Goal: Task Accomplishment & Management: Manage account settings

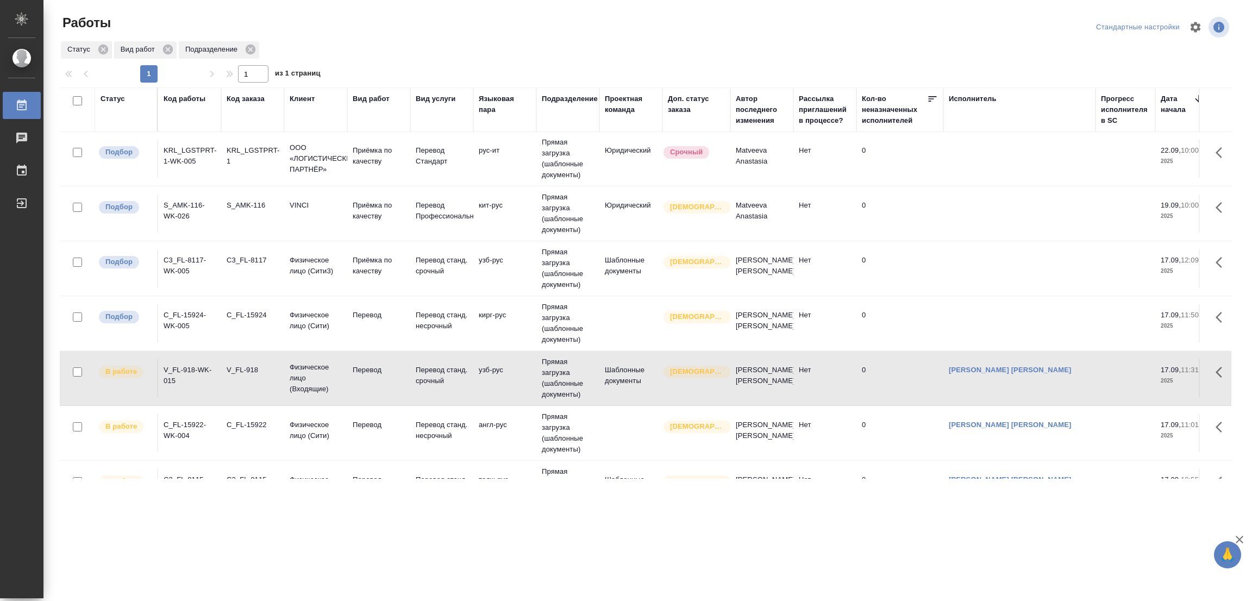
scroll to position [1, 0]
click at [361, 314] on p "Перевод" at bounding box center [379, 315] width 52 height 11
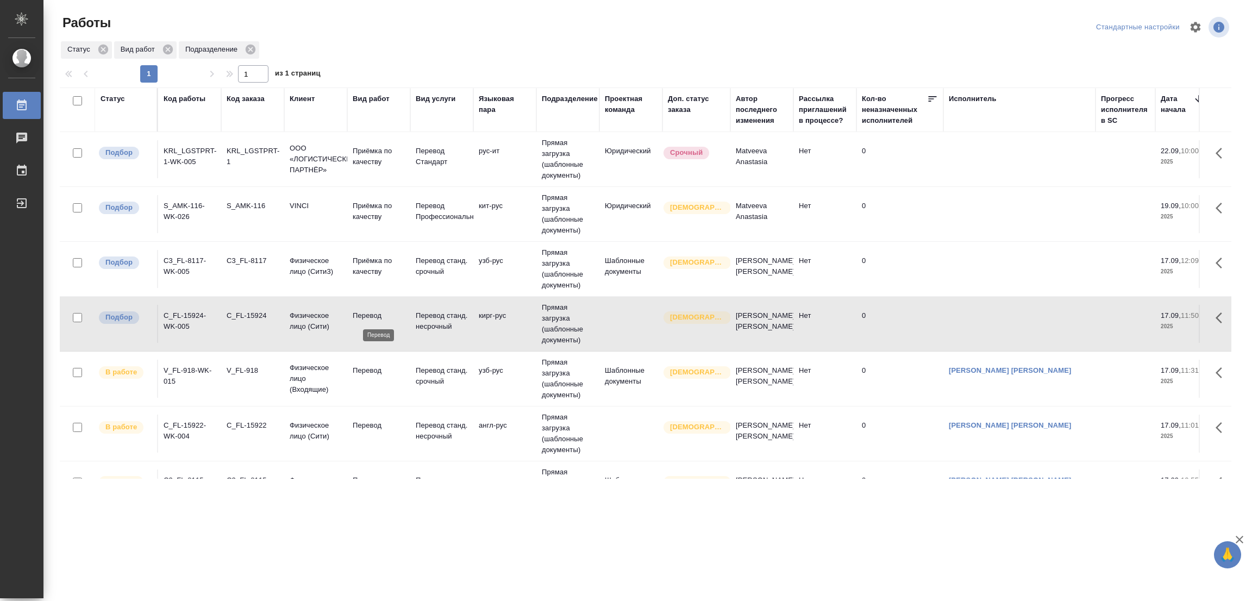
click at [361, 314] on p "Перевод" at bounding box center [379, 315] width 52 height 11
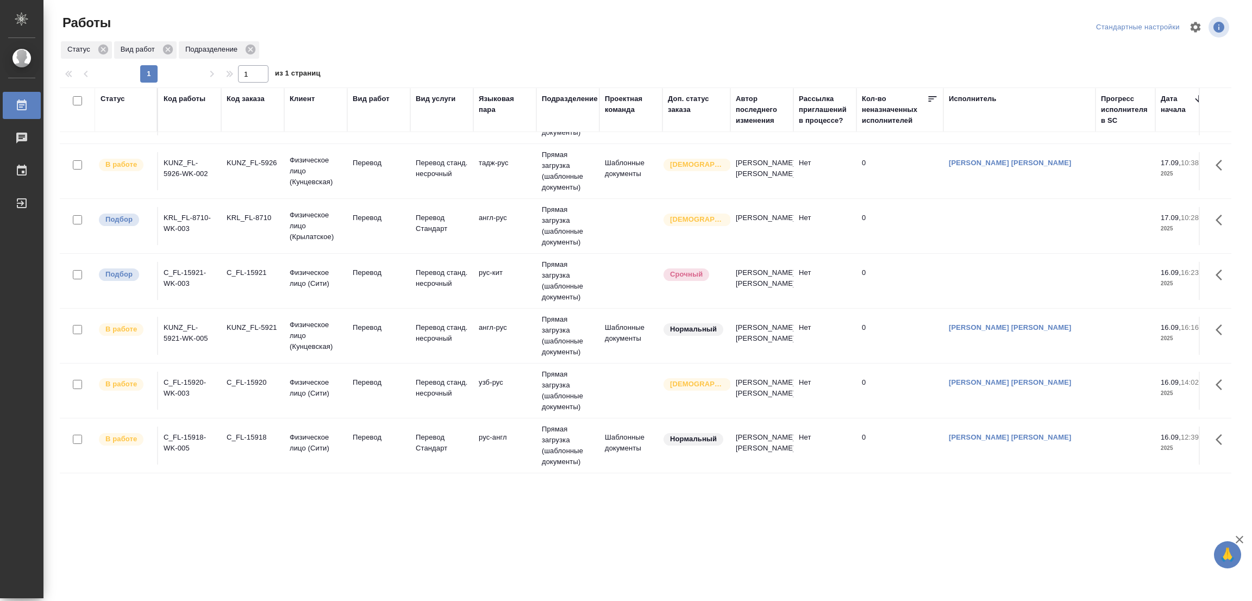
scroll to position [570, 0]
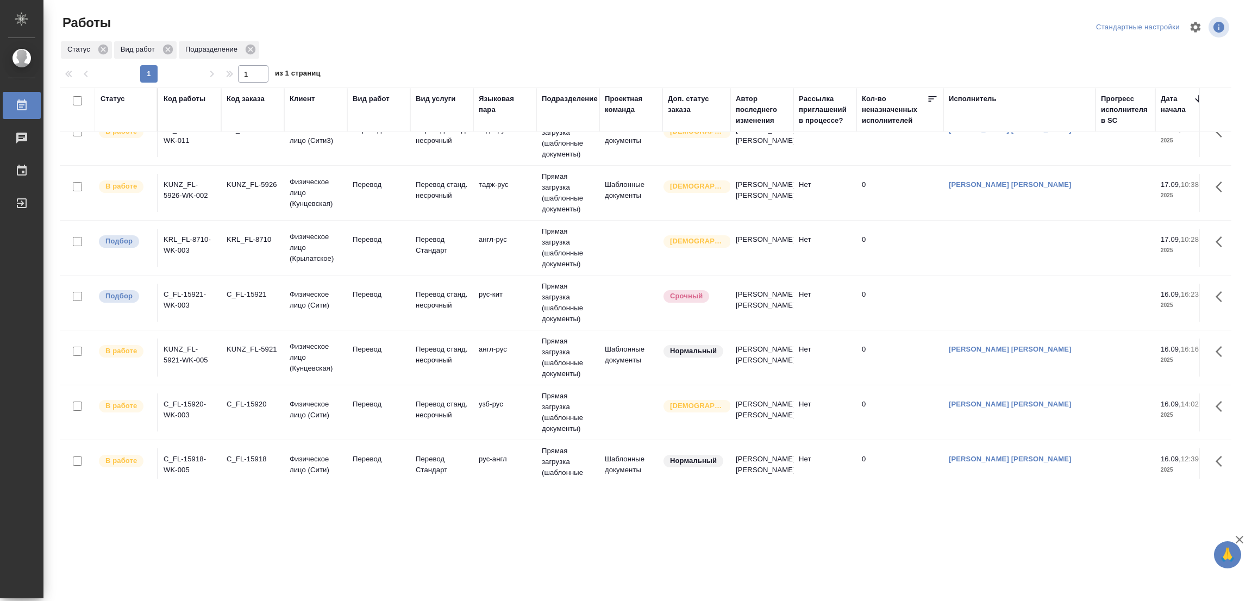
click at [363, 235] on td "Перевод" at bounding box center [378, 248] width 63 height 38
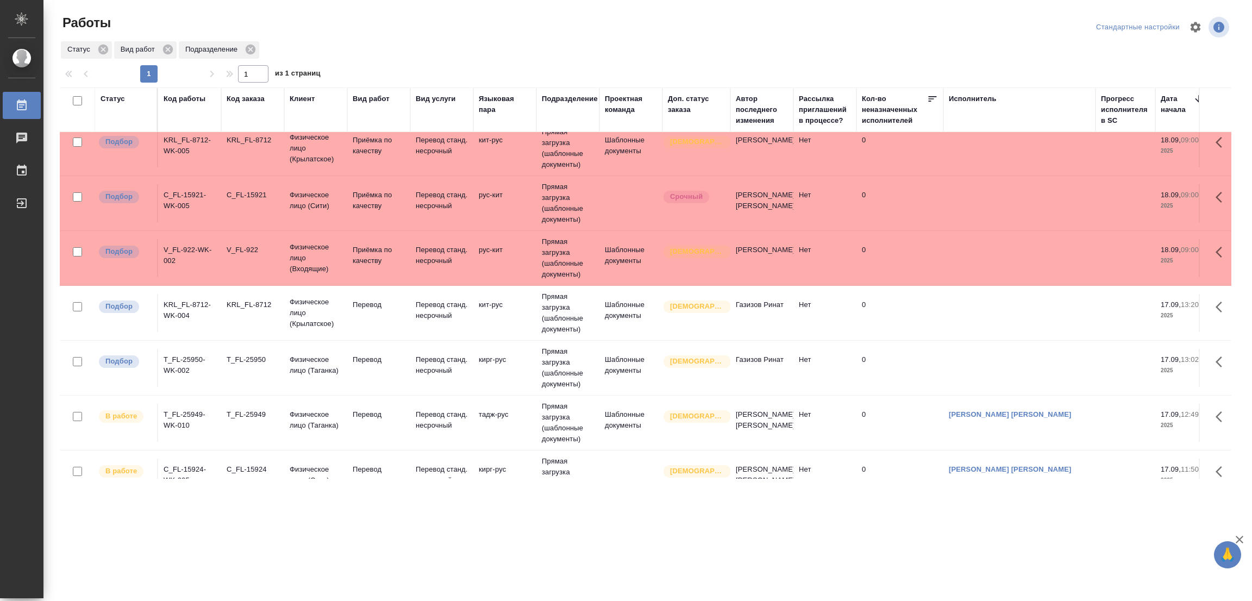
scroll to position [488, 0]
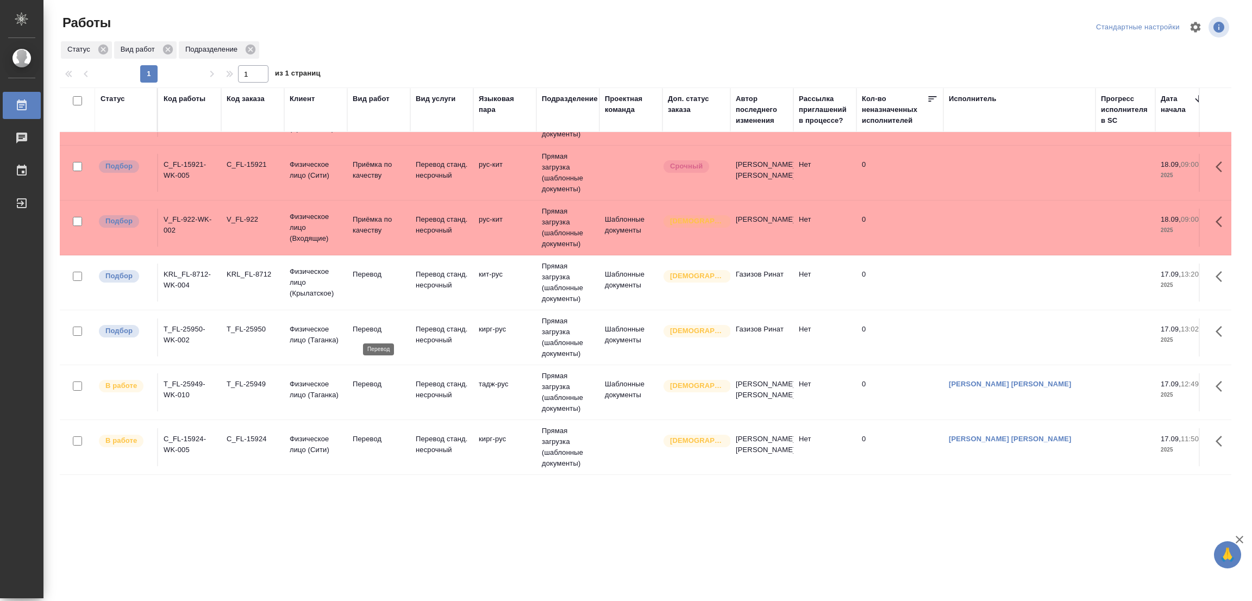
click at [373, 329] on p "Перевод" at bounding box center [379, 329] width 52 height 11
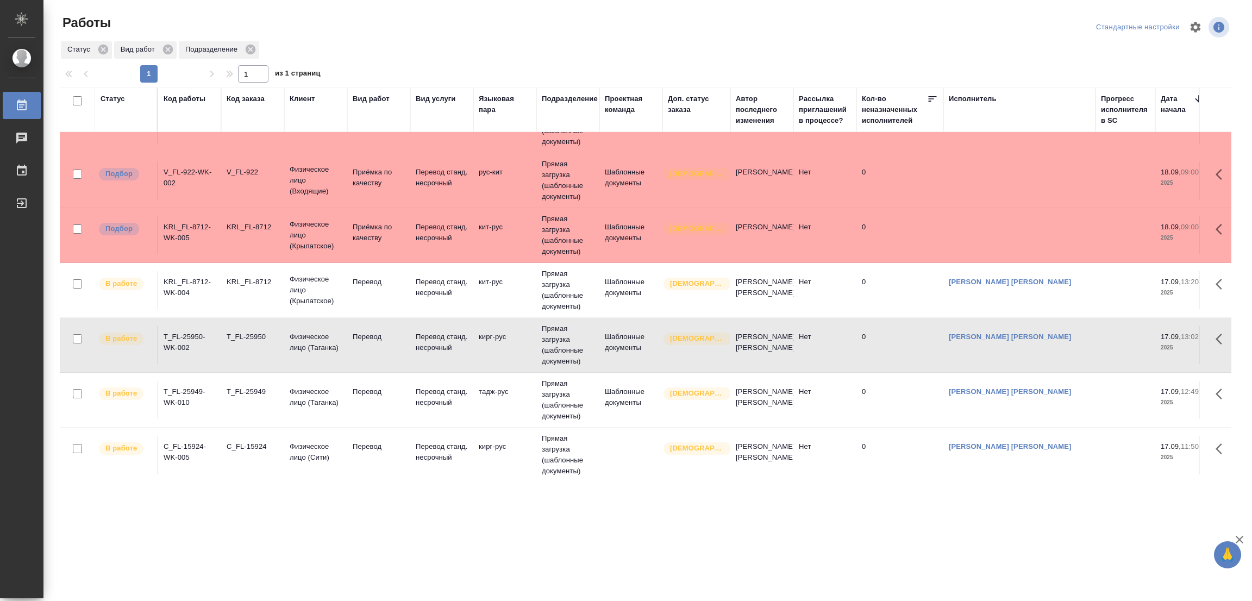
scroll to position [496, 0]
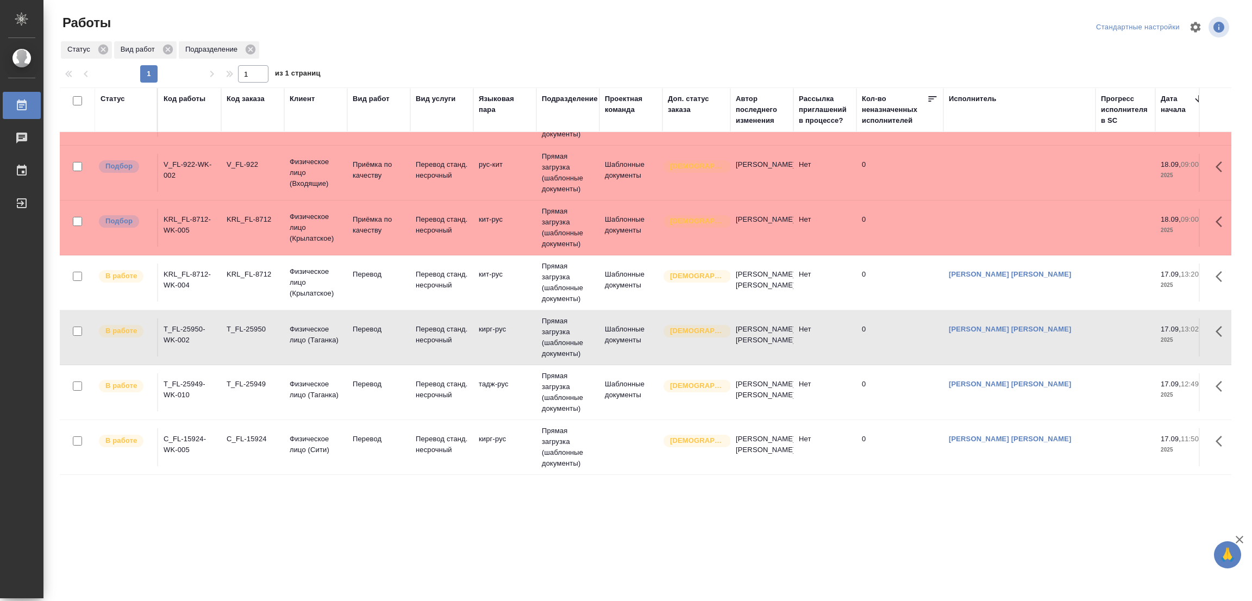
click at [243, 541] on div ".cls-1 fill:#fff; AWATERA Popova Galina Работы 0 Чаты График Выйти Работы Станд…" at bounding box center [626, 300] width 1252 height 601
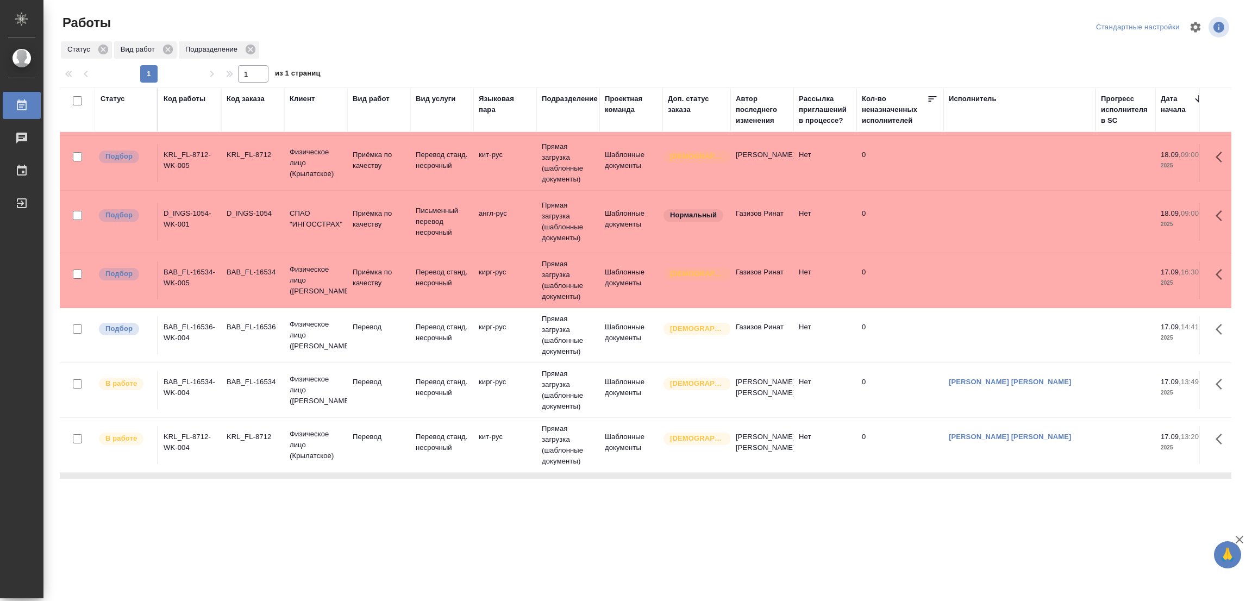
scroll to position [333, 0]
click at [354, 326] on p "Перевод" at bounding box center [379, 327] width 52 height 11
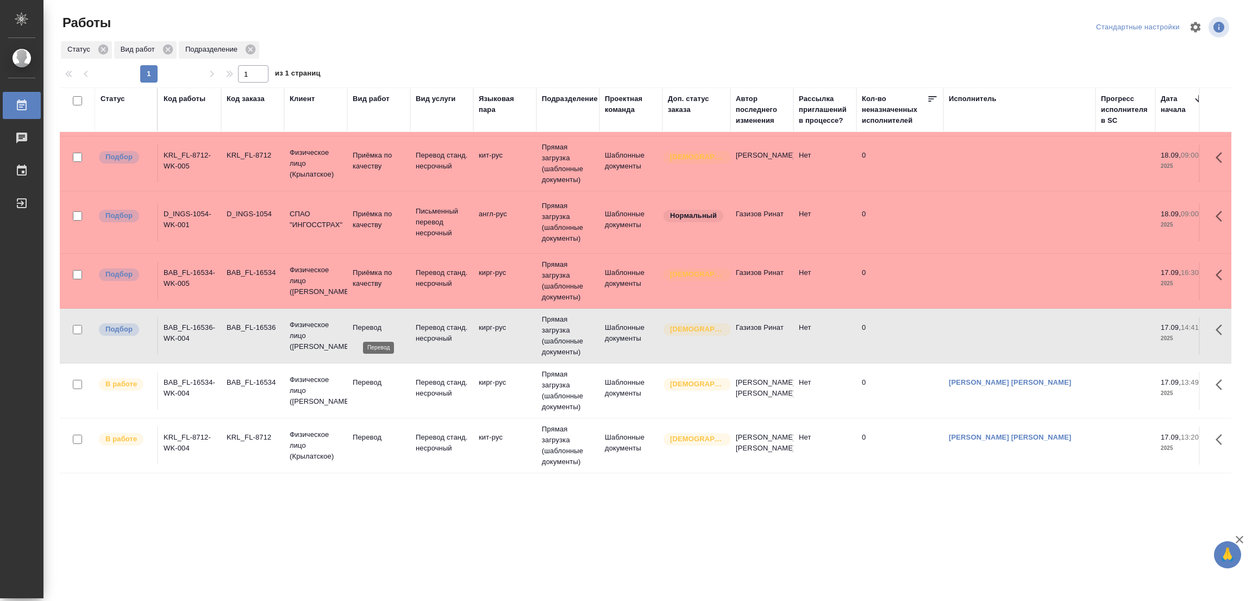
click at [357, 324] on p "Перевод" at bounding box center [379, 327] width 52 height 11
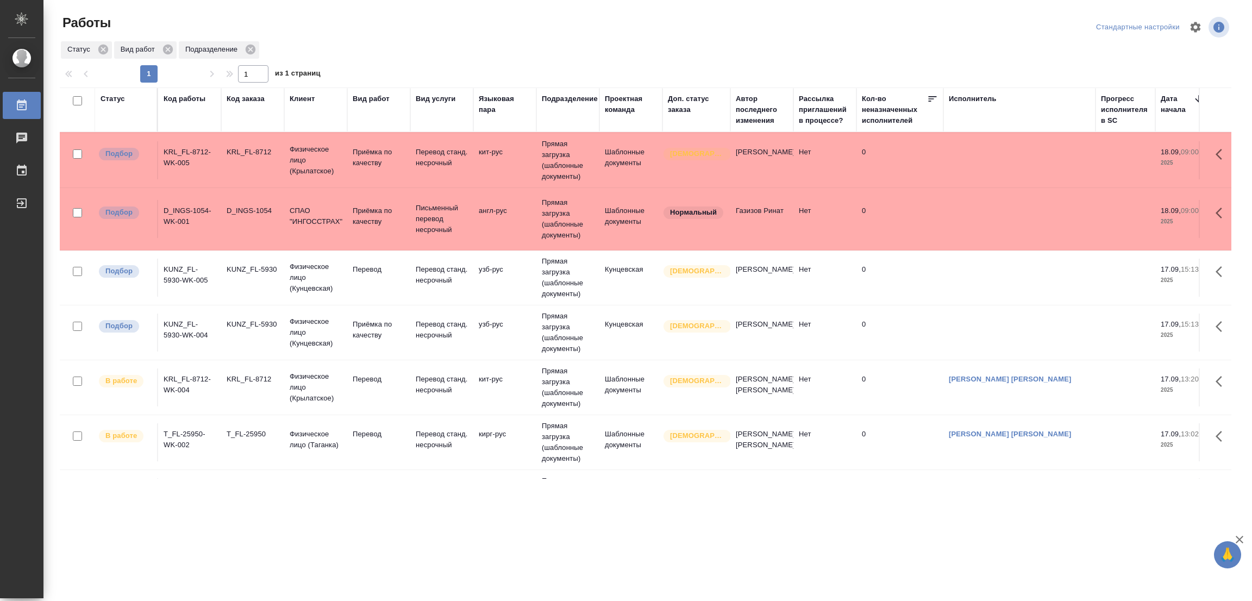
scroll to position [211, 0]
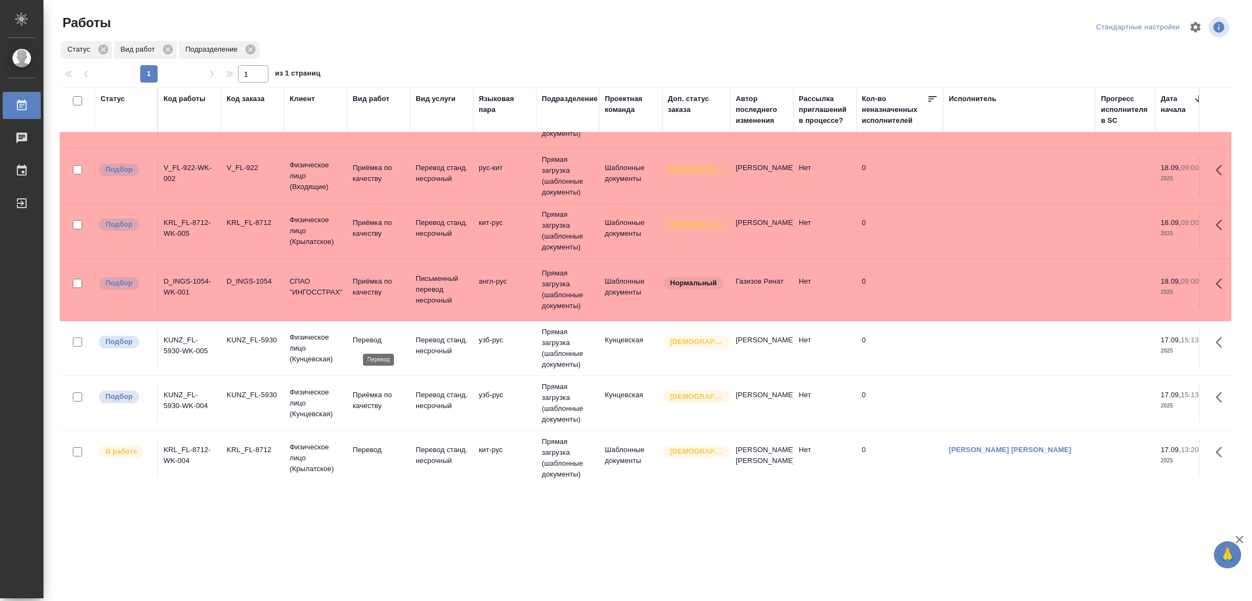
click at [366, 340] on p "Перевод" at bounding box center [379, 340] width 52 height 11
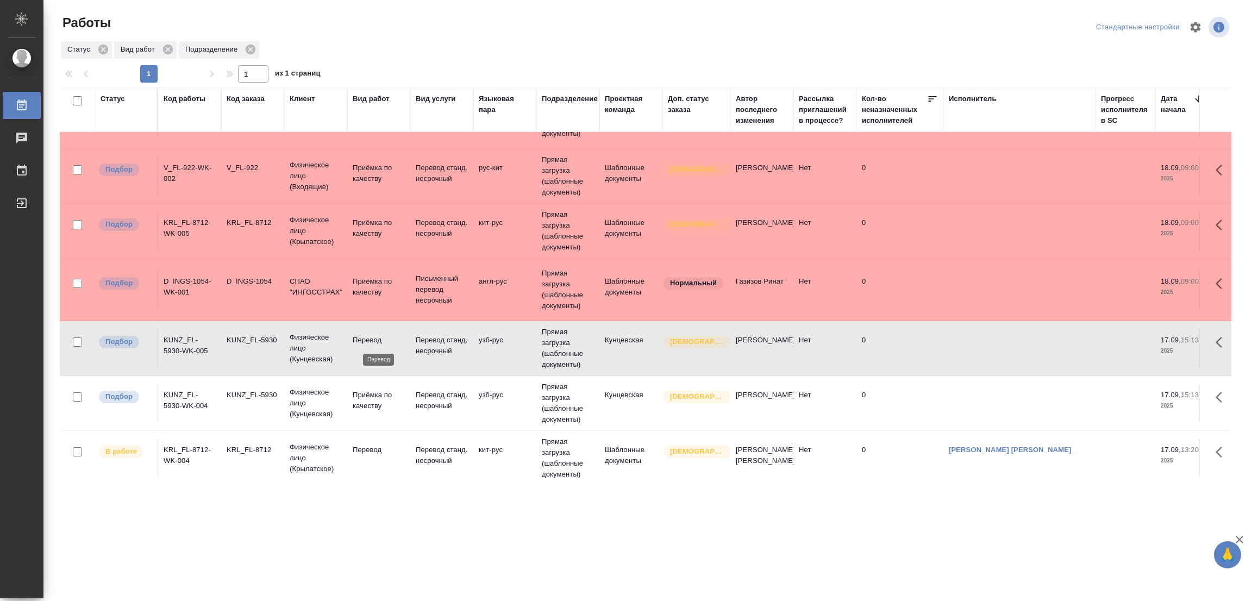
click at [366, 340] on p "Перевод" at bounding box center [379, 340] width 52 height 11
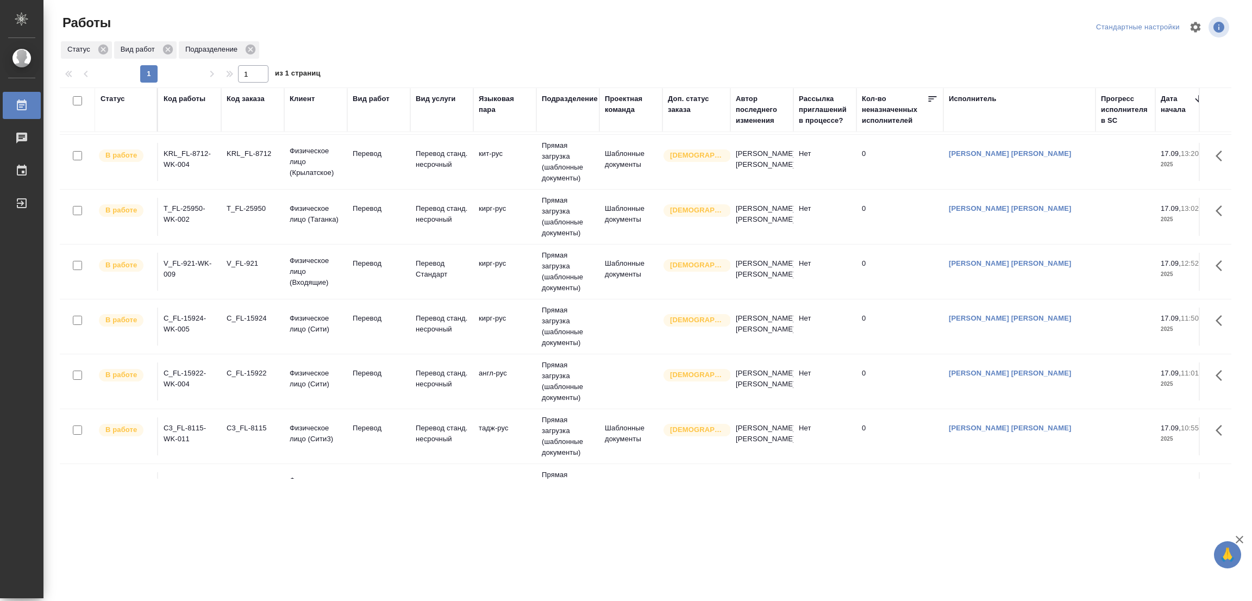
scroll to position [537, 0]
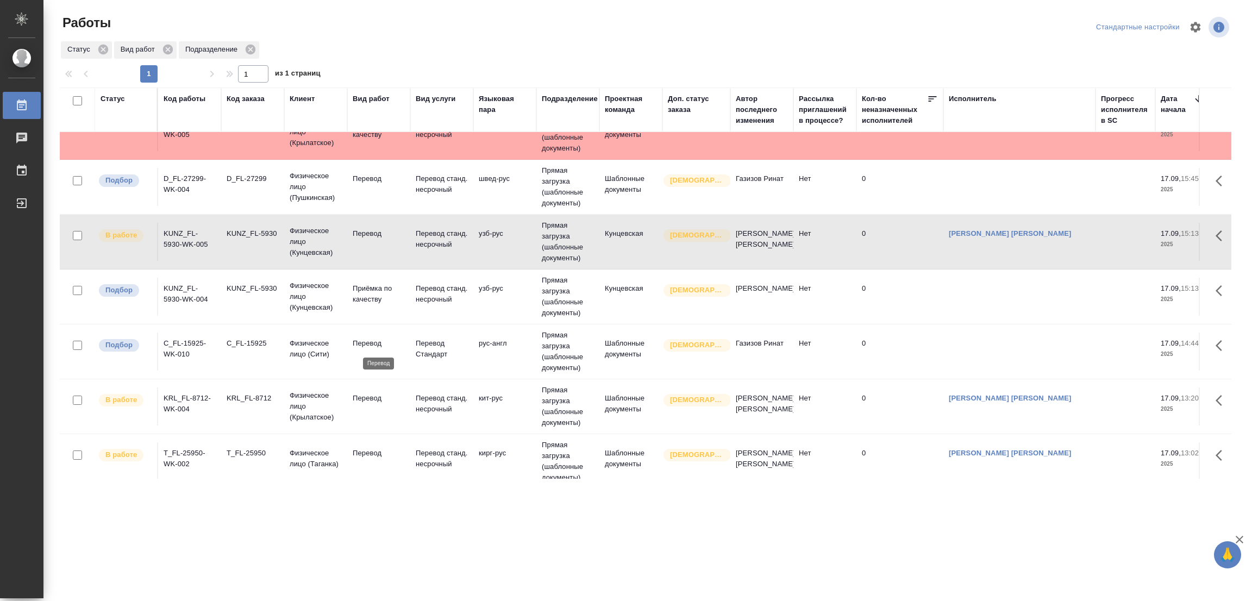
click at [360, 343] on p "Перевод" at bounding box center [379, 343] width 52 height 11
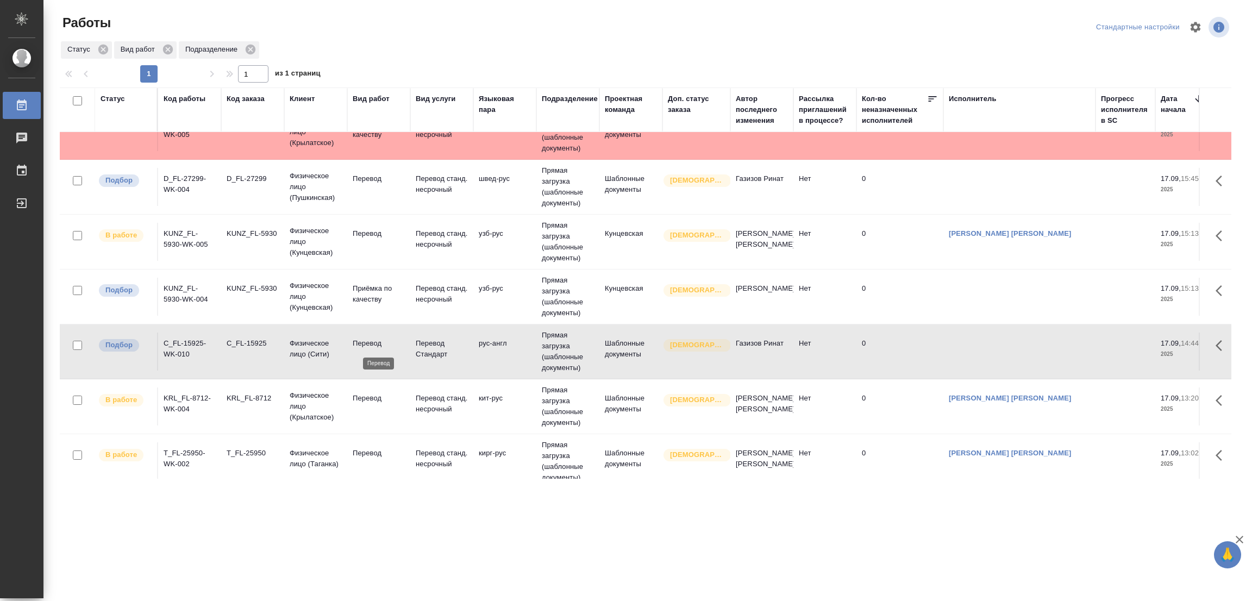
click at [360, 343] on p "Перевод" at bounding box center [379, 343] width 52 height 11
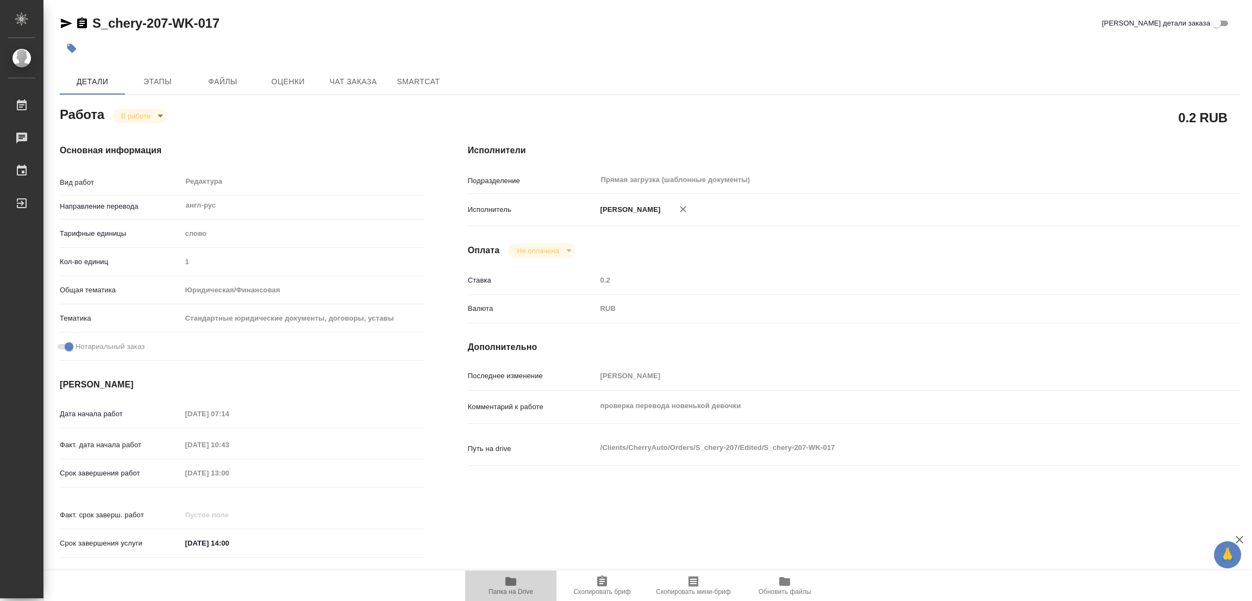
click at [512, 584] on icon "button" at bounding box center [510, 581] width 11 height 9
click at [140, 111] on body "🙏 .cls-1 fill:#fff; AWATERA Popova Galina Работы 0 Чаты График Выйти S_chery-20…" at bounding box center [626, 300] width 1252 height 601
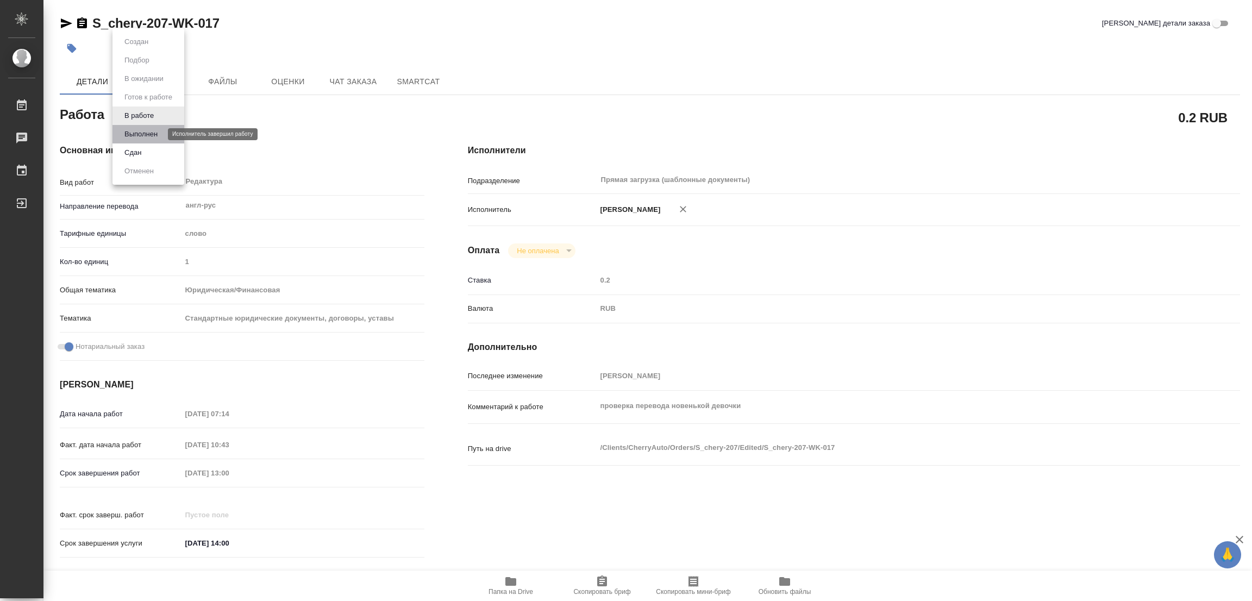
click at [131, 139] on button "Выполнен" at bounding box center [141, 134] width 40 height 12
type textarea "x"
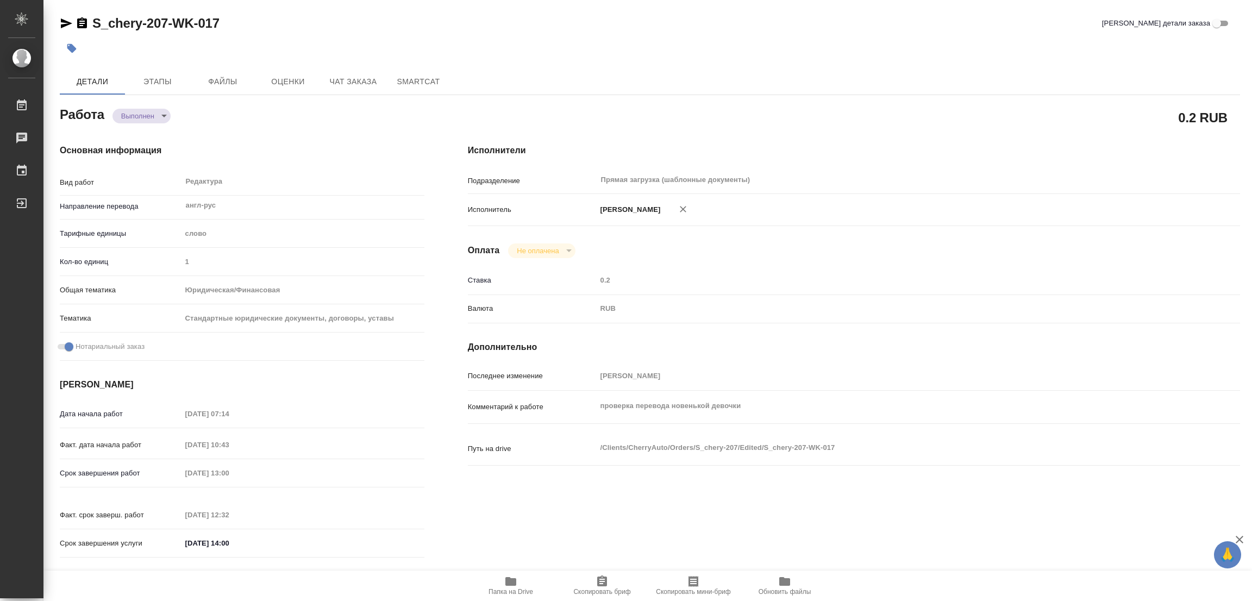
type textarea "x"
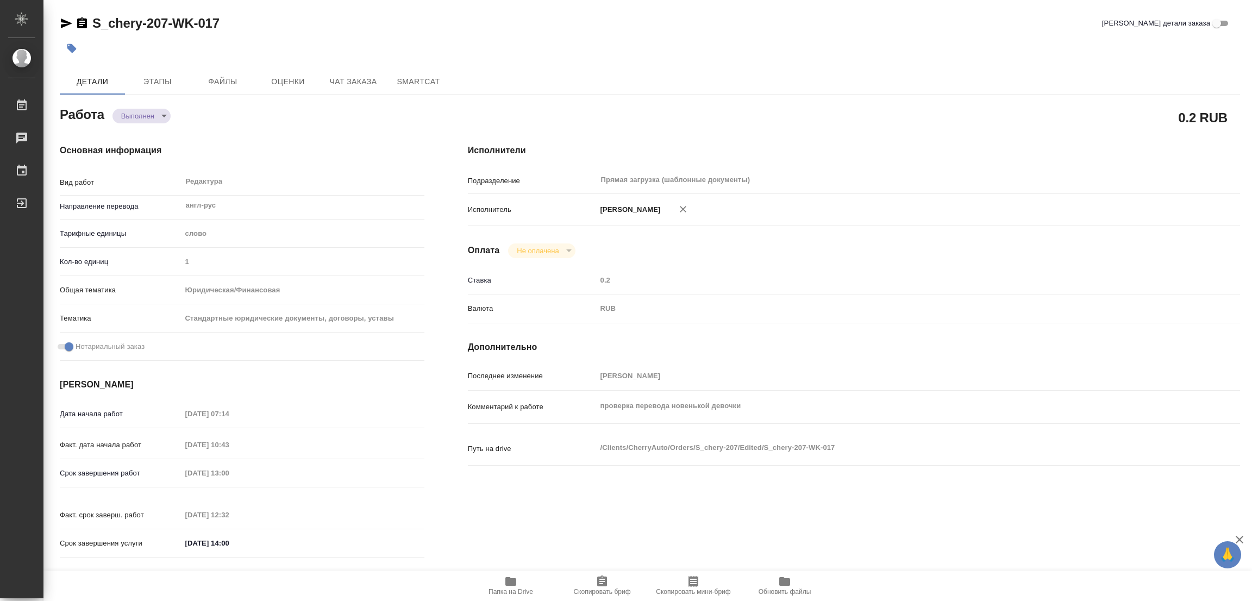
type textarea "x"
click at [69, 44] on icon "button" at bounding box center [71, 48] width 9 height 9
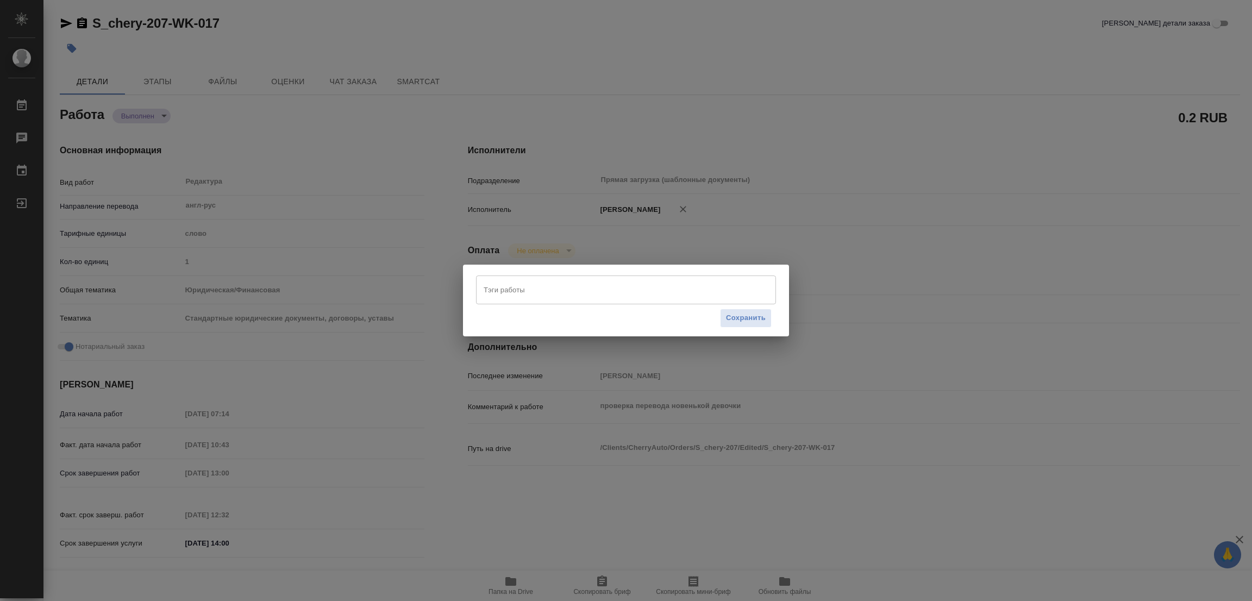
type textarea "x"
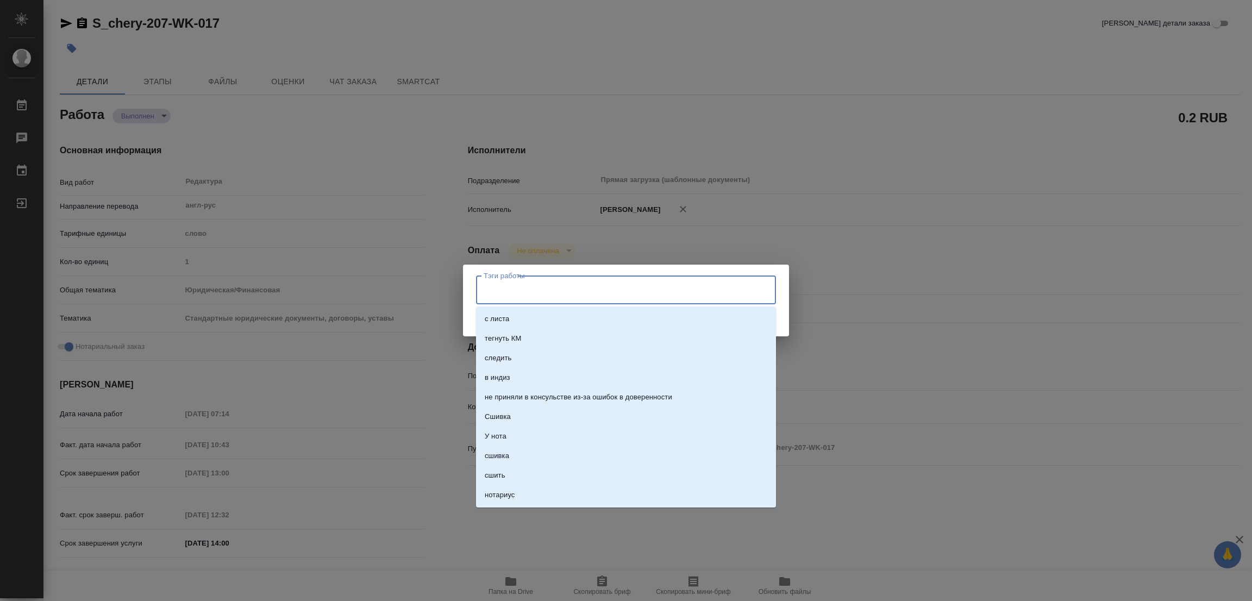
click at [489, 284] on input "Тэги работы" at bounding box center [615, 289] width 269 height 18
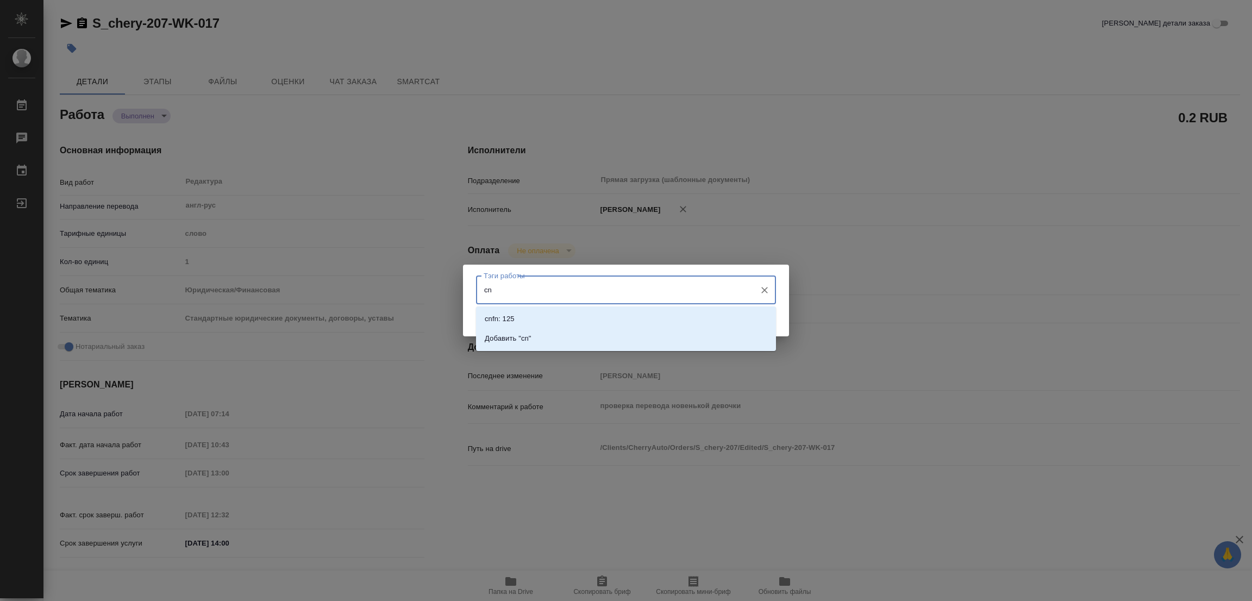
type input "c"
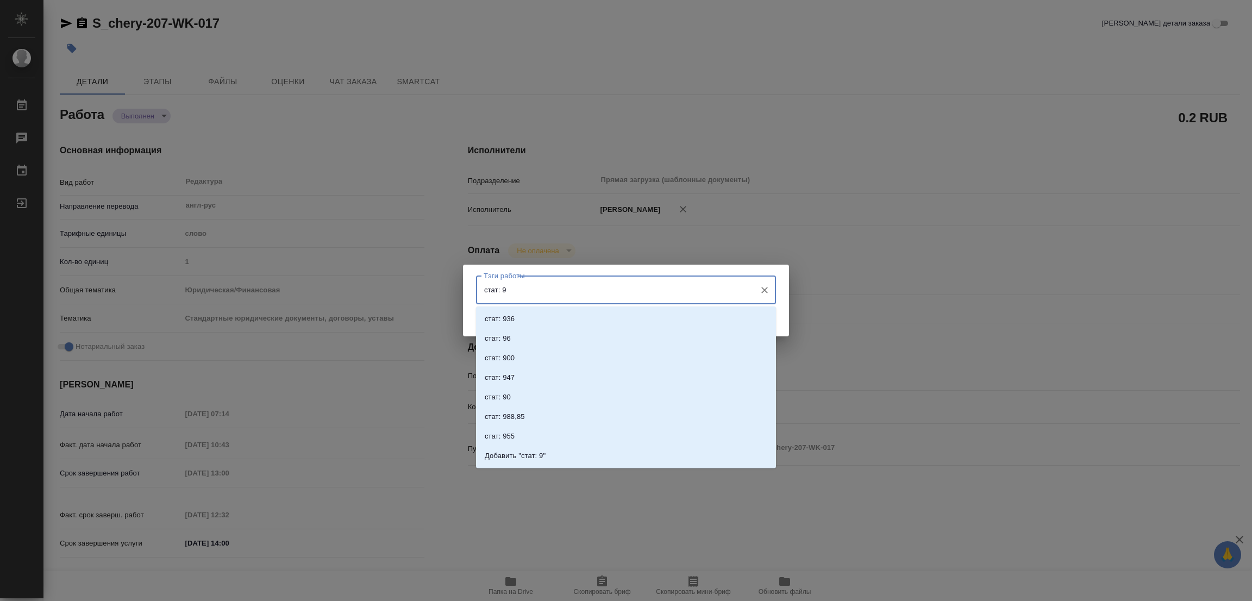
type input "стат: 98"
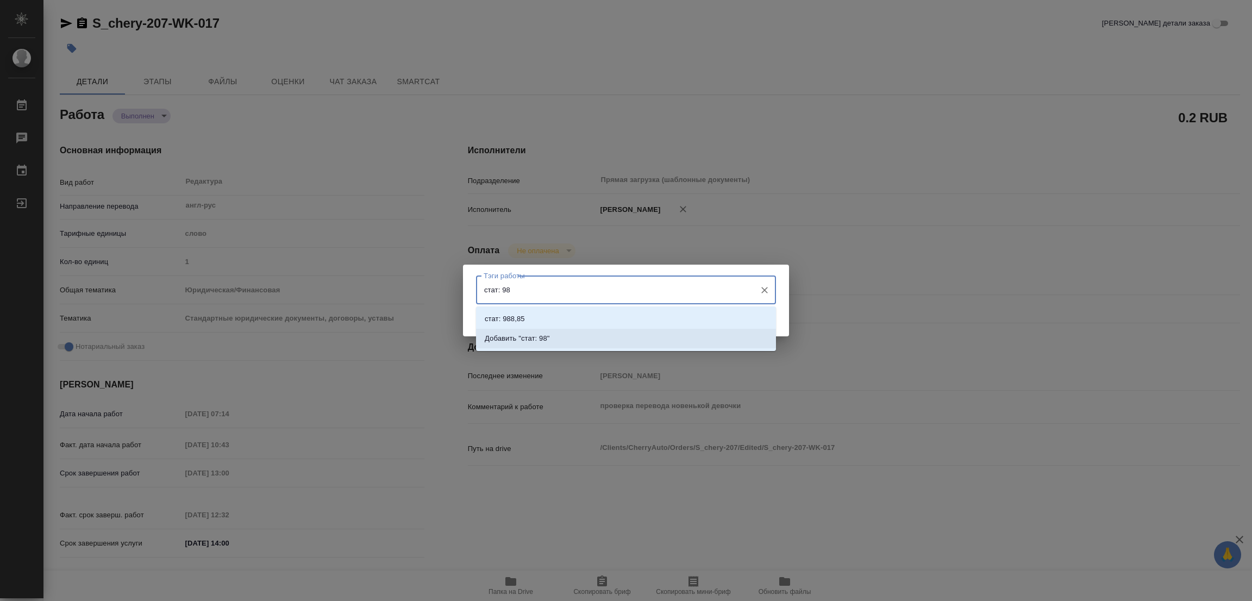
drag, startPoint x: 530, startPoint y: 336, endPoint x: 656, endPoint y: 334, distance: 125.5
click at [531, 336] on p "Добавить "стат: 98"" at bounding box center [517, 338] width 65 height 11
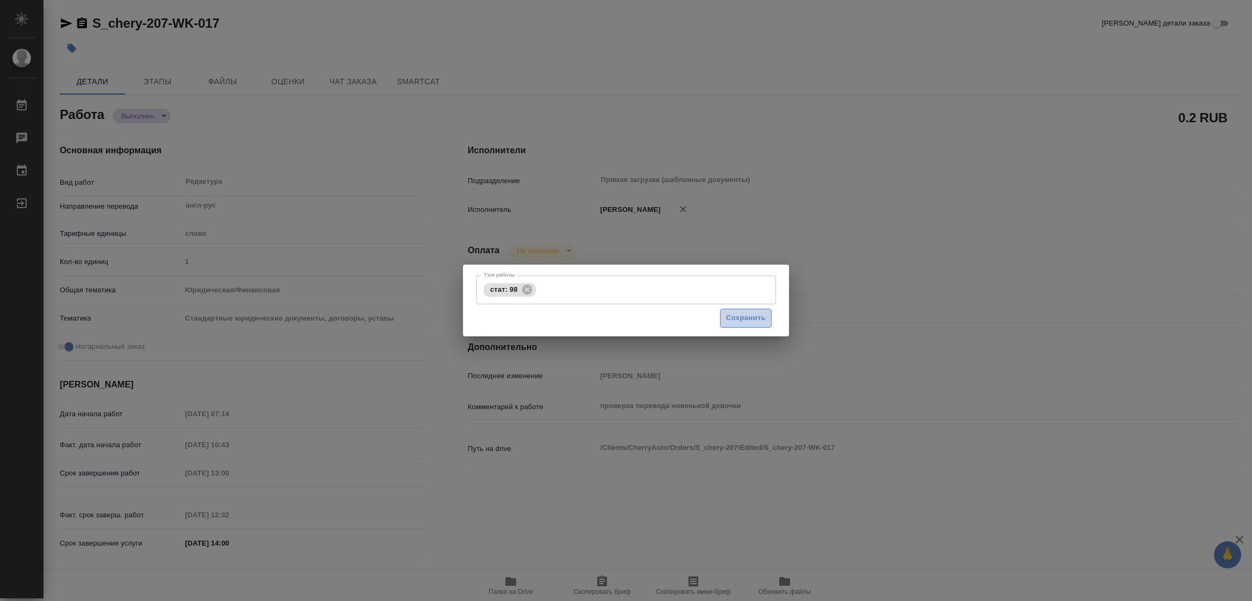
click at [755, 318] on span "Сохранить" at bounding box center [746, 318] width 40 height 12
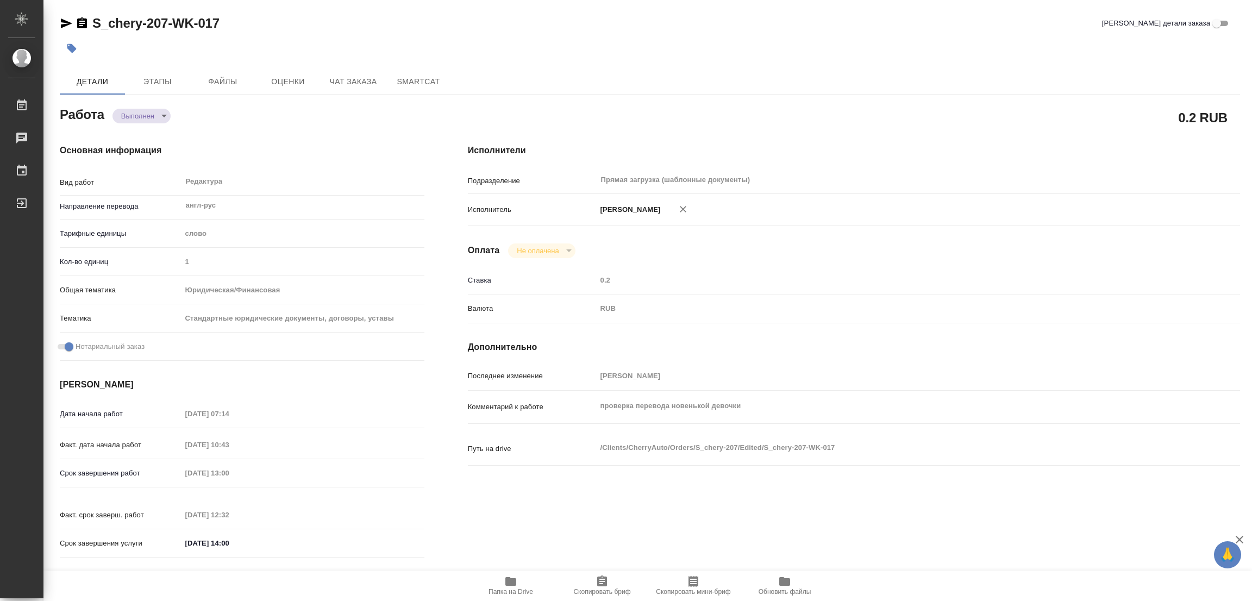
type input "completed"
type textarea "Редактура"
type textarea "x"
type input "англ-рус"
type input "5a8b1489cc6b4906c91bfd90"
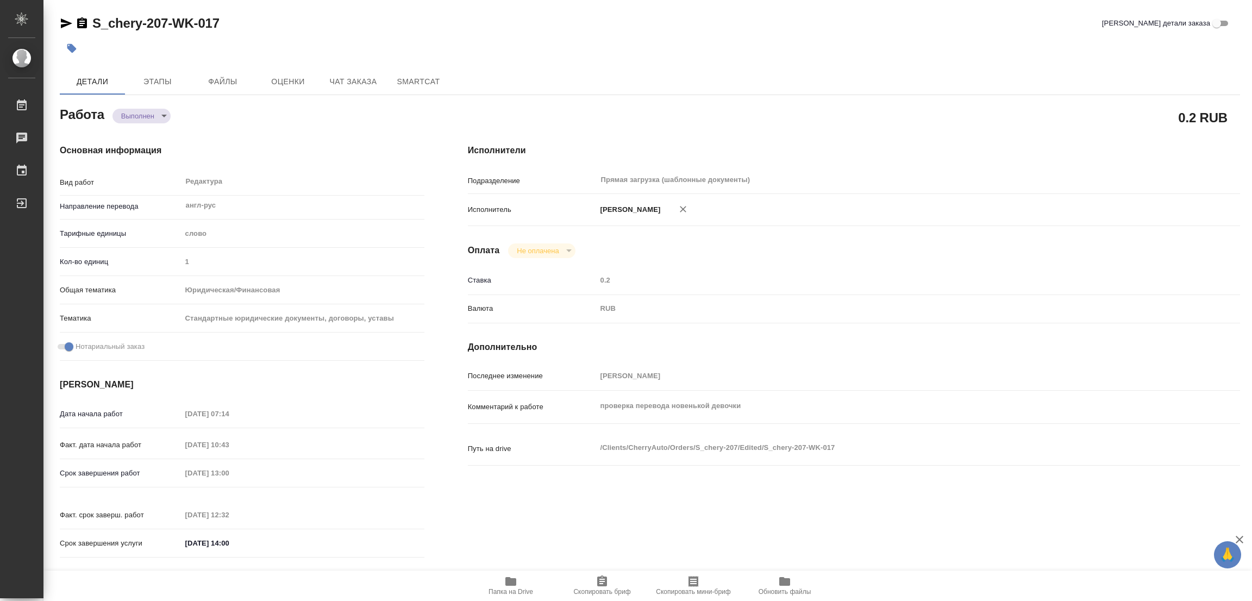
type input "1"
type input "yr-fn"
type input "5f647205b73bc97568ca66bf"
checkbox input "true"
type input "17.09.2025 07:14"
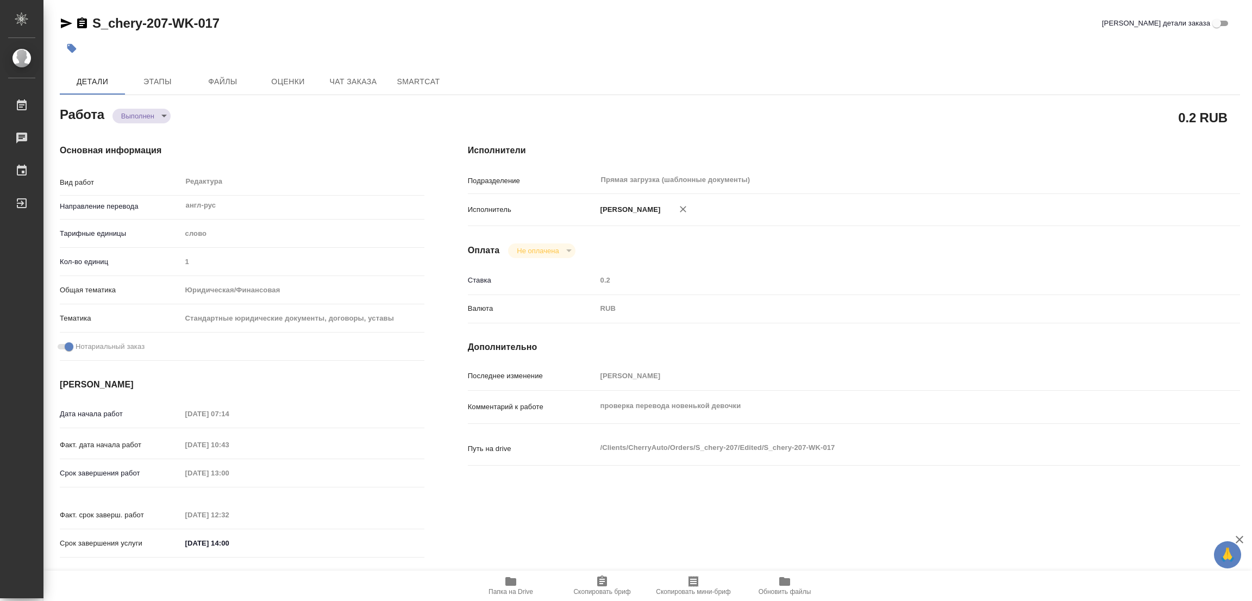
type input "17.09.2025 10:43"
type input "17.09.2025 13:00"
type input "17.09.2025 12:32"
type input "17.09.2025 14:00"
type input "Прямая загрузка (шаблонные документы)"
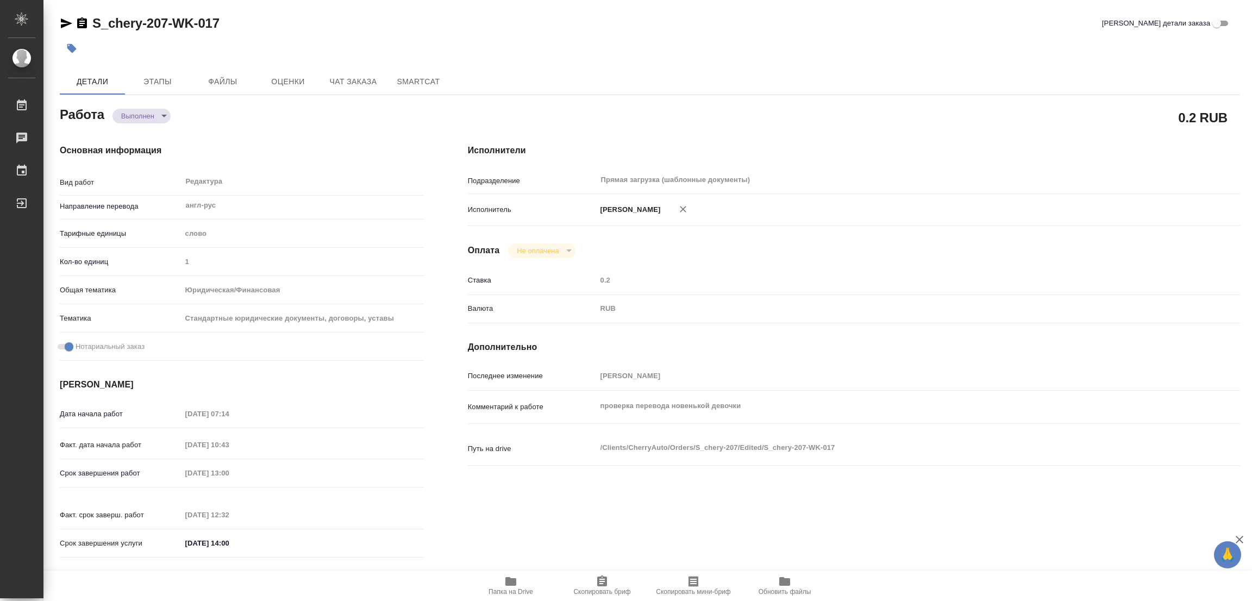
type input "notPayed"
type input "0.2"
type input "RUB"
type input "[PERSON_NAME]"
type textarea "проверка перевода новенькой девочки"
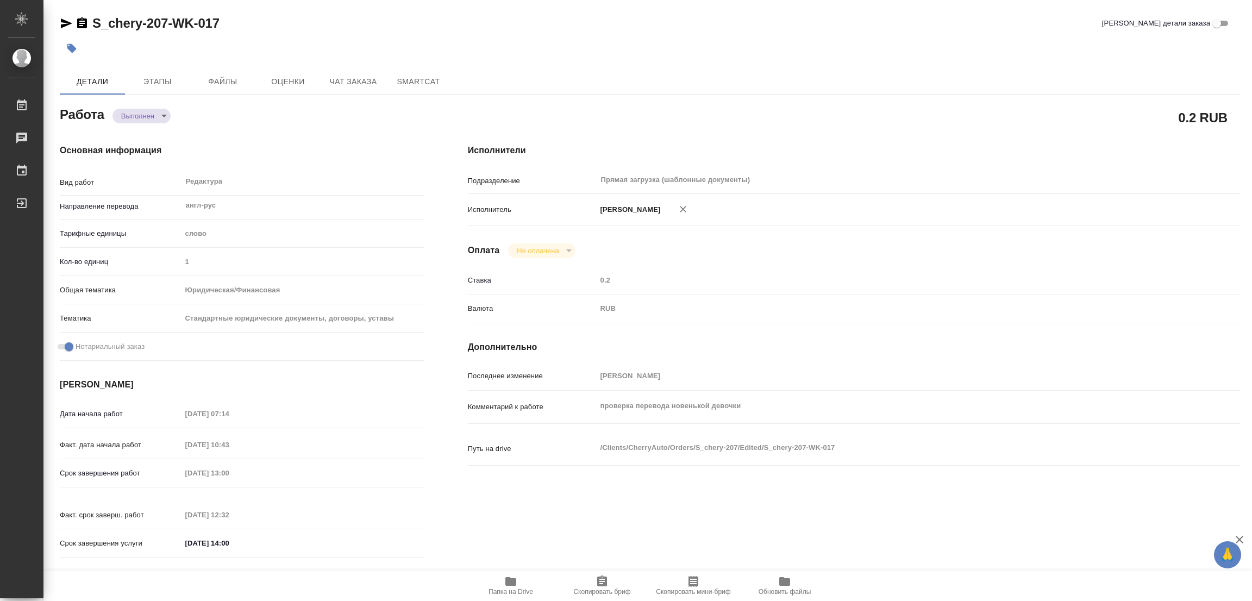
type textarea "x"
type textarea "/Clients/CherryAuto/Orders/S_chery-207/Edited/S_chery-207-WK-017"
type textarea "x"
type input "S_chery-207"
type input "Перевод Профессиональный"
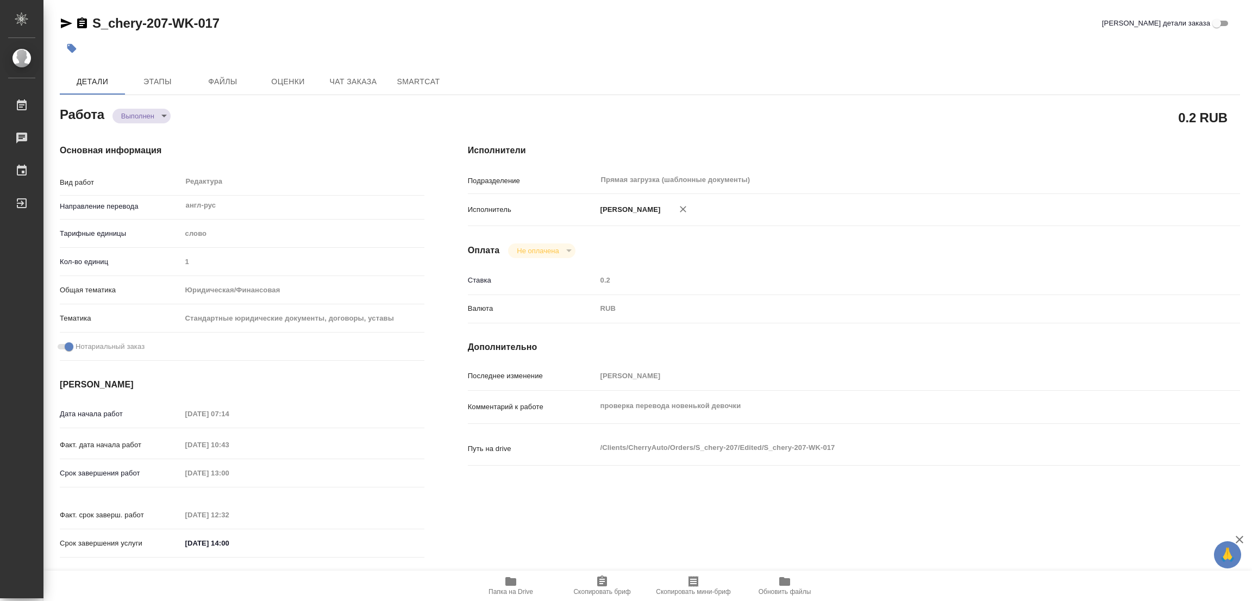
type input "Редактура, Перевод, Постредактура машинного перевода, Корректура, Приёмка по ка…"
type input "Усманова Ольга"
type input "Малофеева Екатерина"
type input "/Clients/CherryAuto/Orders/S_chery-207"
type textarea "x"
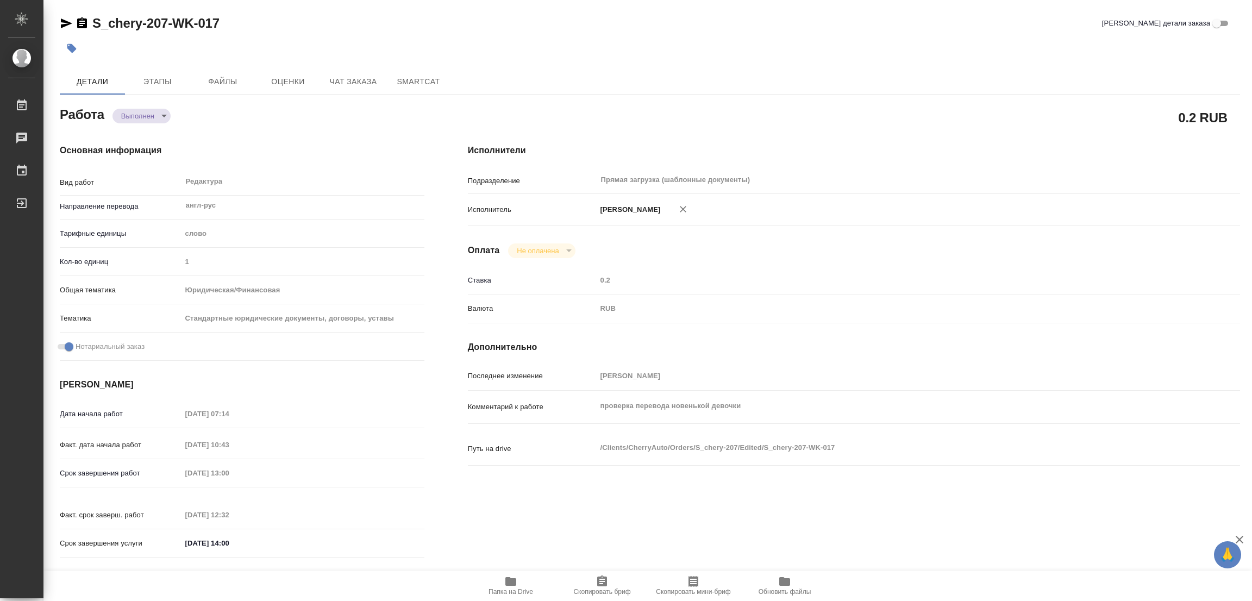
type textarea "перевод и зав. печатью англ-рус + кит. печать"
type textarea "x"
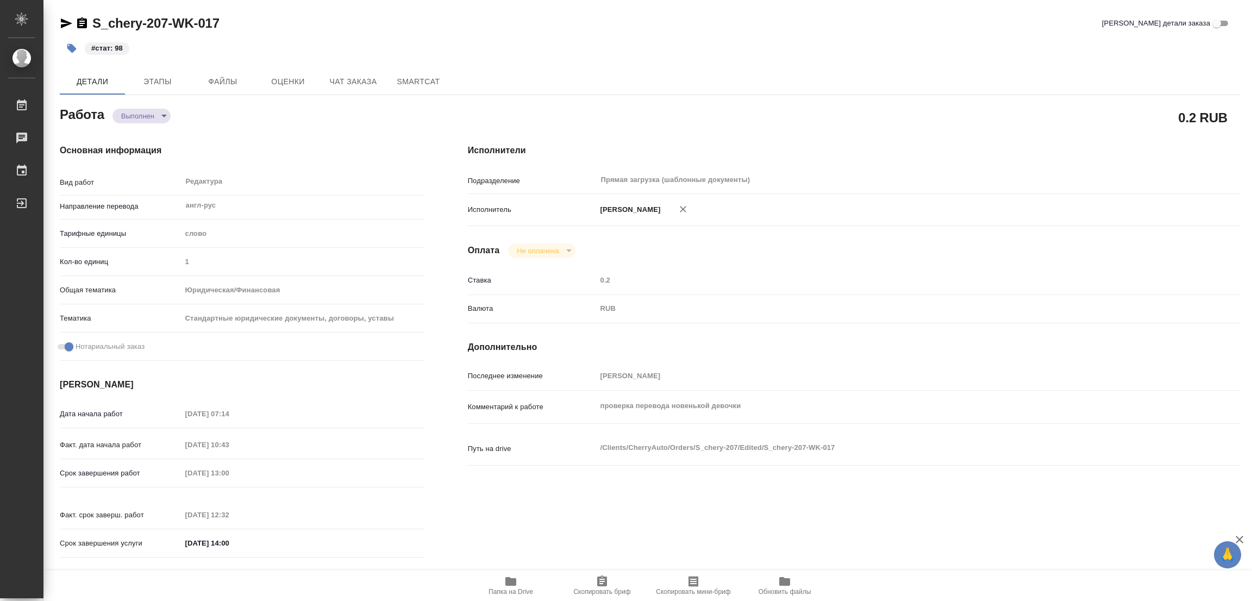
type textarea "x"
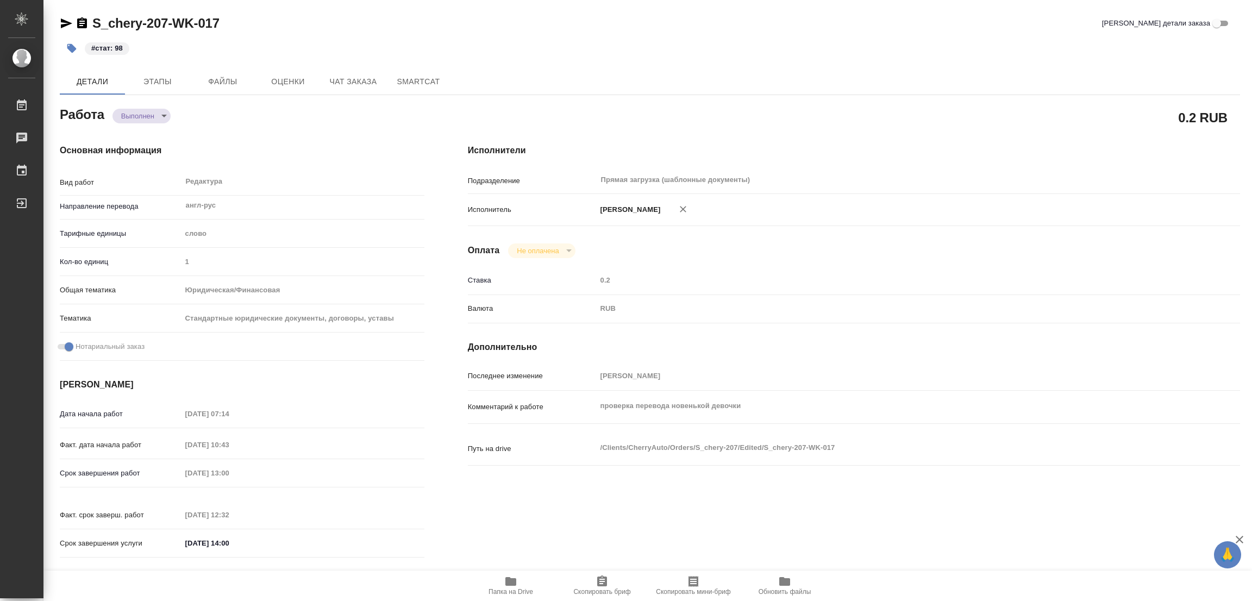
type textarea "x"
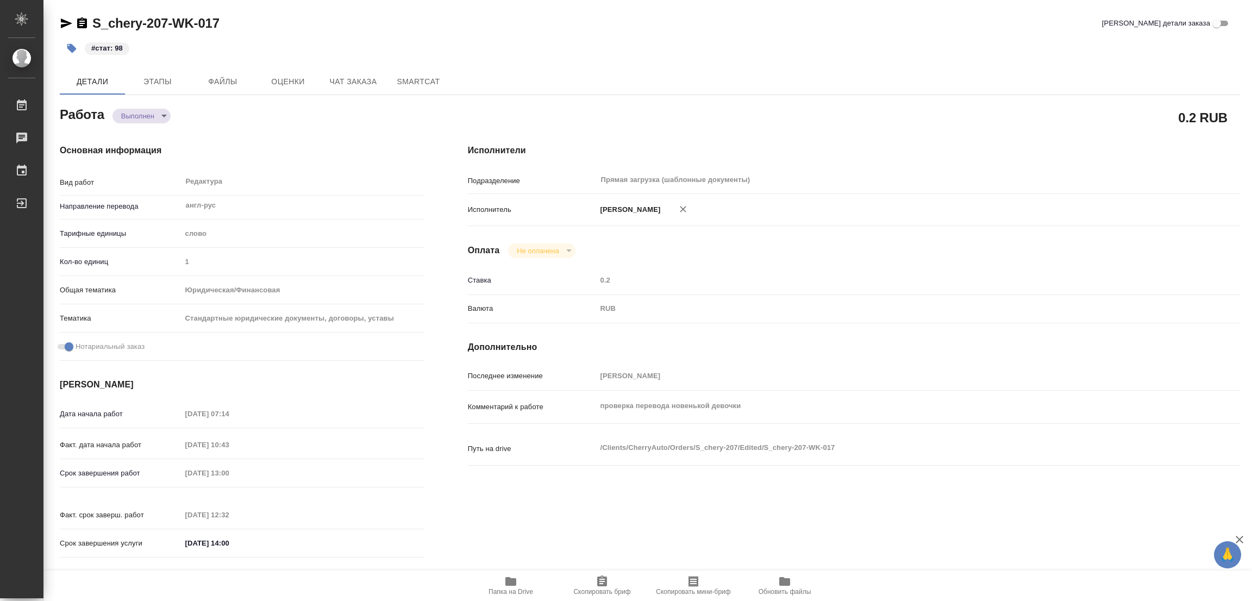
type textarea "x"
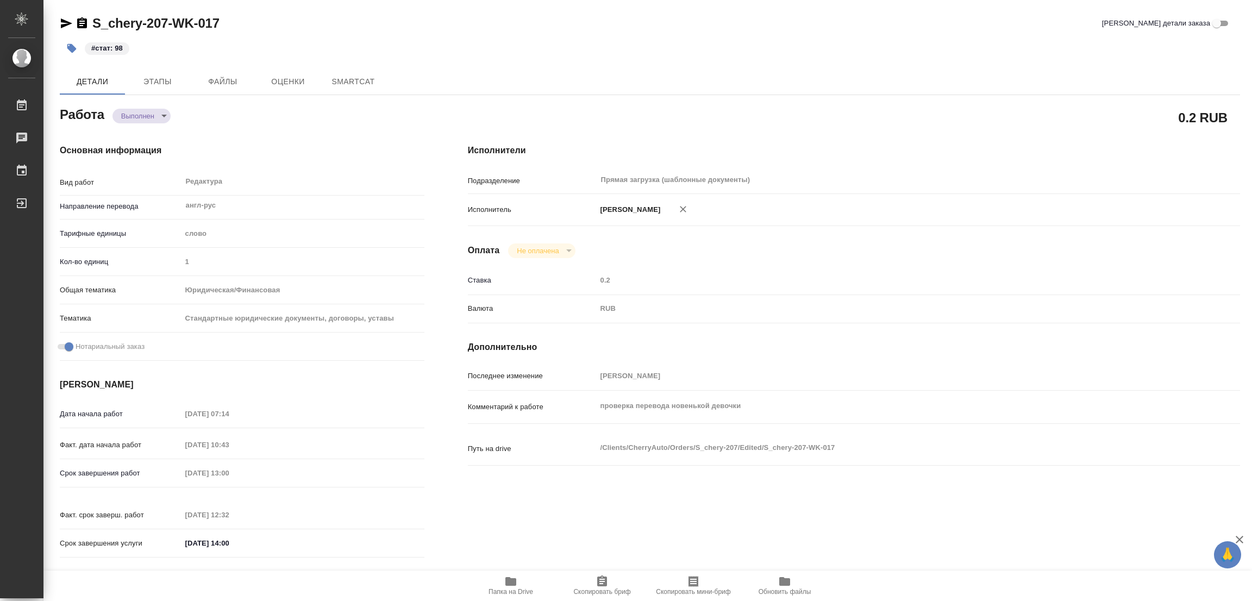
type textarea "x"
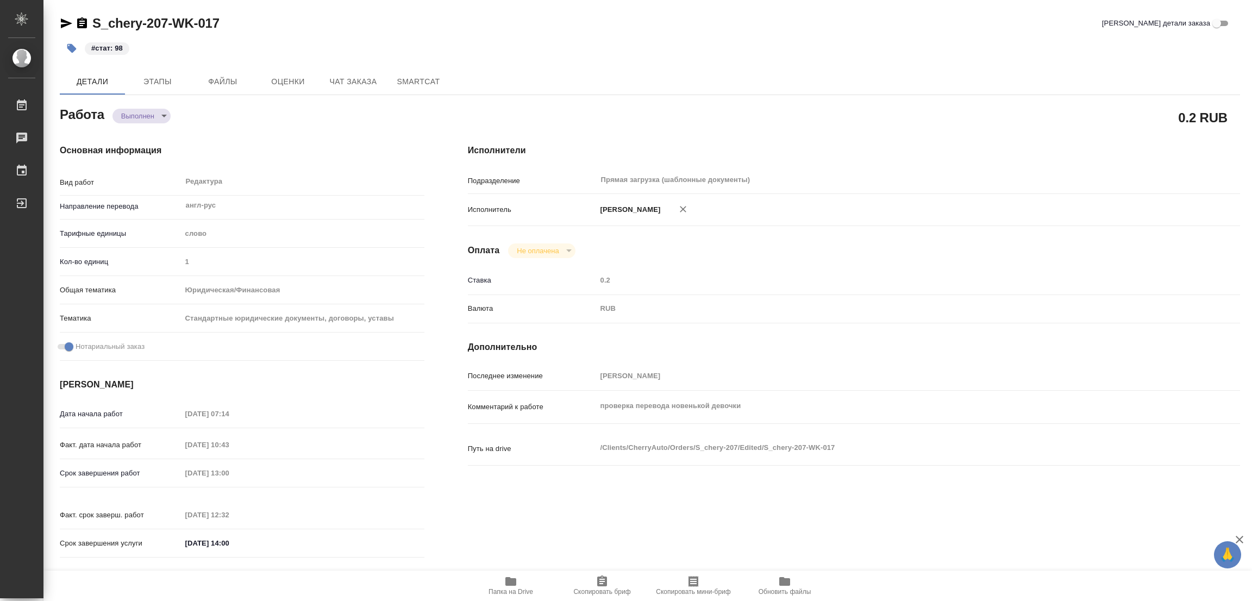
type textarea "x"
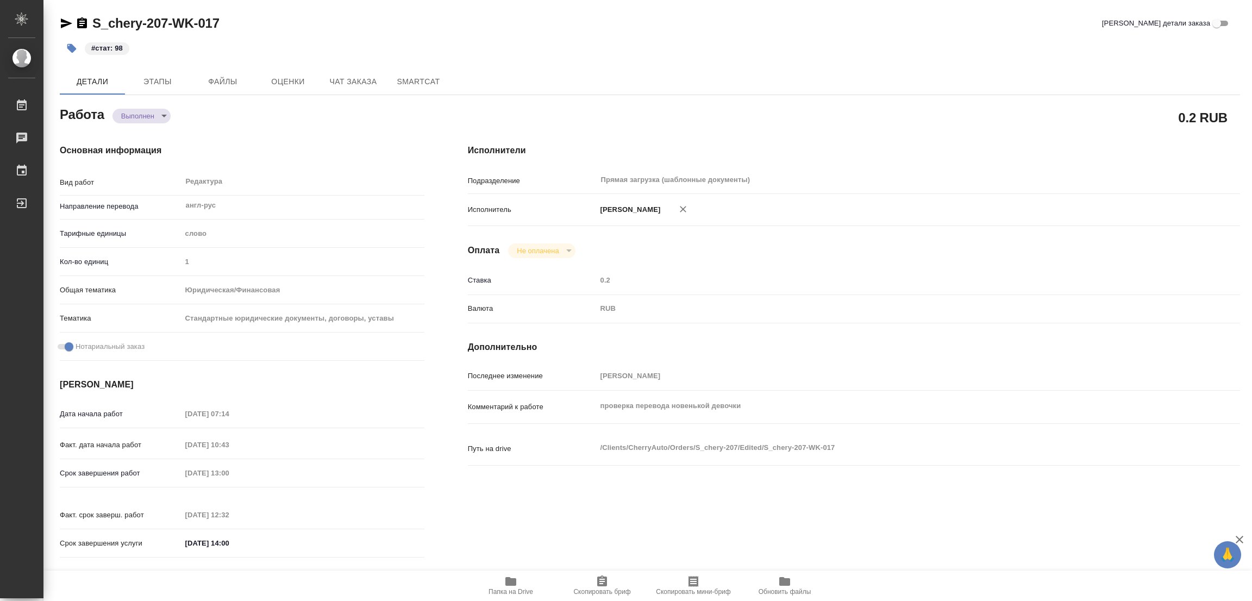
type textarea "x"
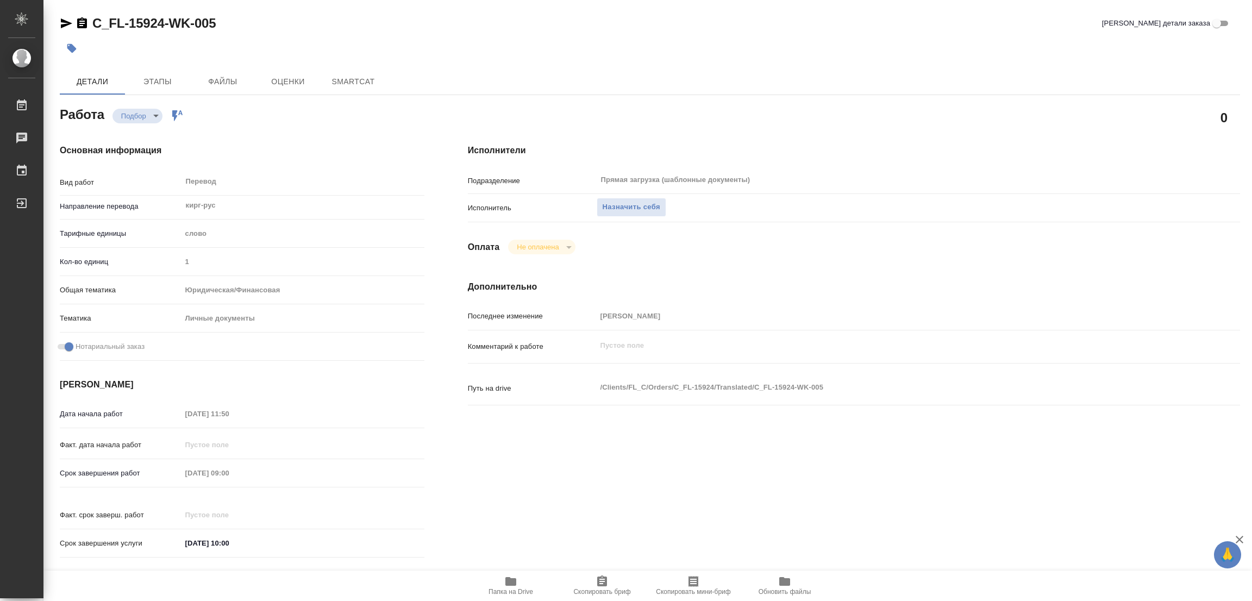
type textarea "x"
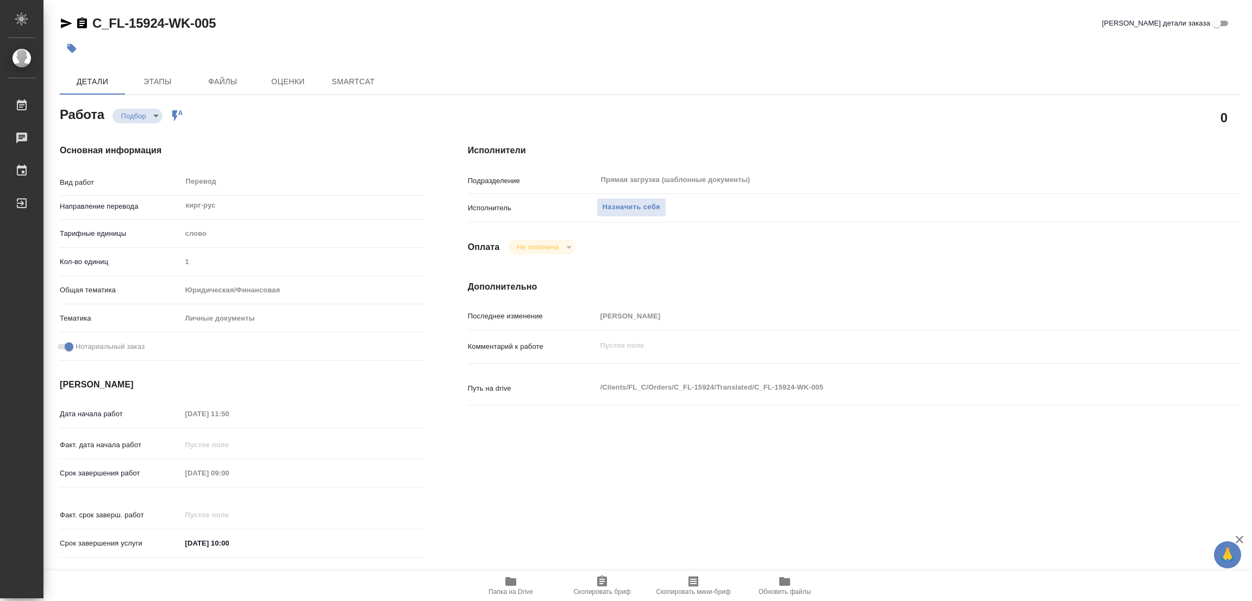
type textarea "x"
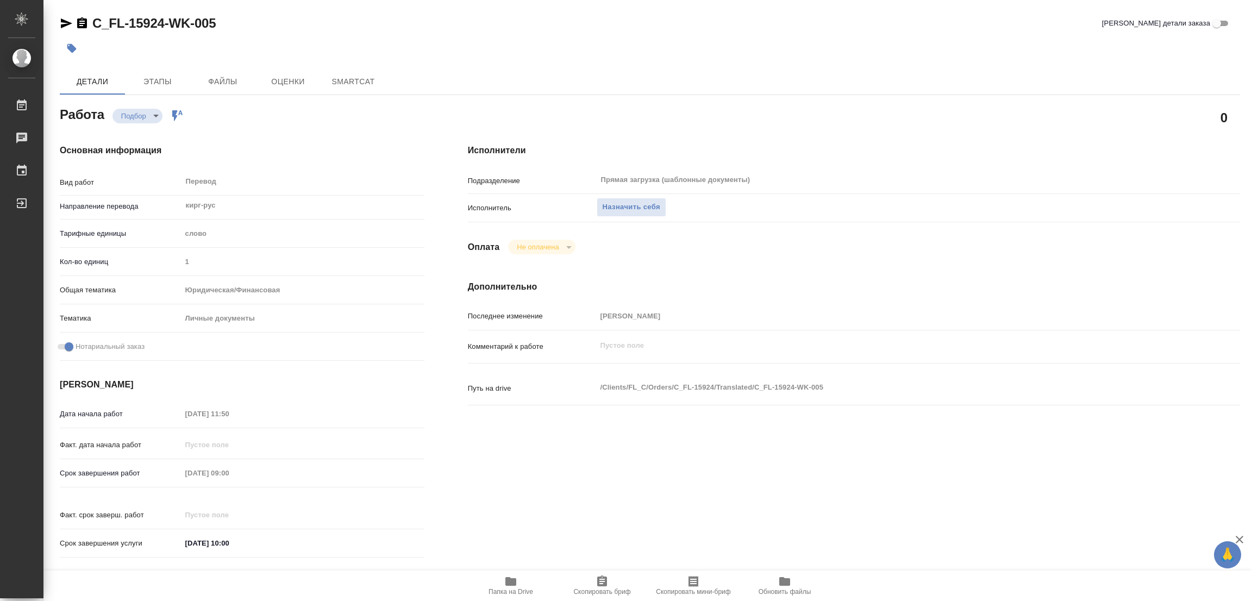
type textarea "x"
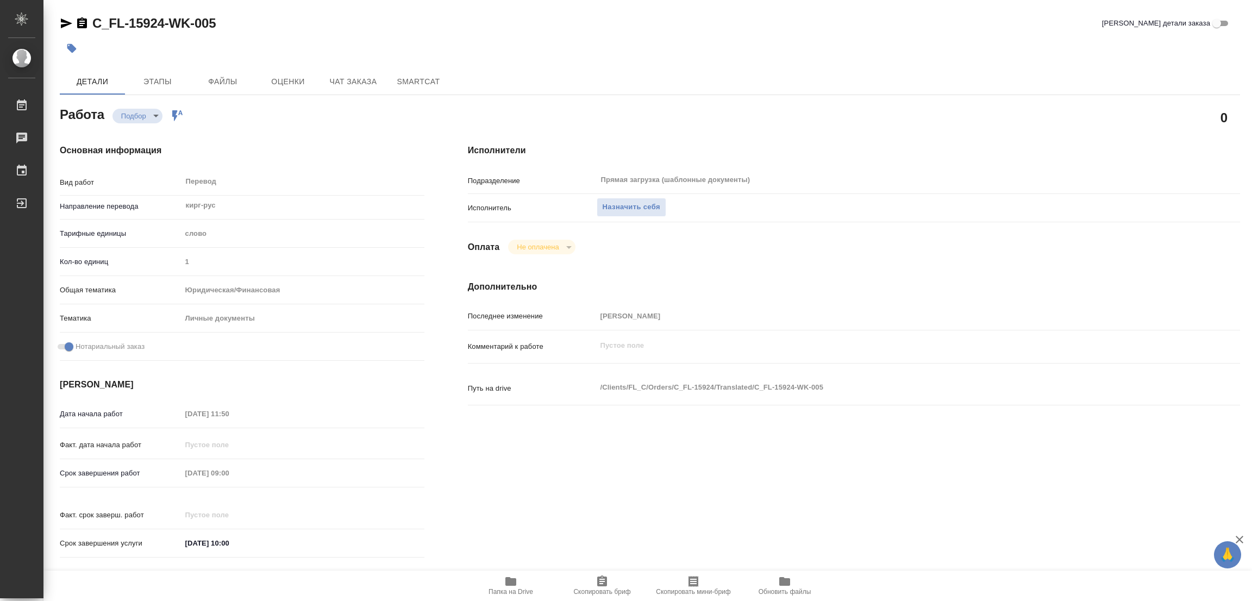
type textarea "x"
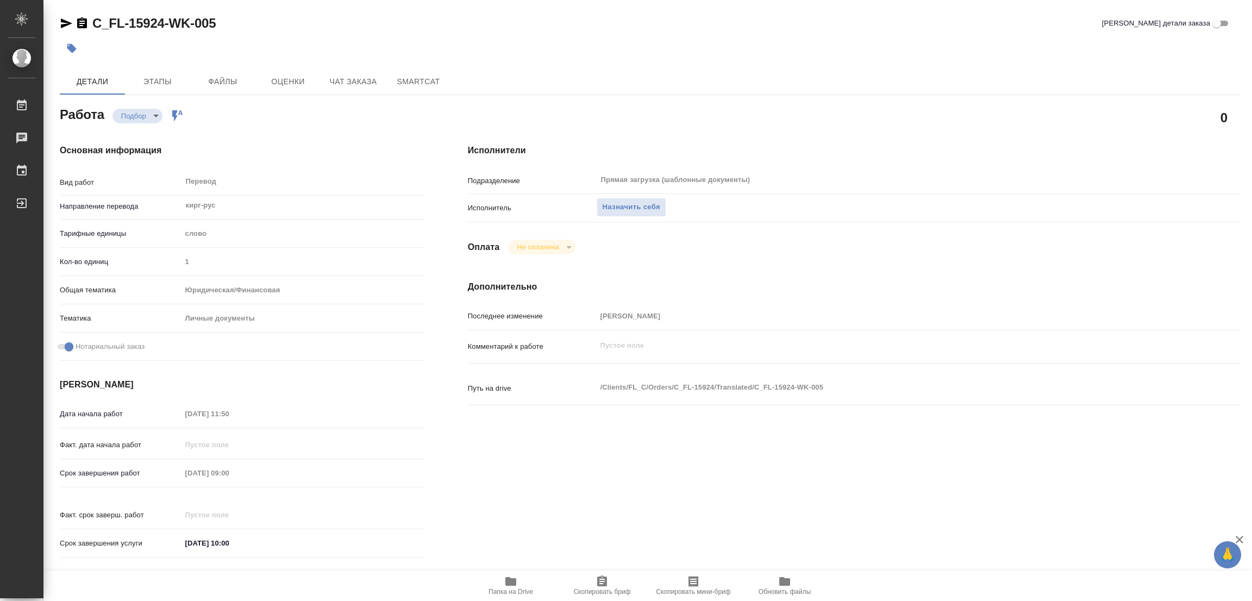
type textarea "x"
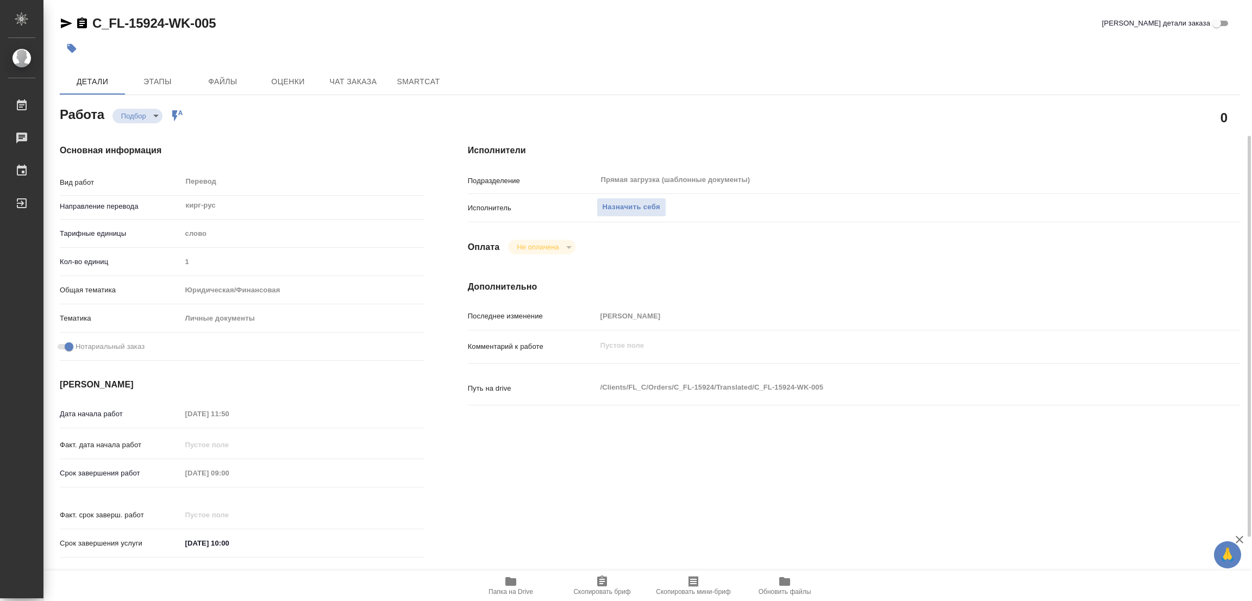
scroll to position [299, 0]
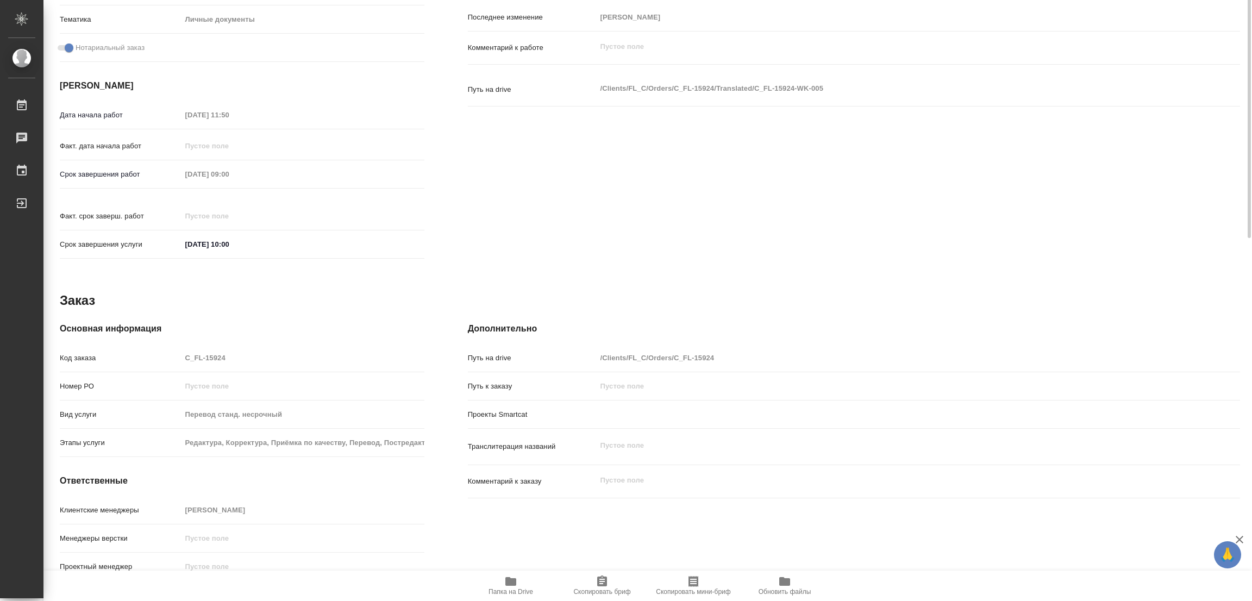
type textarea "x"
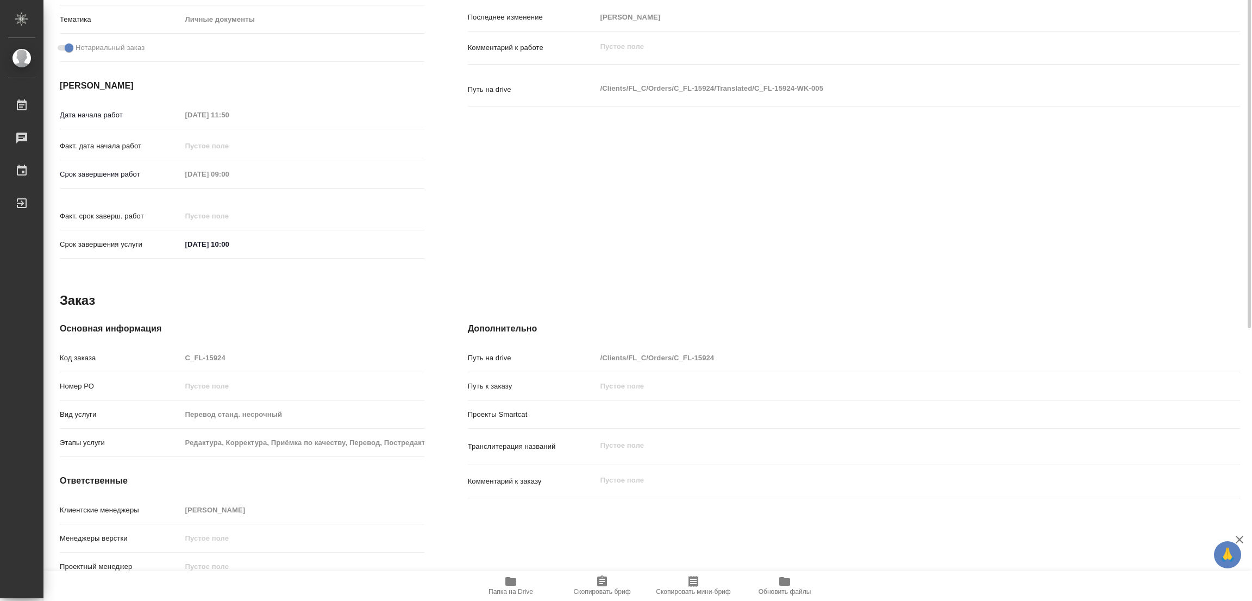
scroll to position [0, 0]
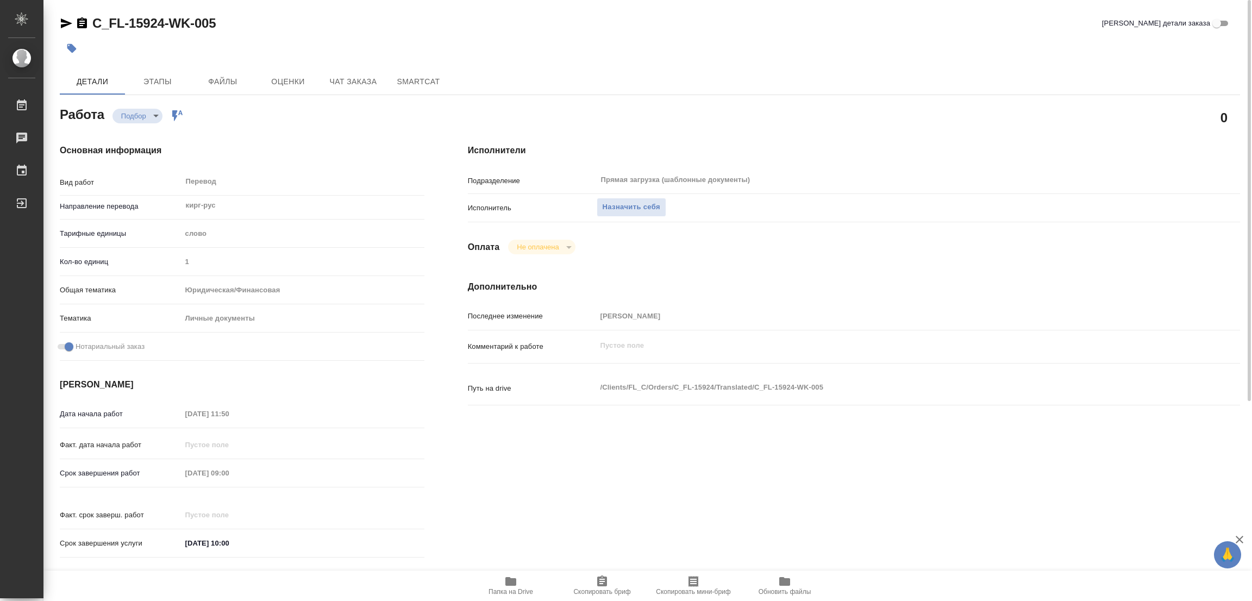
type textarea "x"
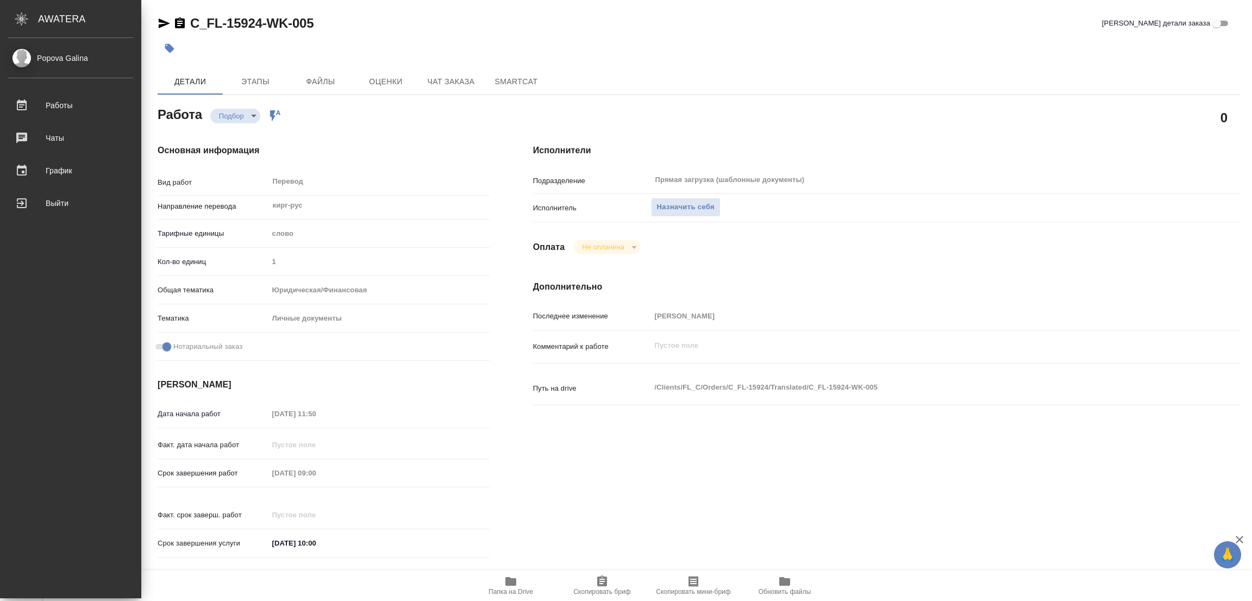
type textarea "x"
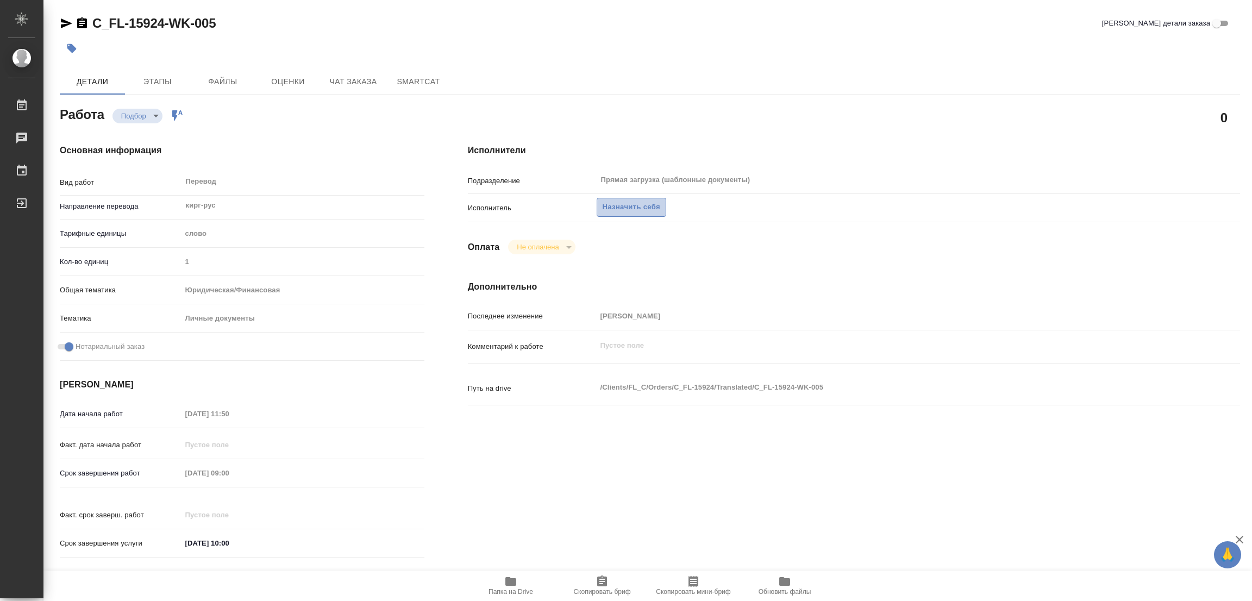
click at [624, 204] on span "Назначить себя" at bounding box center [631, 207] width 58 height 12
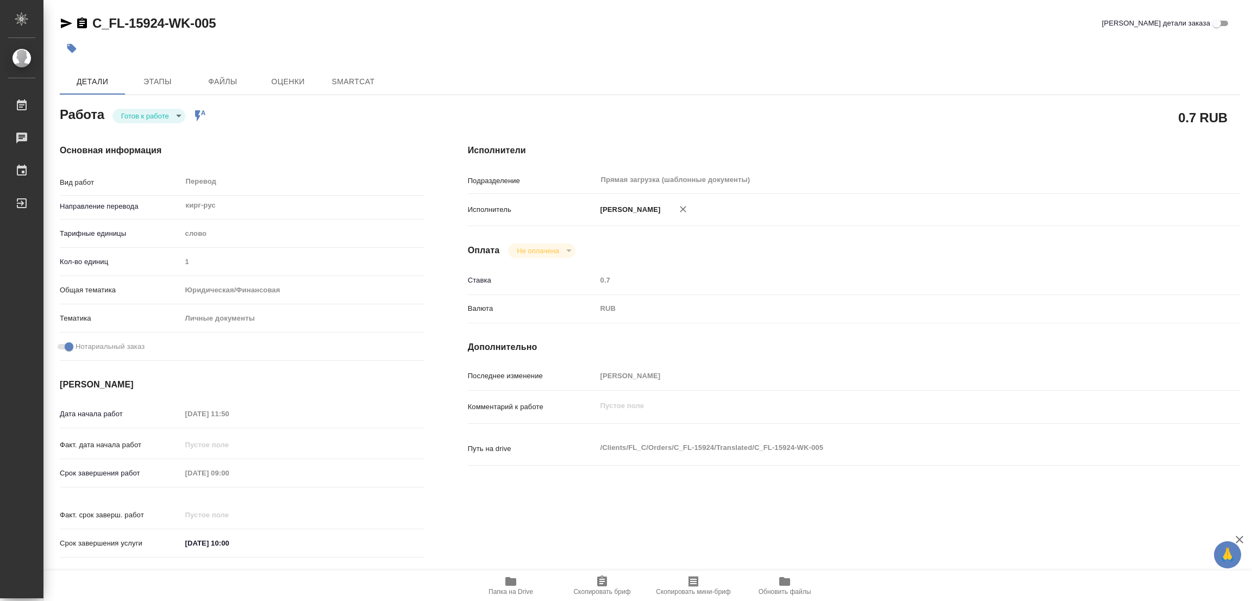
type textarea "x"
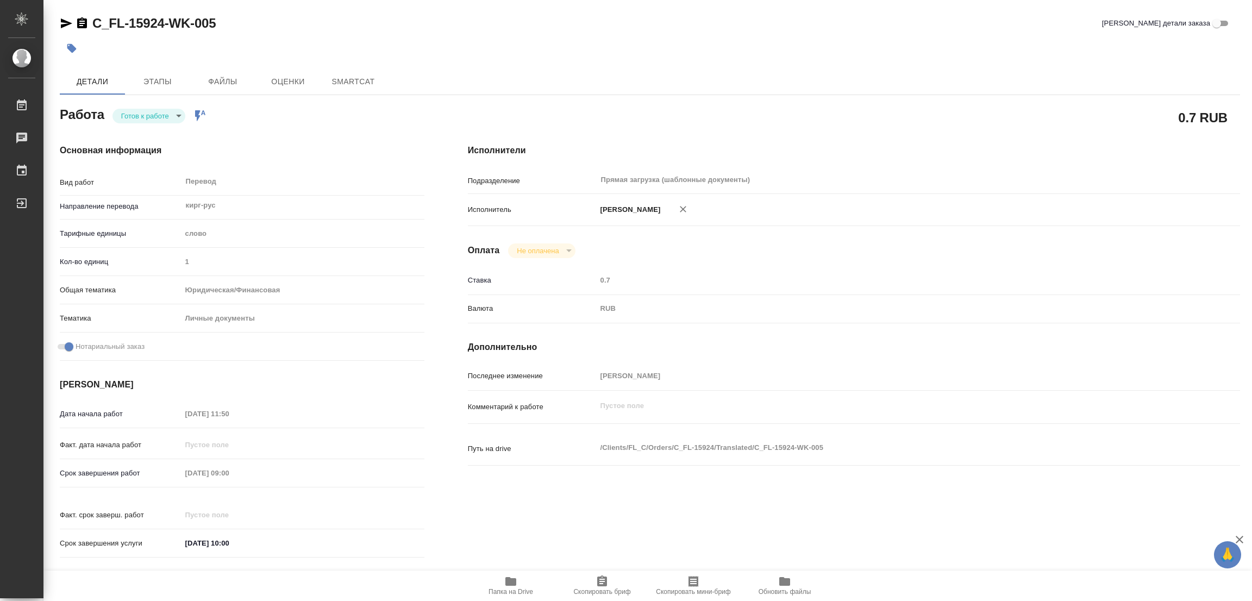
type textarea "x"
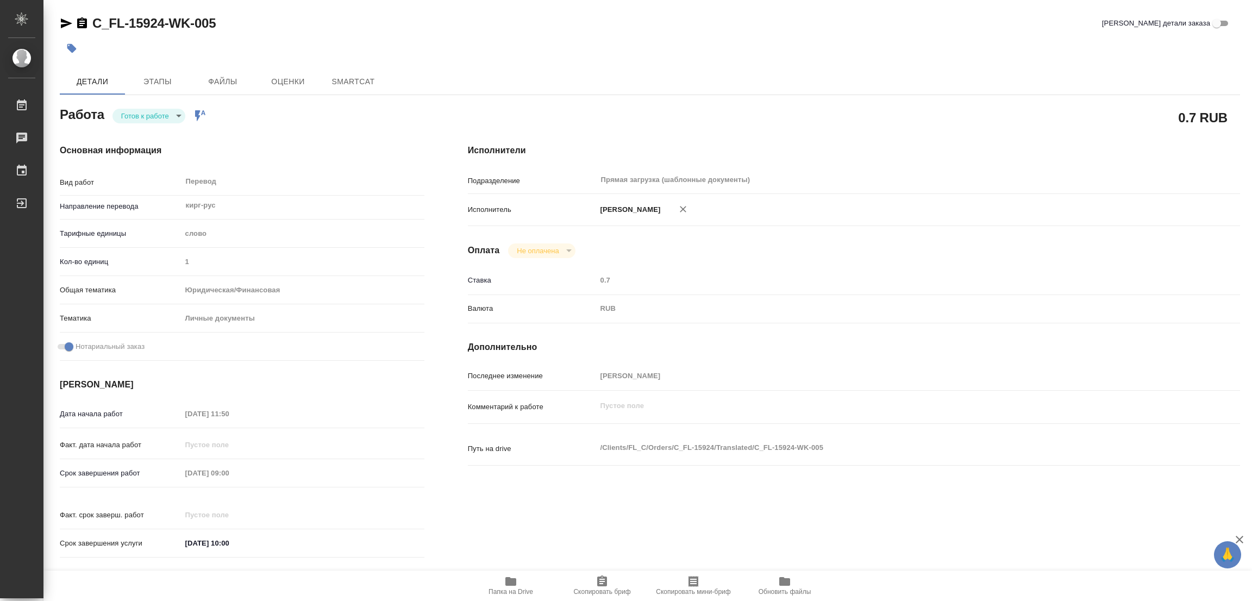
type textarea "x"
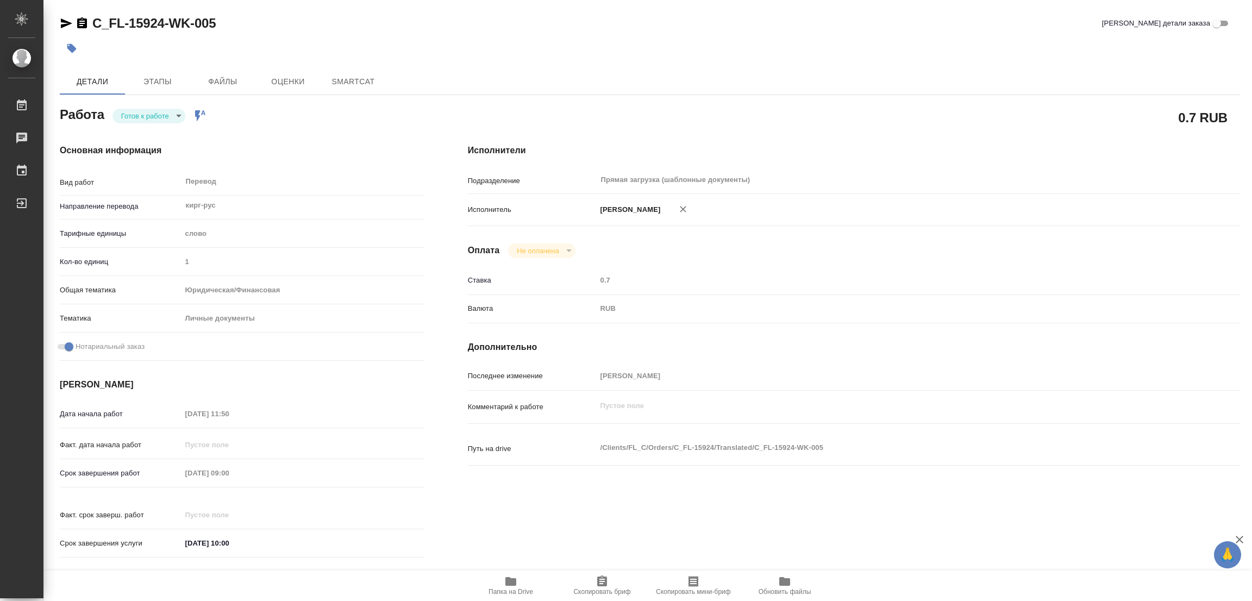
type textarea "x"
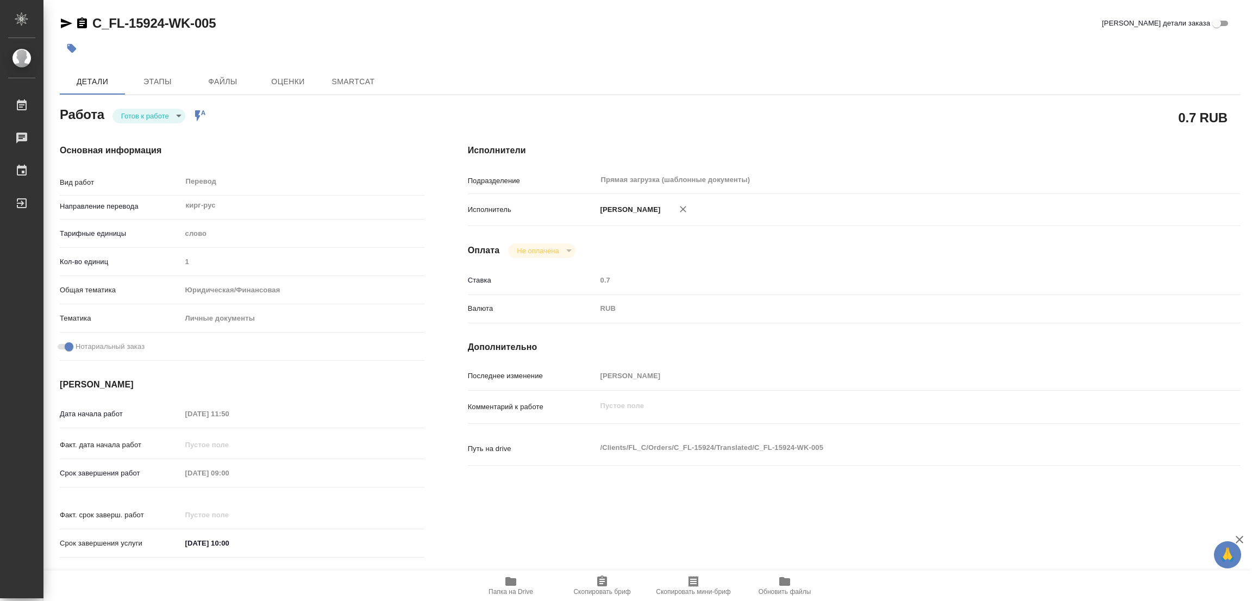
type textarea "x"
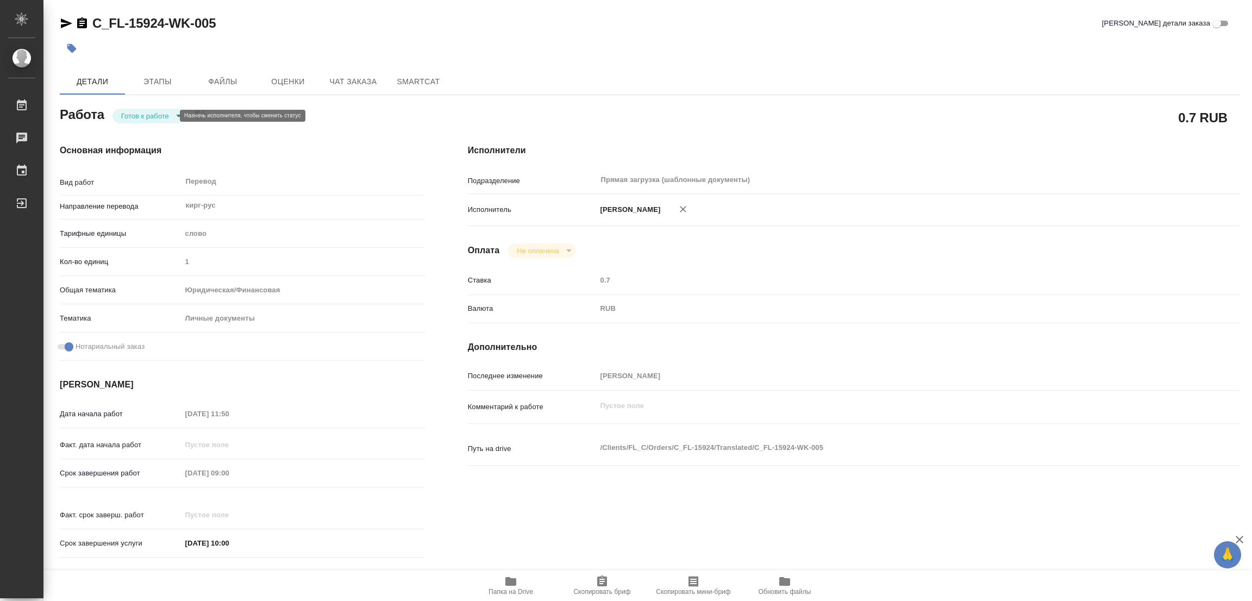
click at [132, 114] on body "🙏 .cls-1 fill:#fff; AWATERA Popova Galina Работы 0 Чаты График Выйти C_FL-15924…" at bounding box center [626, 300] width 1252 height 601
type textarea "x"
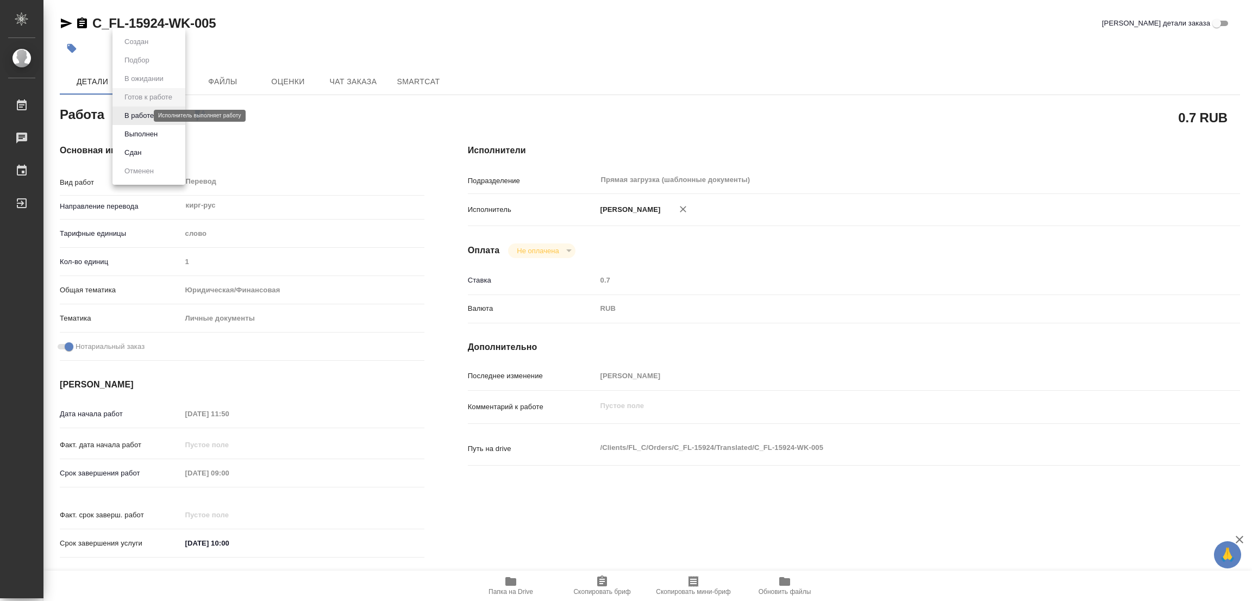
type textarea "x"
click at [132, 114] on button "В работе" at bounding box center [139, 116] width 36 height 12
type textarea "x"
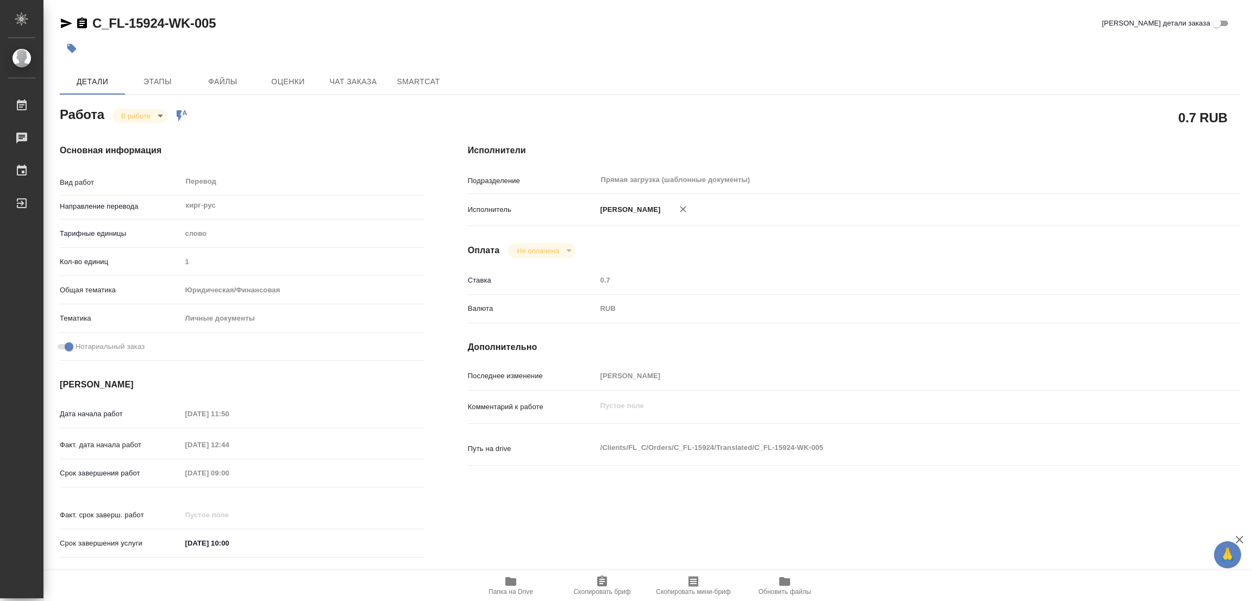
type textarea "x"
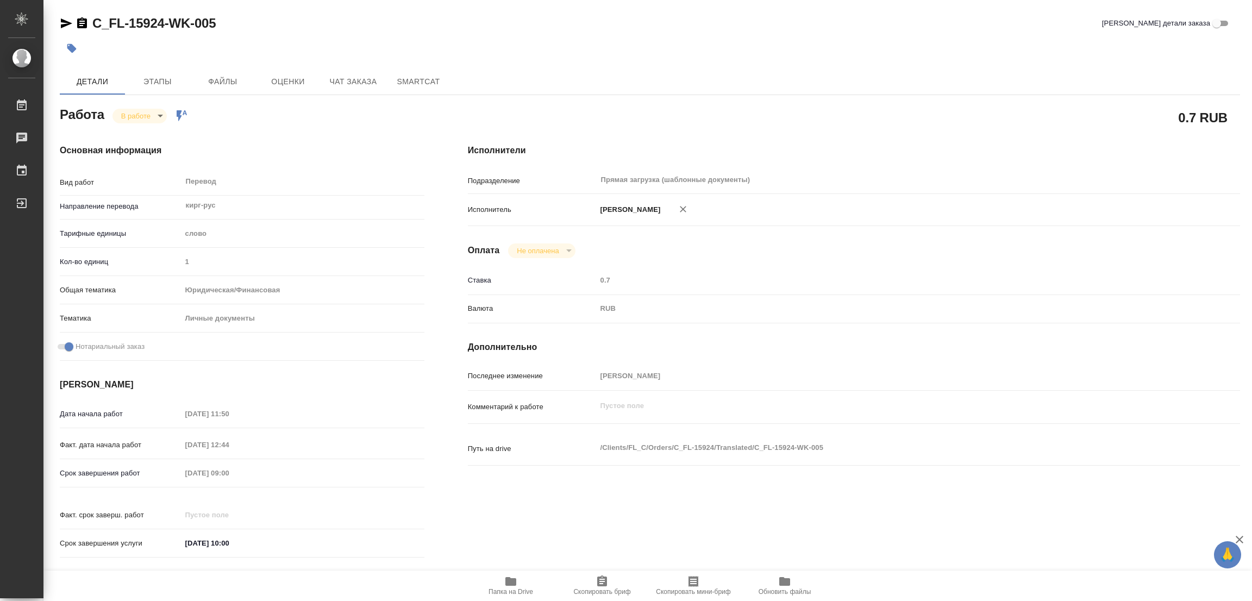
type textarea "x"
click at [510, 585] on icon "button" at bounding box center [510, 581] width 11 height 9
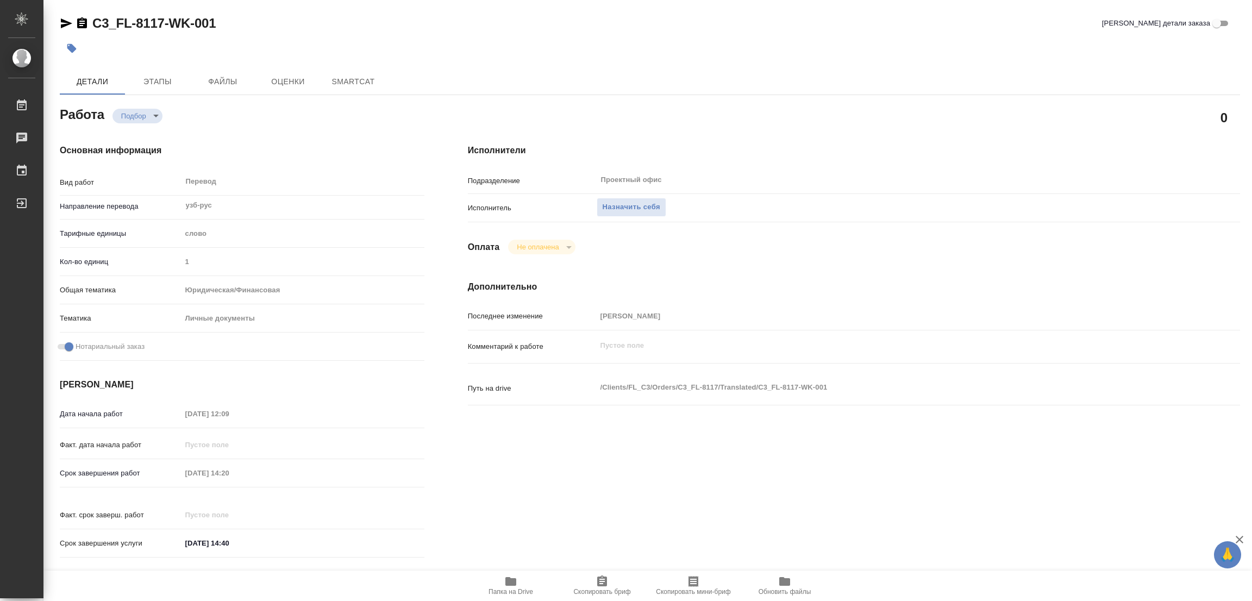
type textarea "x"
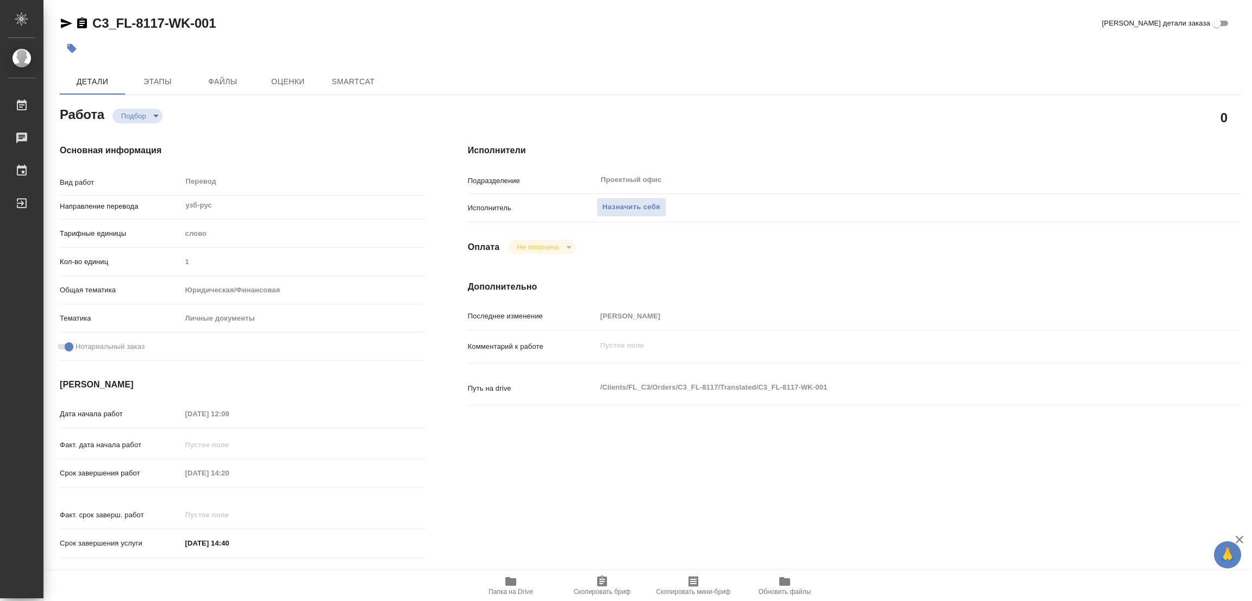
type textarea "x"
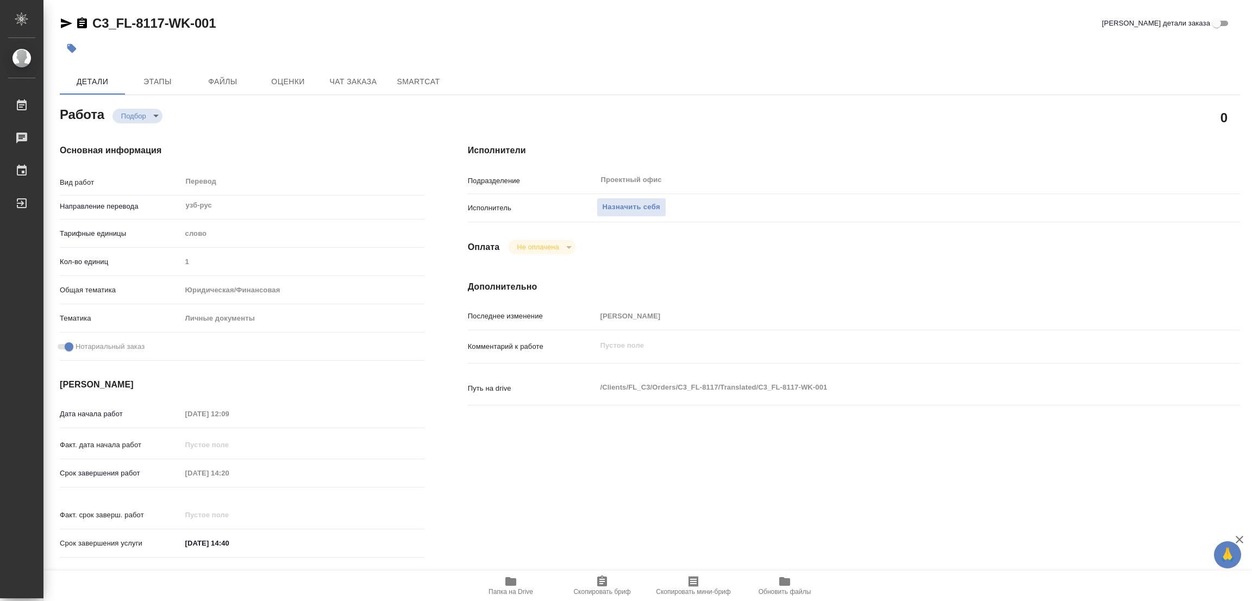
type textarea "x"
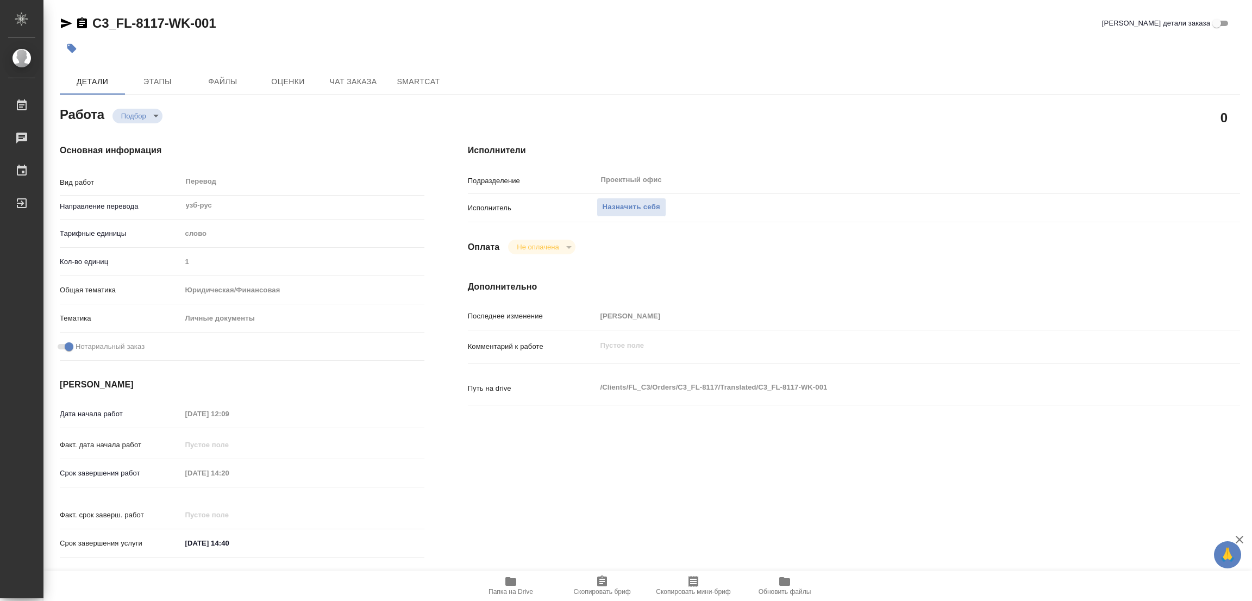
type textarea "x"
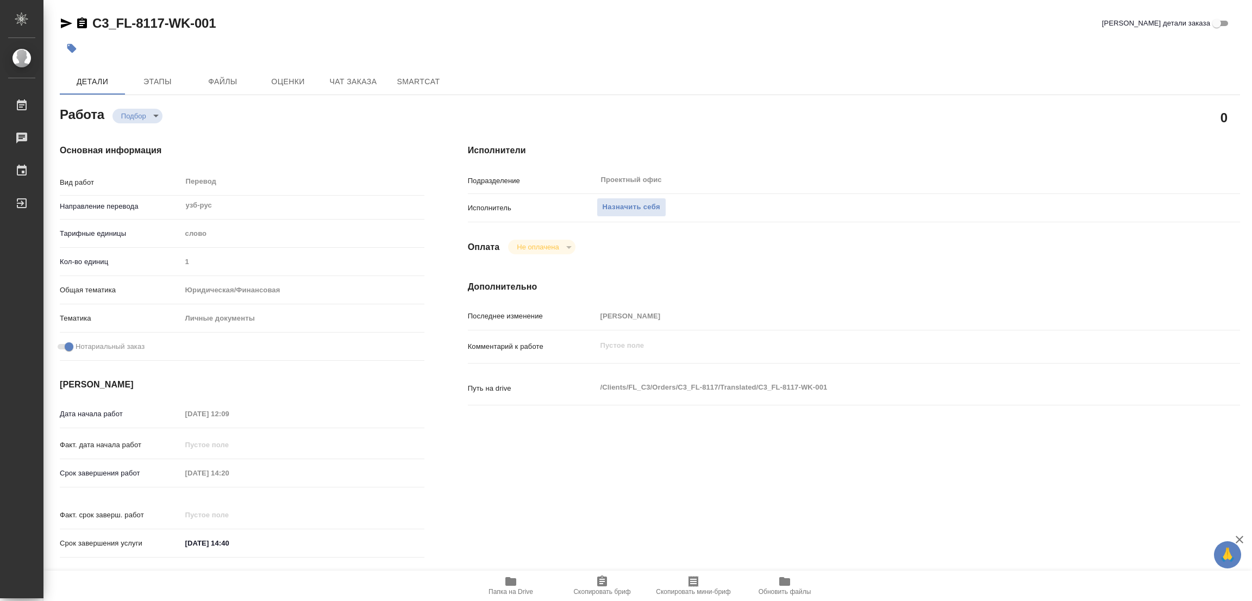
click at [359, 133] on div "Основная информация Вид работ Перевод x ​ Направление перевода узб-рус ​ Тарифн…" at bounding box center [242, 354] width 408 height 464
click at [508, 582] on icon "button" at bounding box center [510, 581] width 11 height 9
click at [630, 206] on span "Назначить себя" at bounding box center [631, 207] width 58 height 12
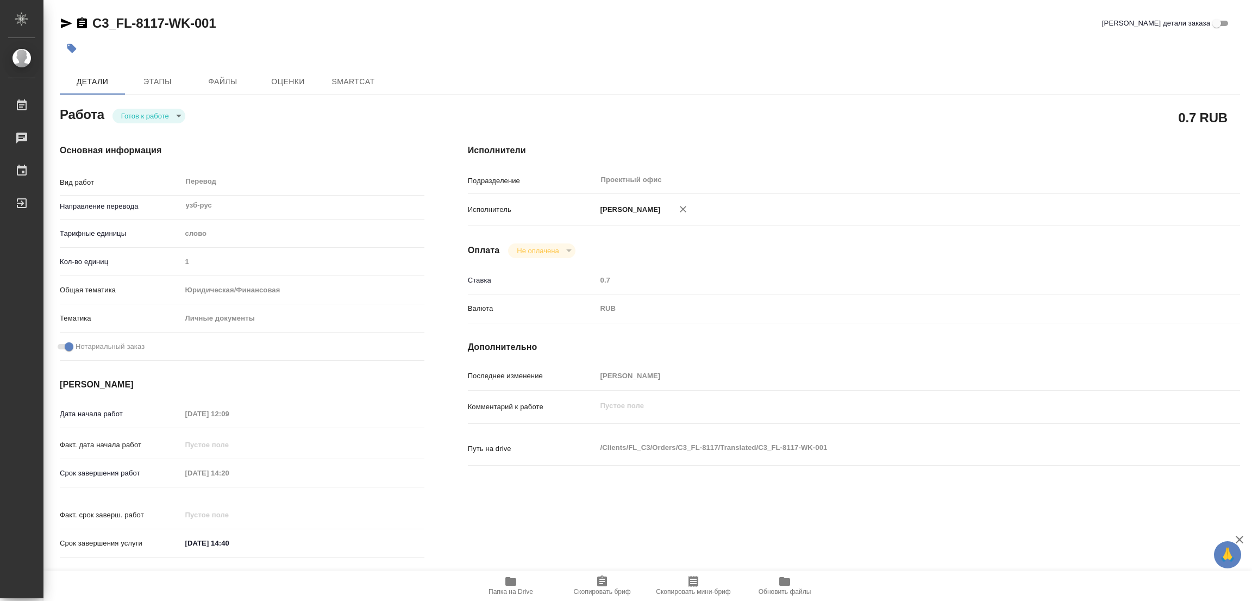
type textarea "x"
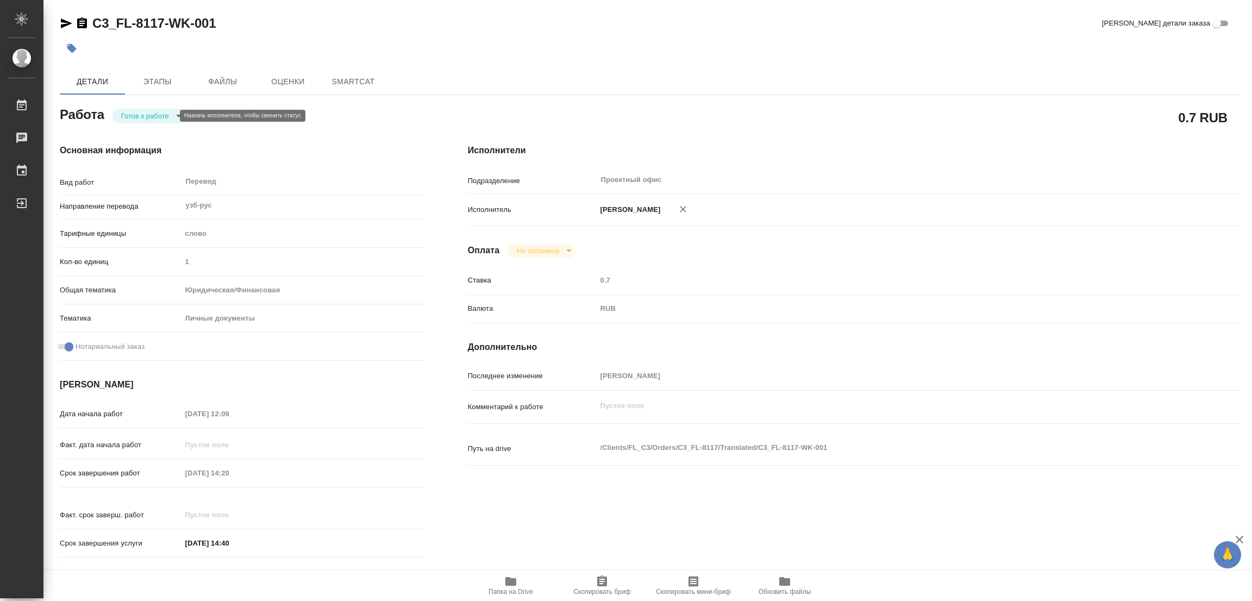
type textarea "x"
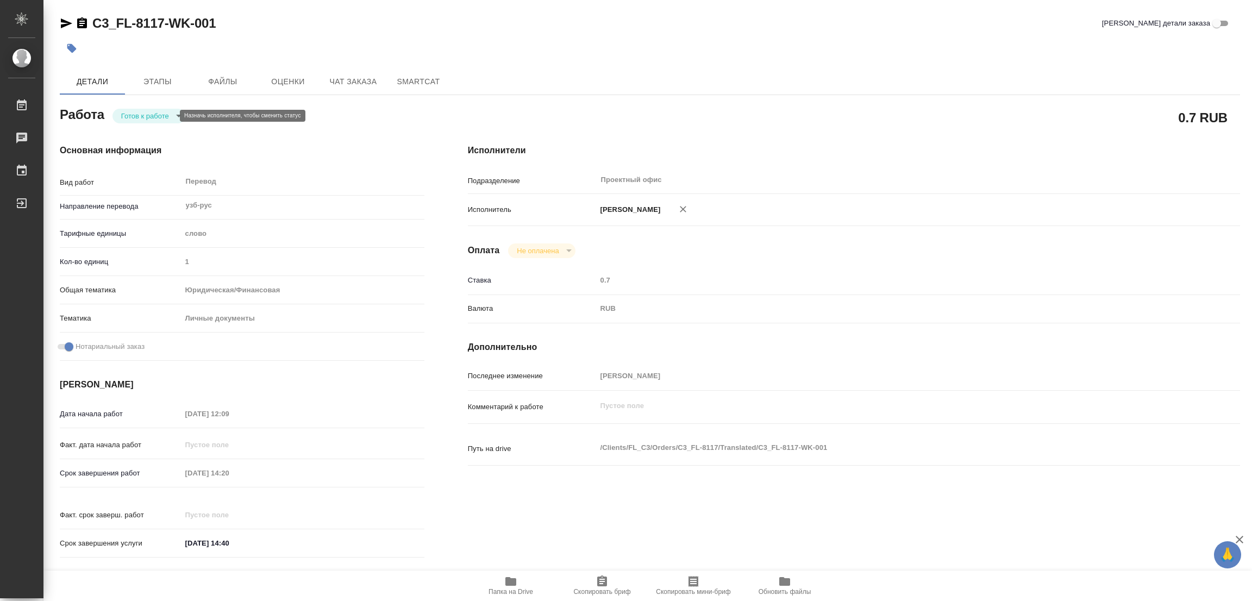
click at [147, 115] on body "🙏 .cls-1 fill:#fff; AWATERA Popova Galina Работы Чаты График Выйти C3_FL-8117-W…" at bounding box center [626, 300] width 1252 height 601
click at [147, 115] on button "В работе" at bounding box center [139, 116] width 36 height 12
type textarea "x"
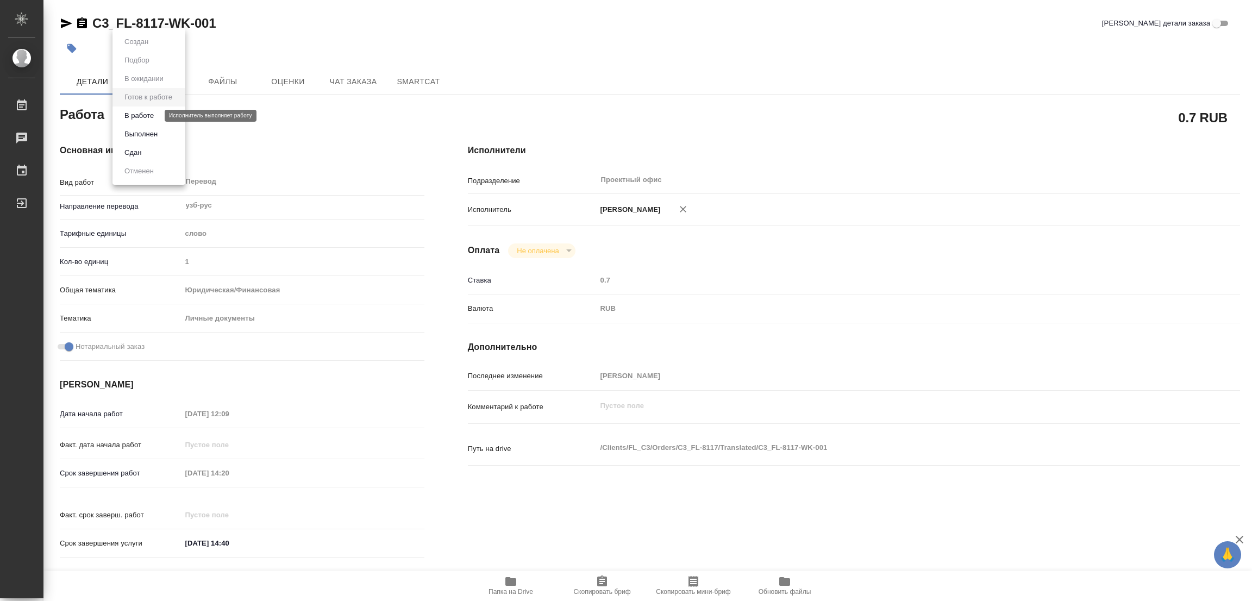
type textarea "x"
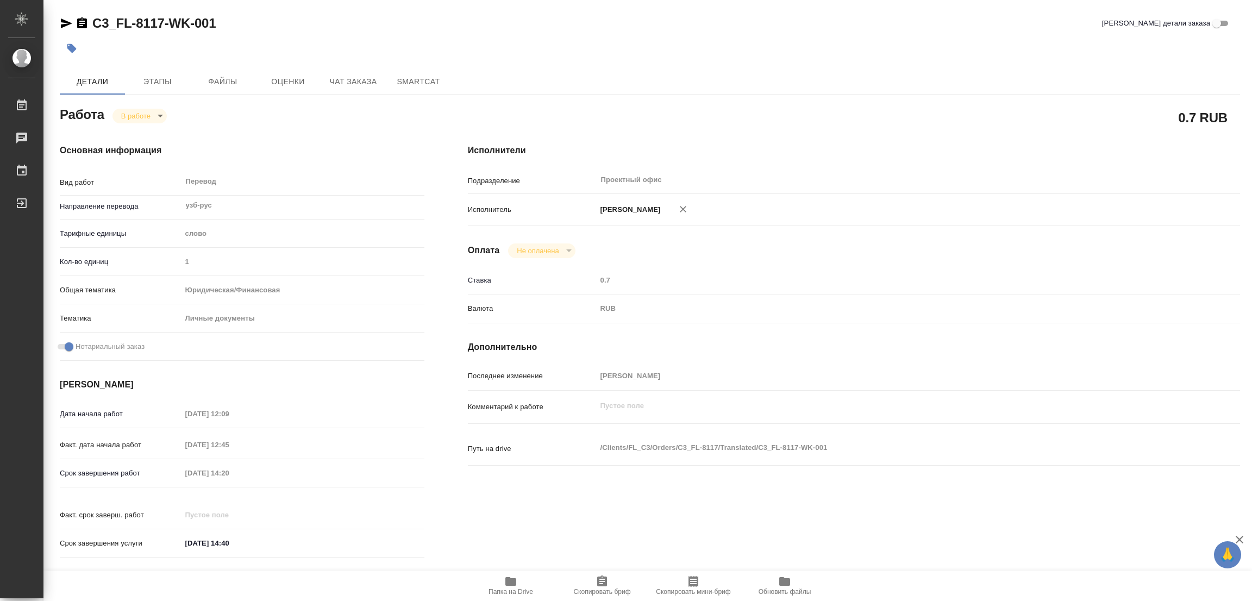
type textarea "x"
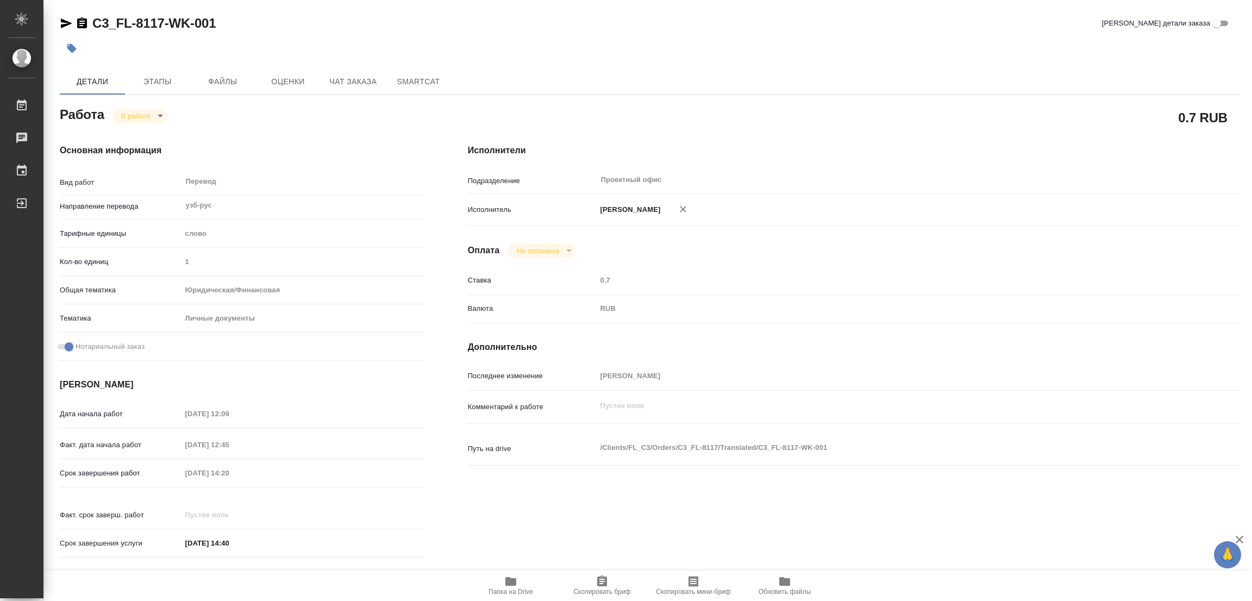
type textarea "x"
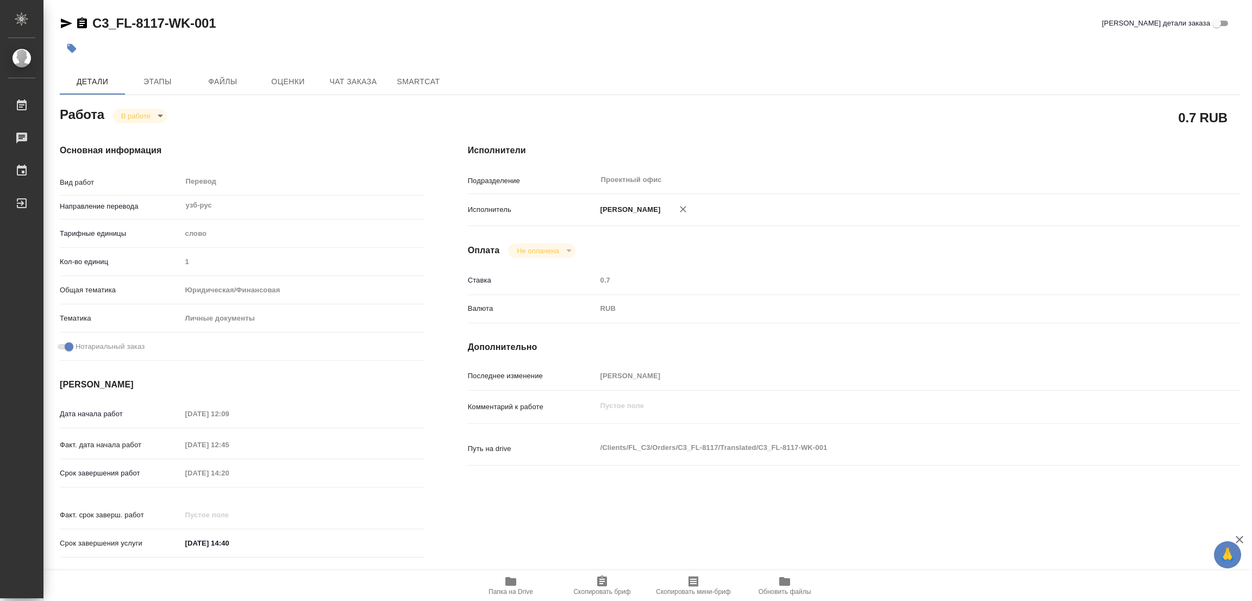
type textarea "x"
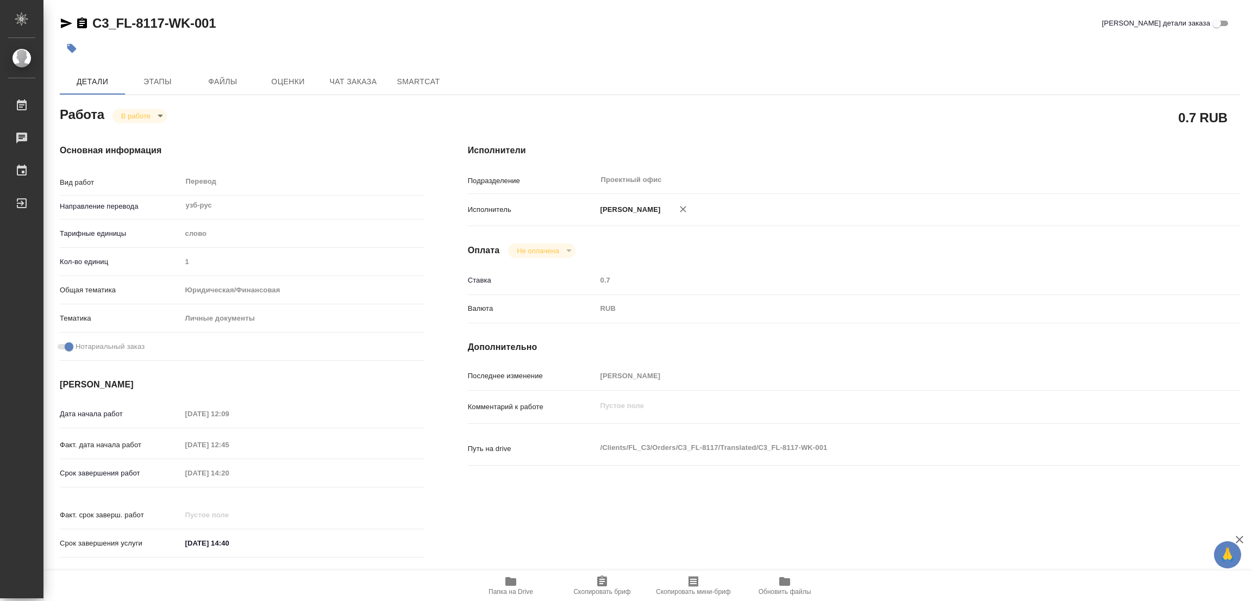
type textarea "x"
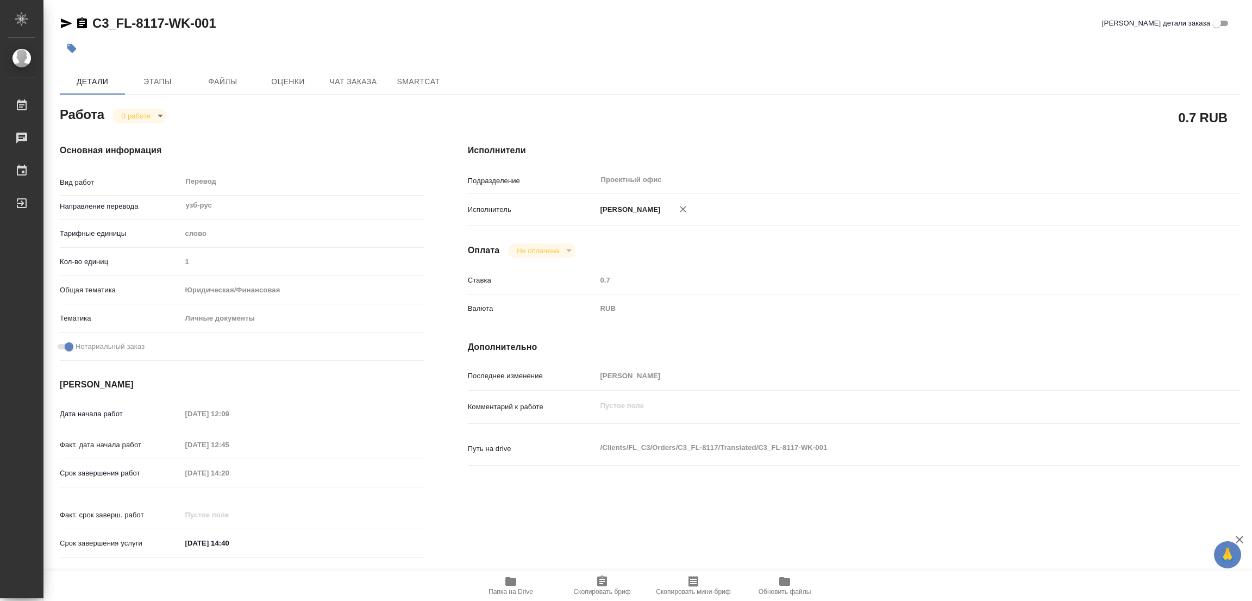
type textarea "x"
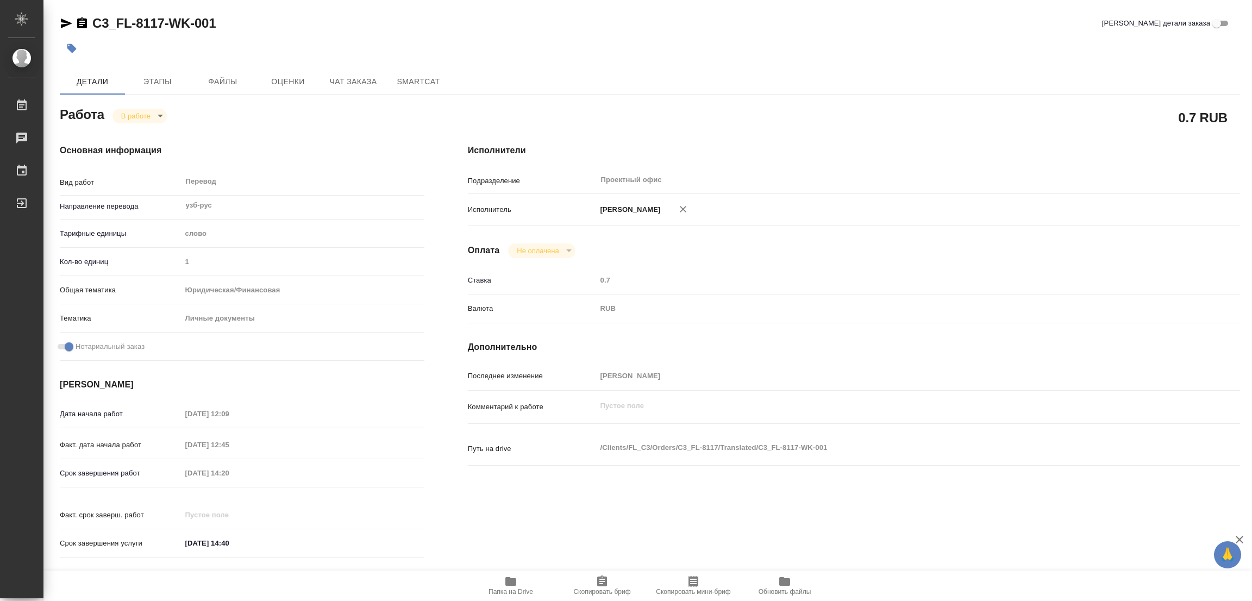
type textarea "x"
drag, startPoint x: 87, startPoint y: 10, endPoint x: 158, endPoint y: 22, distance: 71.2
click at [161, 21] on div "C3_FL-8117-WK-001 Кратко детали заказа Детали Этапы Файлы Оценки Чат заказа Sma…" at bounding box center [650, 456] width 1192 height 912
copy link "C3_FL-8117"
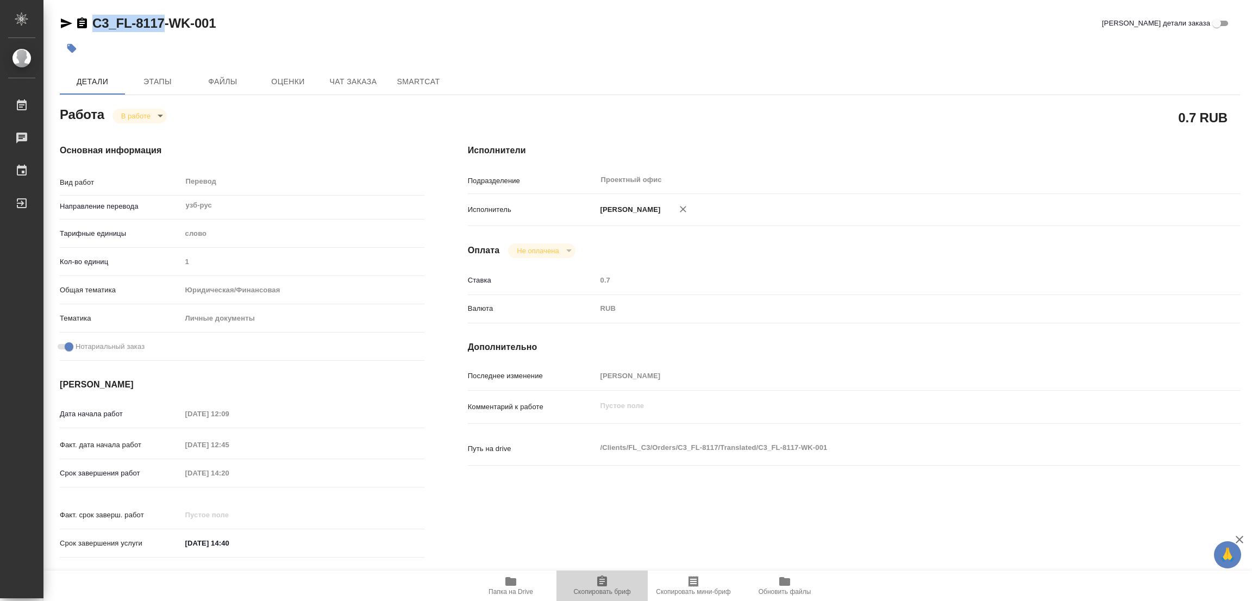
click at [611, 588] on span "Скопировать бриф" at bounding box center [601, 592] width 57 height 8
copy link "C3_FL-8117"
click at [143, 464] on div "Срок завершения работ 17.09.2025 14:20" at bounding box center [242, 472] width 365 height 19
click at [379, 20] on div "C3_FL-8117-WK-001 Кратко детали заказа" at bounding box center [650, 23] width 1180 height 17
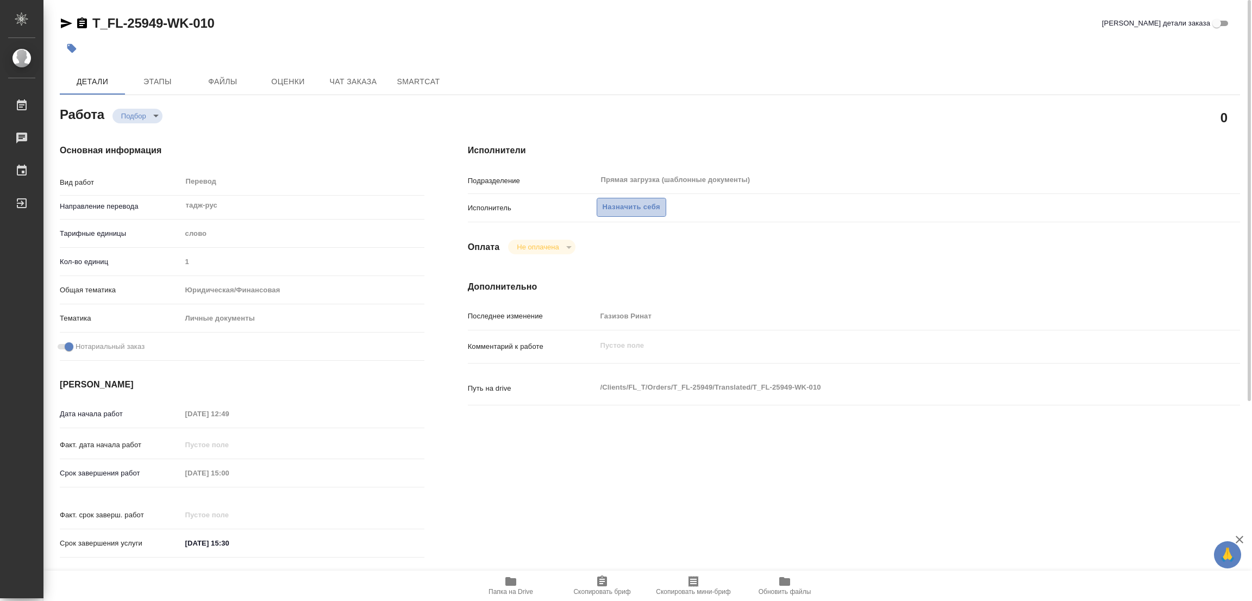
click at [646, 201] on span "Назначить себя" at bounding box center [631, 207] width 58 height 12
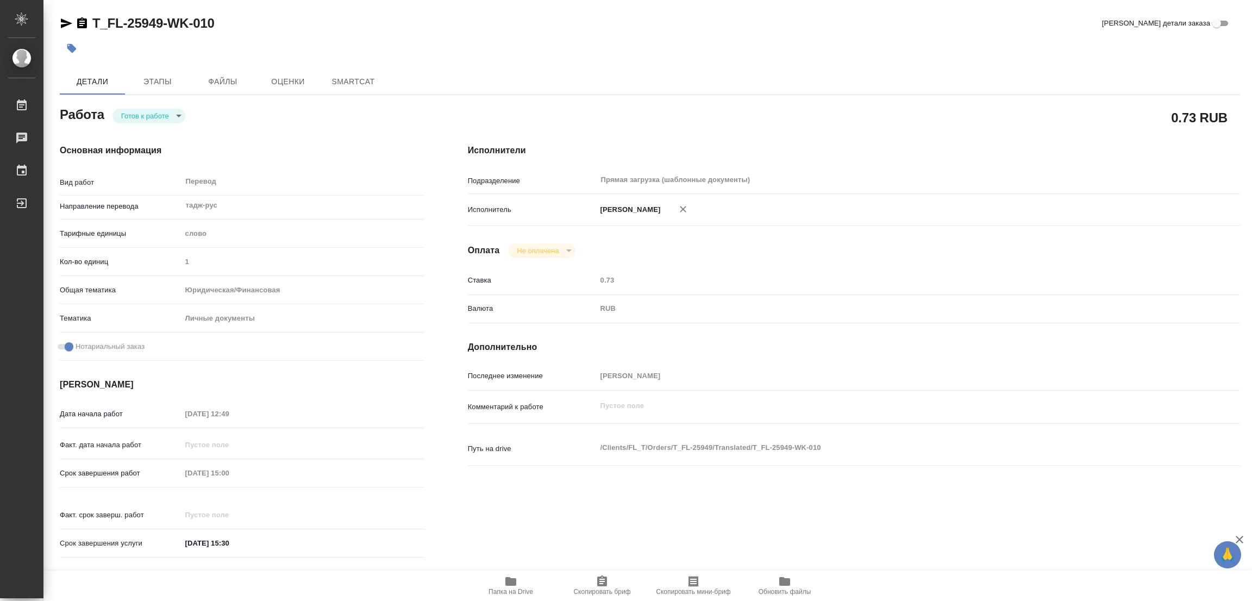
type textarea "x"
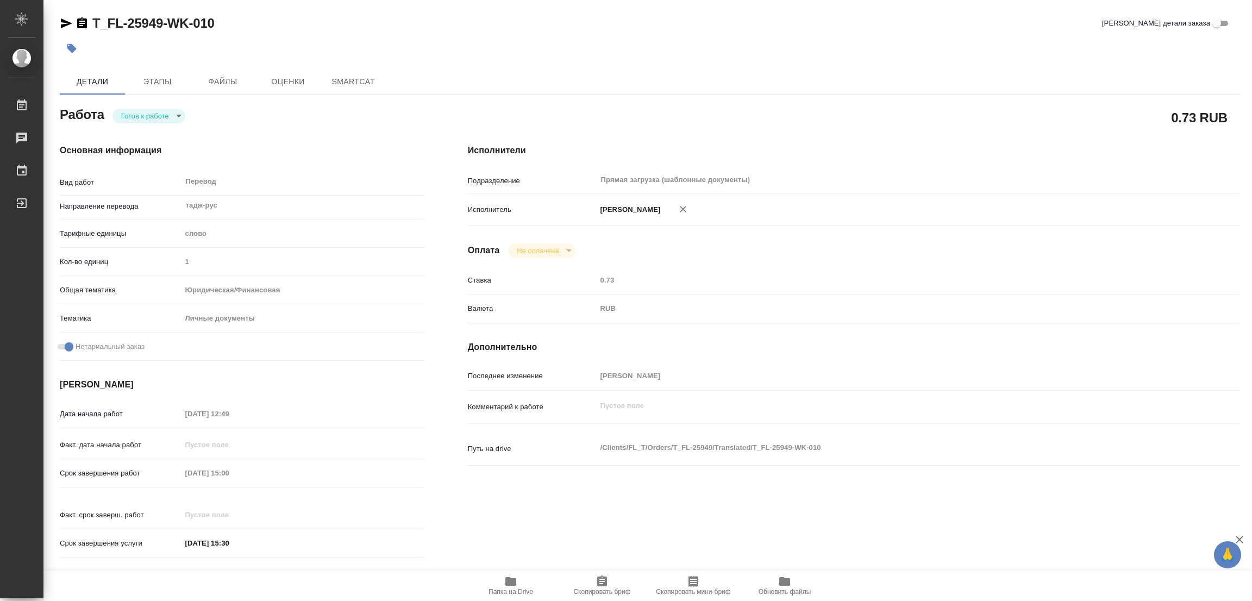
type textarea "x"
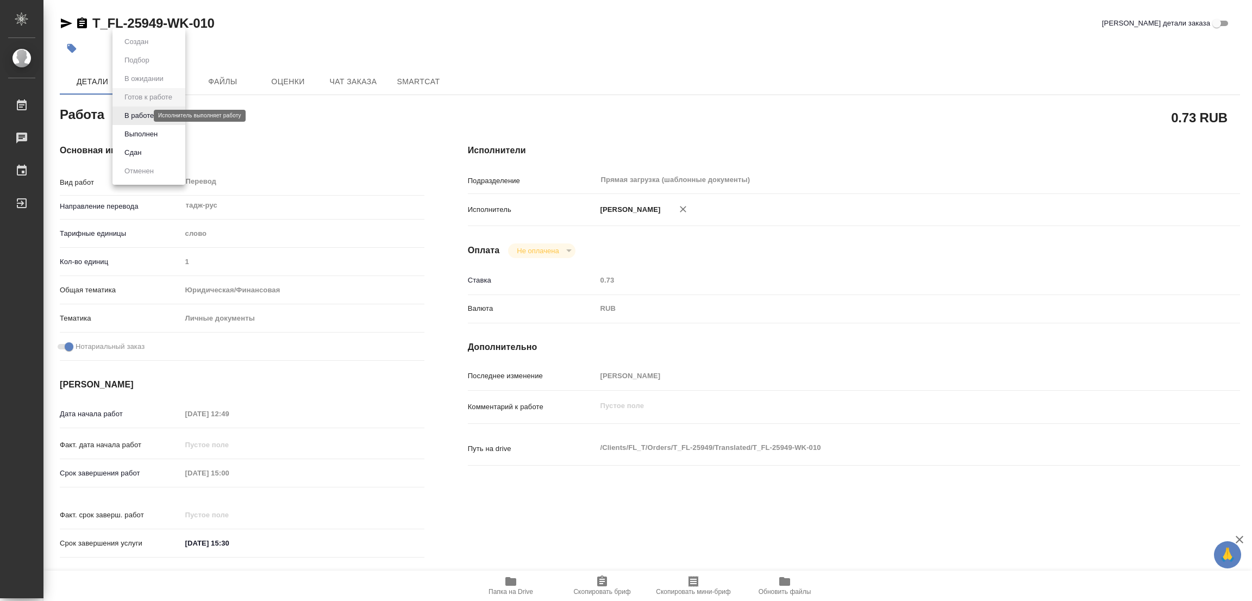
click at [125, 115] on body "🙏 .cls-1 fill:#fff; AWATERA Popova Galina Работы Чаты График Выйти T_FL-25949-W…" at bounding box center [626, 300] width 1252 height 601
type textarea "x"
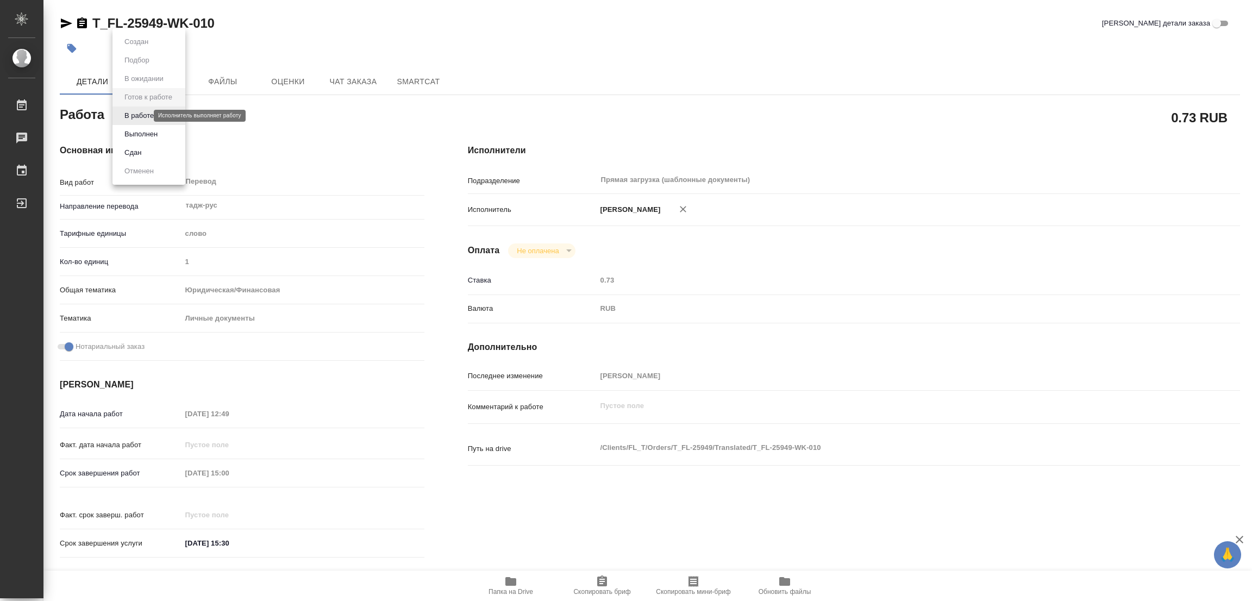
type textarea "x"
click at [126, 114] on button "В работе" at bounding box center [139, 116] width 36 height 12
type textarea "x"
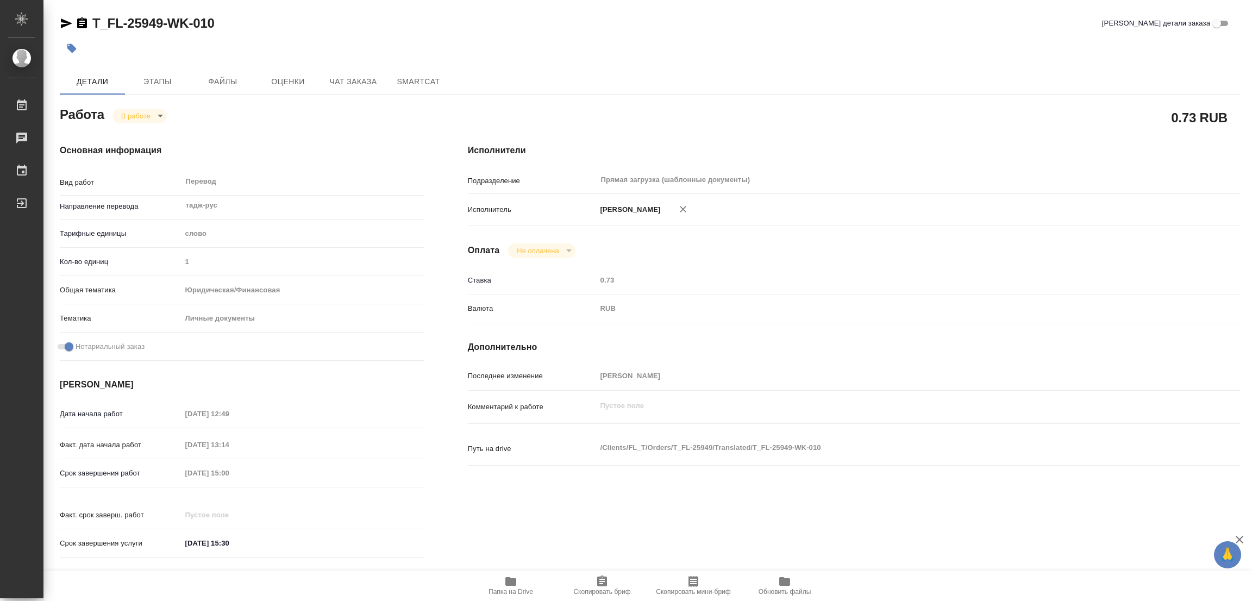
type textarea "x"
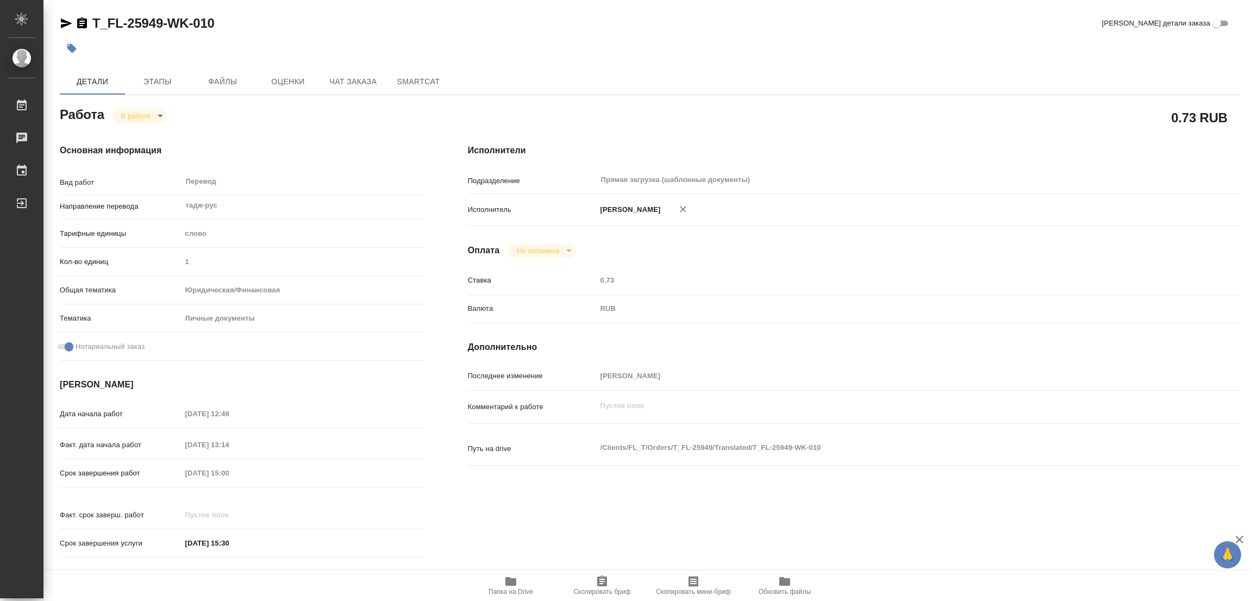
type textarea "x"
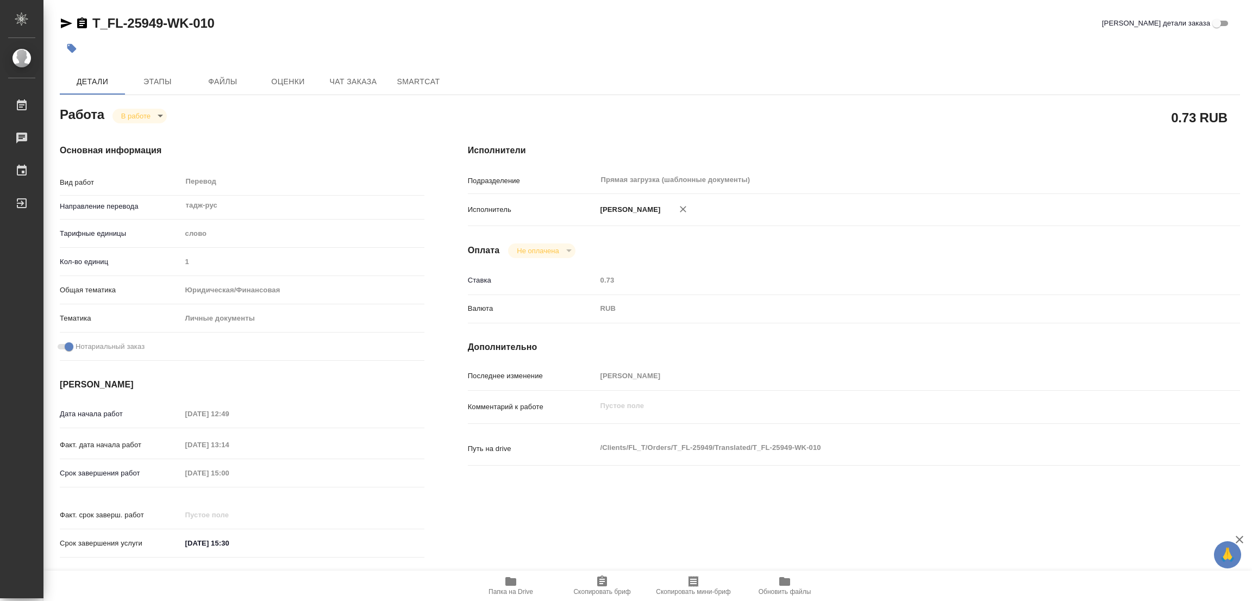
type textarea "x"
click at [510, 588] on span "Папка на Drive" at bounding box center [510, 592] width 45 height 8
drag, startPoint x: 91, startPoint y: 10, endPoint x: 164, endPoint y: 21, distance: 73.7
click at [164, 21] on div "T_FL-25949-WK-010 Кратко детали заказа Детали Этапы Файлы Оценки Чат заказа Sma…" at bounding box center [650, 456] width 1192 height 912
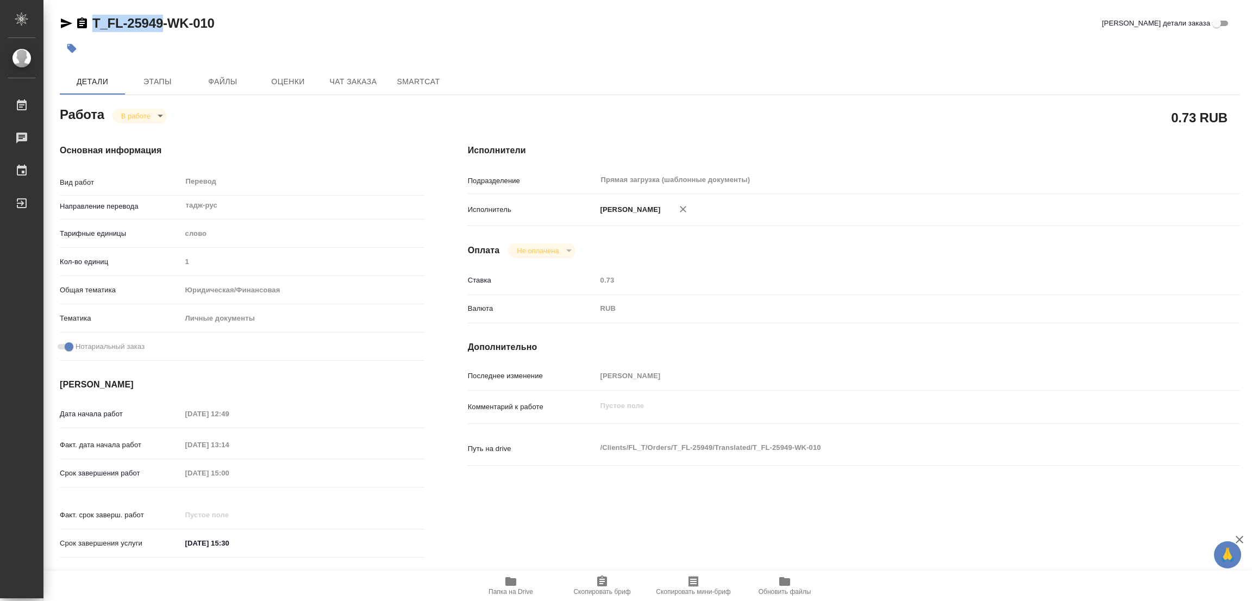
copy link "T_FL-25949"
click at [600, 587] on icon "button" at bounding box center [601, 581] width 13 height 13
copy link "T_FL-25949"
click at [108, 474] on div "Срок завершения работ 17.09.2025 15:00" at bounding box center [242, 472] width 365 height 19
click at [341, 142] on div "Основная информация Вид работ Перевод x ​ Направление перевода тадж-рус ​ Тариф…" at bounding box center [242, 354] width 408 height 464
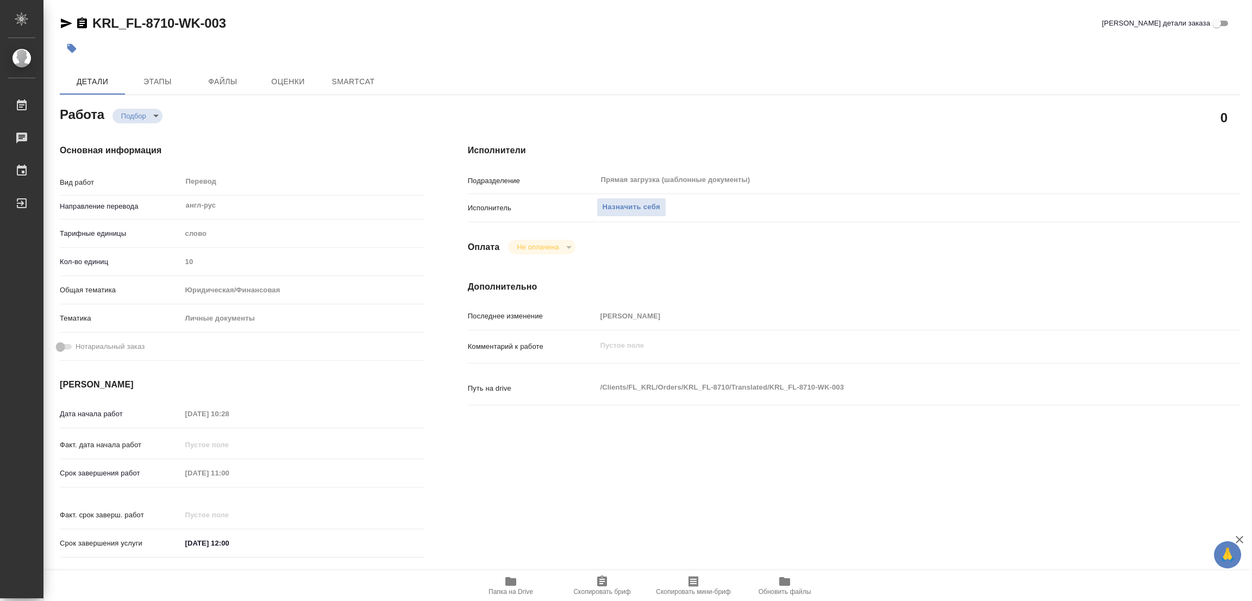
type textarea "x"
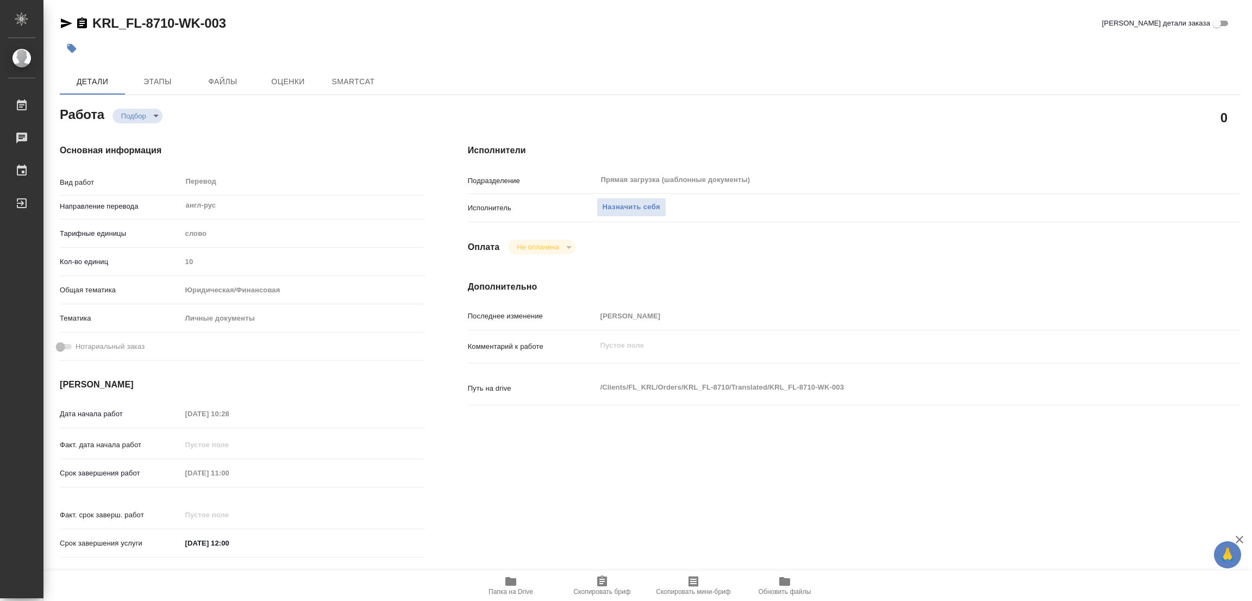
type textarea "x"
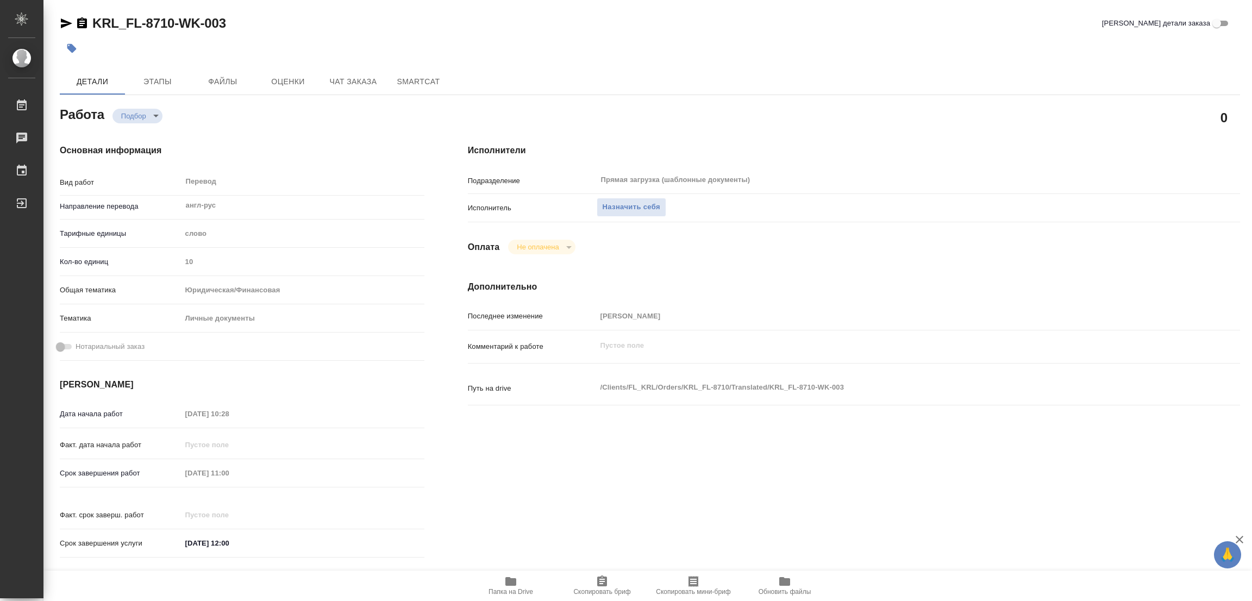
type textarea "x"
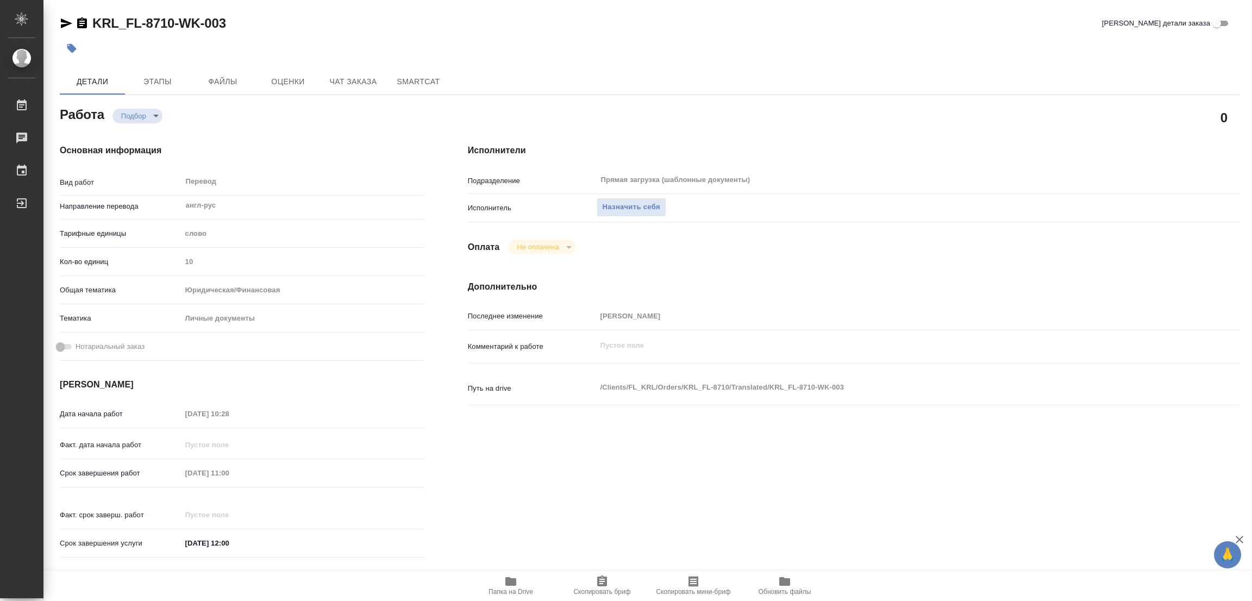
scroll to position [299, 0]
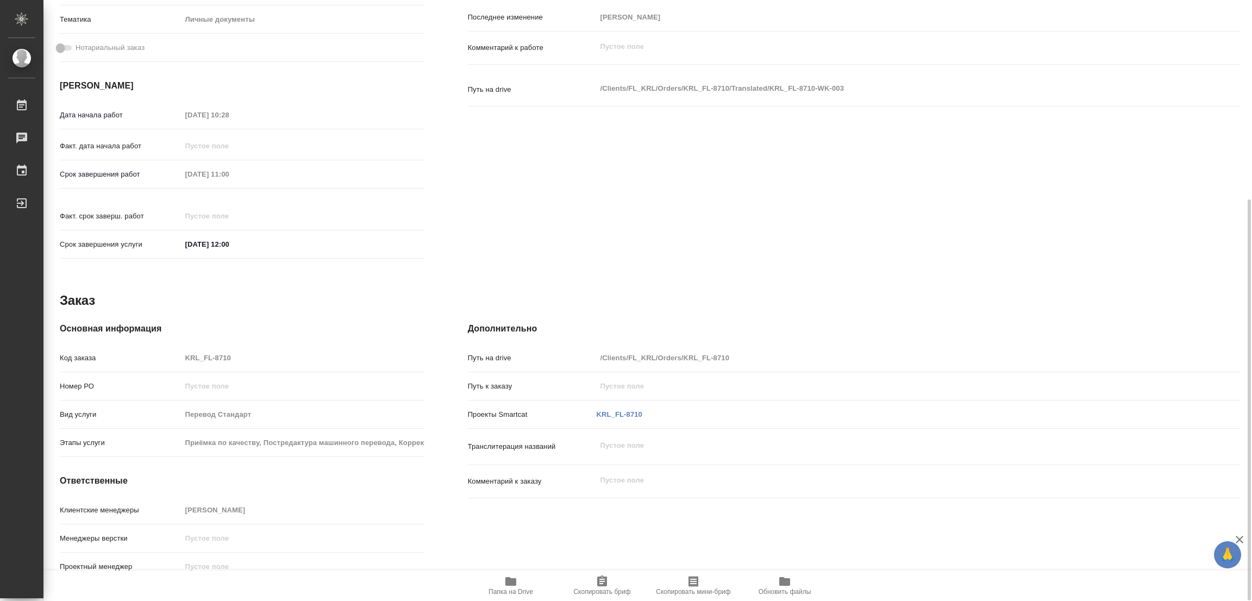
type textarea "x"
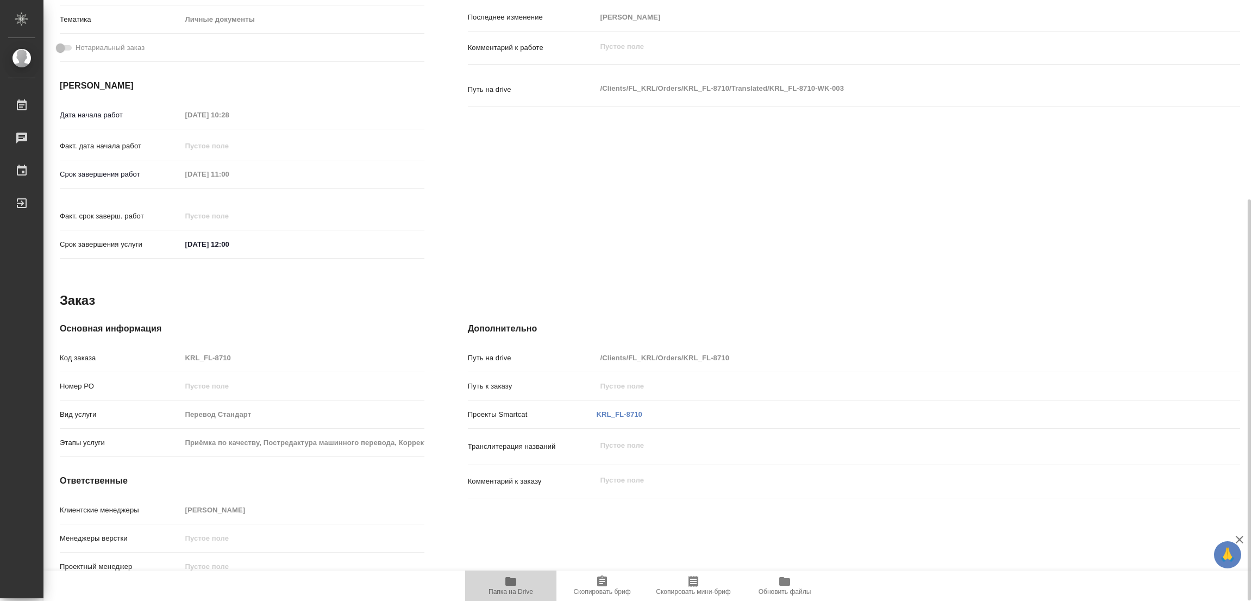
click at [504, 578] on icon "button" at bounding box center [510, 581] width 13 height 13
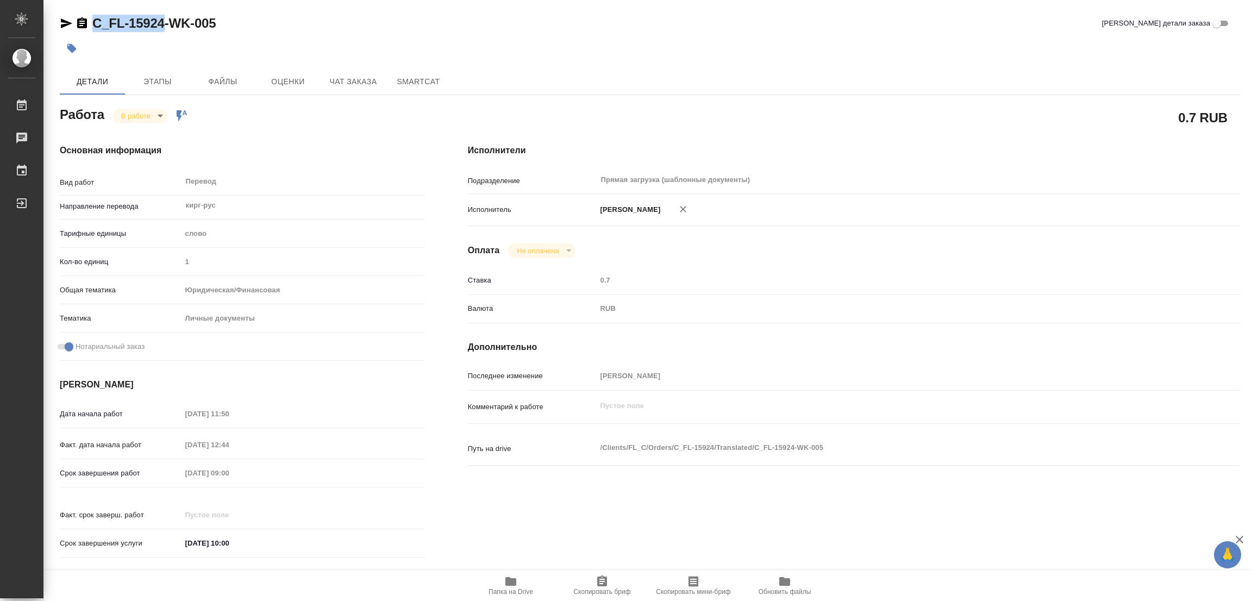
drag, startPoint x: 92, startPoint y: 14, endPoint x: 162, endPoint y: 27, distance: 71.4
click at [162, 27] on div "C_FL-15924-WK-005 Кратко детали заказа Детали Этапы Файлы Оценки Чат заказа Sma…" at bounding box center [650, 456] width 1192 height 912
copy link "C_FL-15924"
click at [592, 590] on span "Скопировать бриф" at bounding box center [601, 592] width 57 height 8
copy link "C_FL-15924"
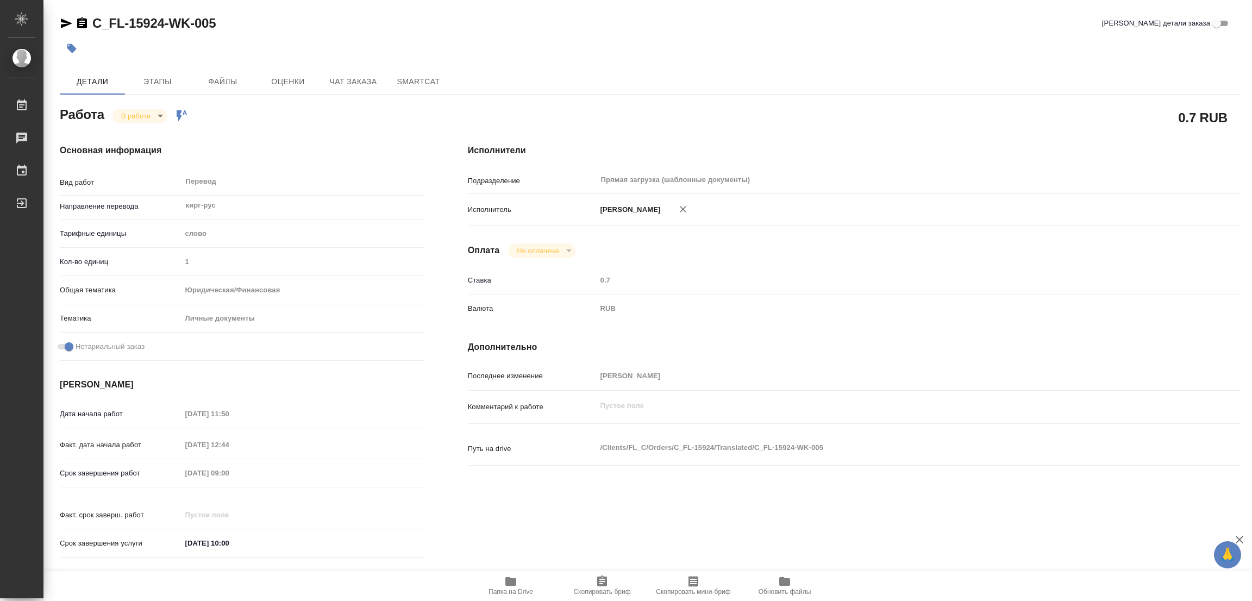
click at [125, 456] on div "Дата начала работ 17.09.2025 11:50 Факт. дата начала работ 17.09.2025 12:44 Сро…" at bounding box center [242, 484] width 365 height 160
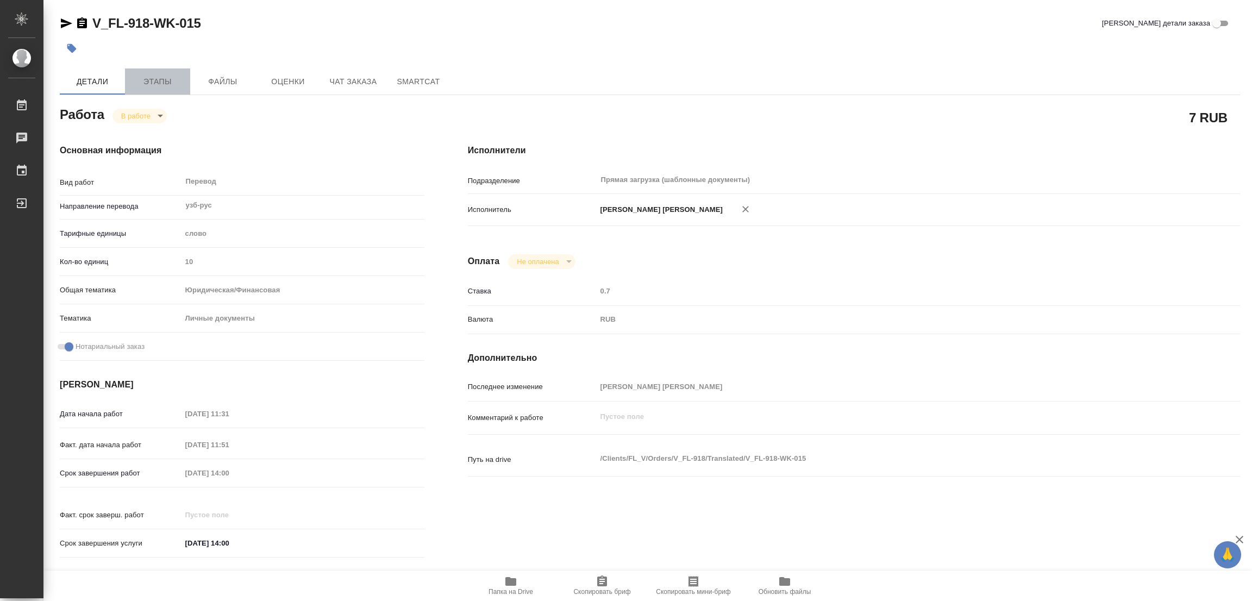
click at [174, 79] on span "Этапы" at bounding box center [157, 82] width 52 height 14
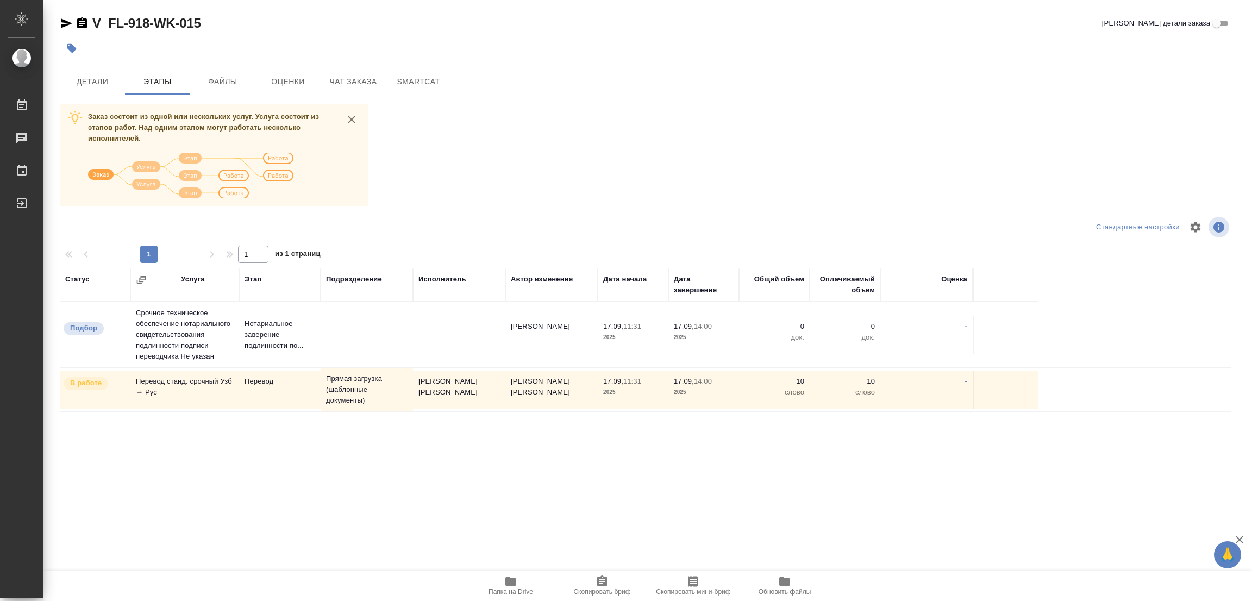
click at [596, 151] on div "Заказ состоит из одной или нескольких услуг. Услуга состоит из этапов работ. На…" at bounding box center [650, 308] width 1180 height 409
click at [92, 84] on span "Детали" at bounding box center [92, 82] width 52 height 14
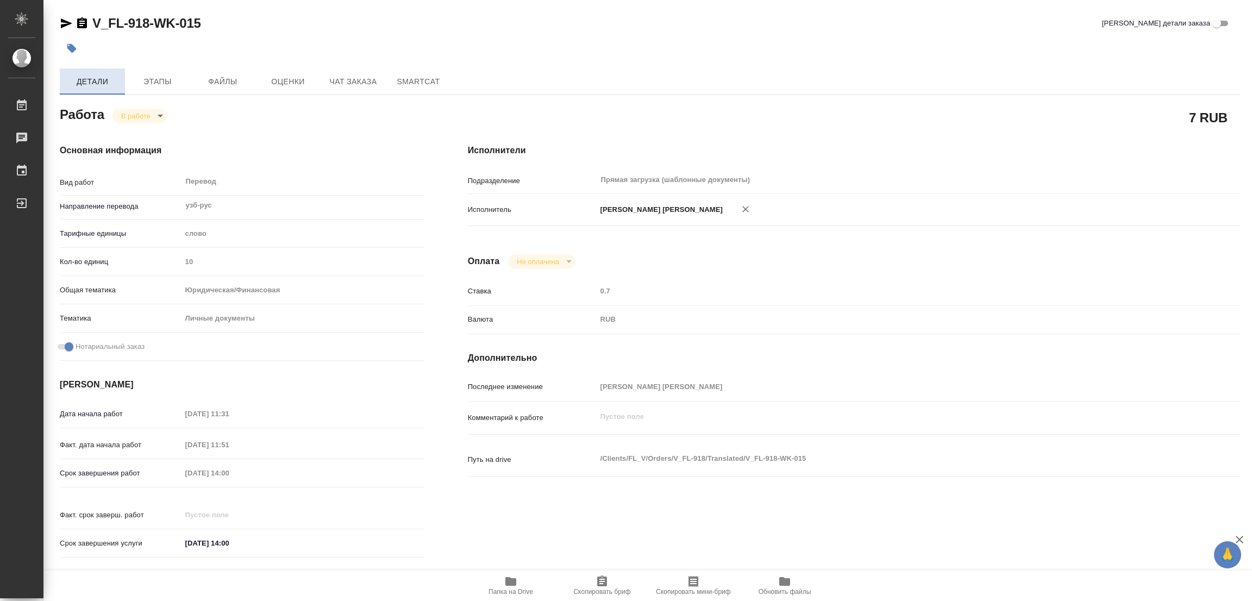
type textarea "x"
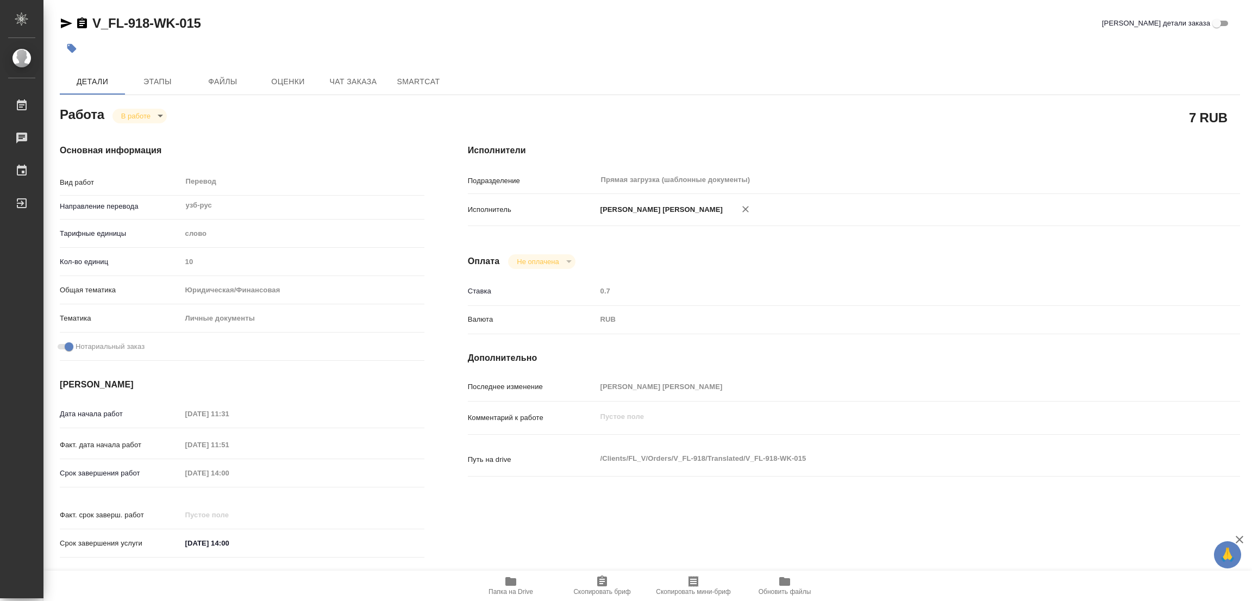
type textarea "x"
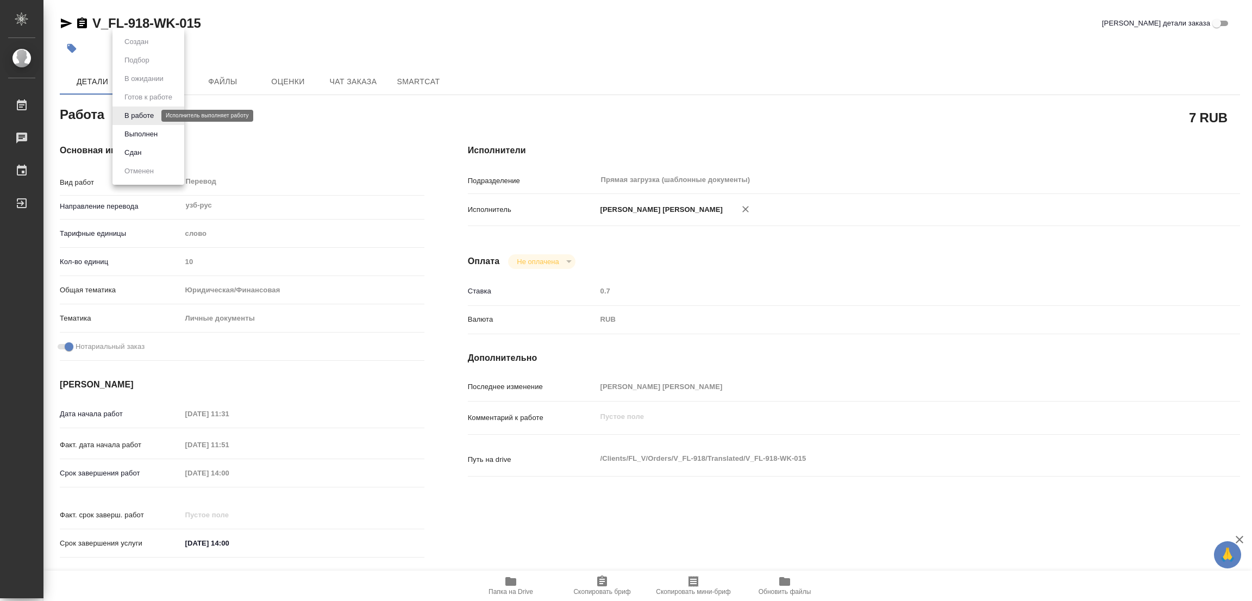
click at [137, 112] on body "🙏 .cls-1 fill:#fff; AWATERA Popova Galina Работы 0 Чаты График Выйти V_FL-918-W…" at bounding box center [626, 300] width 1252 height 601
type textarea "x"
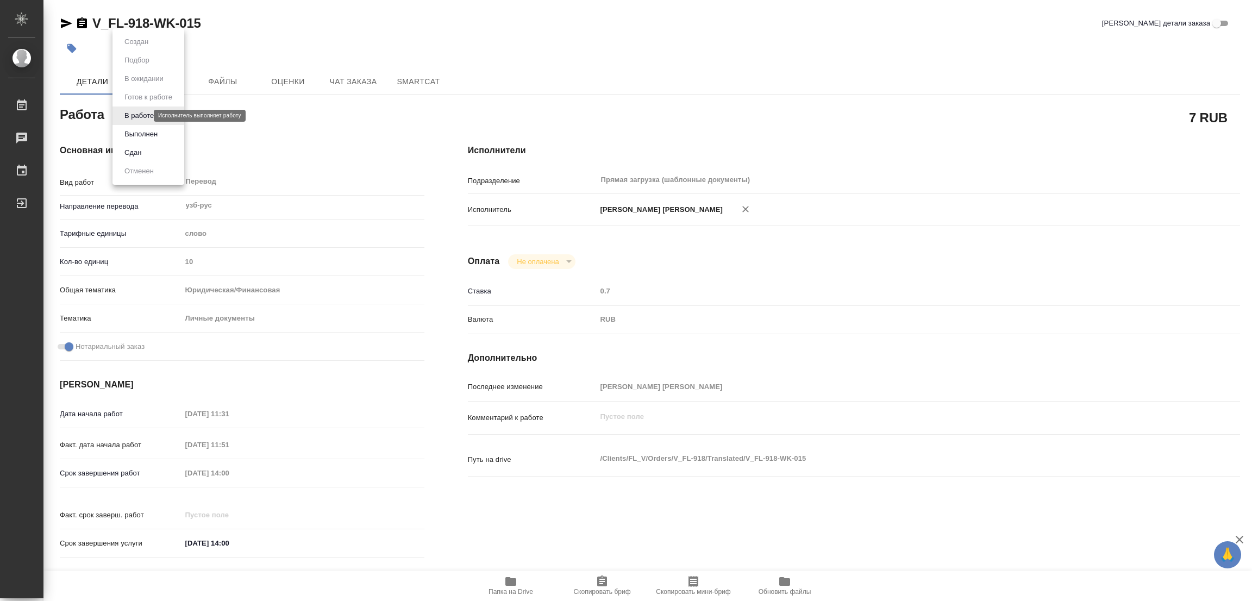
type textarea "x"
click at [128, 131] on button "Выполнен" at bounding box center [141, 134] width 40 height 12
type textarea "x"
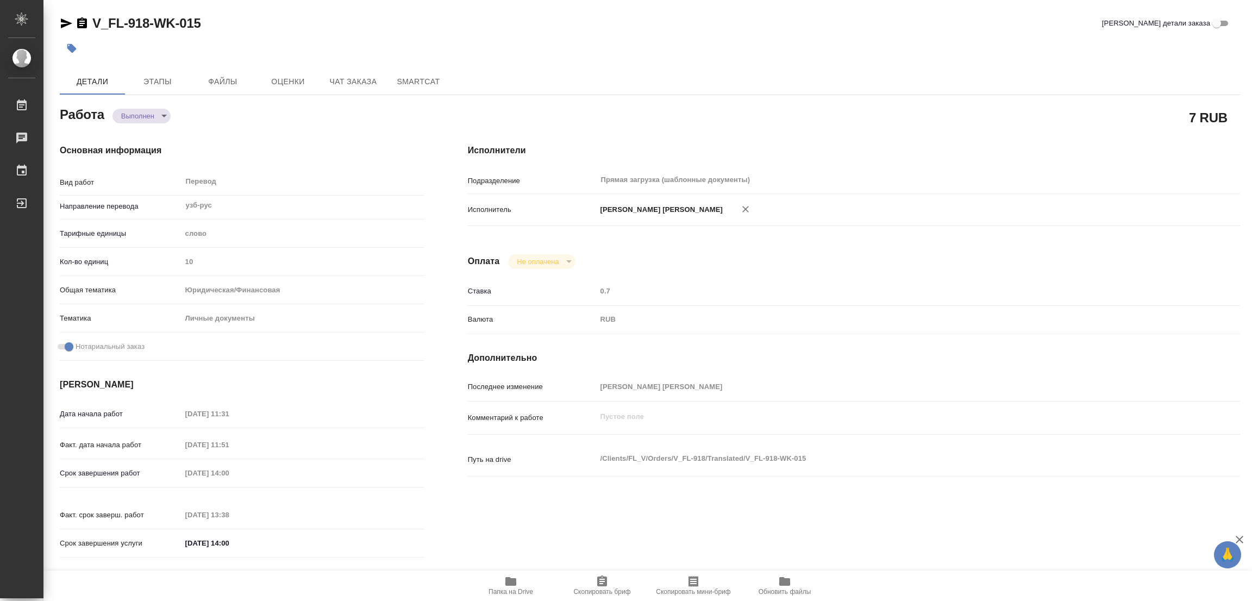
type textarea "x"
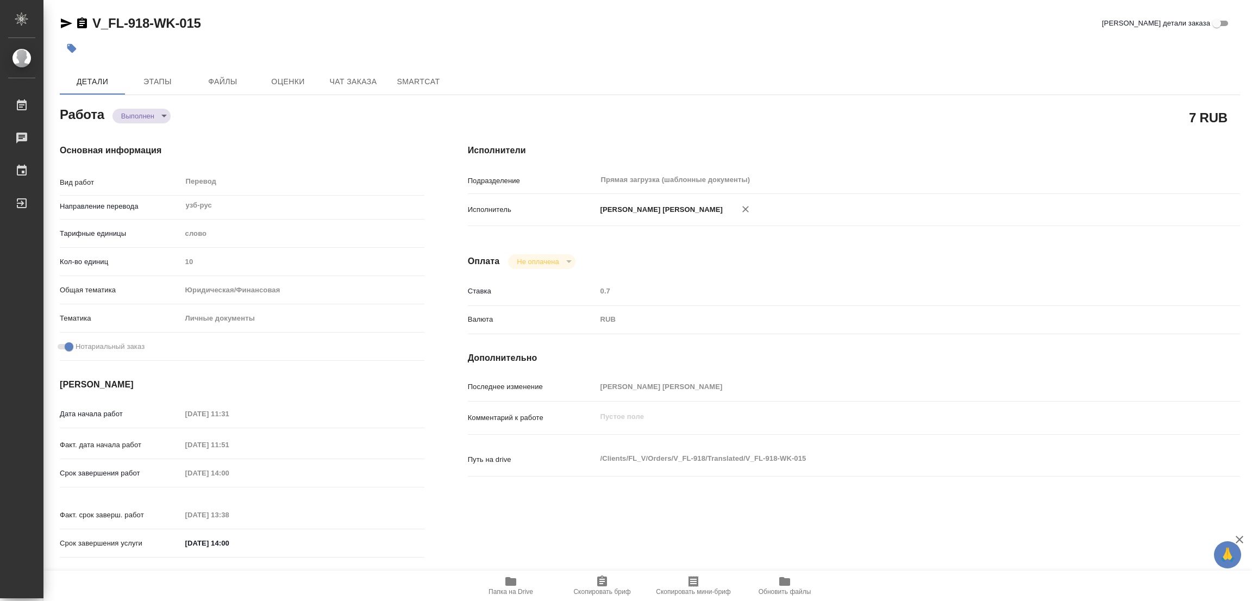
type textarea "x"
click at [74, 48] on icon "button" at bounding box center [71, 48] width 9 height 9
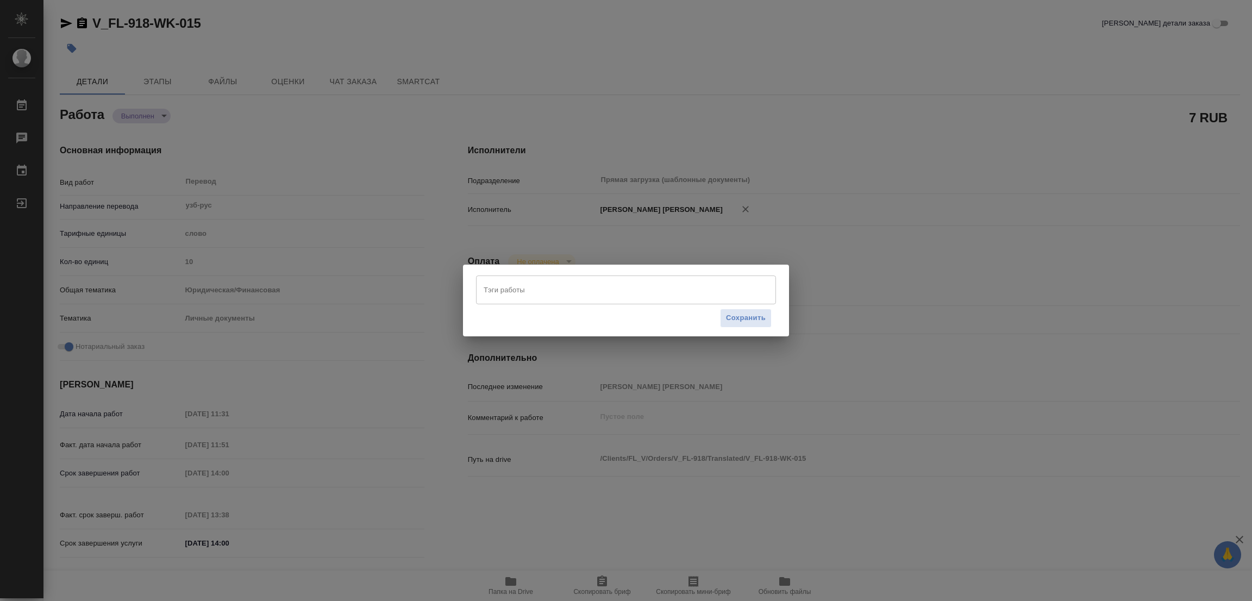
type textarea "x"
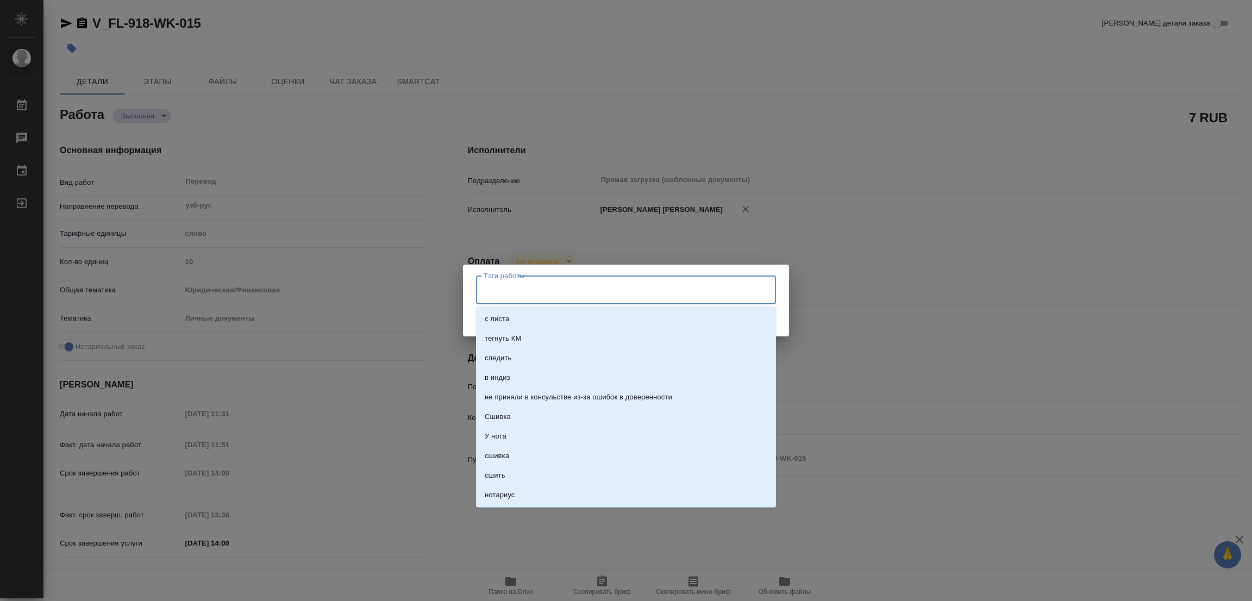
click at [513, 285] on input "Тэги работы" at bounding box center [615, 289] width 269 height 18
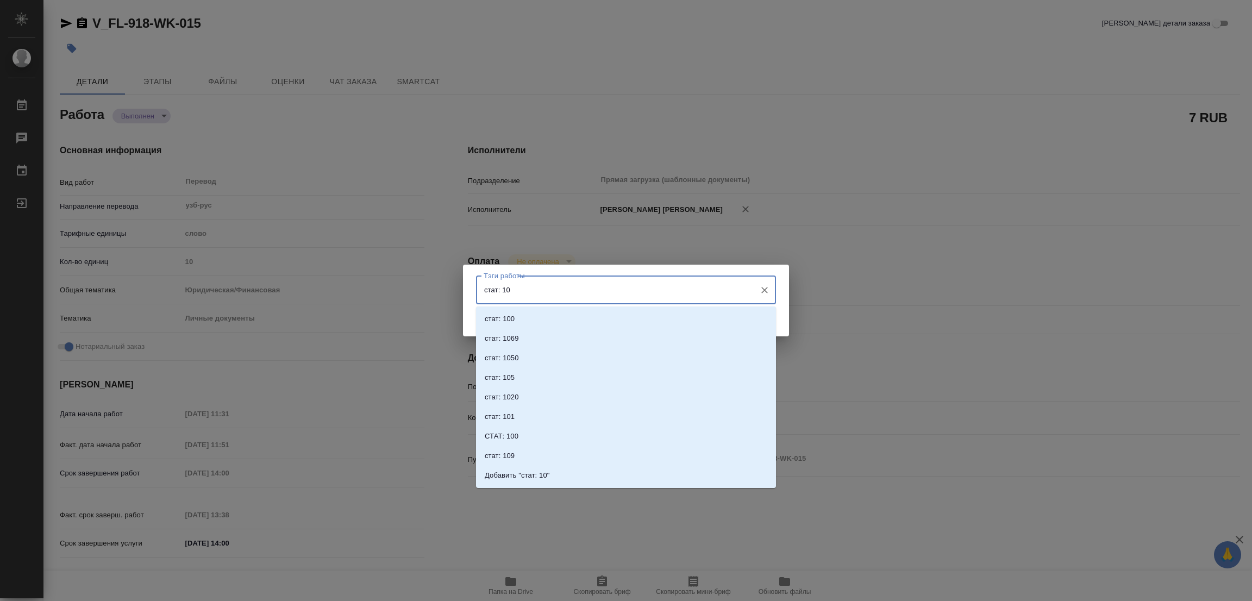
type input "стат: 100"
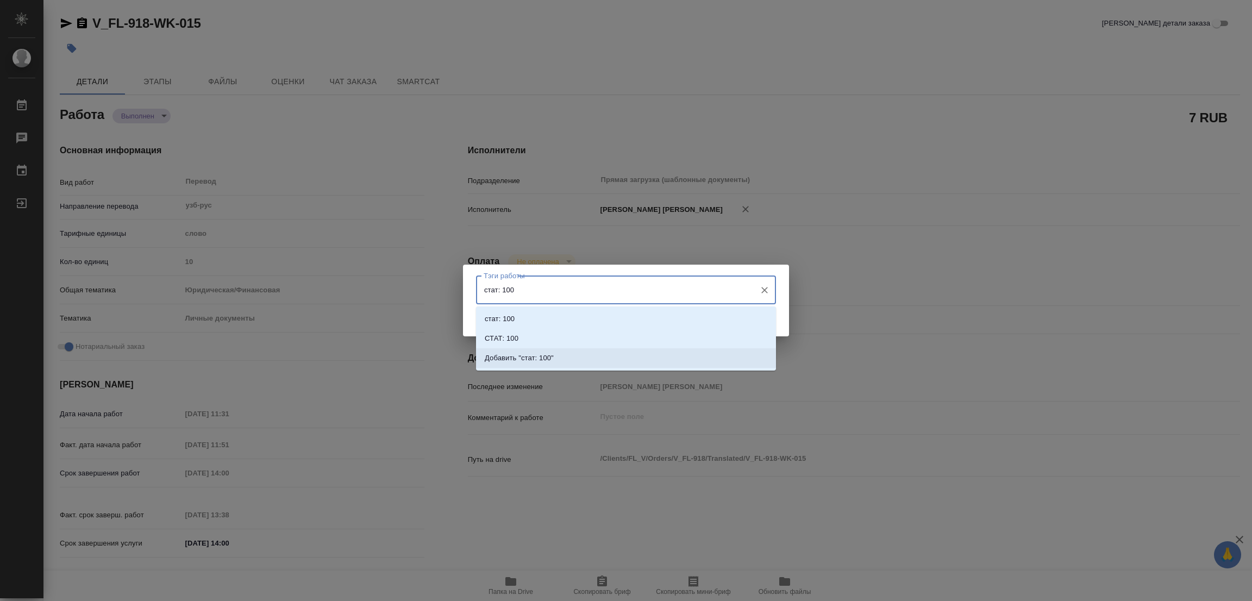
click at [537, 354] on p "Добавить "стат: 100"" at bounding box center [519, 358] width 69 height 11
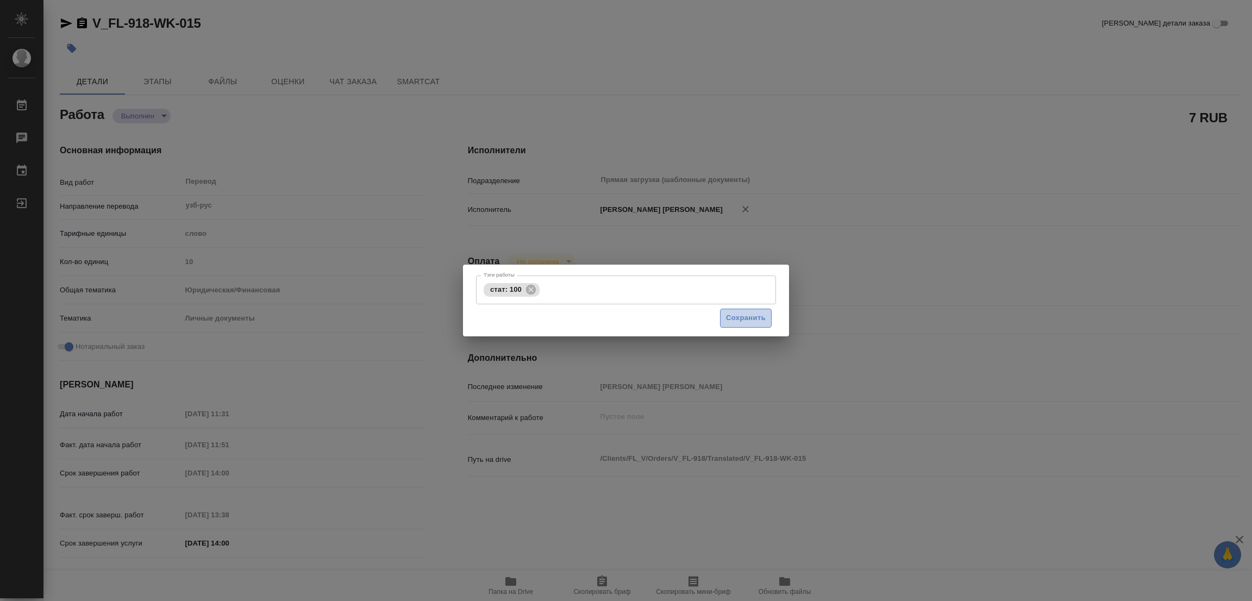
click at [739, 321] on span "Сохранить" at bounding box center [746, 318] width 40 height 12
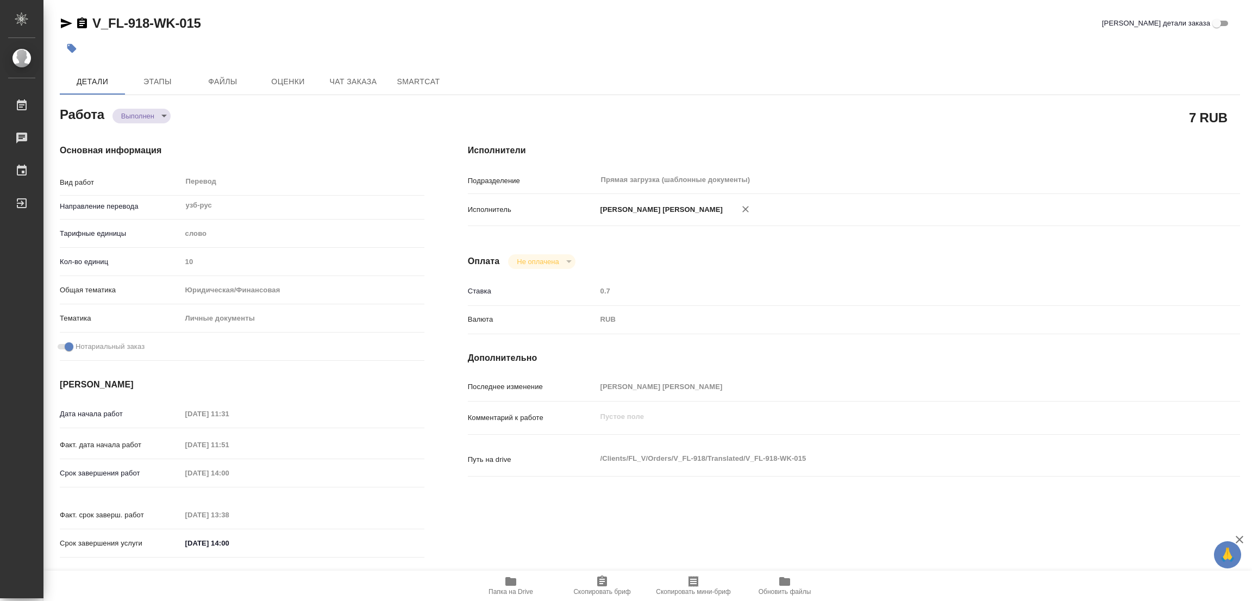
type input "completed"
type textarea "Перевод"
type textarea "x"
type input "узб-рус"
type input "5a8b1489cc6b4906c91bfd90"
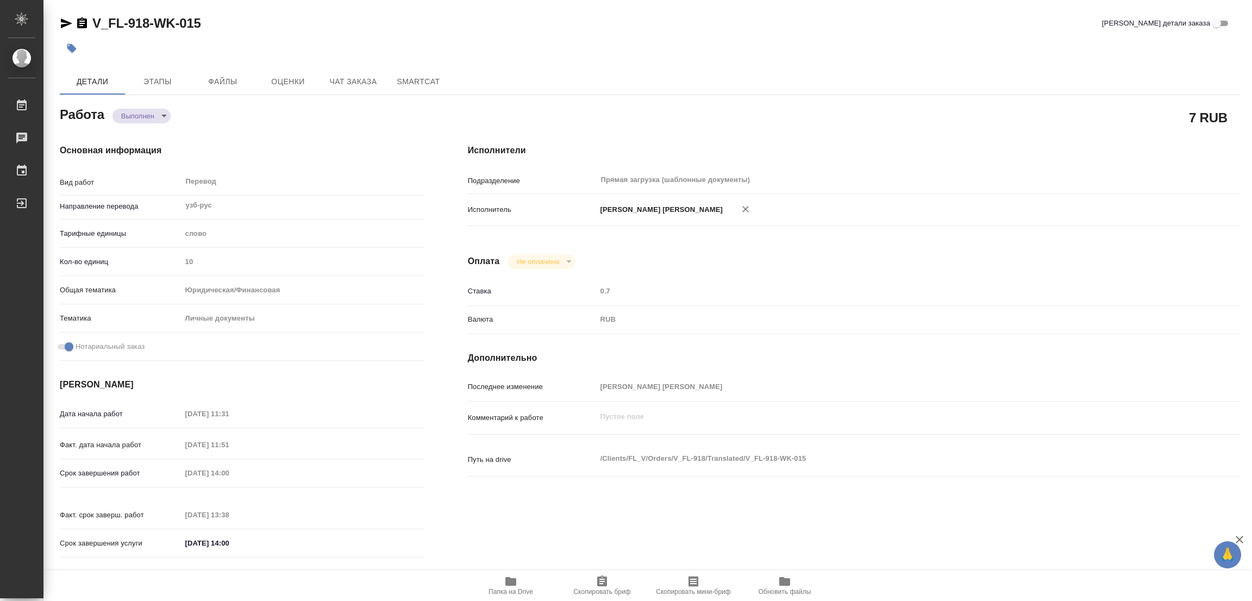
type input "10"
type input "yr-fn"
type input "5a8b8b956a9677013d343cfe"
checkbox input "true"
type input "17.09.2025 11:31"
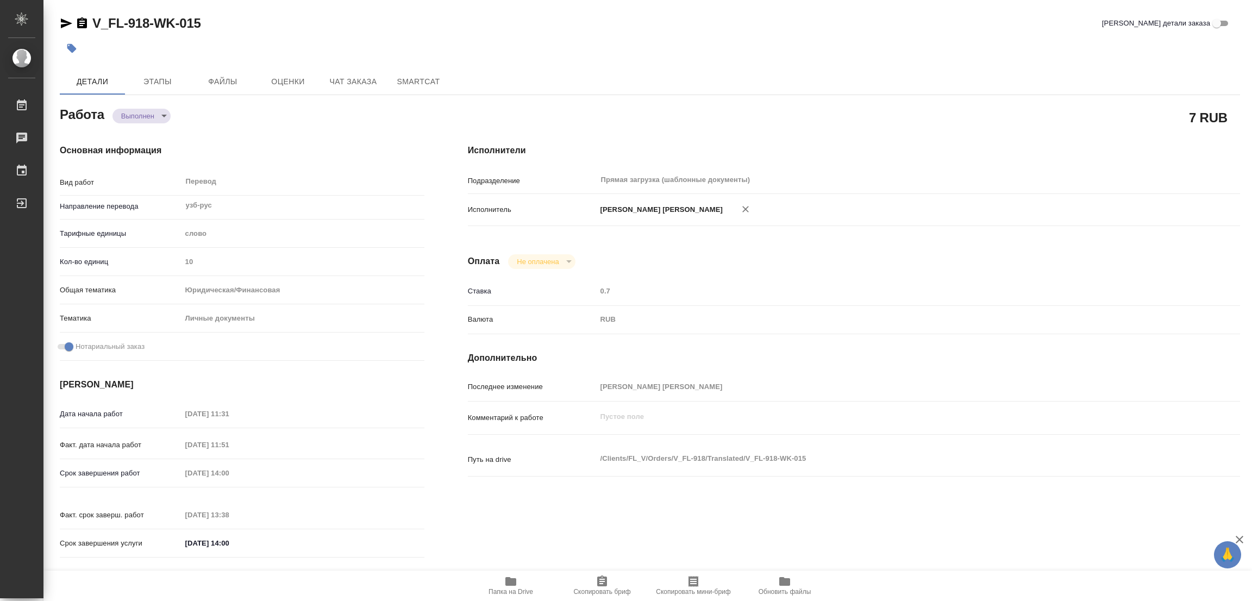
type input "17.09.2025 11:51"
type input "17.09.2025 14:00"
type input "17.09.2025 13:38"
type input "17.09.2025 14:00"
type input "Прямая загрузка (шаблонные документы)"
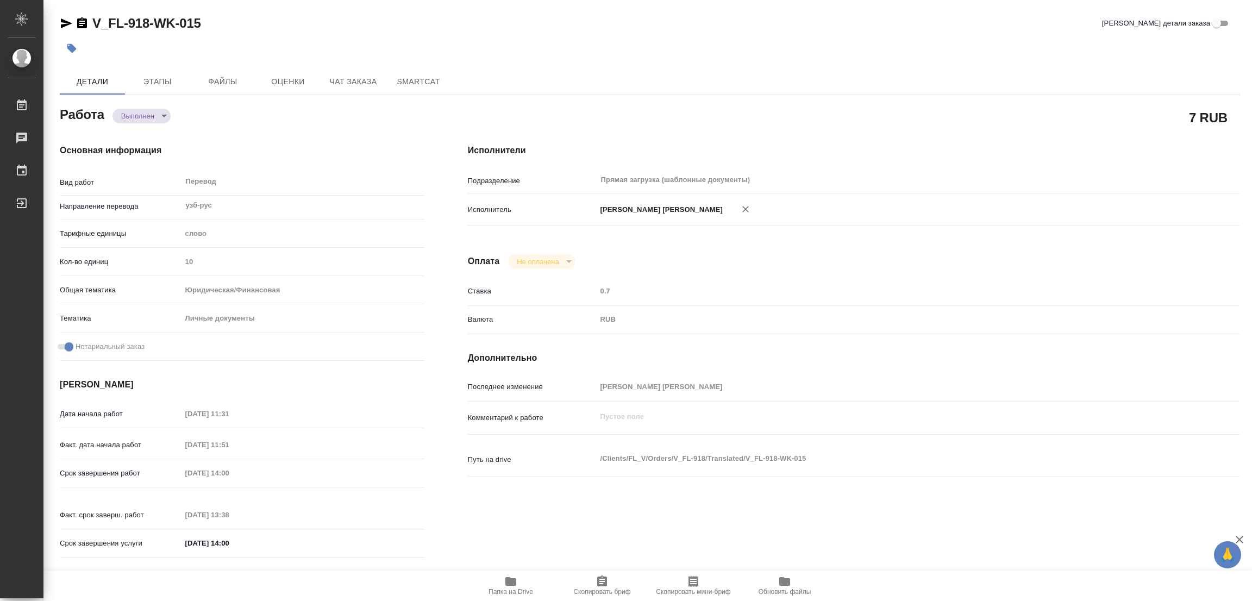
type input "notPayed"
type input "0.7"
type input "RUB"
type input "Попова Галина"
type textarea "x"
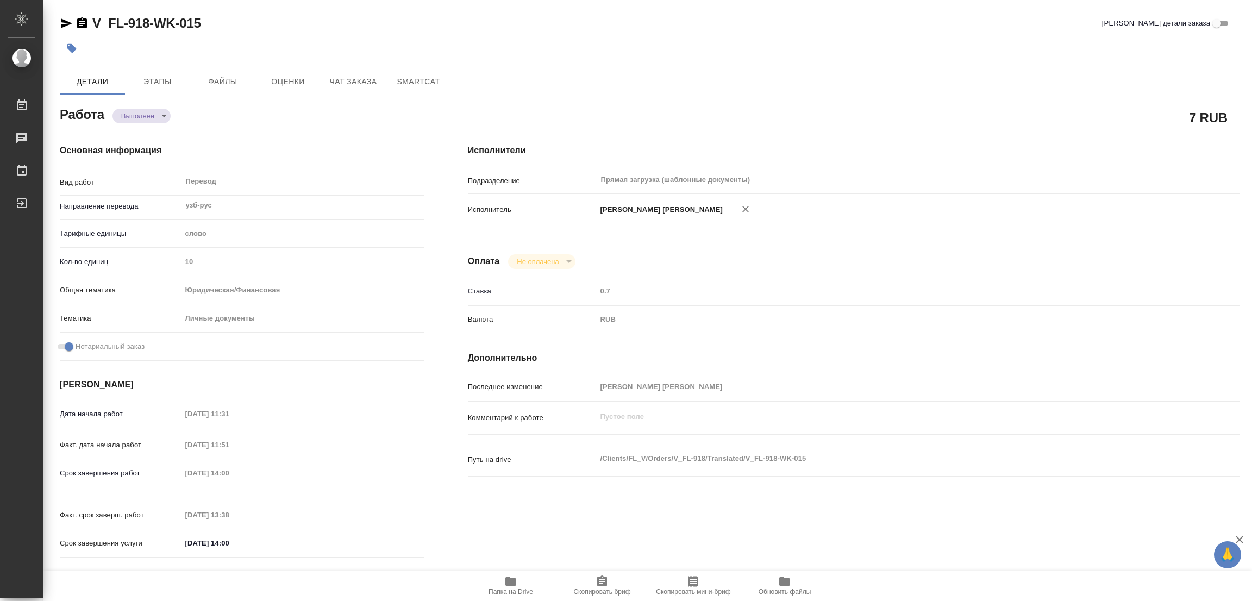
type textarea "/Clients/FL_V/Orders/V_FL-918/Translated/V_FL-918-WK-015"
type textarea "x"
type input "V_FL-918"
type input "Перевод станд. срочный"
type input "Перевод, Приёмка по качеству, Редактура, Постредактура машинного перевода, Корр…"
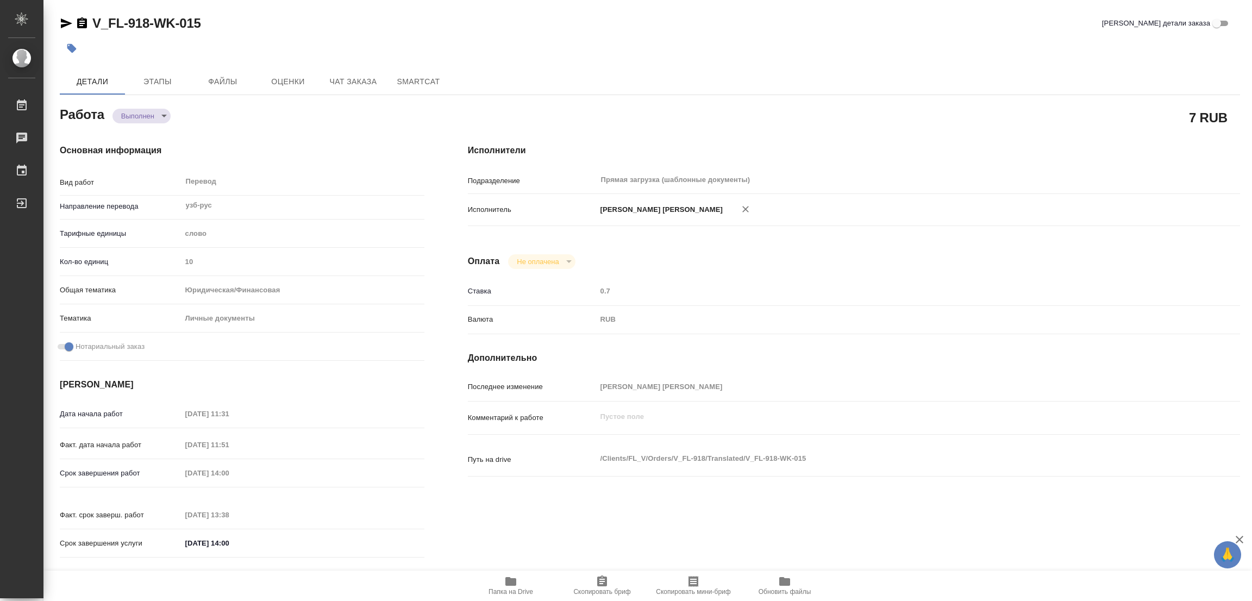
type input "Москалец Алина, Касымов Тимур"
type input "/Clients/FL_V/Orders/V_FL-918"
type textarea "x"
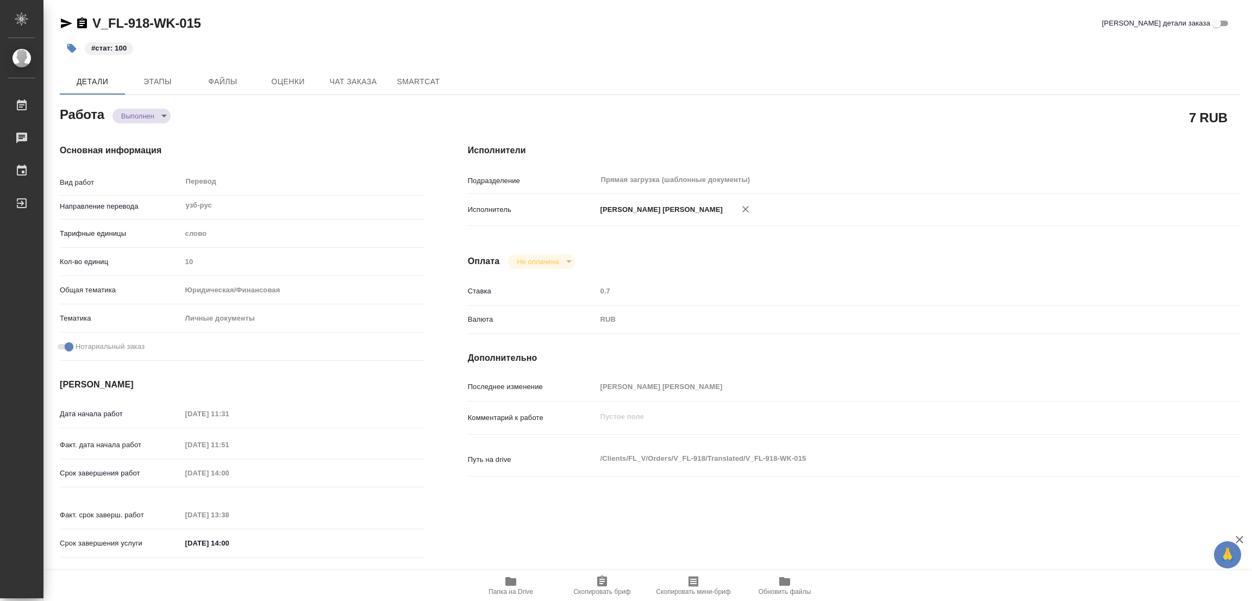
type textarea "x"
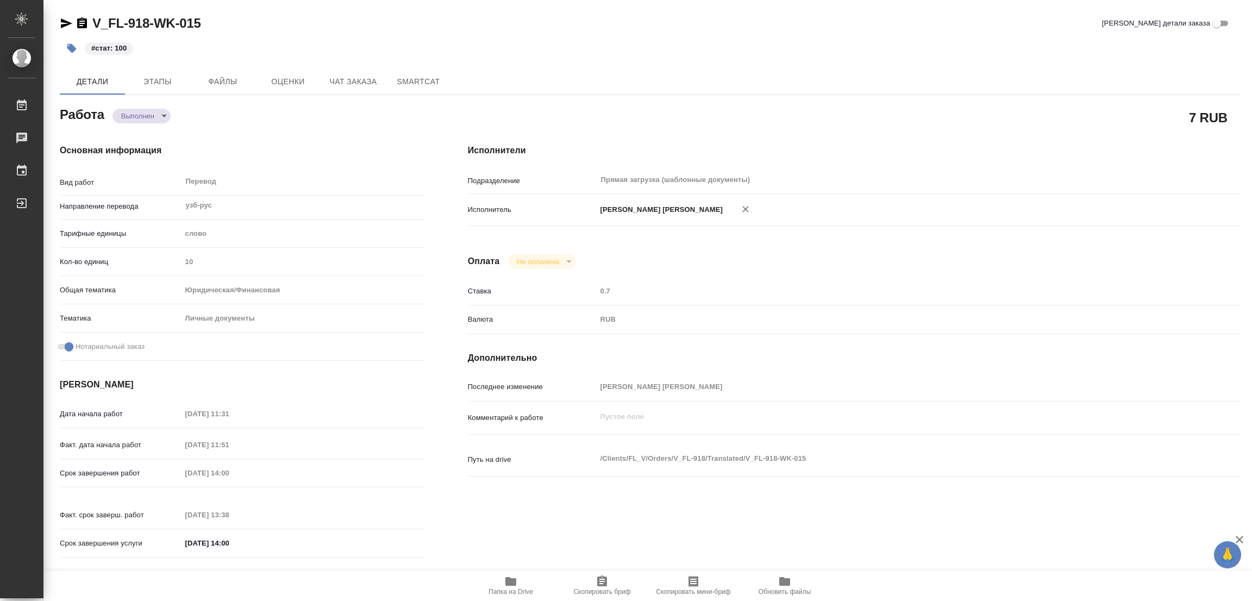
type textarea "x"
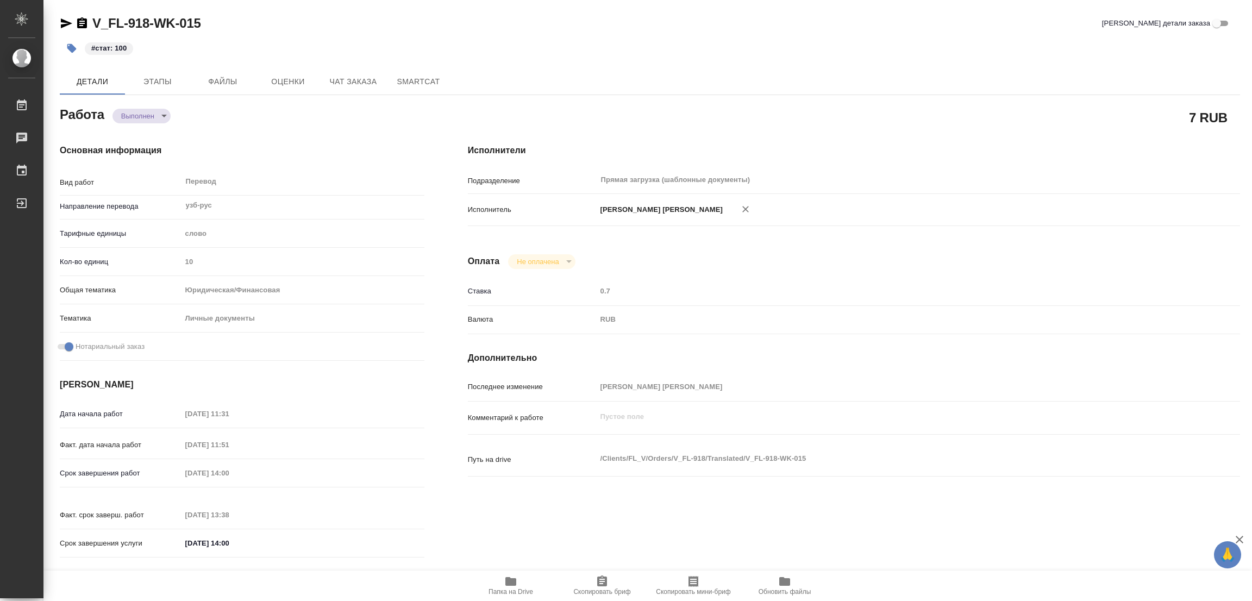
type textarea "x"
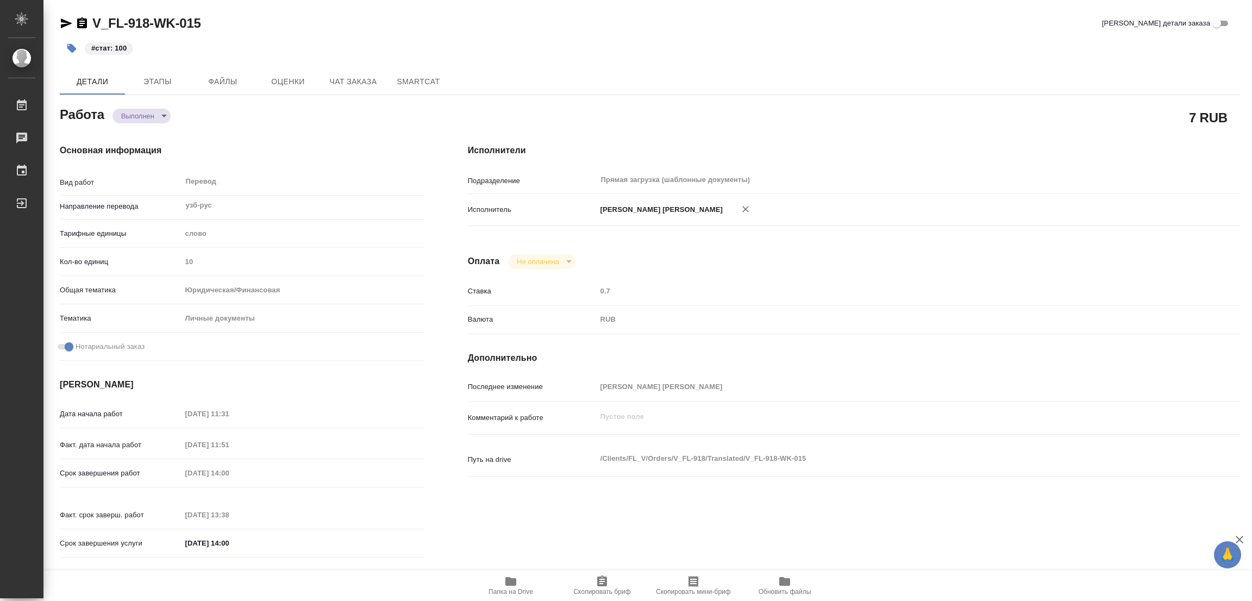
type textarea "x"
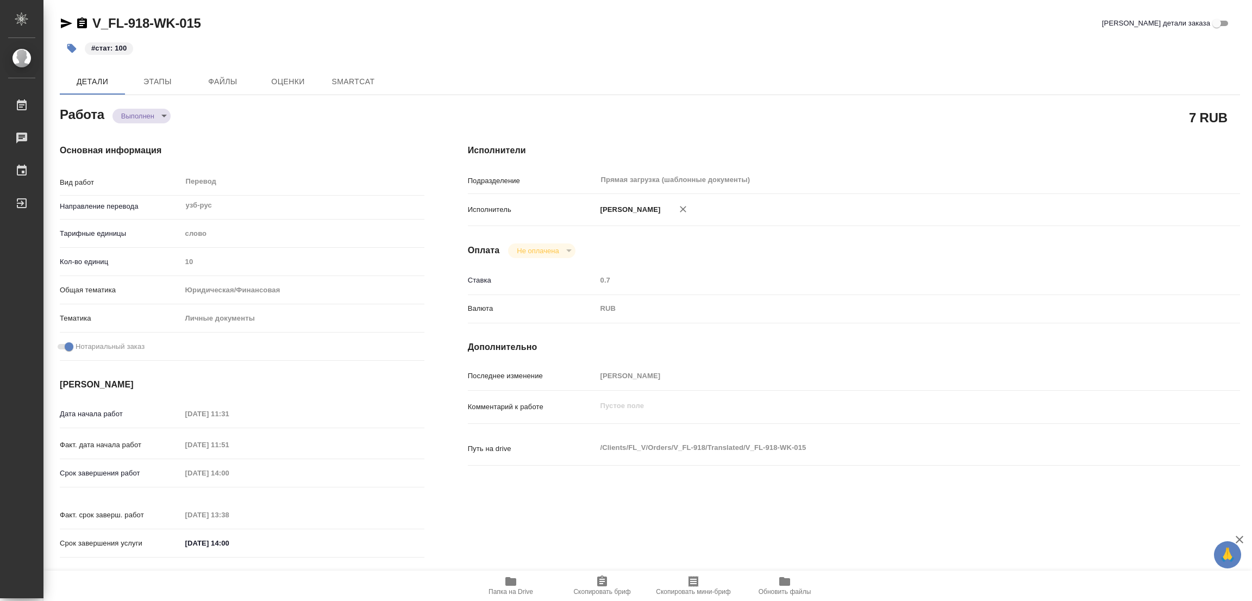
type textarea "x"
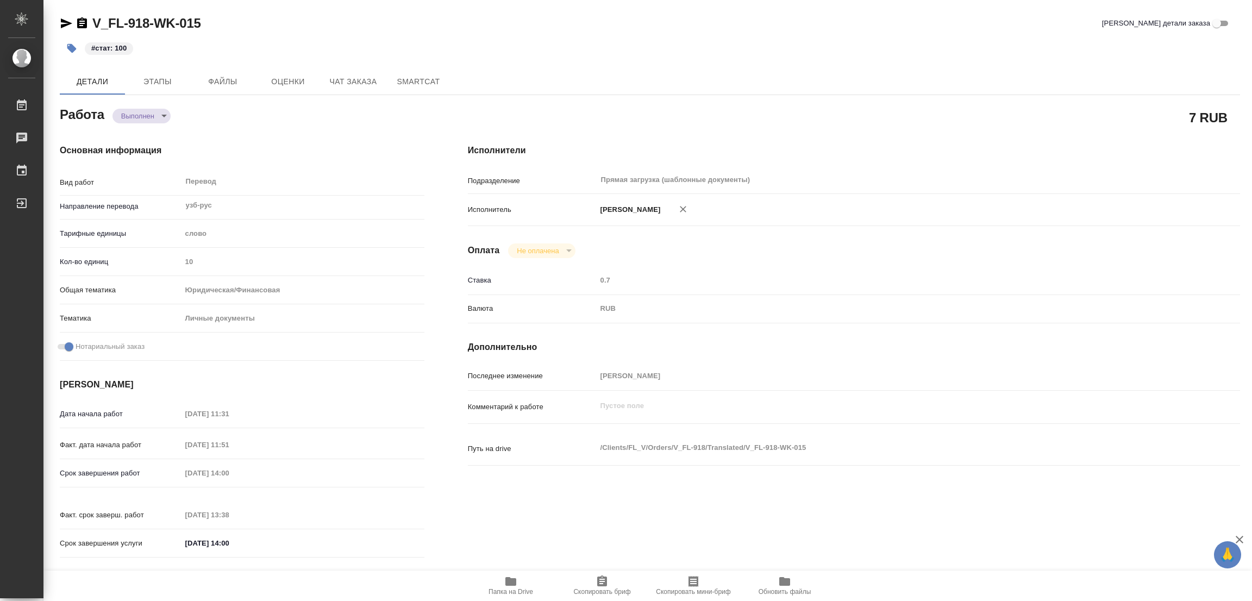
type textarea "x"
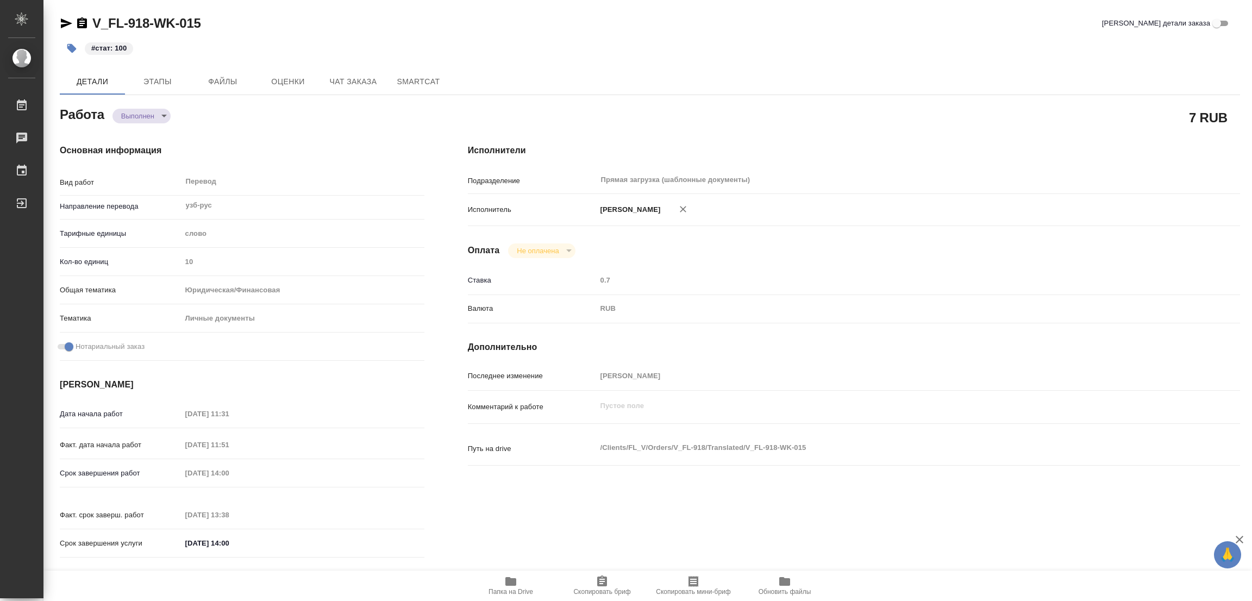
type textarea "x"
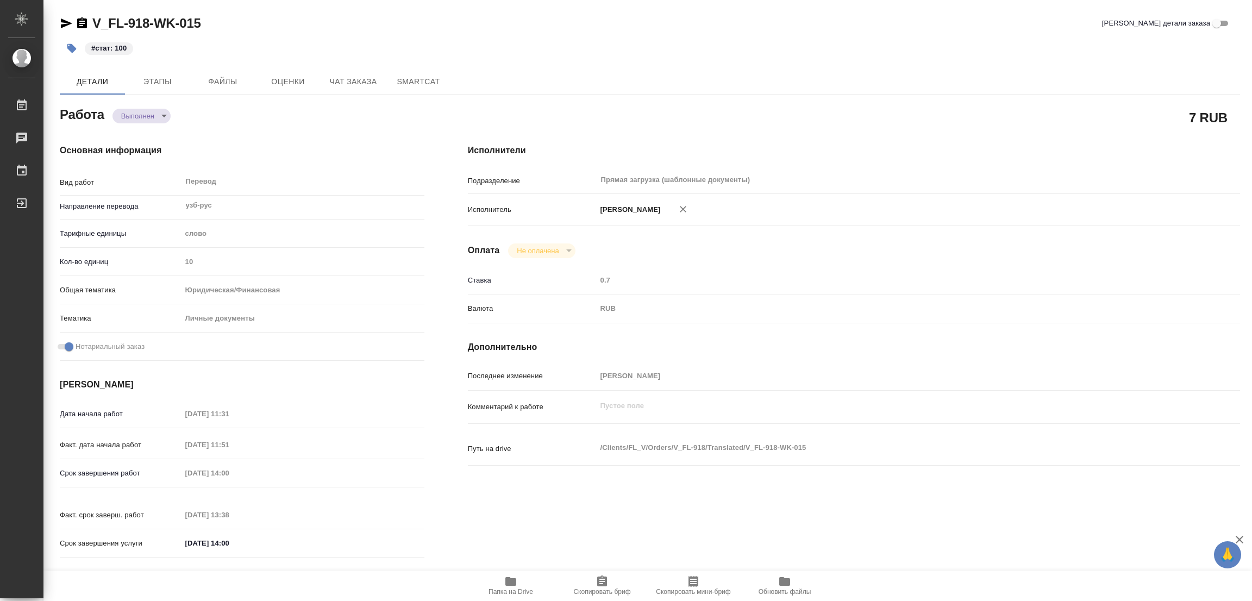
type textarea "x"
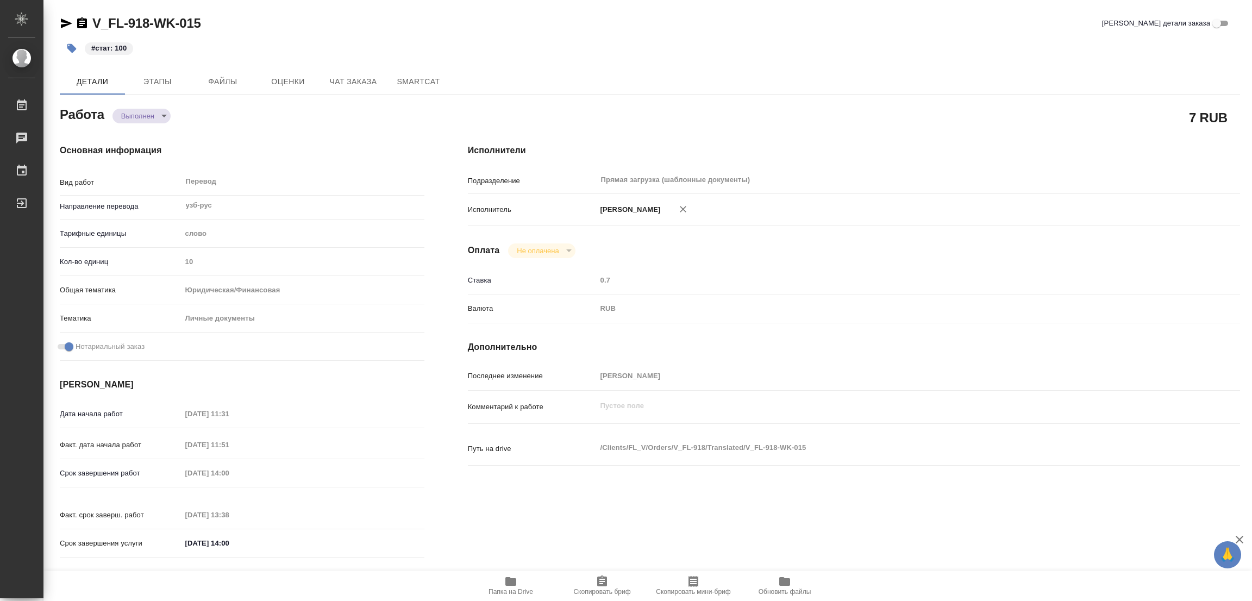
type textarea "x"
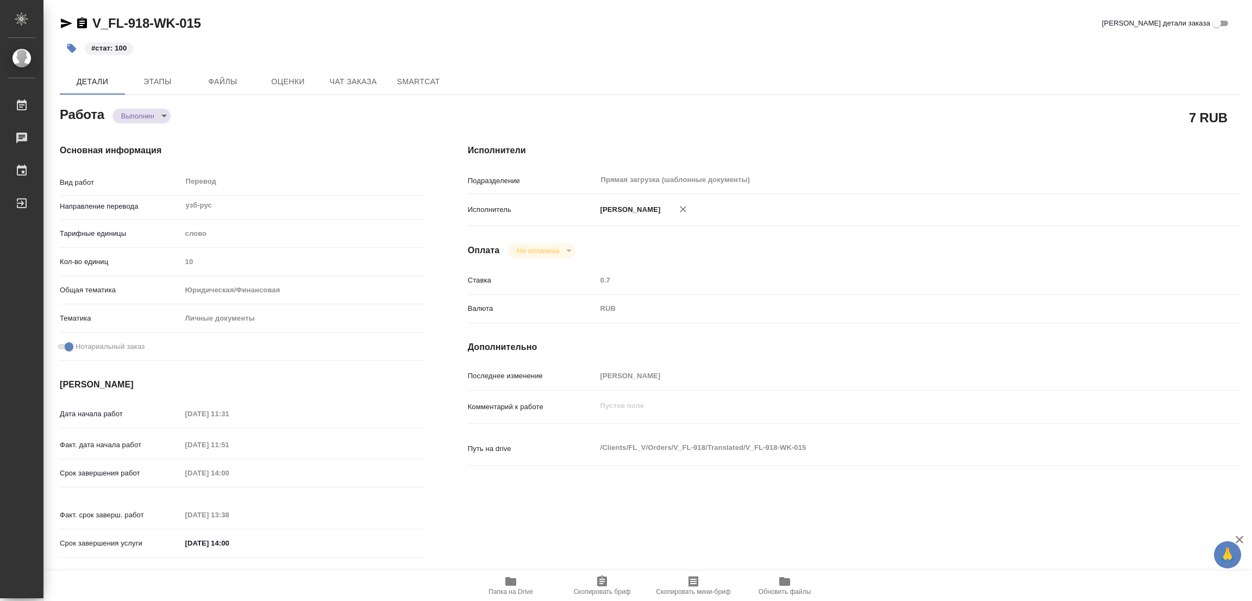
click at [675, 4] on div "V_FL-918-WK-015 Кратко детали заказа #стат: 100 Детали Этапы Файлы Оценки Чат з…" at bounding box center [650, 456] width 1192 height 912
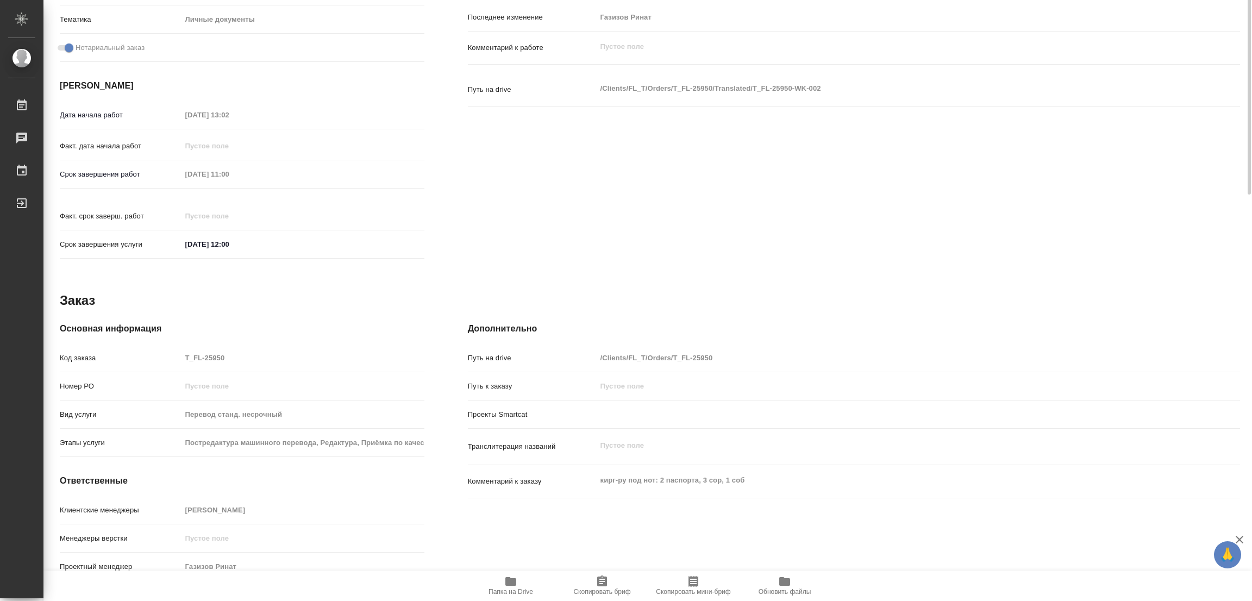
scroll to position [67, 0]
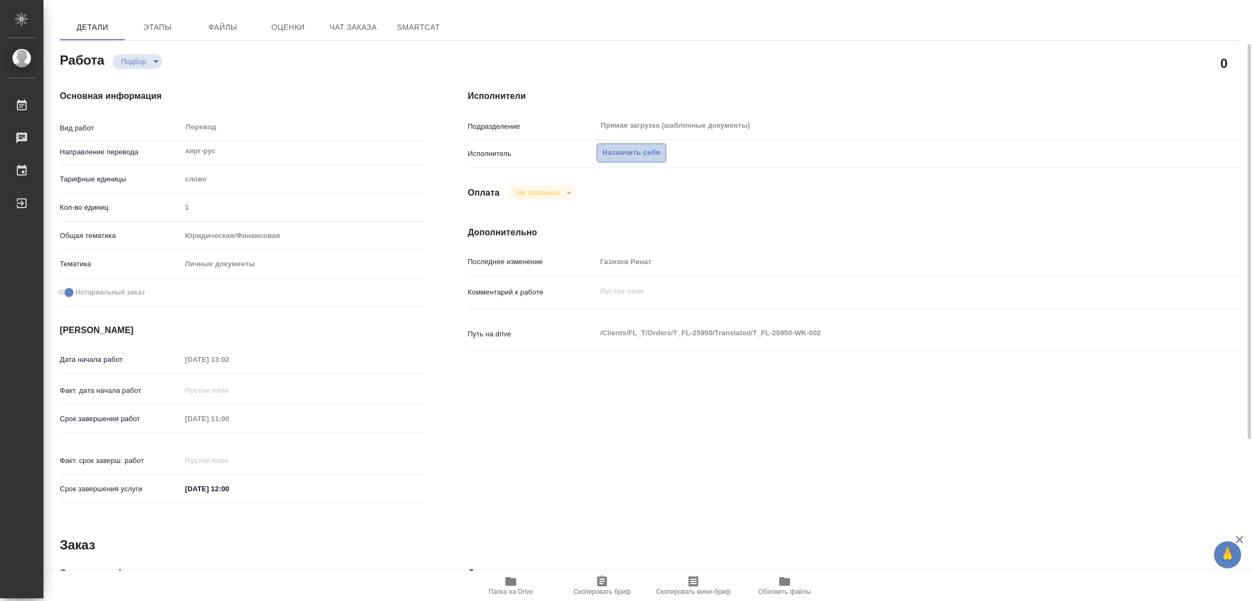
click at [636, 150] on span "Назначить себя" at bounding box center [631, 153] width 58 height 12
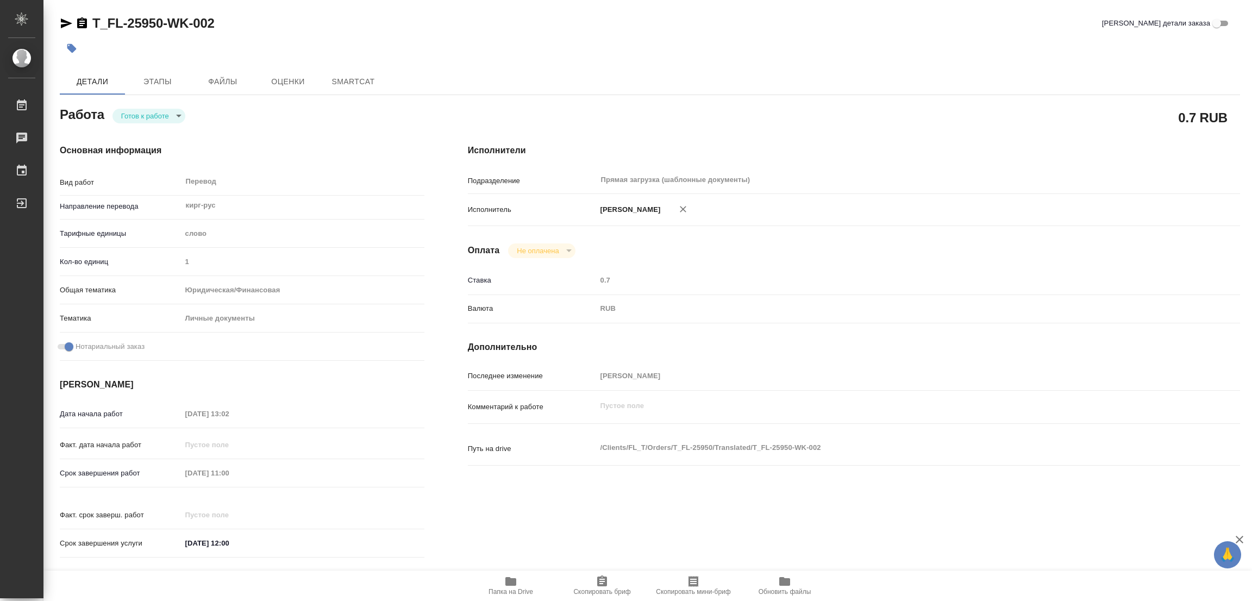
type textarea "x"
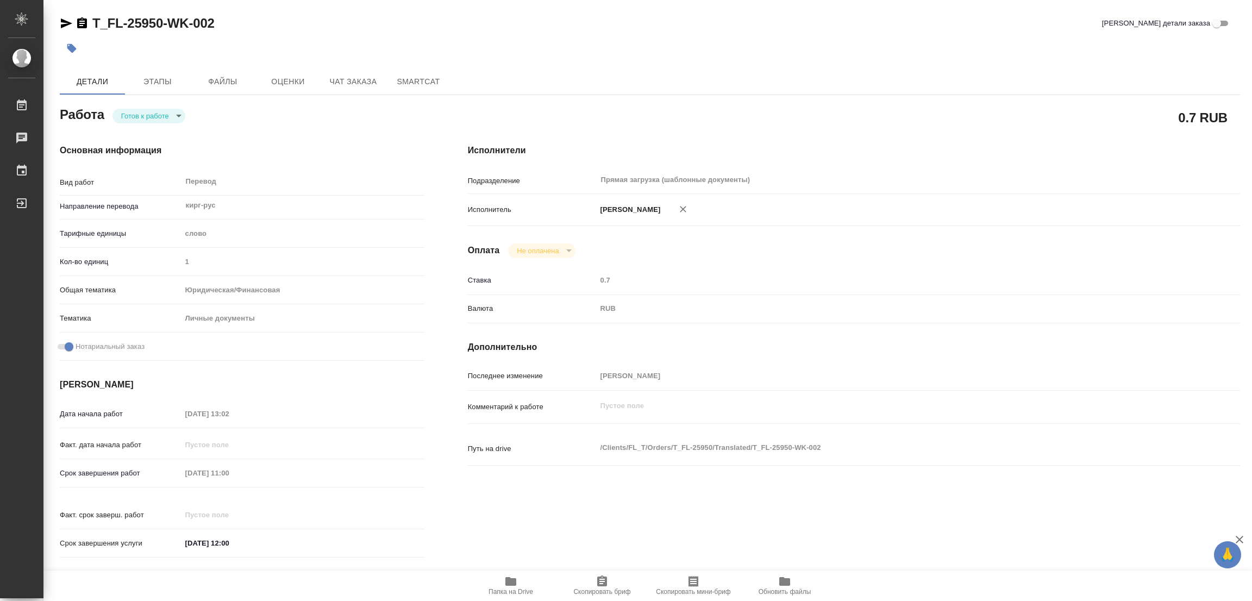
click at [142, 110] on body "🙏 .cls-1 fill:#fff; AWATERA [PERSON_NAME] Работы Чаты График Выйти T_FL-25950-W…" at bounding box center [626, 300] width 1252 height 601
type textarea "x"
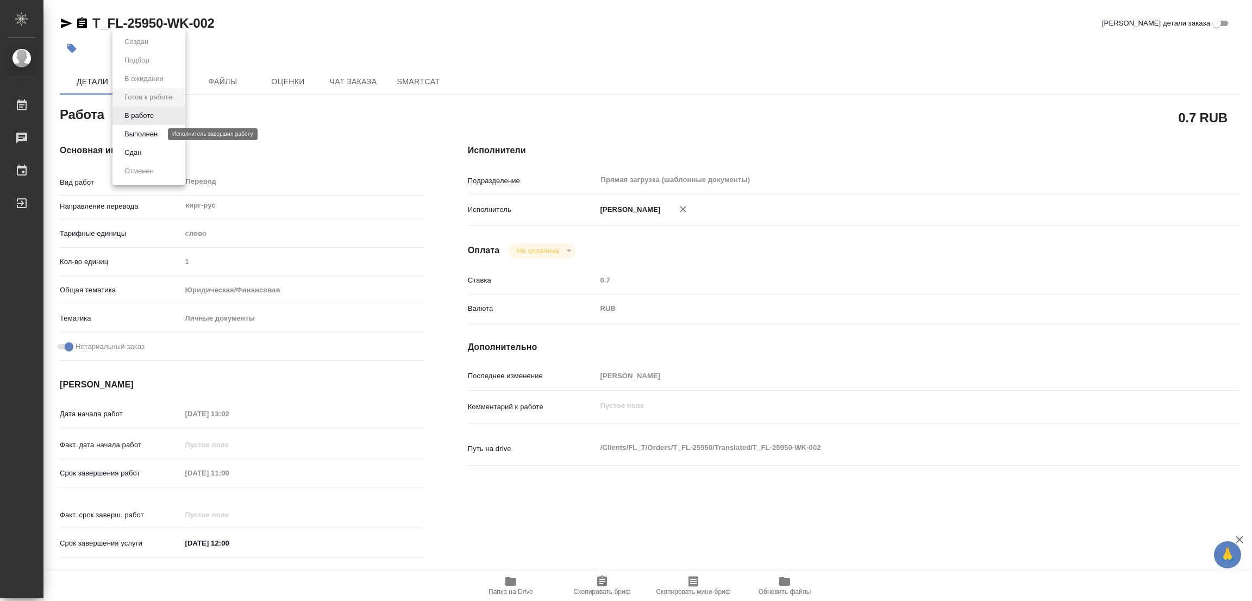
type textarea "x"
click at [136, 110] on button "В работе" at bounding box center [139, 116] width 36 height 12
type textarea "x"
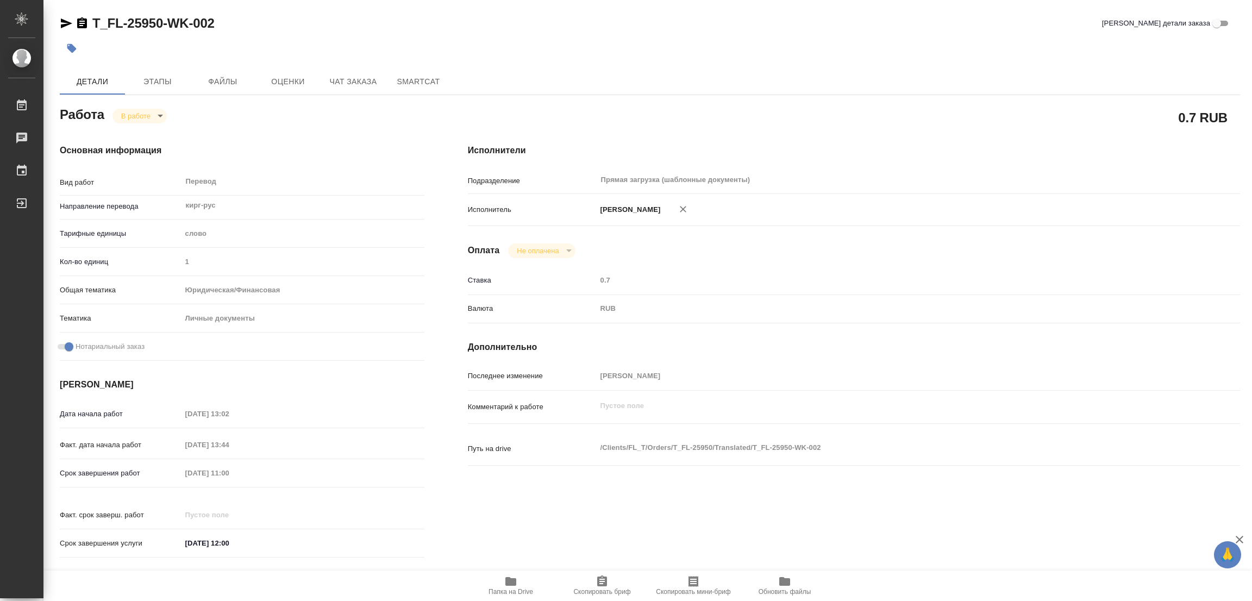
type textarea "x"
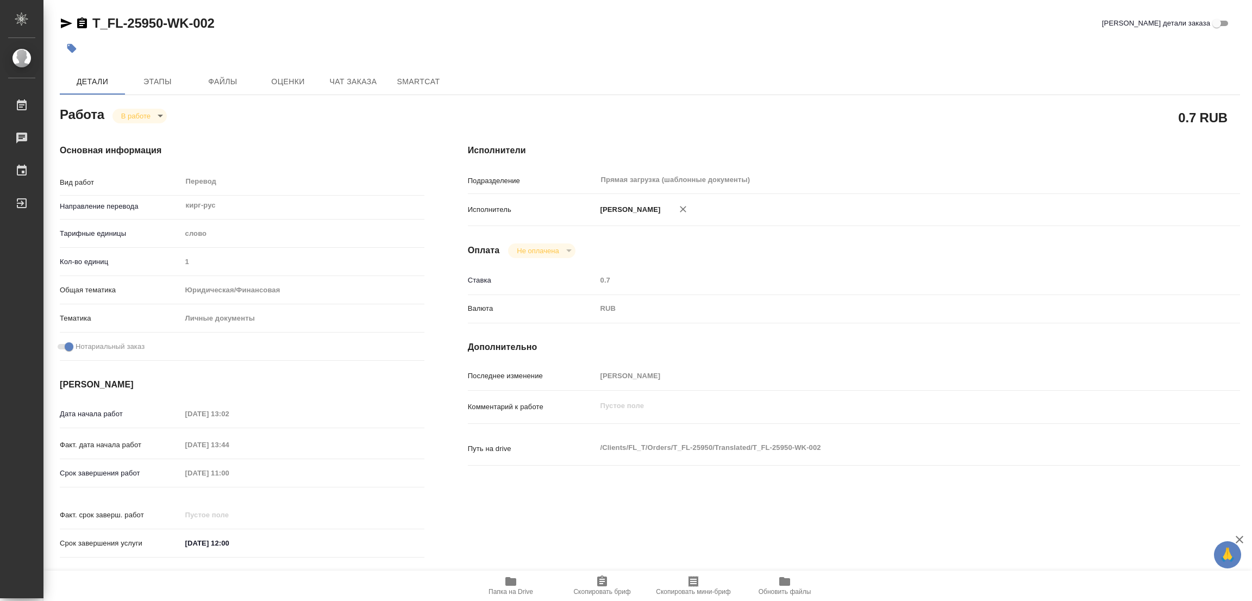
type textarea "x"
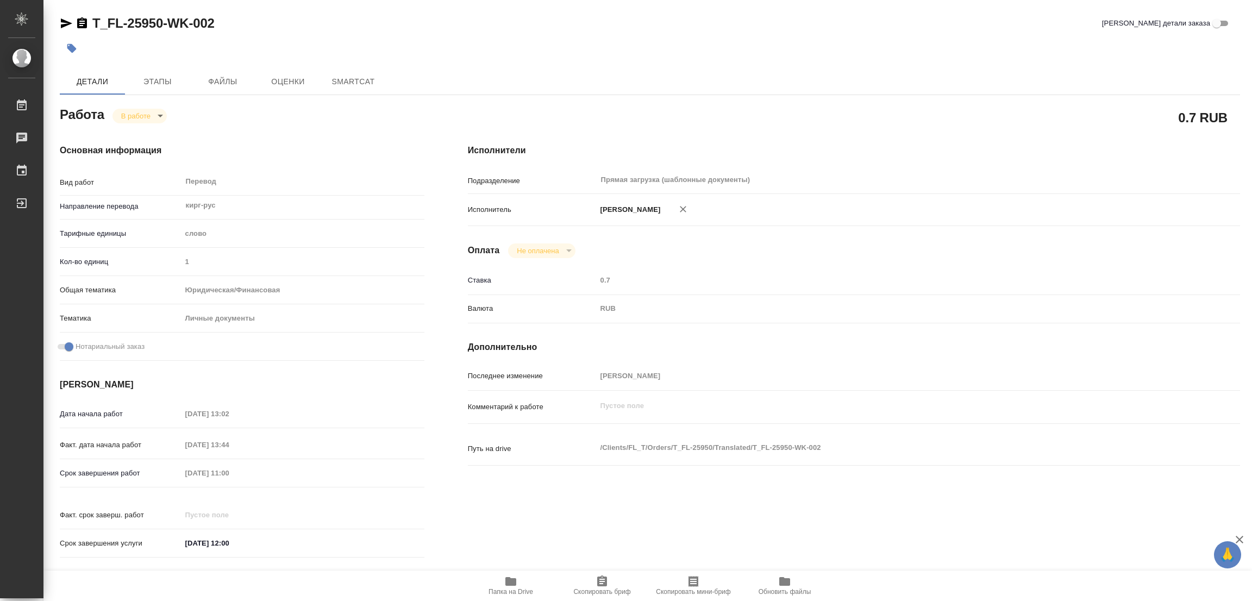
type textarea "x"
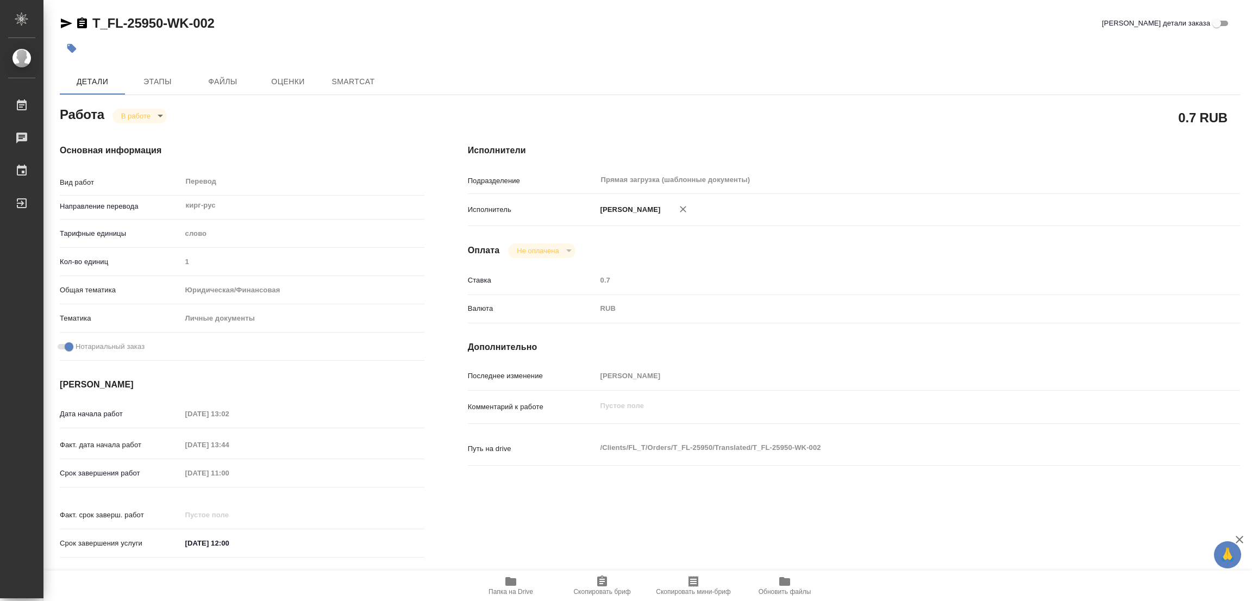
type textarea "x"
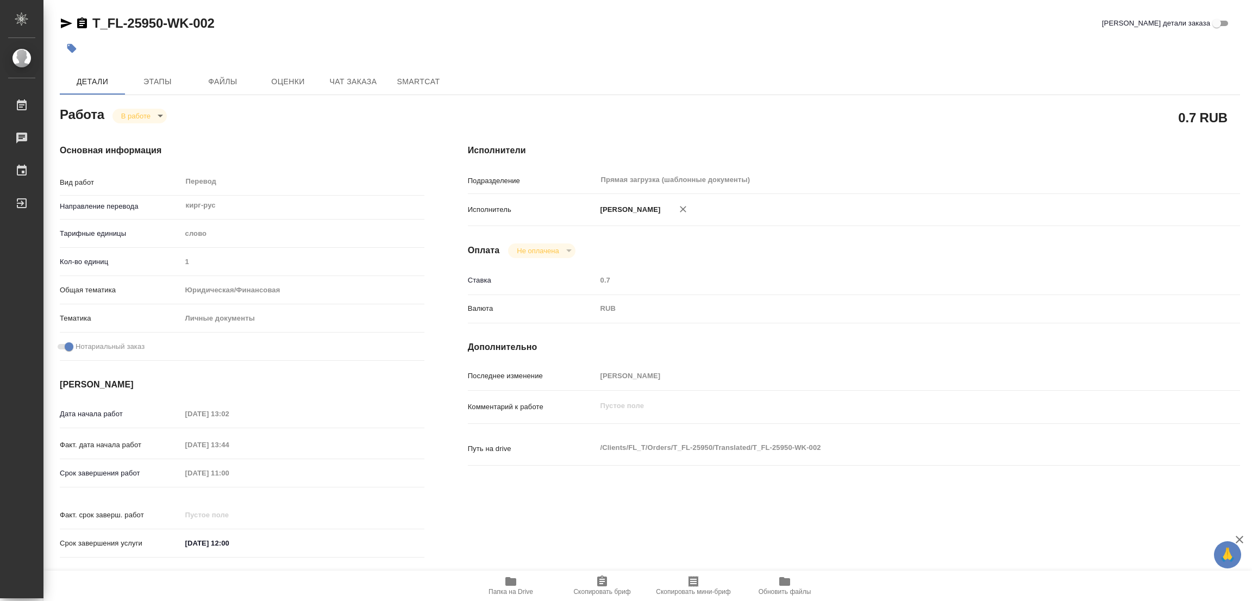
type textarea "x"
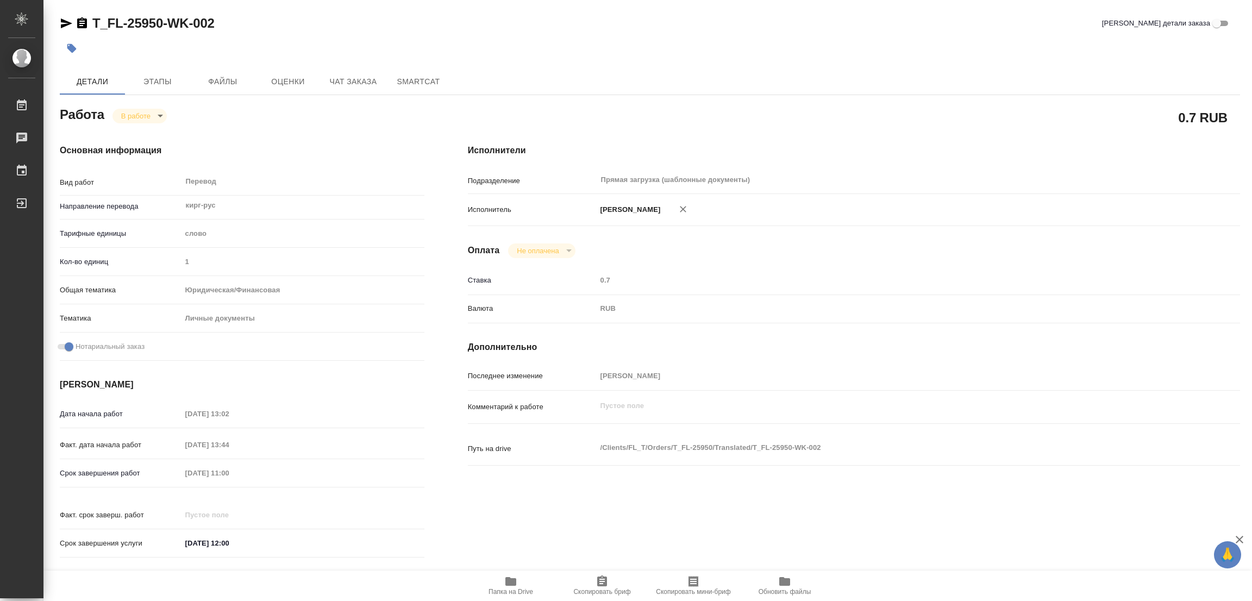
type textarea "x"
click at [510, 577] on icon "button" at bounding box center [510, 581] width 11 height 9
drag, startPoint x: 89, startPoint y: 4, endPoint x: 160, endPoint y: 26, distance: 74.6
click at [160, 26] on div "T_FL-25950-WK-002 Кратко детали заказа Детали Этапы Файлы Оценки Чат заказа Sma…" at bounding box center [650, 456] width 1192 height 912
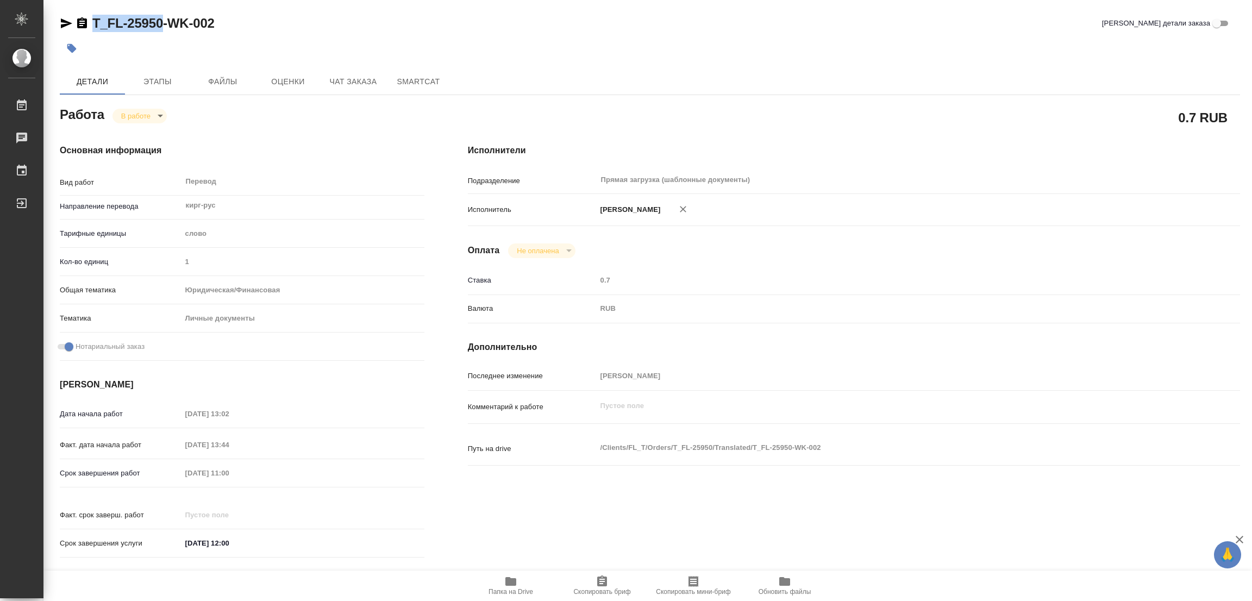
copy link "T_FL-25950"
click at [592, 586] on span "Скопировать бриф" at bounding box center [602, 585] width 78 height 21
copy link "T_FL-25950"
click at [154, 469] on div "Срок завершения работ [DATE] 11:00" at bounding box center [242, 472] width 365 height 19
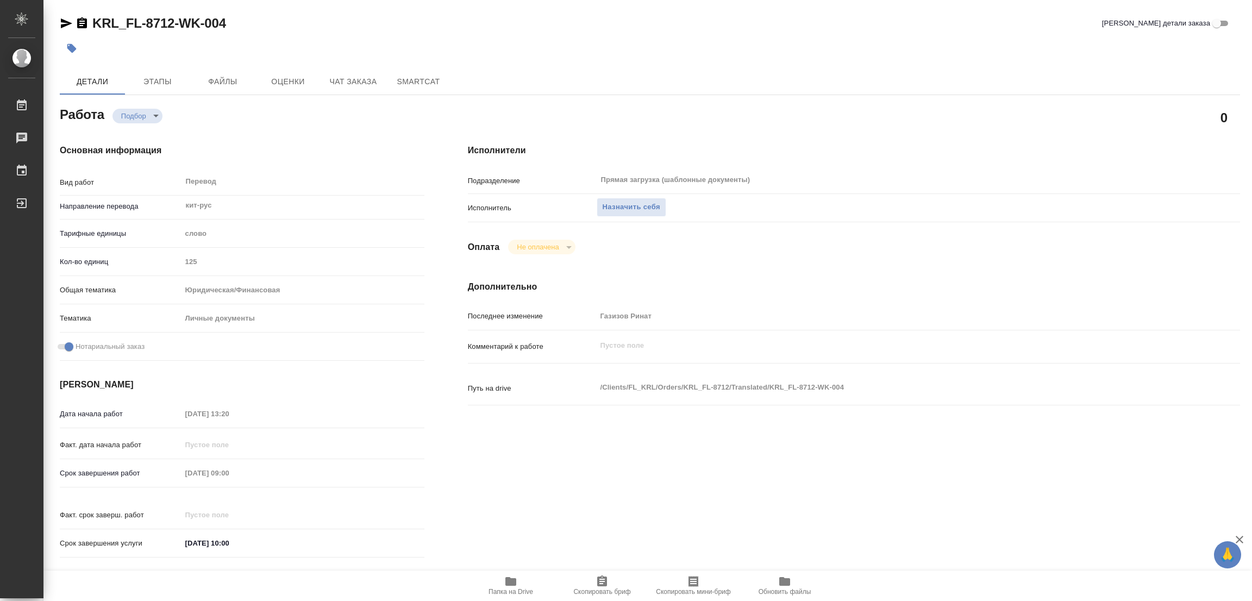
scroll to position [299, 0]
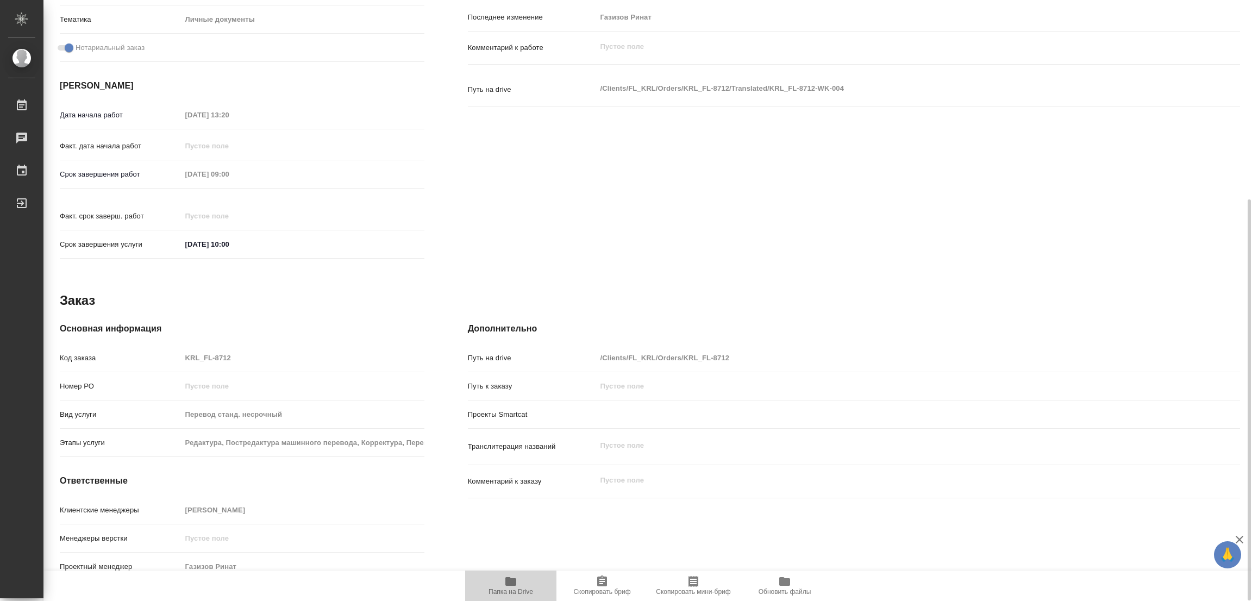
click at [507, 584] on icon "button" at bounding box center [510, 581] width 11 height 9
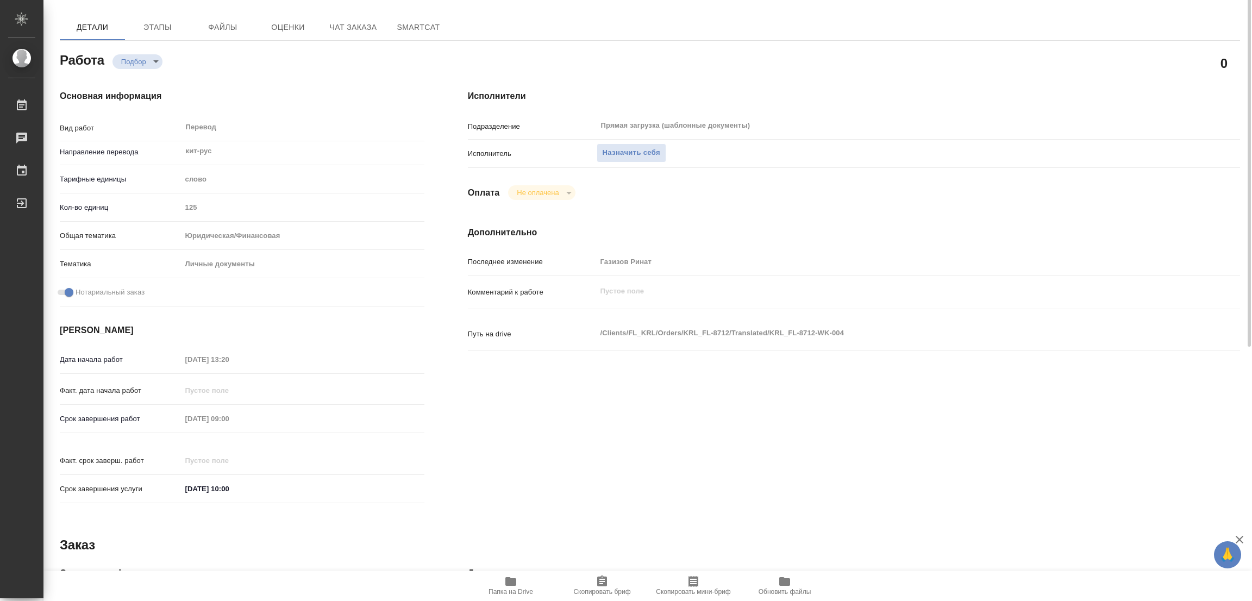
scroll to position [0, 0]
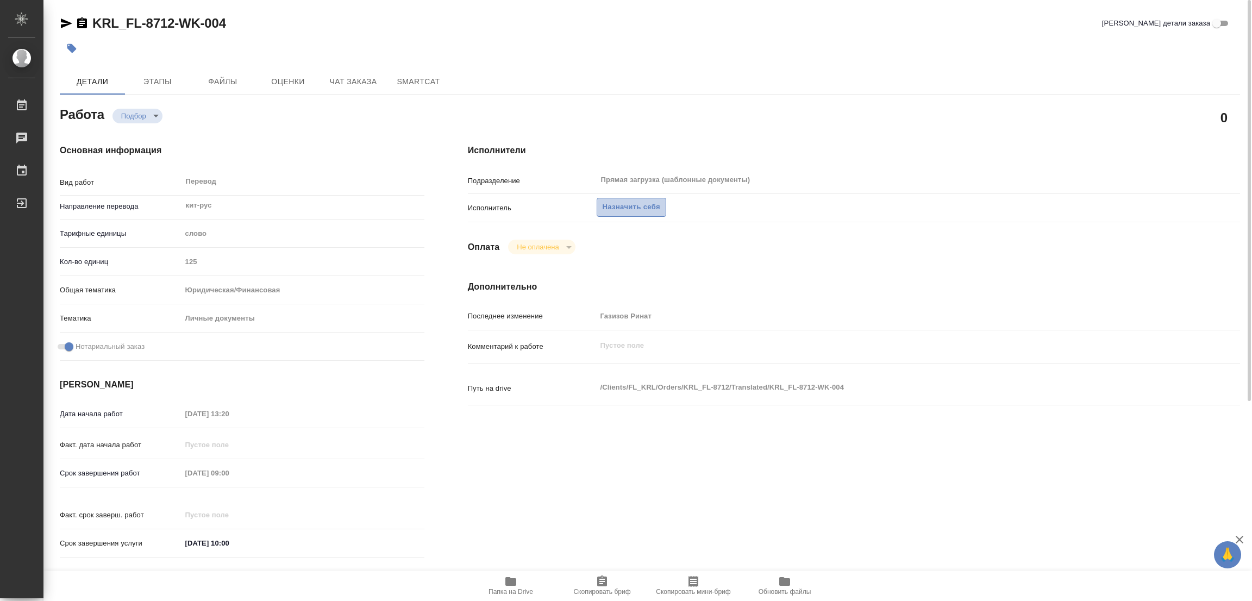
click at [639, 205] on span "Назначить себя" at bounding box center [631, 207] width 58 height 12
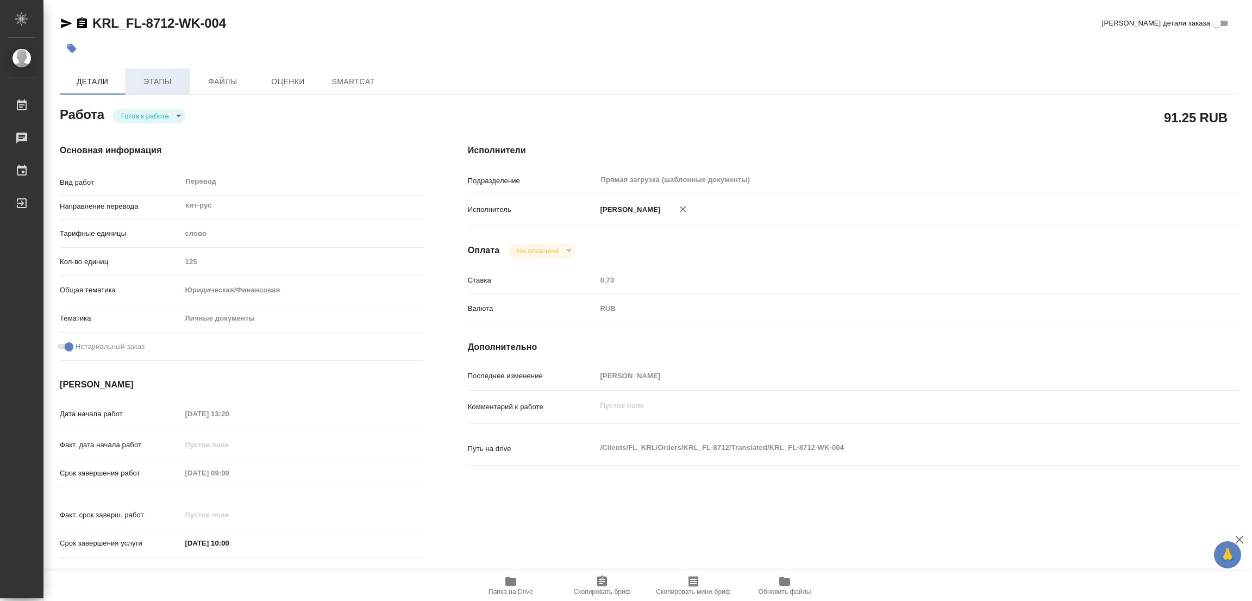
type textarea "x"
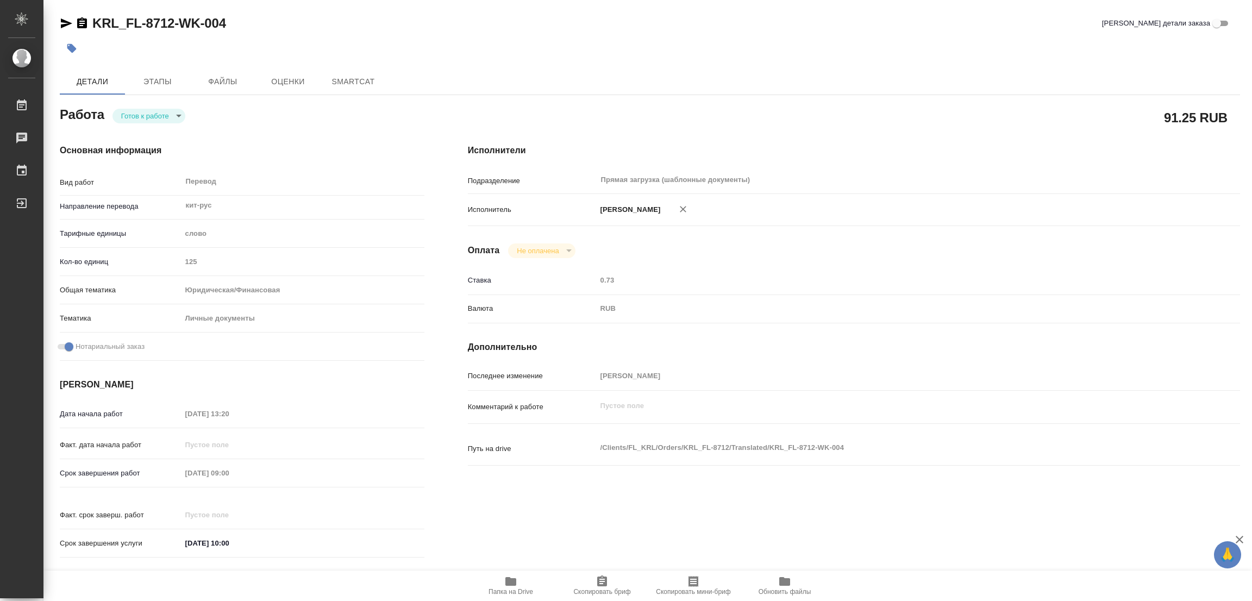
type textarea "x"
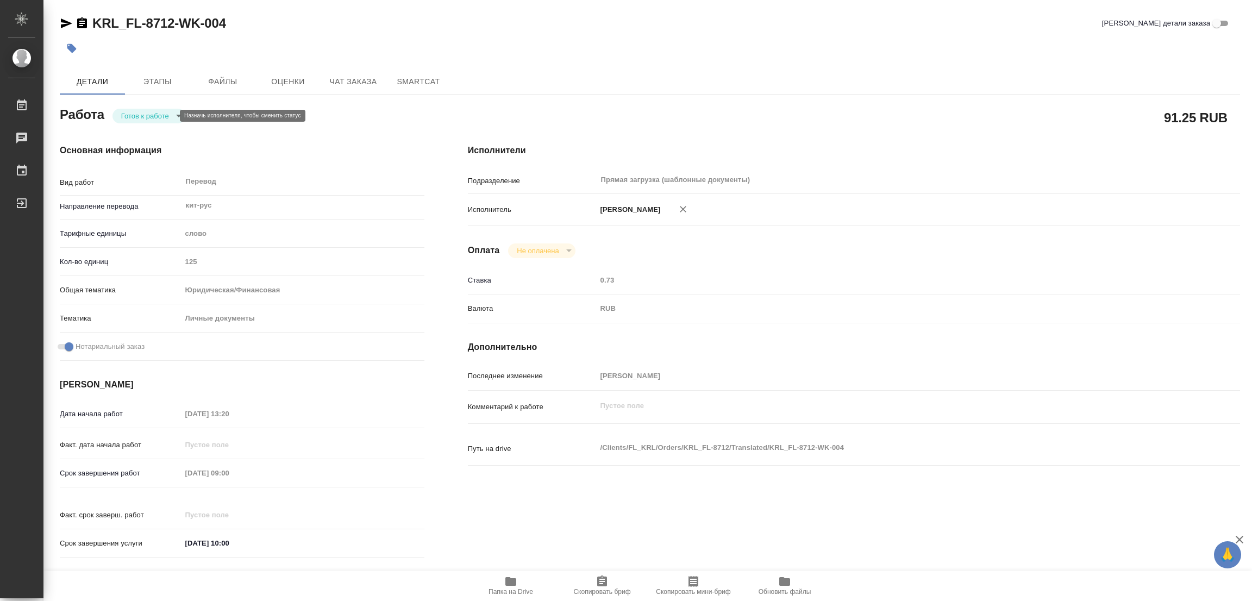
click at [141, 115] on body "🙏 .cls-1 fill:#fff; AWATERA [PERSON_NAME] Работы Чаты График Выйти KRL_FL-8712-…" at bounding box center [626, 300] width 1252 height 601
type textarea "x"
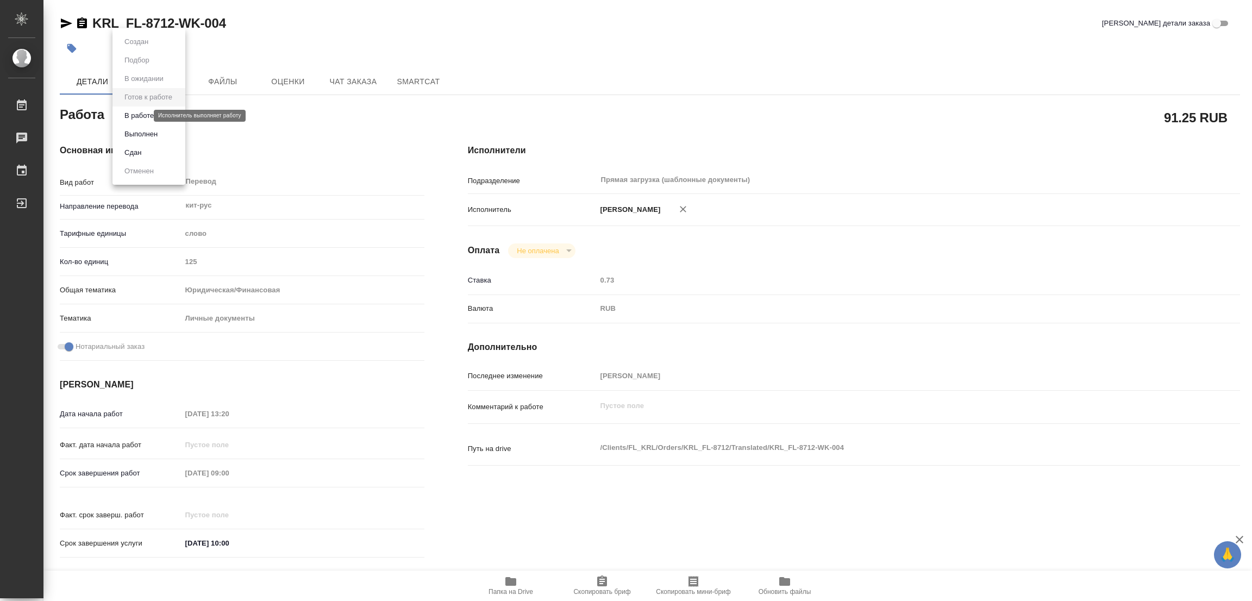
type textarea "x"
click at [141, 115] on button "В работе" at bounding box center [139, 116] width 36 height 12
type textarea "x"
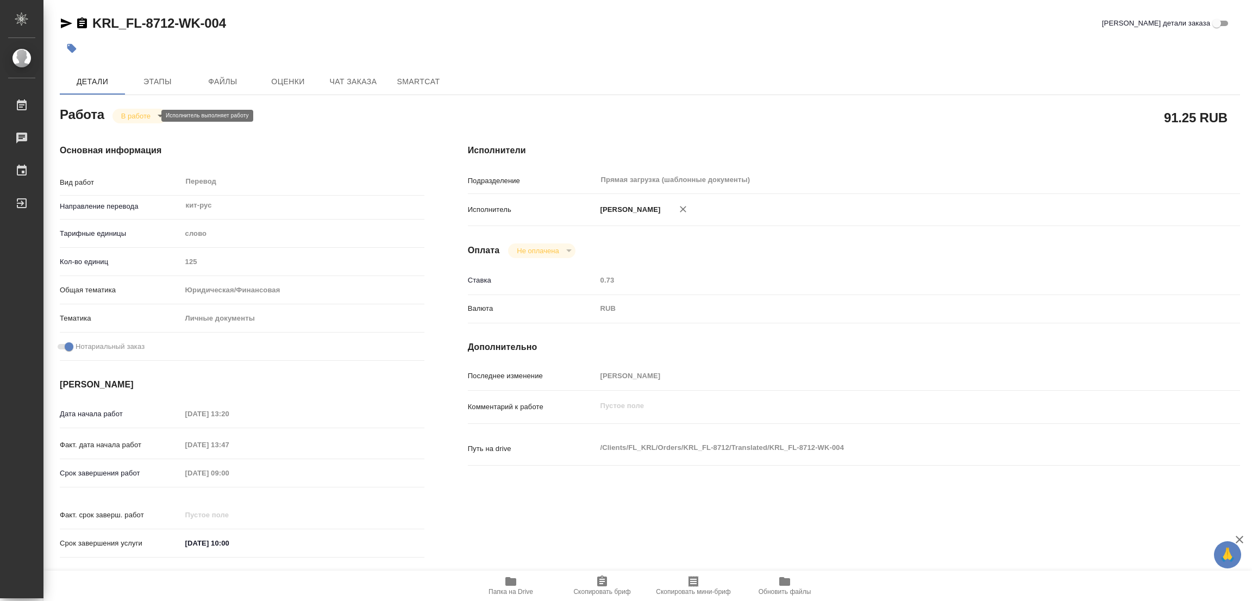
type textarea "x"
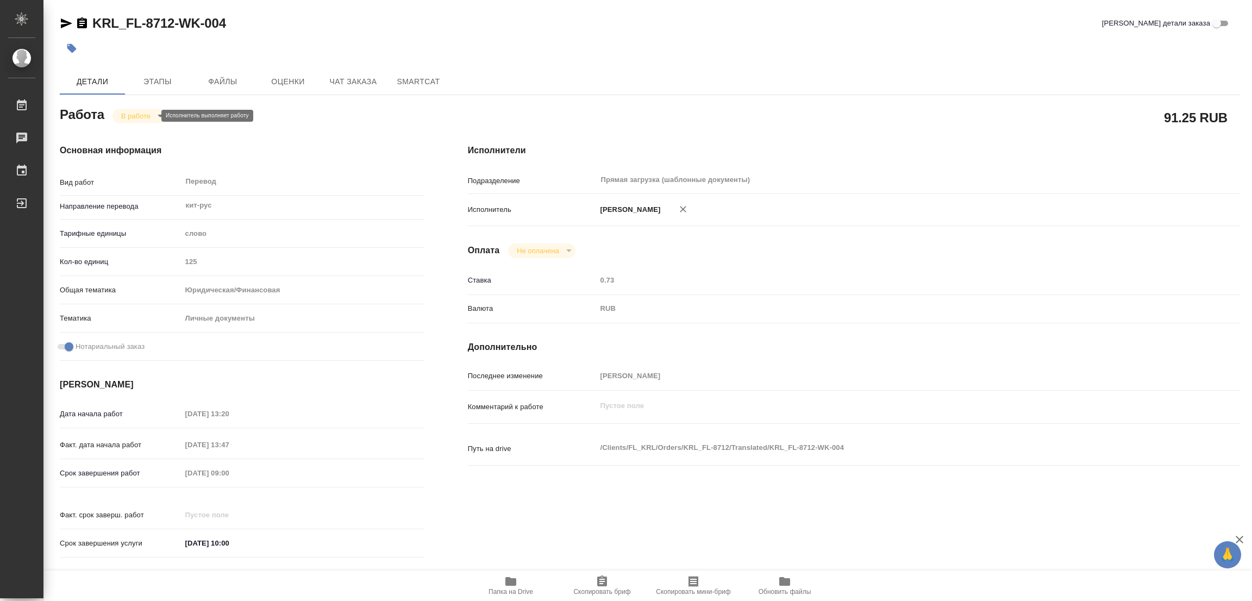
type textarea "x"
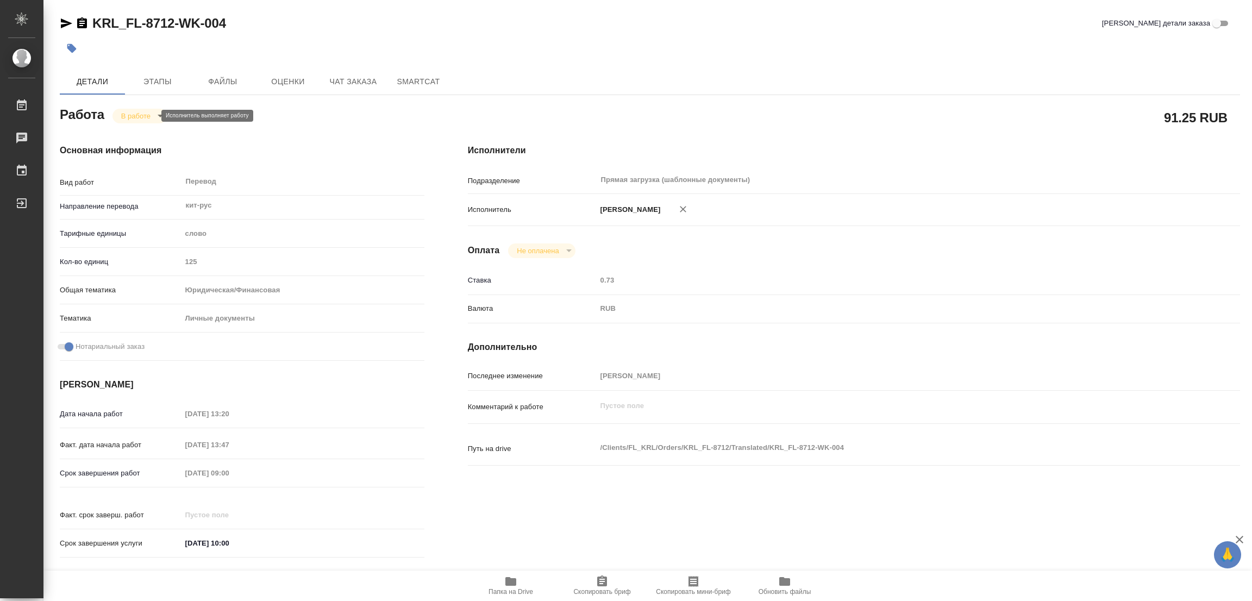
type textarea "x"
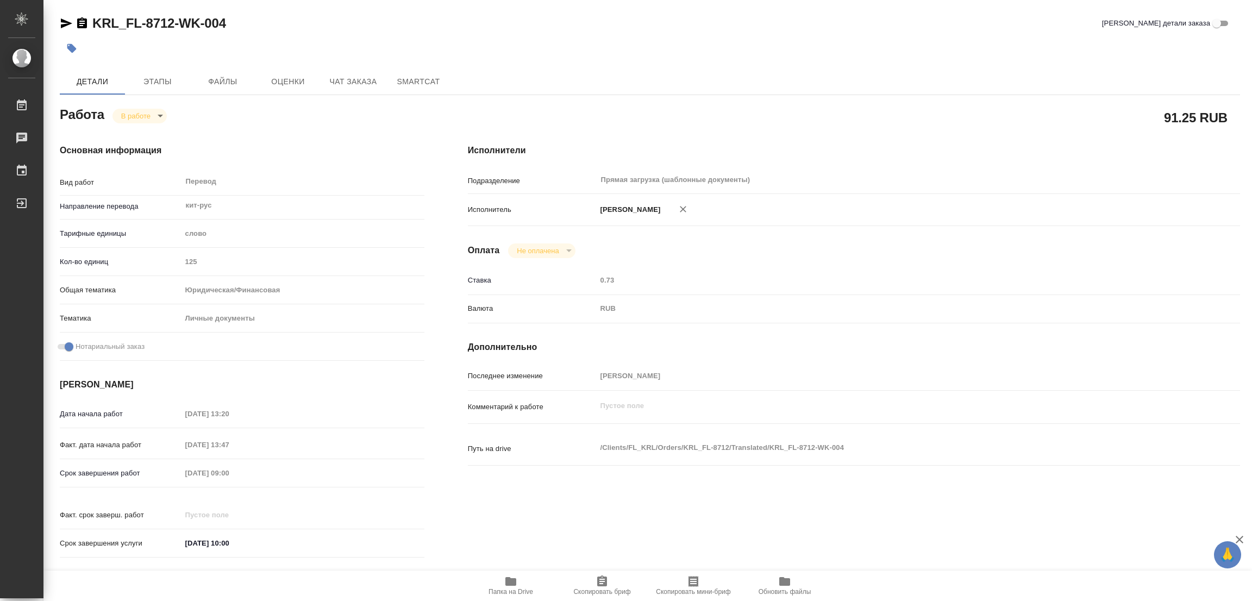
type textarea "x"
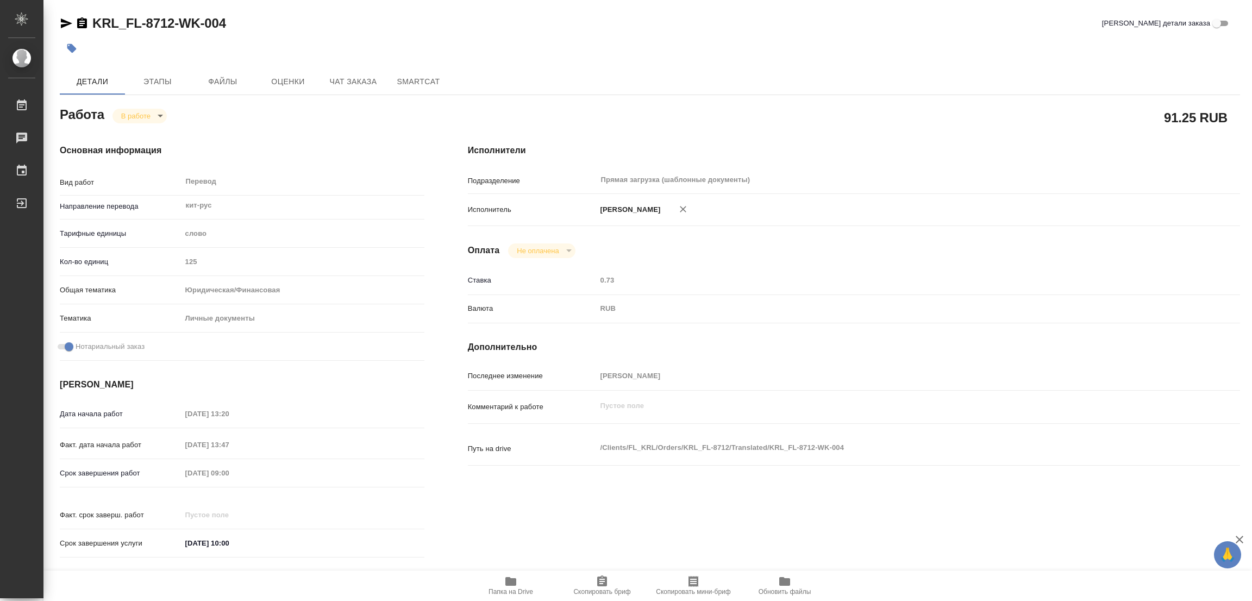
type textarea "x"
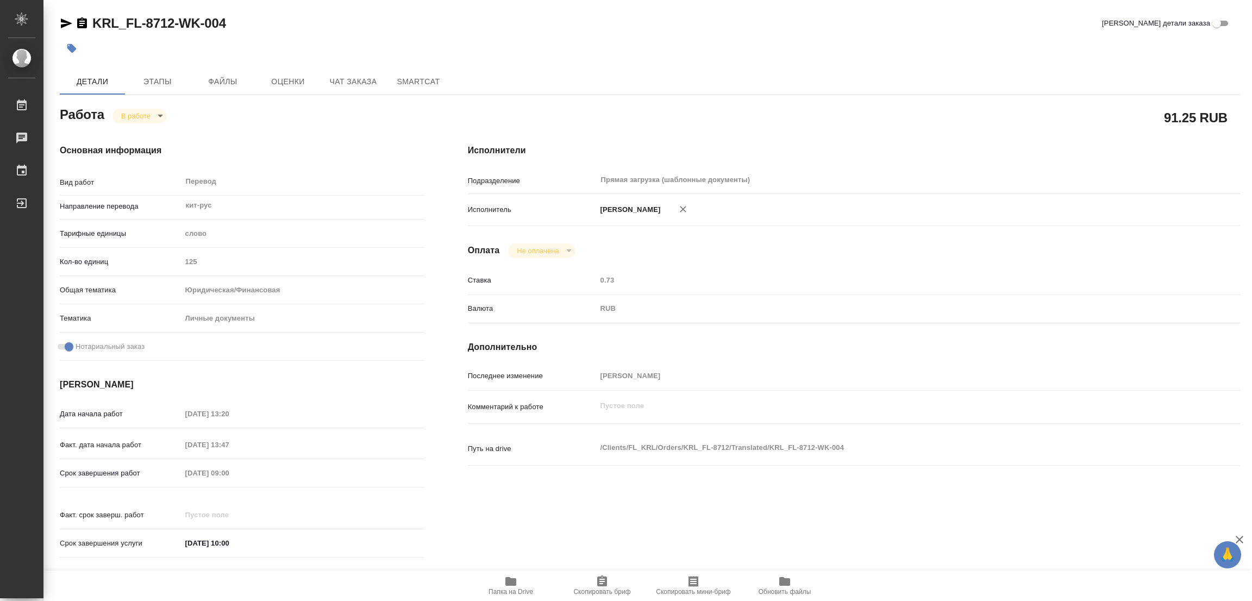
type textarea "x"
drag, startPoint x: 93, startPoint y: 11, endPoint x: 172, endPoint y: 19, distance: 79.7
click at [172, 19] on div "KRL_FL-8712-WK-004 Кратко детали заказа Детали Этапы Файлы Оценки Чат заказа Sm…" at bounding box center [650, 456] width 1192 height 912
copy link "KRL_FL-8712"
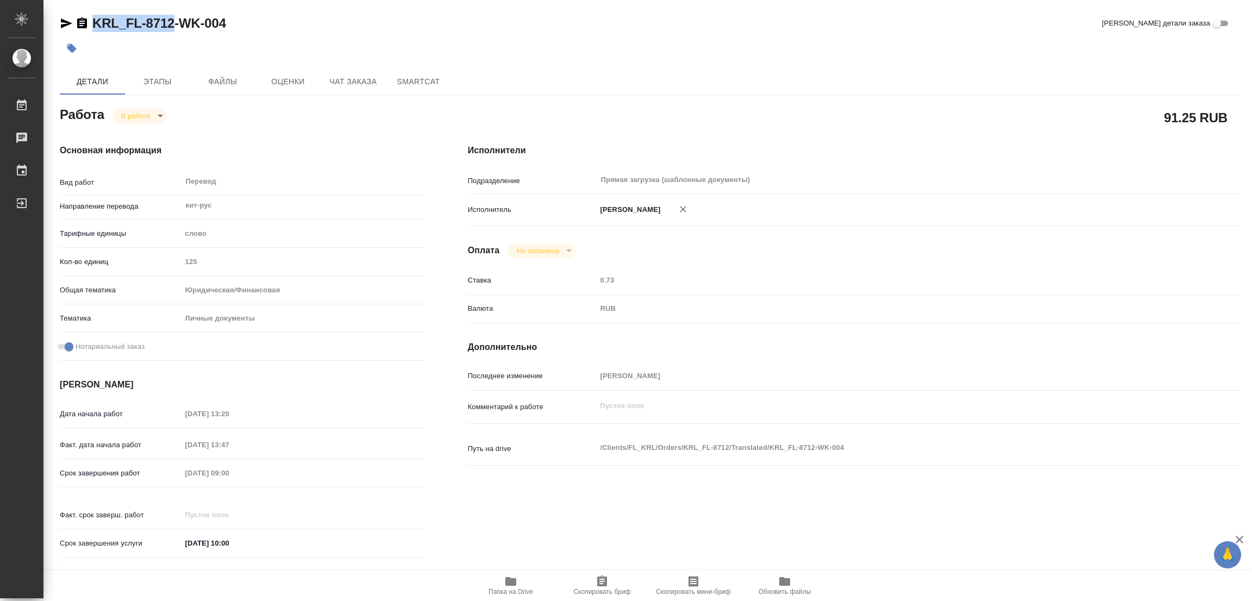
drag, startPoint x: 605, startPoint y: 589, endPoint x: 538, endPoint y: 590, distance: 66.3
click at [605, 589] on span "Скопировать бриф" at bounding box center [601, 592] width 57 height 8
copy link "KRL_FL-8712"
click at [130, 463] on div "Срок завершения работ 18.09.2025 09:00" at bounding box center [242, 472] width 365 height 19
click at [325, 16] on div "KRL_FL-8712-WK-004 Кратко детали заказа" at bounding box center [650, 23] width 1180 height 17
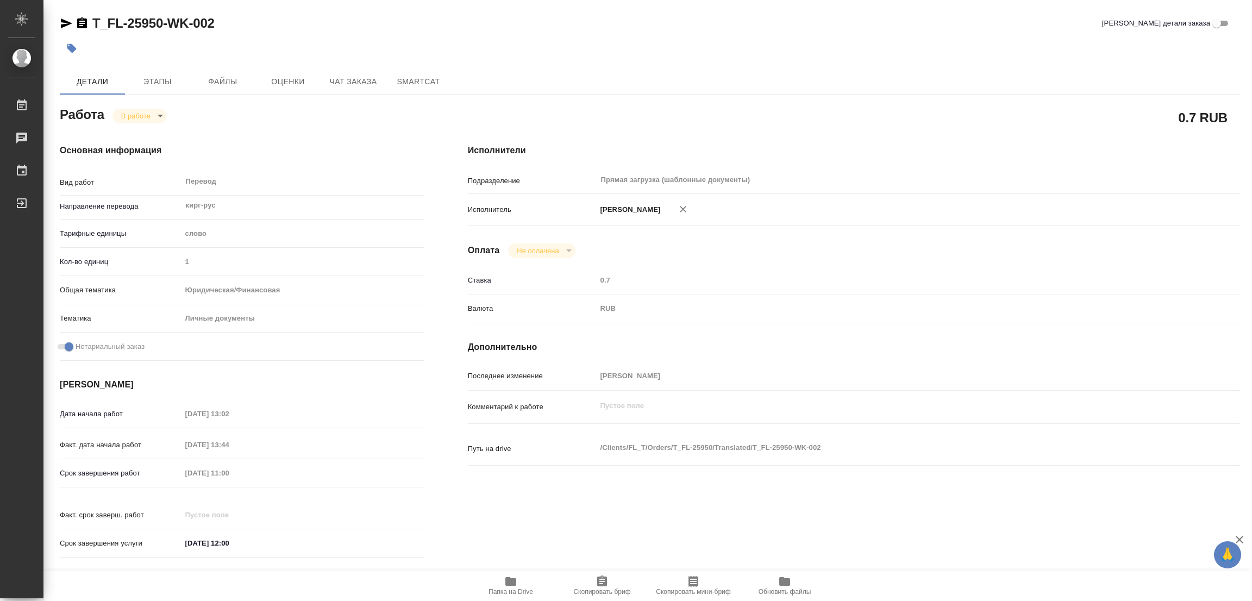
type textarea "x"
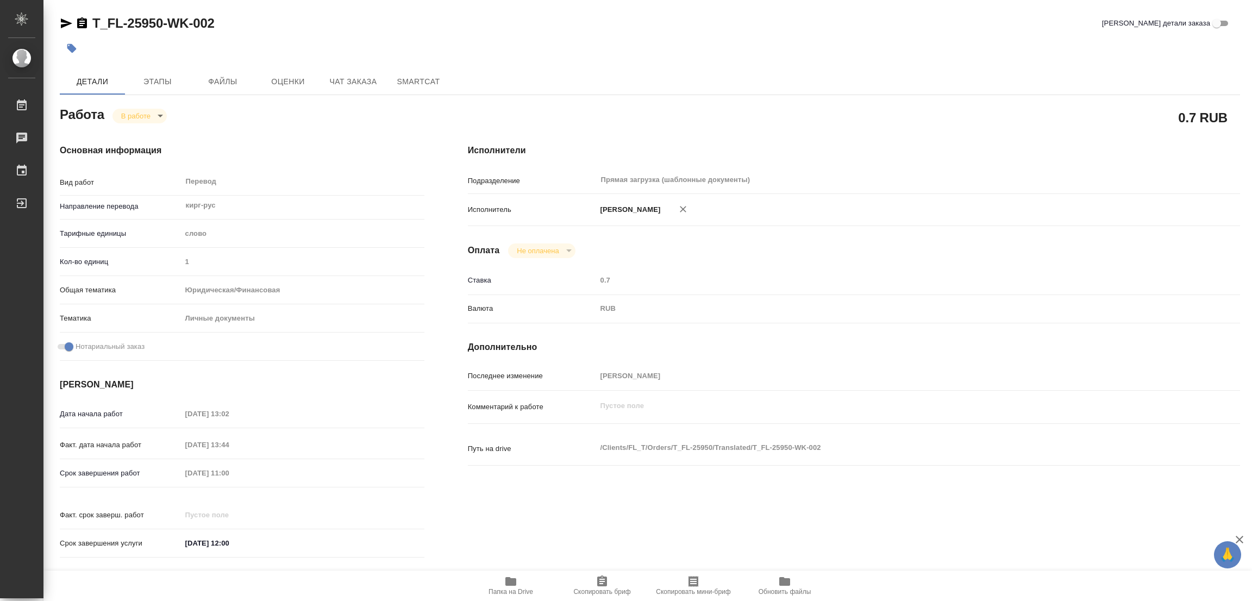
type textarea "x"
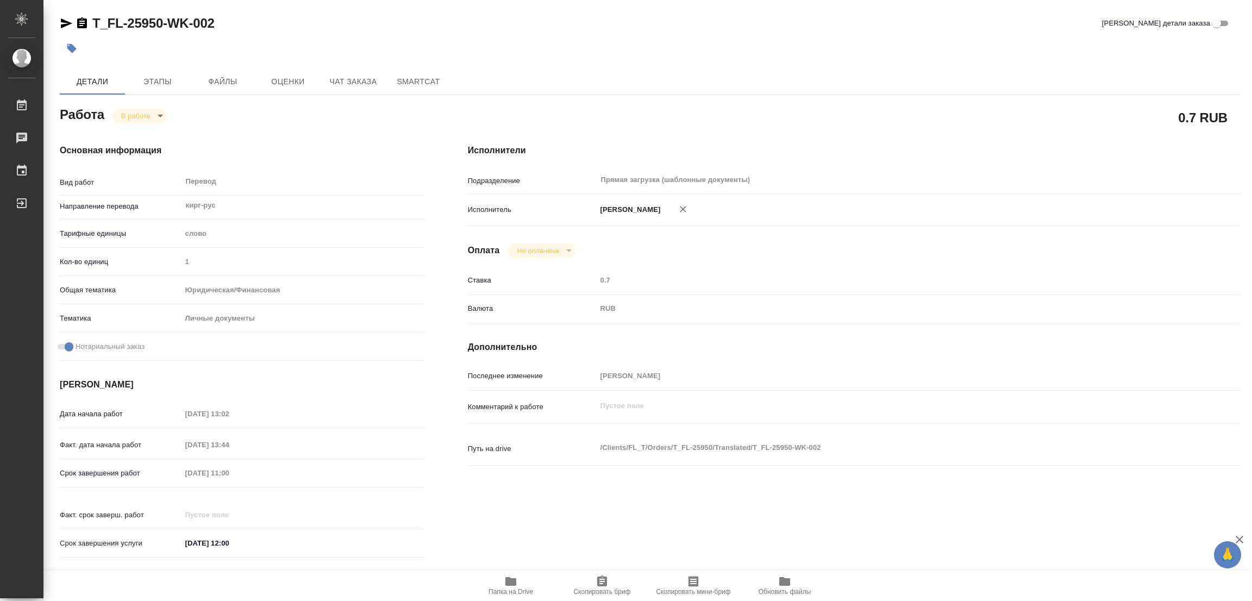
type textarea "x"
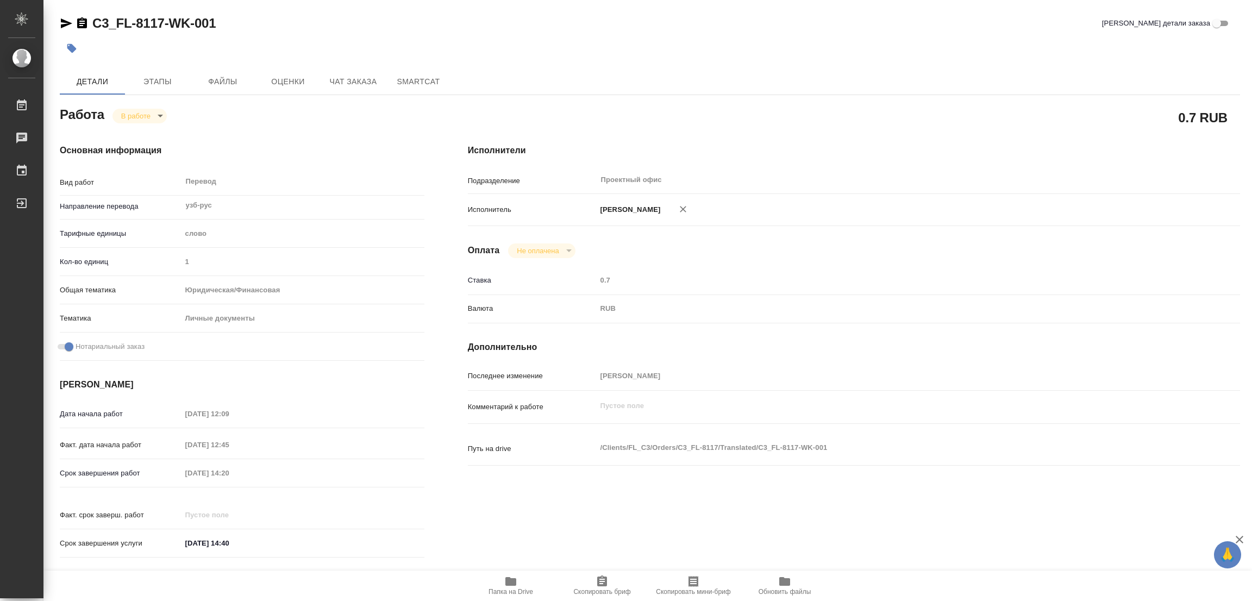
click at [506, 581] on icon "button" at bounding box center [510, 581] width 11 height 9
click at [158, 83] on span "Этапы" at bounding box center [157, 82] width 52 height 14
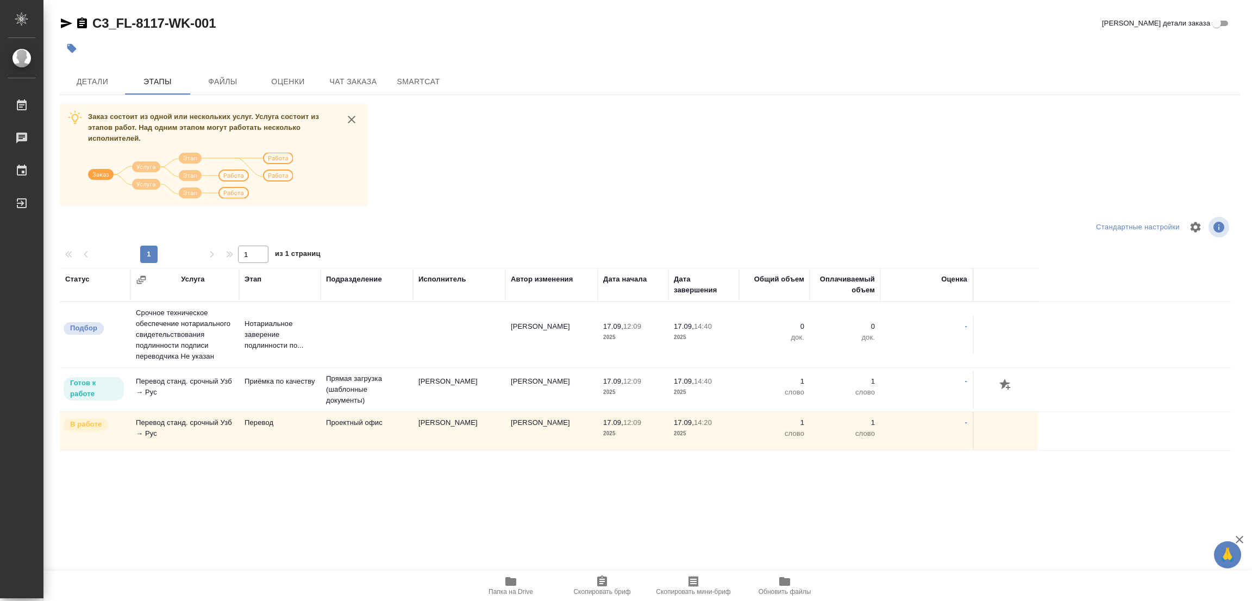
drag, startPoint x: 188, startPoint y: 539, endPoint x: 186, endPoint y: 506, distance: 33.2
click at [188, 531] on div ".cls-1 fill:#fff; AWATERA Popova Galina Работы 0 Чаты График Выйти C3_FL-8117-W…" at bounding box center [626, 300] width 1252 height 601
click at [566, 173] on div "Заказ состоит из одной или нескольких услуг. Услуга состоит из этапов работ. На…" at bounding box center [650, 308] width 1180 height 409
click at [90, 84] on span "Детали" at bounding box center [92, 82] width 52 height 14
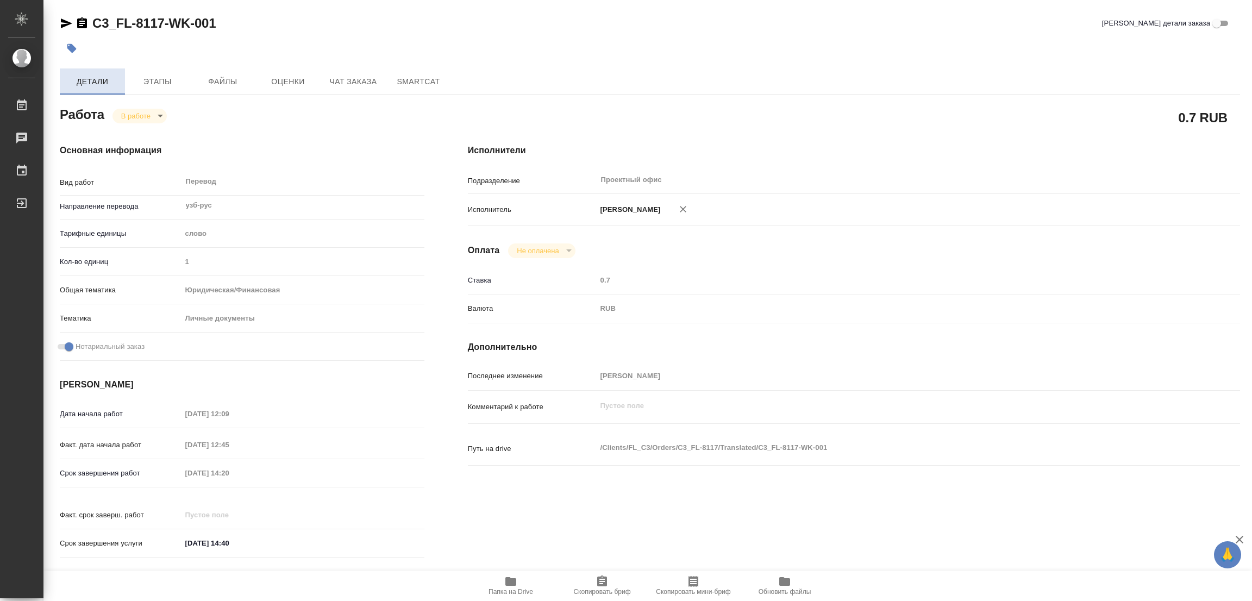
type textarea "x"
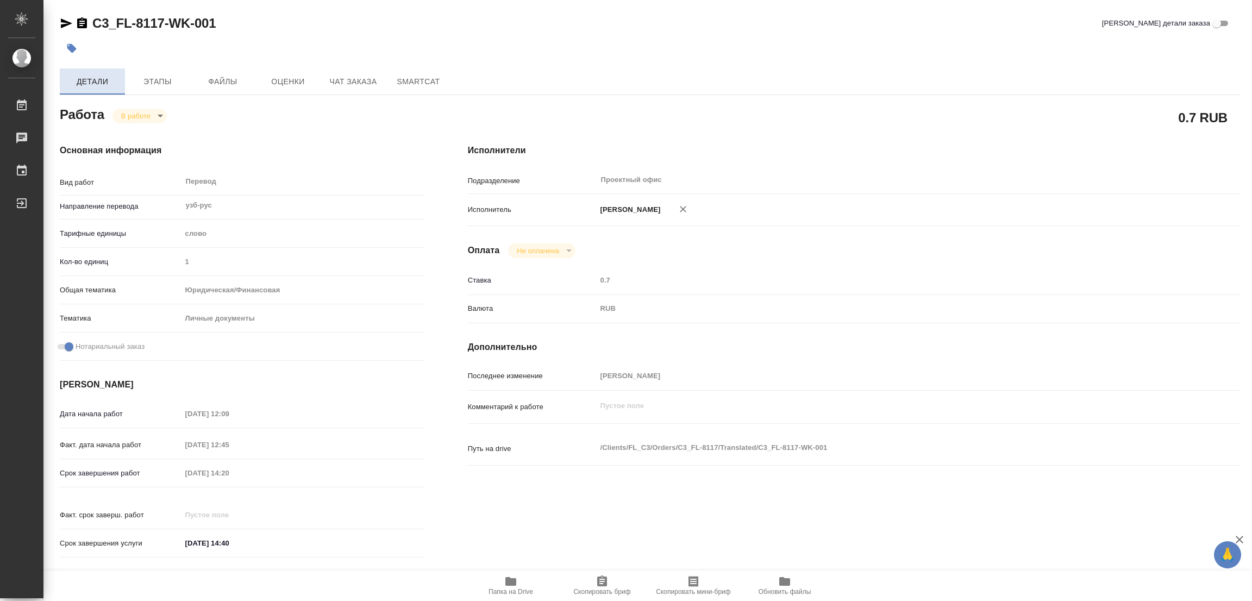
type textarea "x"
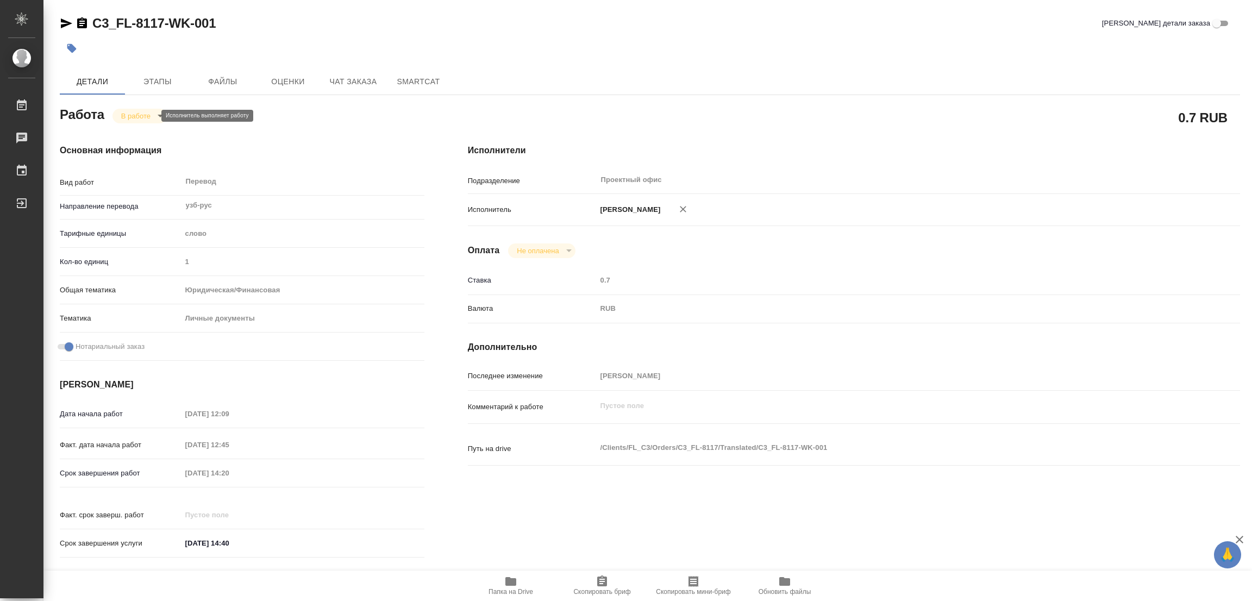
type textarea "x"
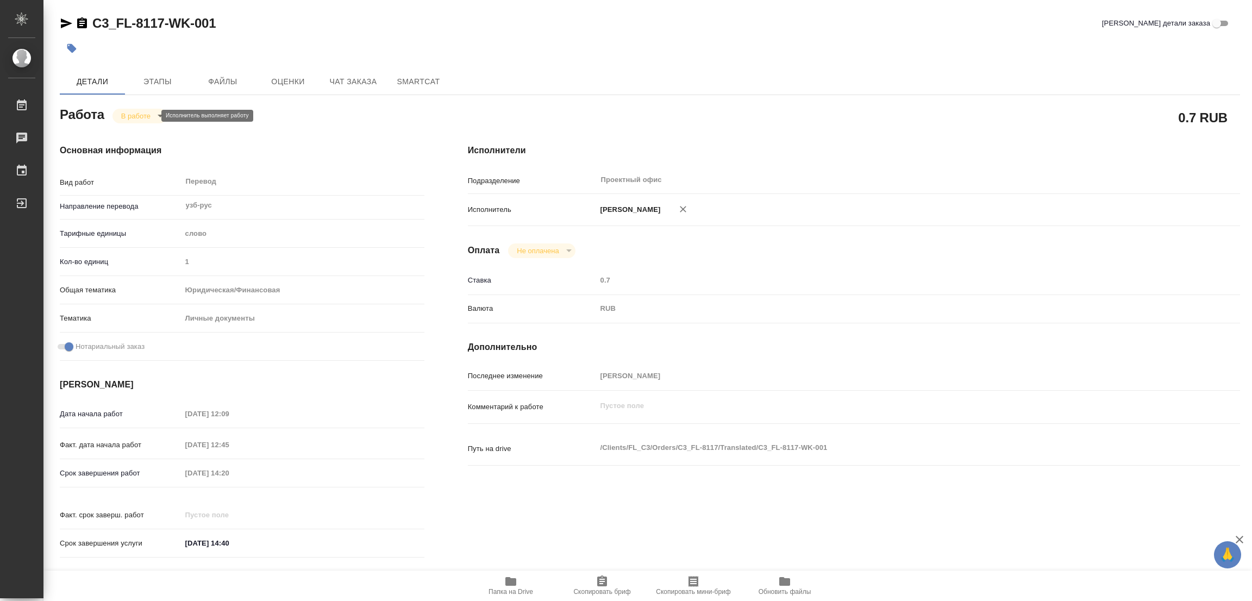
click at [141, 115] on body "🙏 .cls-1 fill:#fff; AWATERA Popova Galina Работы 0 Чаты График Выйти C3_FL-8117…" at bounding box center [626, 300] width 1252 height 601
click at [137, 135] on button "Выполнен" at bounding box center [141, 134] width 40 height 12
type textarea "x"
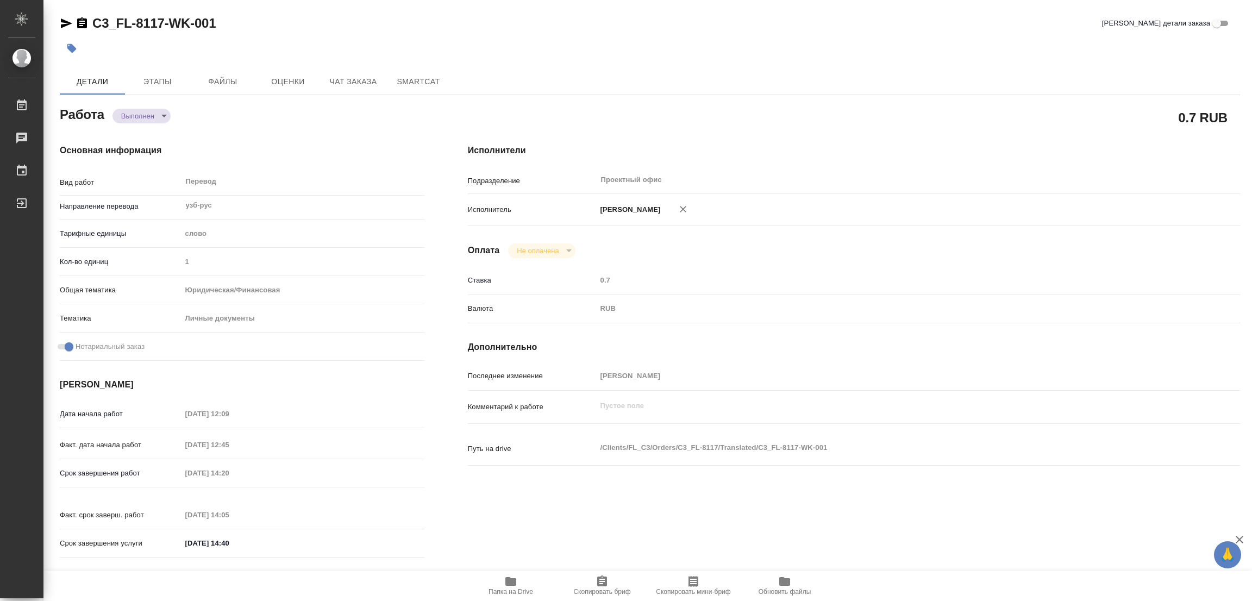
type textarea "x"
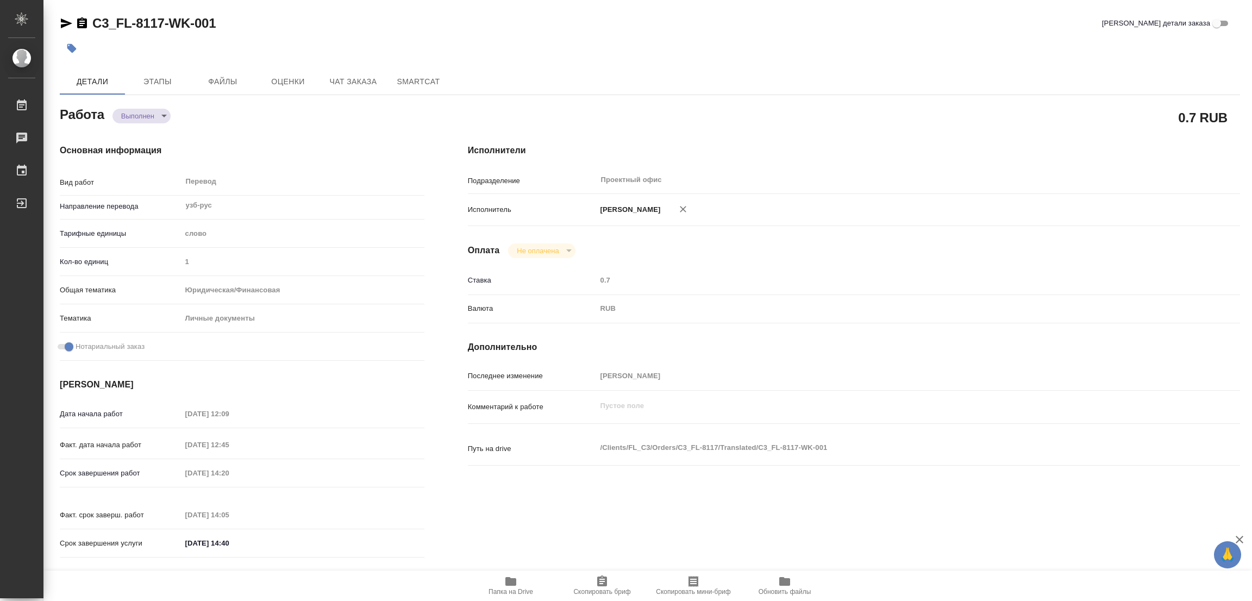
type textarea "x"
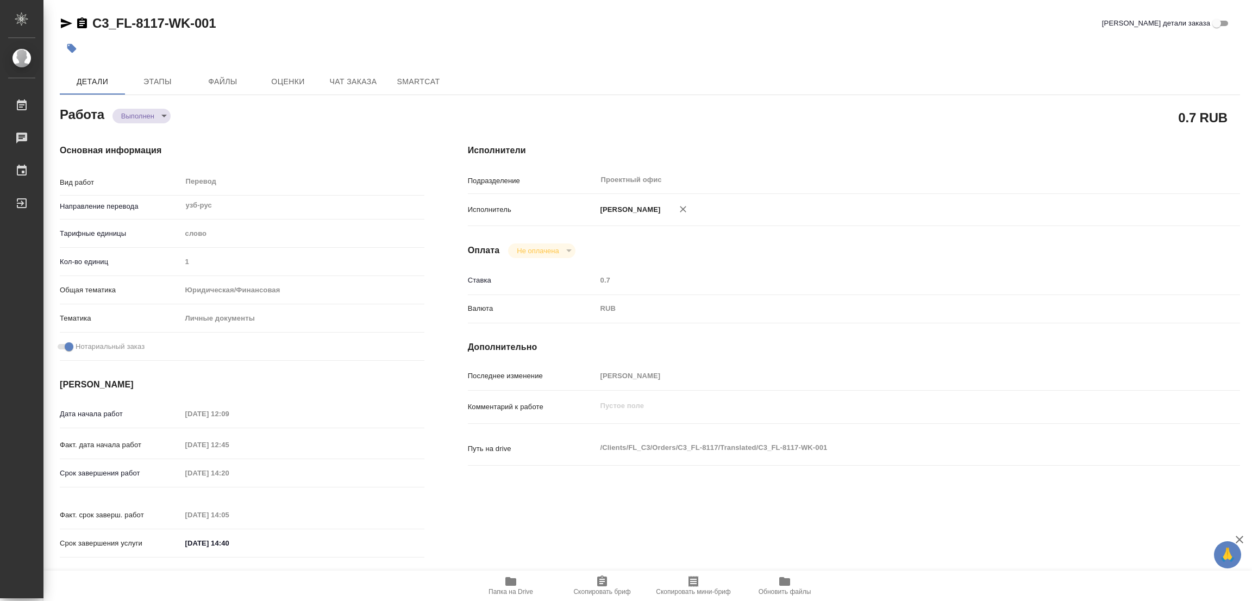
type textarea "x"
click at [70, 43] on icon "button" at bounding box center [71, 48] width 11 height 11
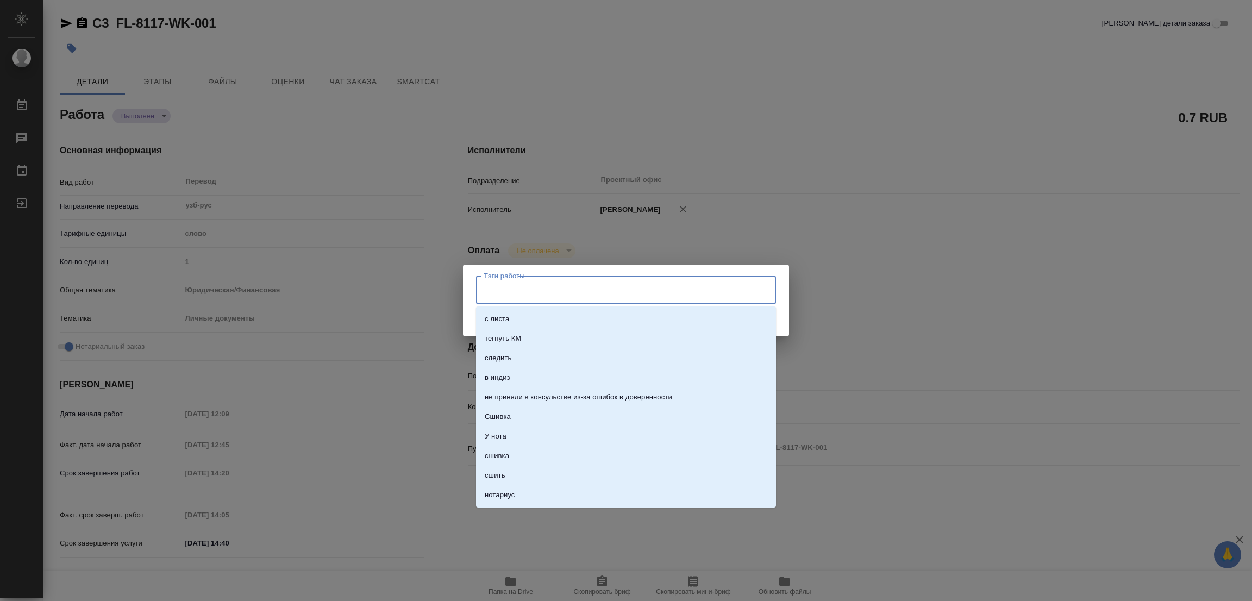
click at [495, 291] on input "Тэги работы" at bounding box center [615, 289] width 269 height 18
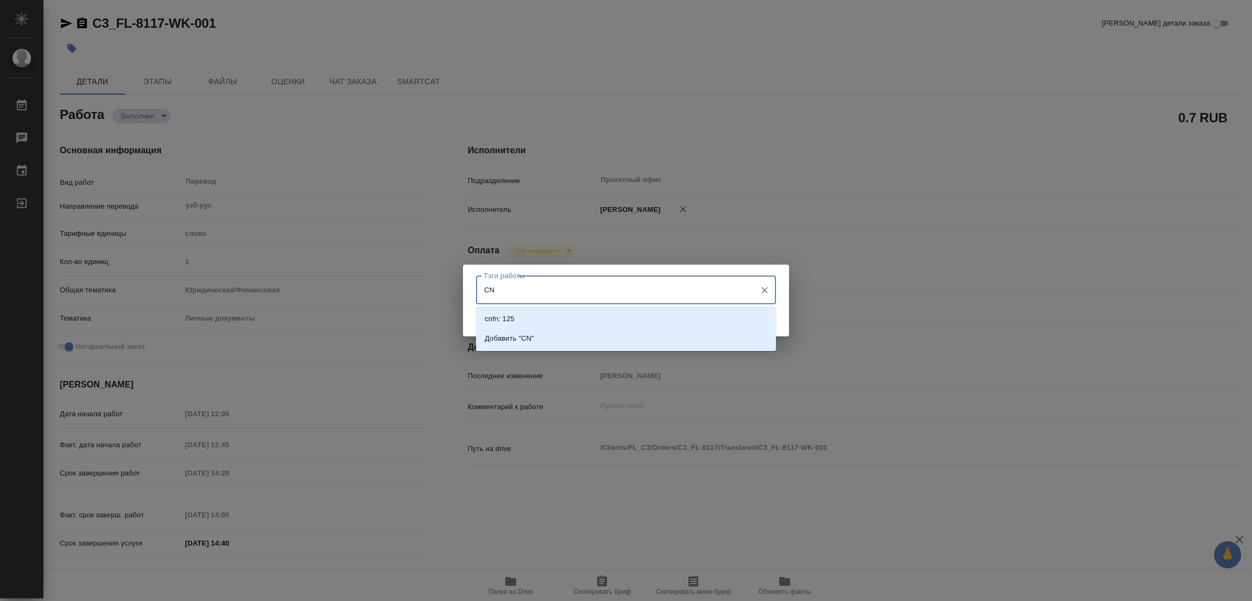
type input "C"
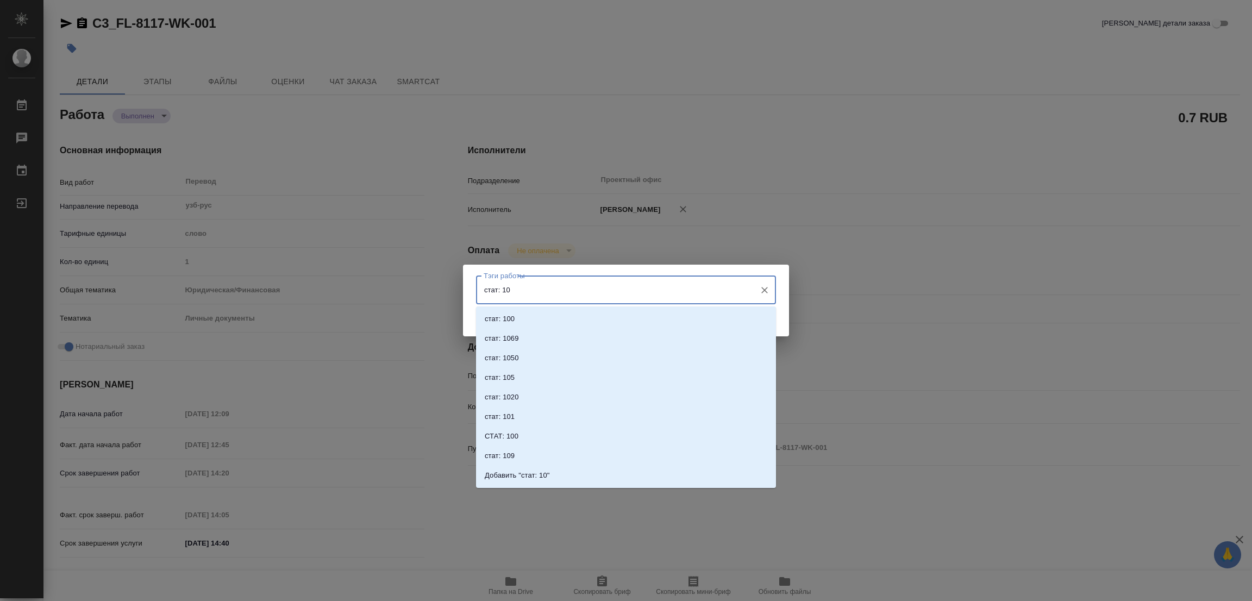
type input "стат: 100"
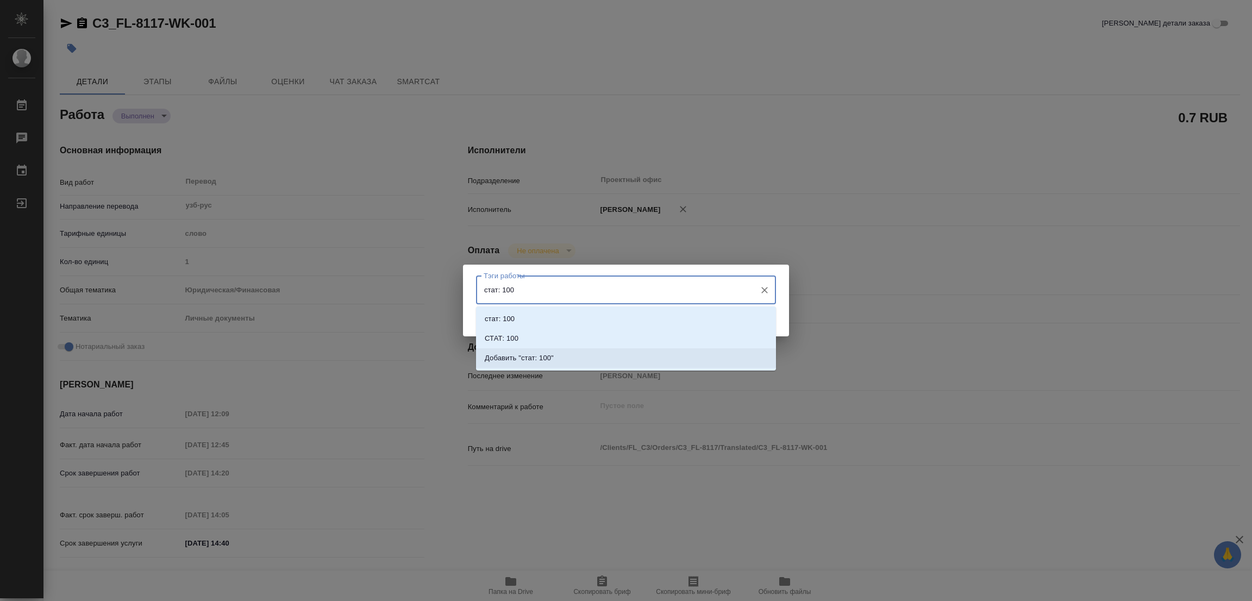
click at [542, 356] on p "Добавить "стат: 100"" at bounding box center [519, 358] width 69 height 11
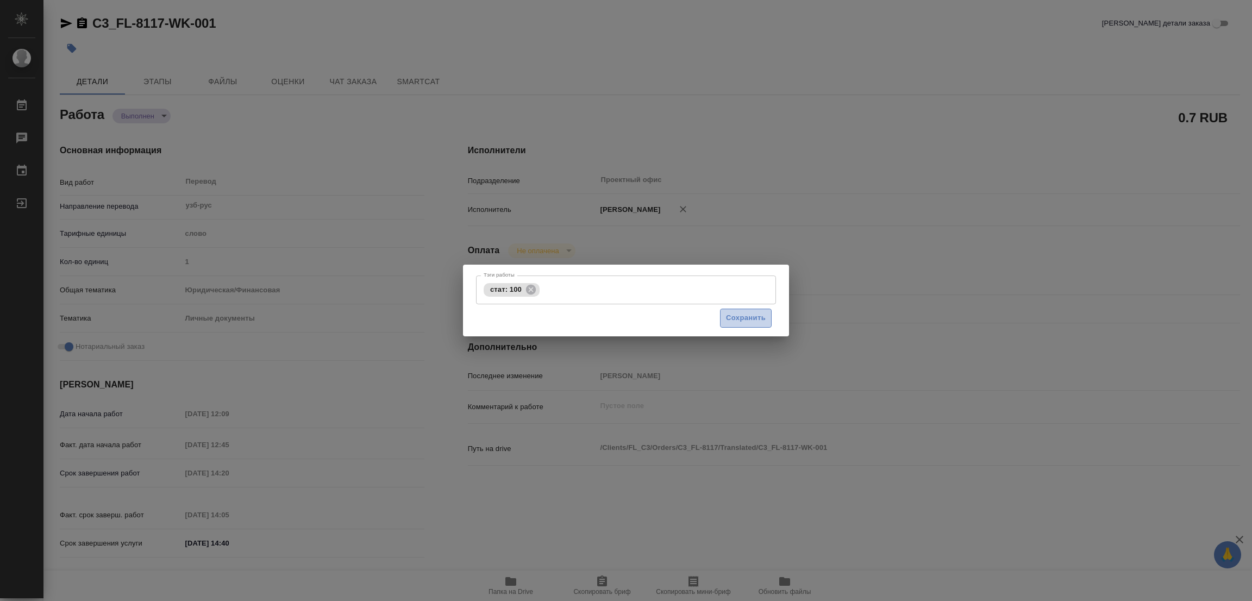
click at [745, 322] on span "Сохранить" at bounding box center [746, 318] width 40 height 12
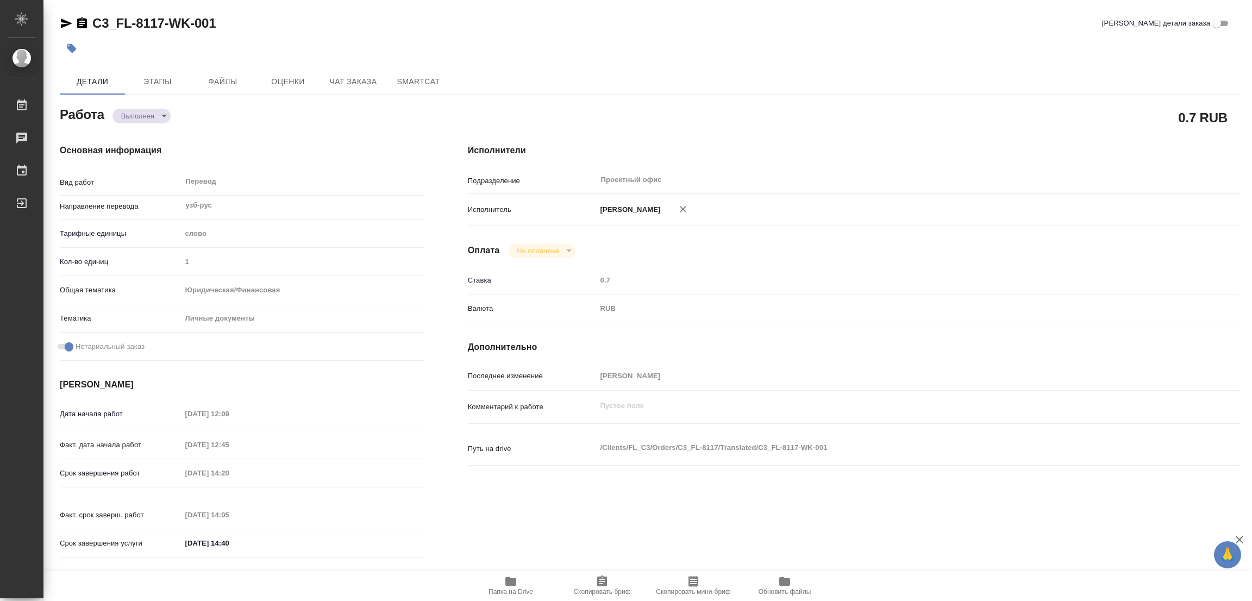
type input "completed"
type textarea "Перевод"
type textarea "x"
type input "узб-рус"
type input "5a8b1489cc6b4906c91bfd90"
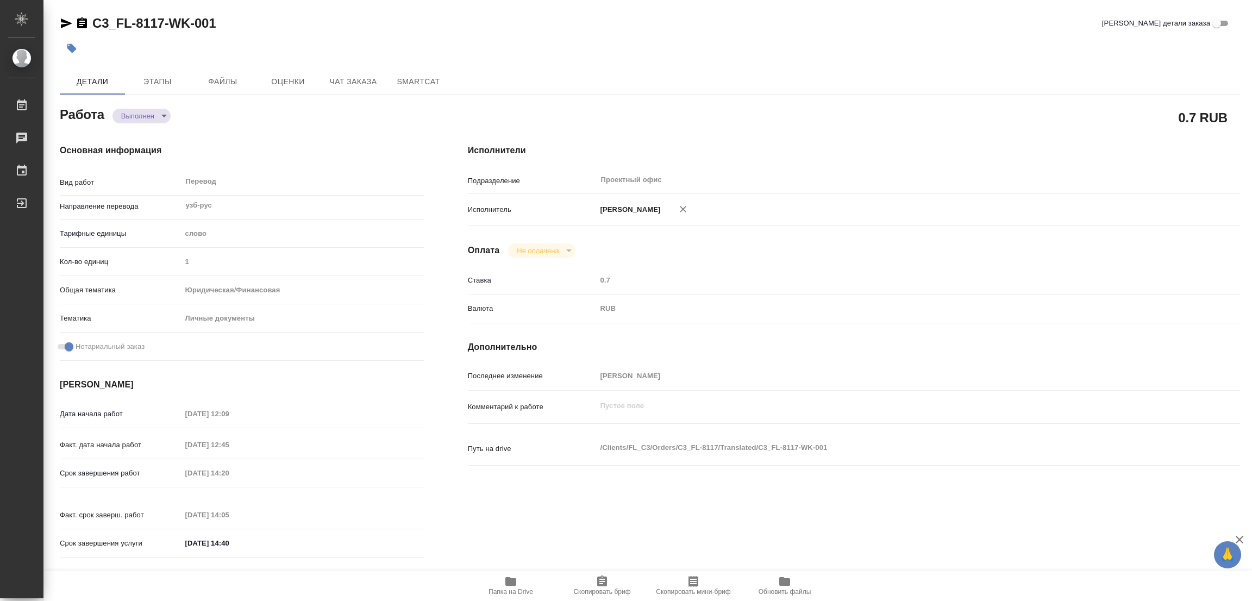
type input "1"
type input "yr-fn"
type input "5a8b8b956a9677013d343cfe"
checkbox input "true"
type input "17.09.2025 12:09"
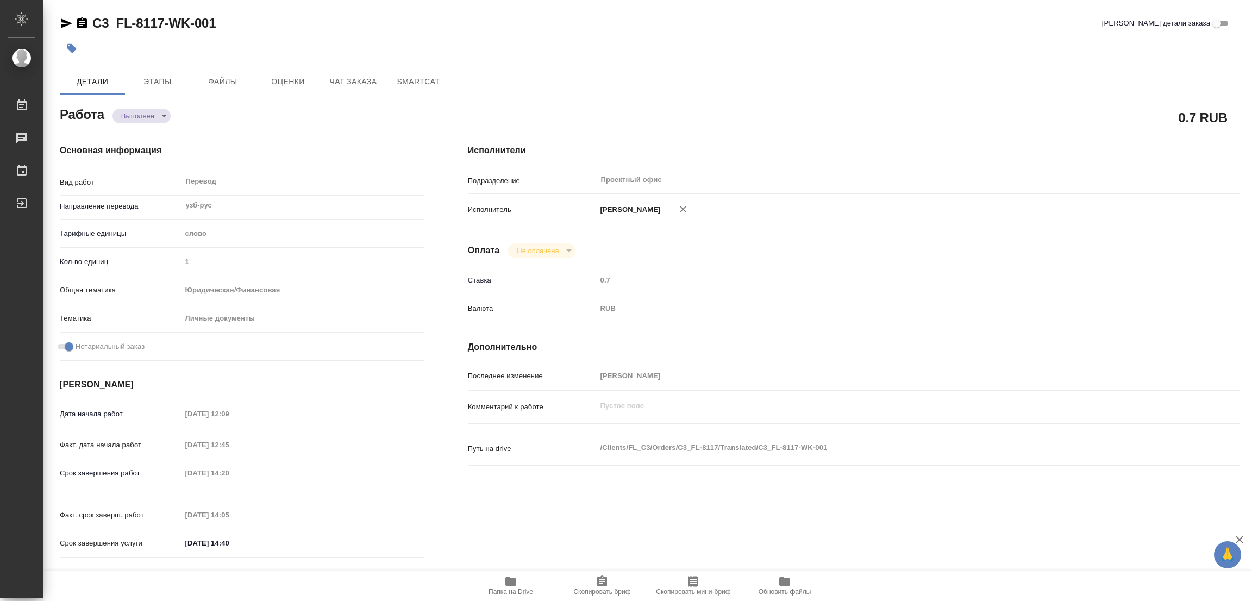
type input "17.09.2025 12:45"
type input "17.09.2025 14:20"
type input "17.09.2025 14:05"
type input "17.09.2025 14:40"
type input "Проектный офис"
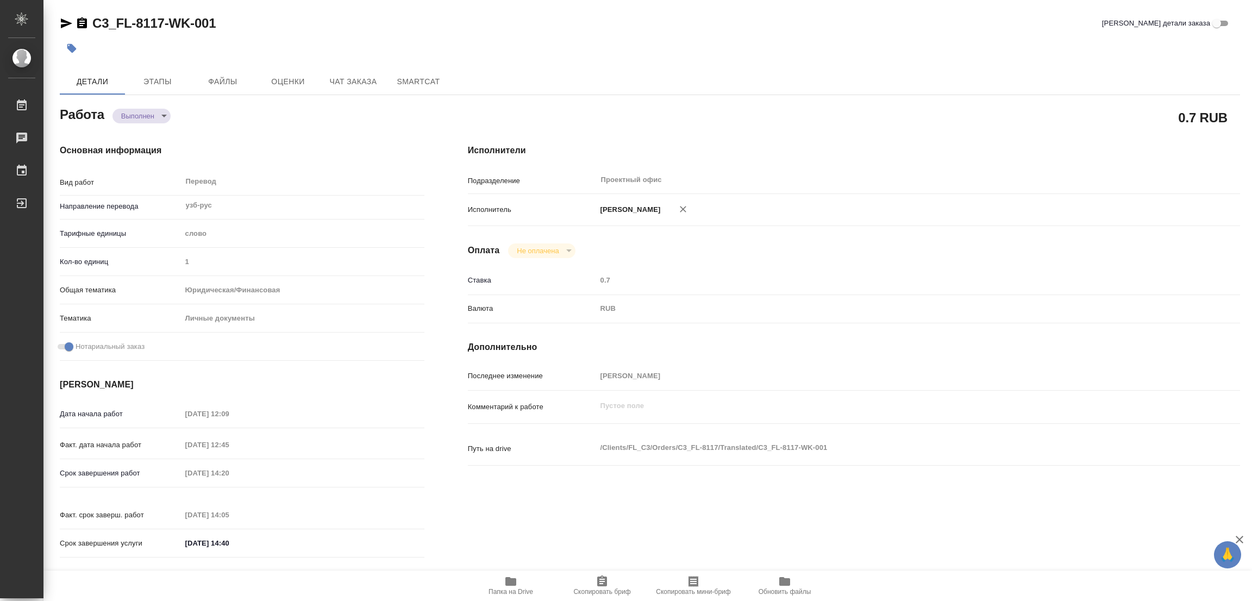
type input "notPayed"
type input "0.7"
type input "RUB"
type input "Попова Галина"
type textarea "x"
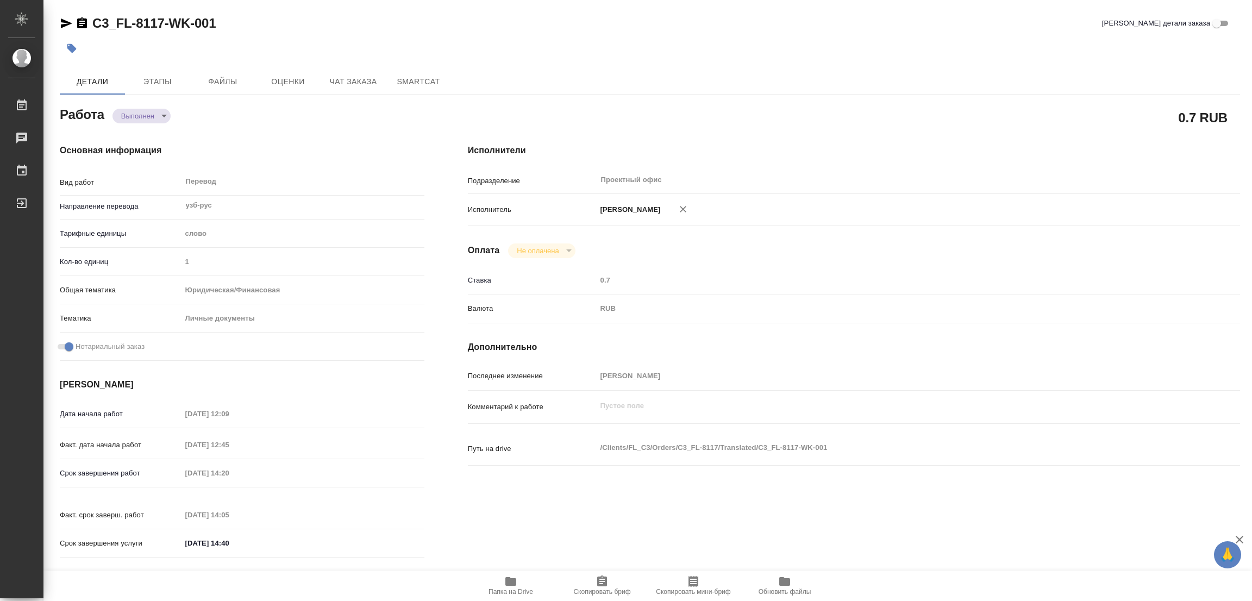
type textarea "/Clients/FL_C3/Orders/C3_FL-8117/Translated/C3_FL-8117-WK-001"
type textarea "x"
type input "C3_FL-8117"
type input "Перевод станд. срочный"
type input "Перевод, Редактура, Корректура, Постредактура машинного перевода, Приёмка по ка…"
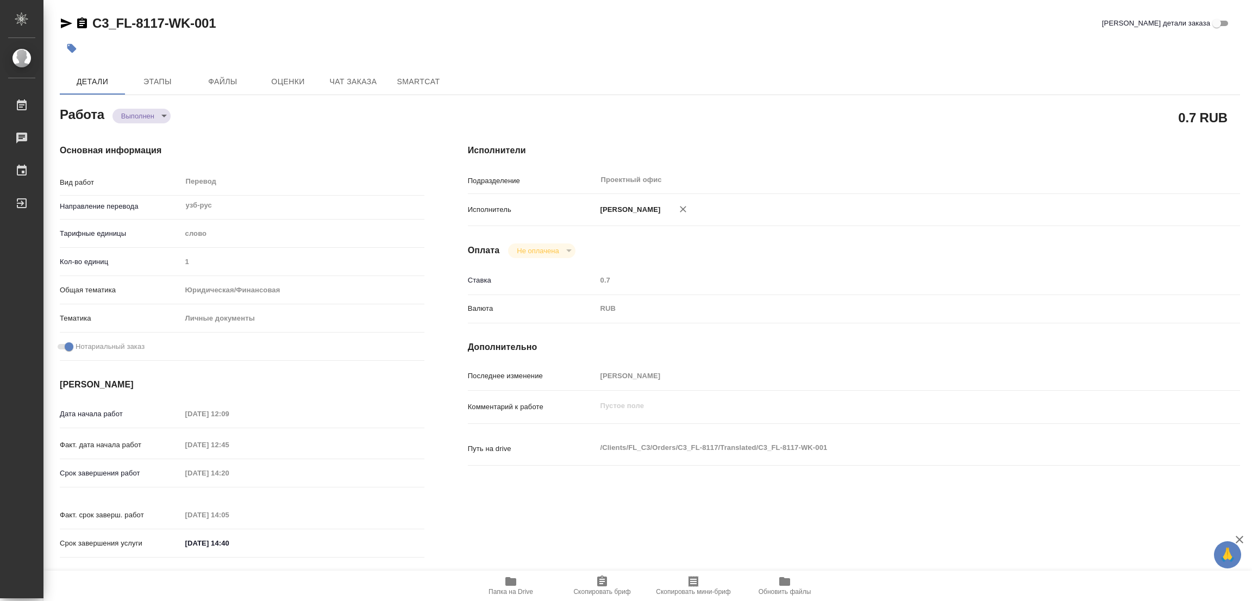
type input "Никитина Татьяна"
type input "/Clients/FL_C3/Orders/C3_FL-8117"
type textarea "x"
type textarea "под сахарово Элибаев Камолидин Пардабоевич (надеюсь, верно, написано в миграцио…"
type textarea "x"
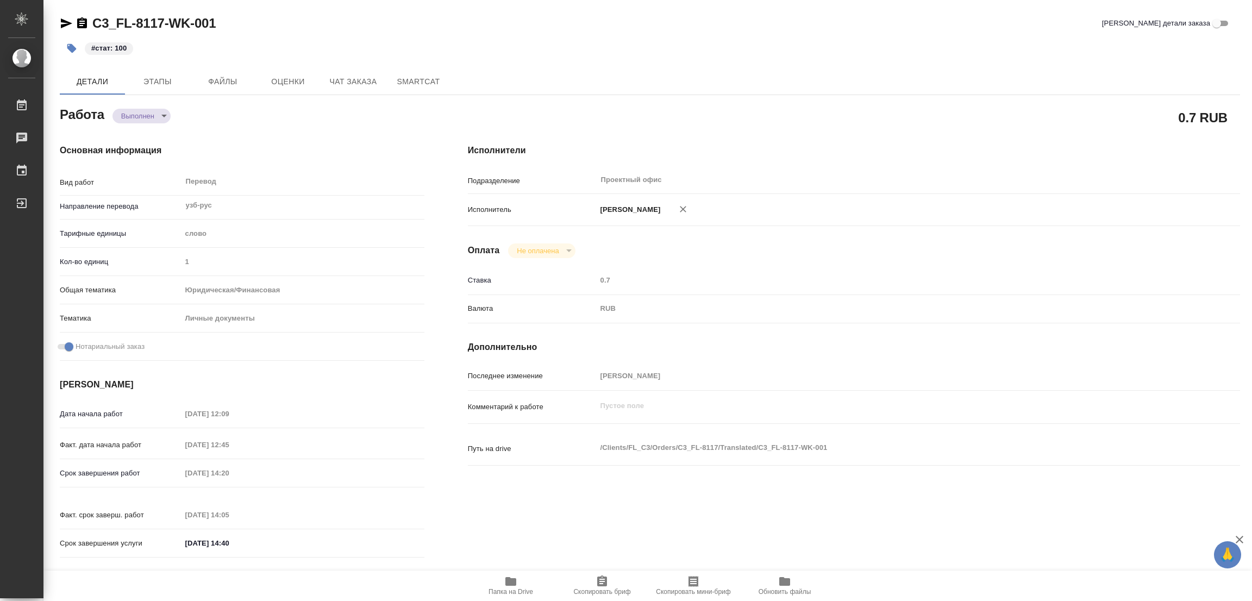
type textarea "x"
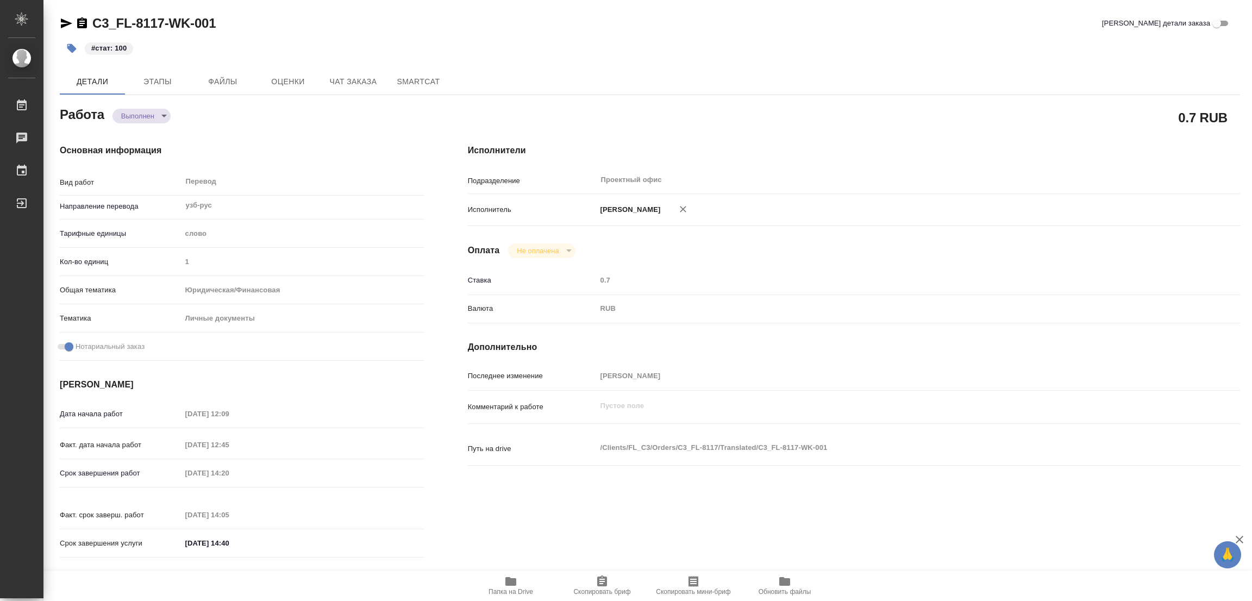
type textarea "x"
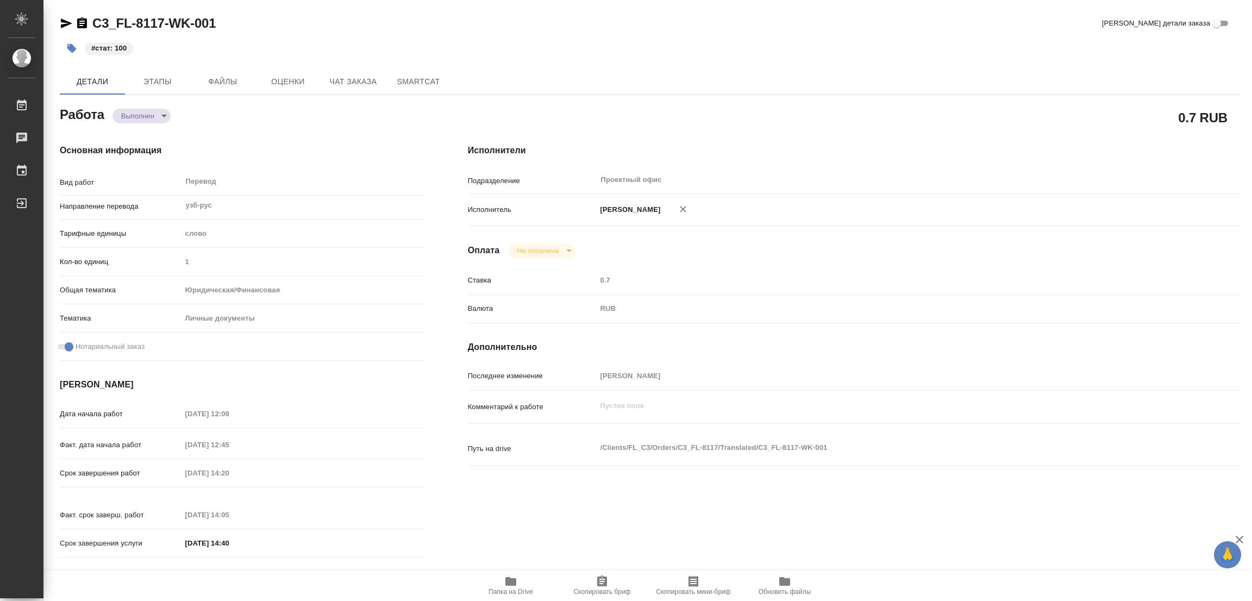
type textarea "x"
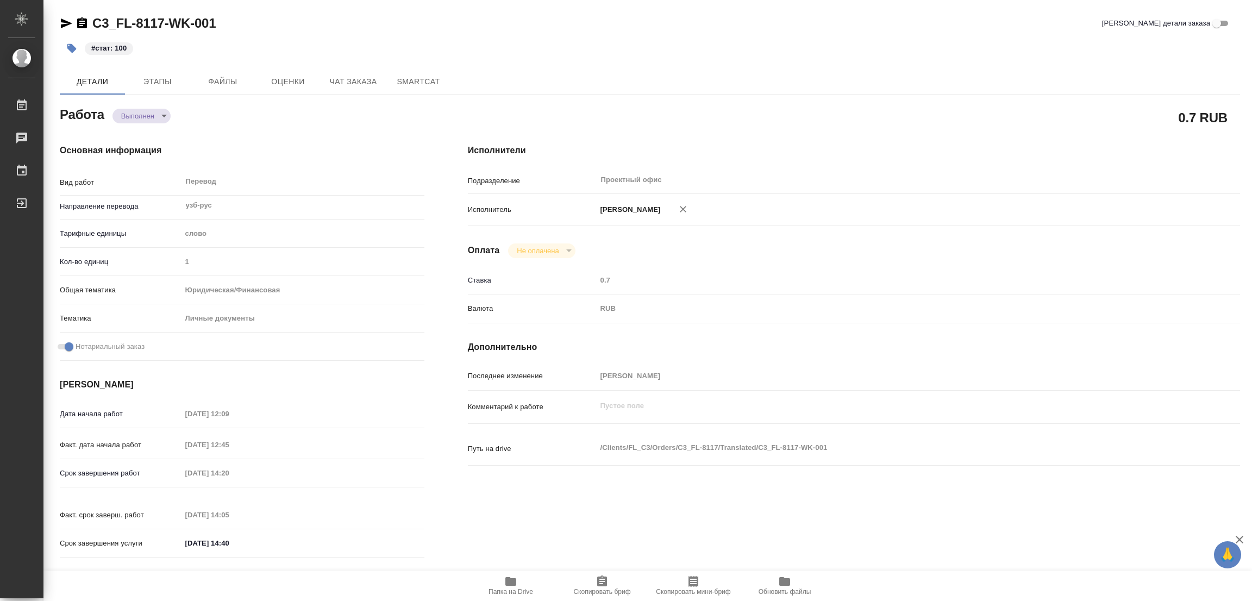
type textarea "x"
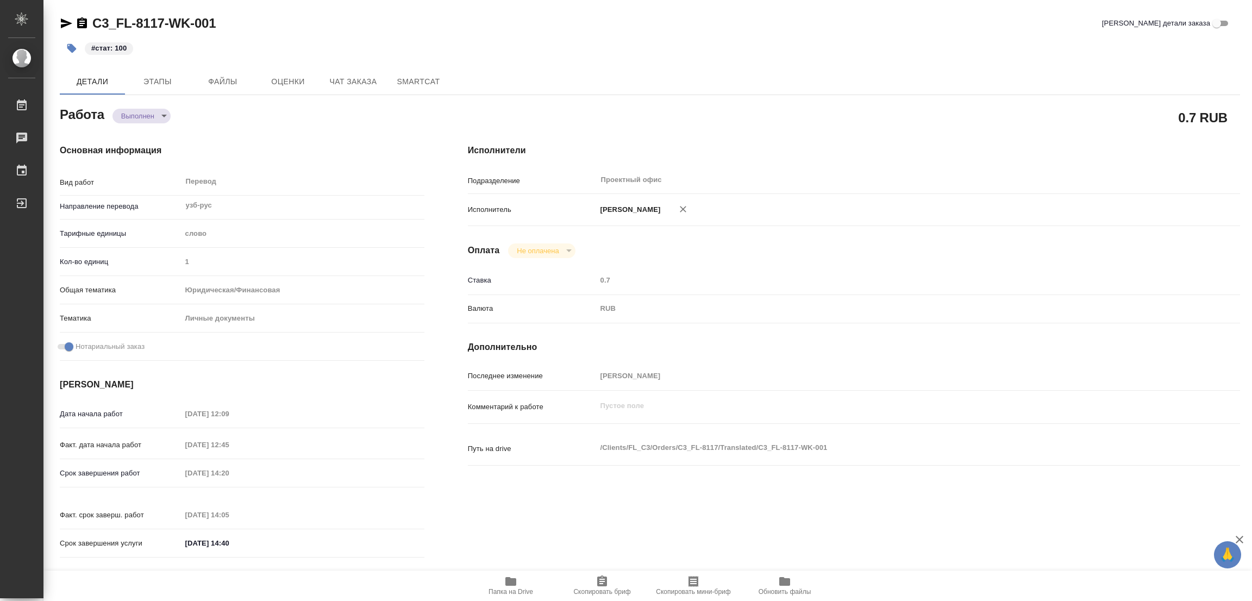
type textarea "x"
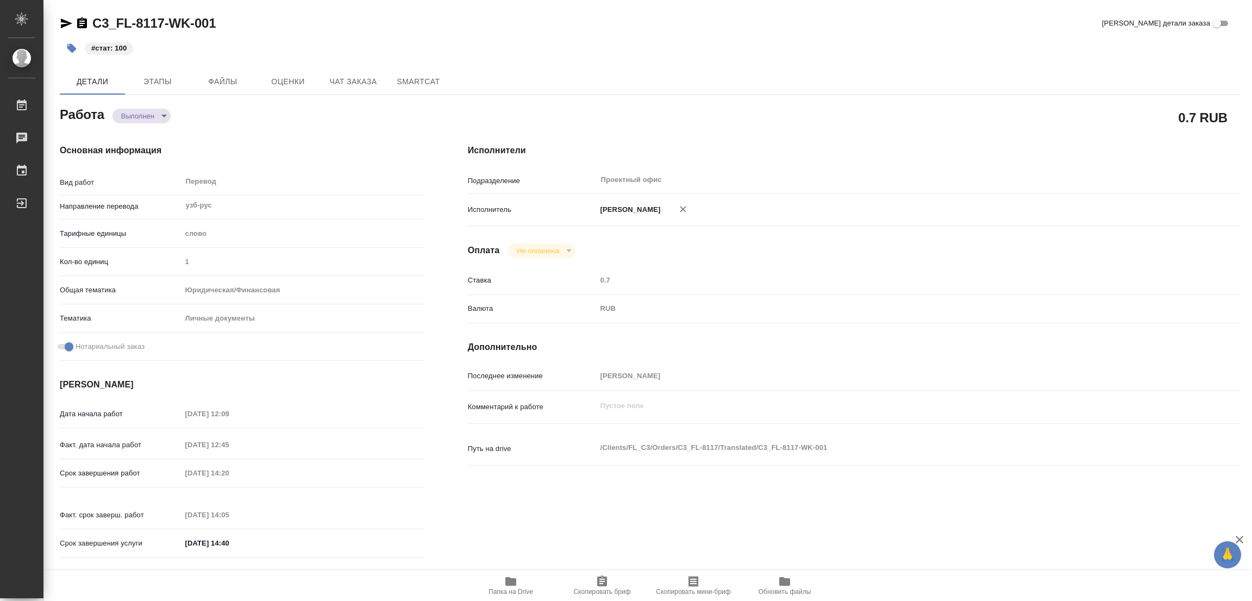
type textarea "x"
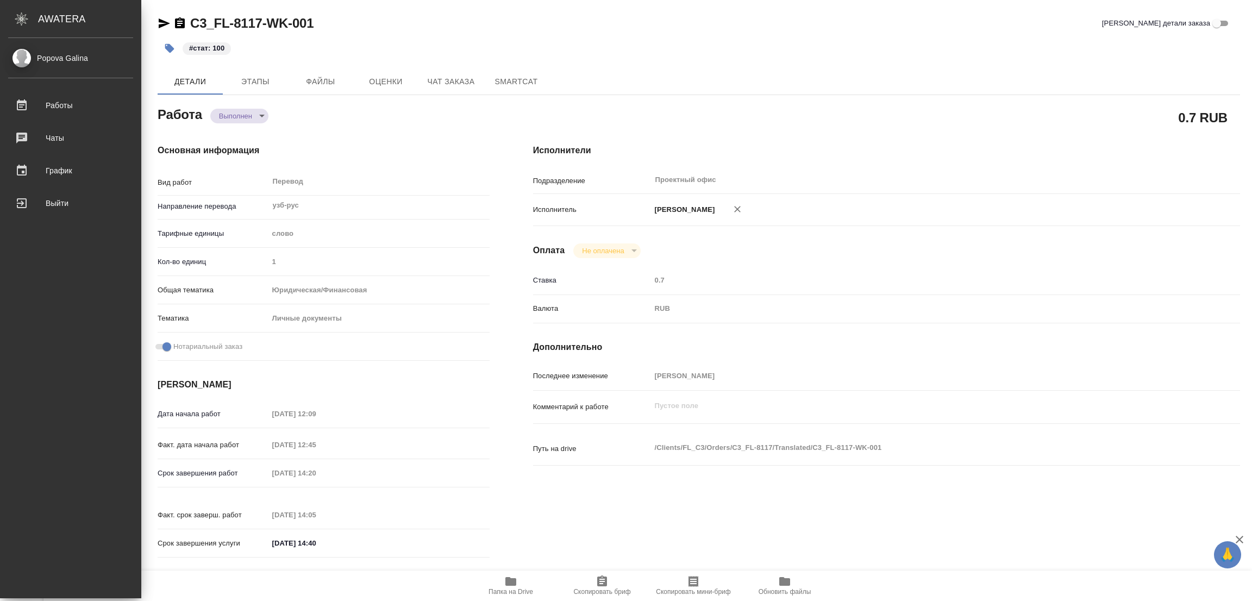
click at [448, 109] on div "Работа Выполнен completed" at bounding box center [324, 114] width 332 height 20
type textarea "x"
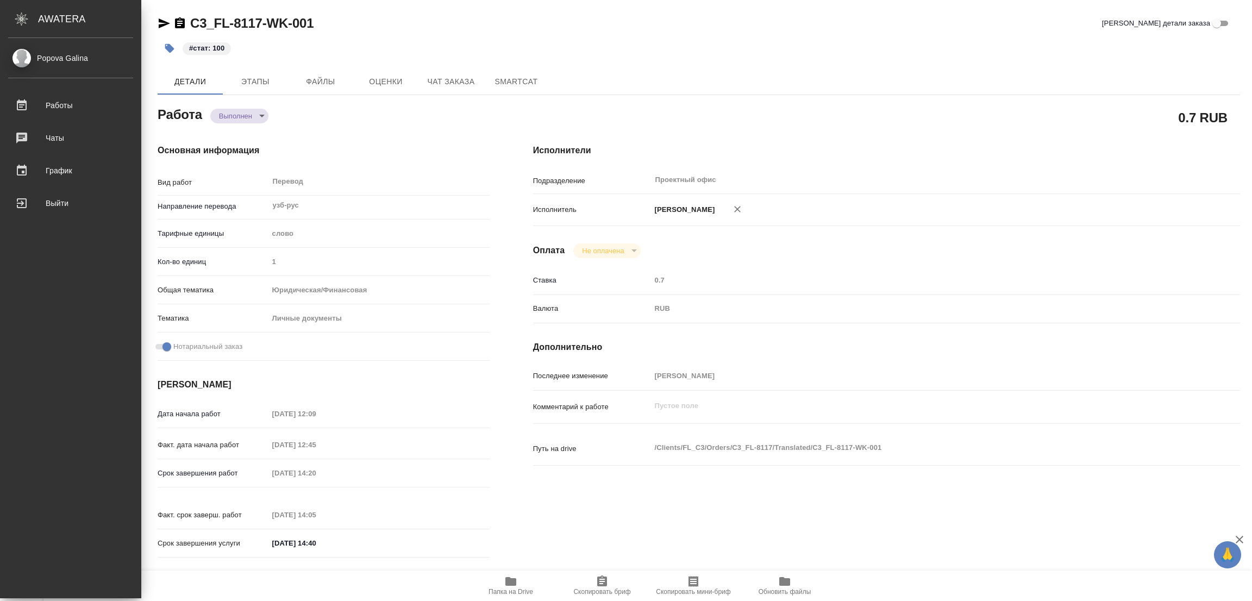
type textarea "x"
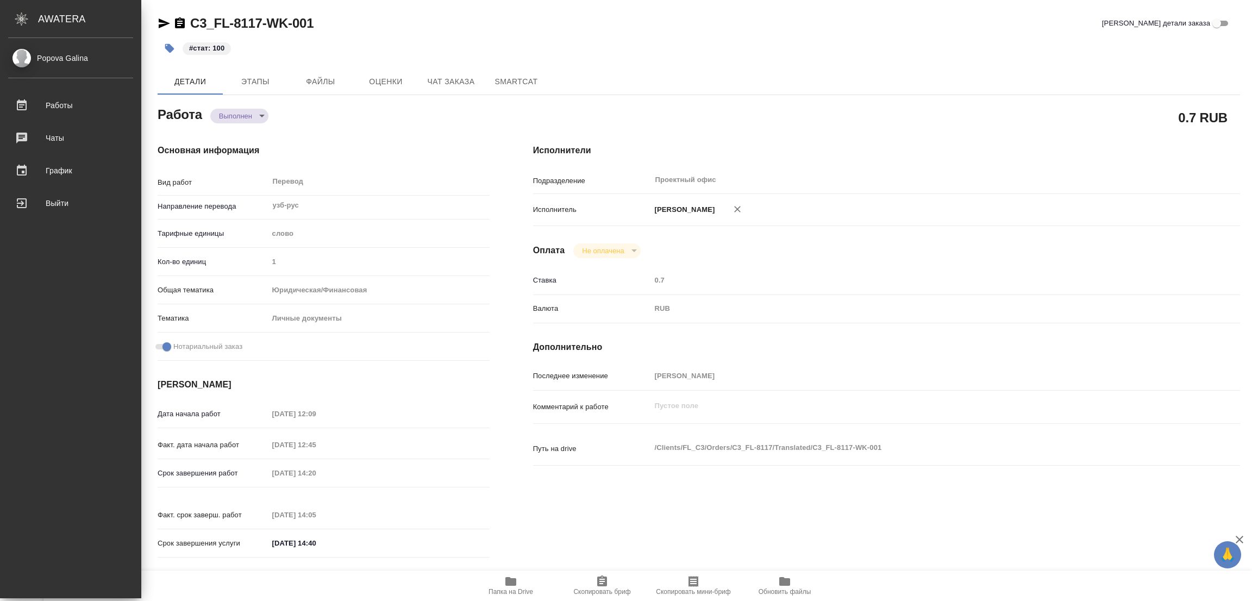
type textarea "x"
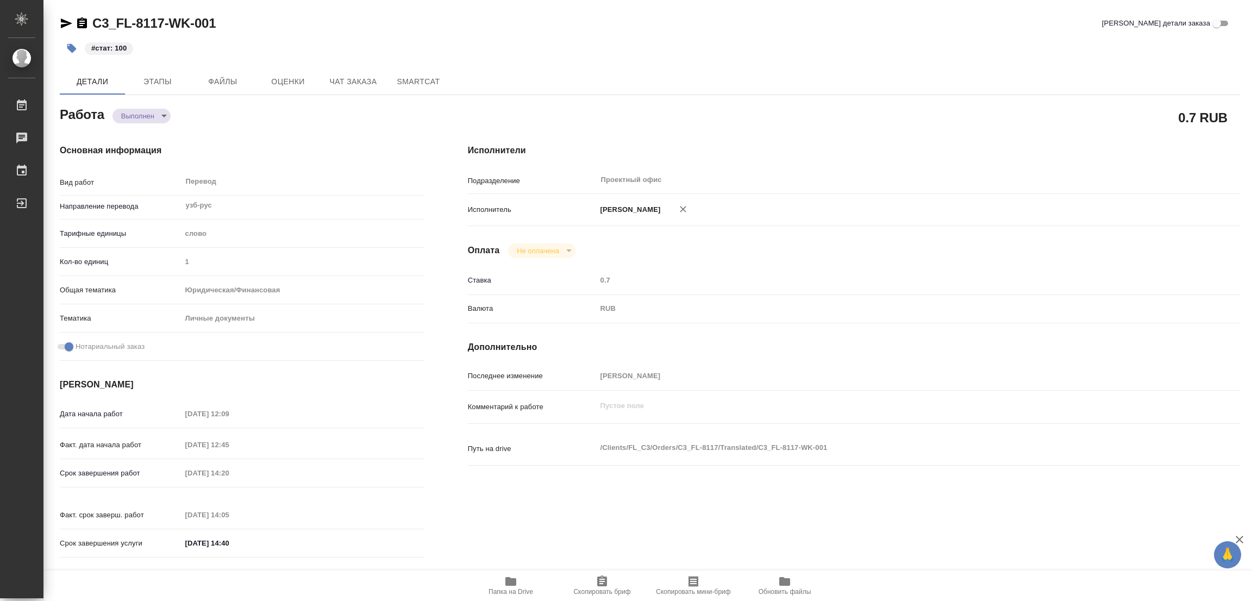
type textarea "x"
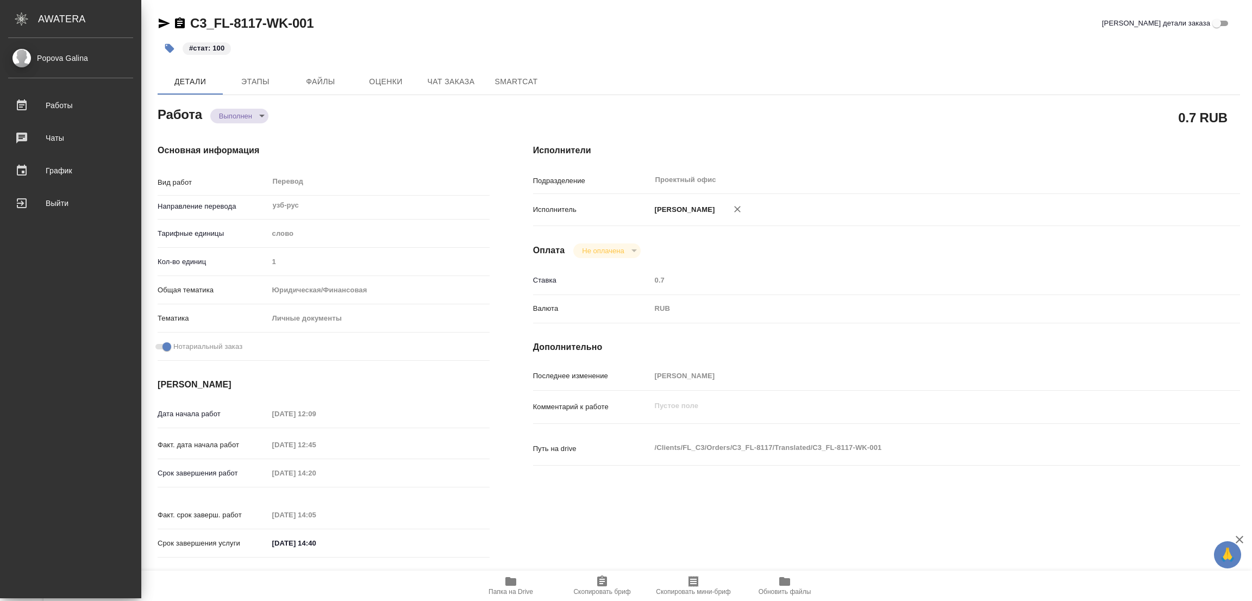
type textarea "x"
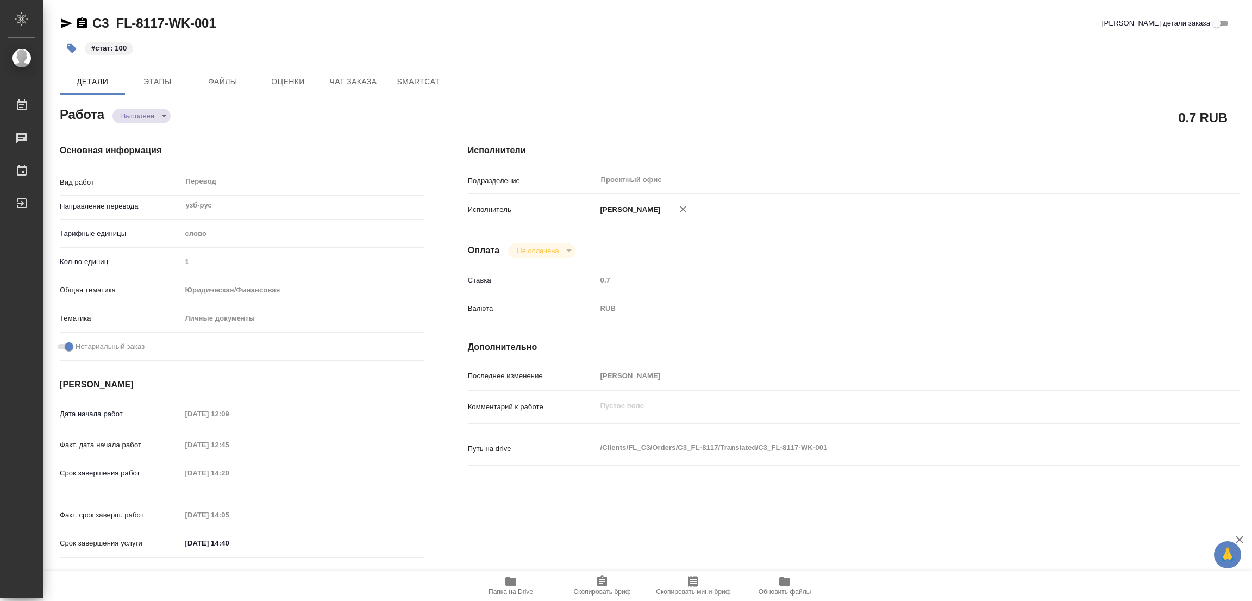
type textarea "x"
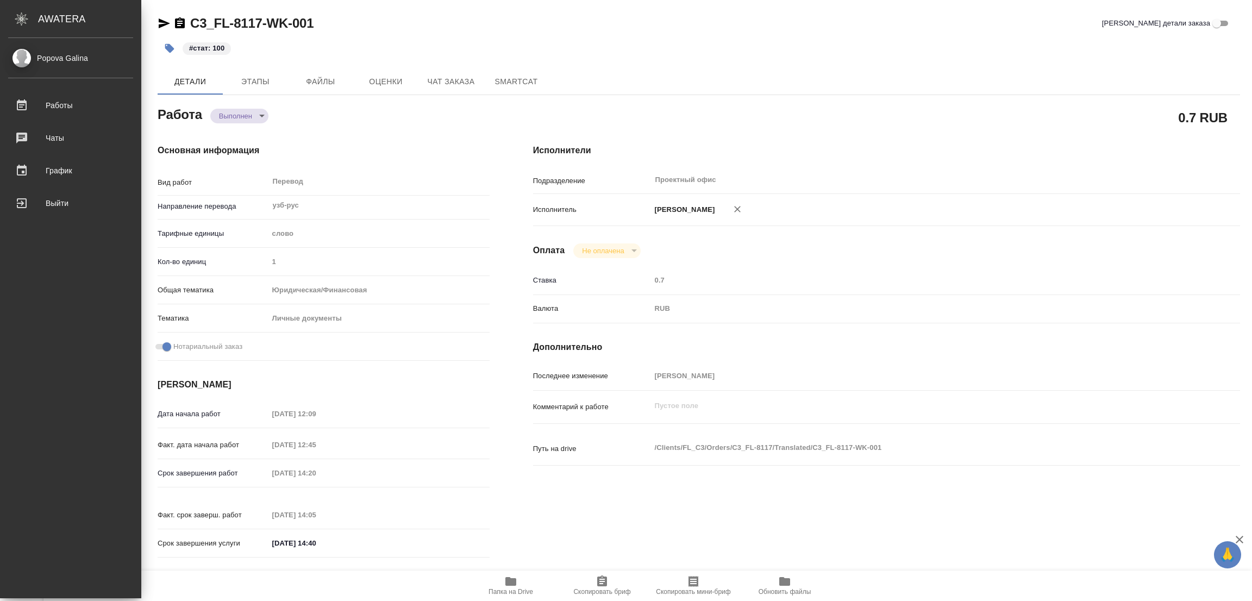
type textarea "x"
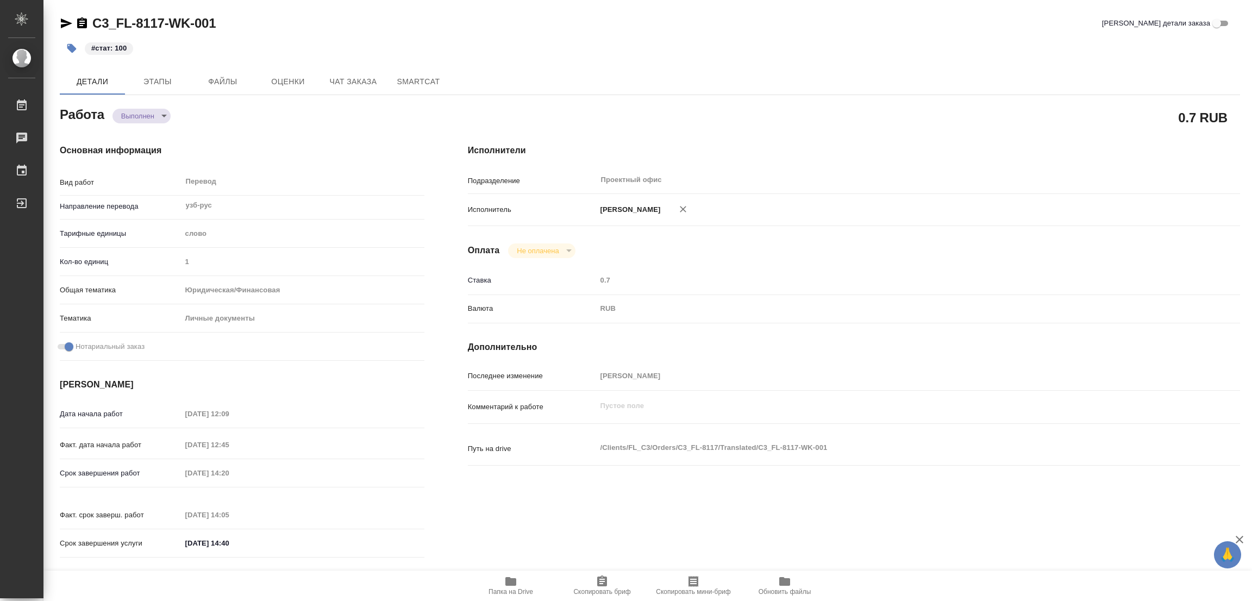
drag, startPoint x: 775, startPoint y: 270, endPoint x: 418, endPoint y: 35, distance: 426.7
click at [768, 268] on div "Исполнители Подразделение Проектный офис ​ Исполнитель Попова Галина Оплата Не …" at bounding box center [853, 354] width 815 height 464
type textarea "x"
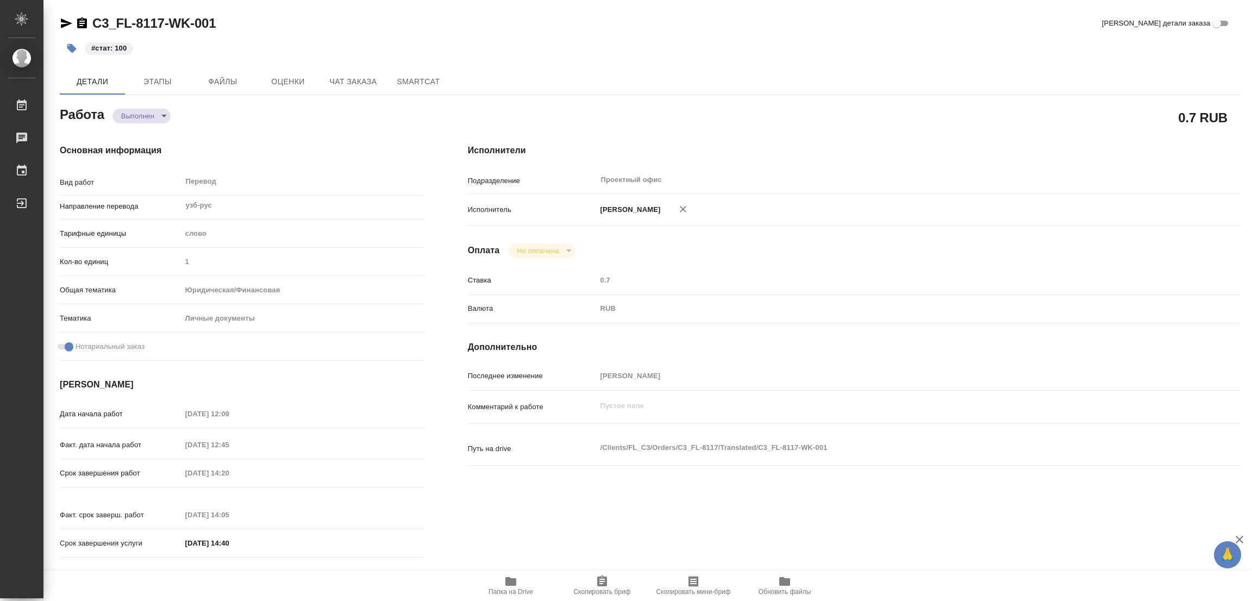
type textarea "x"
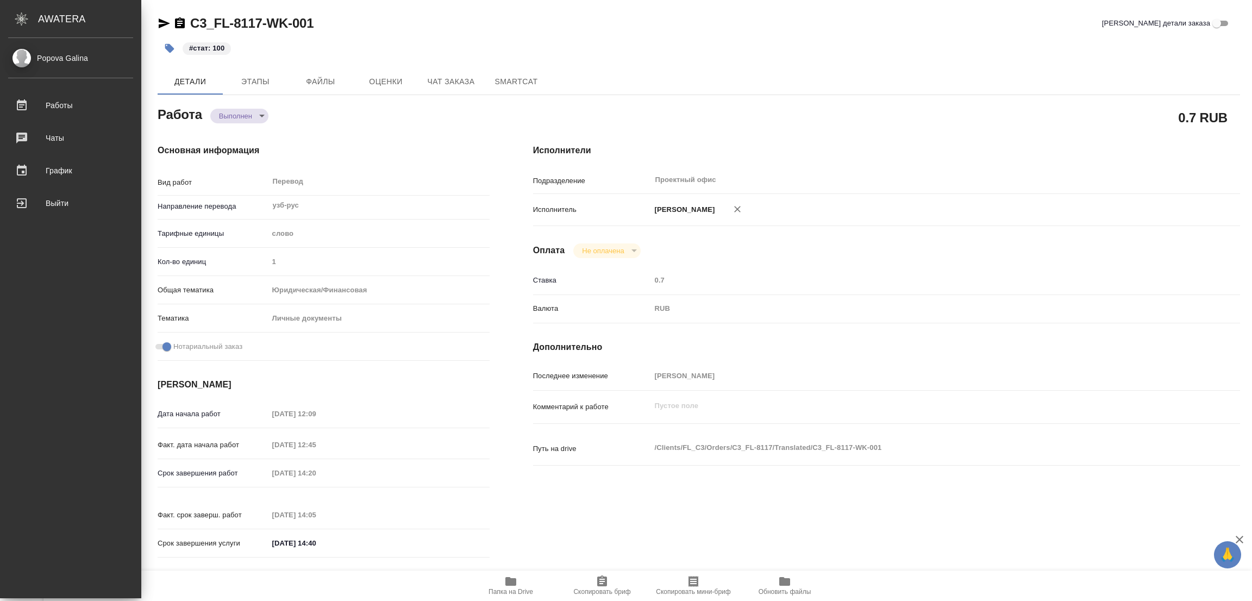
type textarea "x"
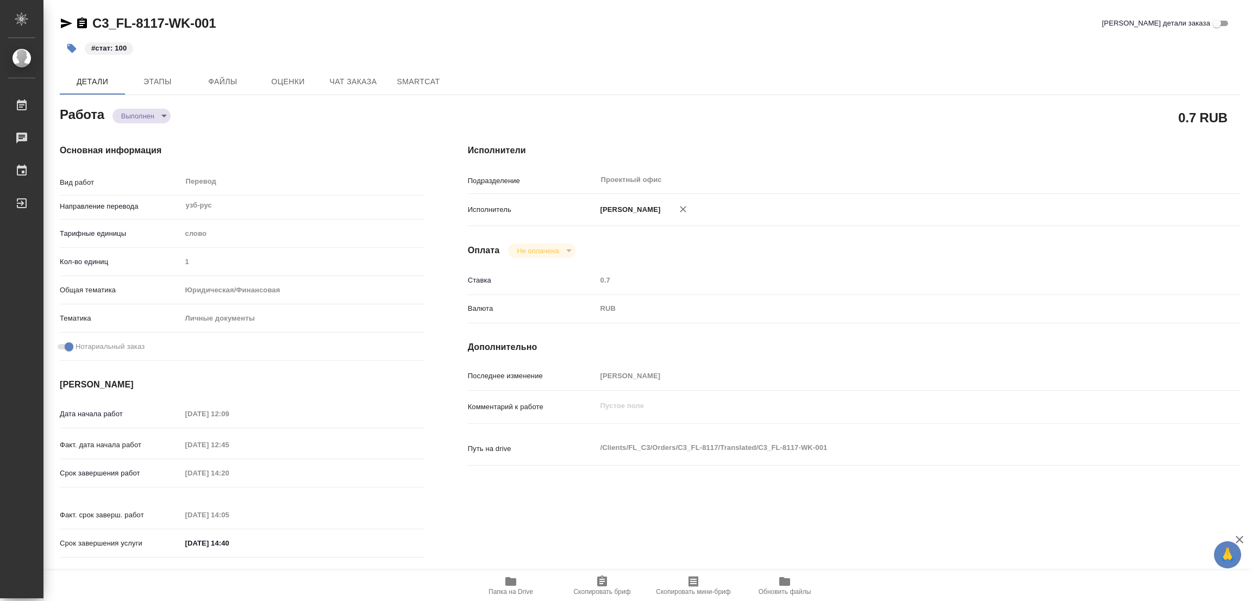
click at [193, 116] on div "Работа Выполнен completed" at bounding box center [242, 114] width 365 height 20
click at [572, 112] on div "0.7 RUB" at bounding box center [854, 117] width 772 height 27
click at [972, 261] on div "Исполнители Подразделение Проектный офис ​ Исполнитель Попова Галина Оплата Не …" at bounding box center [853, 354] width 815 height 464
type textarea "x"
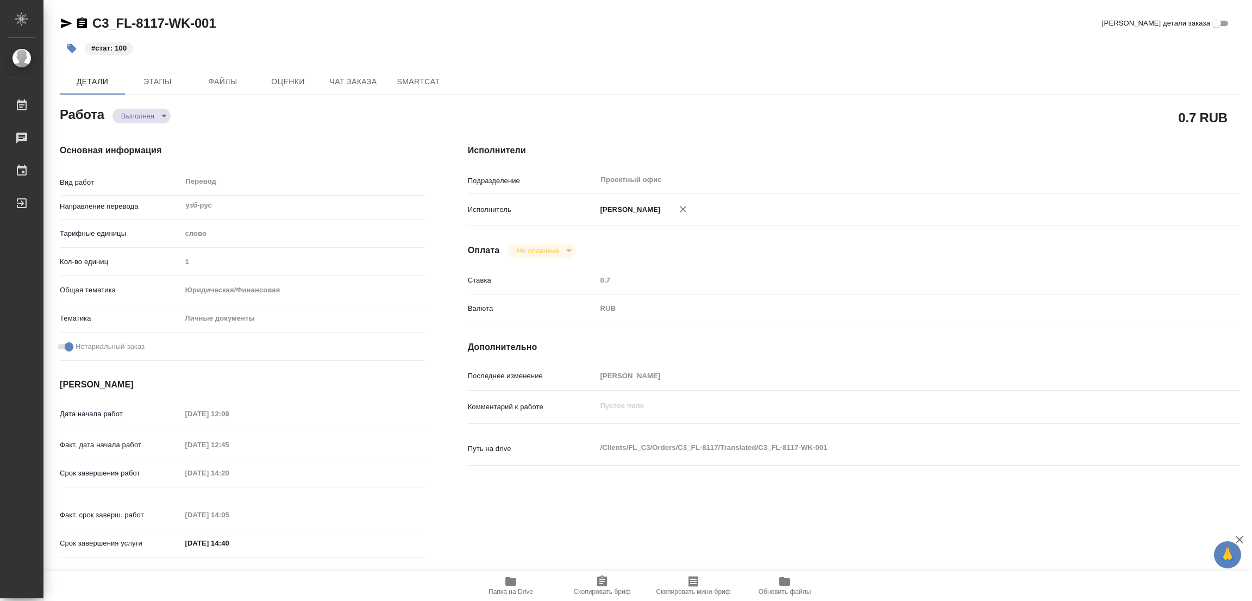
type textarea "x"
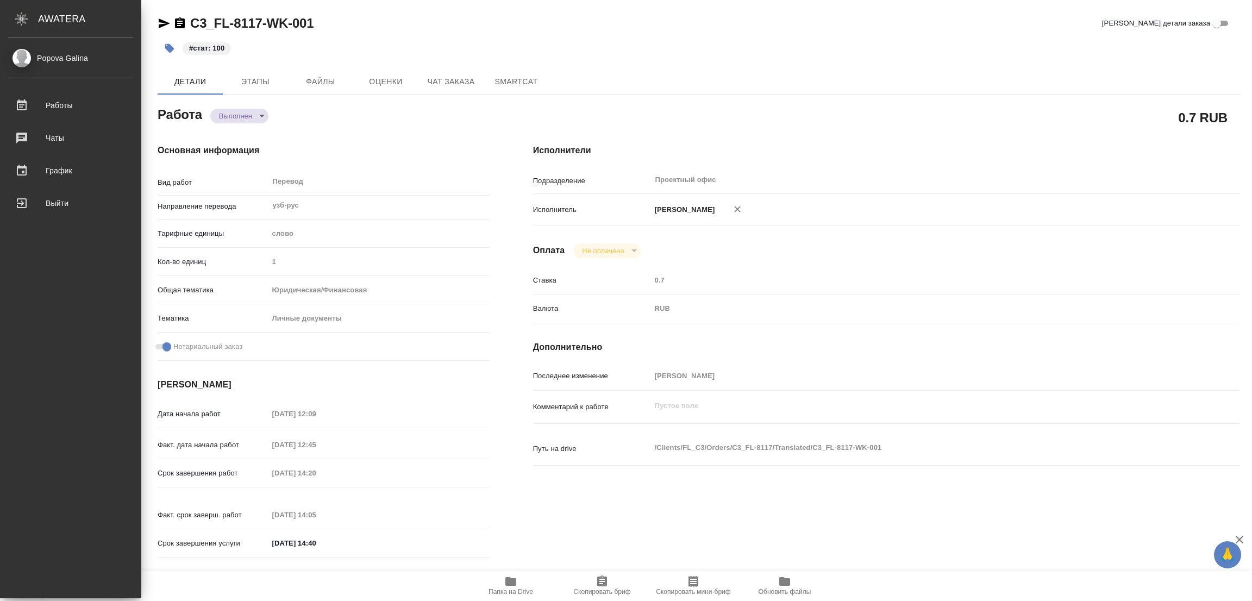
type textarea "x"
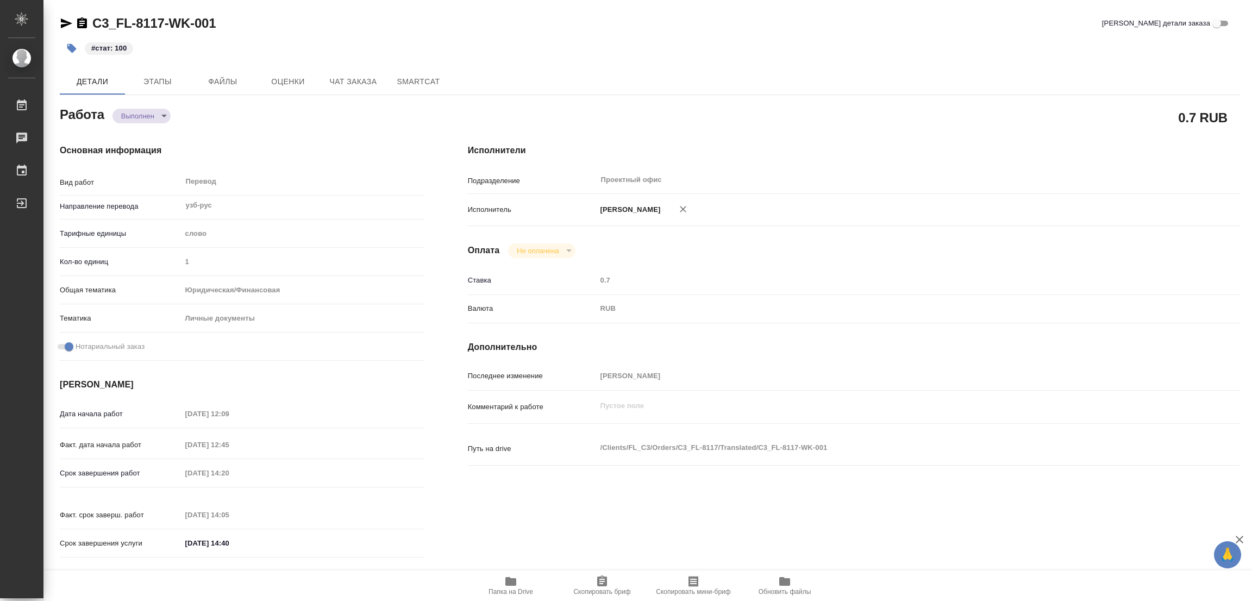
type textarea "x"
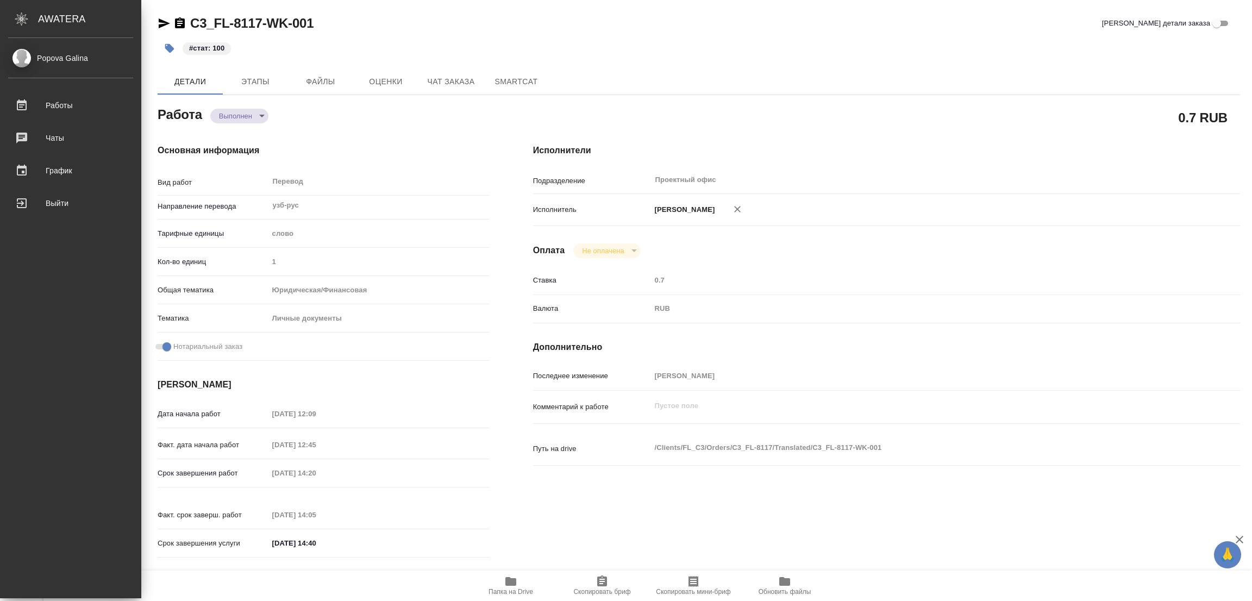
type textarea "x"
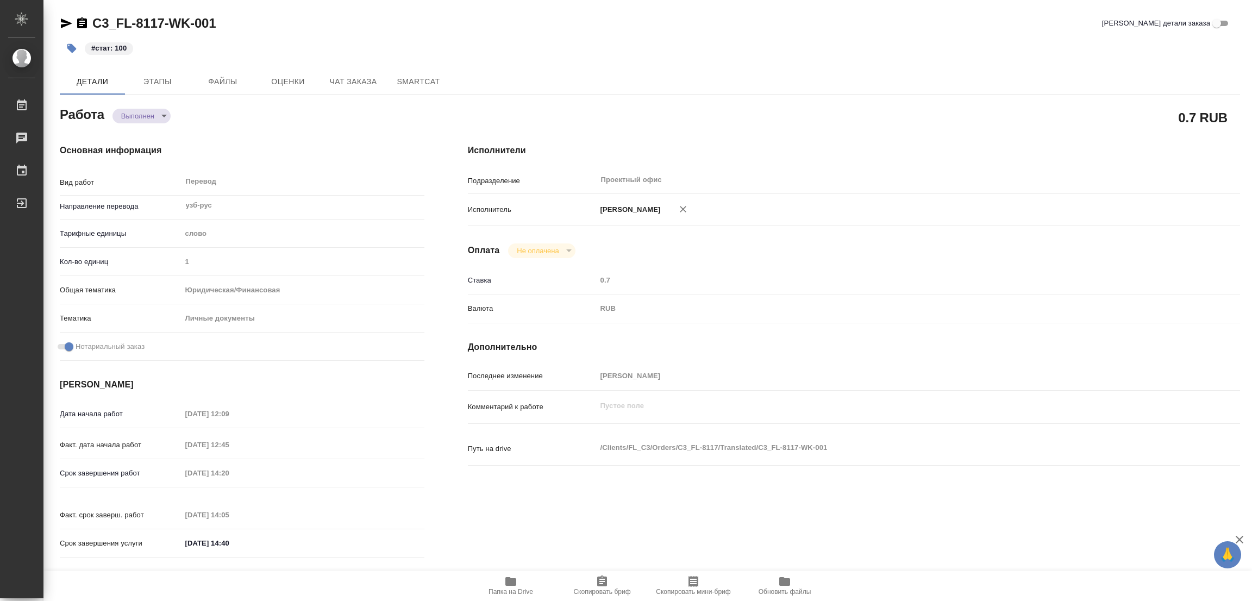
drag, startPoint x: 956, startPoint y: 151, endPoint x: 823, endPoint y: 151, distance: 132.5
click at [950, 151] on h4 "Исполнители" at bounding box center [854, 150] width 772 height 13
type textarea "x"
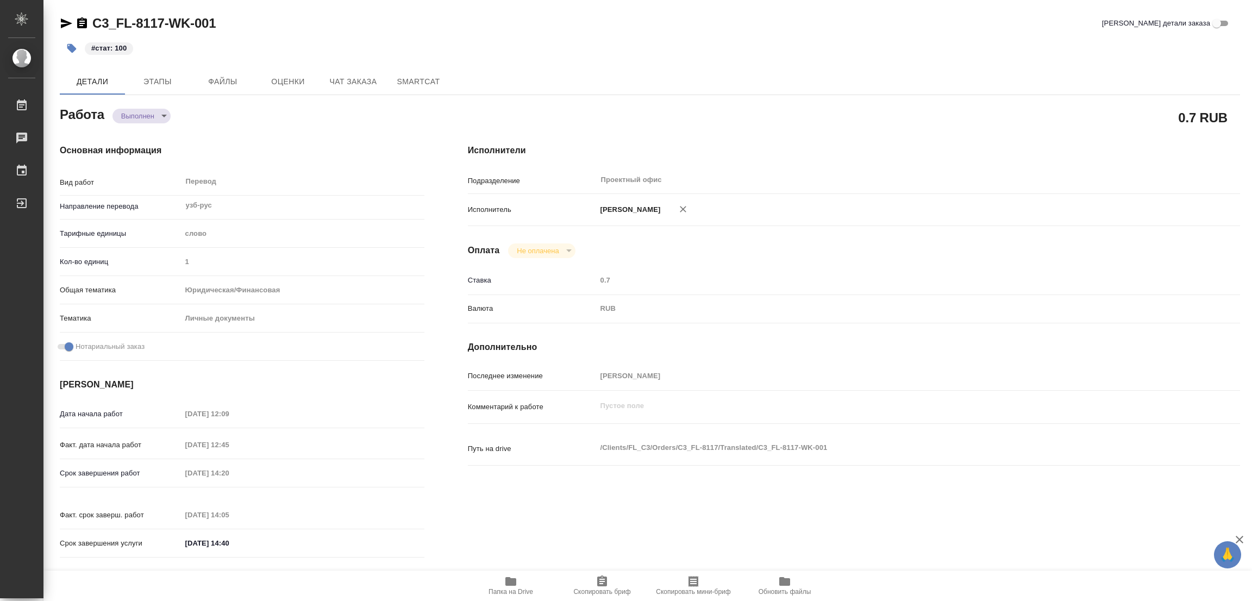
type textarea "x"
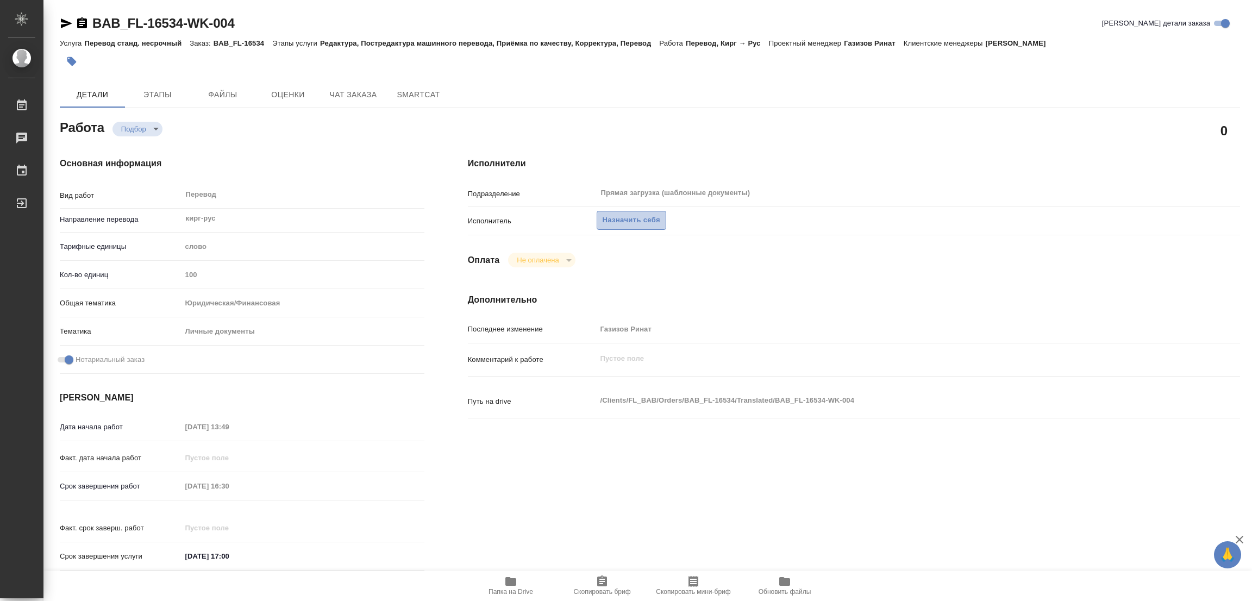
click at [619, 219] on span "Назначить себя" at bounding box center [631, 220] width 58 height 12
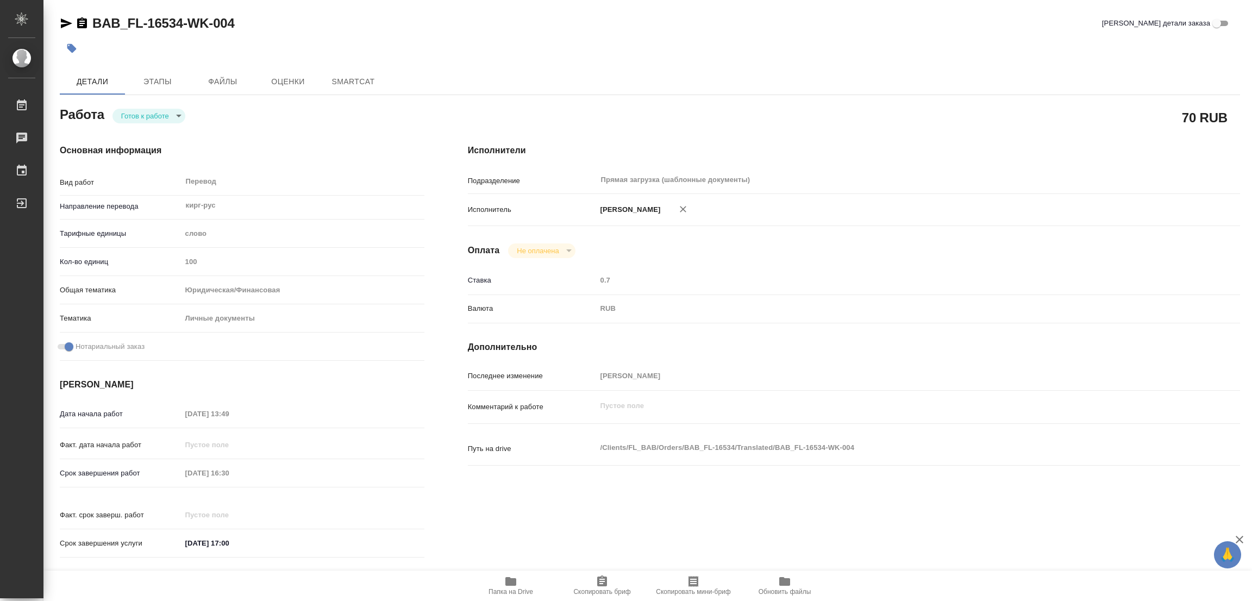
type textarea "x"
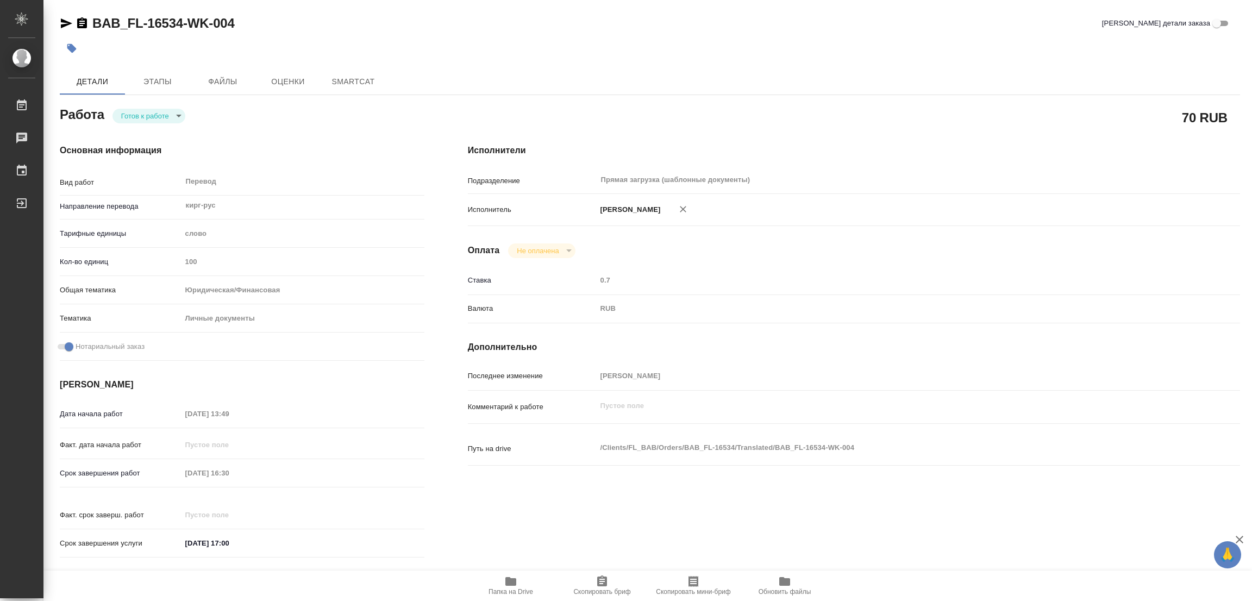
type textarea "x"
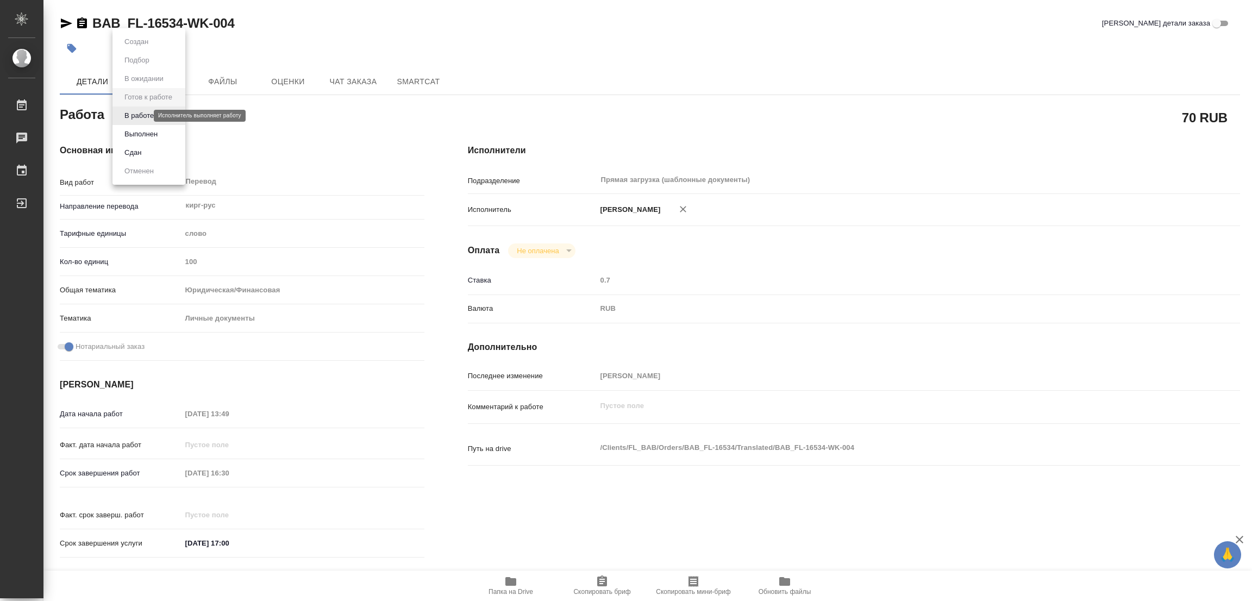
click at [139, 112] on body "🙏 .cls-1 fill:#fff; AWATERA [PERSON_NAME] Работы Чаты График Выйти BAB_FL-16534…" at bounding box center [626, 300] width 1252 height 601
click at [139, 112] on button "В работе" at bounding box center [139, 116] width 36 height 12
type textarea "x"
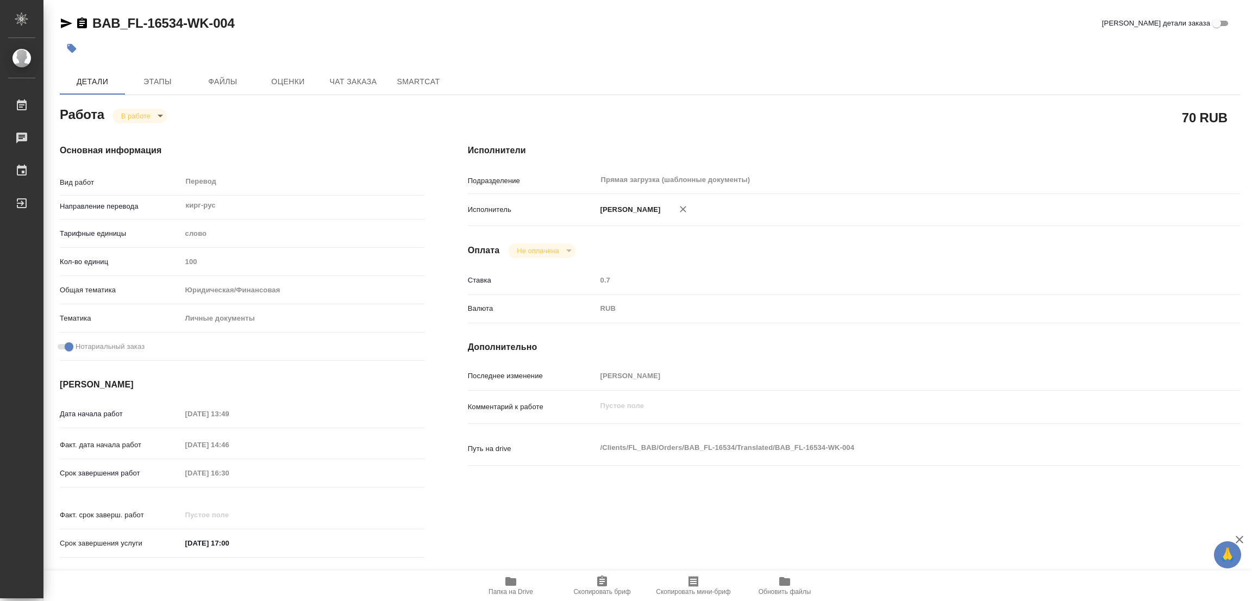
type textarea "x"
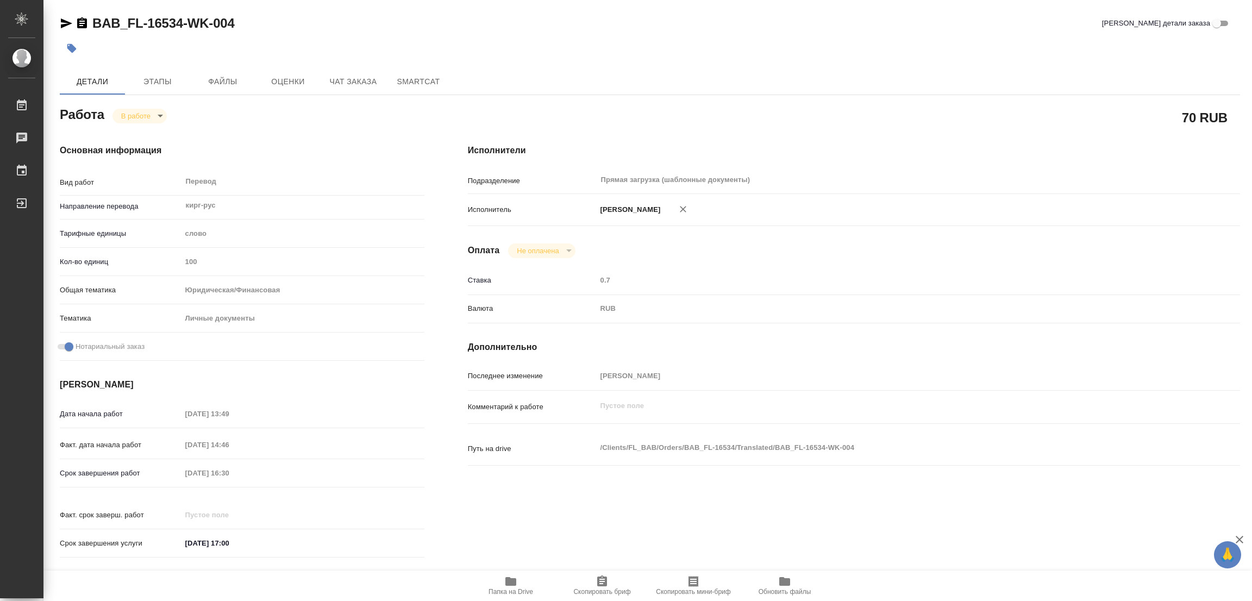
type textarea "x"
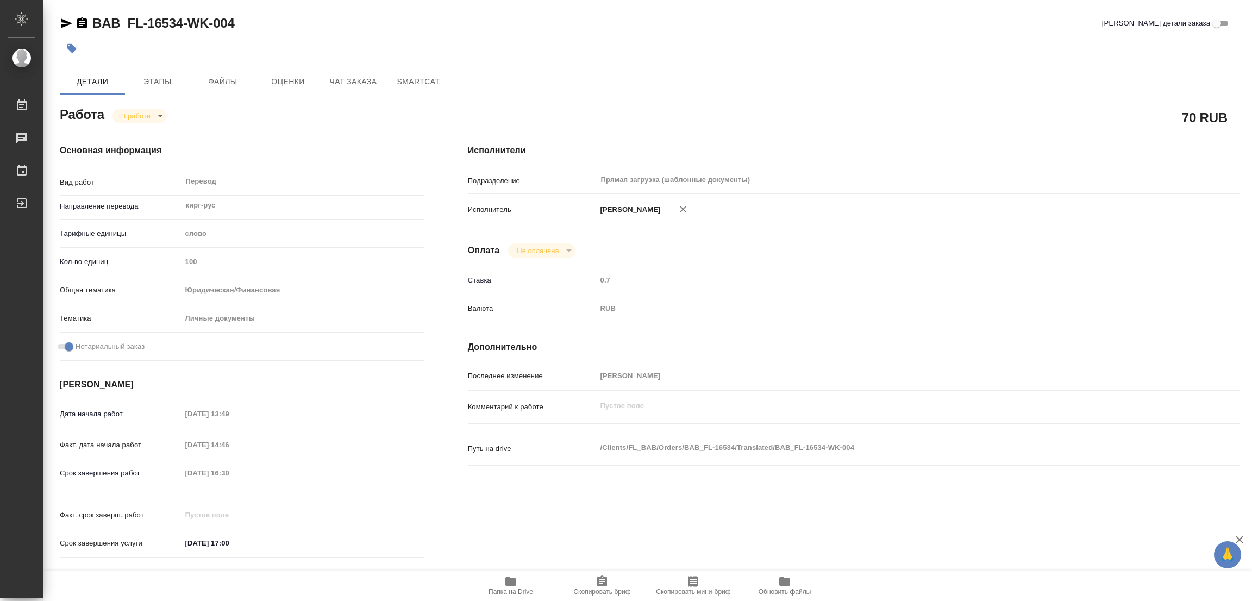
type textarea "x"
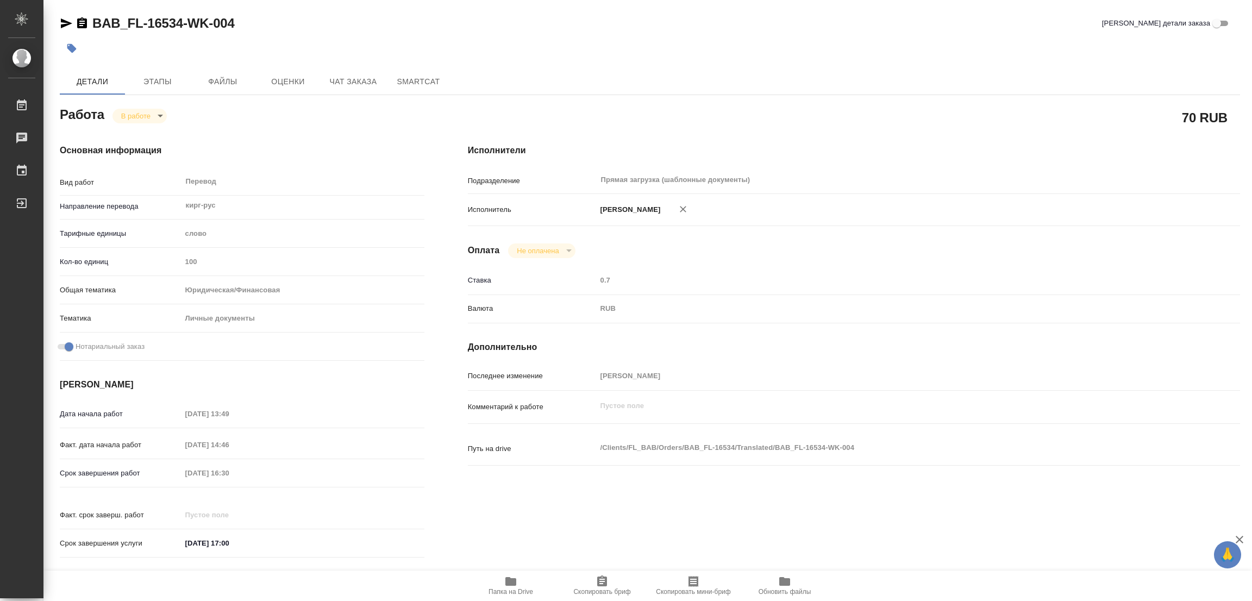
type textarea "x"
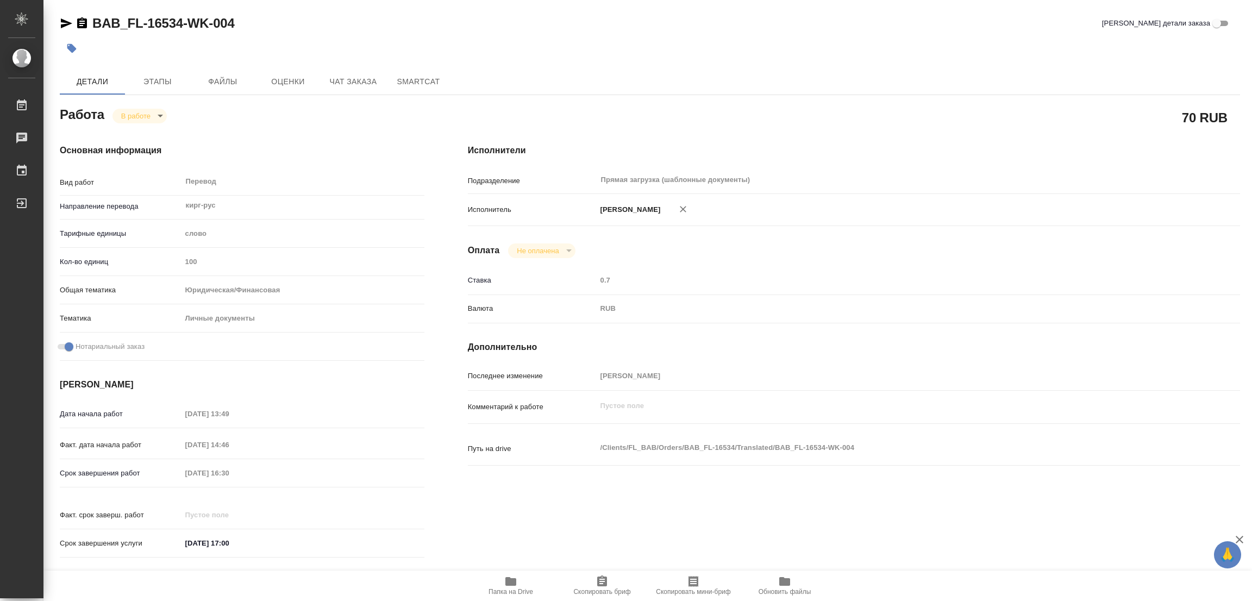
type textarea "x"
click at [513, 581] on icon "button" at bounding box center [510, 581] width 11 height 9
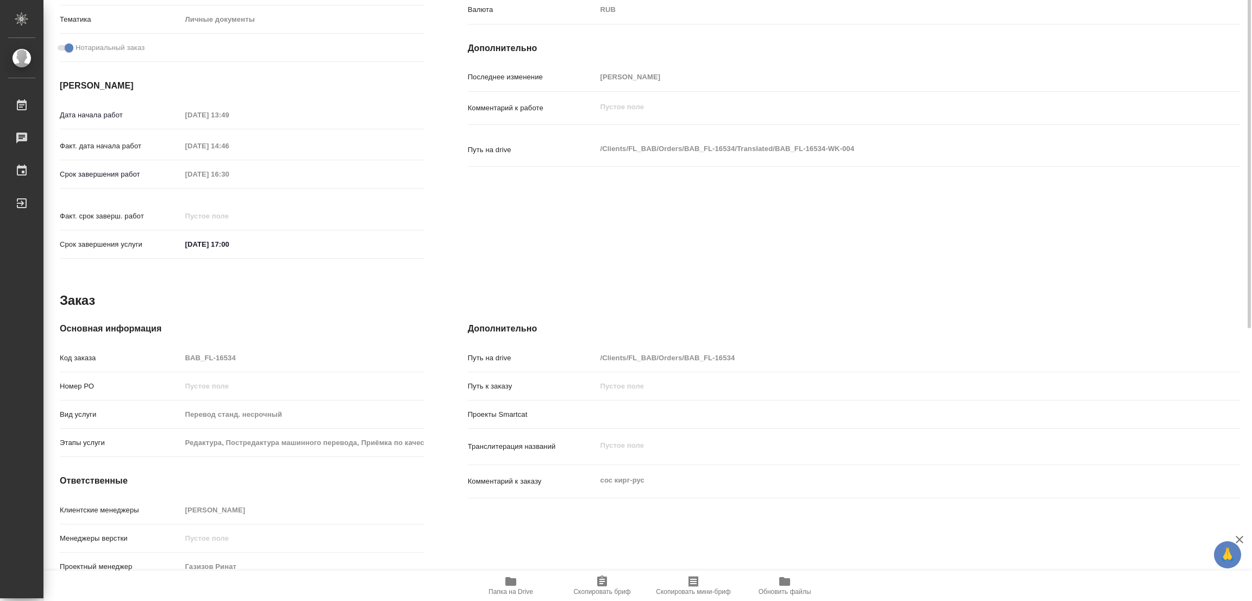
scroll to position [136, 0]
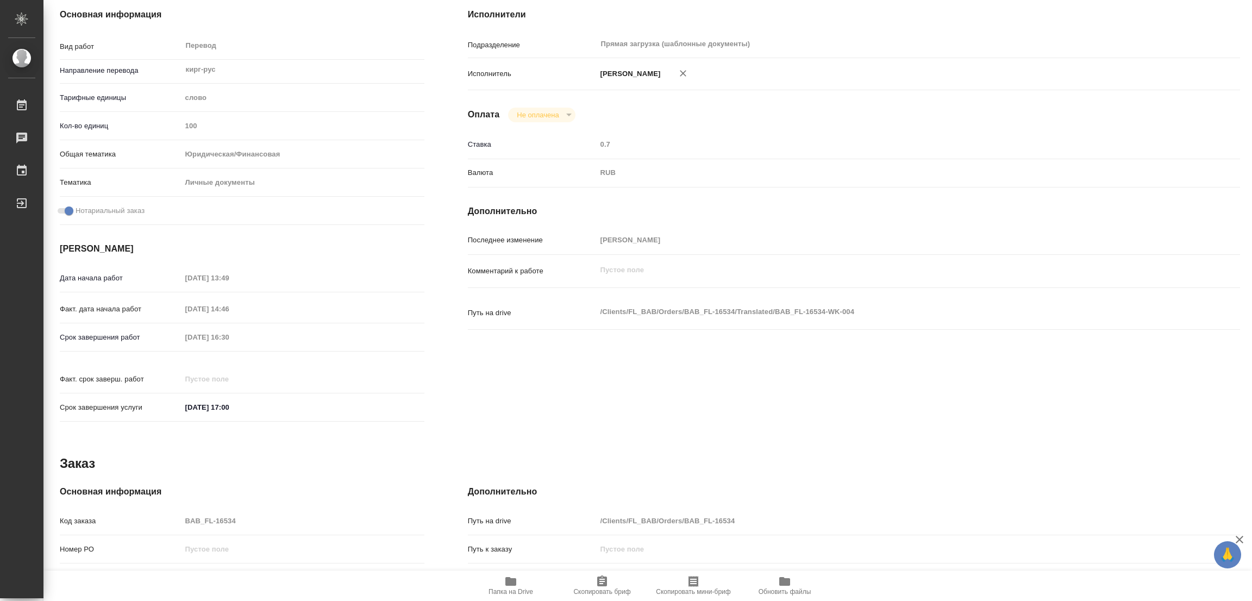
type textarea "x"
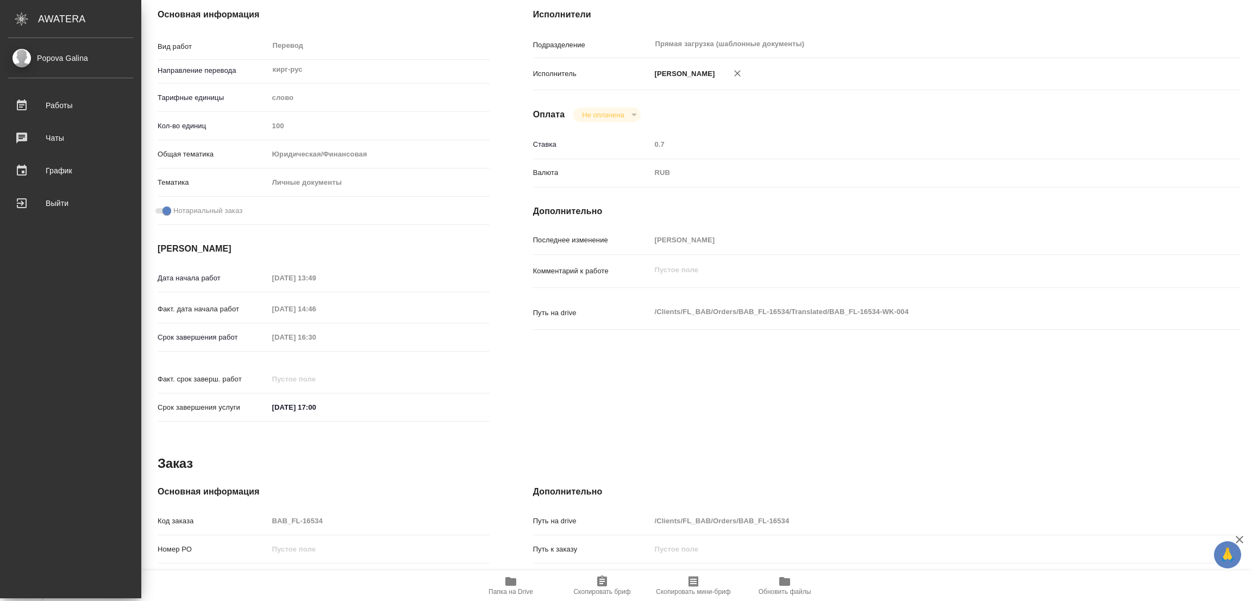
type textarea "x"
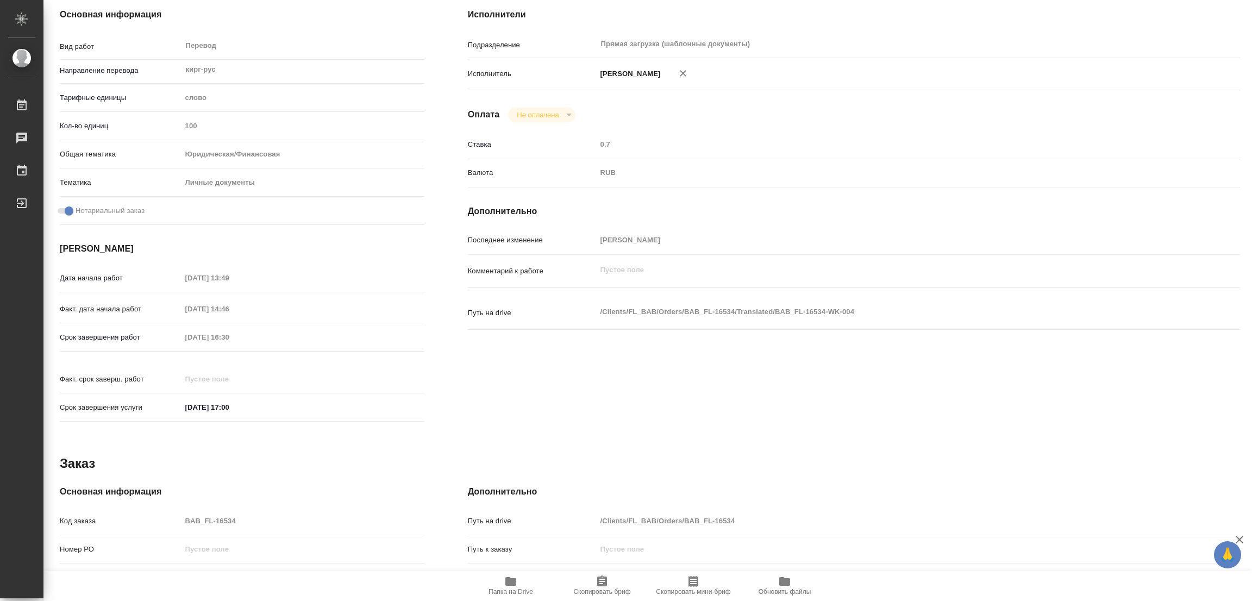
scroll to position [0, 0]
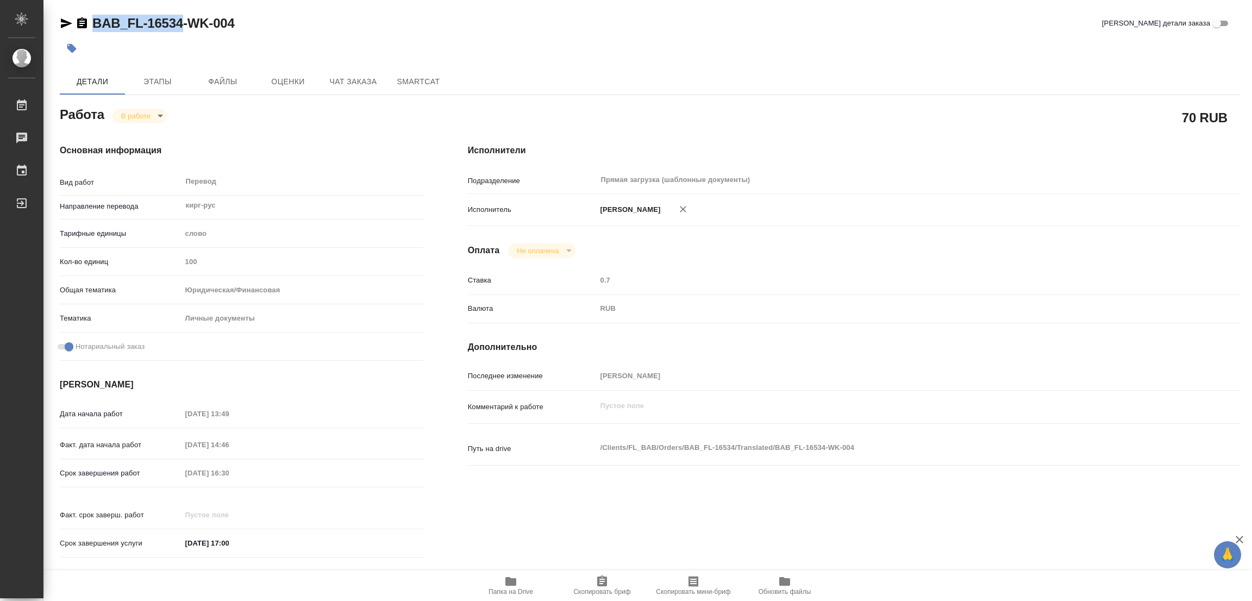
drag, startPoint x: 85, startPoint y: 10, endPoint x: 181, endPoint y: 30, distance: 97.7
click at [181, 30] on div "BAB_FL-16534-WK-004 Кратко детали заказа Детали Этапы Файлы Оценки Чат заказа S…" at bounding box center [650, 456] width 1192 height 912
copy link "BAB_FL-16534"
click at [601, 588] on span "Скопировать бриф" at bounding box center [601, 592] width 57 height 8
copy link "BAB_FL-16534"
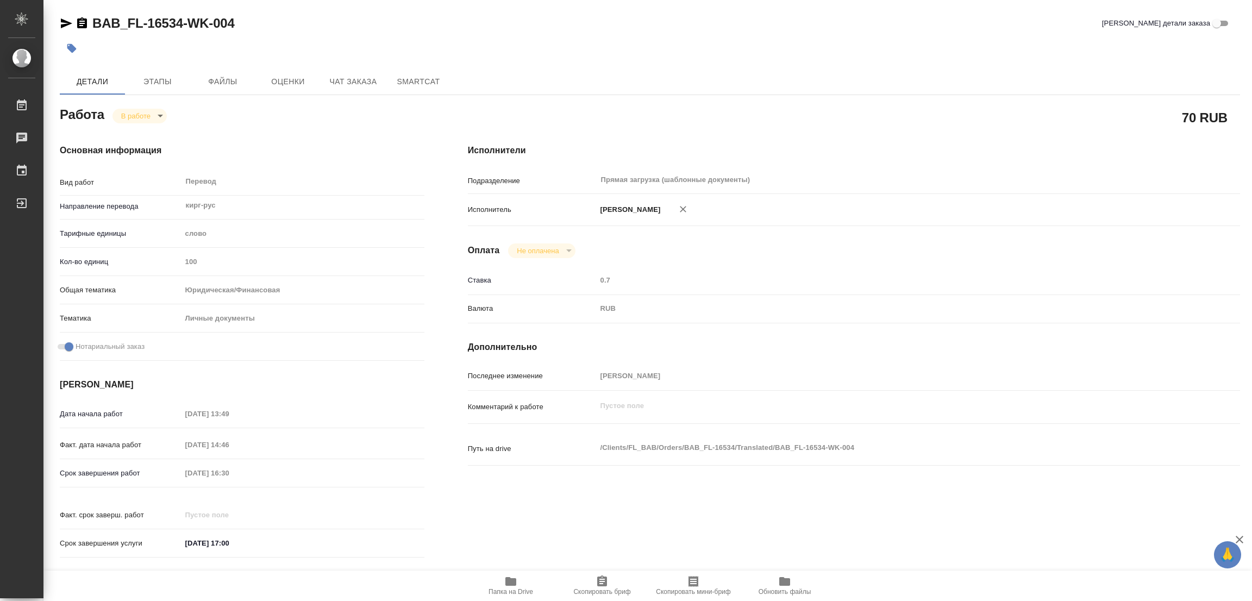
click at [148, 474] on div "Срок завершения работ 17.09.2025 16:30" at bounding box center [242, 472] width 365 height 19
click at [985, 474] on div "Путь на drive /Clients/FL_BAB/Orders/BAB_FL-16534/Translated/BAB_FL-16534-WK-00…" at bounding box center [854, 458] width 772 height 42
click at [712, 4] on div "BAB_FL-16534-WK-004 Кратко детали заказа Детали Этапы Файлы Оценки Чат заказа S…" at bounding box center [650, 456] width 1192 height 912
type textarea "x"
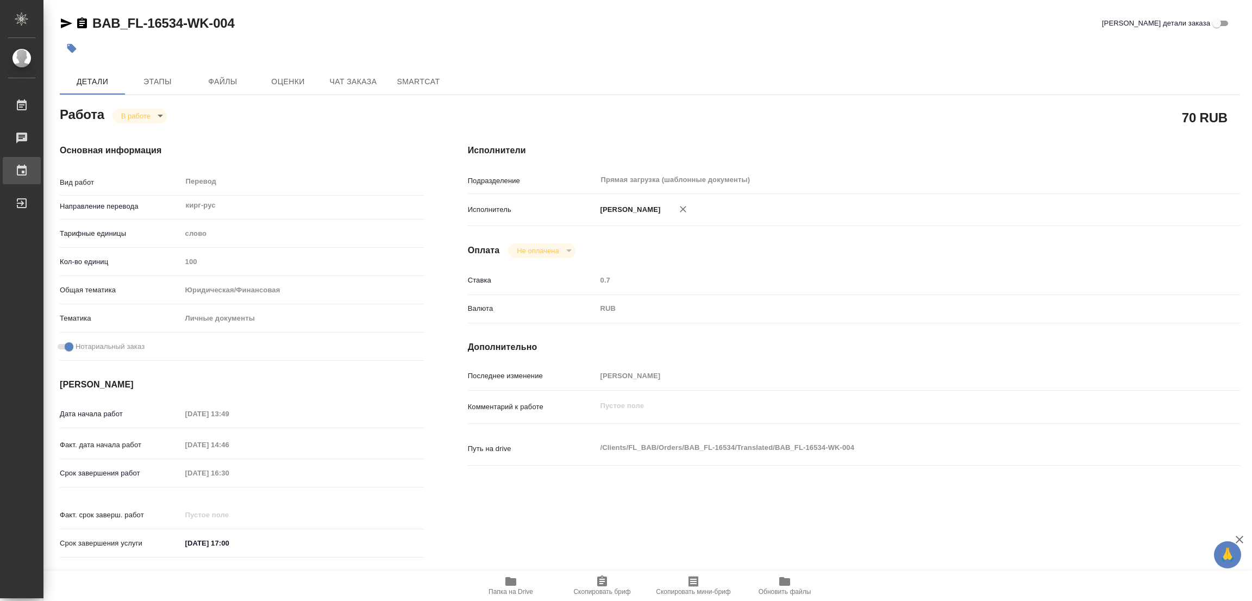
type textarea "x"
click at [167, 78] on span "Этапы" at bounding box center [157, 82] width 52 height 14
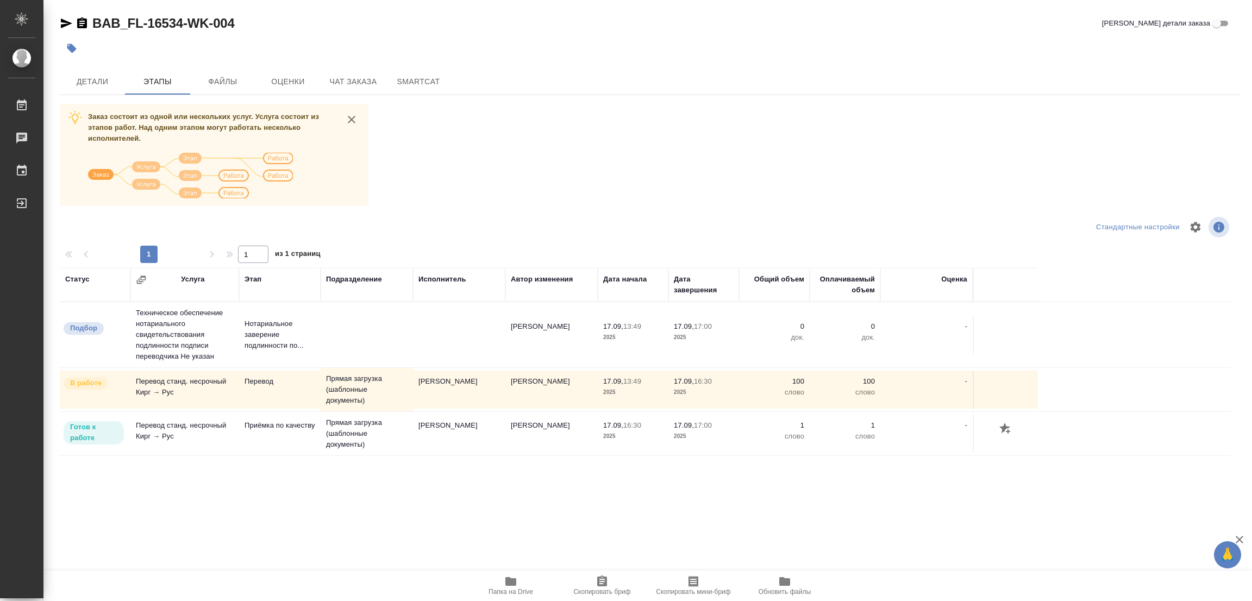
click at [589, 153] on div "Заказ состоит из одной или нескольких услуг. Услуга состоит из этапов работ. На…" at bounding box center [650, 308] width 1180 height 409
click at [100, 81] on span "Детали" at bounding box center [92, 82] width 52 height 14
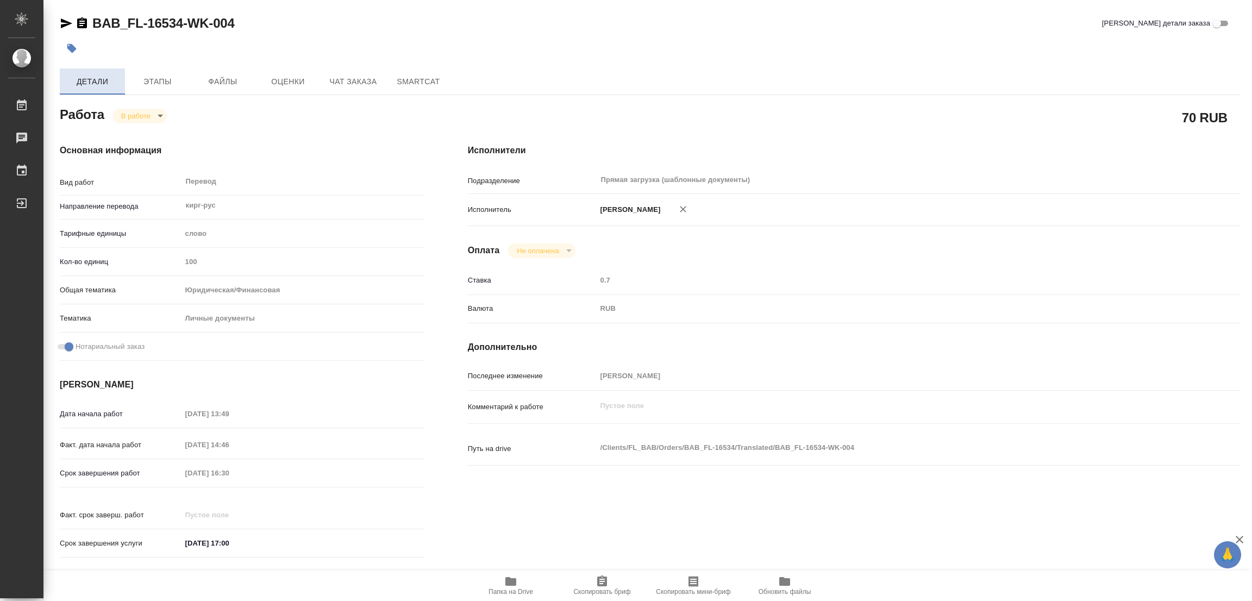
type textarea "x"
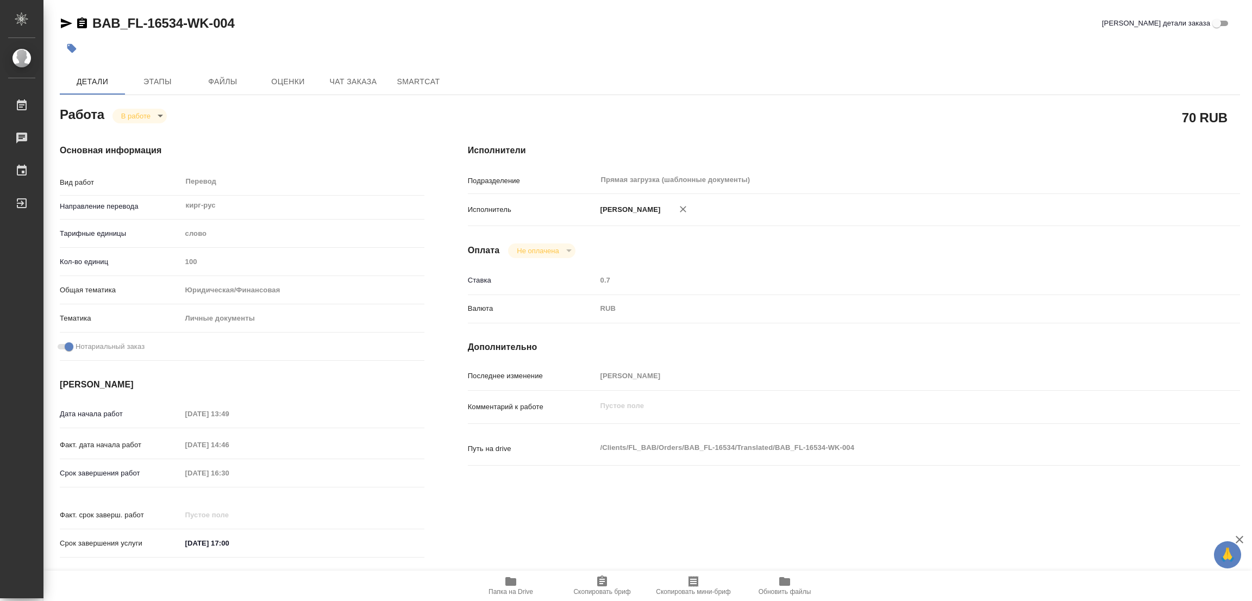
type textarea "x"
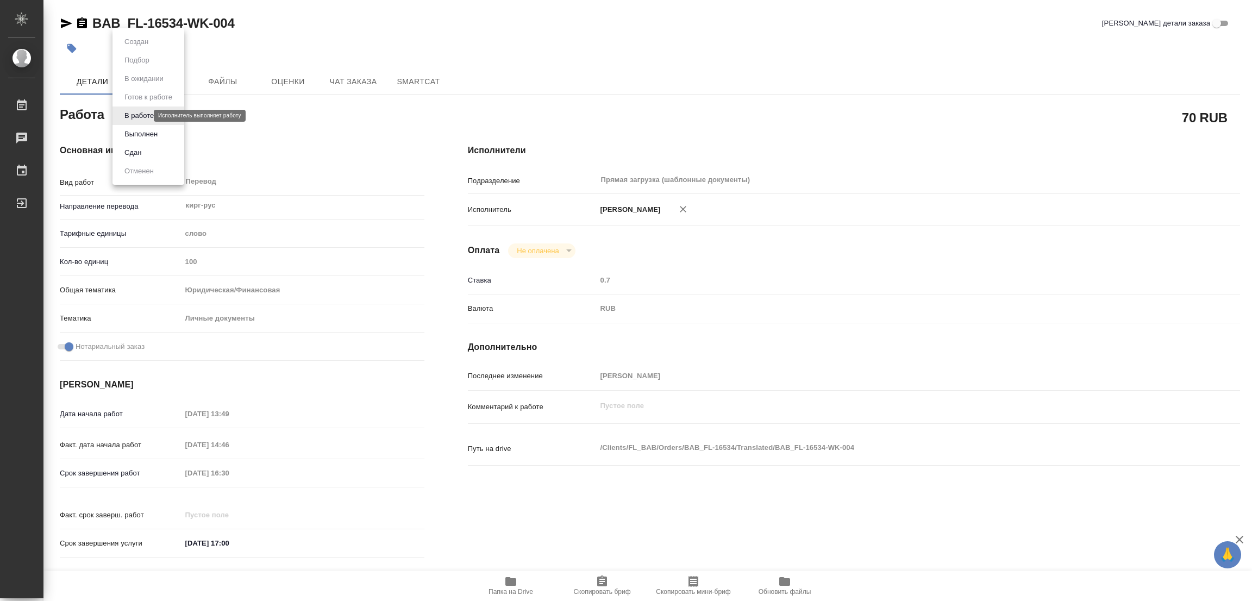
click at [135, 114] on body "🙏 .cls-1 fill:#fff; AWATERA Popova Galina Работы 0 Чаты График Выйти BAB_FL-165…" at bounding box center [626, 300] width 1252 height 601
type textarea "x"
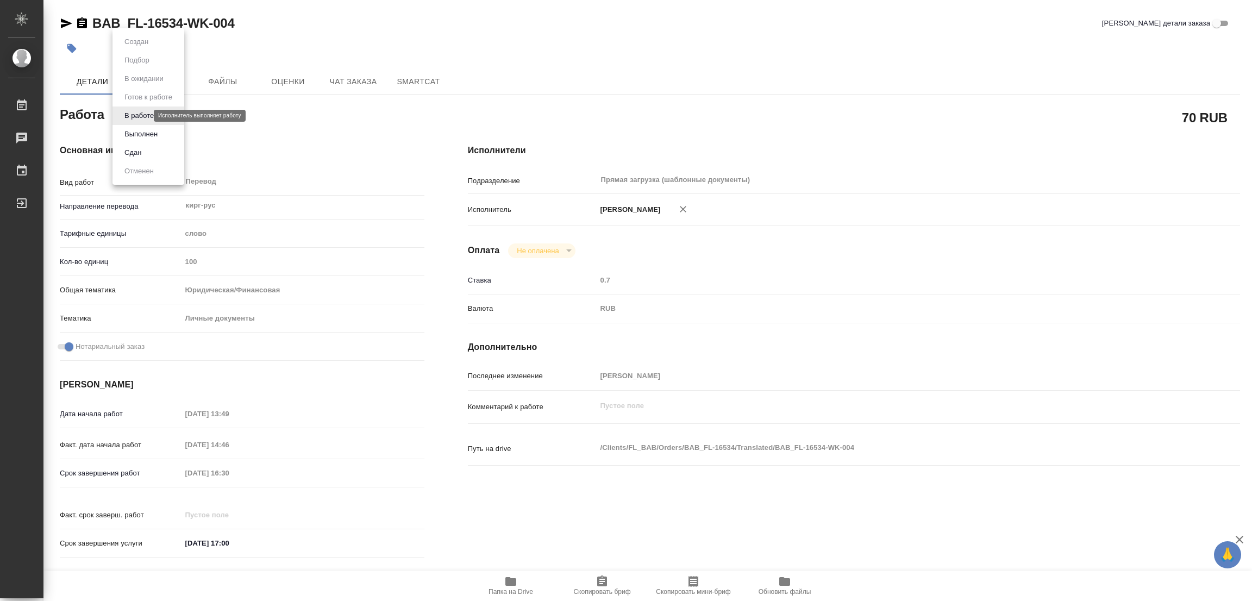
type textarea "x"
click at [136, 134] on button "Выполнен" at bounding box center [141, 134] width 40 height 12
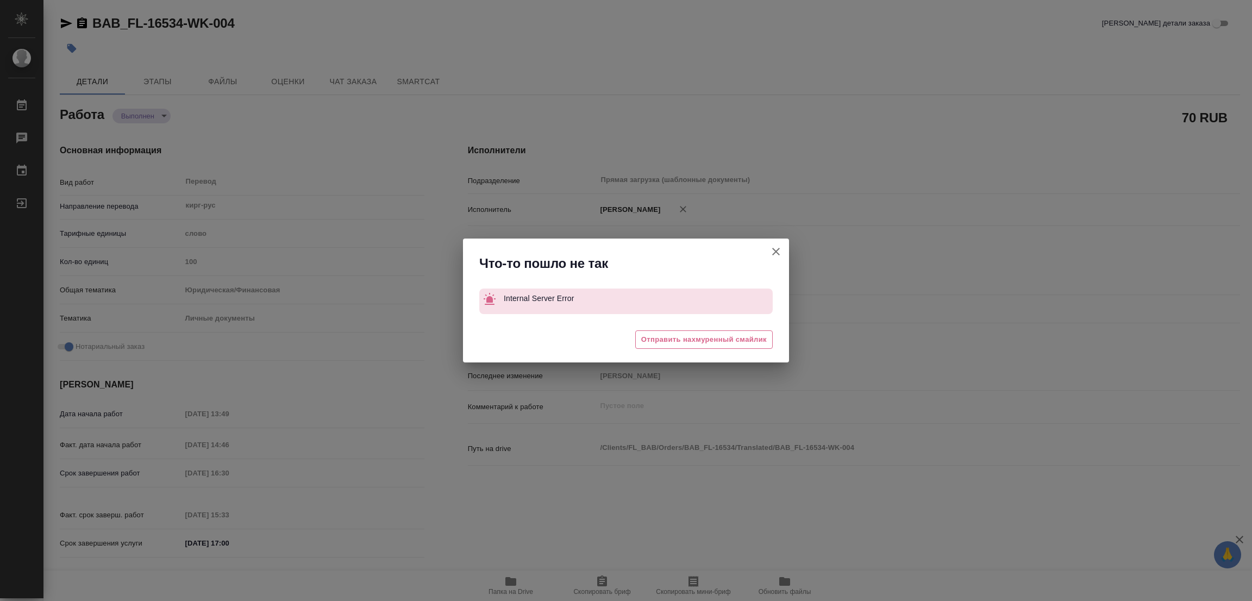
type textarea "x"
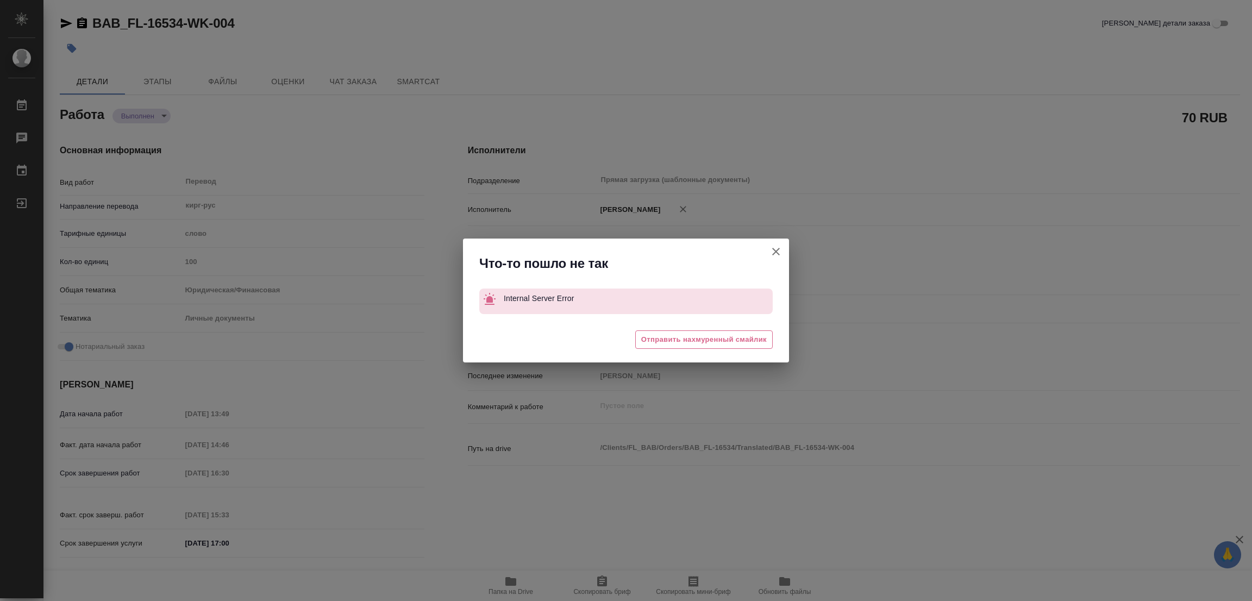
type textarea "x"
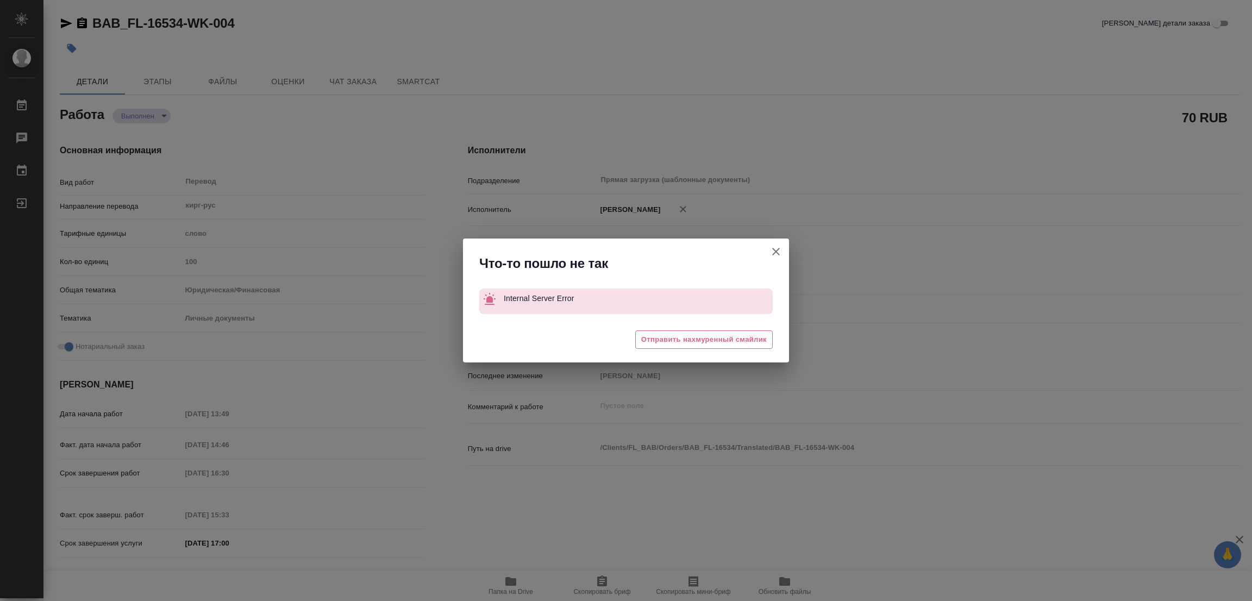
type textarea "x"
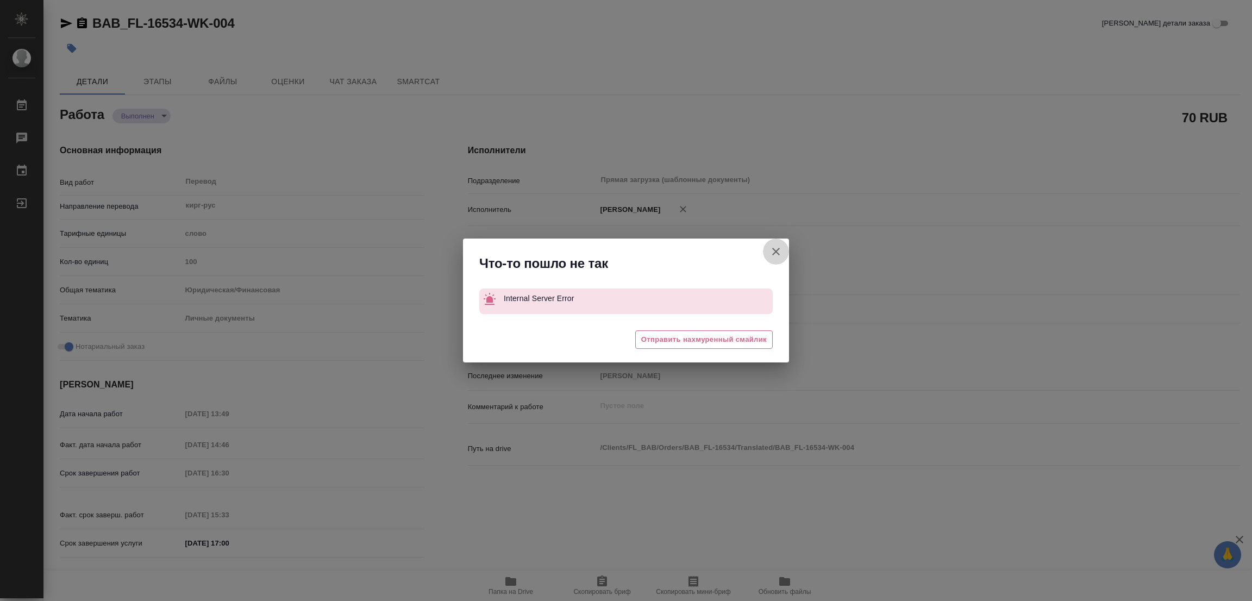
click at [765, 246] on button "[PERSON_NAME] детали заказа" at bounding box center [776, 251] width 26 height 26
type textarea "x"
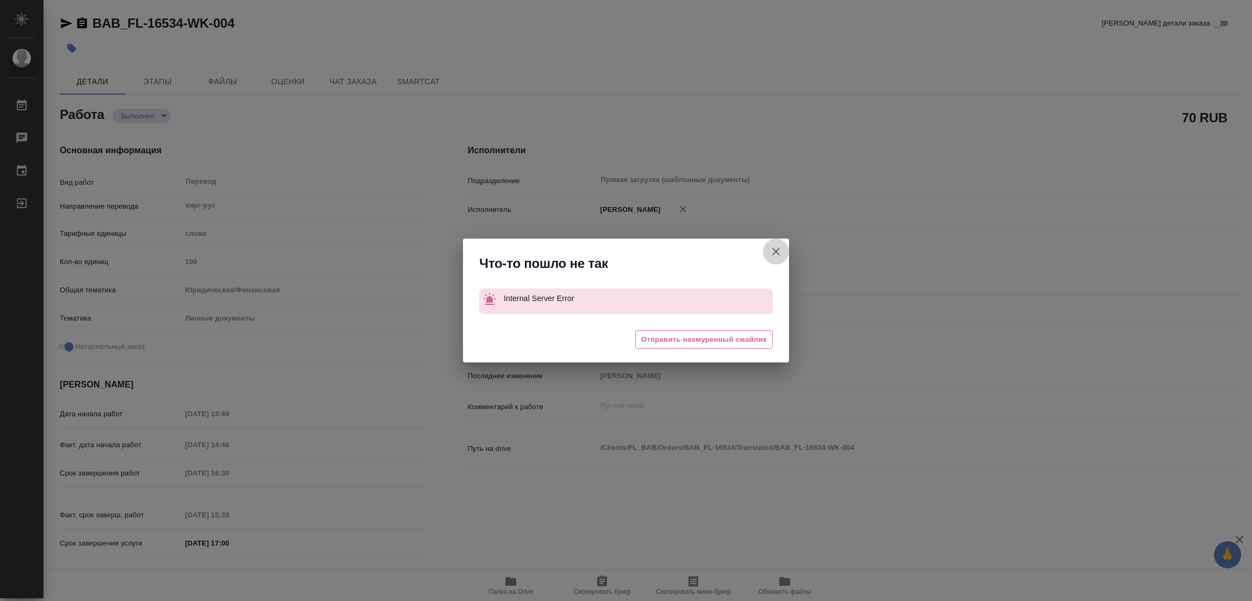
type textarea "x"
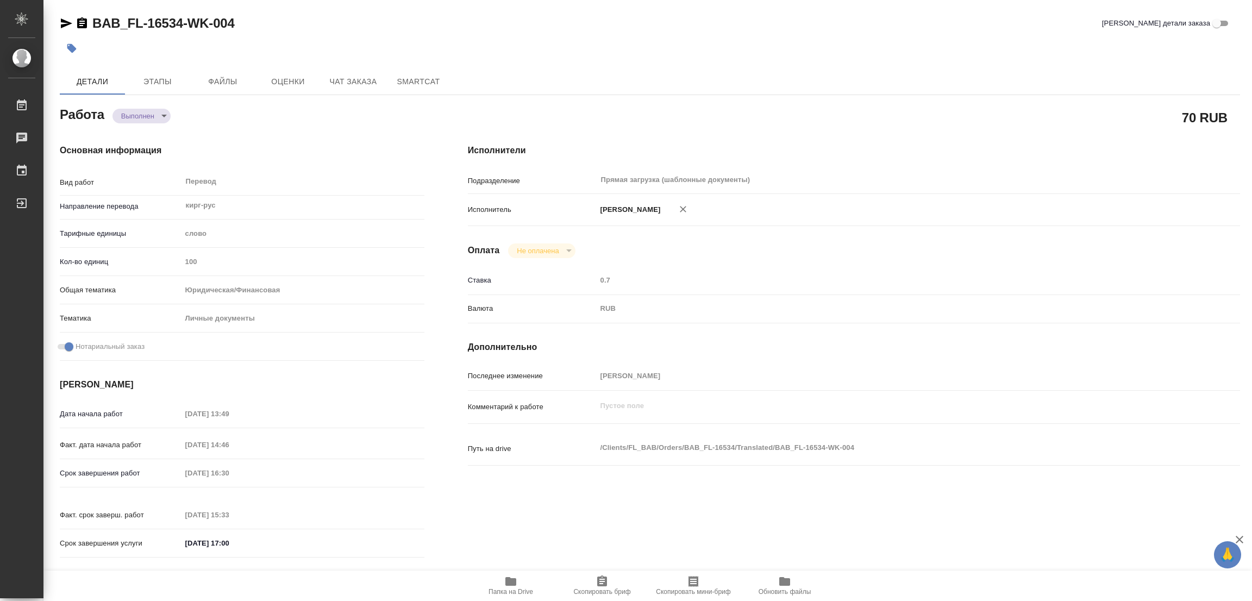
type textarea "x"
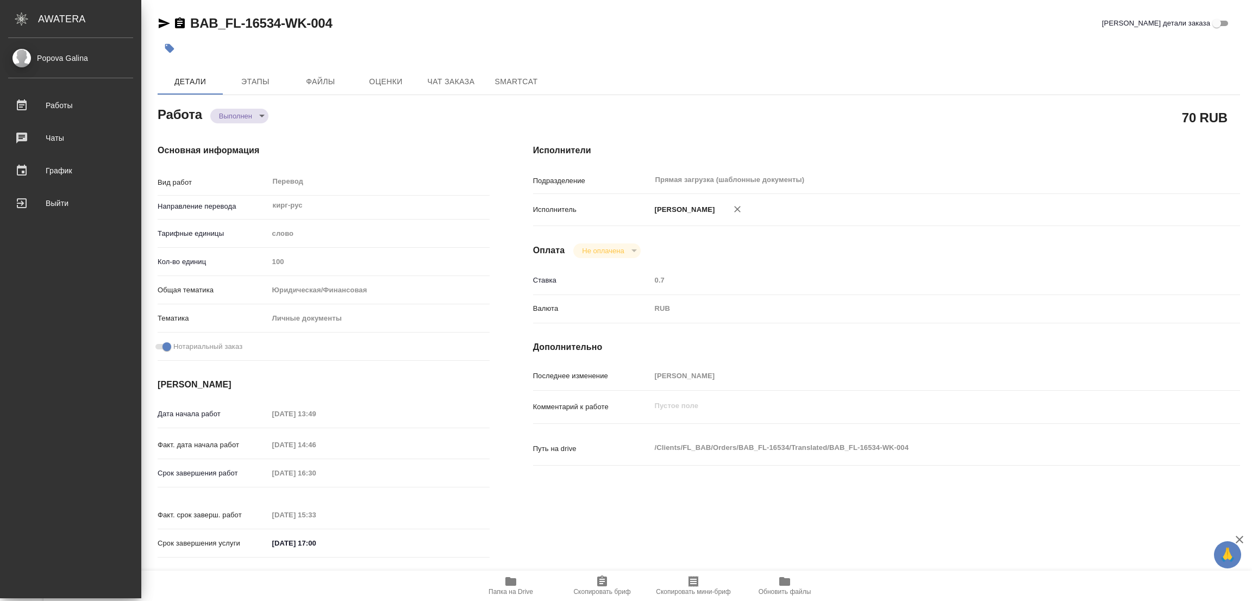
type textarea "x"
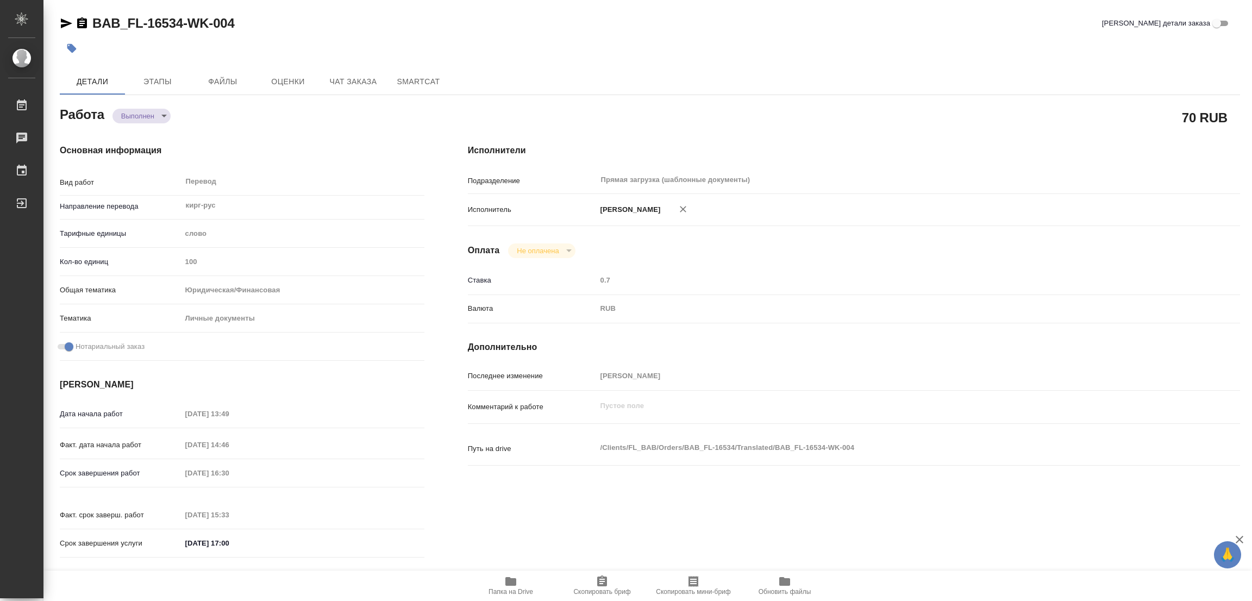
type textarea "x"
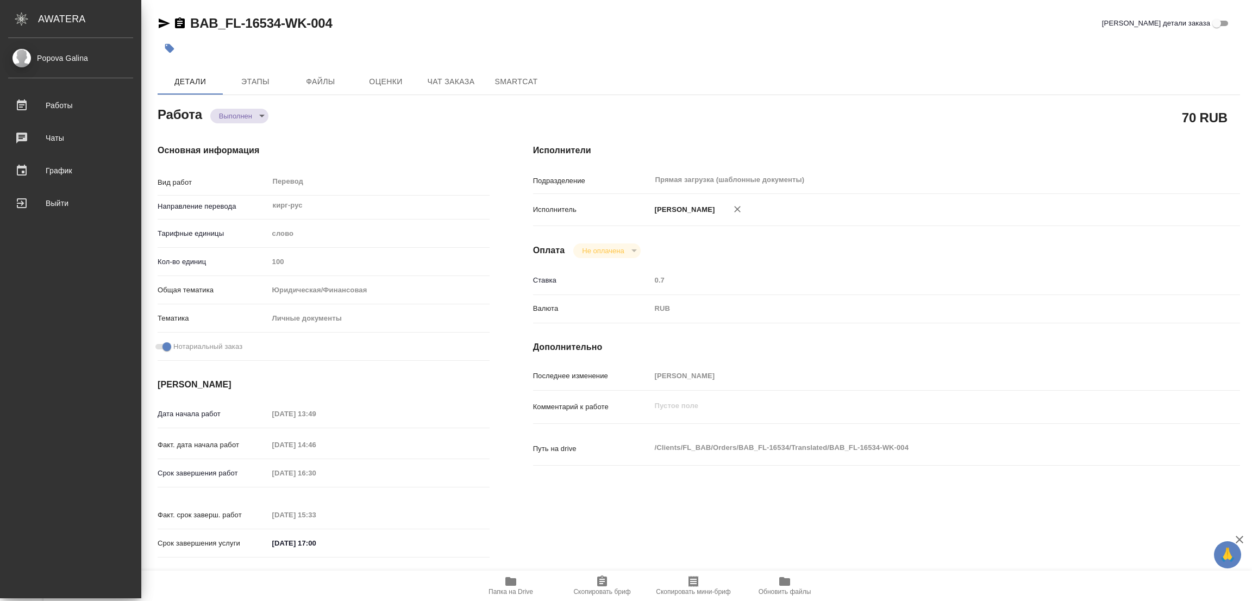
type textarea "x"
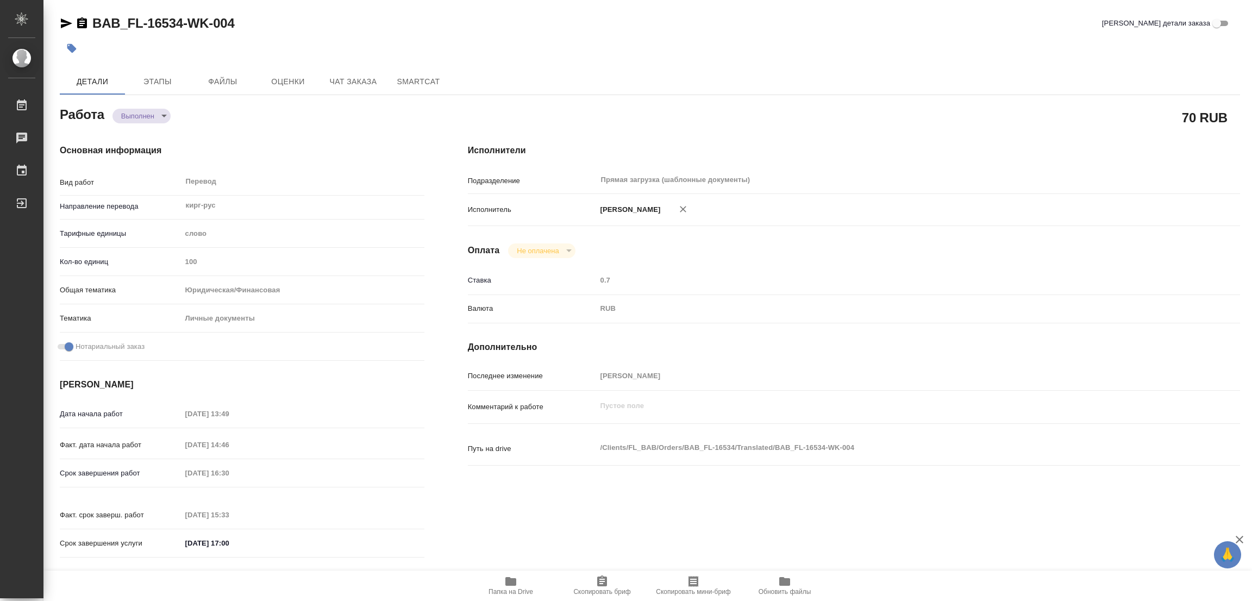
click at [70, 45] on icon "button" at bounding box center [71, 48] width 9 height 9
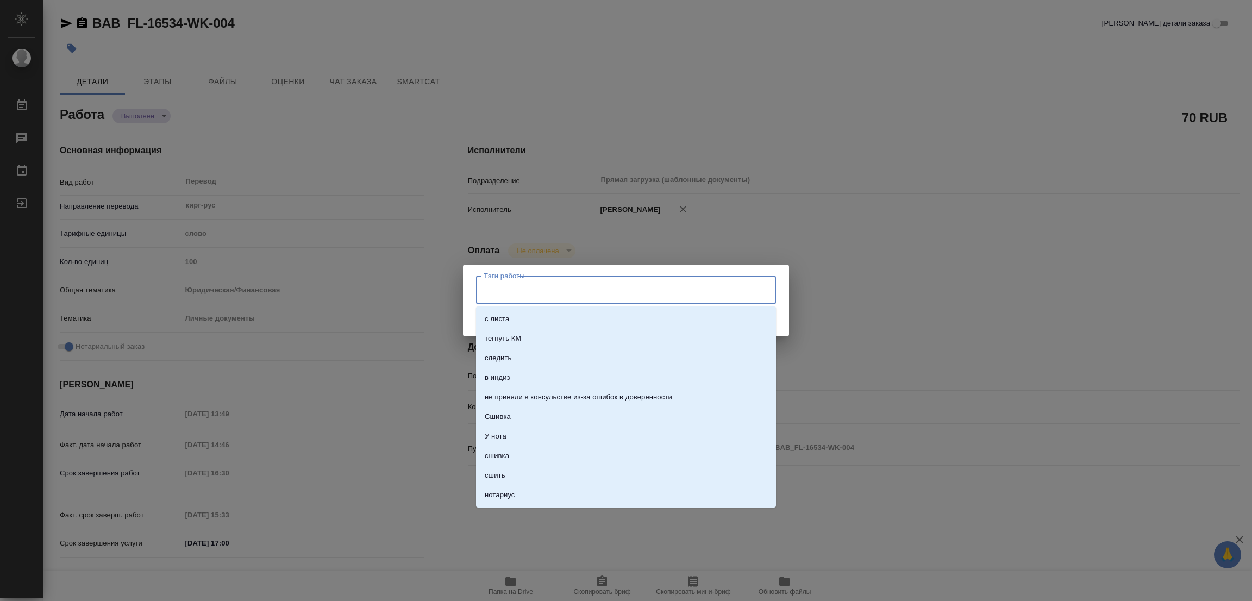
click at [498, 281] on input "Тэги работы" at bounding box center [615, 289] width 269 height 18
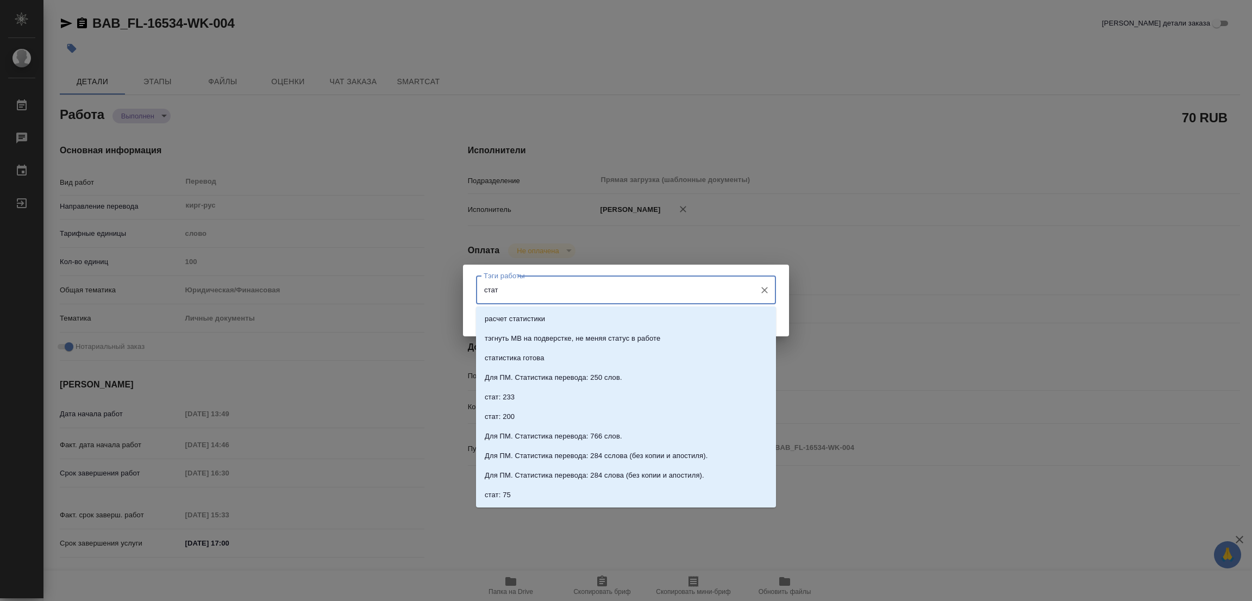
type input "стат"
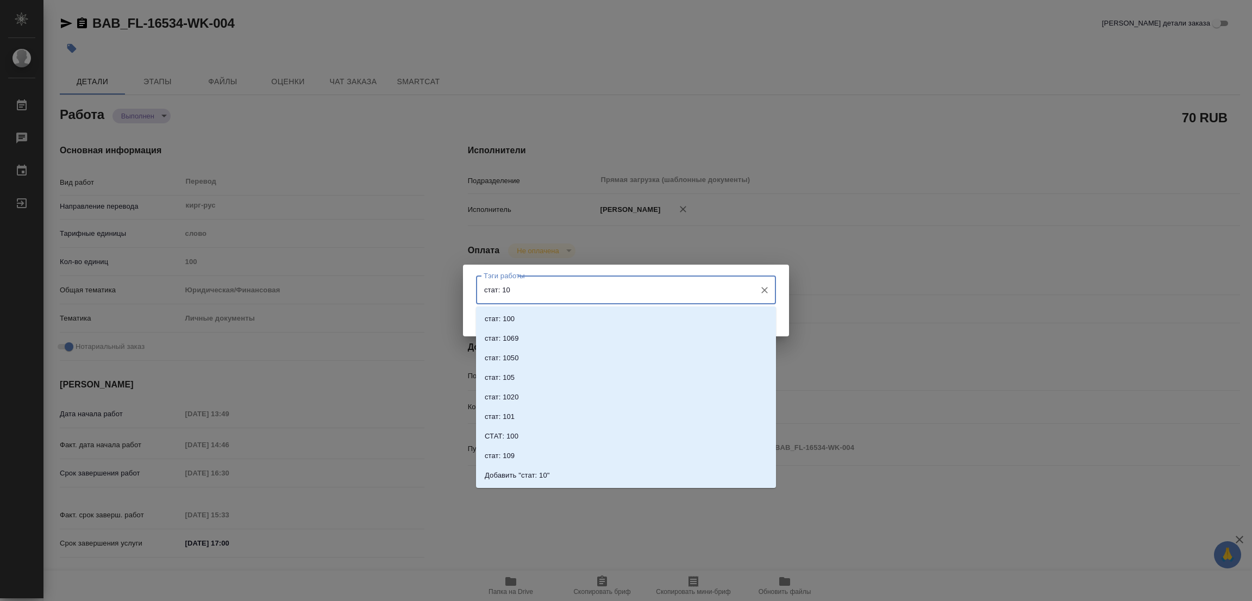
type input "стат: 100"
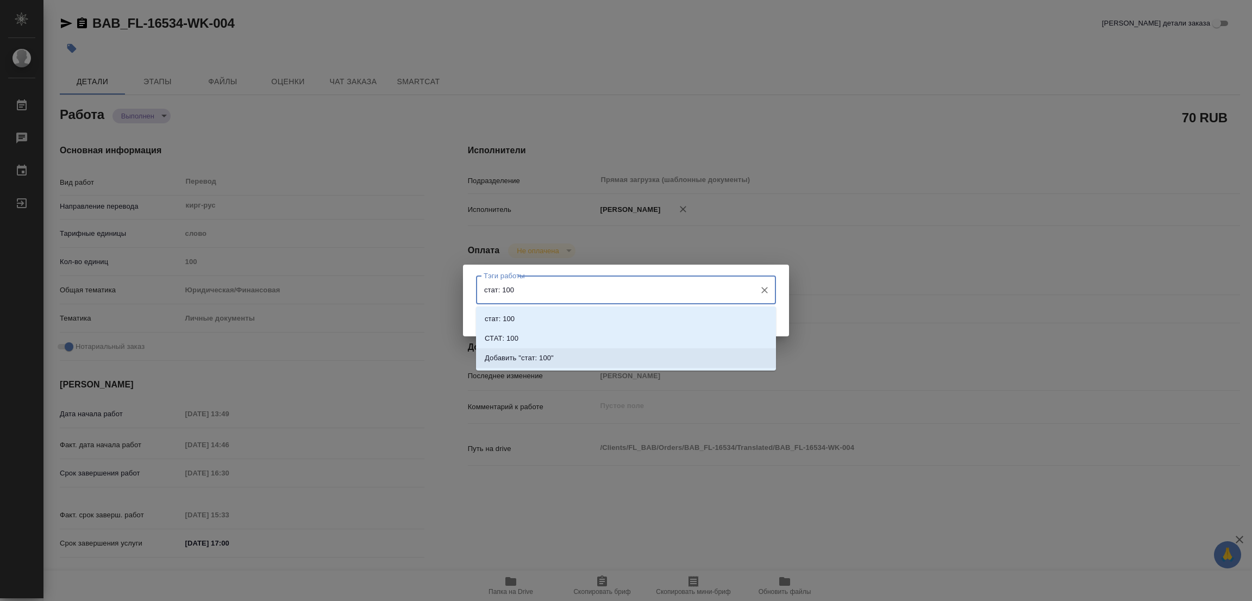
click at [546, 358] on p "Добавить "стат: 100"" at bounding box center [519, 358] width 69 height 11
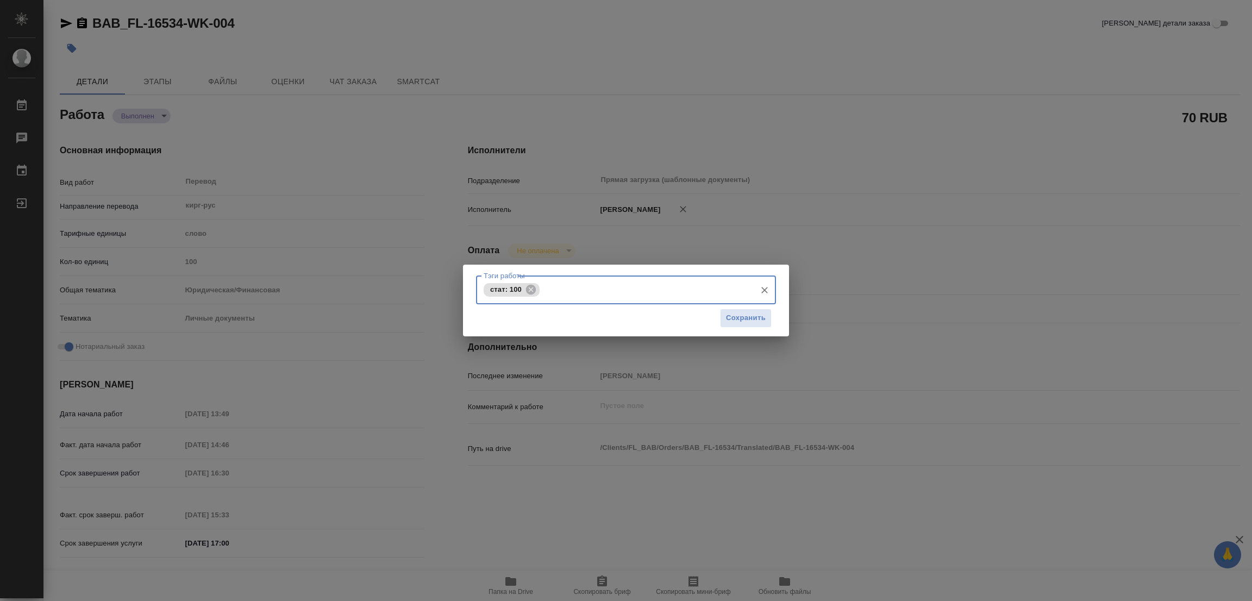
click at [854, 355] on div "Тэги работы стат: 100 Тэги работы Сохранить" at bounding box center [626, 300] width 1252 height 601
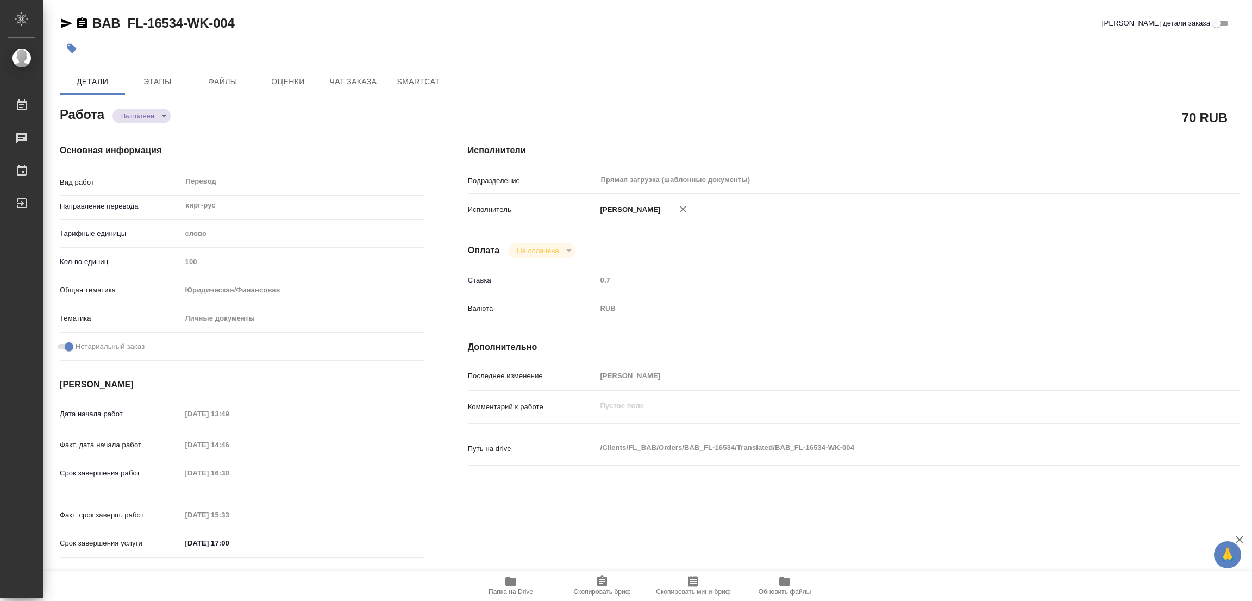
type textarea "x"
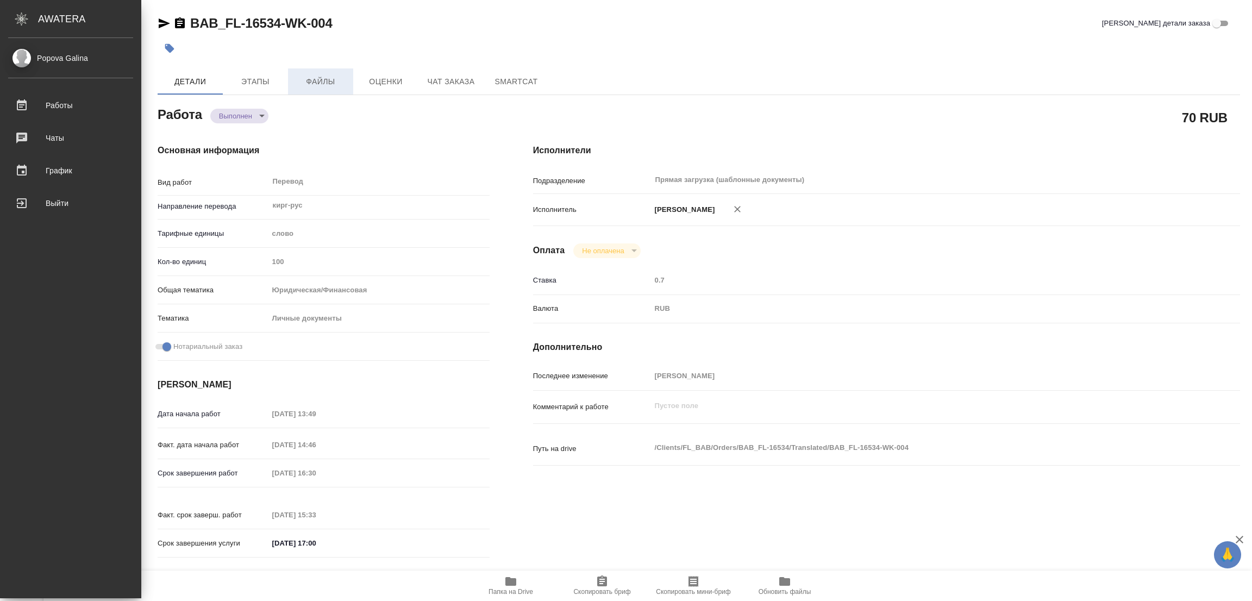
type textarea "x"
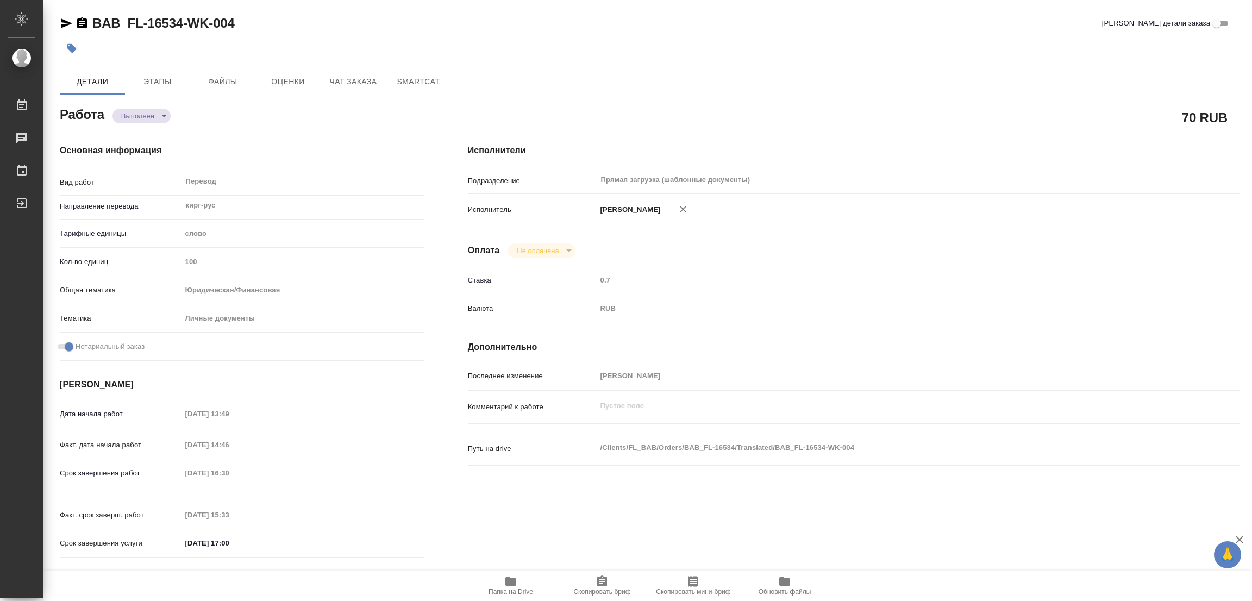
click at [76, 47] on icon "button" at bounding box center [71, 48] width 11 height 11
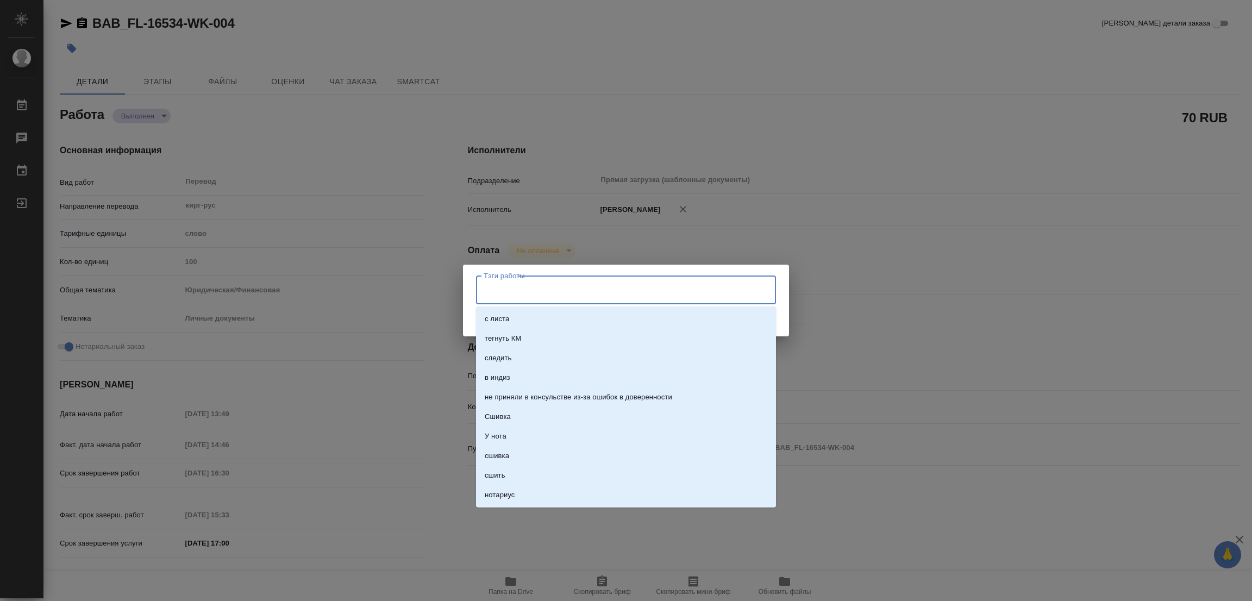
click at [556, 291] on input "Тэги работы" at bounding box center [615, 289] width 269 height 18
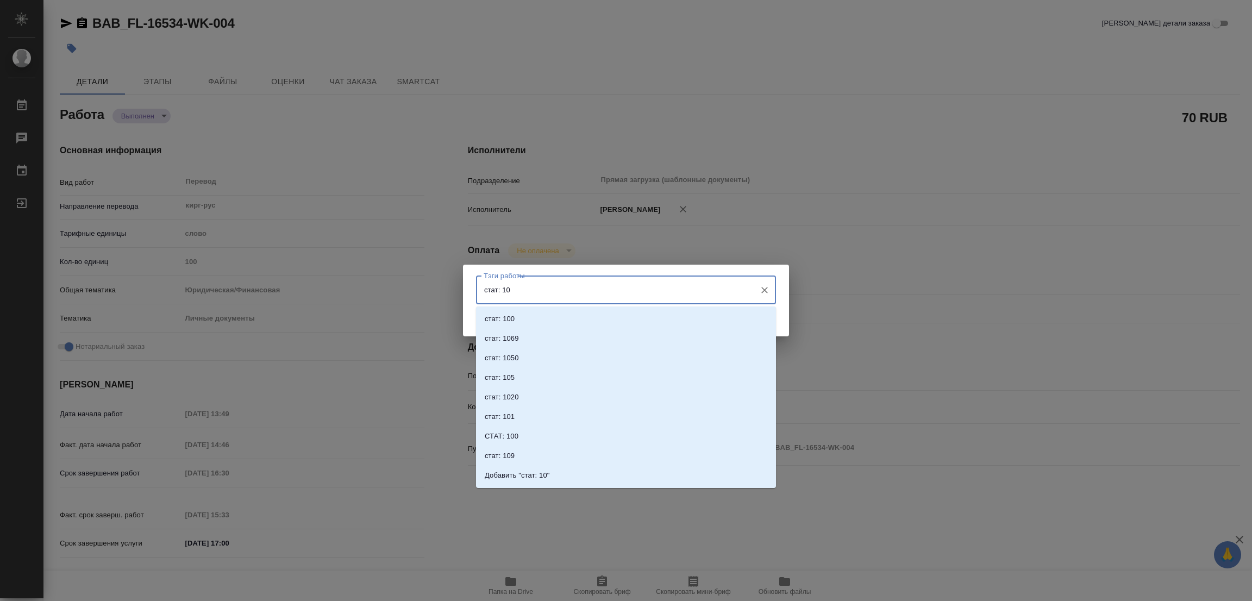
type input "стат: 100"
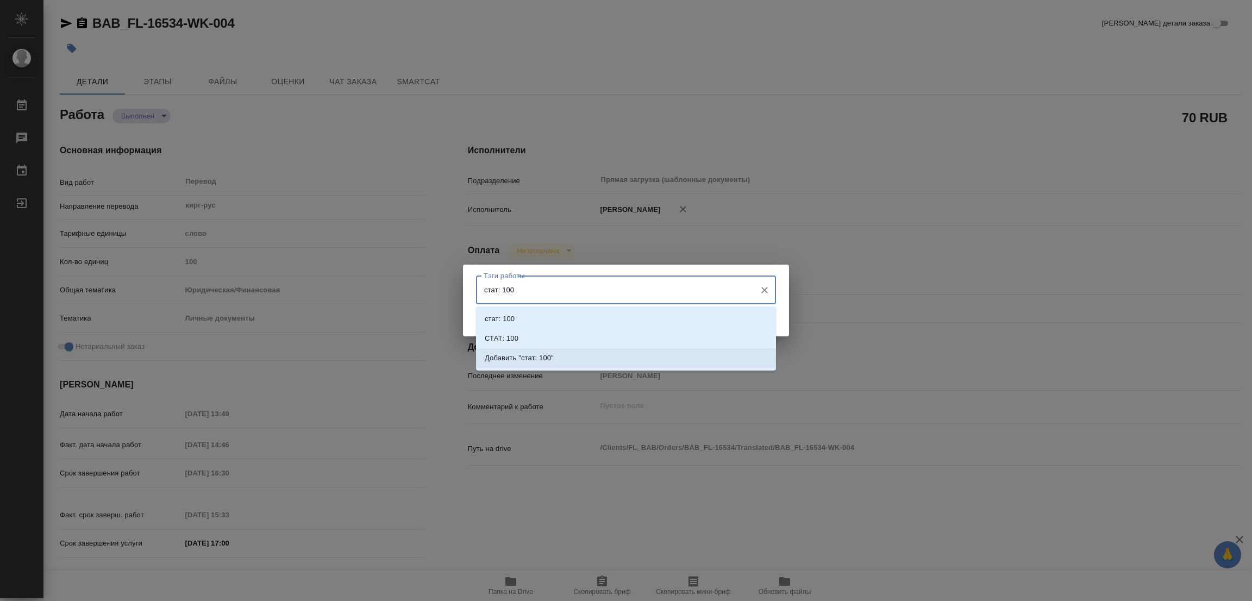
click at [543, 353] on p "Добавить "стат: 100"" at bounding box center [519, 358] width 69 height 11
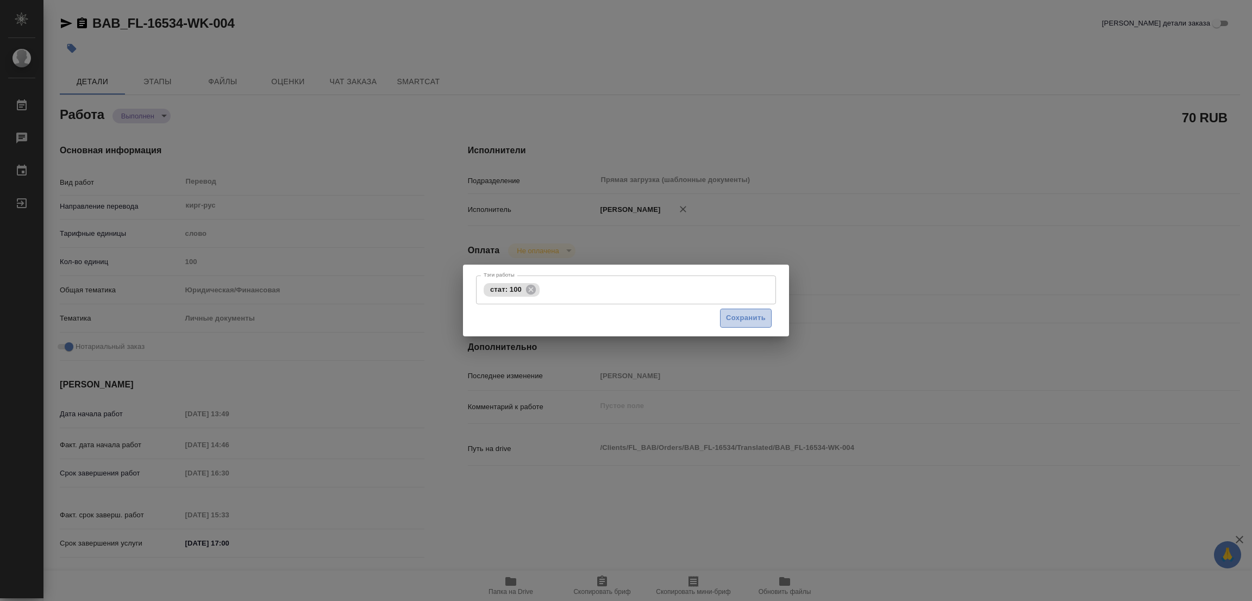
click at [740, 317] on span "Сохранить" at bounding box center [746, 318] width 40 height 12
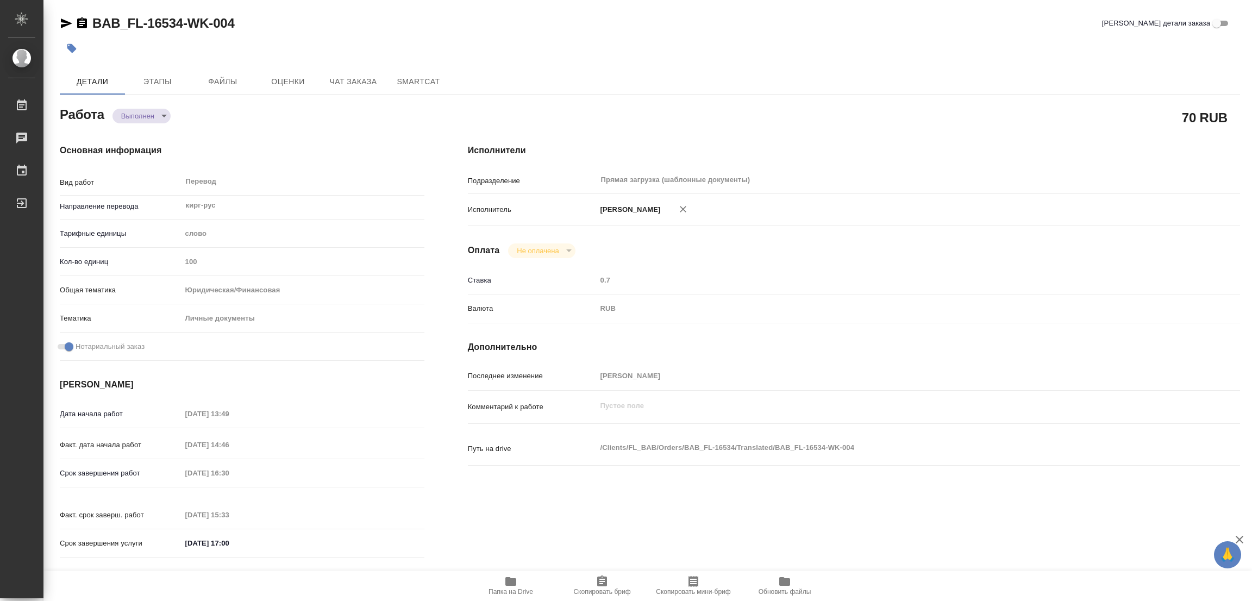
type input "completed"
type textarea "Перевод"
type textarea "x"
type input "кирг-рус"
type input "5a8b1489cc6b4906c91bfd90"
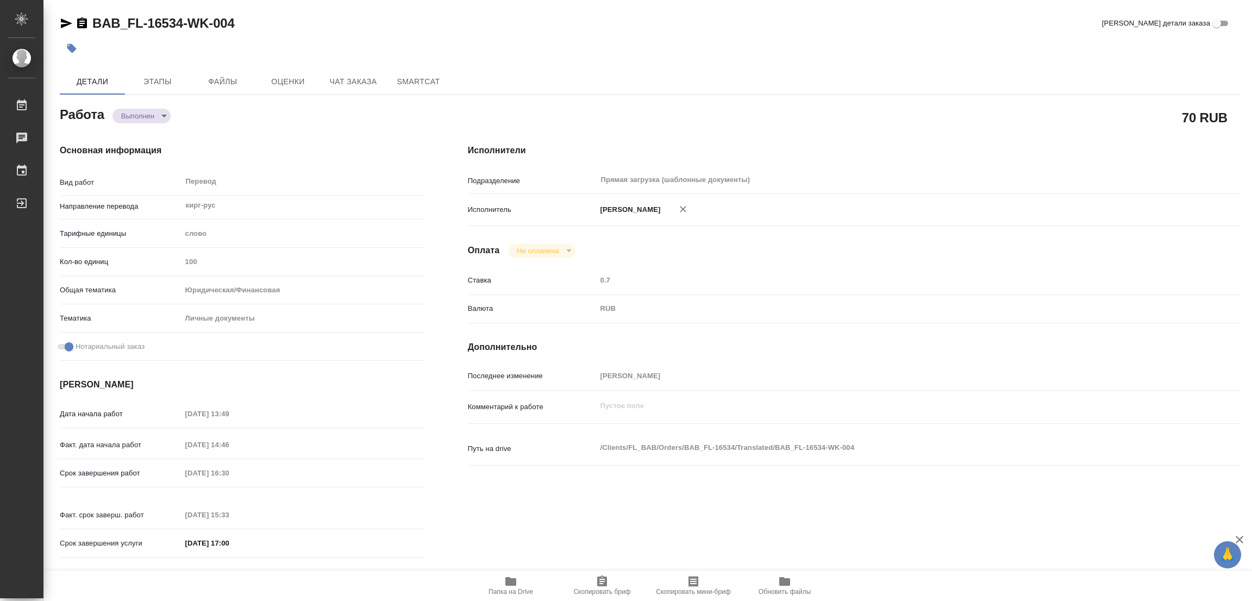
type input "100"
type input "yr-fn"
type input "5a8b8b956a9677013d343cfe"
checkbox input "true"
type input "17.09.2025 13:49"
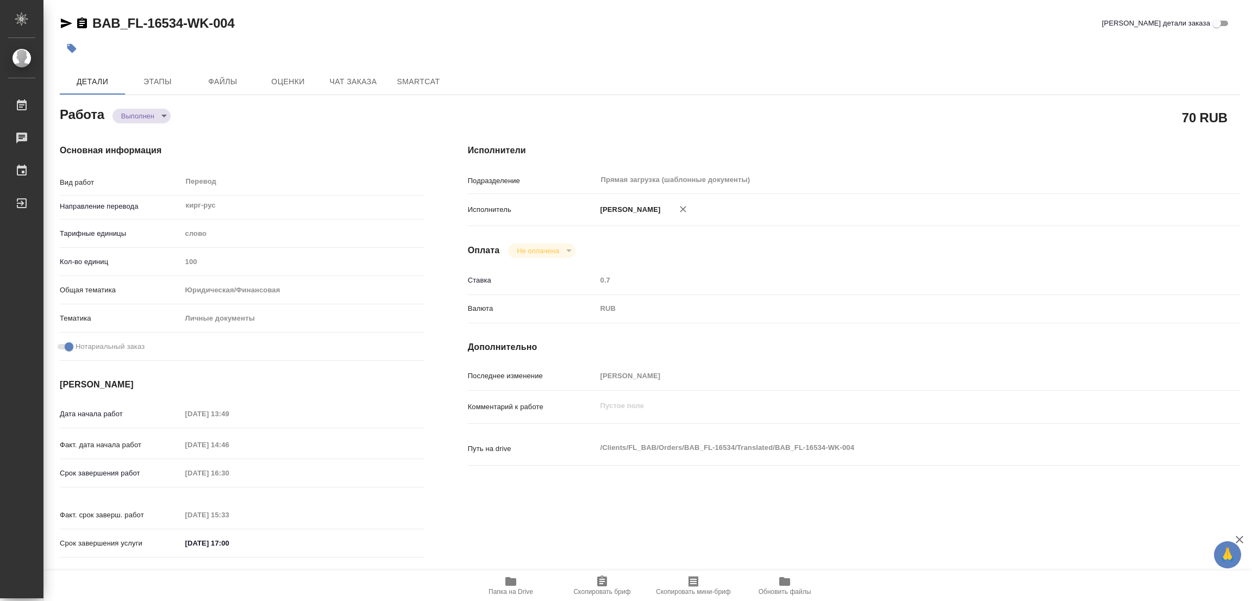
type input "17.09.2025 14:46"
type input "17.09.2025 16:30"
type input "17.09.2025 15:33"
type input "17.09.2025 17:00"
type input "Прямая загрузка (шаблонные документы)"
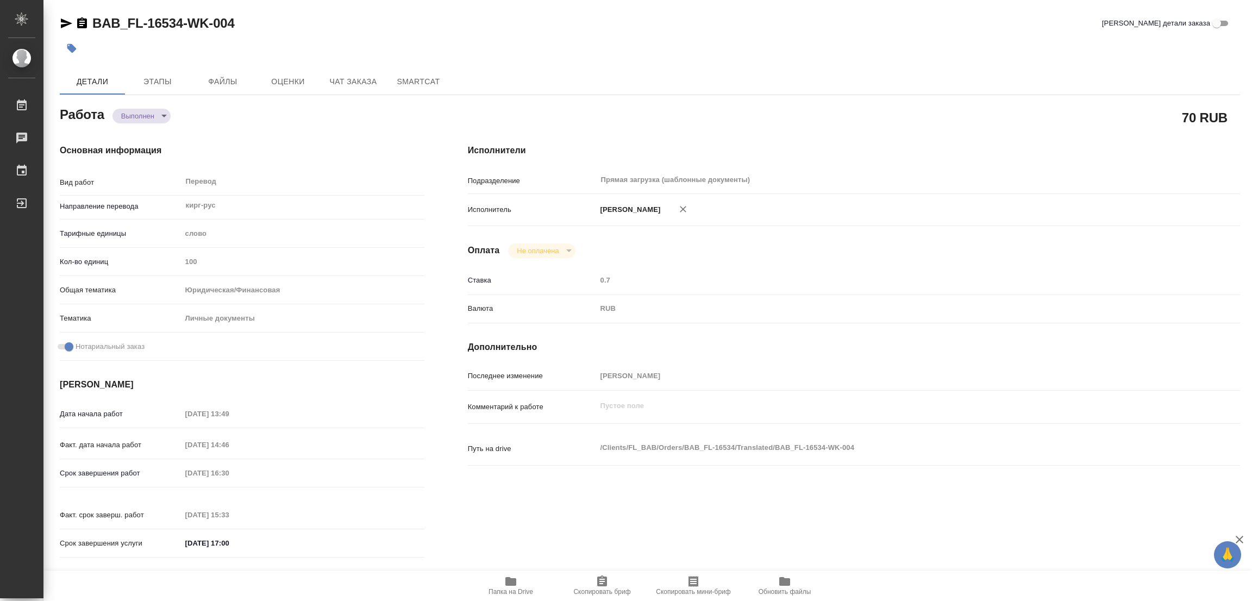
type input "notPayed"
type input "0.7"
type input "RUB"
type input "[PERSON_NAME]"
type textarea "x"
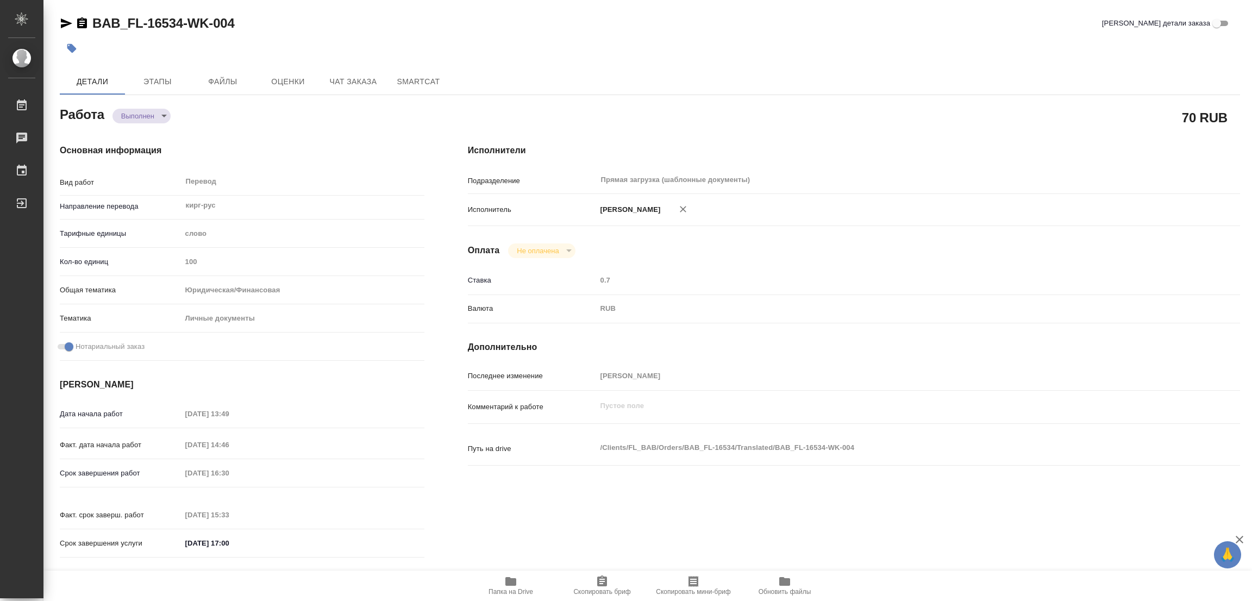
type textarea "/Clients/FL_BAB/Orders/BAB_FL-16534/Translated/BAB_FL-16534-WK-004"
type textarea "x"
type input "BAB_FL-16534"
type input "Перевод станд. несрочный"
type input "Редактура, Постредактура машинного перевода, Приёмка по качеству, Корректура, П…"
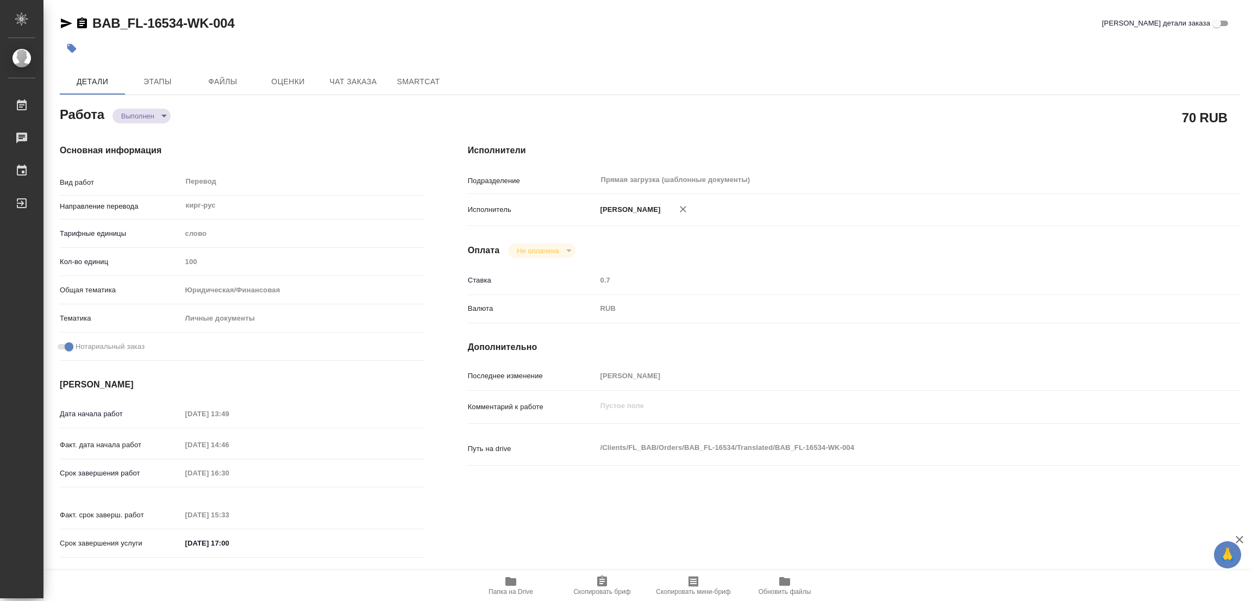
type input "Москалец Алина"
type input "/Clients/FL_BAB/Orders/BAB_FL-16534"
type textarea "x"
type textarea "сор кирг-рус"
type textarea "x"
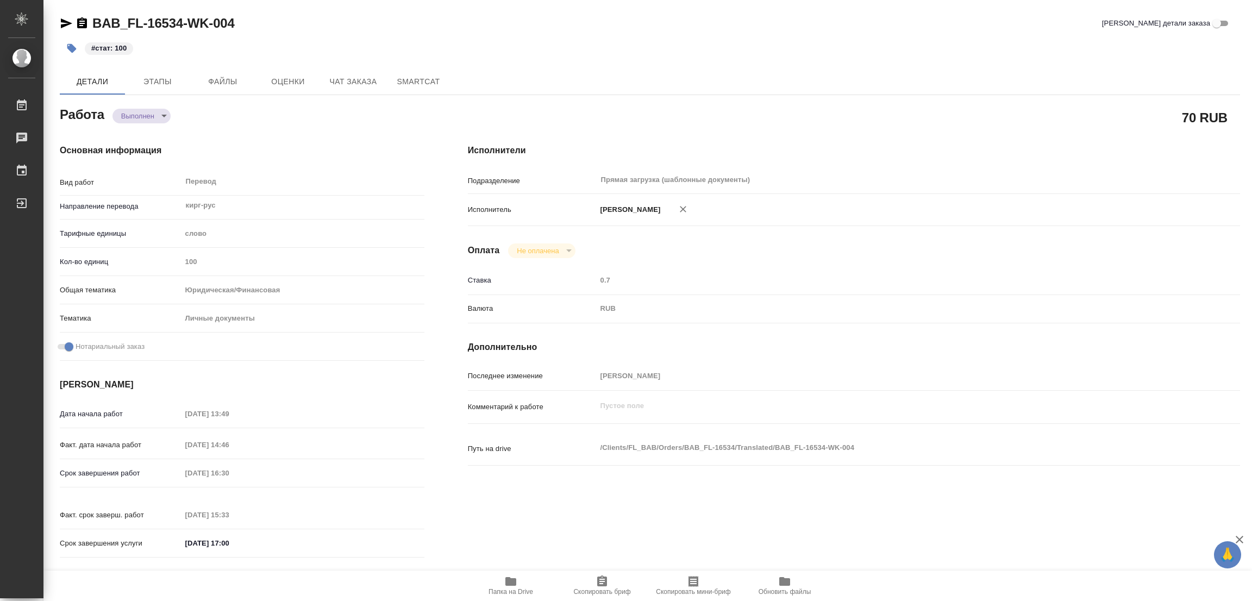
type textarea "x"
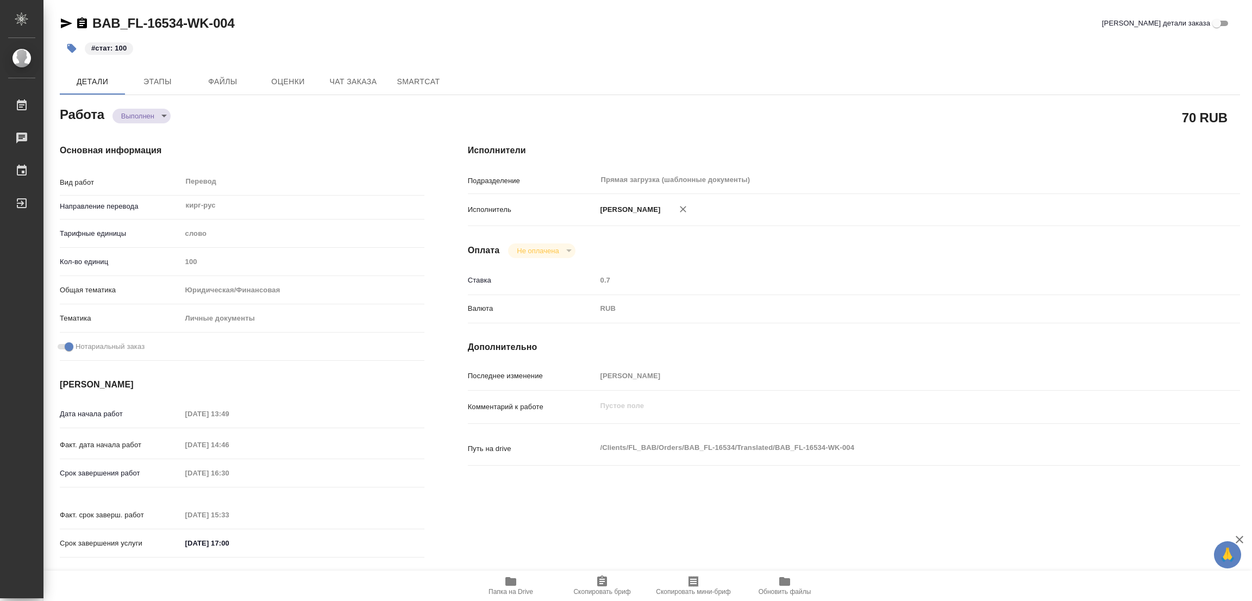
type textarea "x"
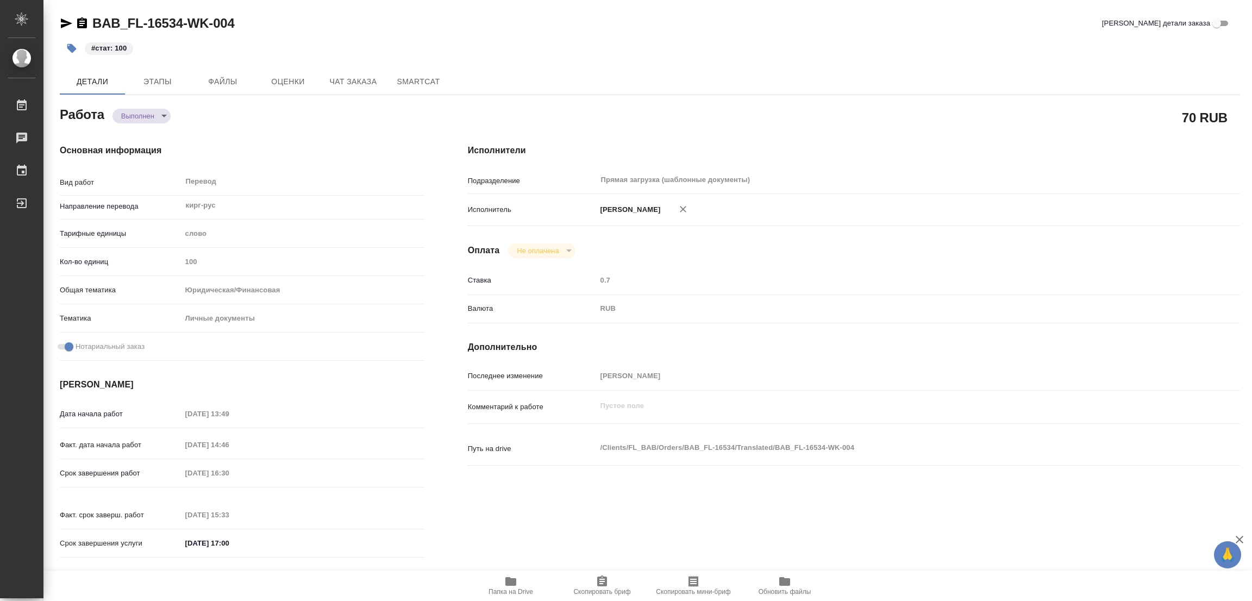
type textarea "x"
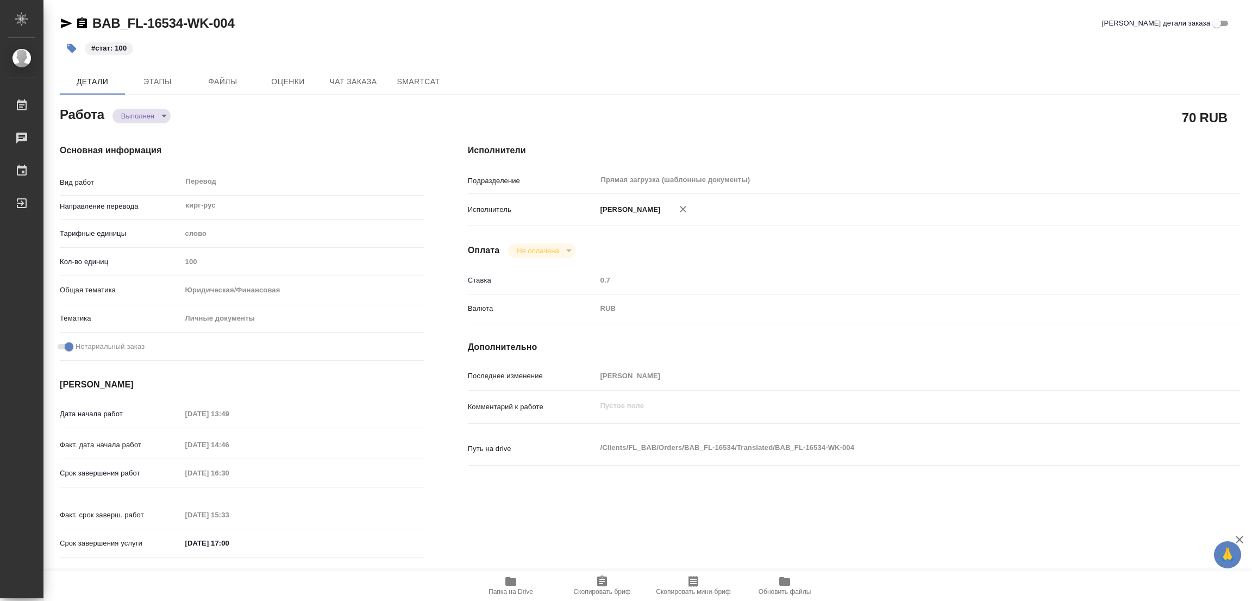
click at [712, 71] on div "Детали Этапы Файлы Оценки Чат заказа SmartCat" at bounding box center [650, 81] width 1180 height 26
type textarea "x"
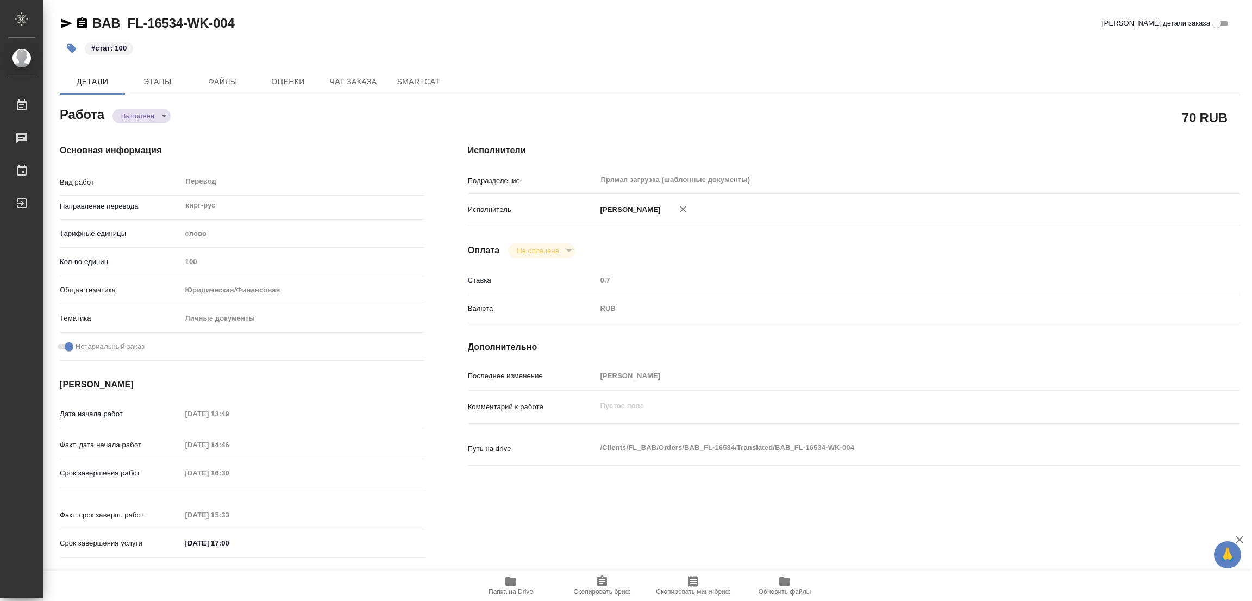
type textarea "x"
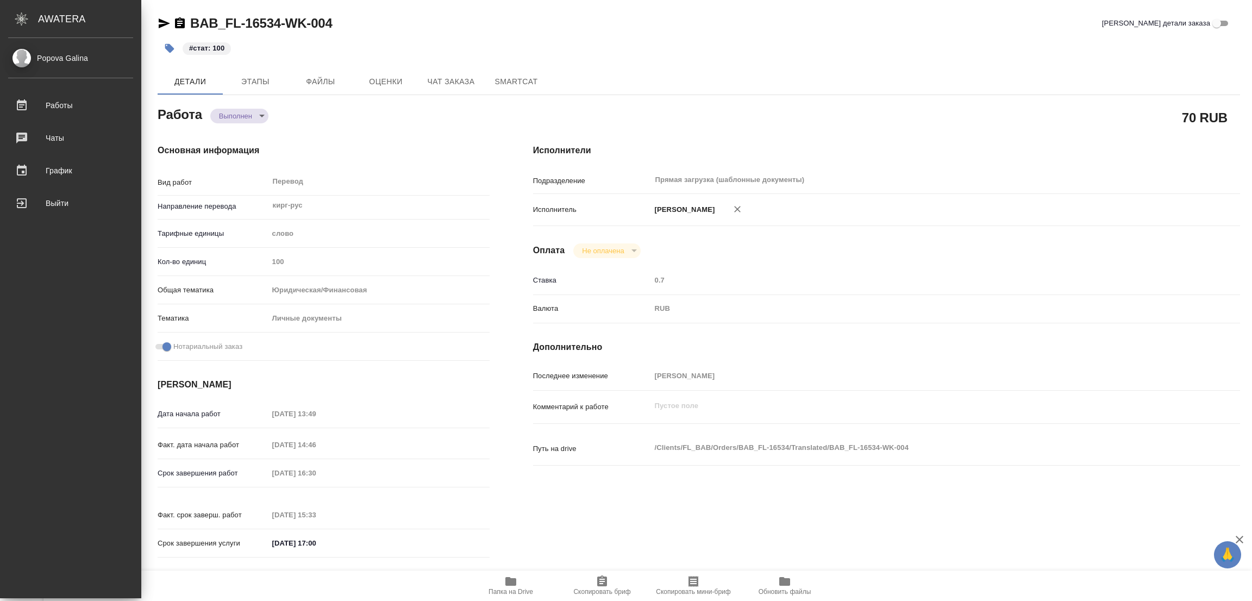
type textarea "x"
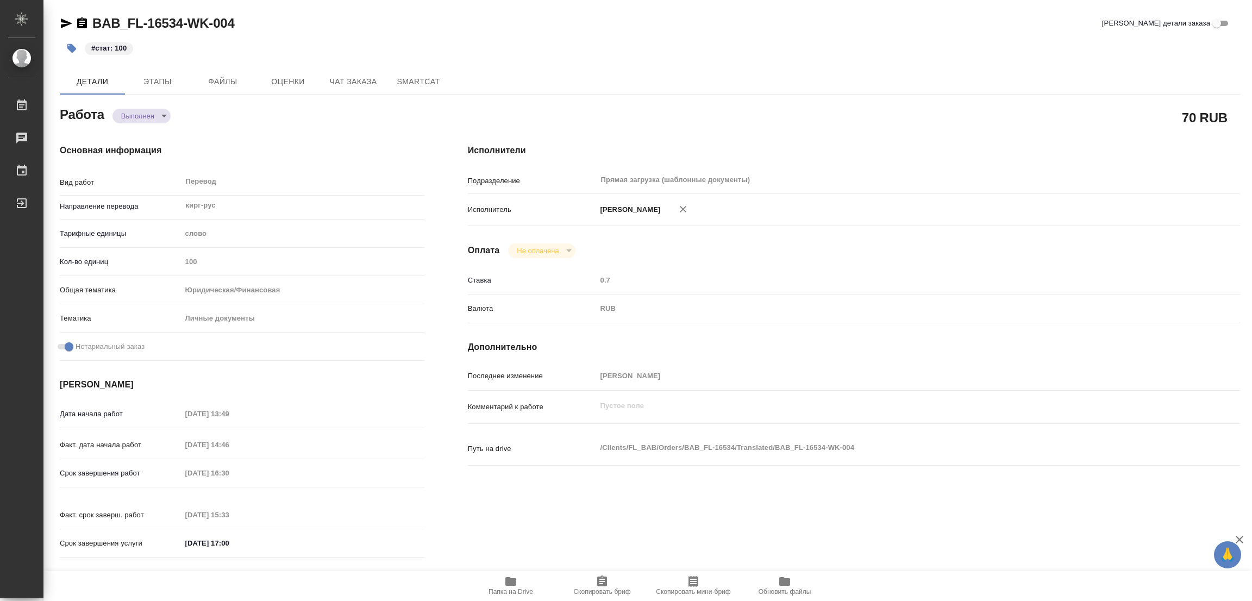
type textarea "x"
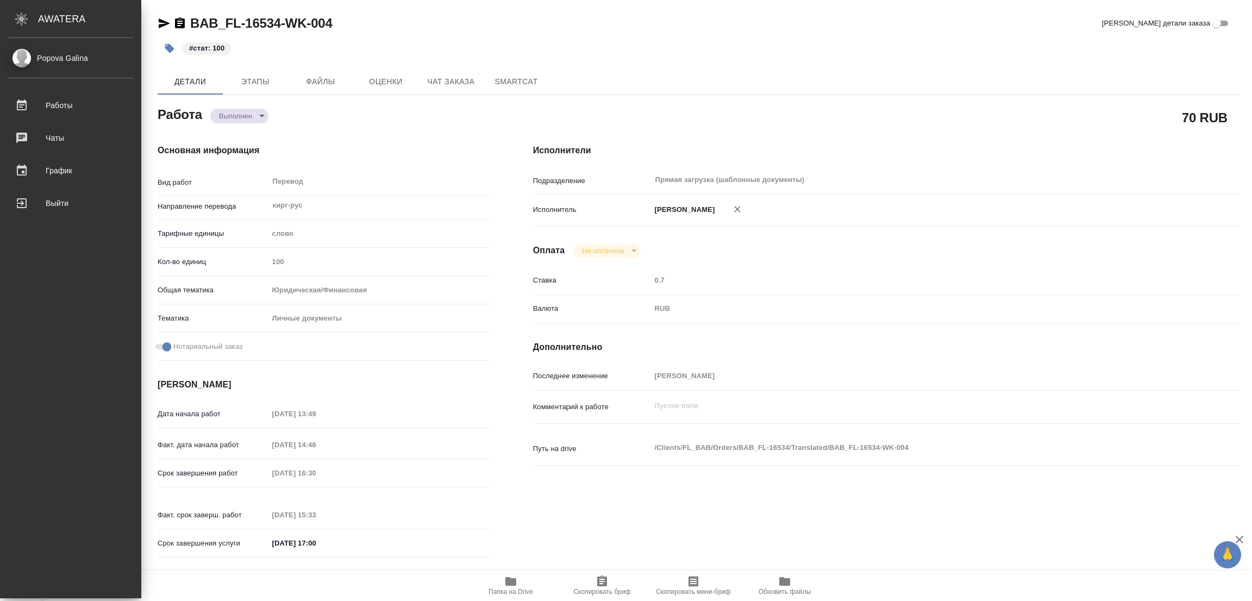
type textarea "x"
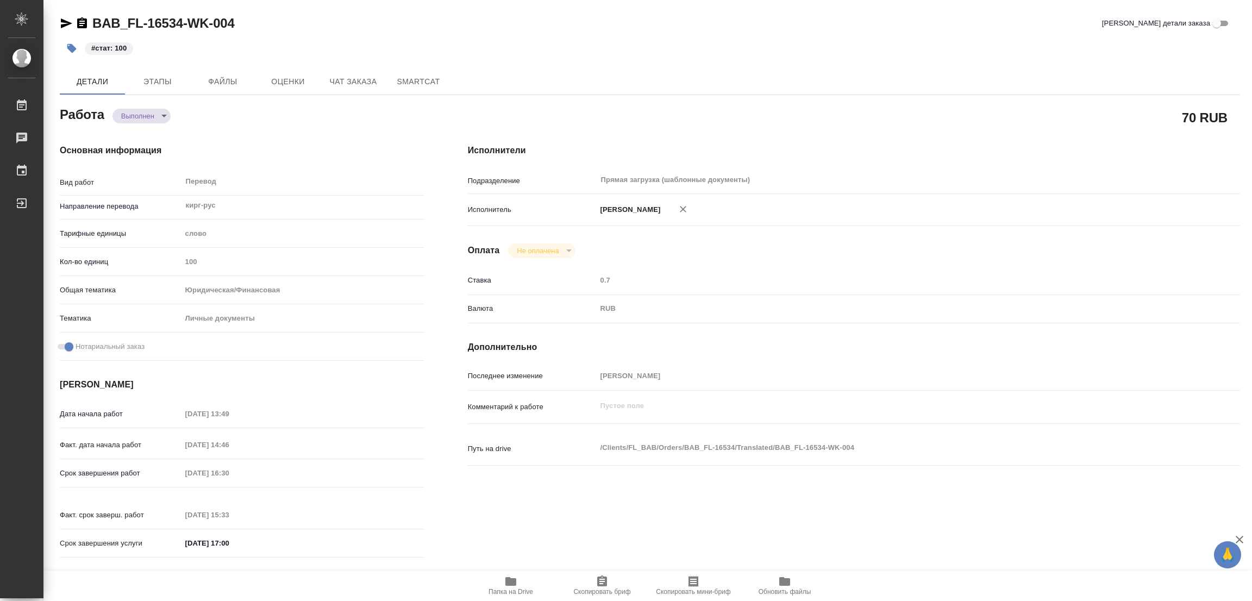
drag, startPoint x: 324, startPoint y: 184, endPoint x: 650, endPoint y: 9, distance: 369.4
click at [330, 184] on div "Перевод x ​" at bounding box center [298, 182] width 234 height 25
type textarea "x"
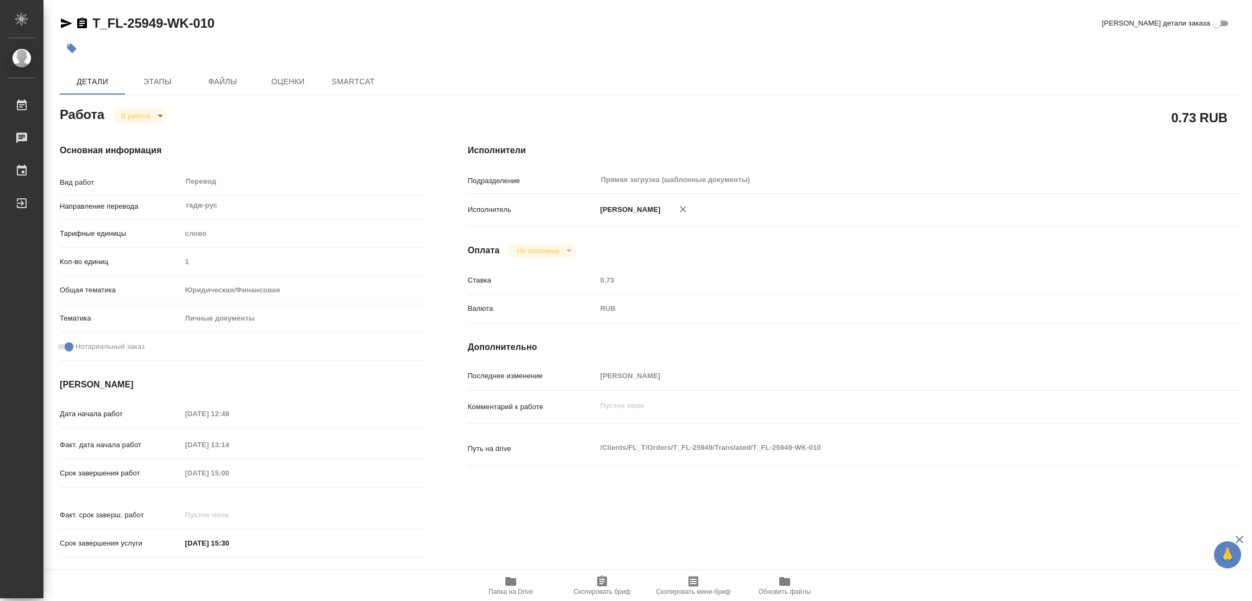
type textarea "x"
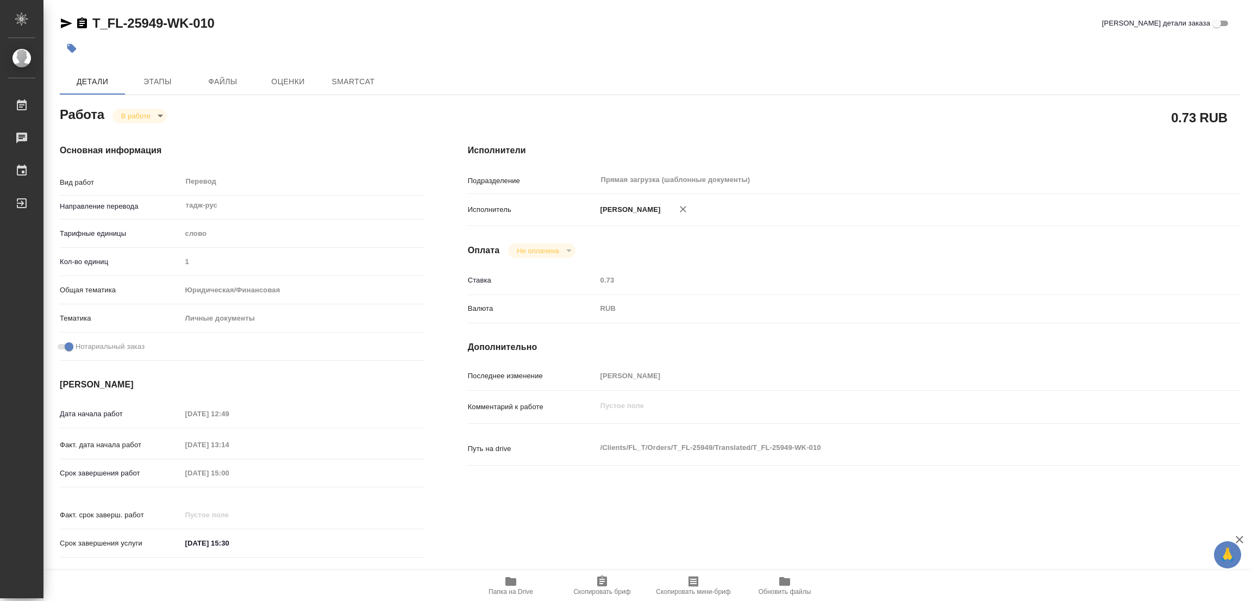
type textarea "x"
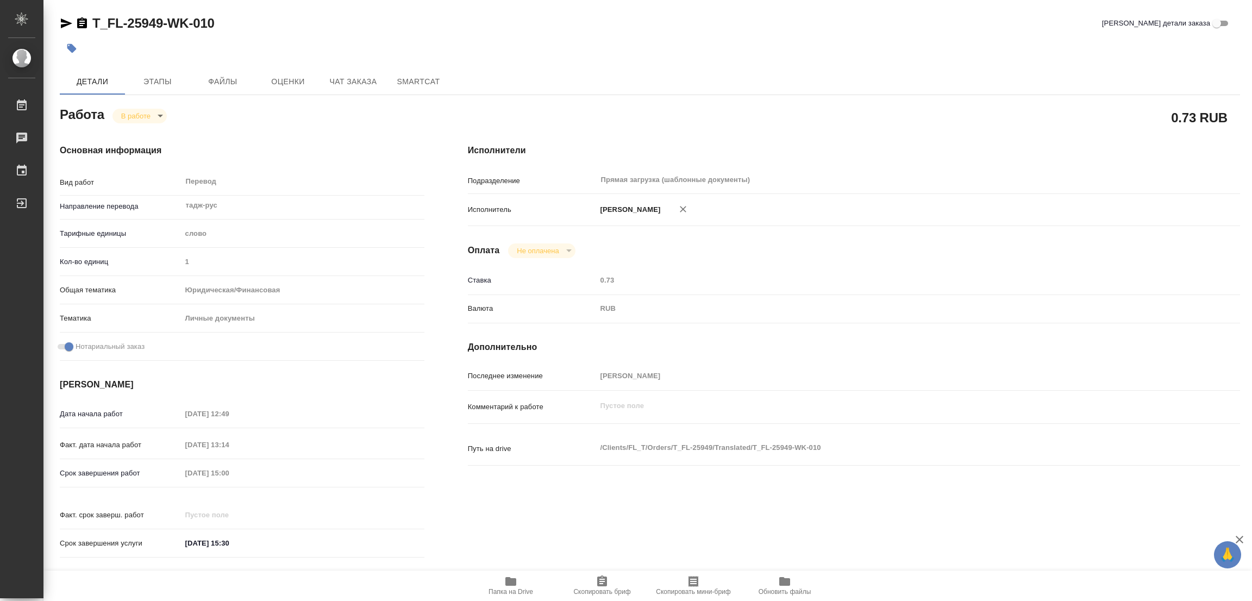
type textarea "x"
click at [514, 583] on icon "button" at bounding box center [510, 581] width 11 height 9
type textarea "x"
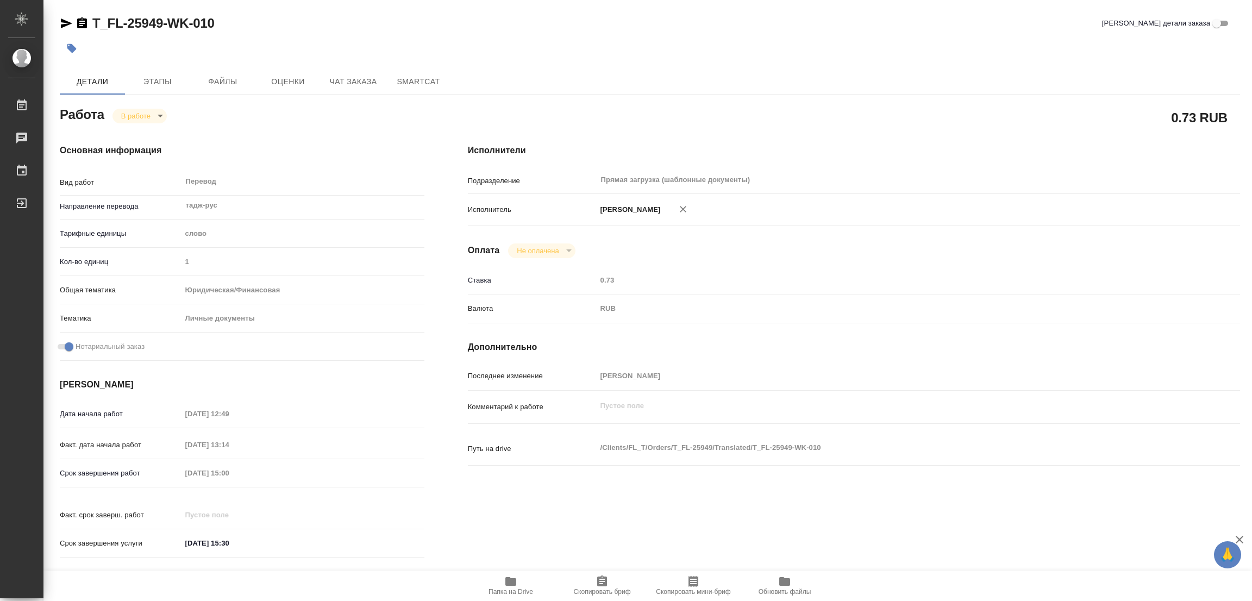
type textarea "x"
click at [159, 80] on span "Этапы" at bounding box center [157, 82] width 52 height 14
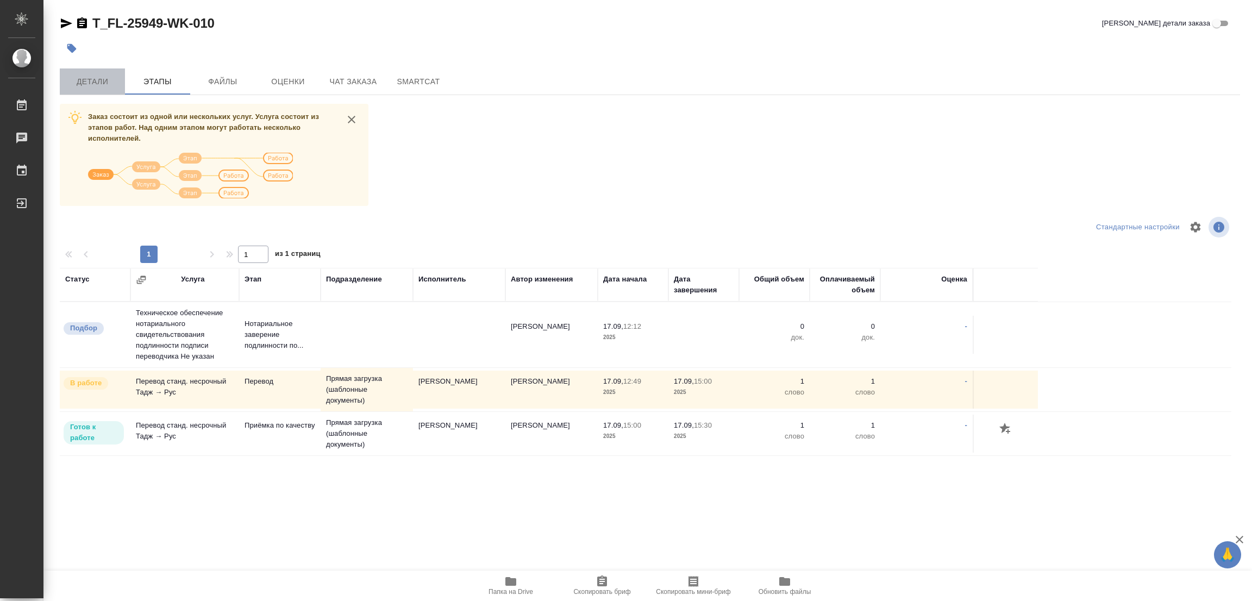
click at [84, 83] on span "Детали" at bounding box center [92, 82] width 52 height 14
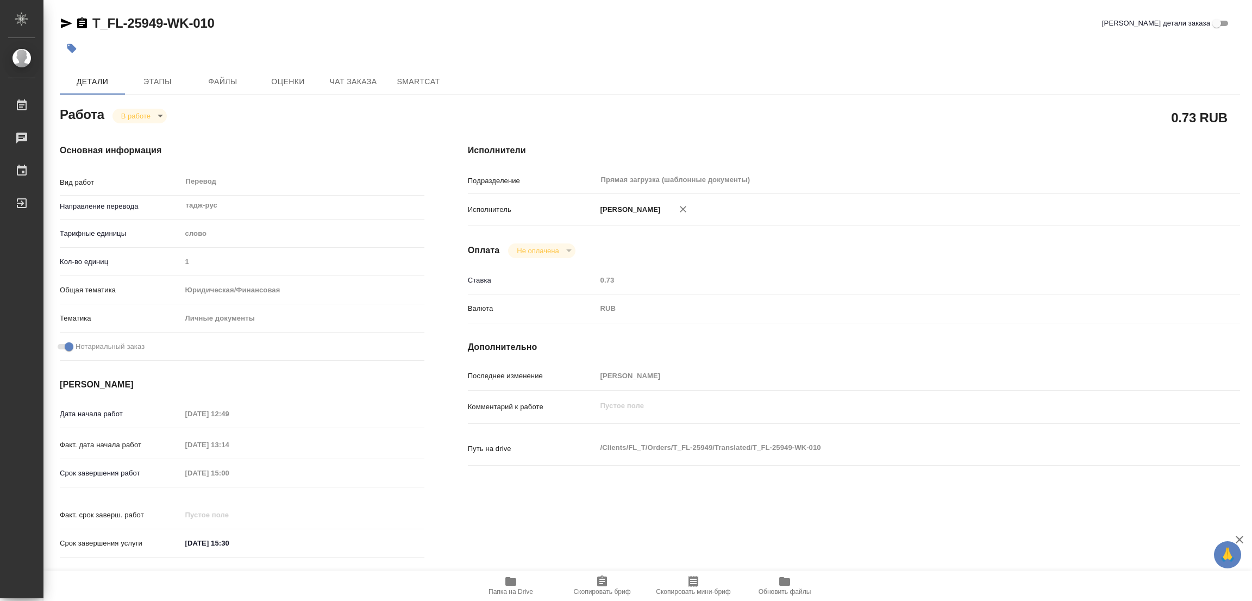
type textarea "x"
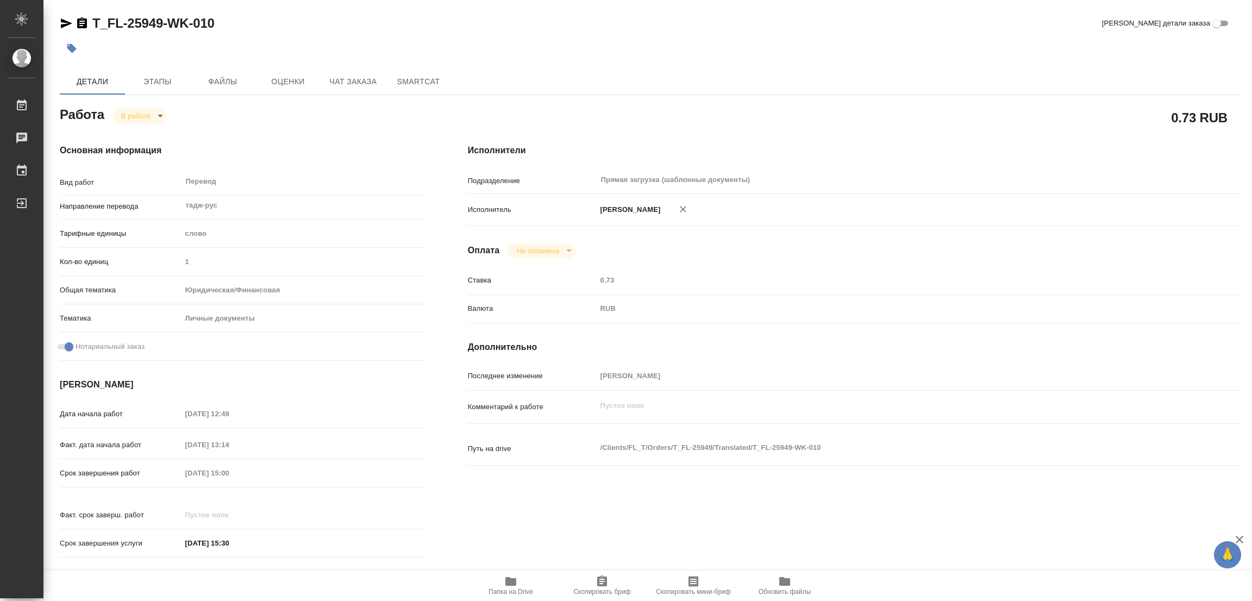
type textarea "x"
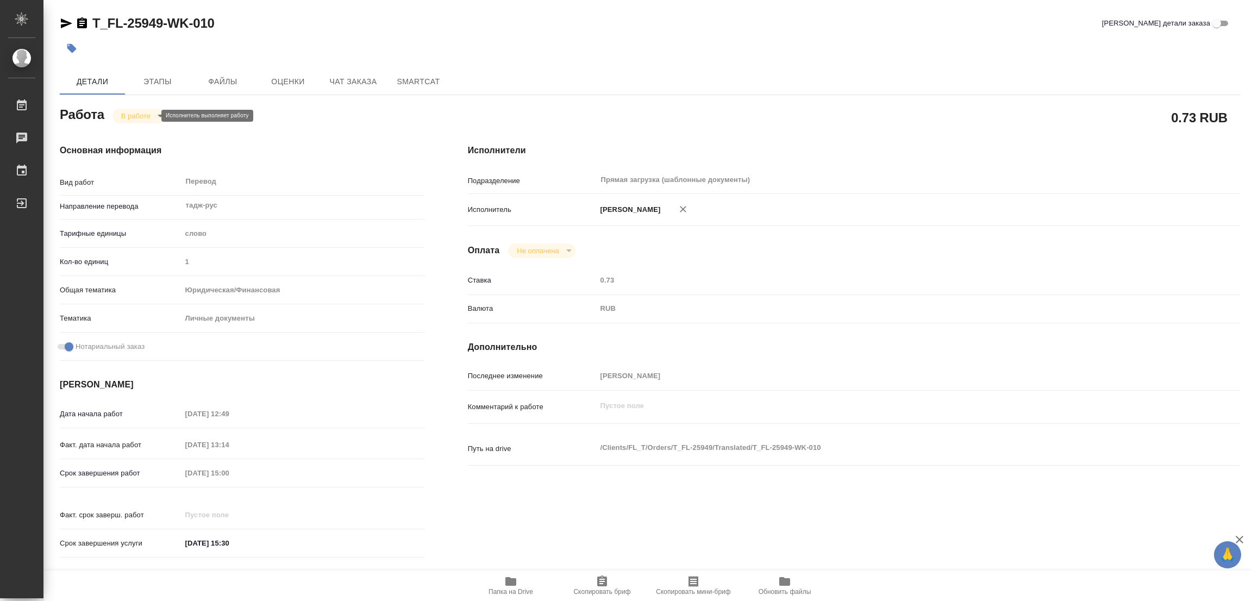
click at [142, 112] on body "🙏 .cls-1 fill:#fff; AWATERA Popova Galina Работы 0 Чаты График Выйти T_FL-25949…" at bounding box center [626, 300] width 1252 height 601
type textarea "x"
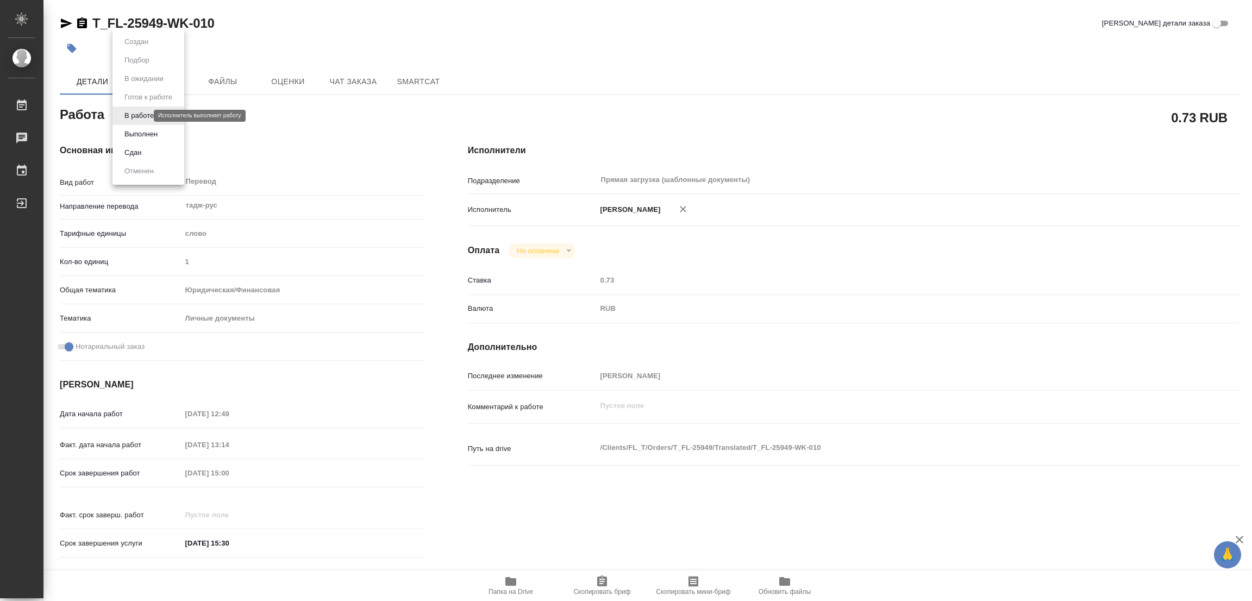
type textarea "x"
click at [131, 132] on button "Выполнен" at bounding box center [141, 134] width 40 height 12
type textarea "x"
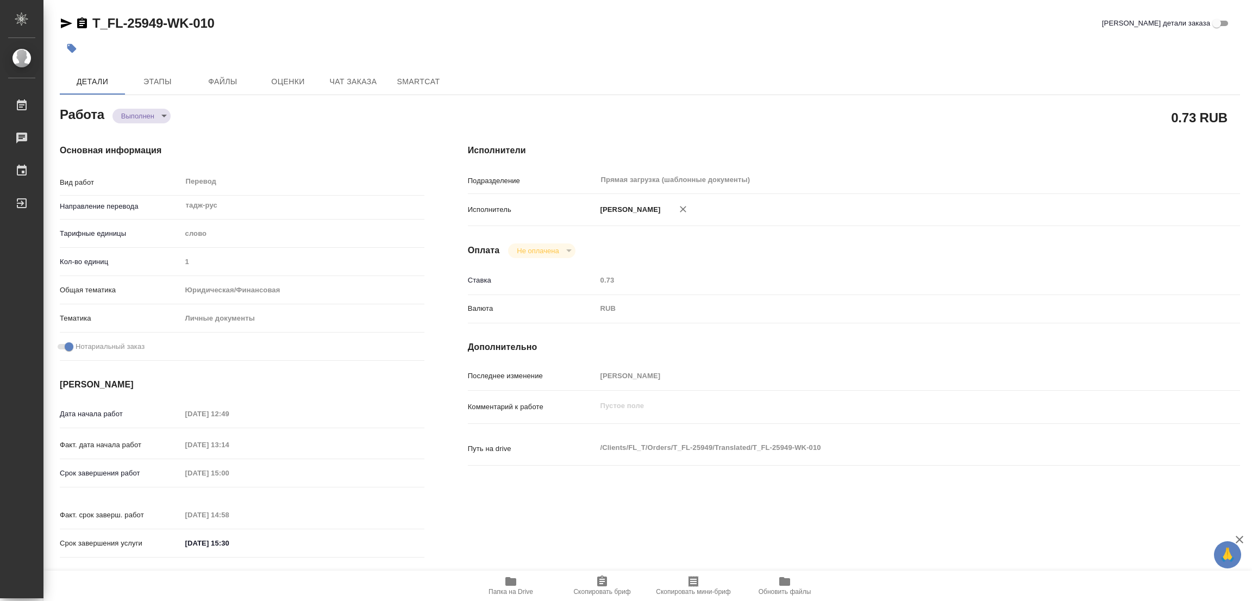
type textarea "x"
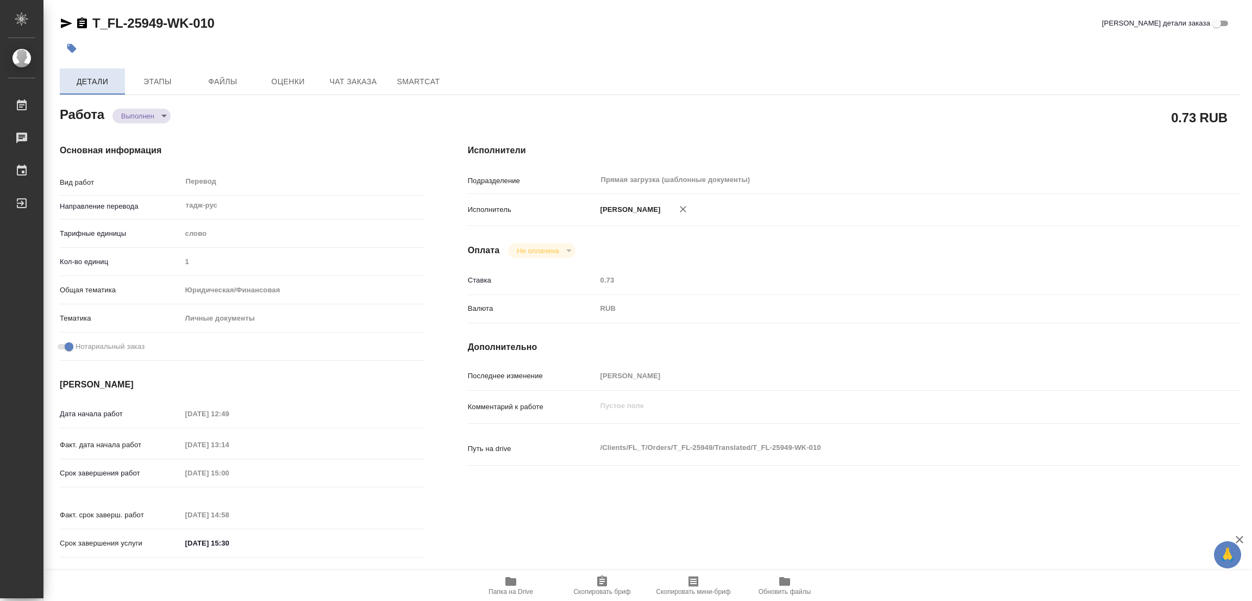
type textarea "x"
click at [130, 112] on body "🙏 .cls-1 fill:#fff; AWATERA Popova Galina Работы 0 Чаты График Выйти T_FL-25949…" at bounding box center [626, 300] width 1252 height 601
type textarea "x"
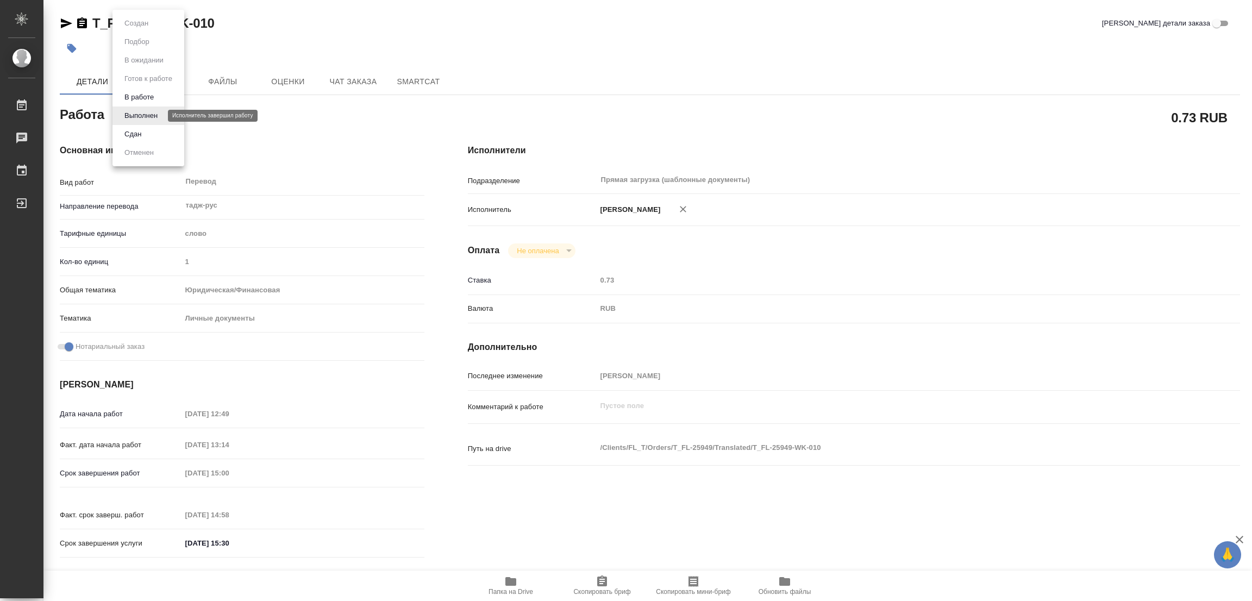
type textarea "x"
click at [68, 52] on div at bounding box center [626, 300] width 1252 height 601
click at [74, 49] on icon "button" at bounding box center [71, 48] width 9 height 9
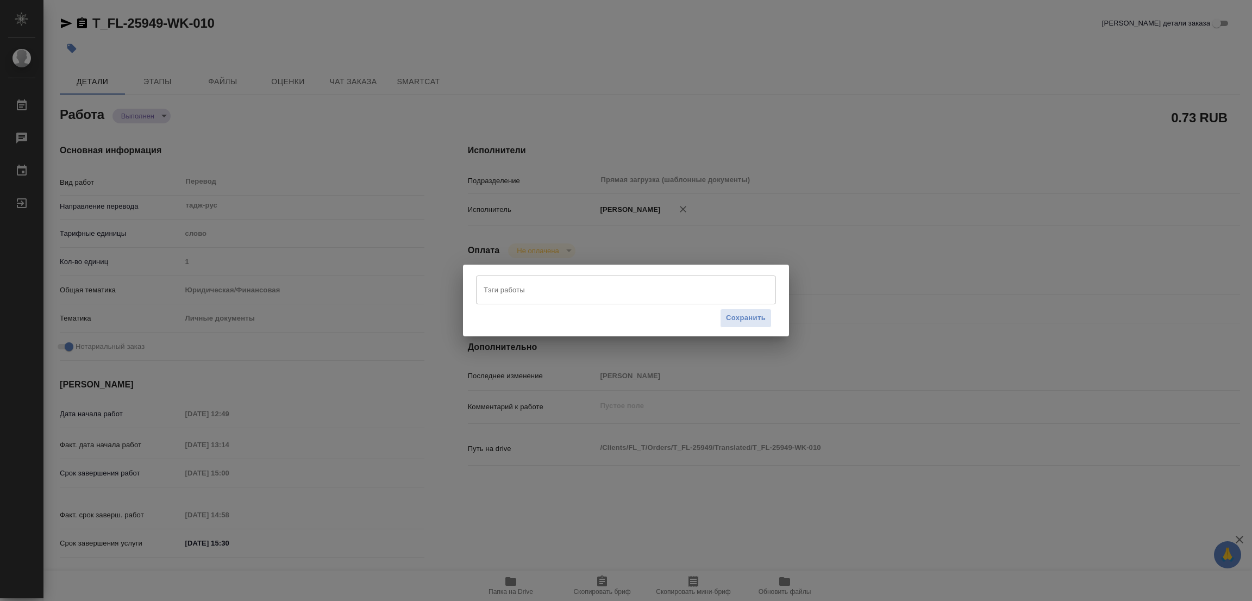
click at [495, 285] on input "Тэги работы" at bounding box center [615, 289] width 269 height 18
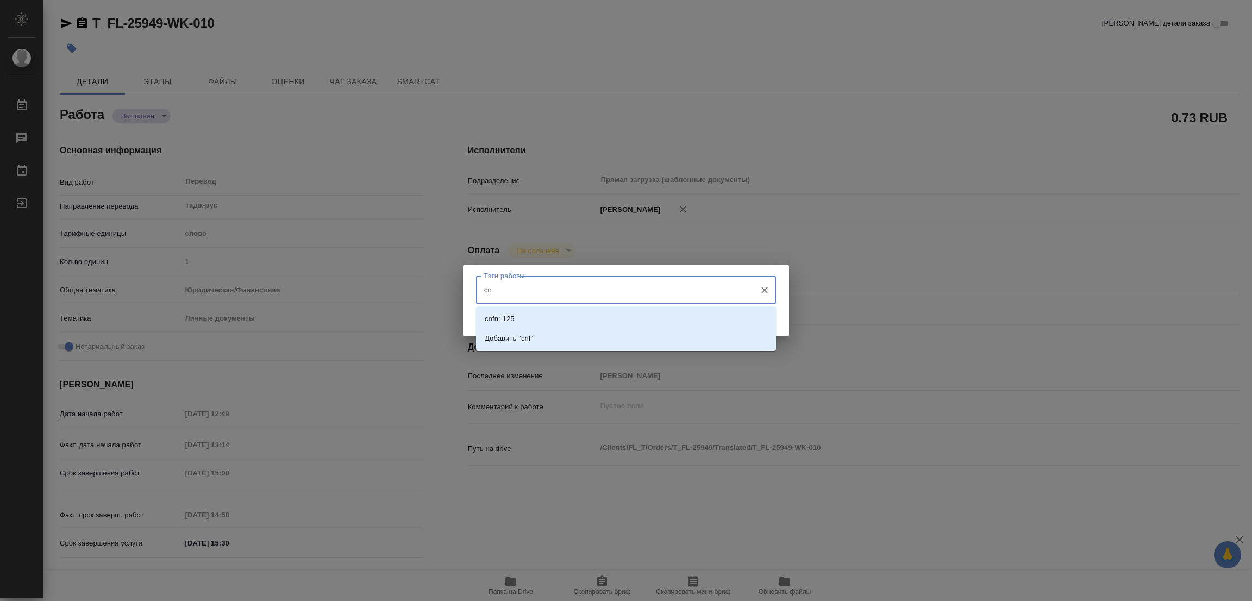
type input "c"
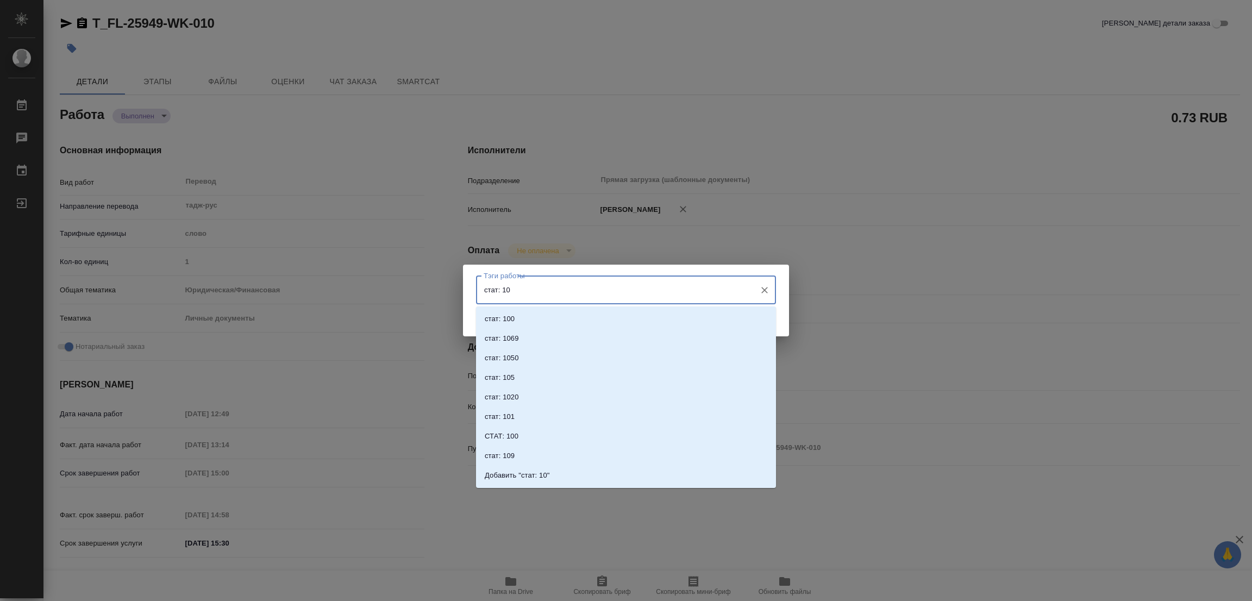
type input "стат: 100"
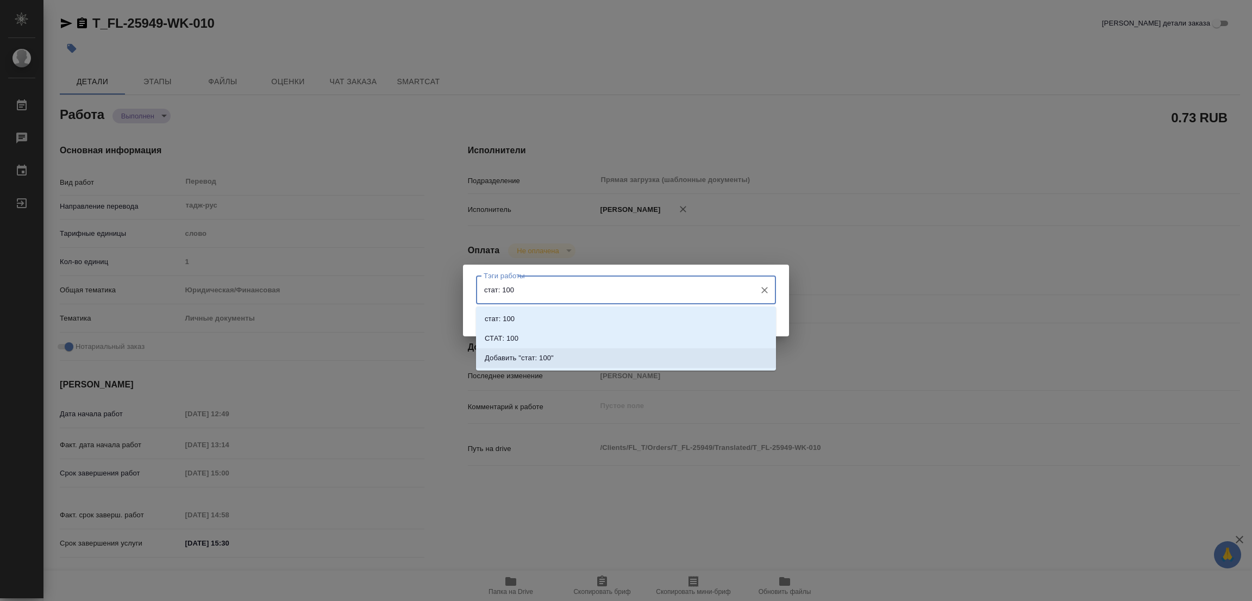
click at [532, 359] on p "Добавить "стат: 100"" at bounding box center [519, 358] width 69 height 11
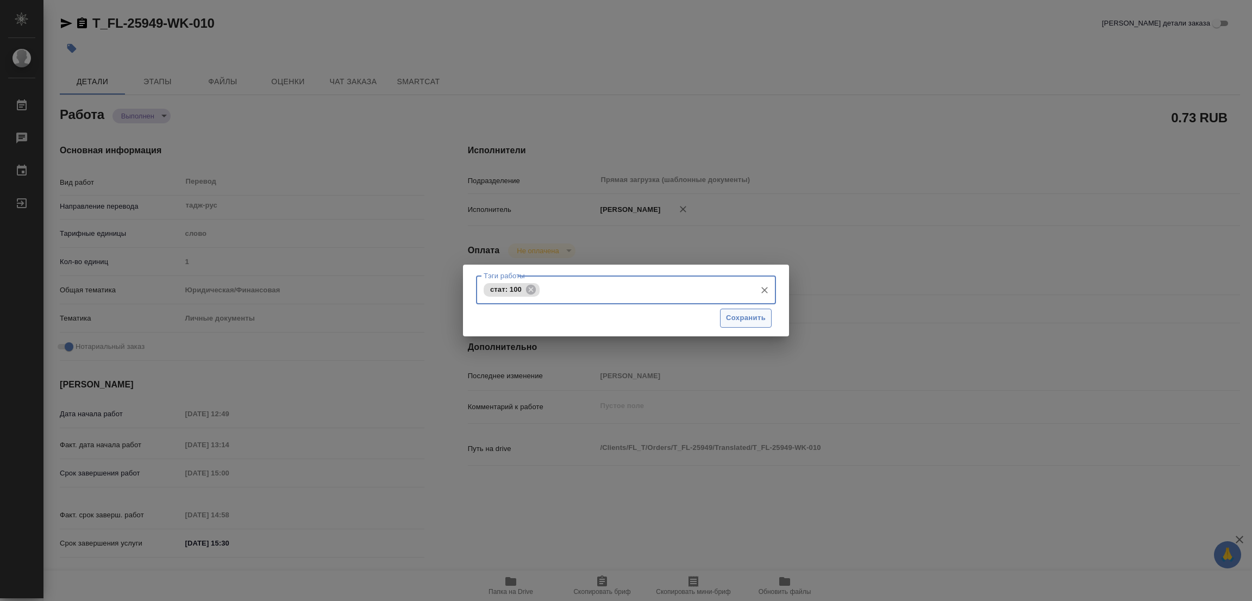
click at [746, 313] on span "Сохранить" at bounding box center [746, 318] width 40 height 12
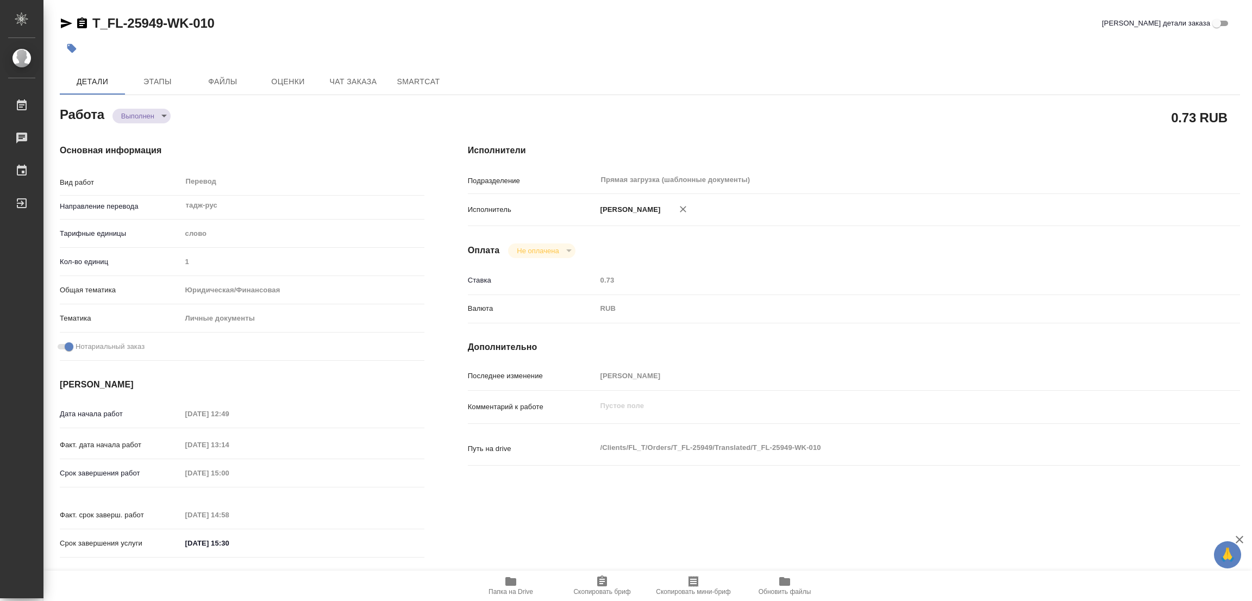
type input "completed"
type textarea "Перевод"
type textarea "x"
type input "тадж-рус"
type input "5a8b1489cc6b4906c91bfd90"
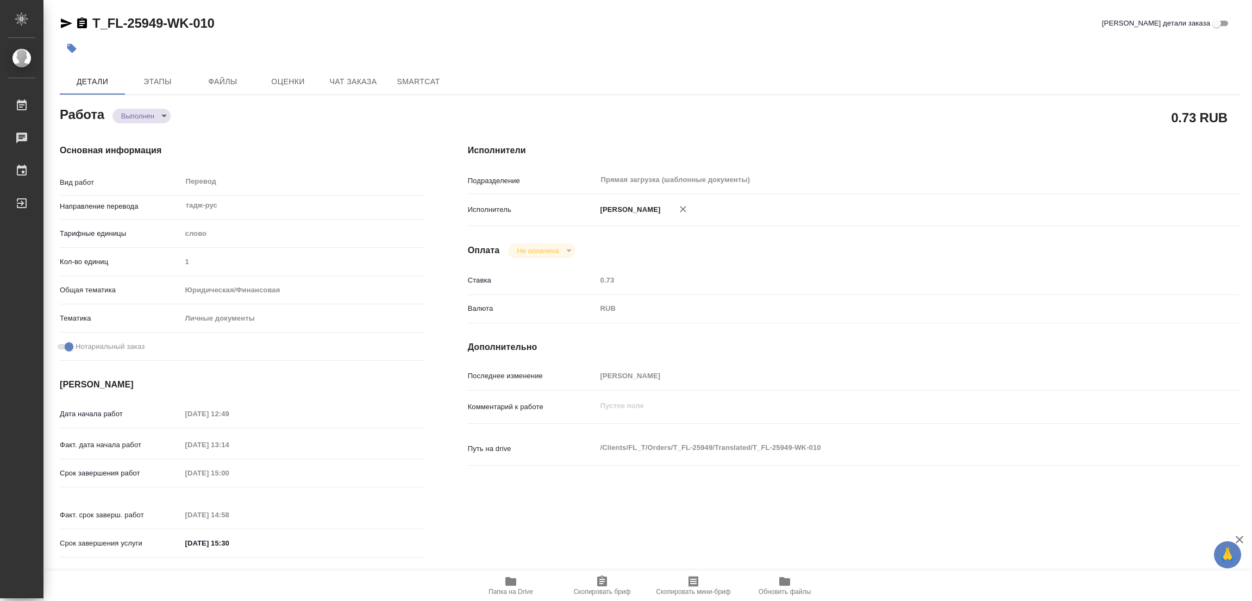
type input "1"
type input "yr-fn"
type input "5a8b8b956a9677013d343cfe"
checkbox input "true"
type input "17.09.2025 12:49"
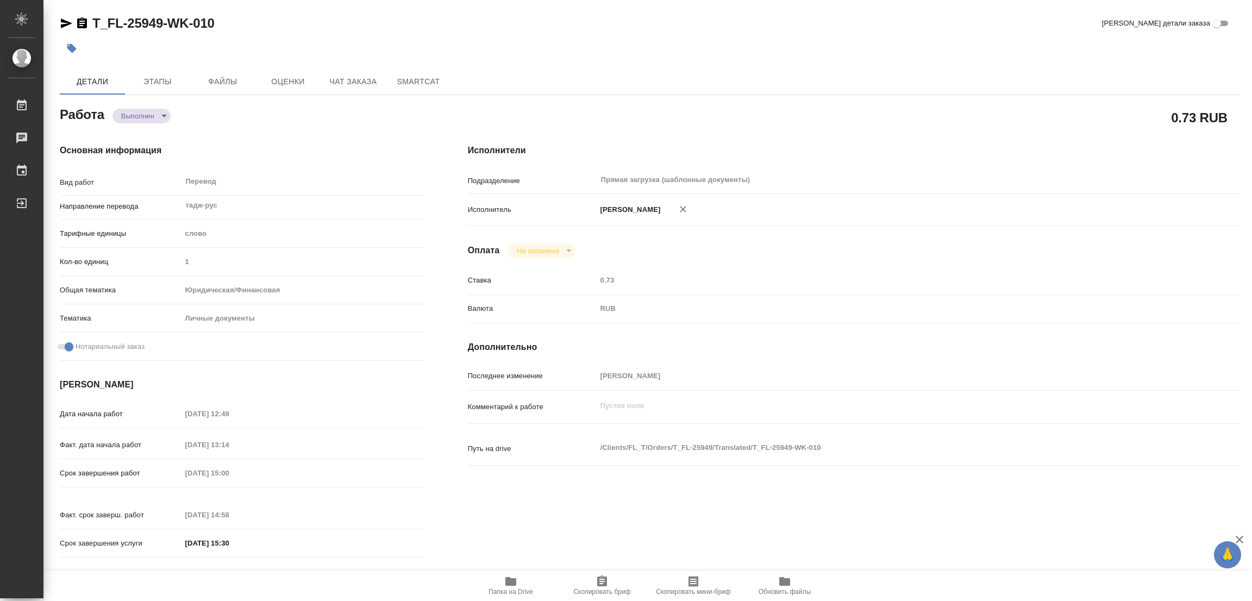
type input "17.09.2025 13:14"
type input "17.09.2025 15:00"
type input "17.09.2025 14:58"
type input "17.09.2025 15:30"
type input "Прямая загрузка (шаблонные документы)"
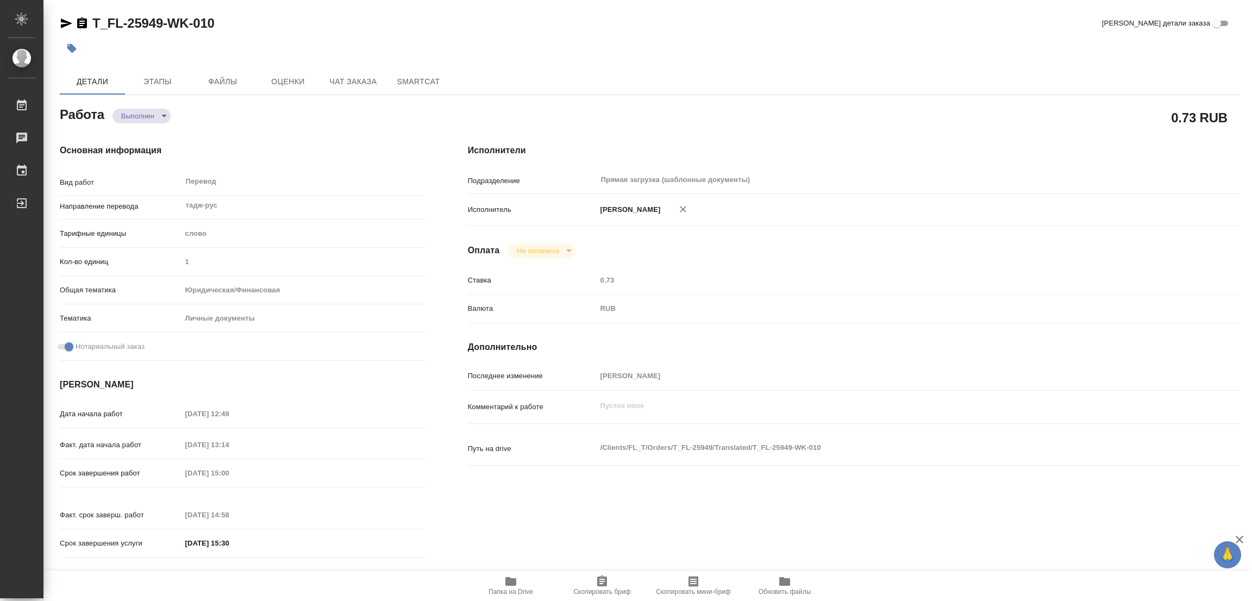
type input "notPayed"
type input "0.73"
type input "RUB"
type input "Попова Галина"
type textarea "x"
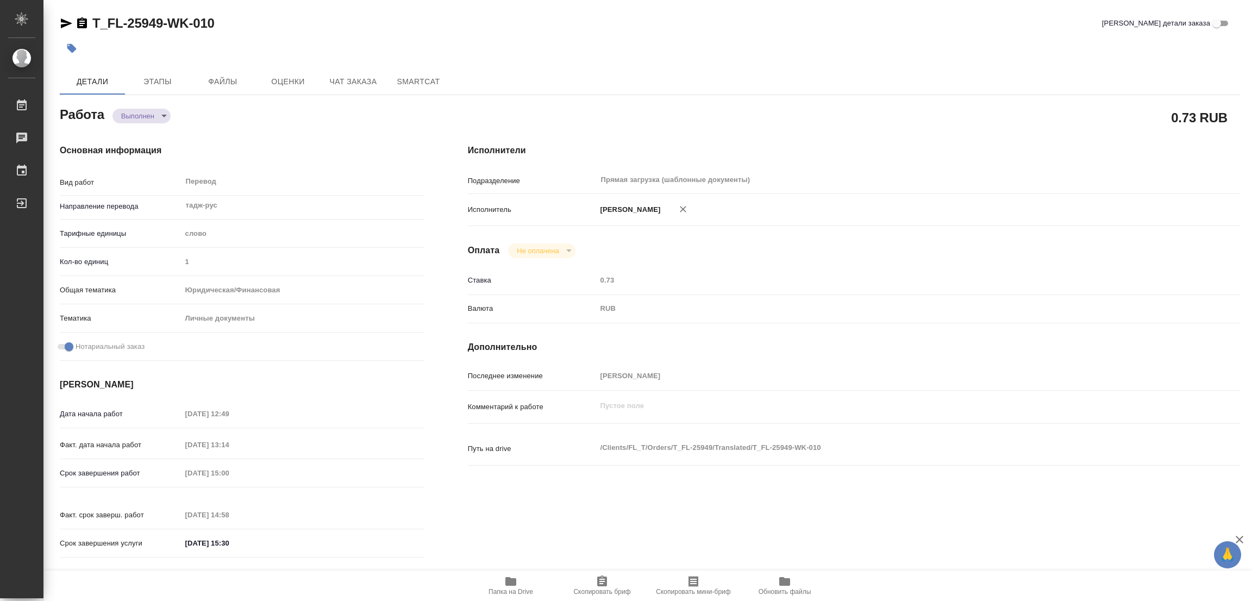
type textarea "/Clients/FL_T/Orders/T_FL-25949/Translated/T_FL-25949-WK-010"
type textarea "x"
type input "T_FL-25949"
type input "Перевод станд. несрочный"
type input "Корректура, Редактура, Перевод, Приёмка по качеству, Постредактура машинного пе…"
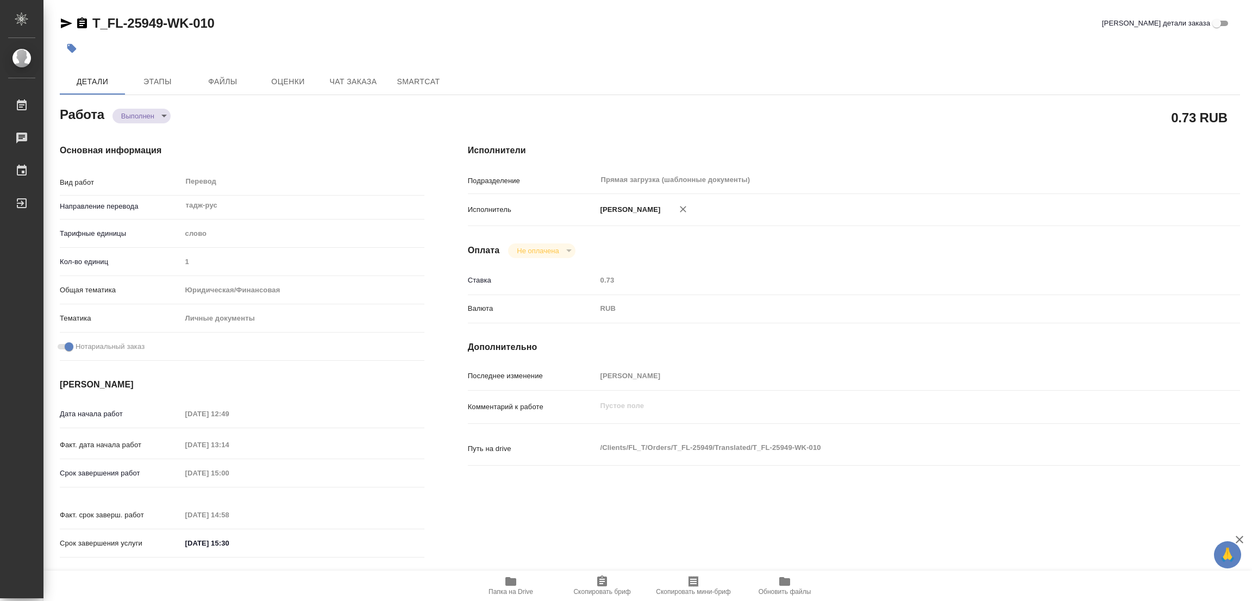
type input "/Clients/FL_T/Orders/T_FL-25949"
type textarea "Нарзуллоев Сорбонджон Олимджонович"
type textarea "x"
type textarea "перевод тадж-рус паспорт под нот"
type textarea "x"
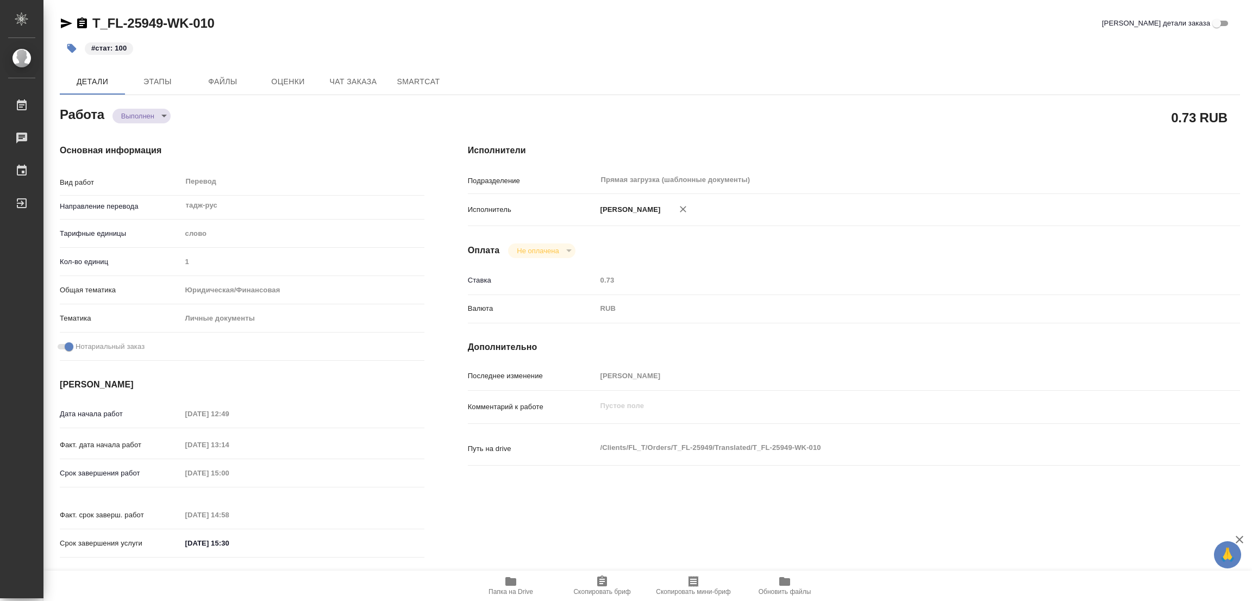
type textarea "x"
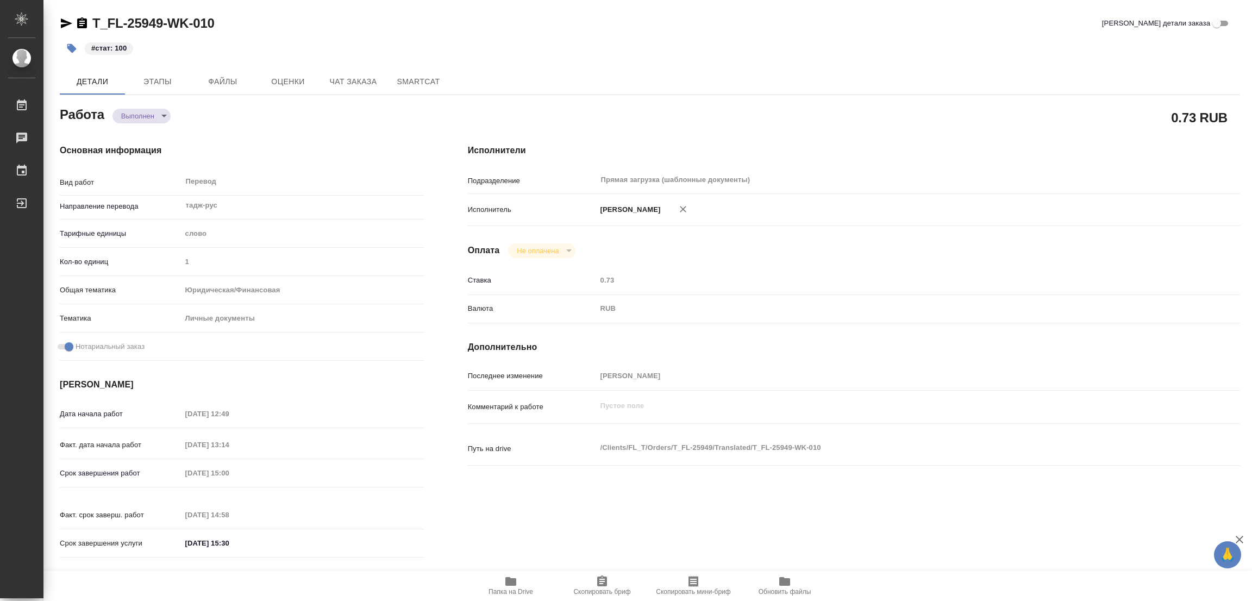
type textarea "x"
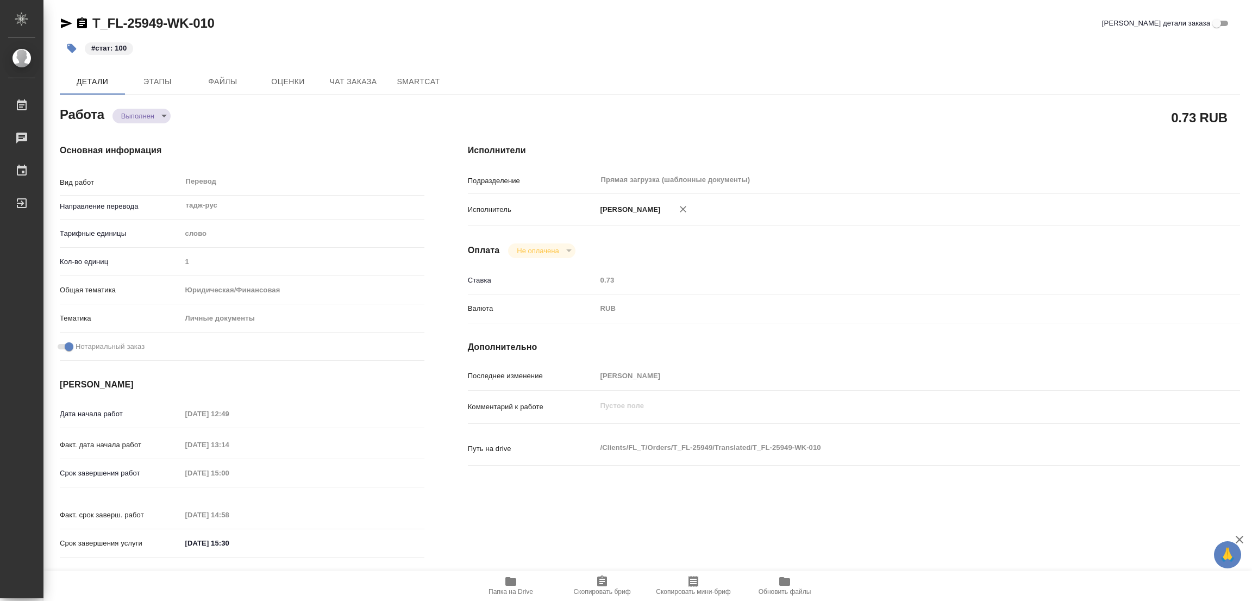
type textarea "x"
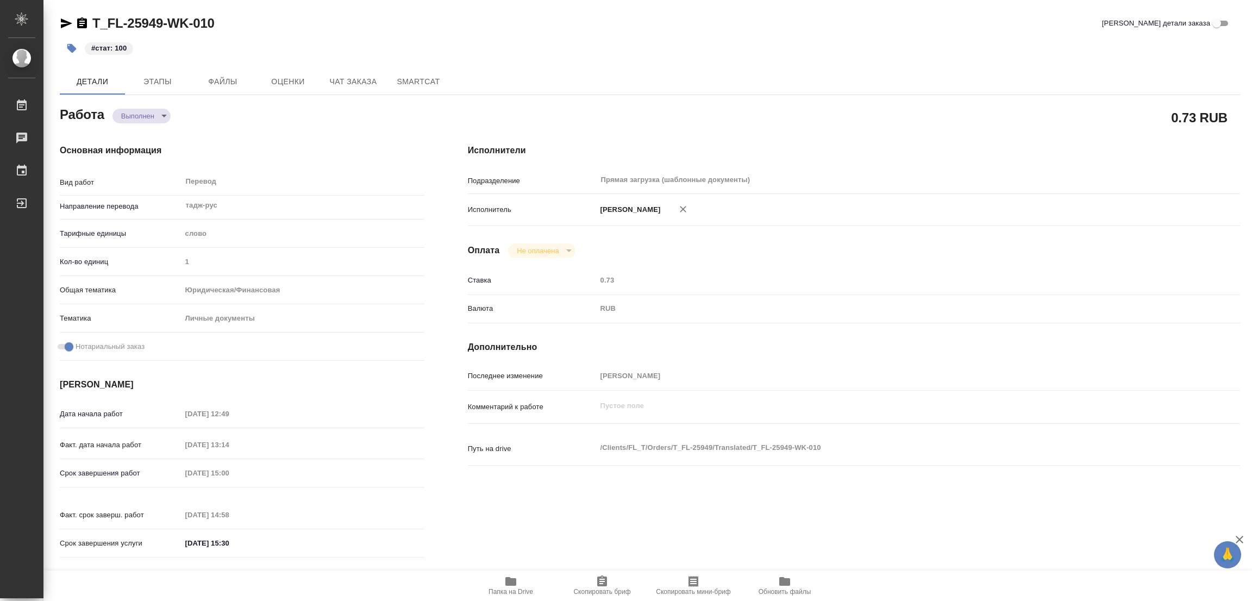
click at [795, 47] on div "#стат: 100" at bounding box center [453, 48] width 787 height 24
type textarea "x"
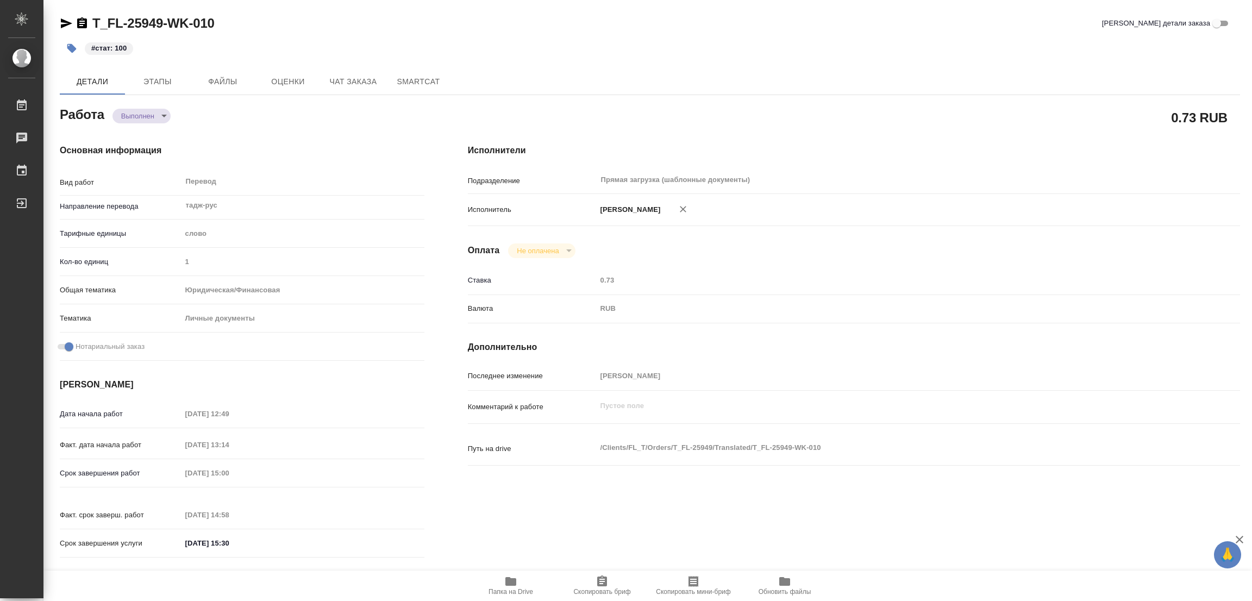
type textarea "x"
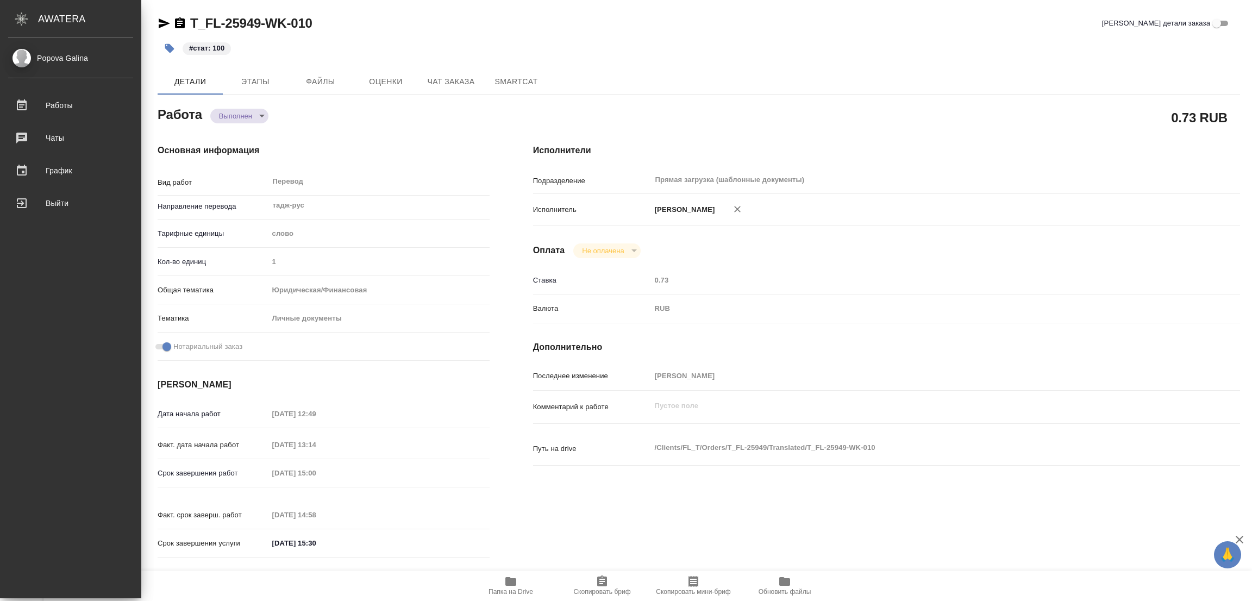
type textarea "x"
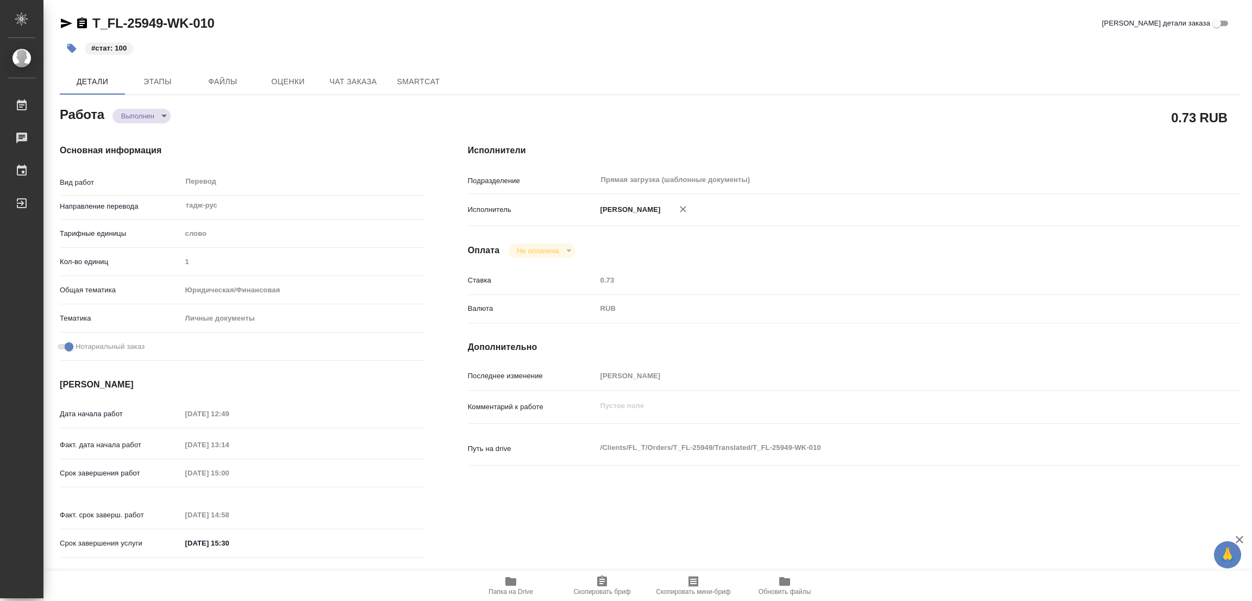
click at [340, 130] on div "Основная информация Вид работ Перевод x ​ Направление перевода тадж-рус ​ Тариф…" at bounding box center [242, 354] width 408 height 464
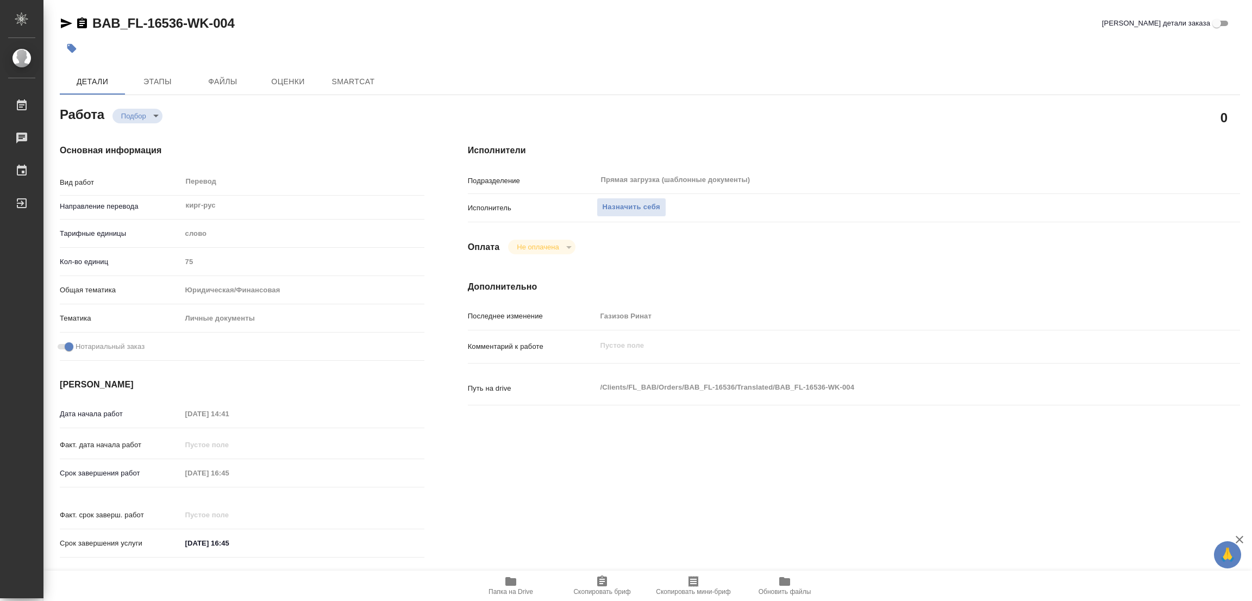
type textarea "x"
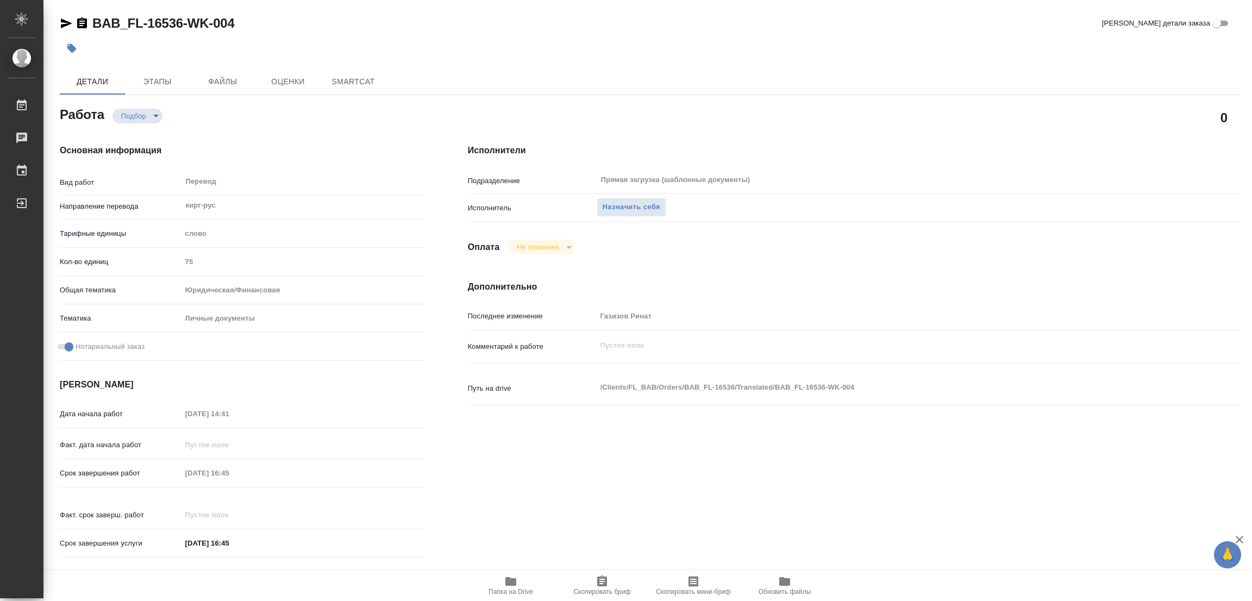
type textarea "x"
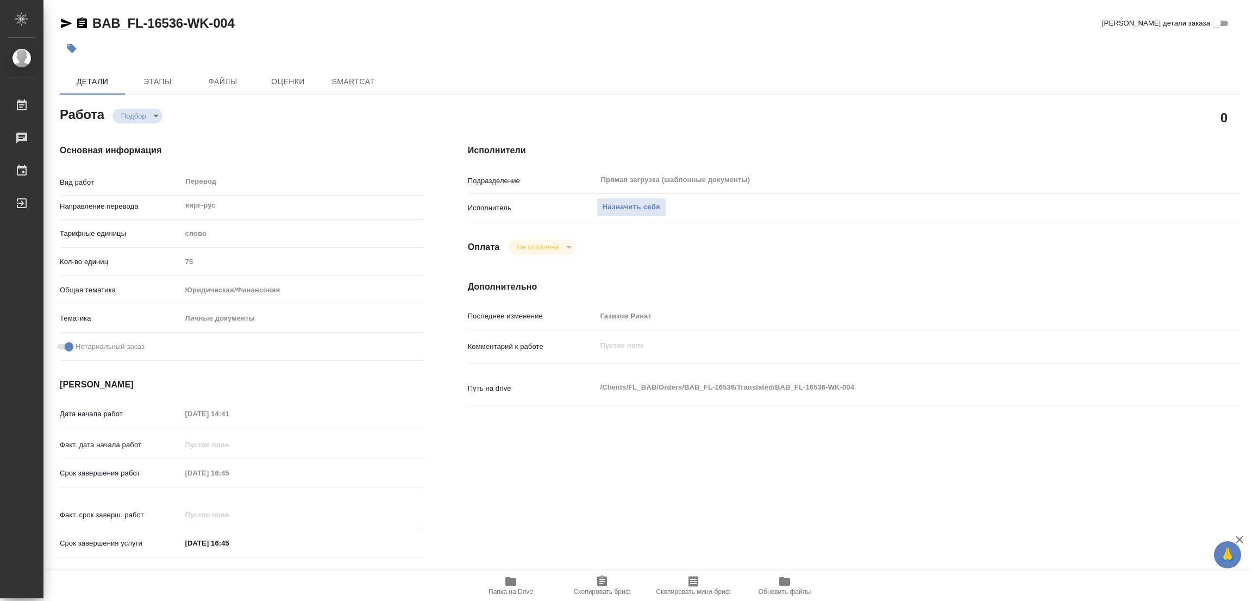
type textarea "x"
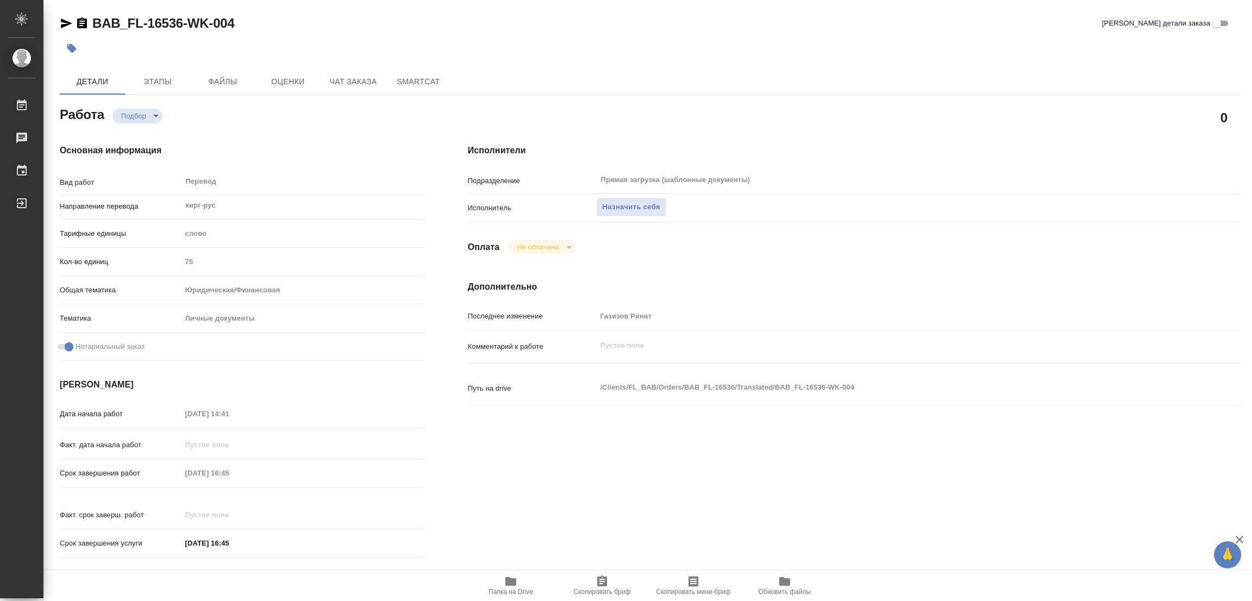
type textarea "x"
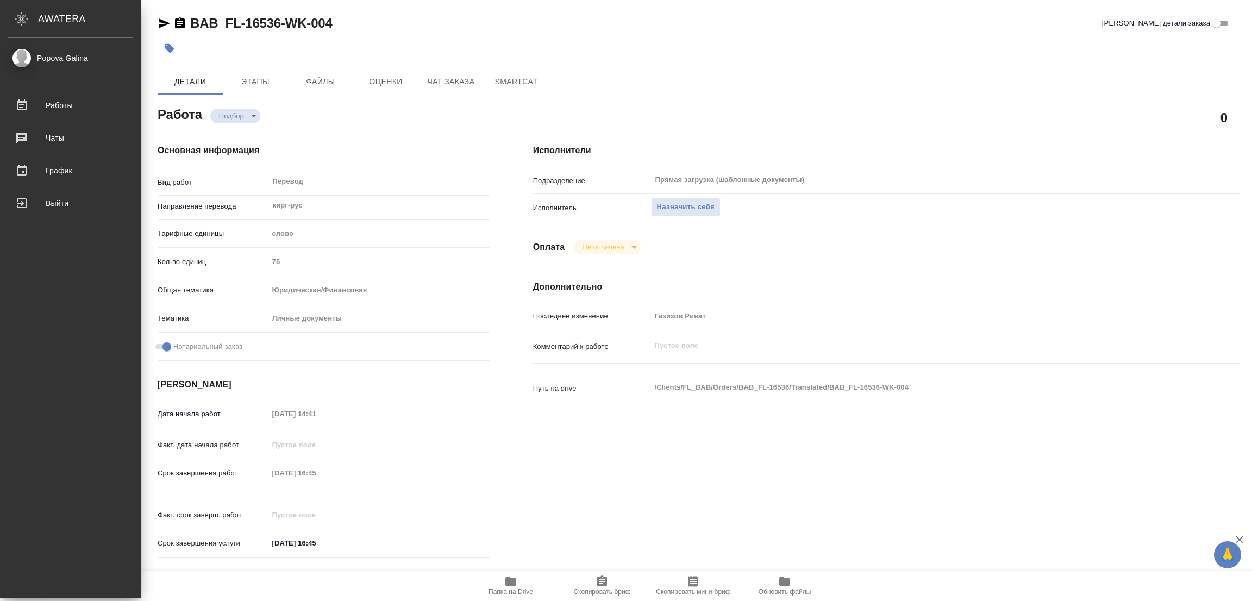
type textarea "x"
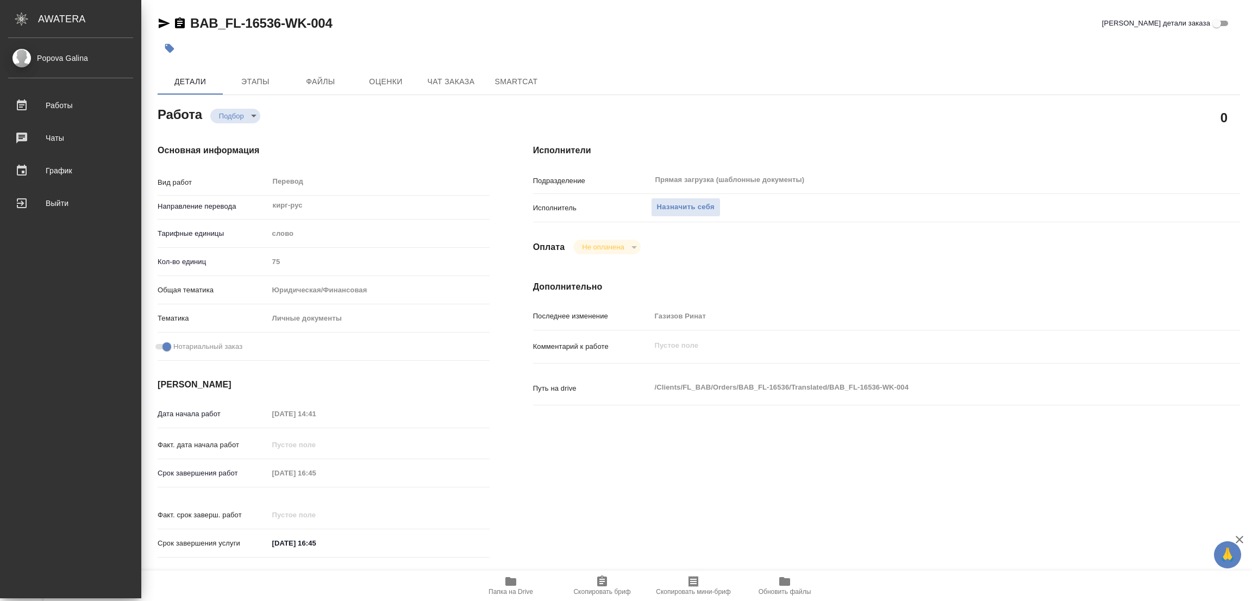
type textarea "x"
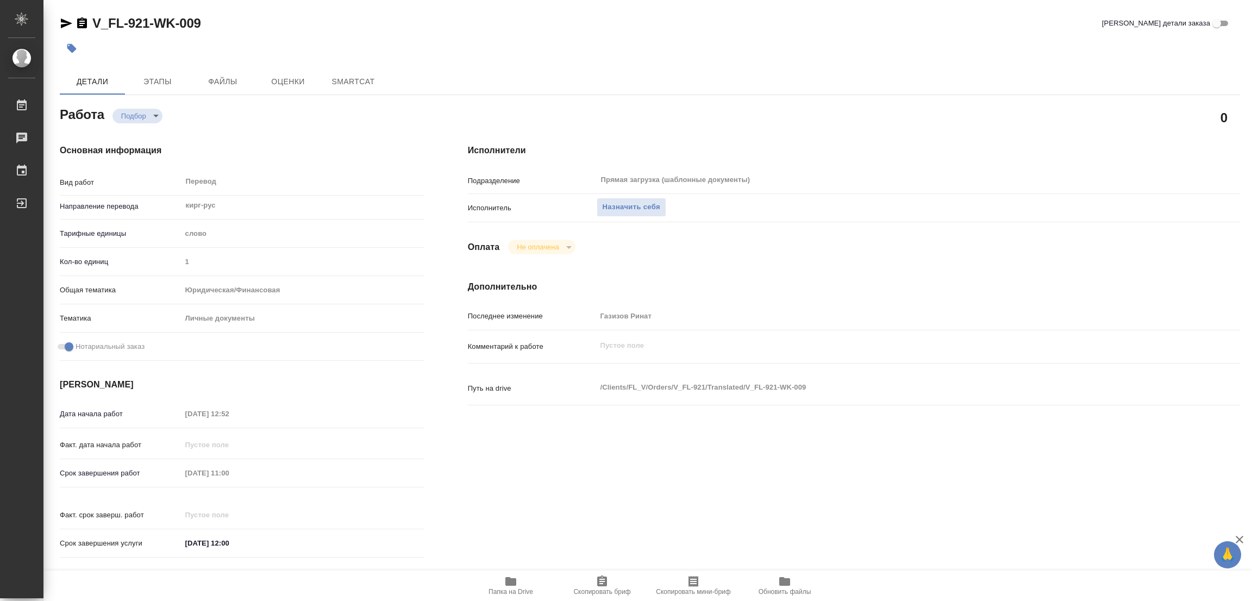
type textarea "x"
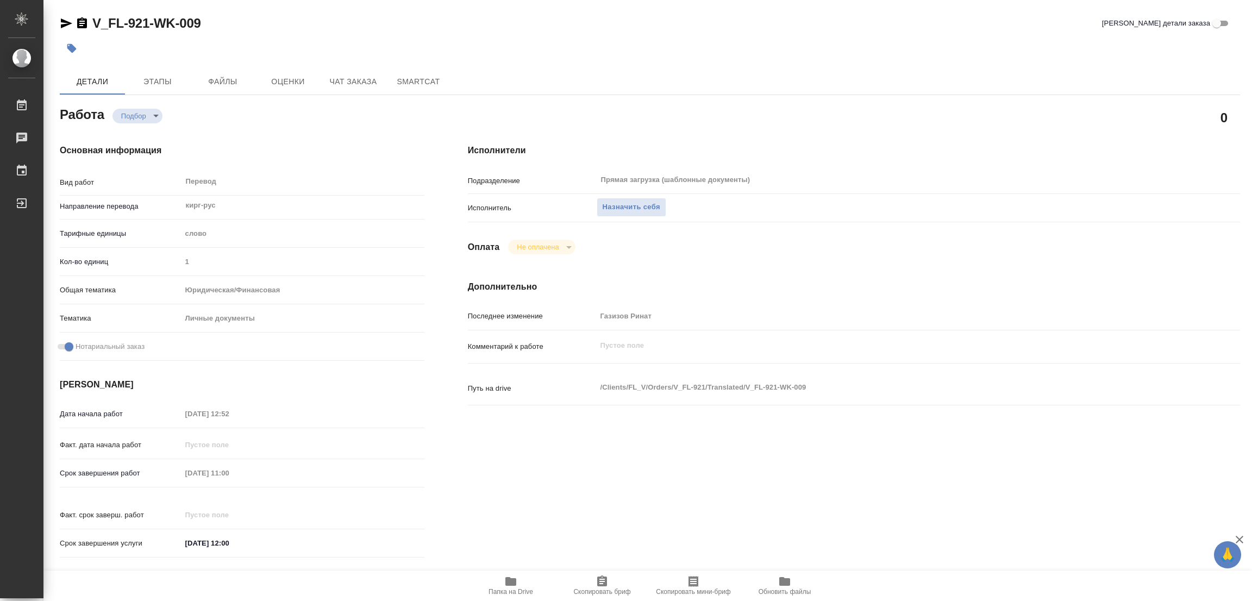
type textarea "x"
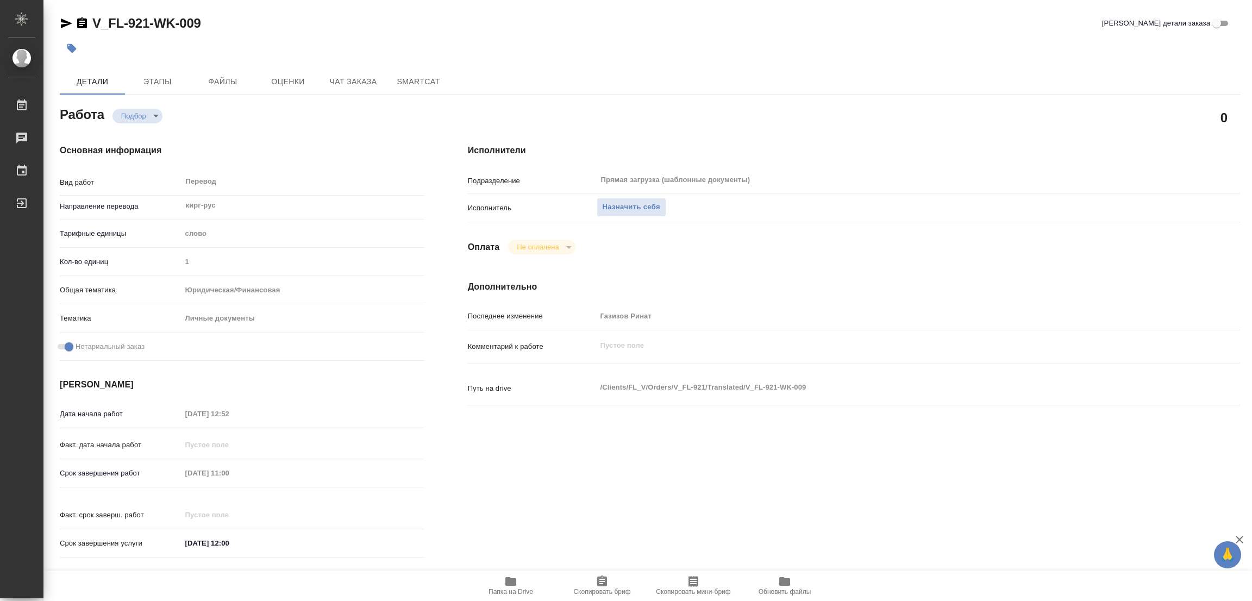
type textarea "x"
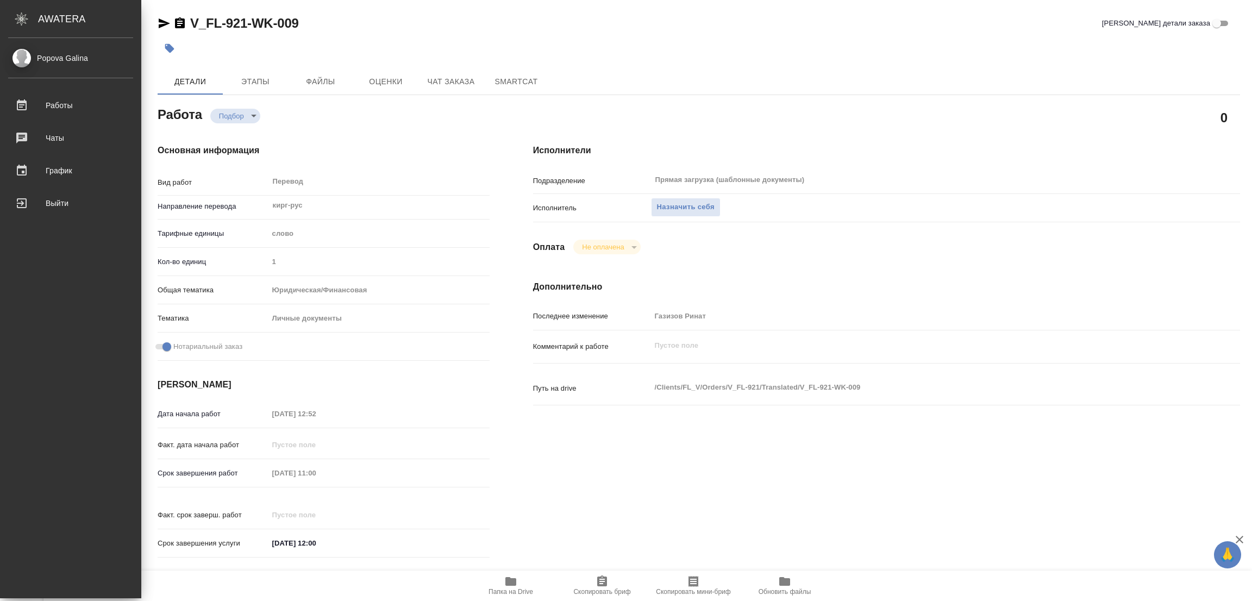
type textarea "x"
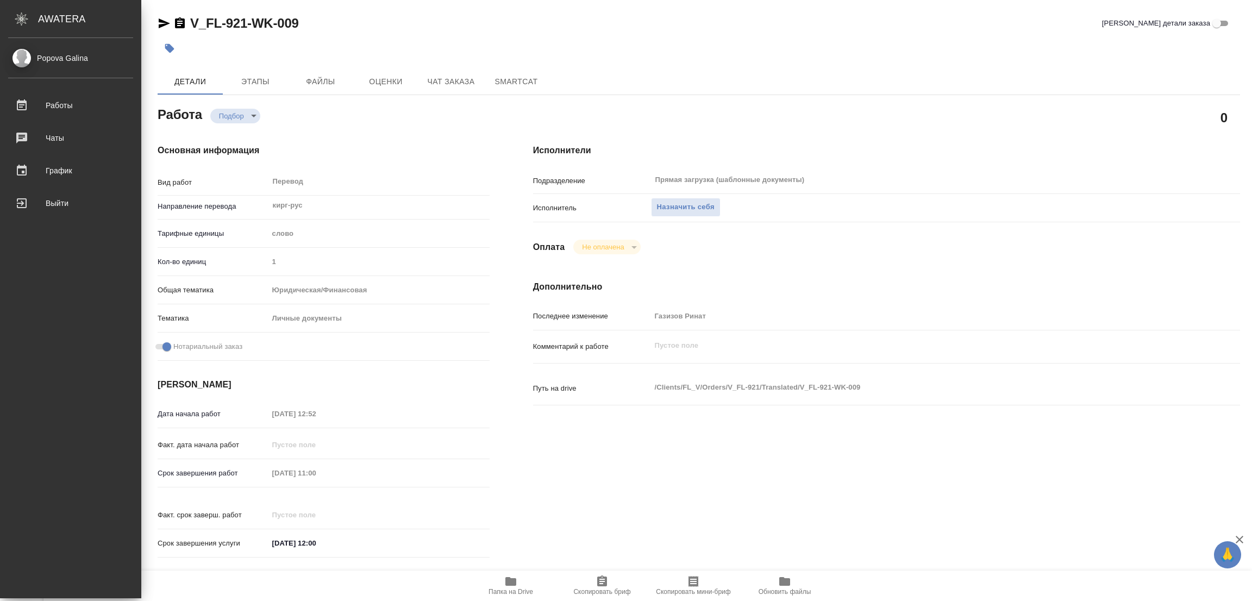
type textarea "x"
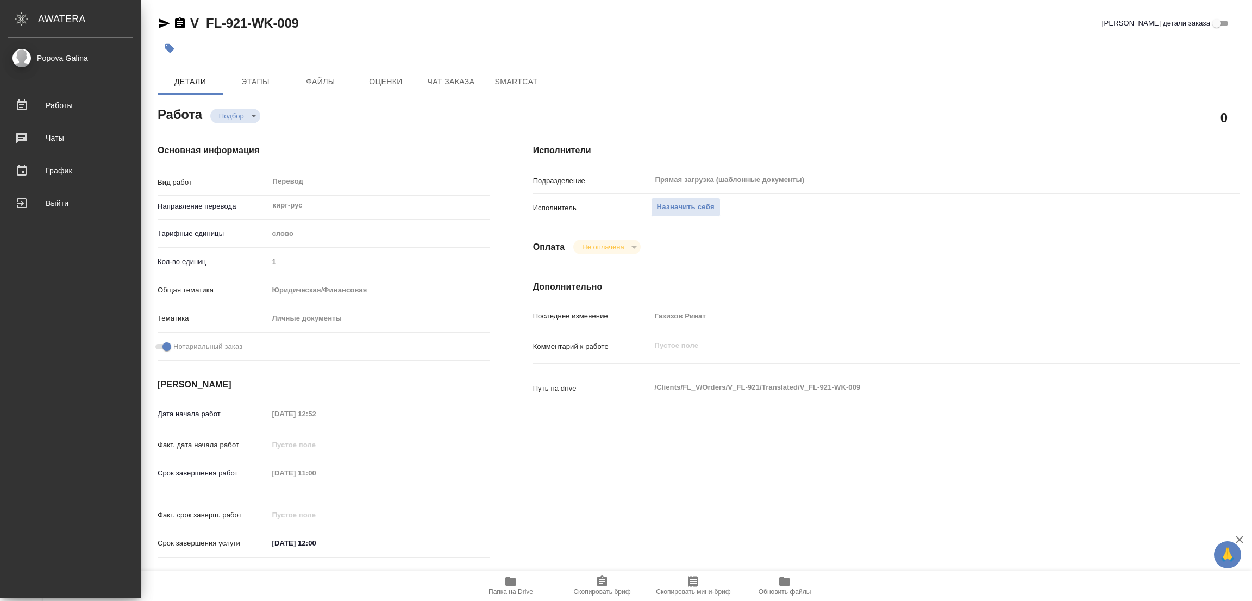
type textarea "x"
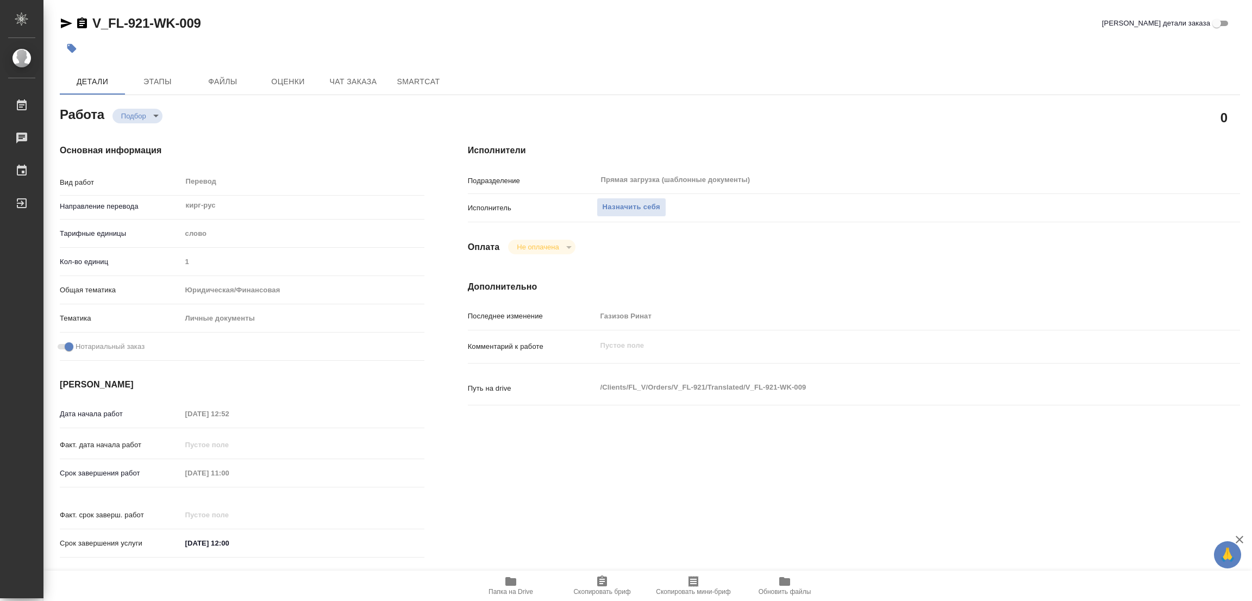
type textarea "x"
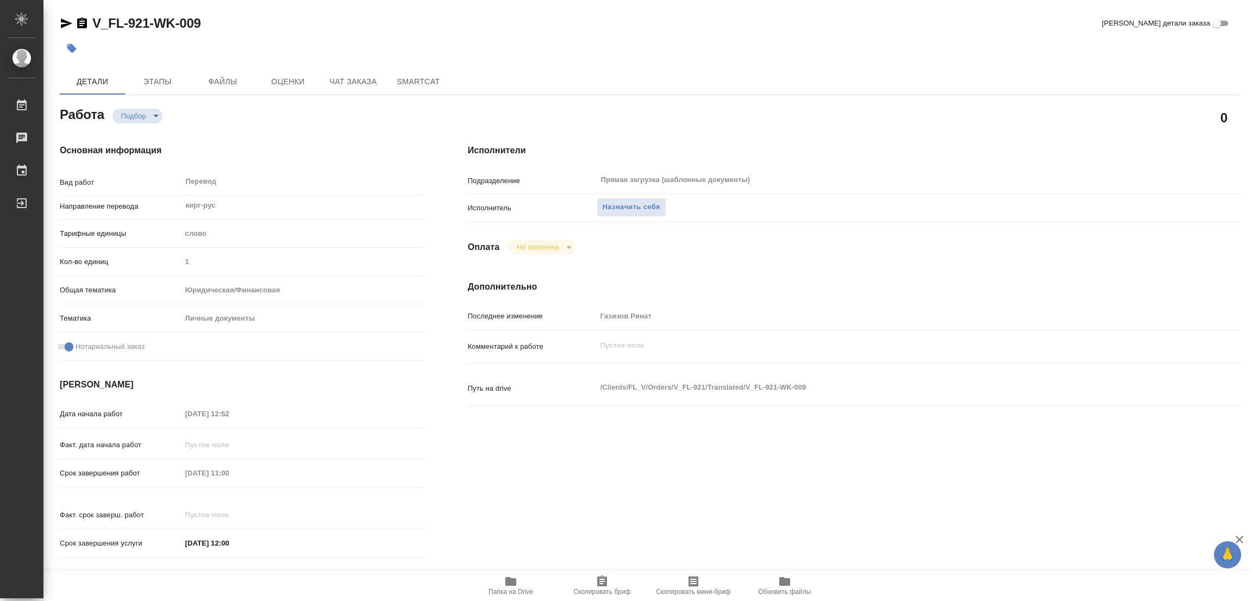
click at [504, 580] on icon "button" at bounding box center [510, 581] width 13 height 13
click at [627, 206] on span "Назначить себя" at bounding box center [631, 207] width 58 height 12
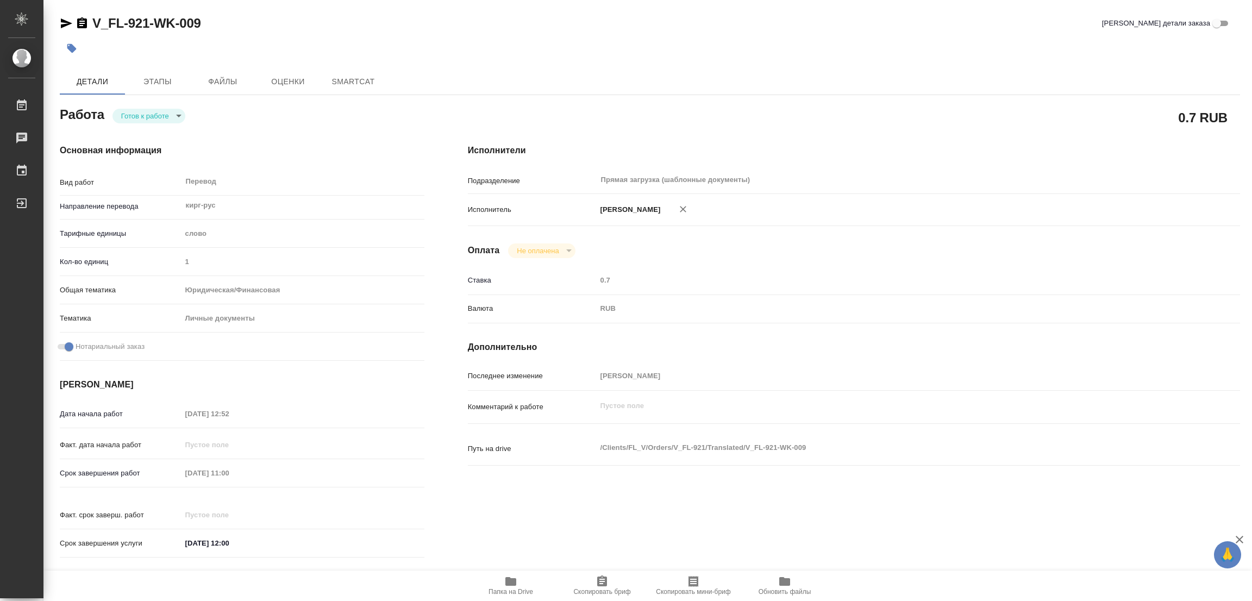
type textarea "x"
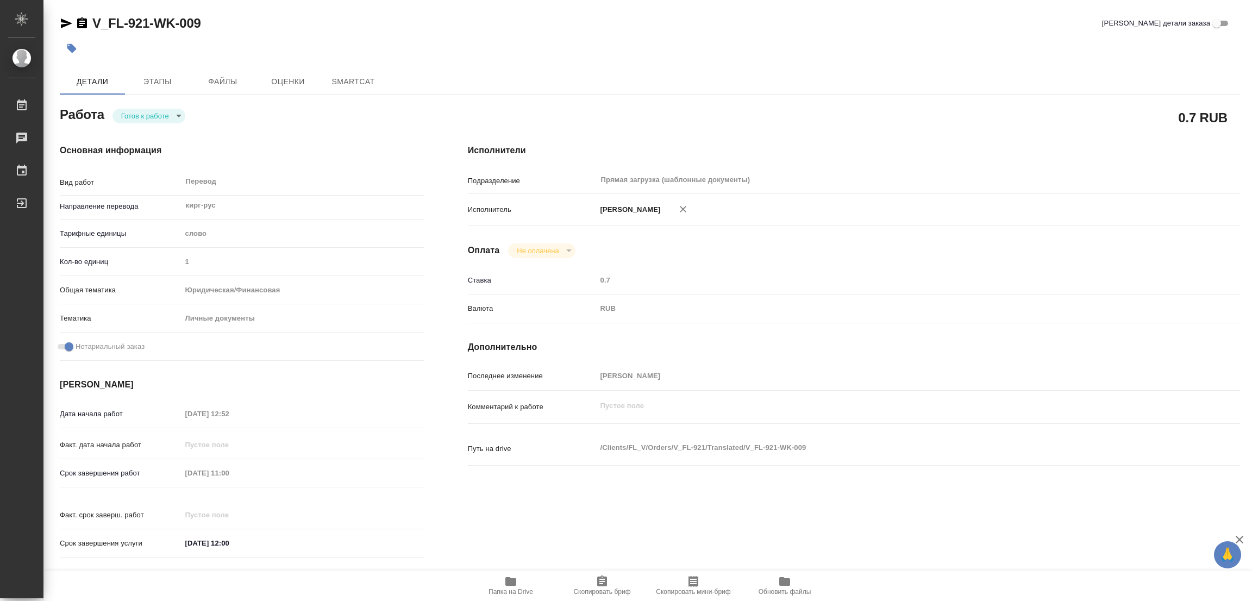
type textarea "x"
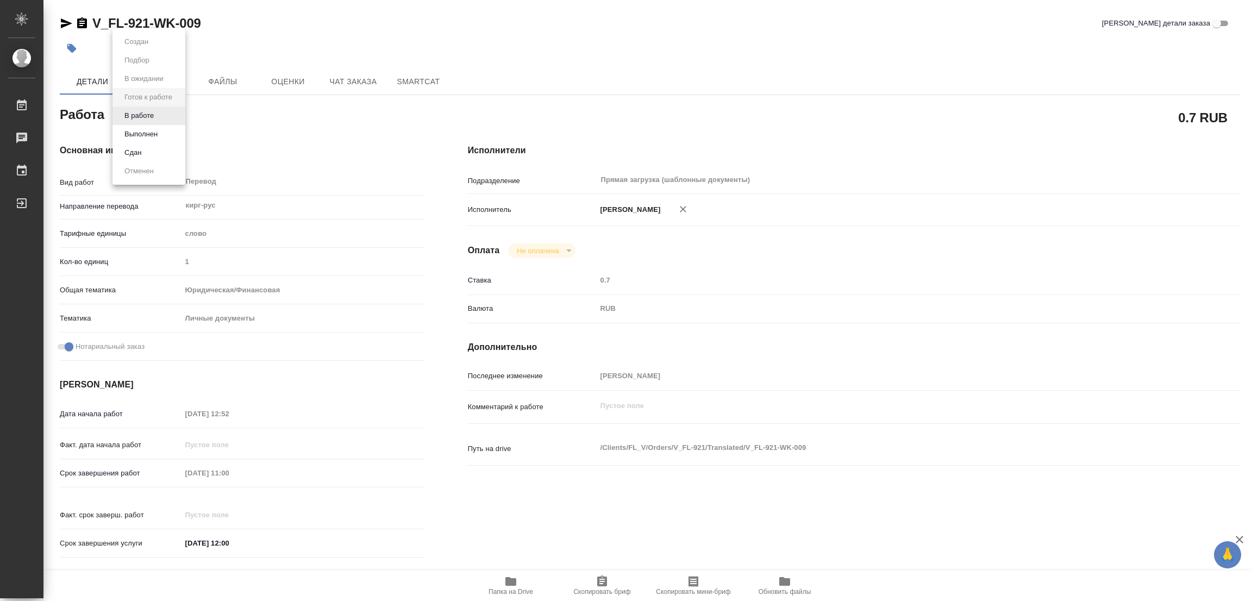
click at [148, 117] on body "🙏 .cls-1 fill:#fff; AWATERA [PERSON_NAME] Работы Чаты График Выйти V_FL-921-WK-…" at bounding box center [626, 300] width 1252 height 601
click at [148, 117] on button "В работе" at bounding box center [139, 116] width 36 height 12
type textarea "x"
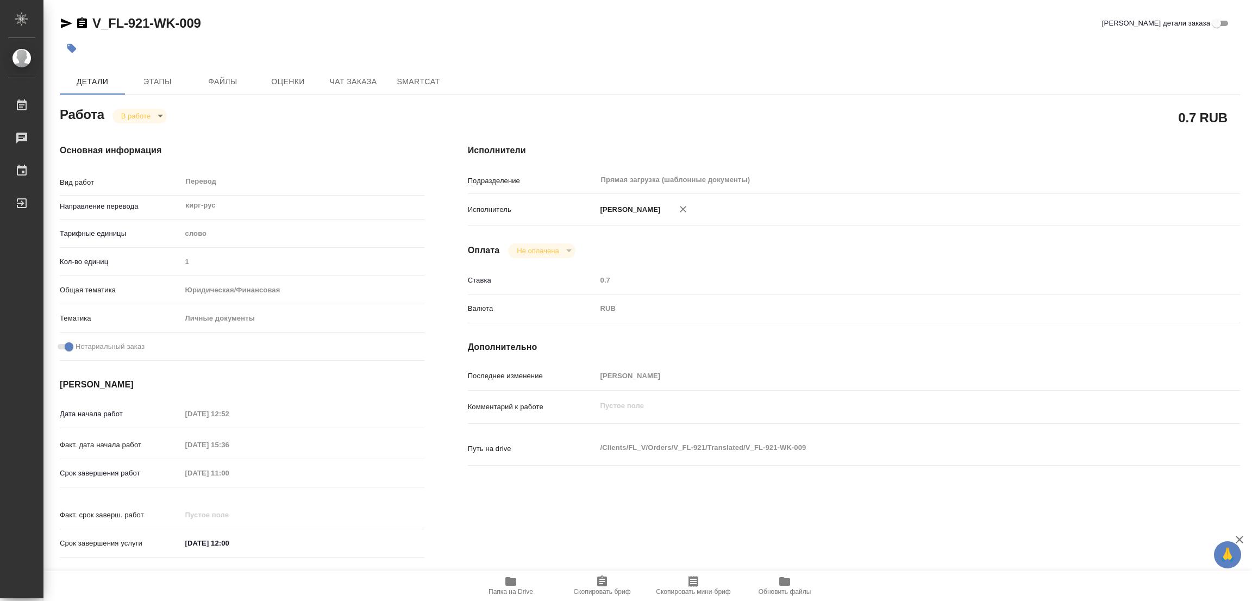
type textarea "x"
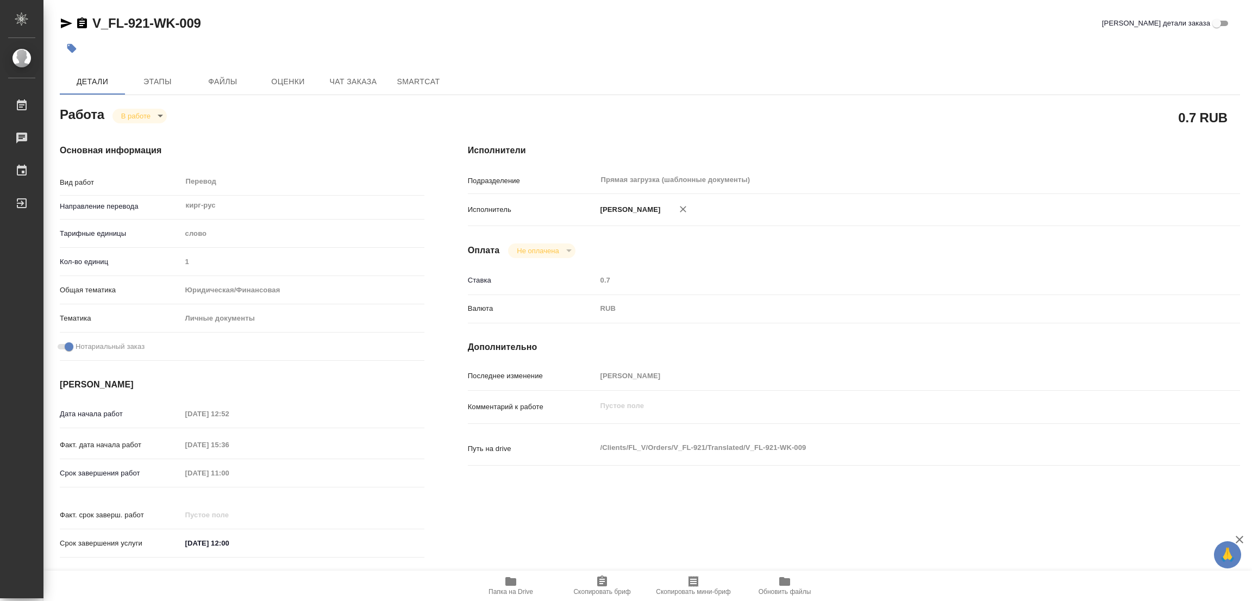
type textarea "x"
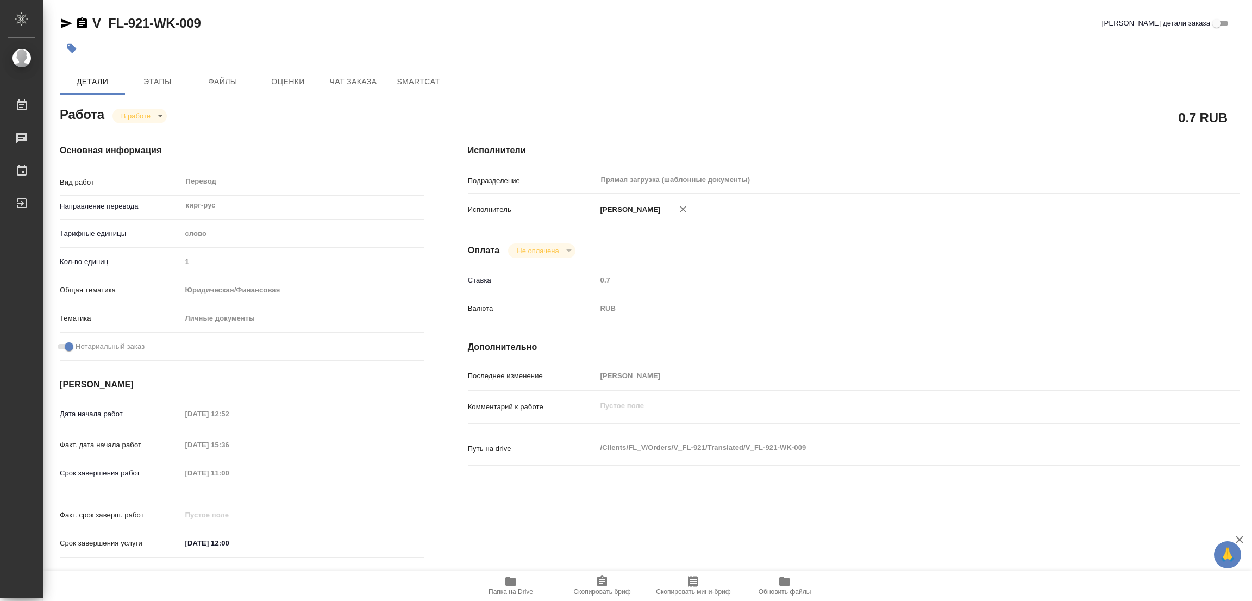
type textarea "x"
click at [788, 54] on div at bounding box center [453, 48] width 787 height 24
type textarea "x"
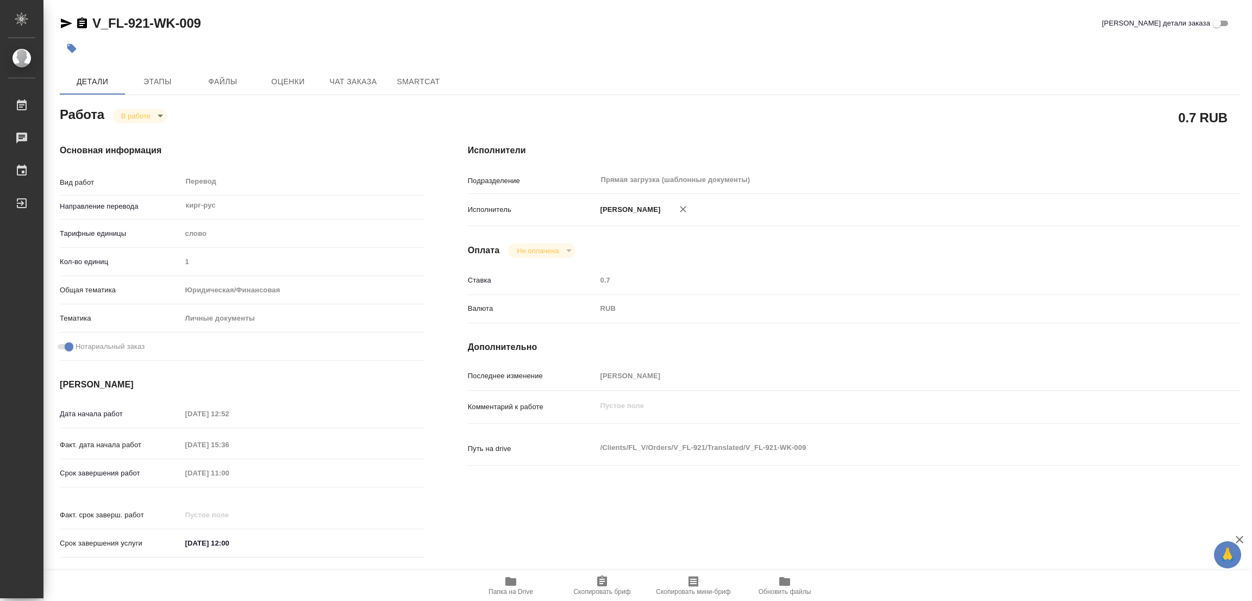
type textarea "x"
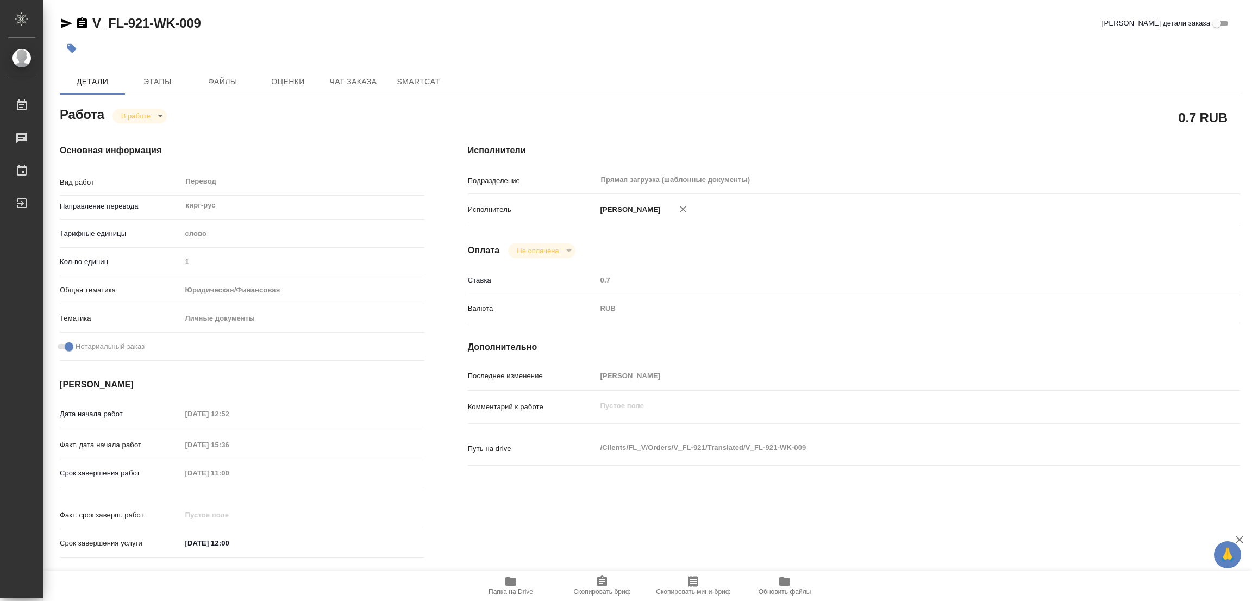
type textarea "x"
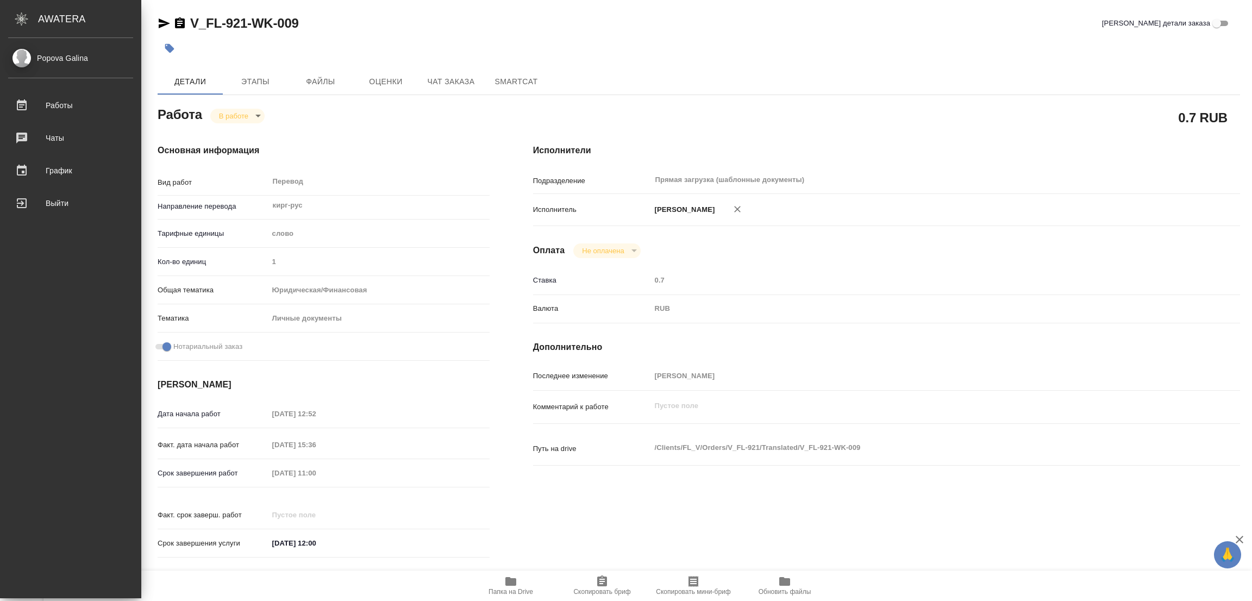
type textarea "x"
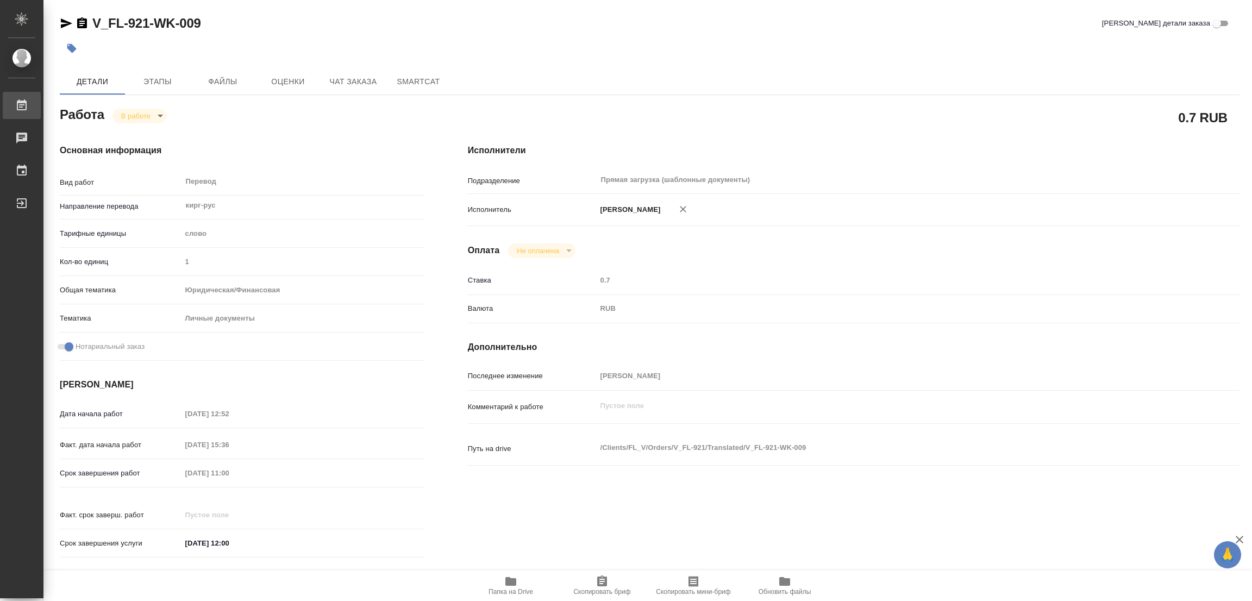
type textarea "x"
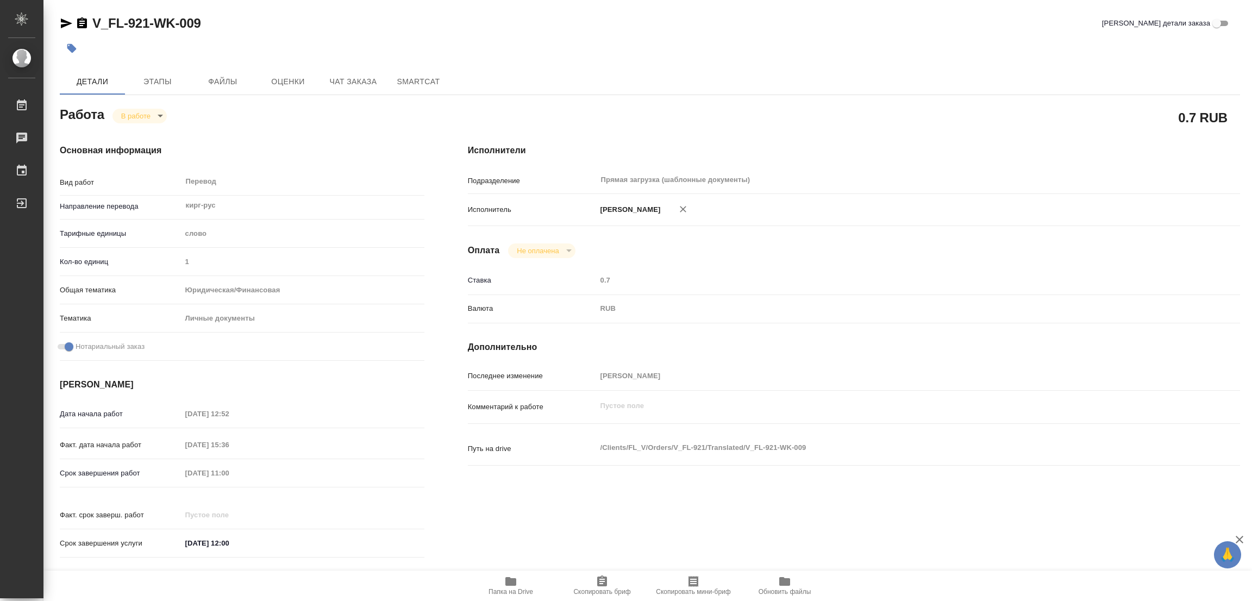
click at [865, 42] on div at bounding box center [650, 48] width 1180 height 24
drag, startPoint x: 93, startPoint y: 11, endPoint x: 146, endPoint y: 20, distance: 54.0
click at [146, 20] on div "V_FL-921-WK-009 Кратко детали заказа Детали Этапы Файлы Оценки Чат заказа Smart…" at bounding box center [650, 456] width 1192 height 912
copy link "V_FL-921"
drag, startPoint x: 589, startPoint y: 586, endPoint x: 549, endPoint y: 594, distance: 40.5
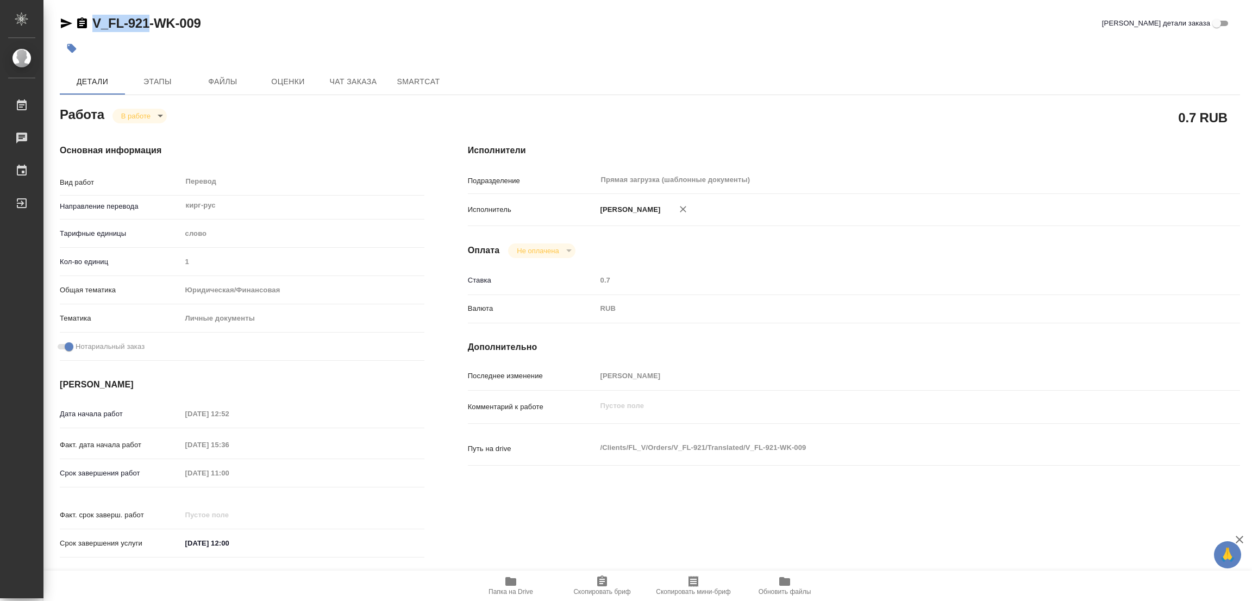
click at [589, 586] on span "Скопировать бриф" at bounding box center [602, 585] width 78 height 21
copy link "V_FL-921"
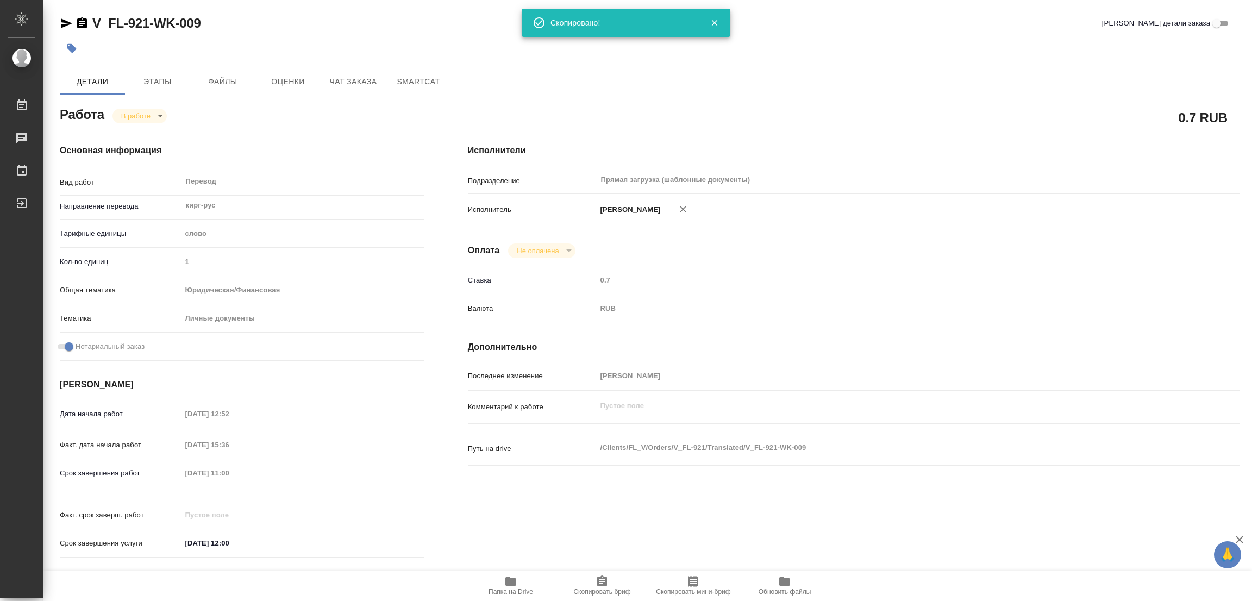
click at [829, 123] on div "Исполнители Подразделение Прямая загрузка (шаблонные документы) ​ Исполнитель […" at bounding box center [853, 354] width 815 height 464
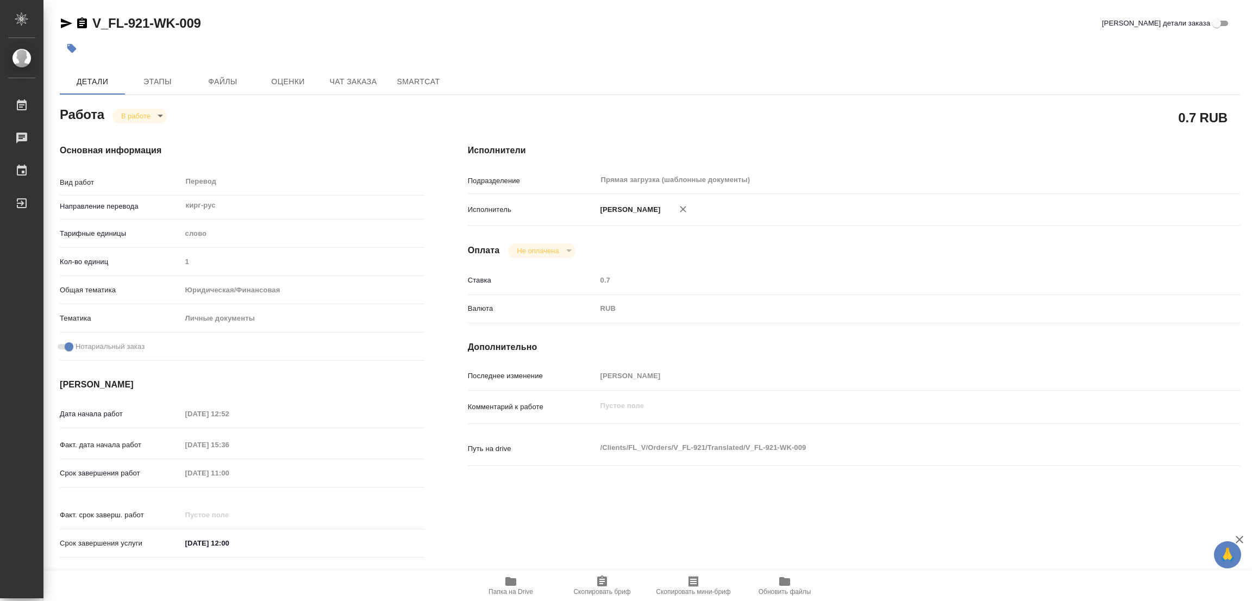
click at [175, 470] on div "Срок завершения работ [DATE] 11:00" at bounding box center [242, 472] width 365 height 19
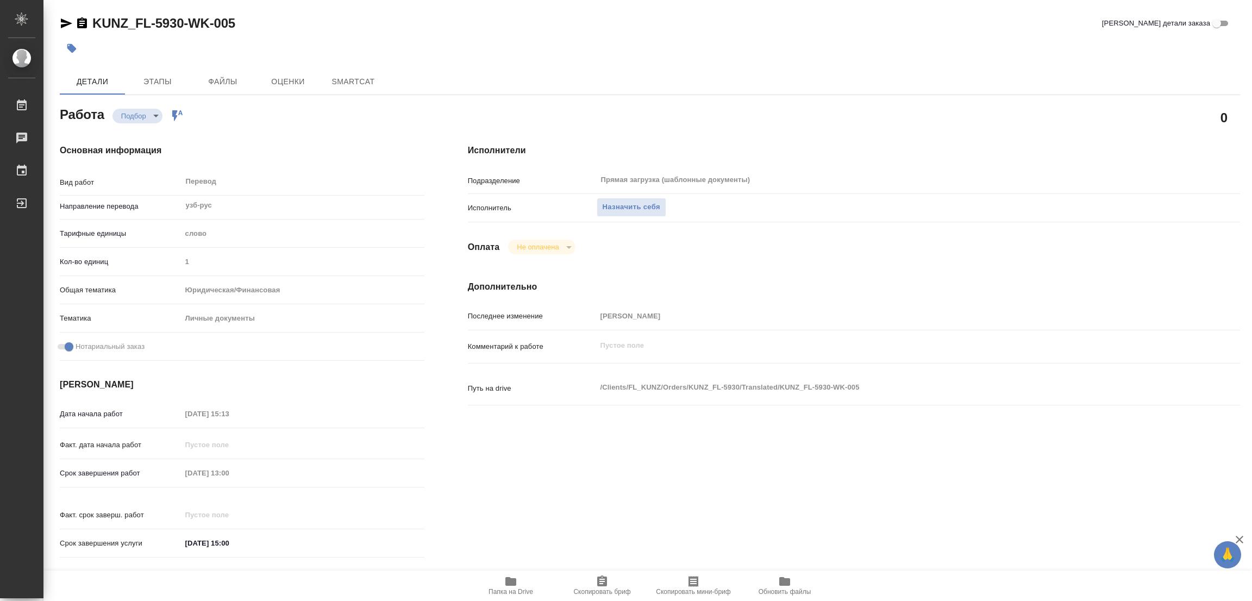
type textarea "x"
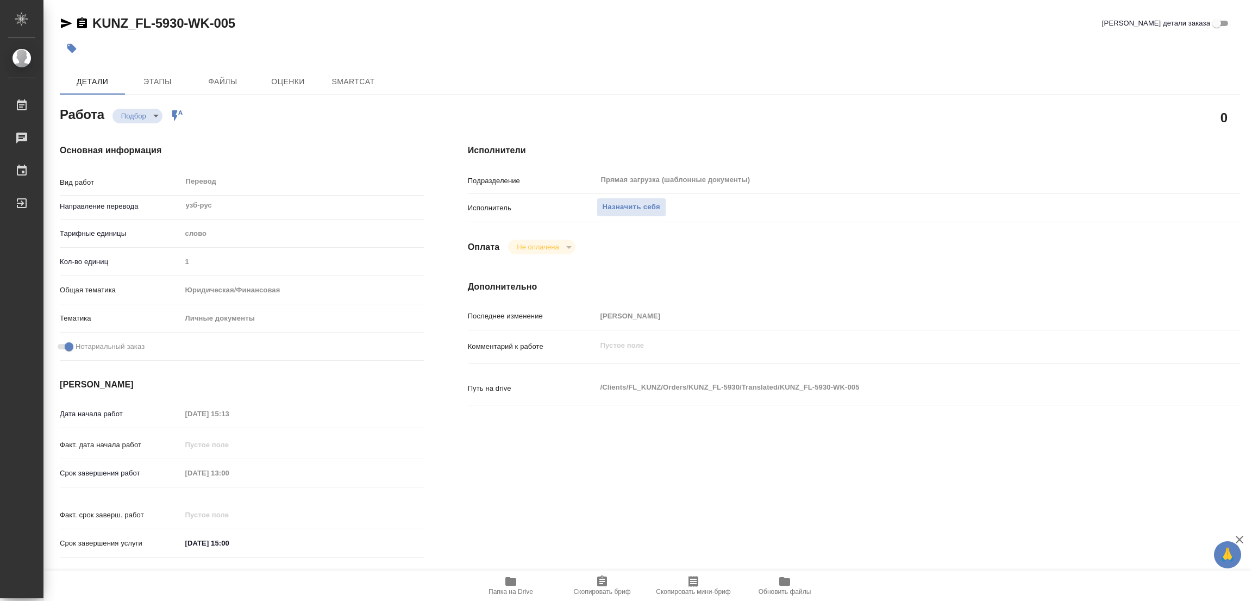
type textarea "x"
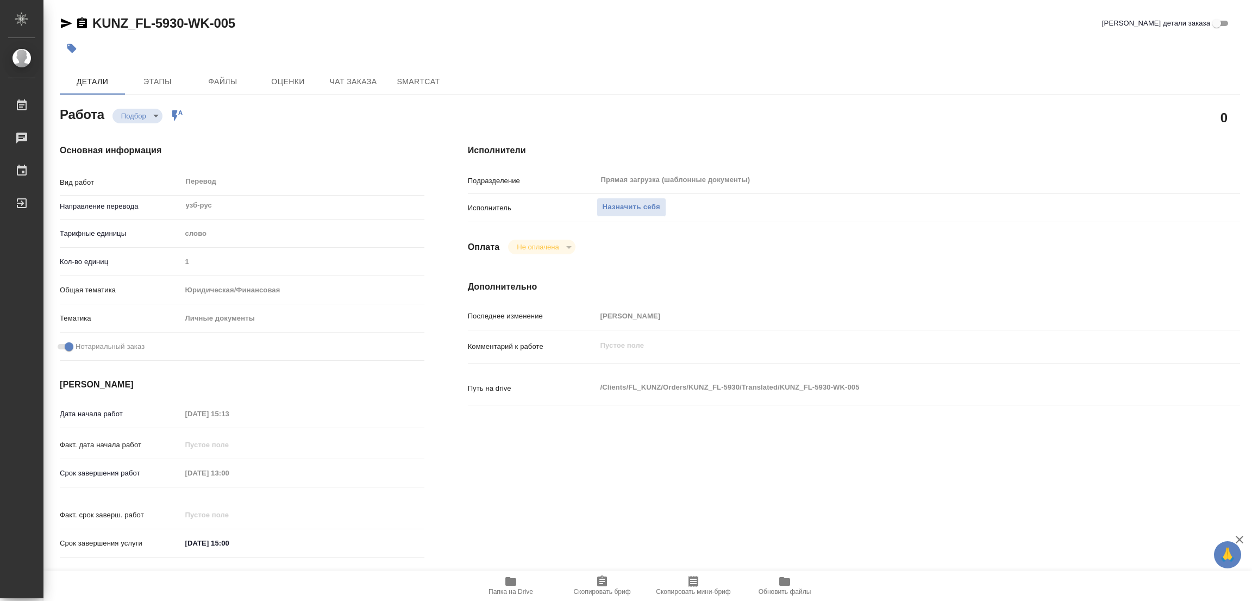
type textarea "x"
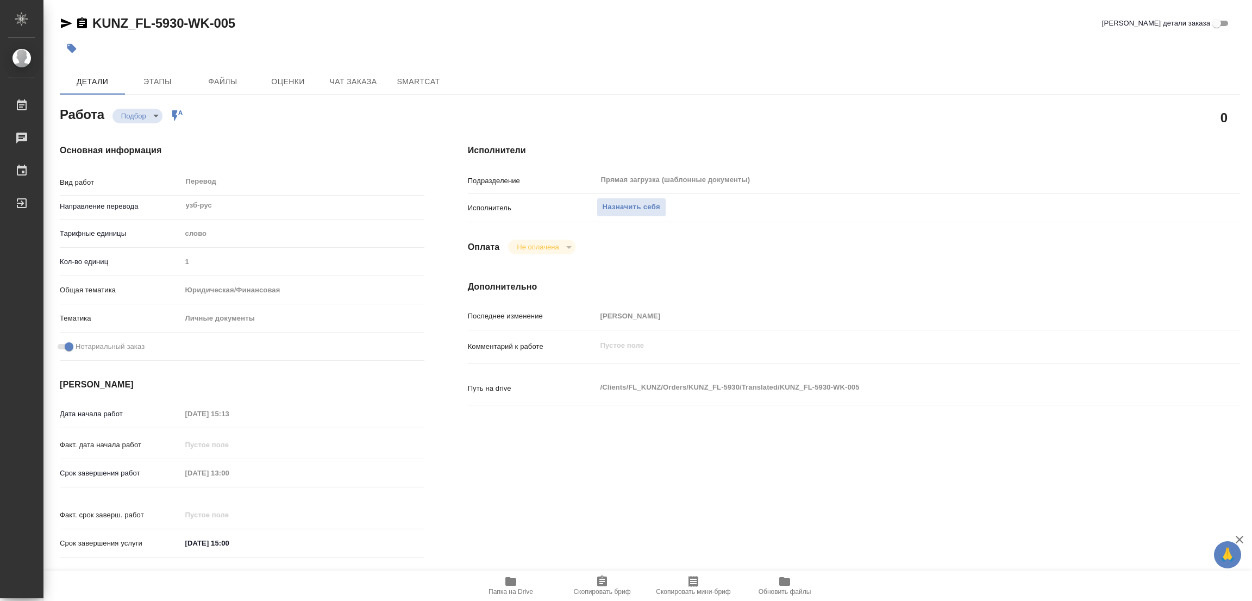
type textarea "x"
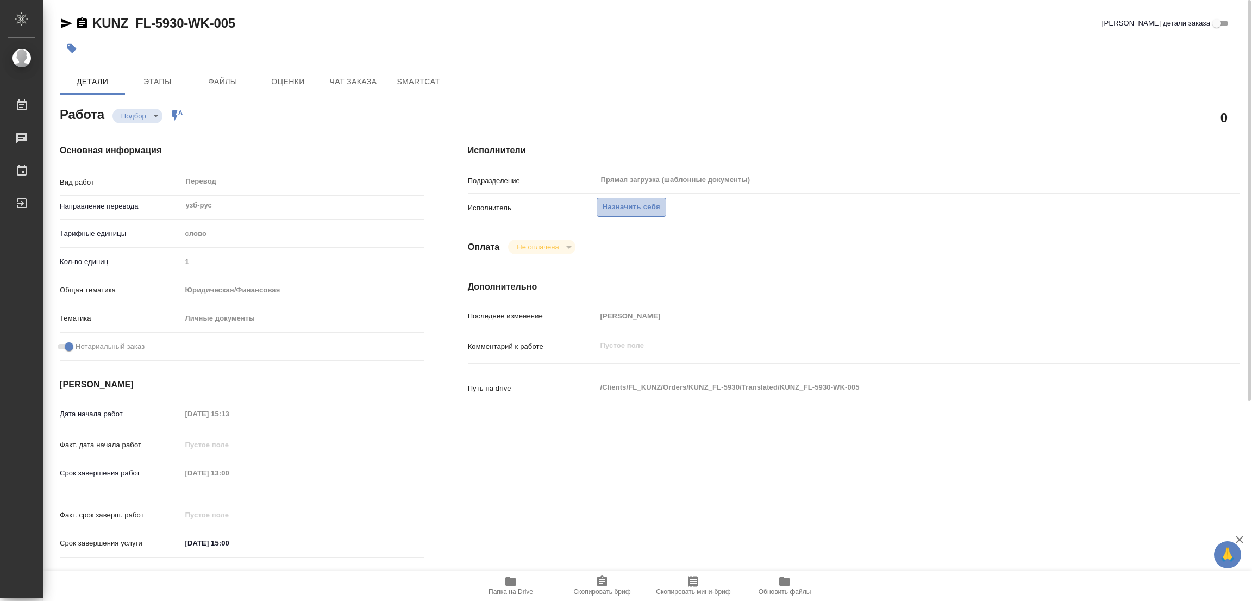
click at [632, 203] on span "Назначить себя" at bounding box center [631, 207] width 58 height 12
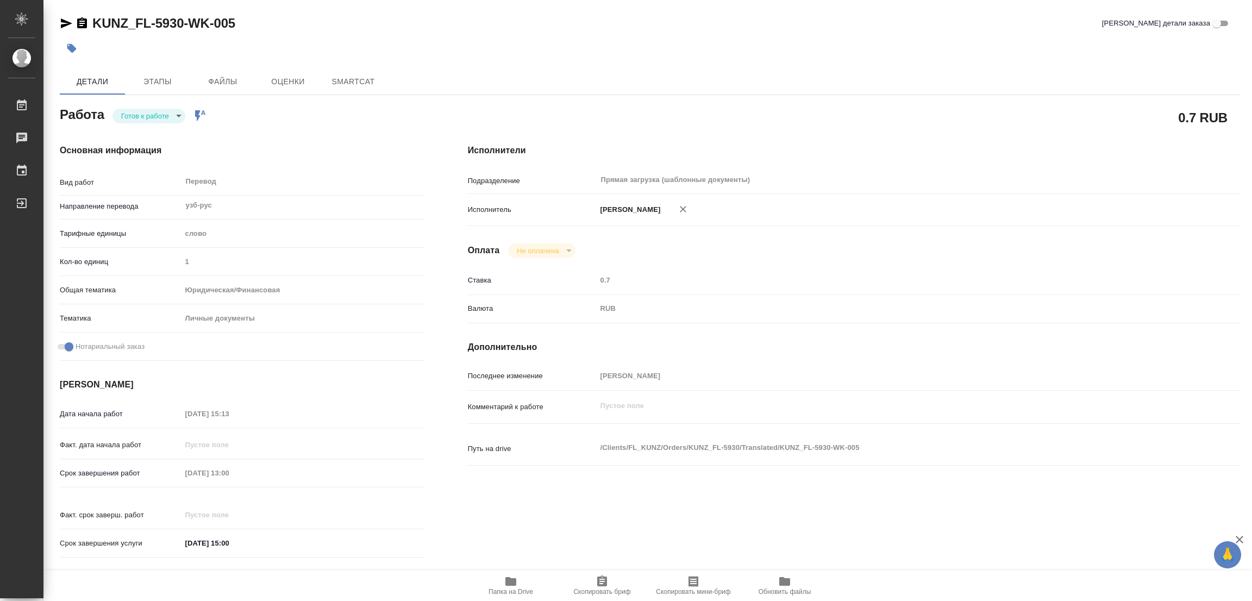
type textarea "x"
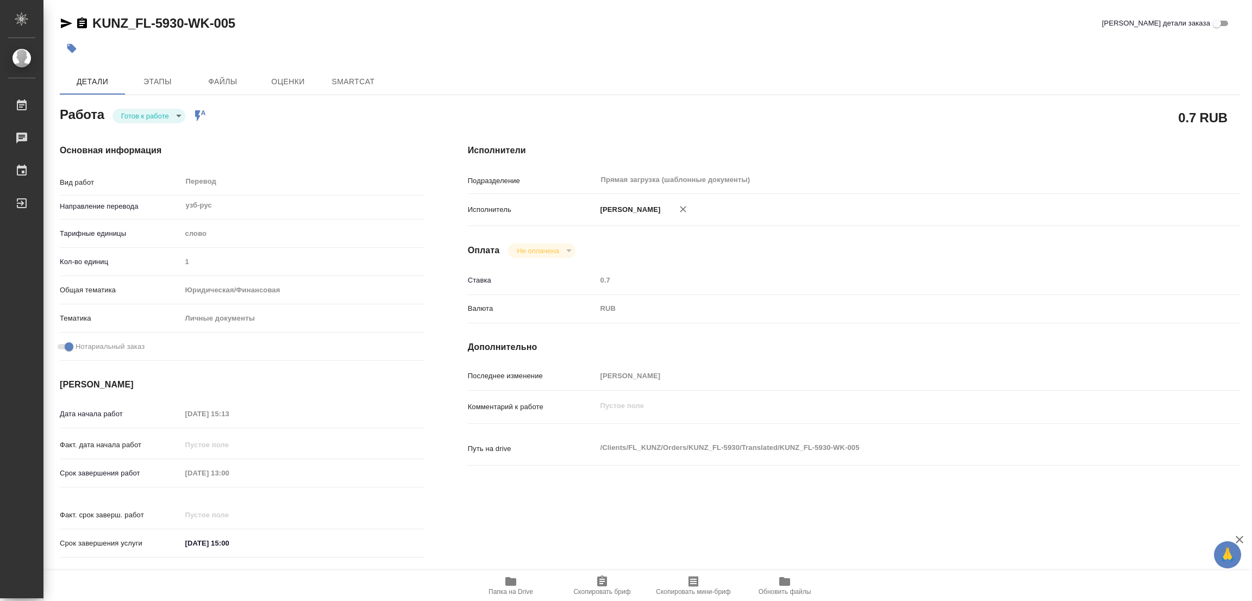
type textarea "x"
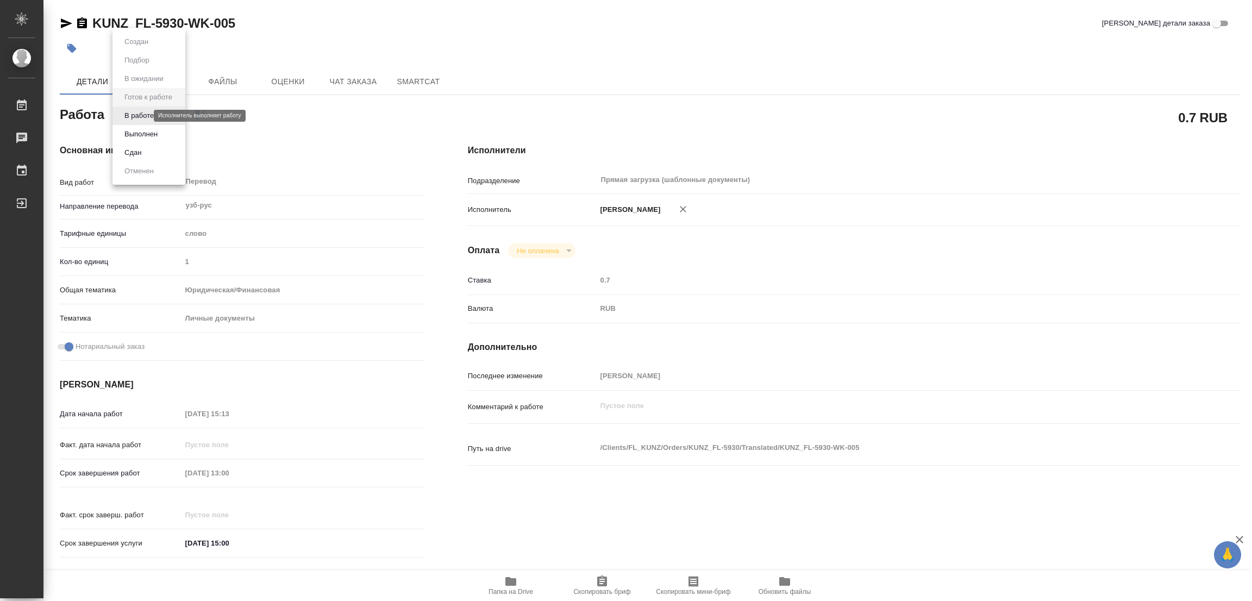
click at [141, 112] on body "🙏 .cls-1 fill:#fff; AWATERA [PERSON_NAME] Работы Чаты График Выйти KUNZ_FL-5930…" at bounding box center [626, 300] width 1252 height 601
type textarea "x"
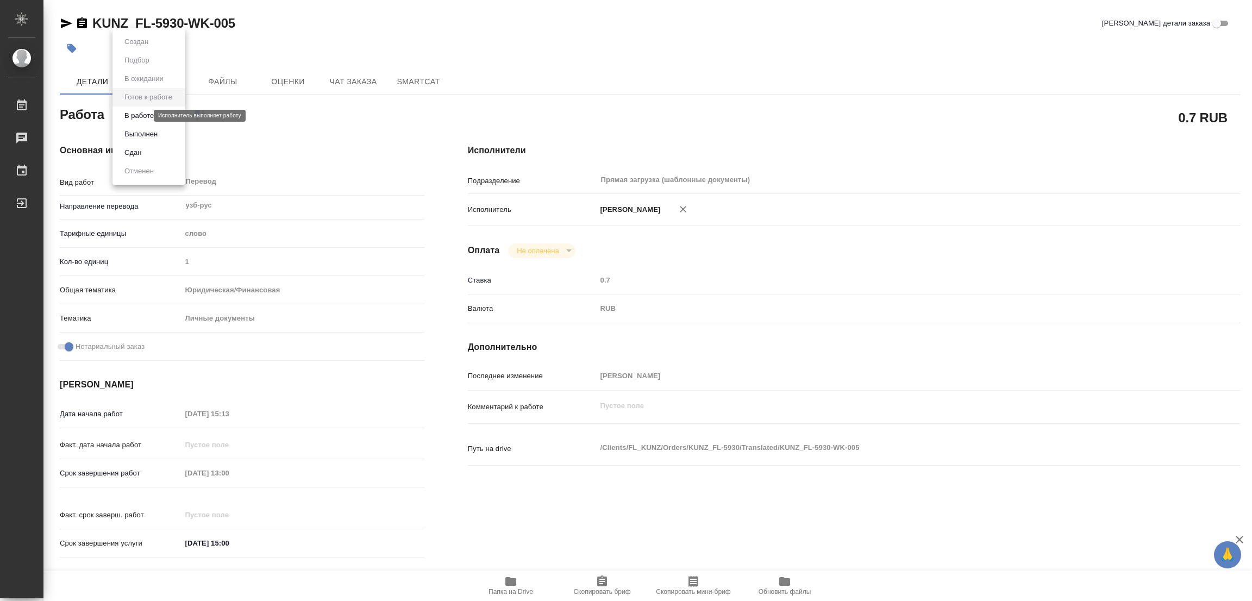
type textarea "x"
click at [140, 112] on button "В работе" at bounding box center [139, 116] width 36 height 12
type textarea "x"
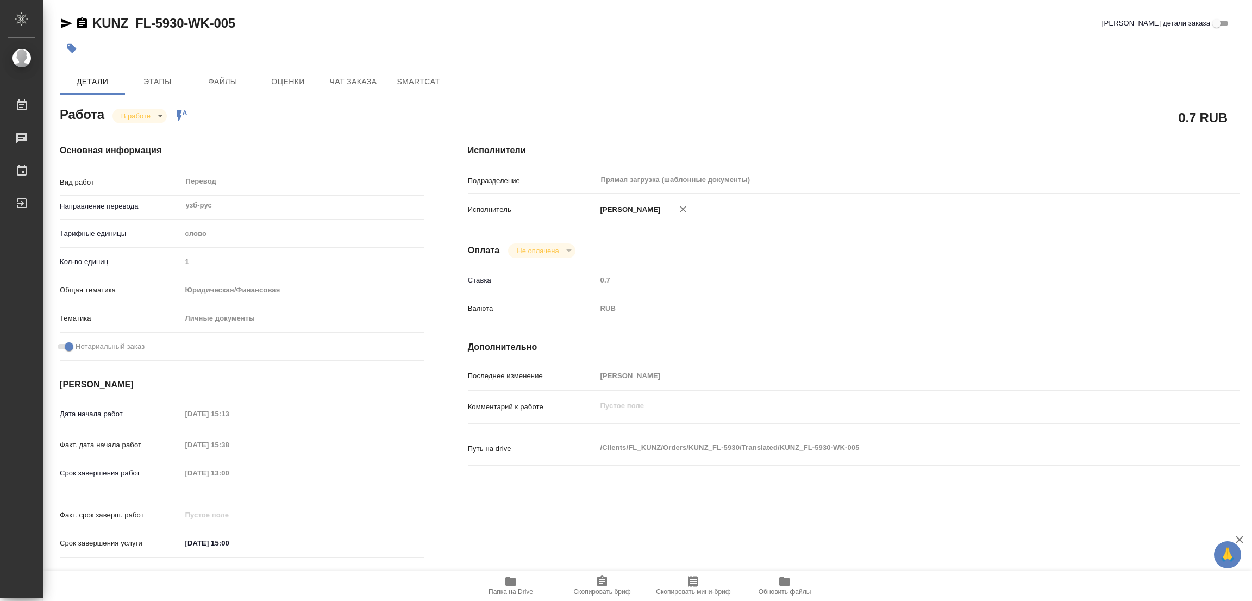
type textarea "x"
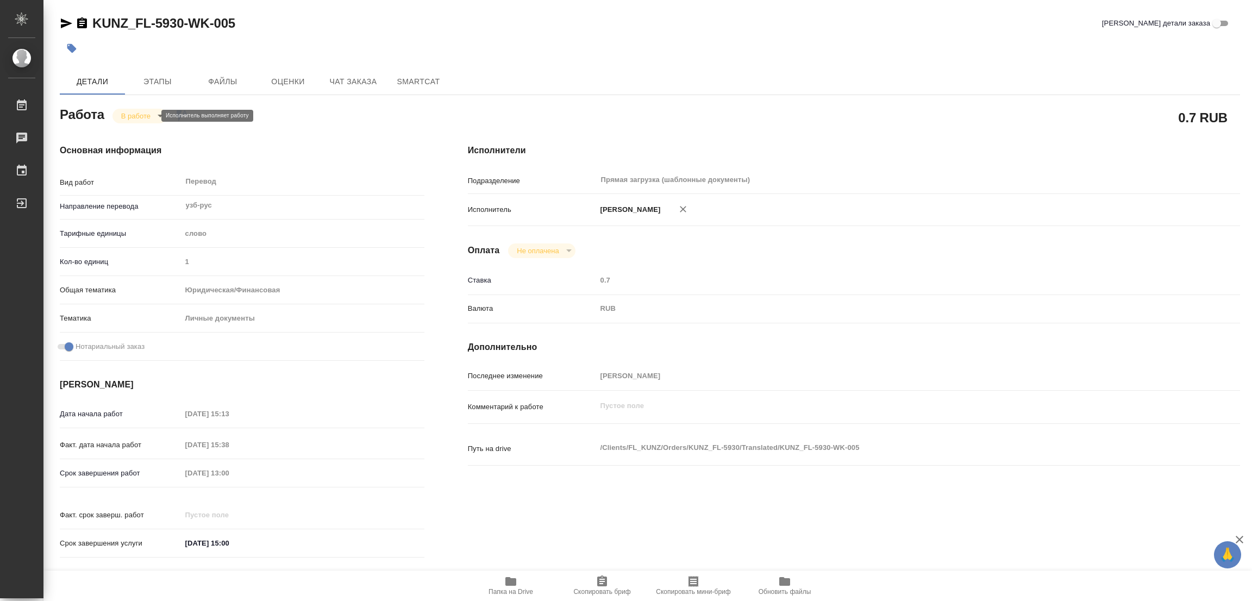
type textarea "x"
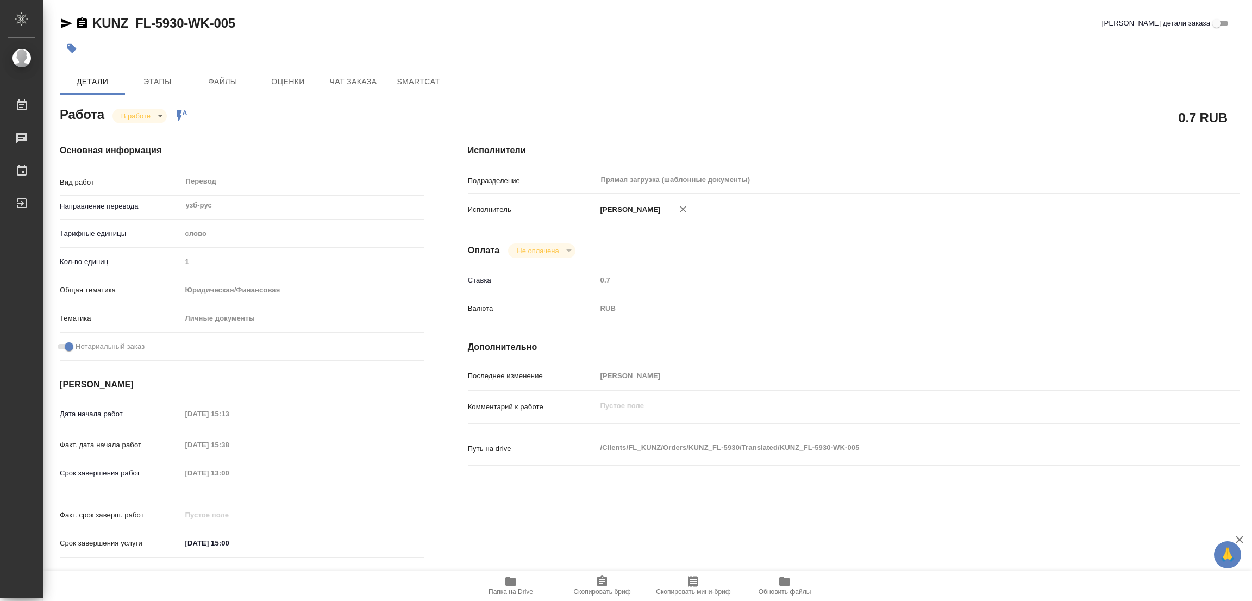
type textarea "x"
click at [503, 581] on span "Папка на Drive" at bounding box center [511, 585] width 78 height 21
drag, startPoint x: 89, startPoint y: 9, endPoint x: 181, endPoint y: 17, distance: 93.2
click at [181, 17] on div "KUNZ_FL-5930-WK-005 Кратко детали заказа Детали Этапы Файлы Оценки Чат заказа S…" at bounding box center [650, 456] width 1192 height 912
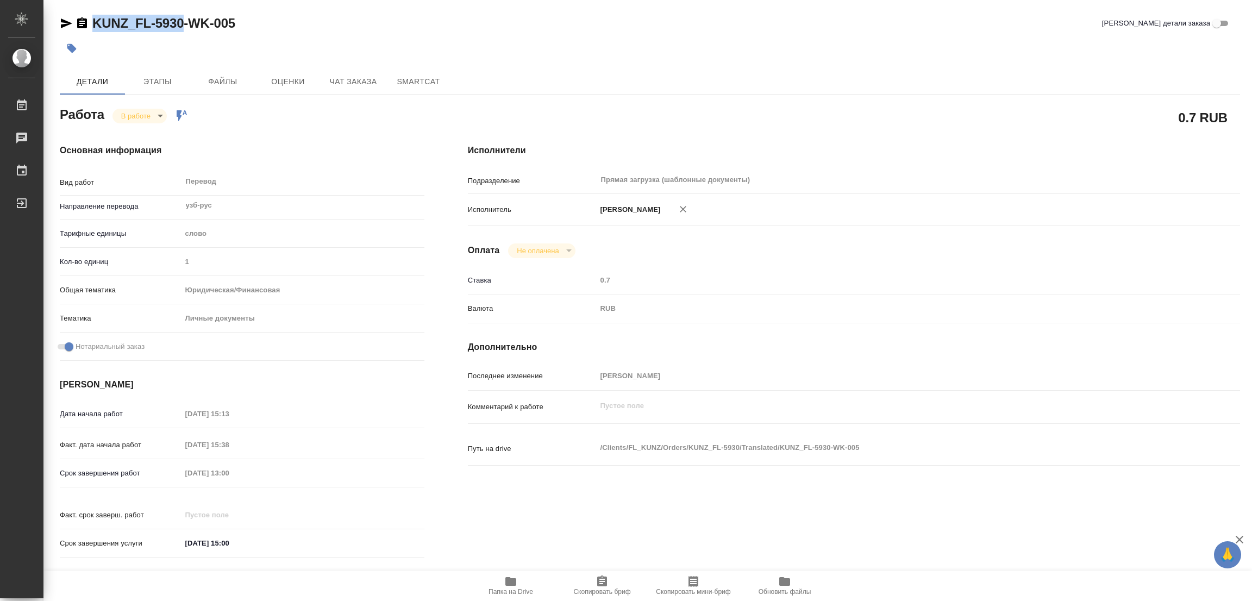
copy link "KUNZ_FL-5930"
drag, startPoint x: 607, startPoint y: 584, endPoint x: 565, endPoint y: 583, distance: 41.8
click at [607, 584] on icon "button" at bounding box center [601, 581] width 13 height 13
copy link "KUNZ_FL-5930"
type textarea "x"
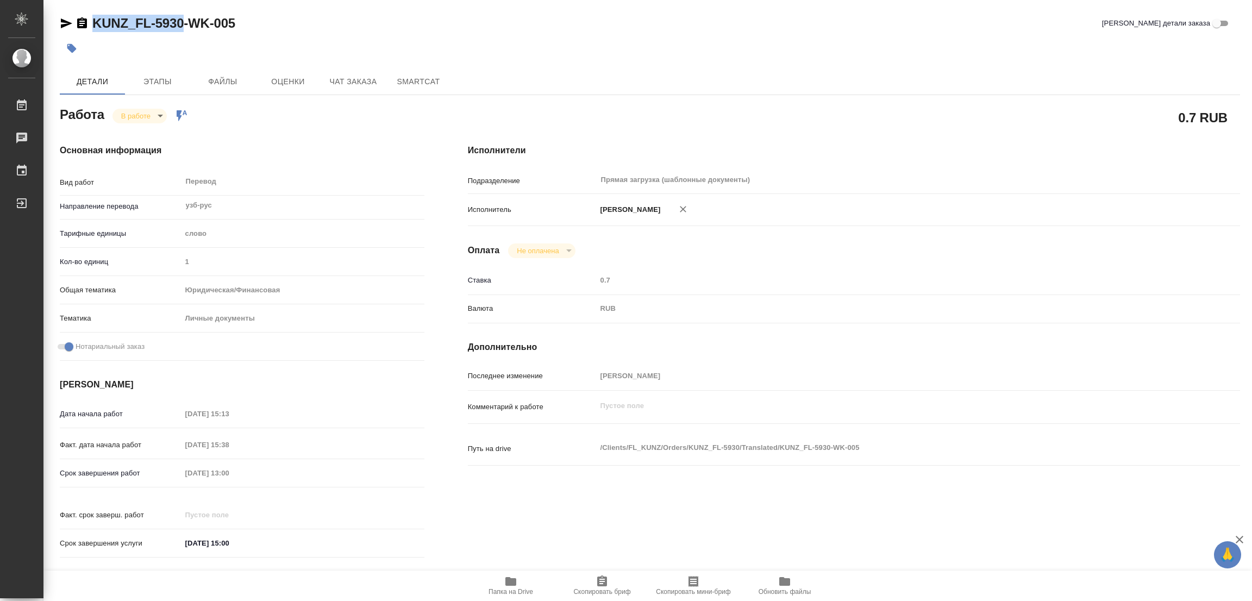
type textarea "x"
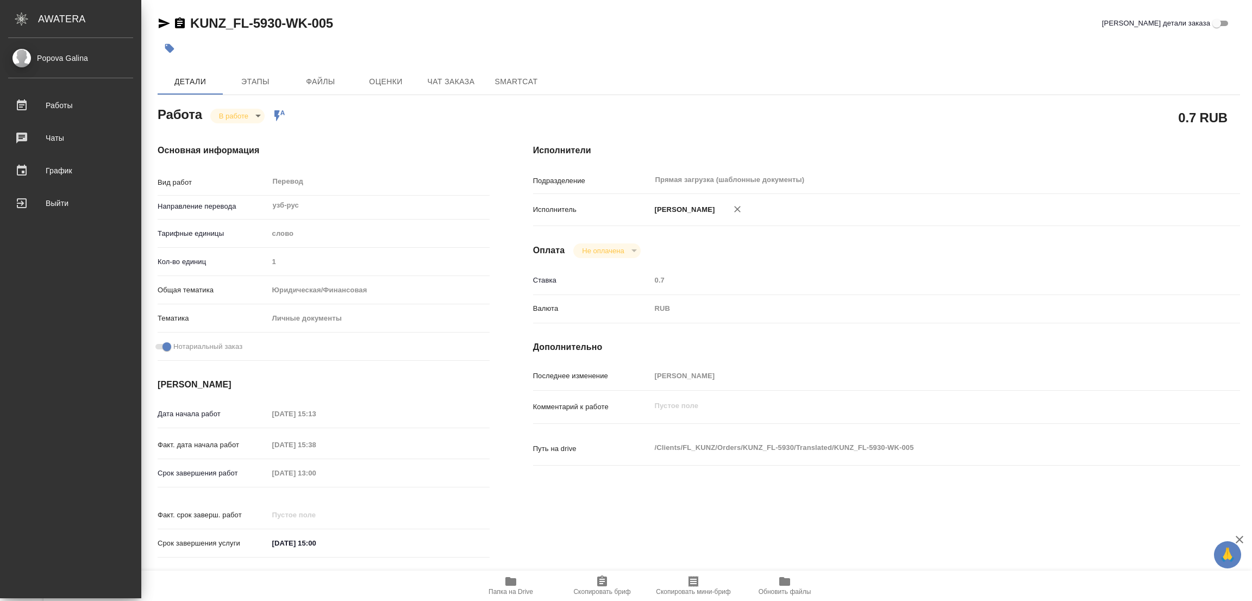
type textarea "x"
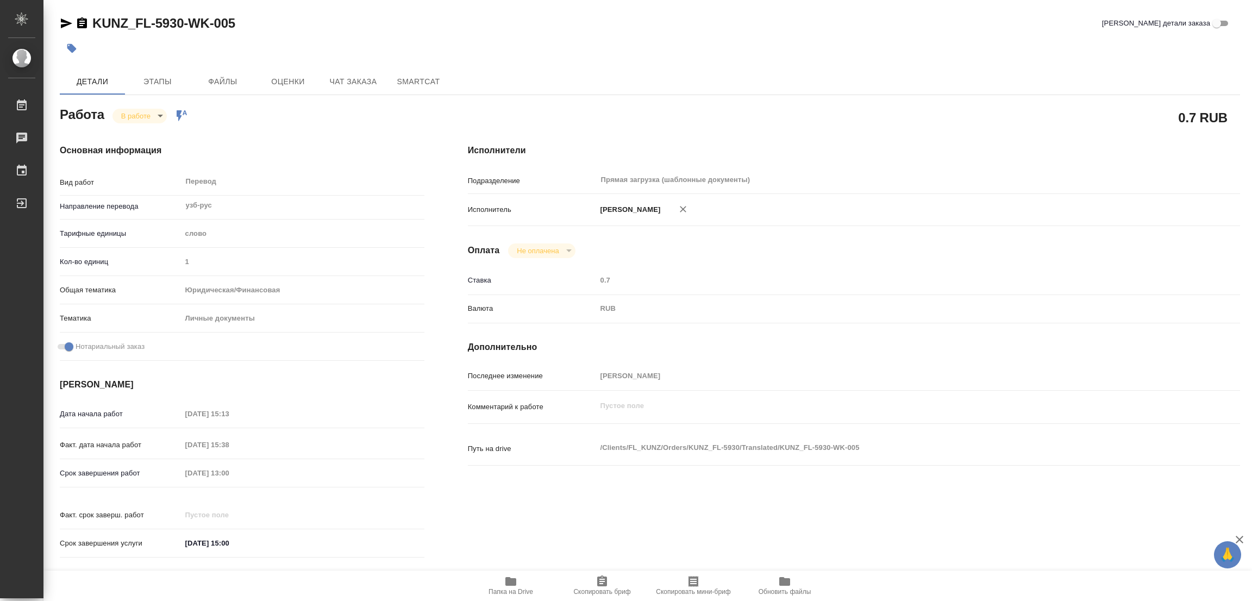
type textarea "x"
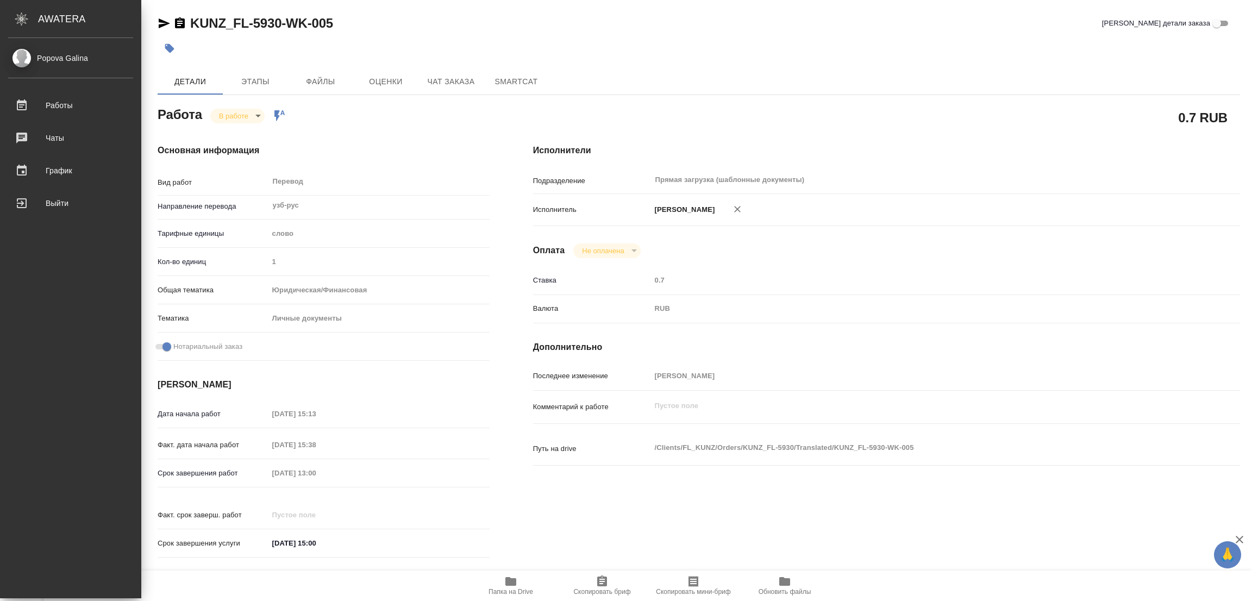
type textarea "x"
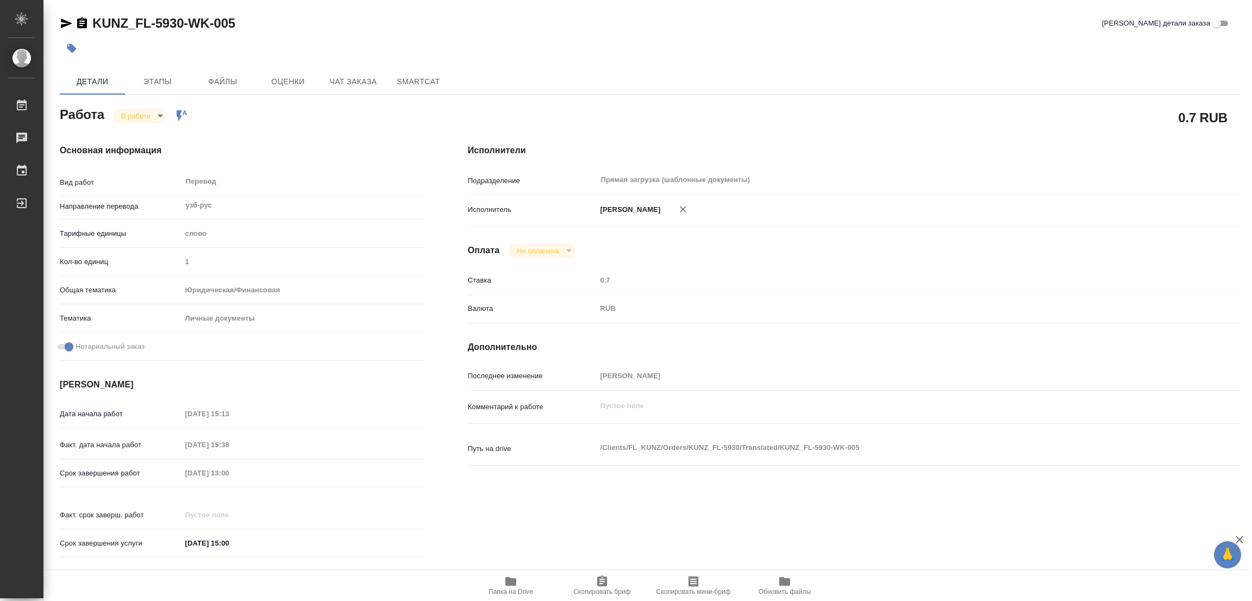
click at [45, 469] on div "Основная информация Вид работ Перевод x ​ Направление перевода узб-рус ​ Тарифн…" at bounding box center [242, 354] width 408 height 464
click at [335, 180] on div "Перевод x ​" at bounding box center [298, 182] width 234 height 25
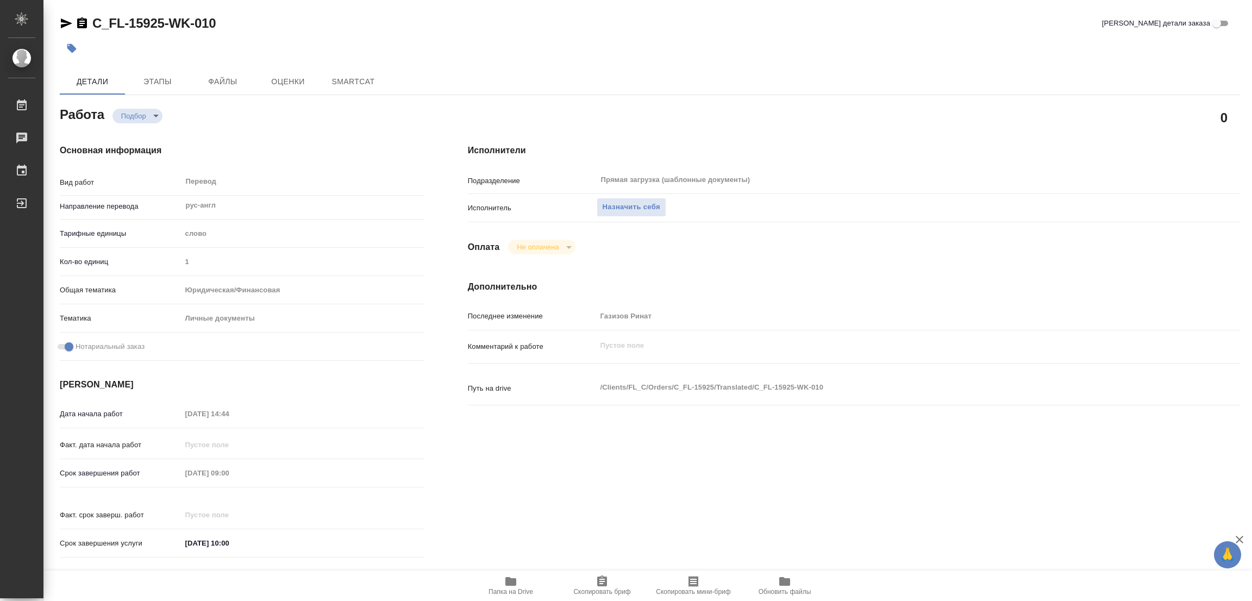
type textarea "x"
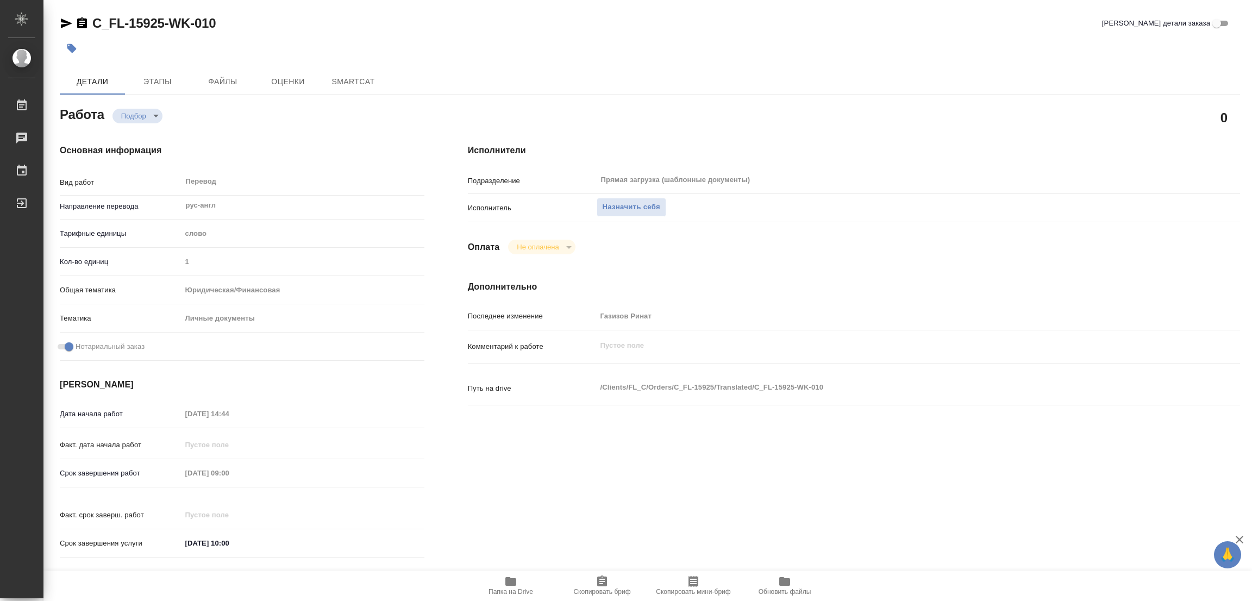
type textarea "x"
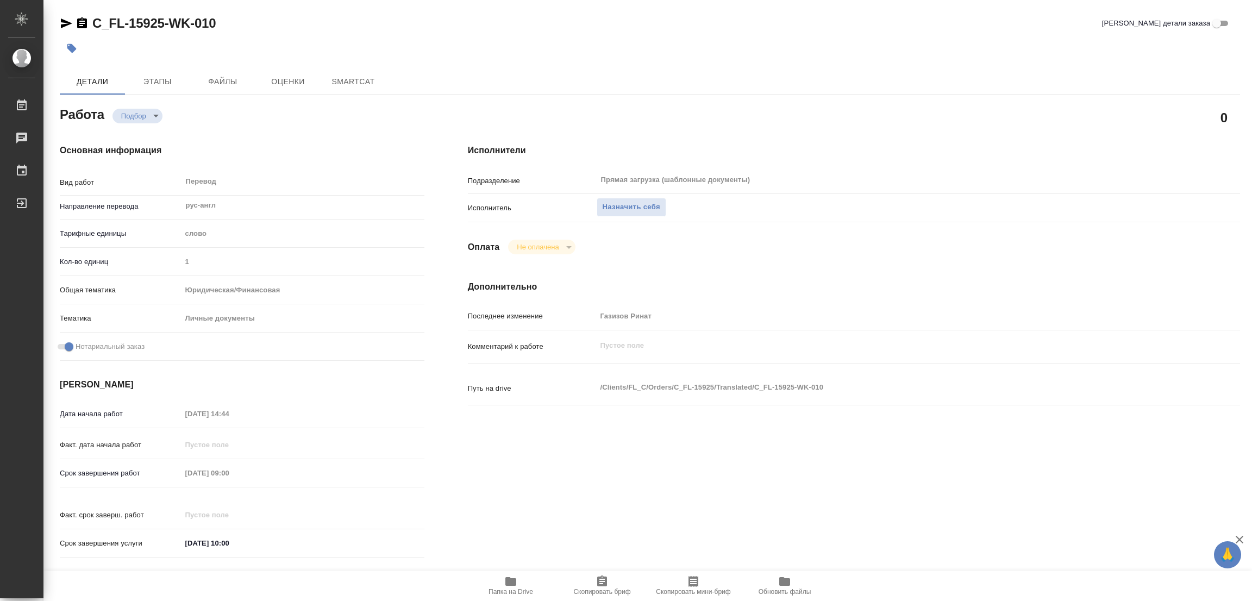
type textarea "x"
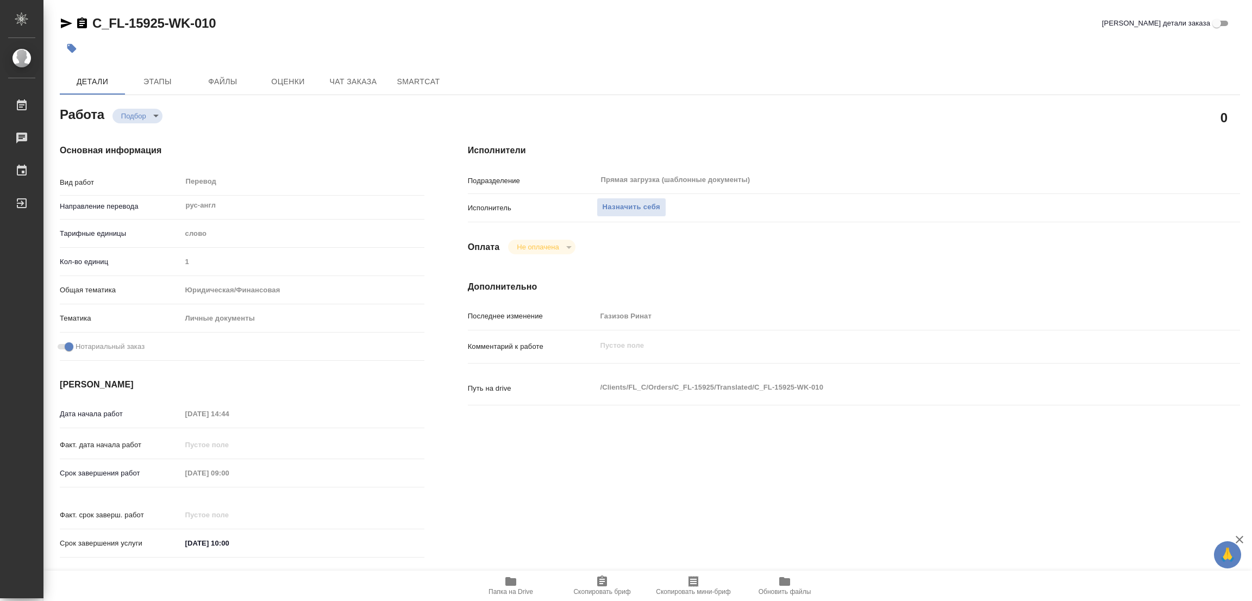
type textarea "x"
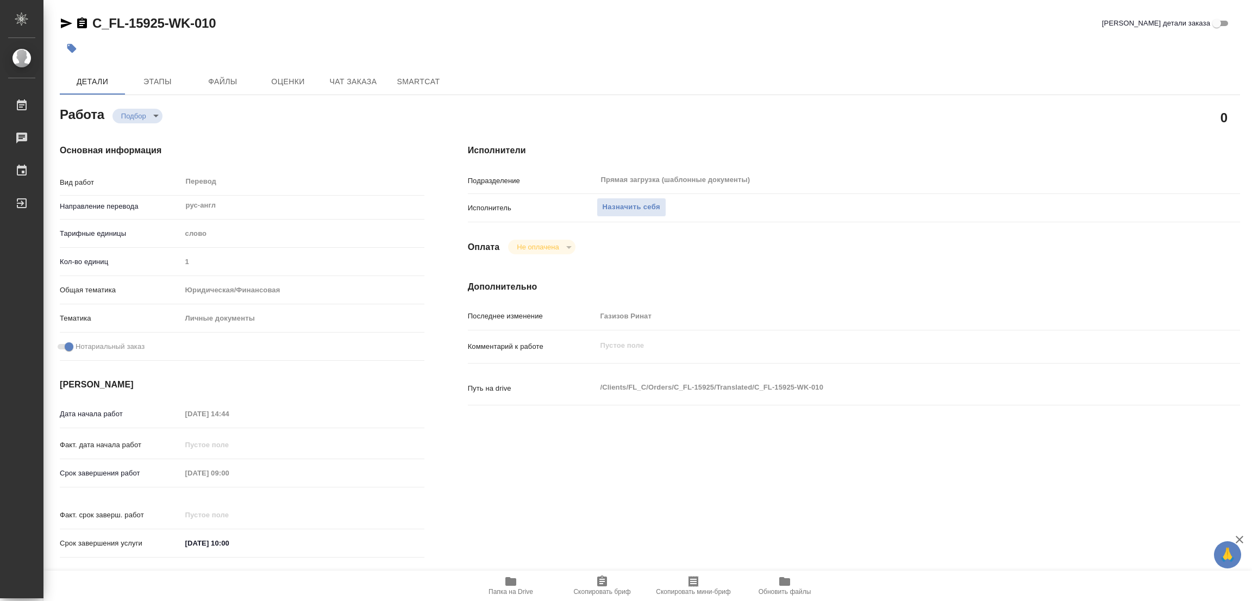
type textarea "x"
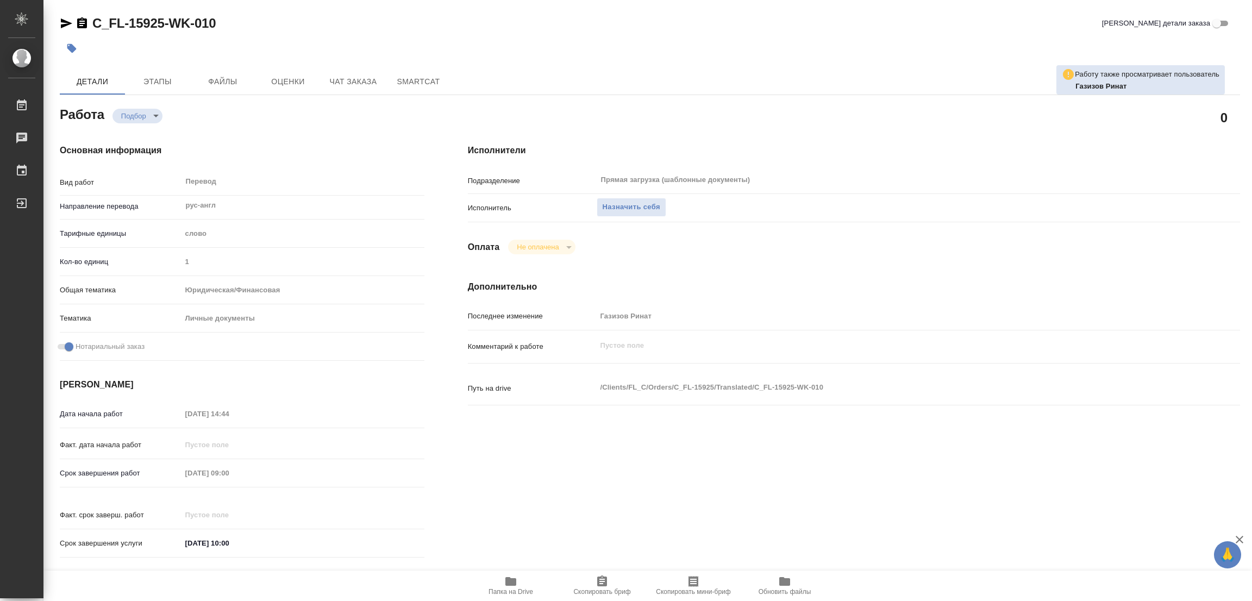
type textarea "x"
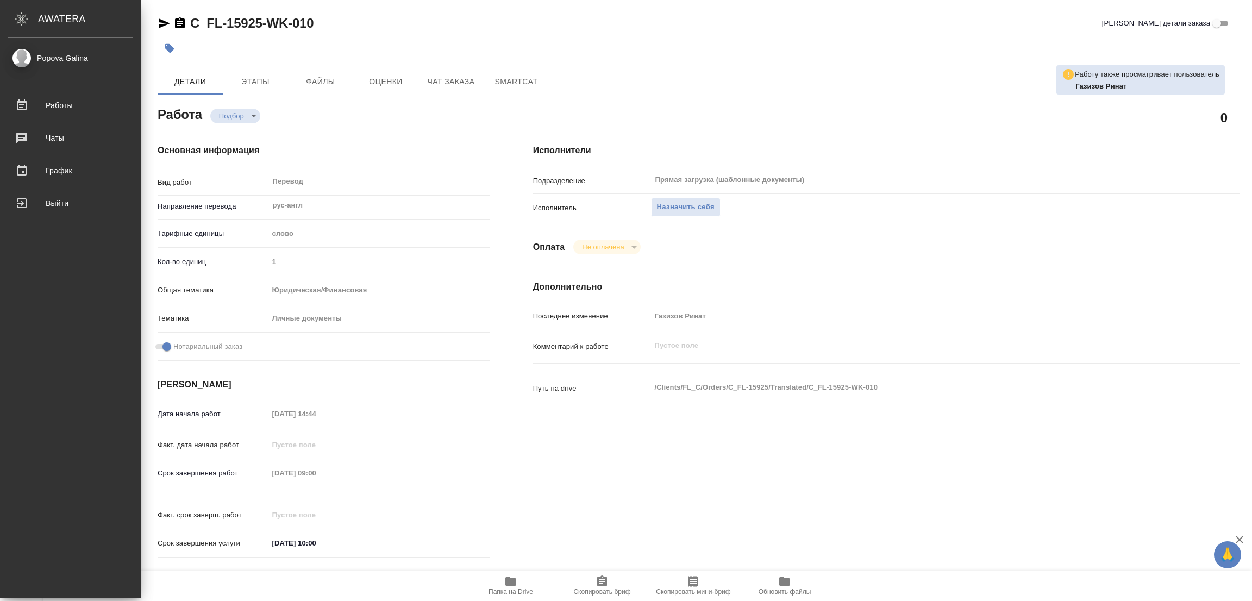
type textarea "x"
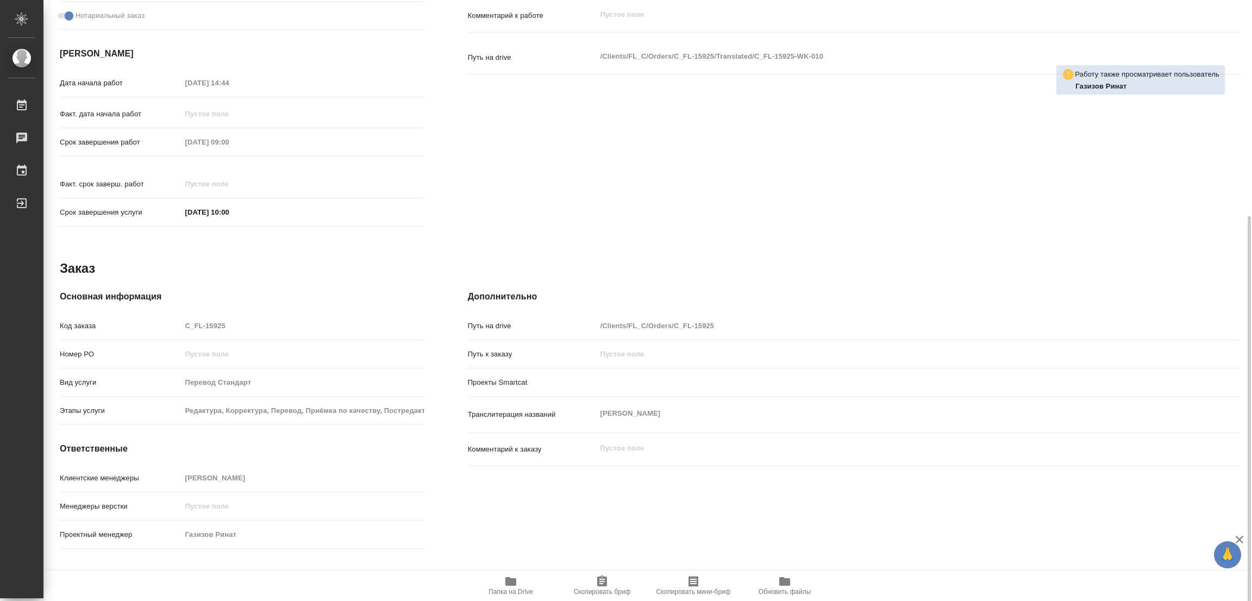
scroll to position [334, 0]
click at [512, 576] on icon "button" at bounding box center [510, 581] width 13 height 13
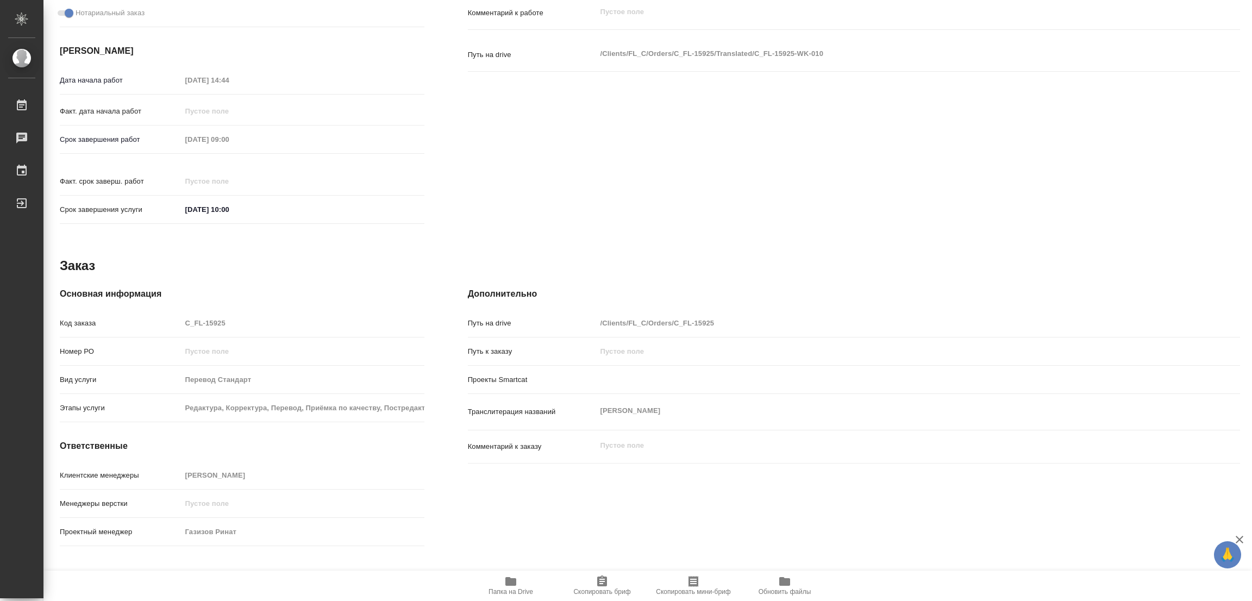
type textarea "x"
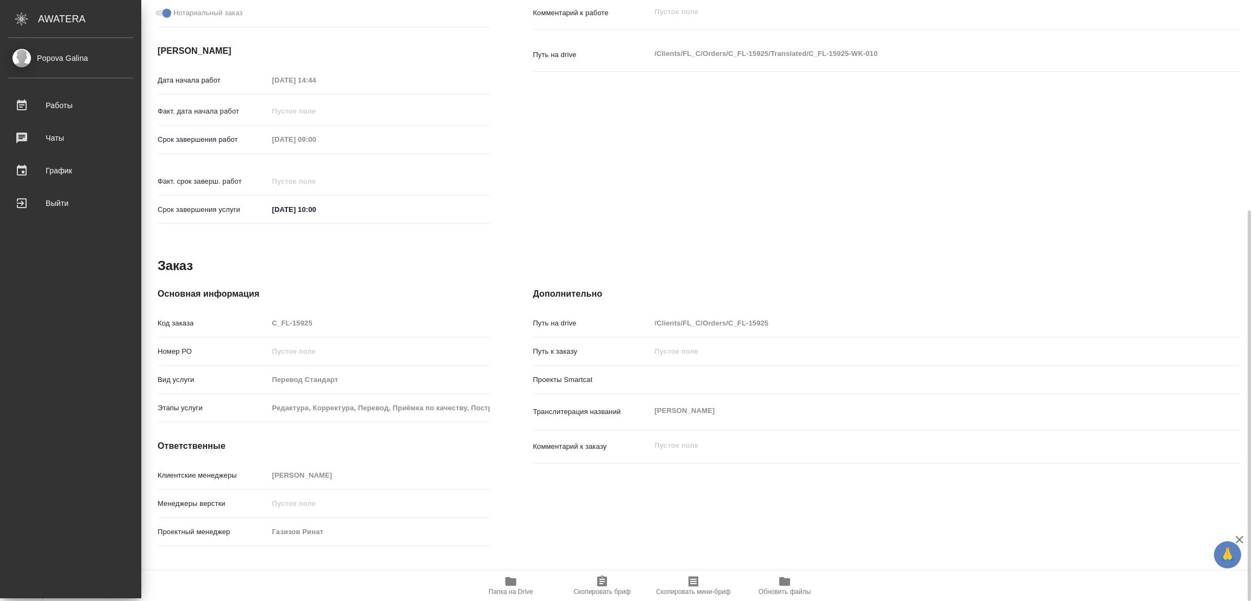
type textarea "x"
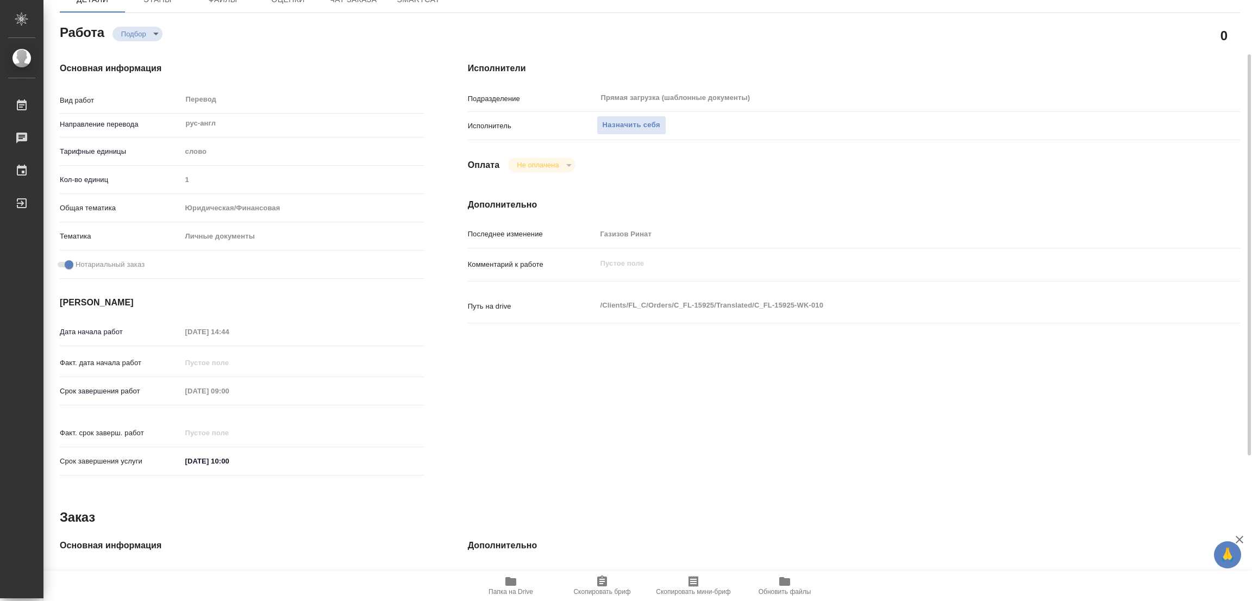
scroll to position [0, 0]
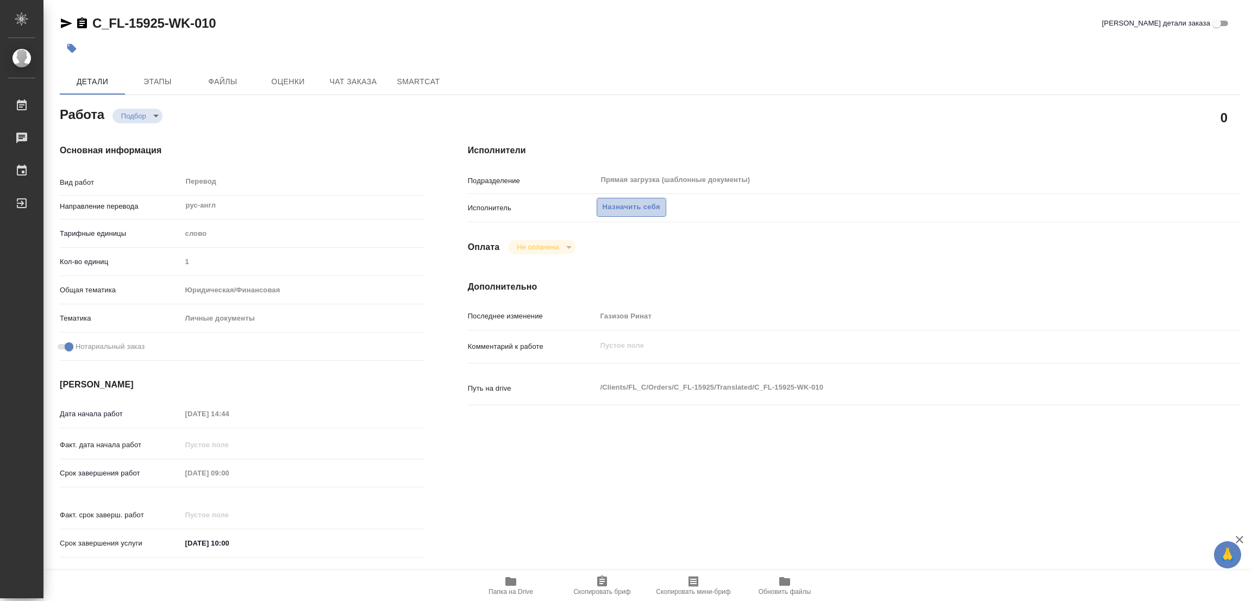
click at [622, 205] on span "Назначить себя" at bounding box center [631, 207] width 58 height 12
type textarea "x"
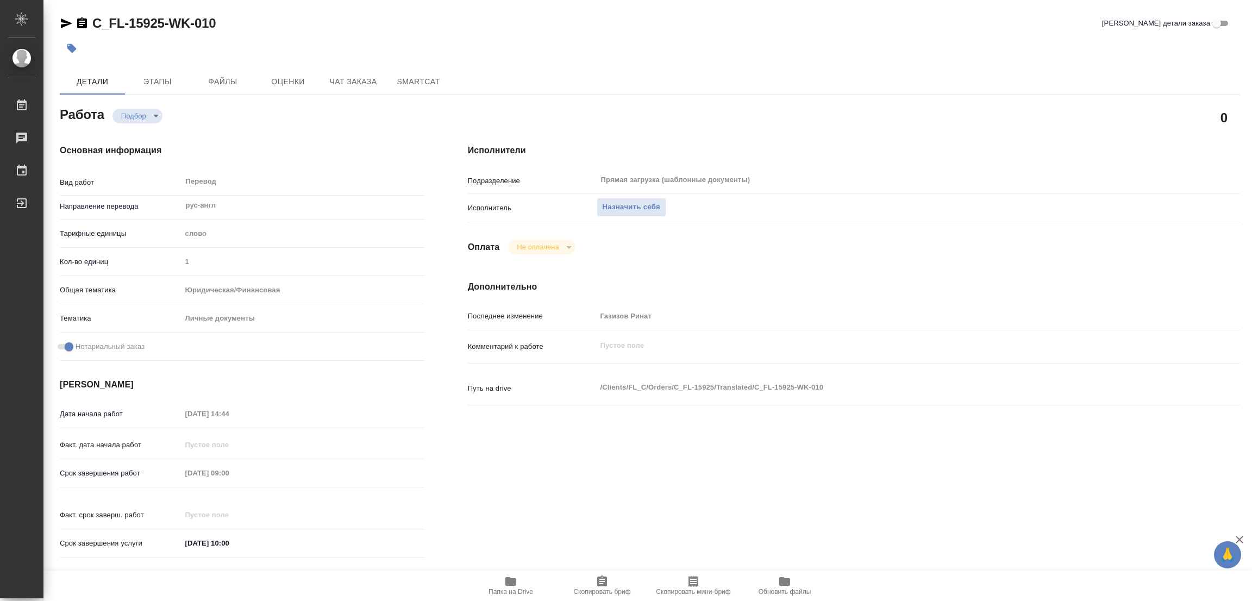
type textarea "x"
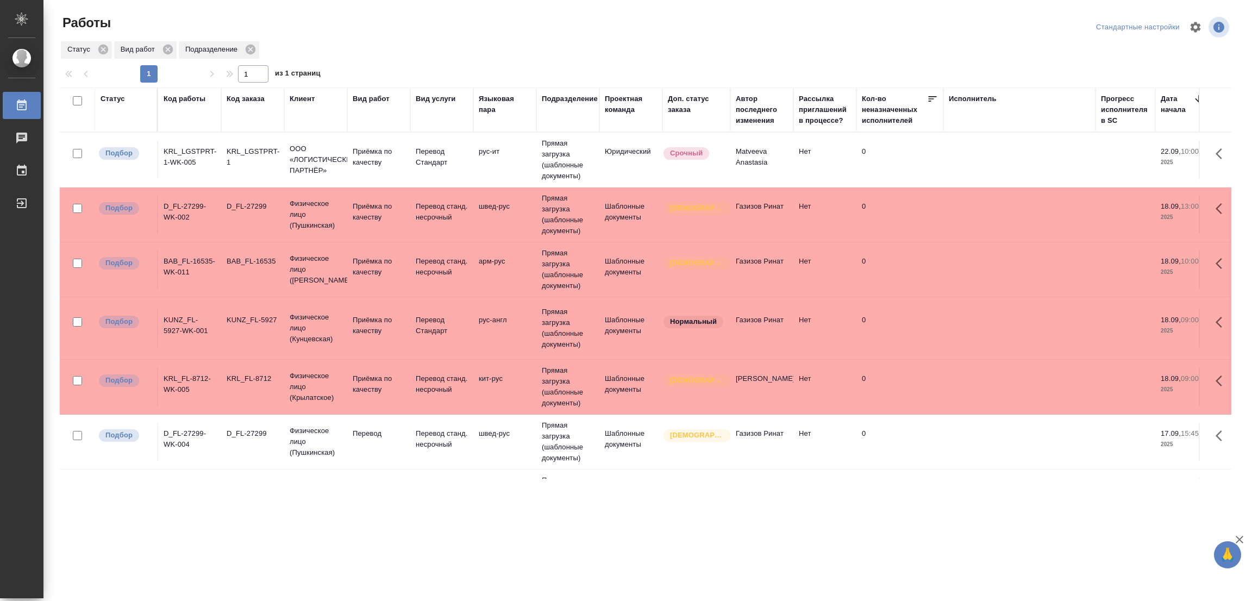
click at [485, 522] on div ".cls-1 fill:#fff; AWATERA Popova Galina Работы 0 Чаты График Выйти Работы Станд…" at bounding box center [626, 300] width 1252 height 601
click at [494, 29] on div at bounding box center [649, 27] width 393 height 26
click at [366, 431] on p "Перевод" at bounding box center [379, 433] width 52 height 11
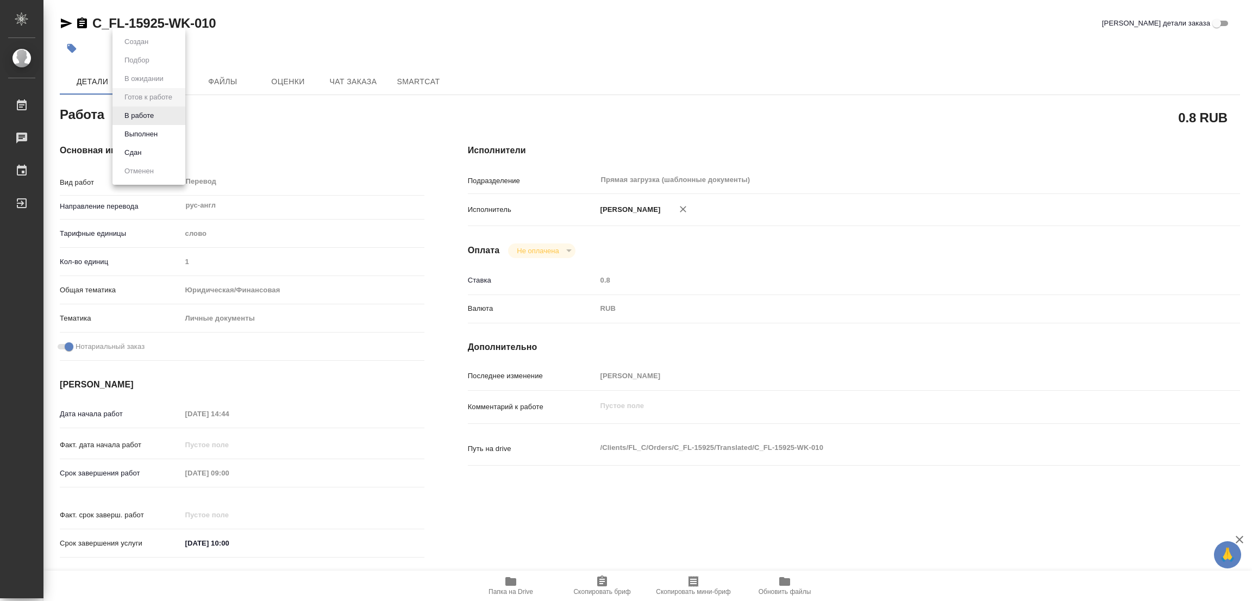
click at [131, 109] on body "🙏 .cls-1 fill:#fff; AWATERA Popova Galina Работы Чаты График Выйти C_FL-15925-W…" at bounding box center [626, 300] width 1252 height 601
click at [131, 109] on li "В работе" at bounding box center [148, 115] width 73 height 18
type textarea "x"
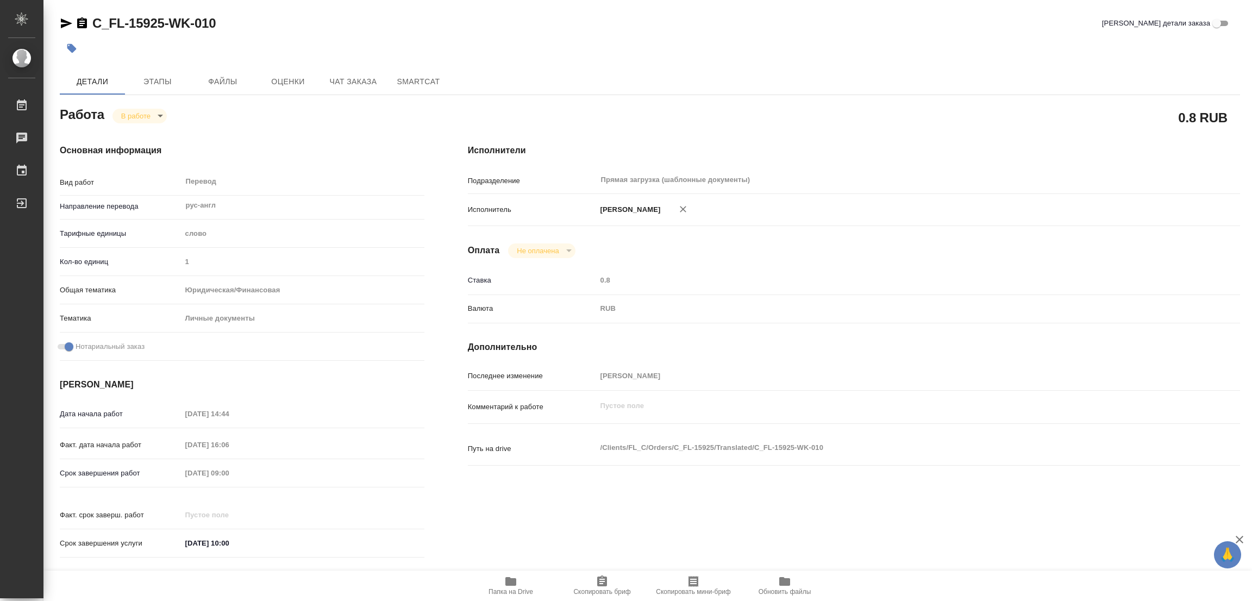
type textarea "x"
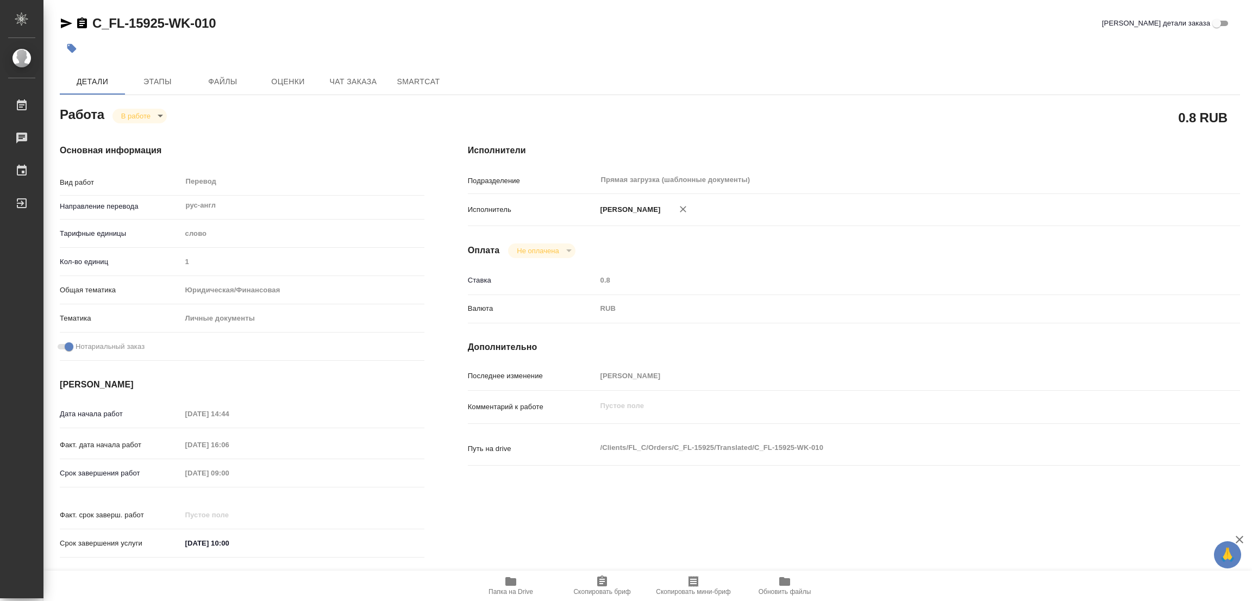
type textarea "x"
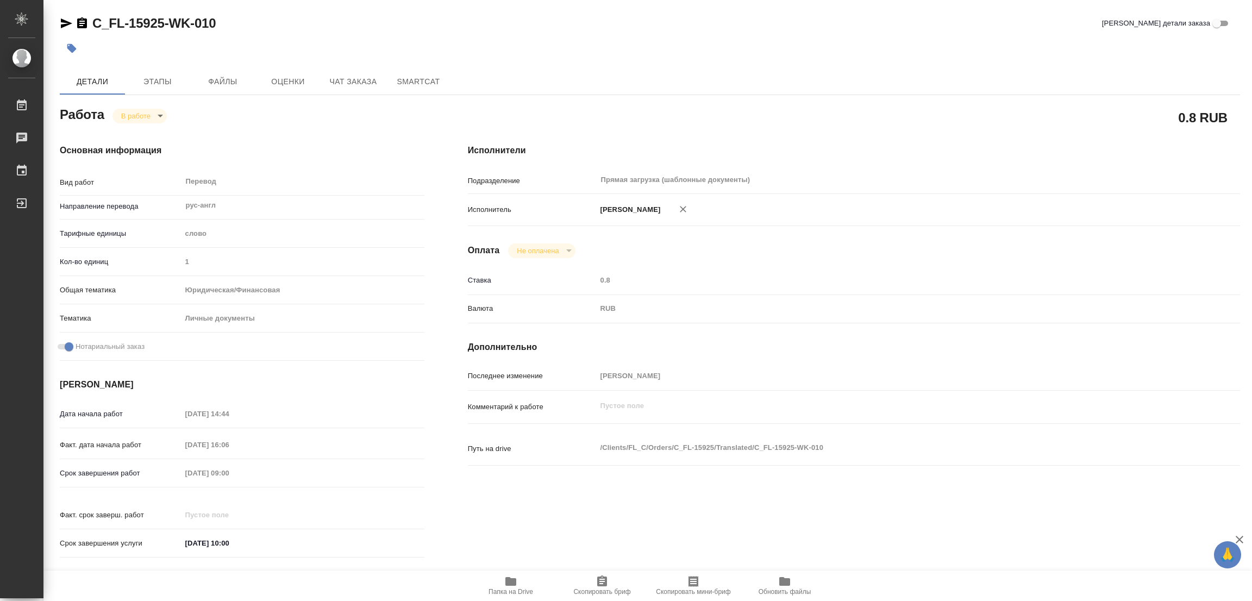
type textarea "x"
drag, startPoint x: 574, startPoint y: 40, endPoint x: 530, endPoint y: 13, distance: 51.9
click at [574, 40] on div at bounding box center [453, 48] width 787 height 24
type textarea "x"
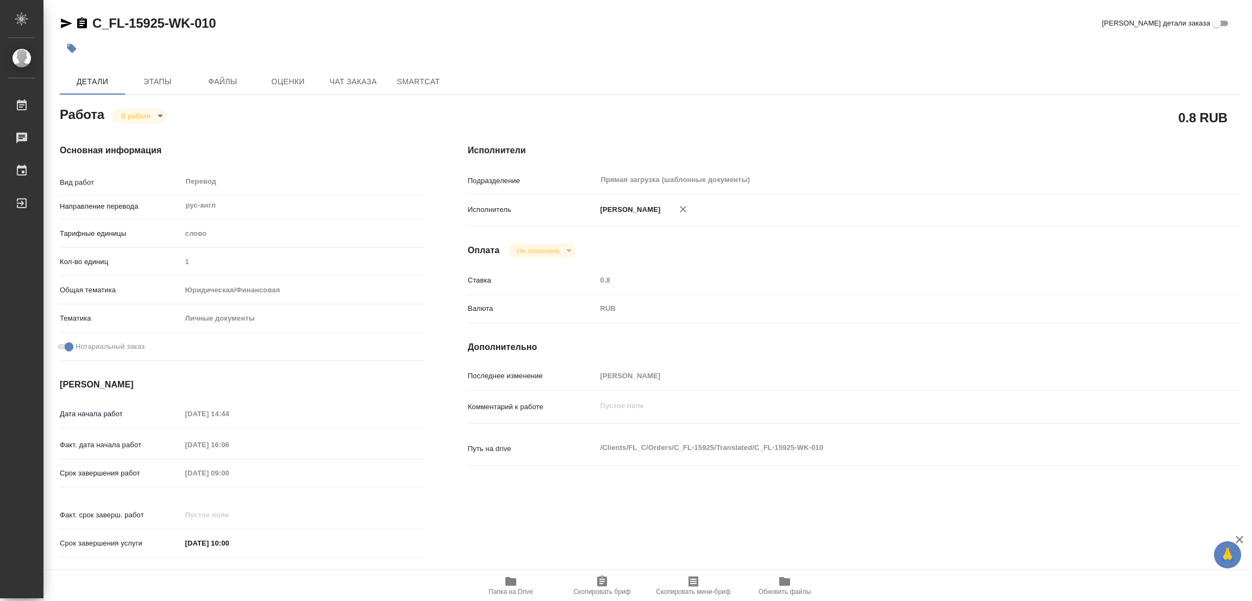
type textarea "x"
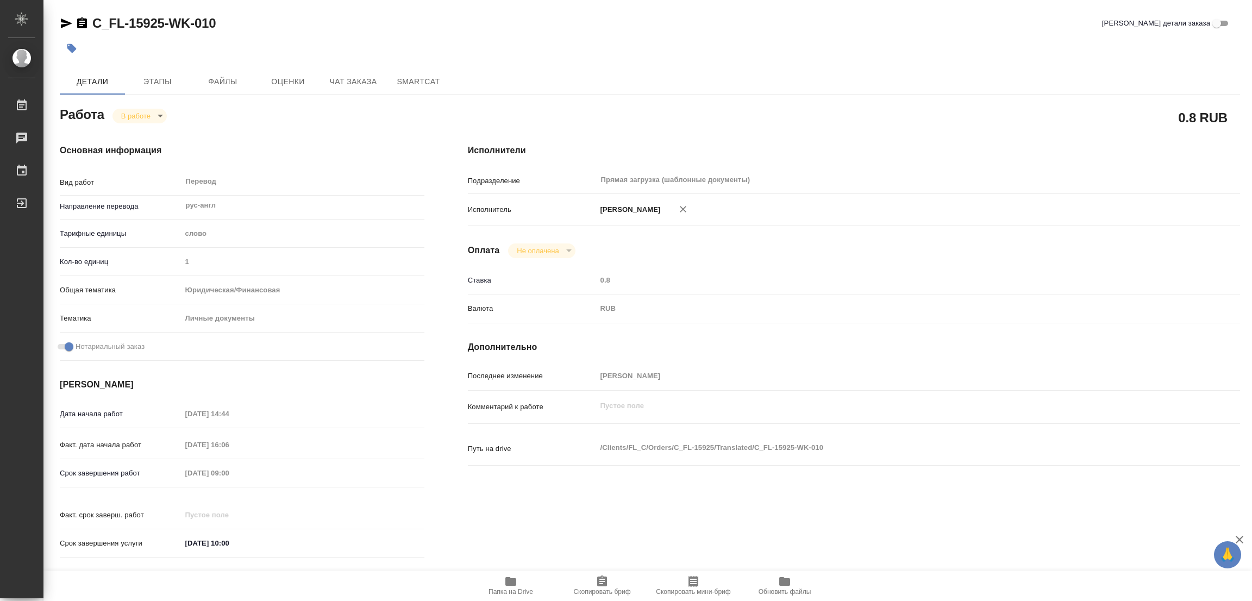
type textarea "x"
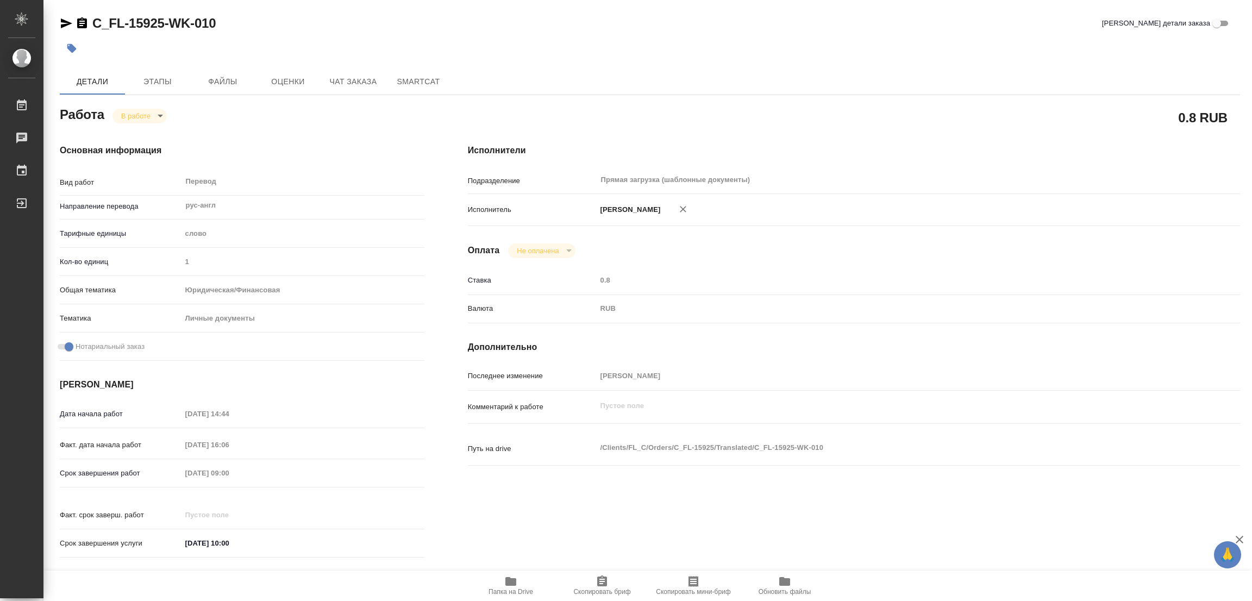
type textarea "x"
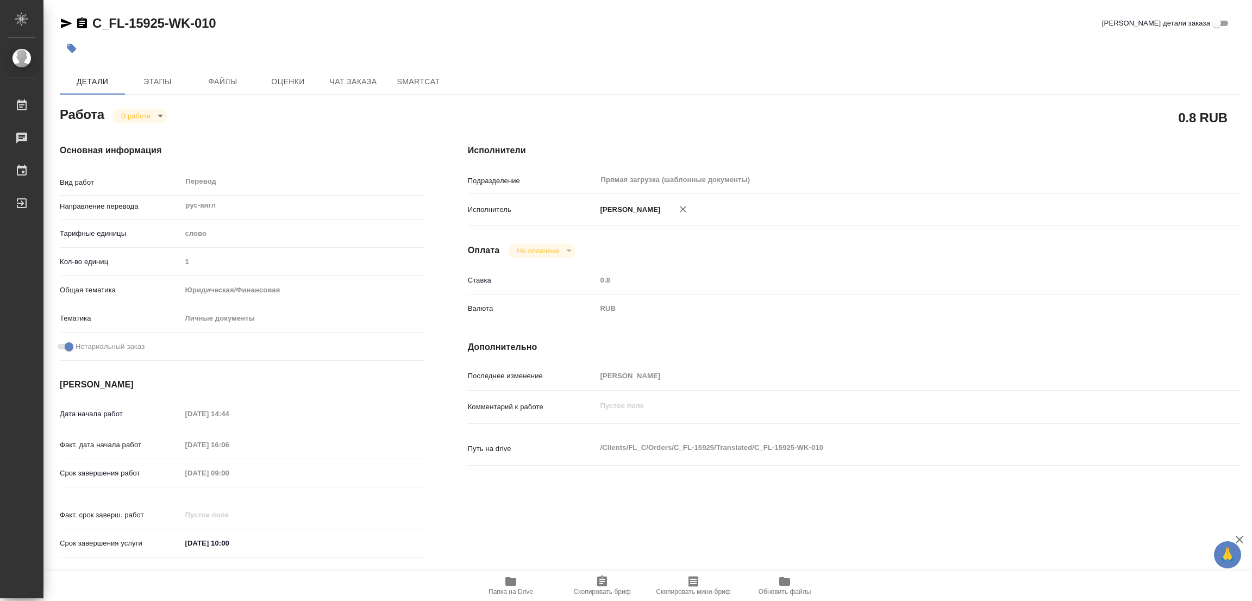
type textarea "x"
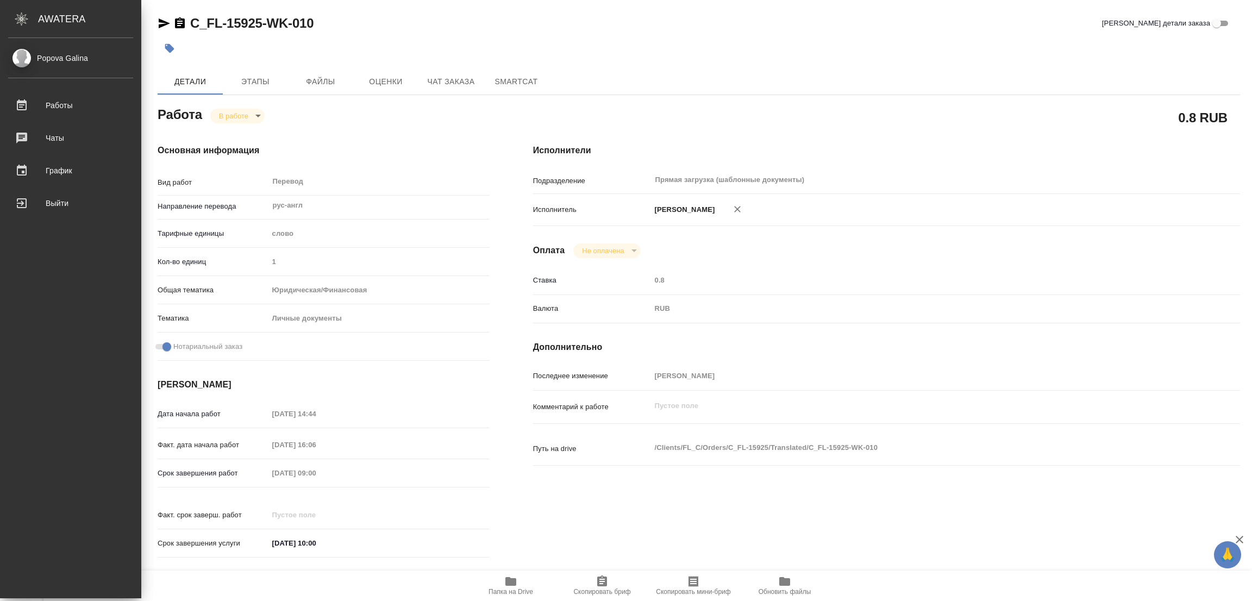
type textarea "x"
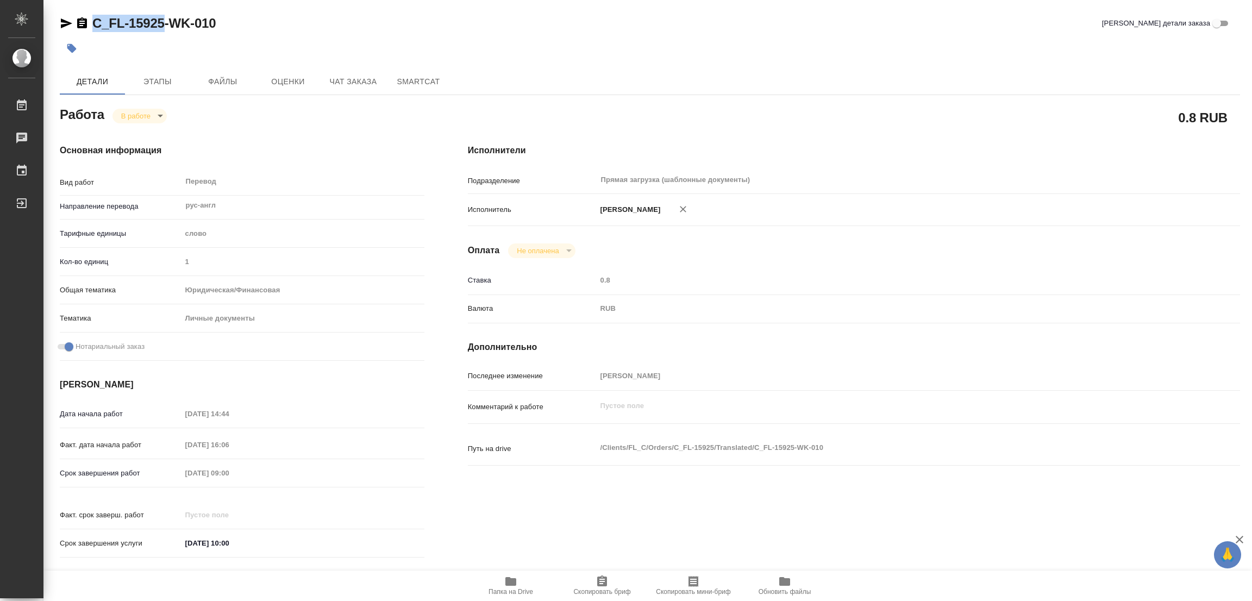
drag, startPoint x: 89, startPoint y: 14, endPoint x: 162, endPoint y: 23, distance: 74.5
click at [162, 23] on div "C_FL-15925-WK-010 Кратко детали заказа Детали Этапы Файлы Оценки Чат заказа Sma…" at bounding box center [650, 456] width 1192 height 912
copy link "C_FL-15925"
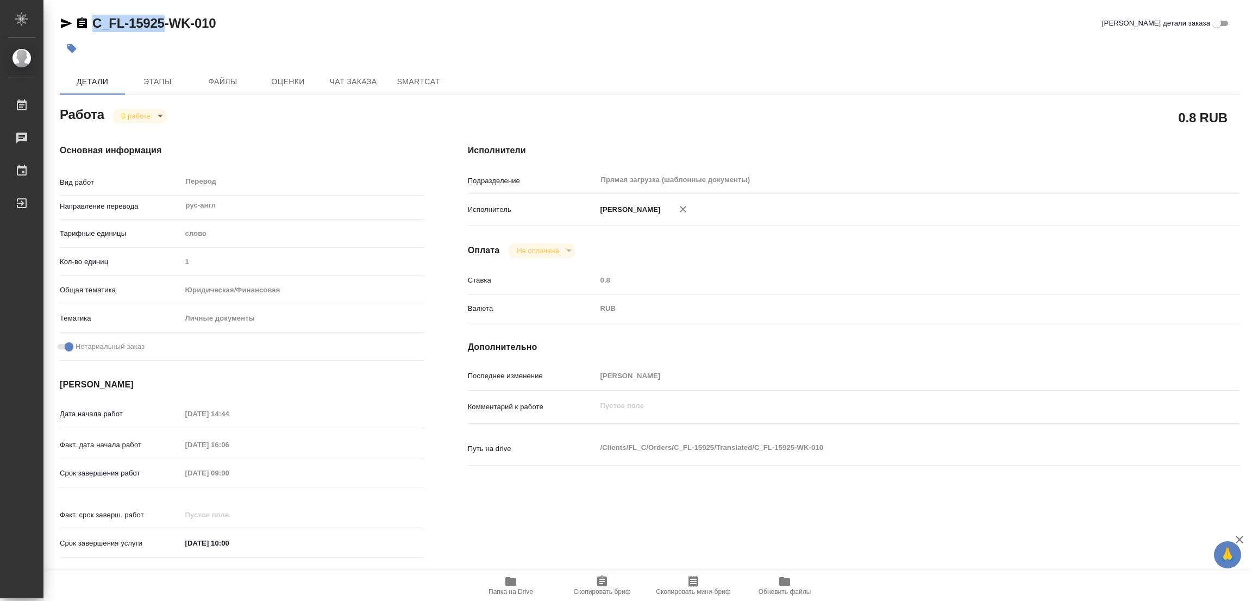
drag, startPoint x: 598, startPoint y: 584, endPoint x: 563, endPoint y: 590, distance: 35.8
click at [598, 584] on icon "button" at bounding box center [602, 580] width 10 height 11
copy link "C_FL-15925"
click at [165, 463] on div "Срок завершения работ 19.09.2025 09:00" at bounding box center [242, 472] width 365 height 19
drag, startPoint x: 294, startPoint y: 159, endPoint x: 300, endPoint y: 130, distance: 29.4
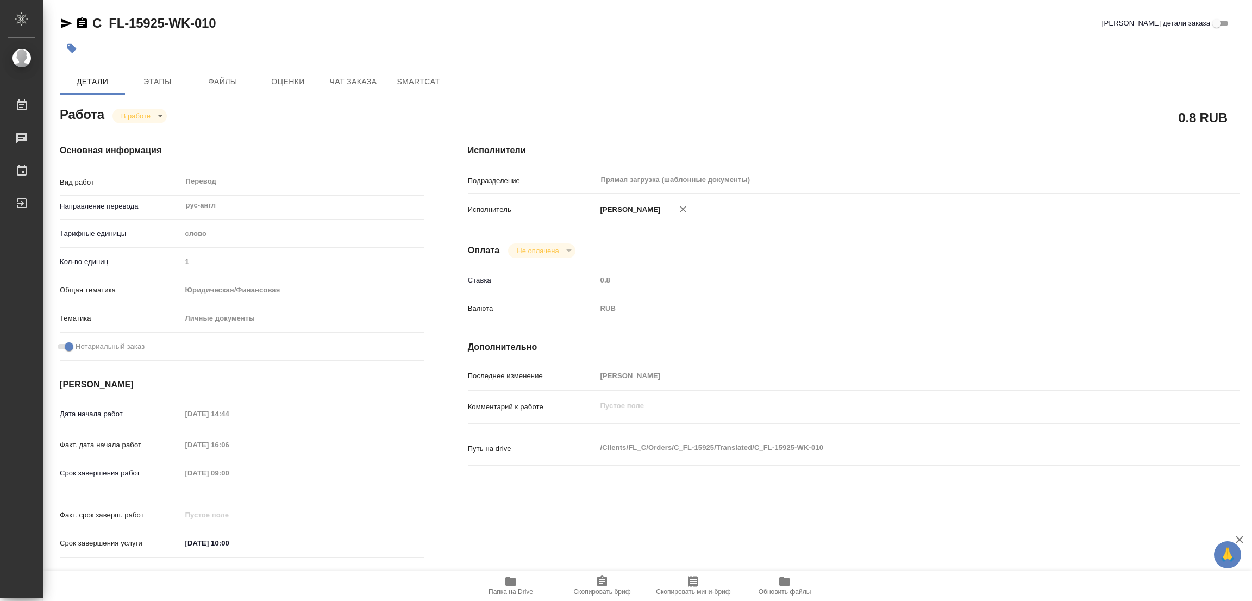
click at [297, 148] on div "Основная информация Вид работ Перевод x ​ Направление перевода рус-англ ​ Тариф…" at bounding box center [242, 354] width 365 height 420
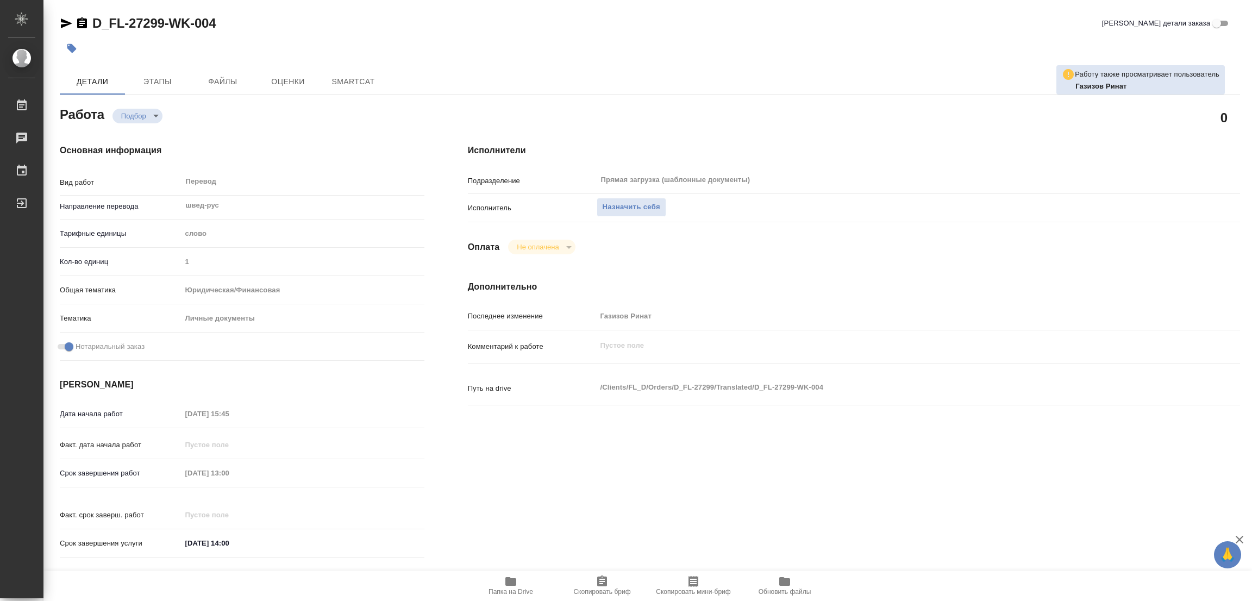
type textarea "x"
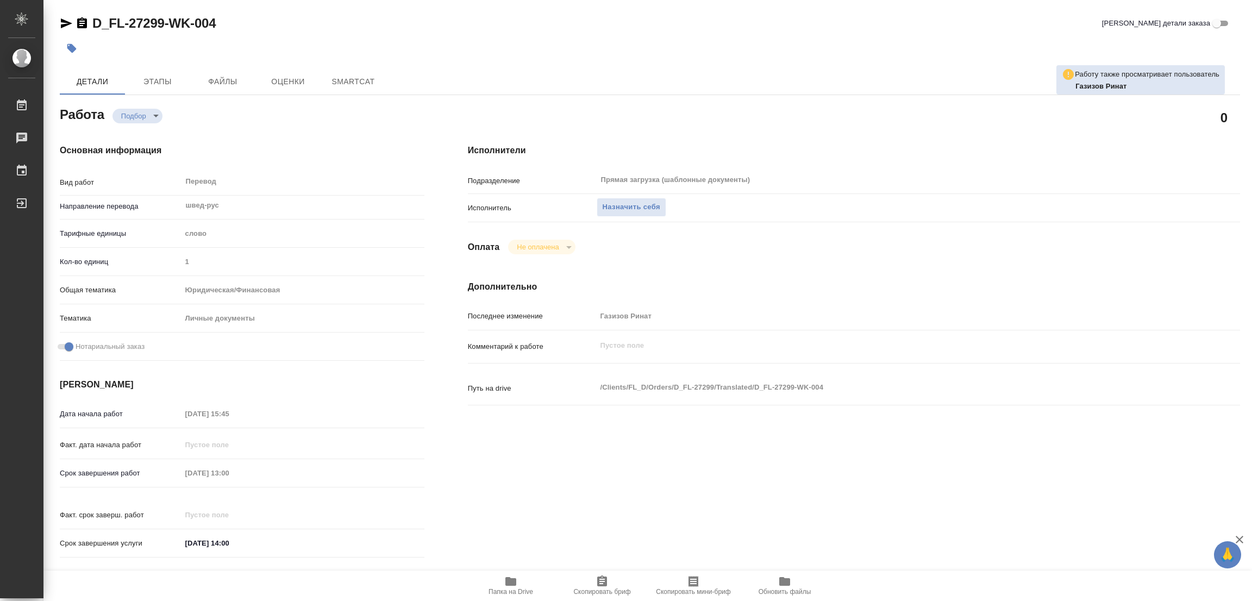
type textarea "x"
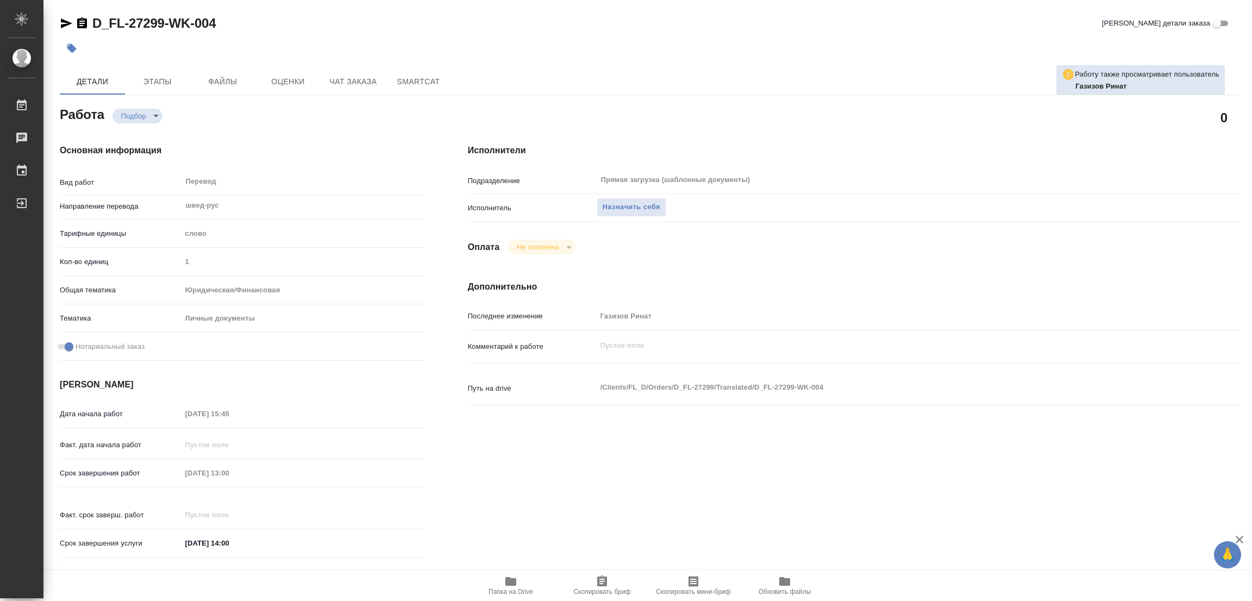
type textarea "x"
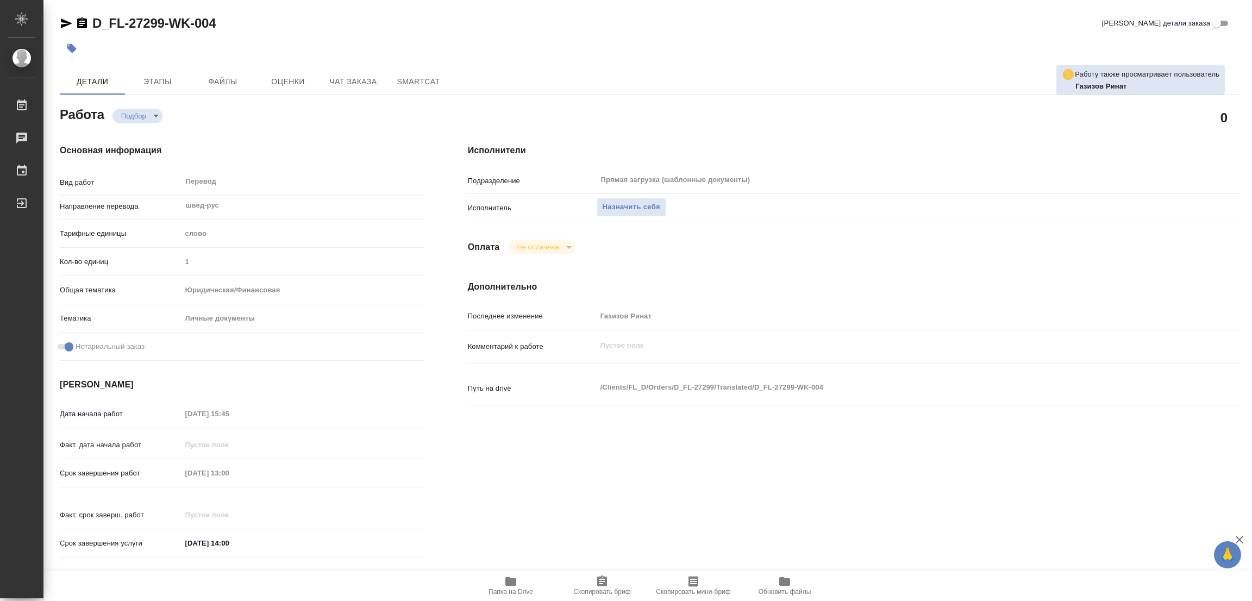
type textarea "x"
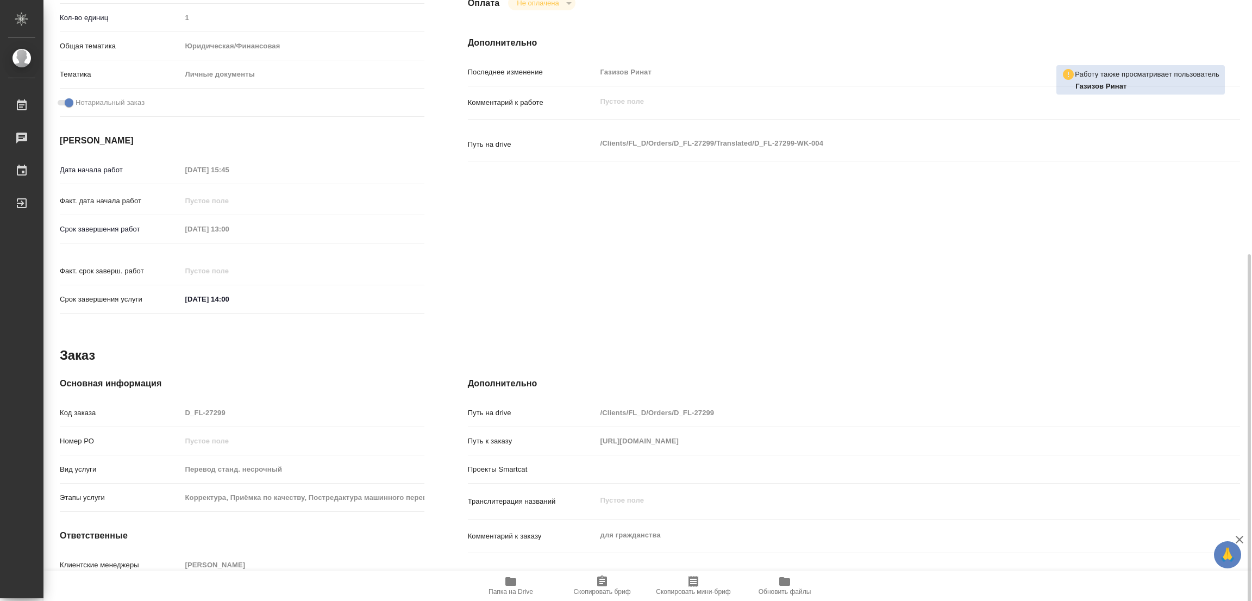
scroll to position [299, 0]
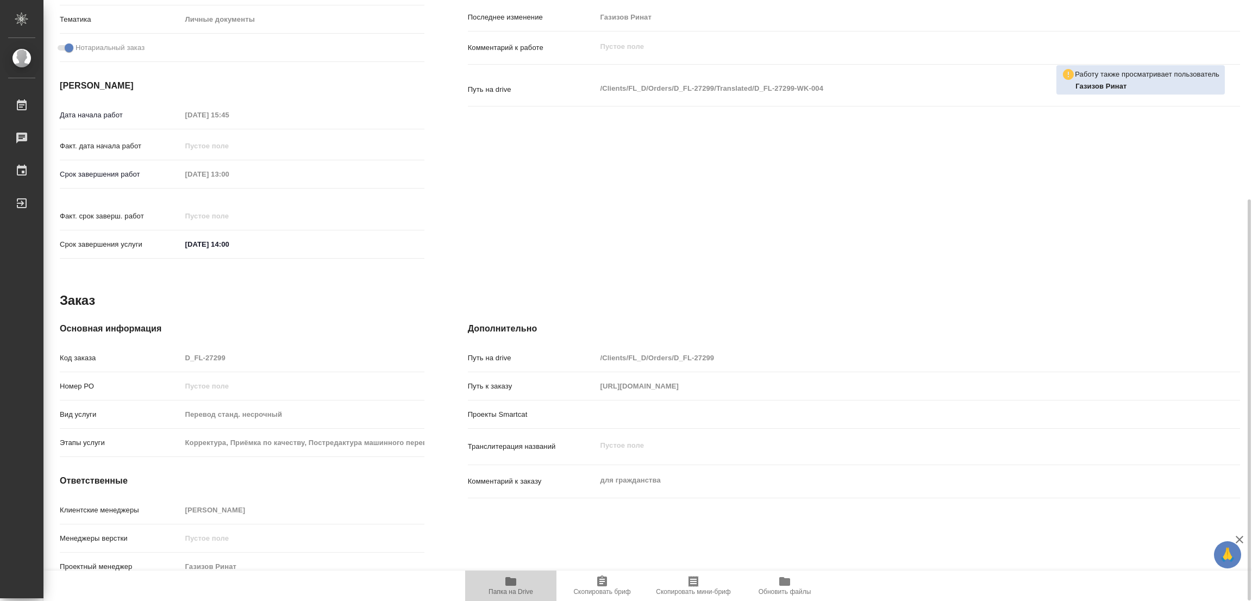
click at [514, 583] on icon "button" at bounding box center [510, 581] width 11 height 9
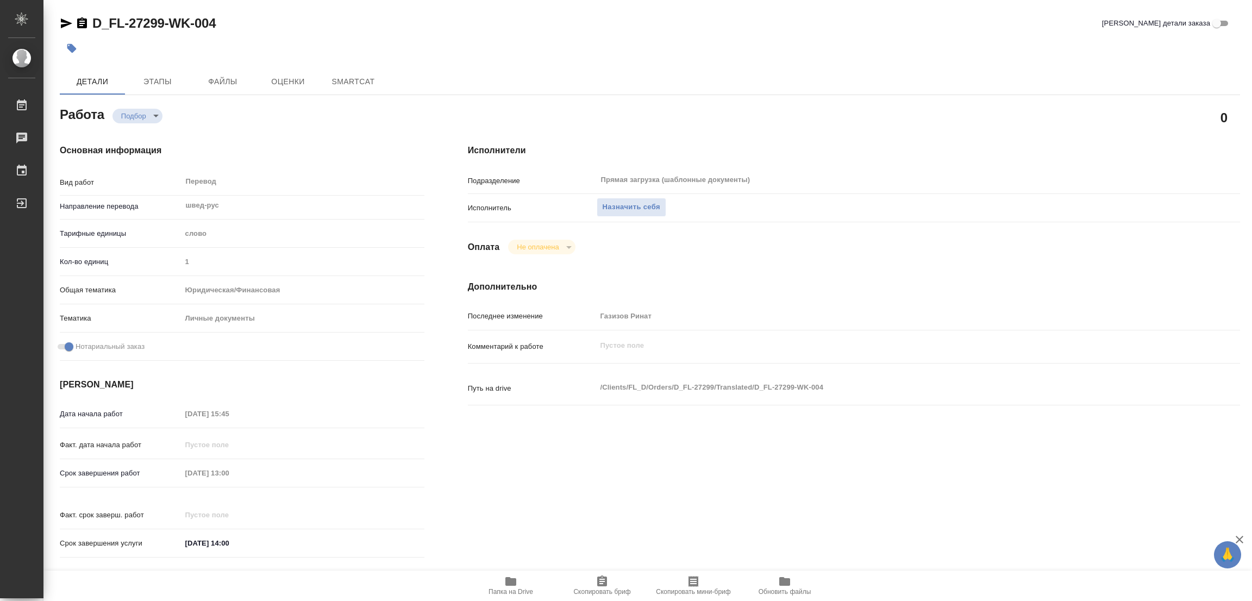
type textarea "x"
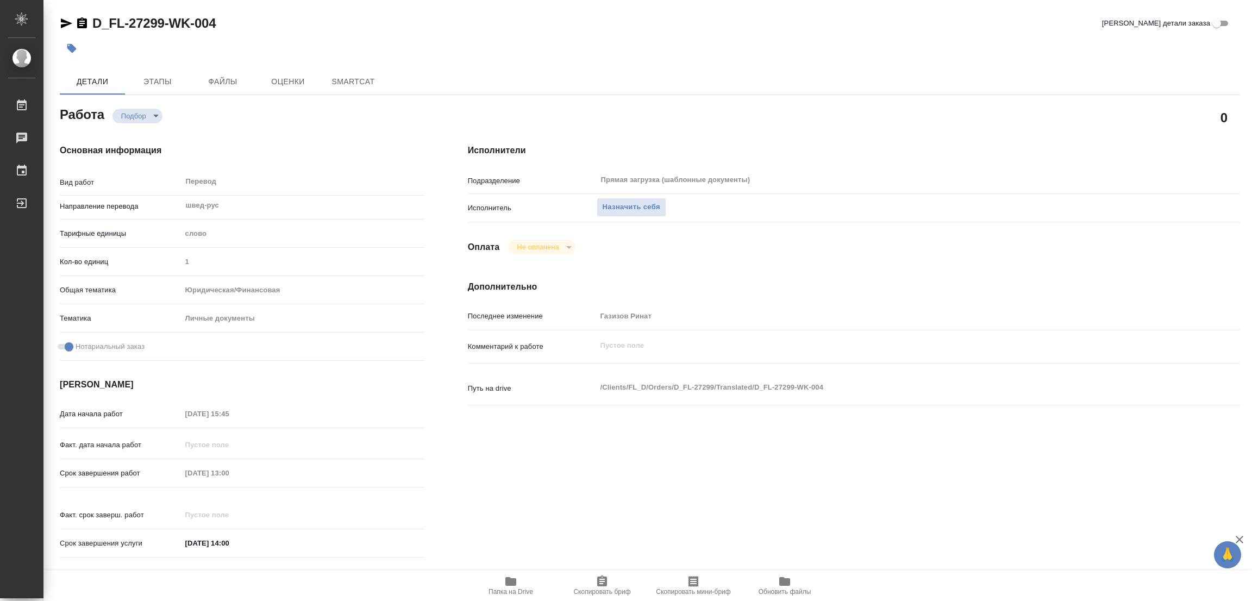
type textarea "x"
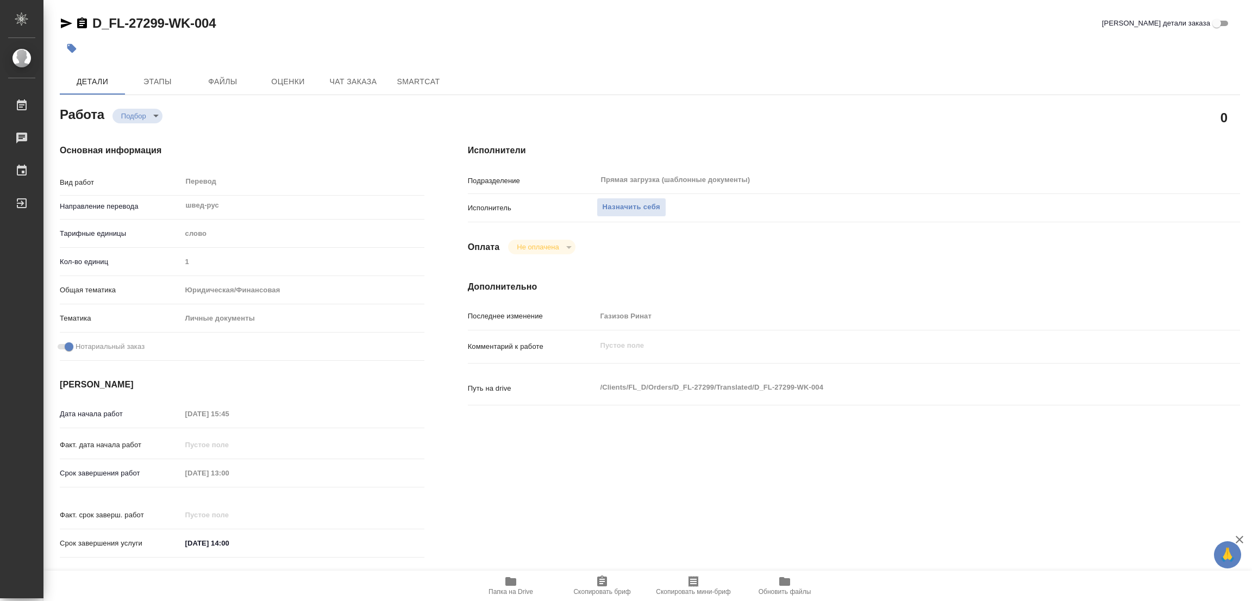
type textarea "x"
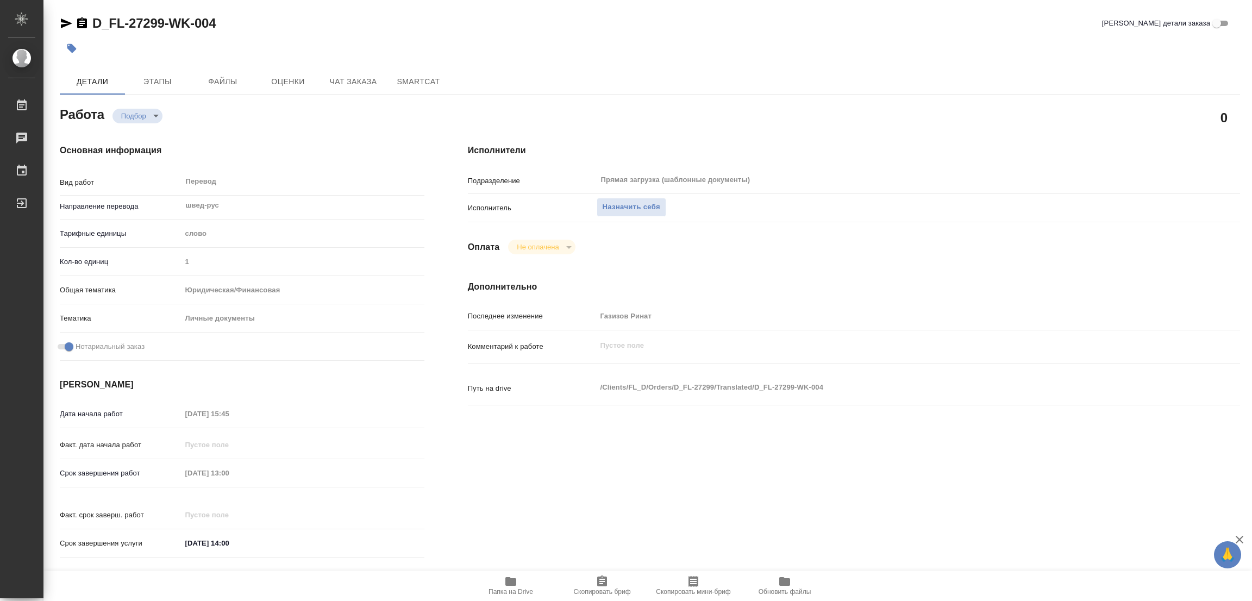
type textarea "x"
